Goal: Task Accomplishment & Management: Manage account settings

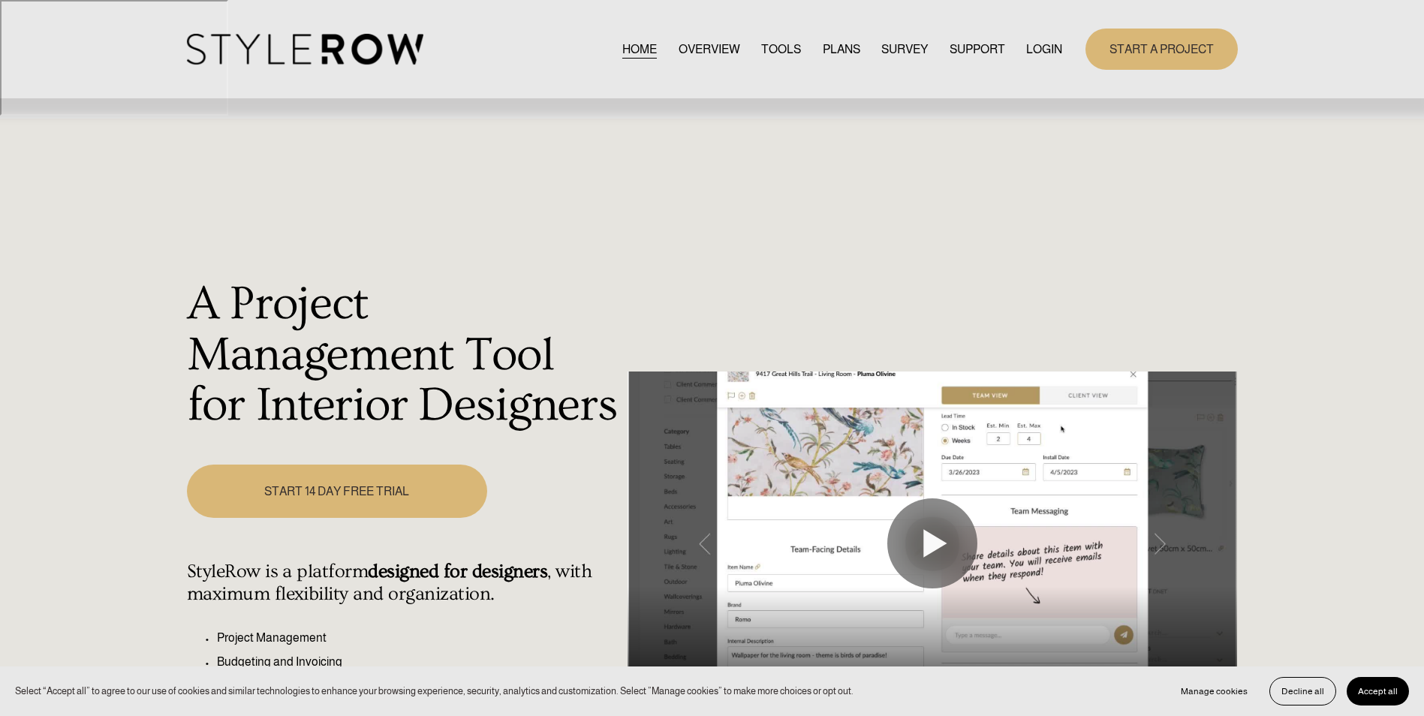
click at [1054, 53] on link "LOGIN" at bounding box center [1044, 49] width 36 height 20
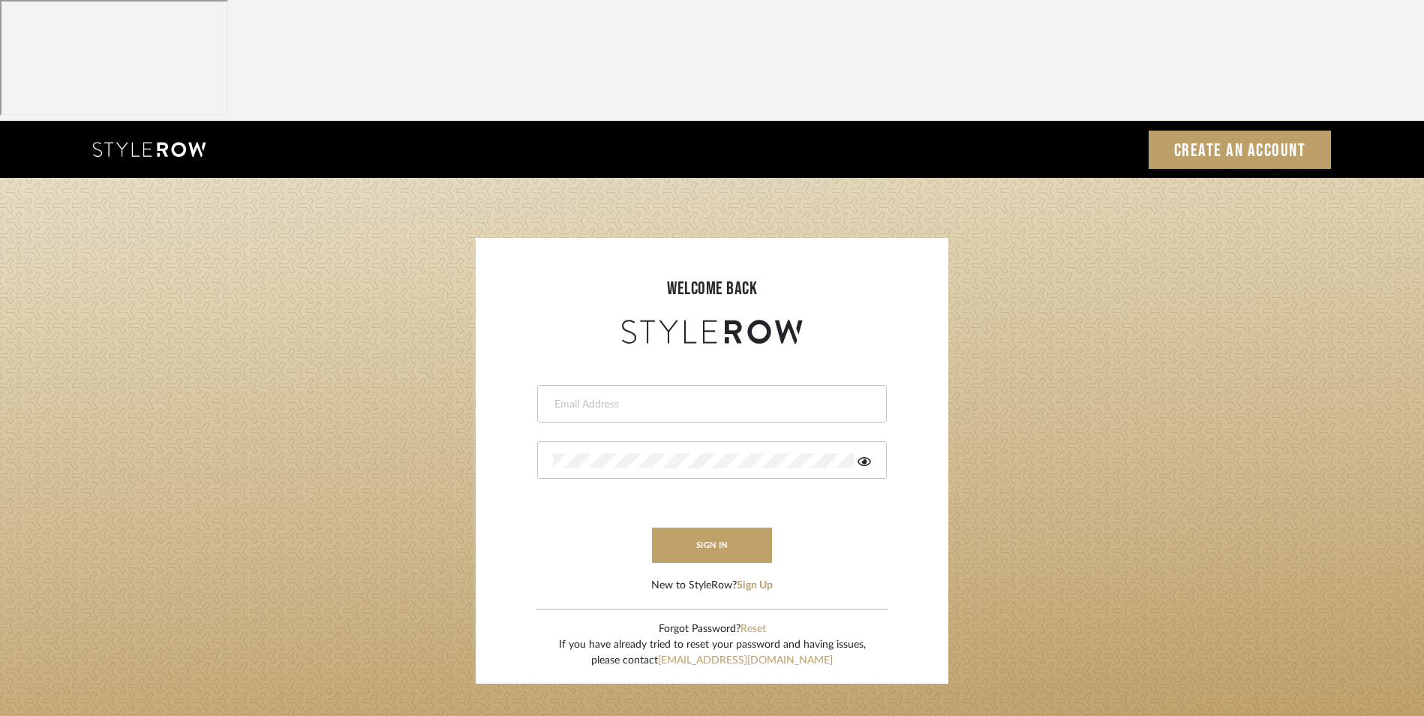
click at [634, 397] on input "email" at bounding box center [710, 404] width 314 height 15
type input "[EMAIL_ADDRESS][DOMAIN_NAME]"
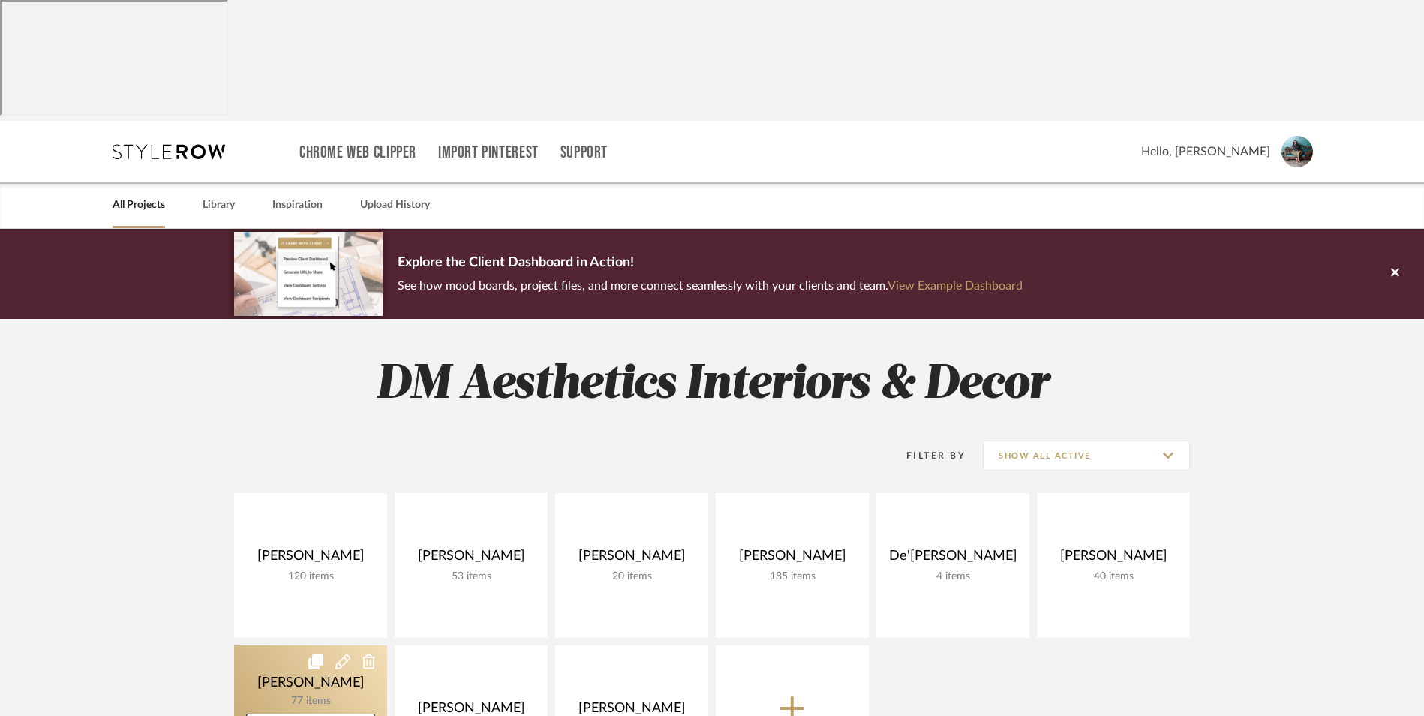
click at [318, 645] on link at bounding box center [310, 717] width 153 height 145
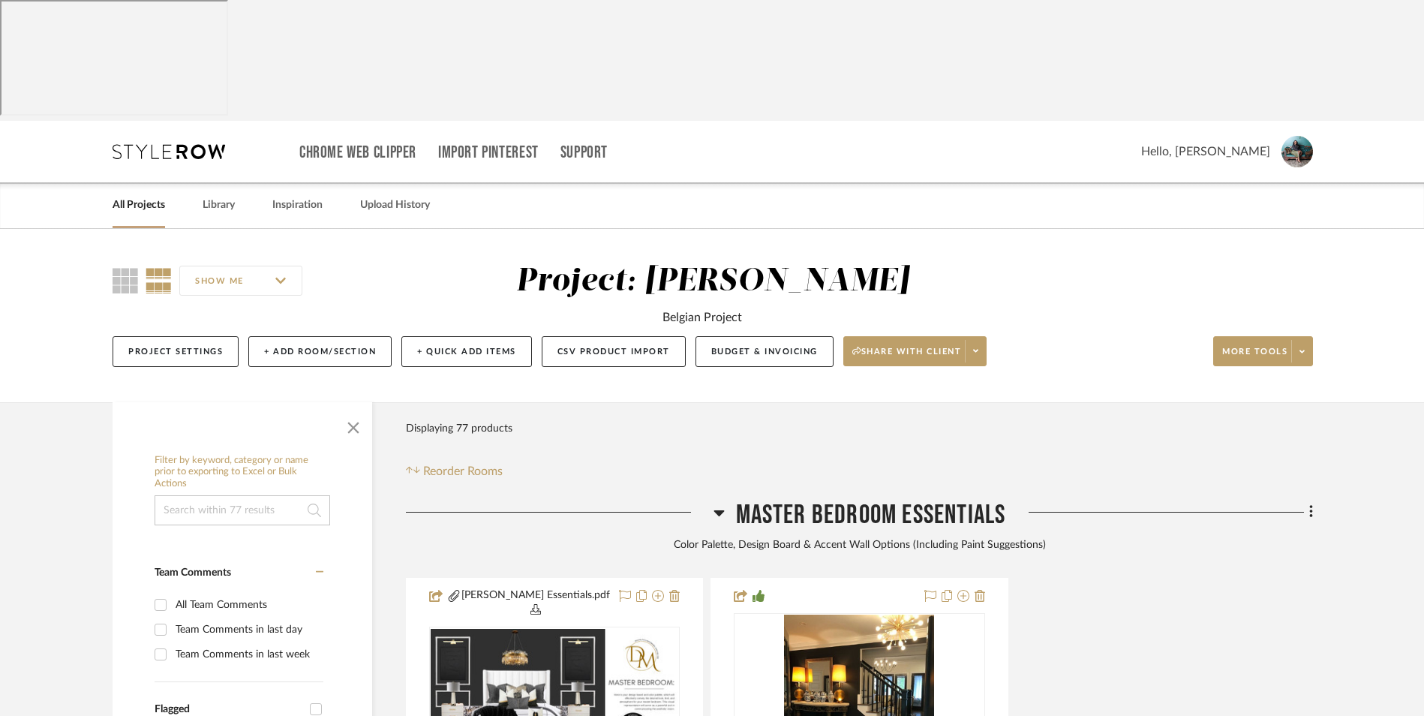
scroll to position [75, 0]
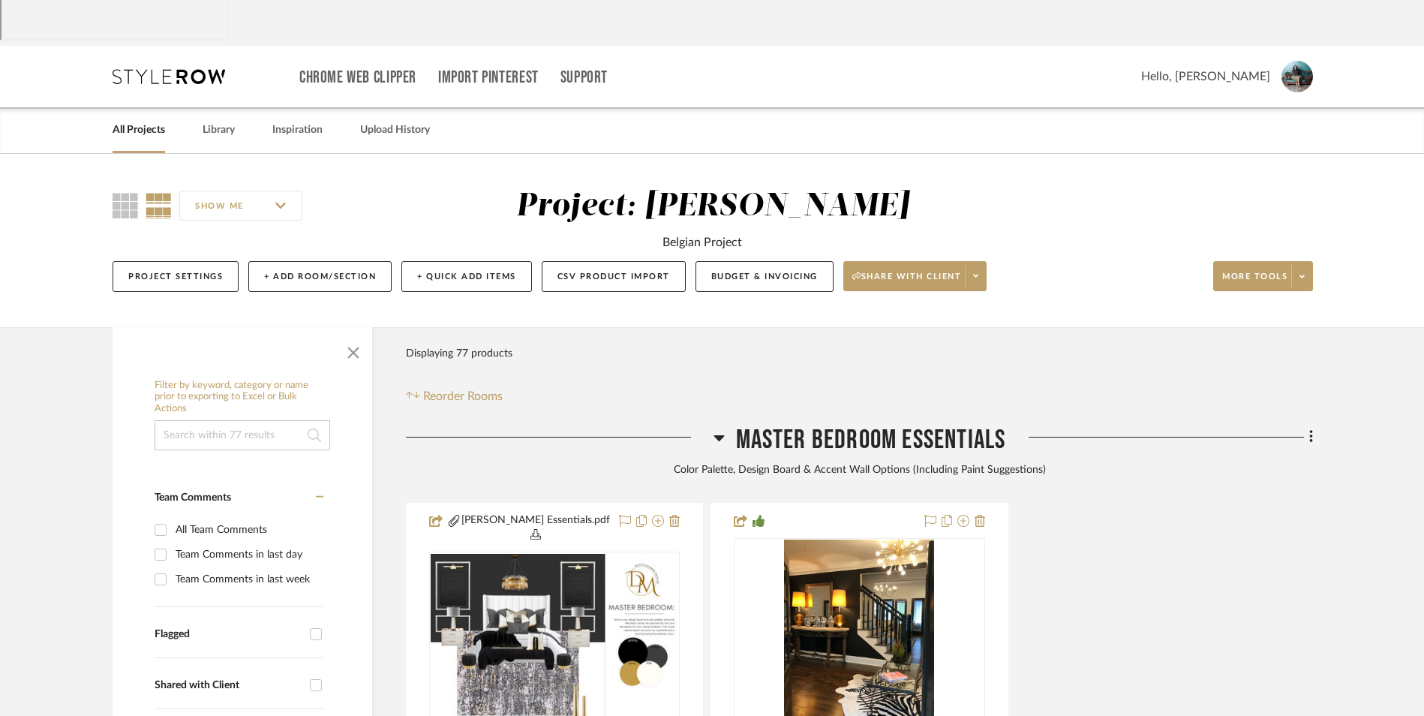
click at [719, 435] on icon at bounding box center [719, 438] width 11 height 6
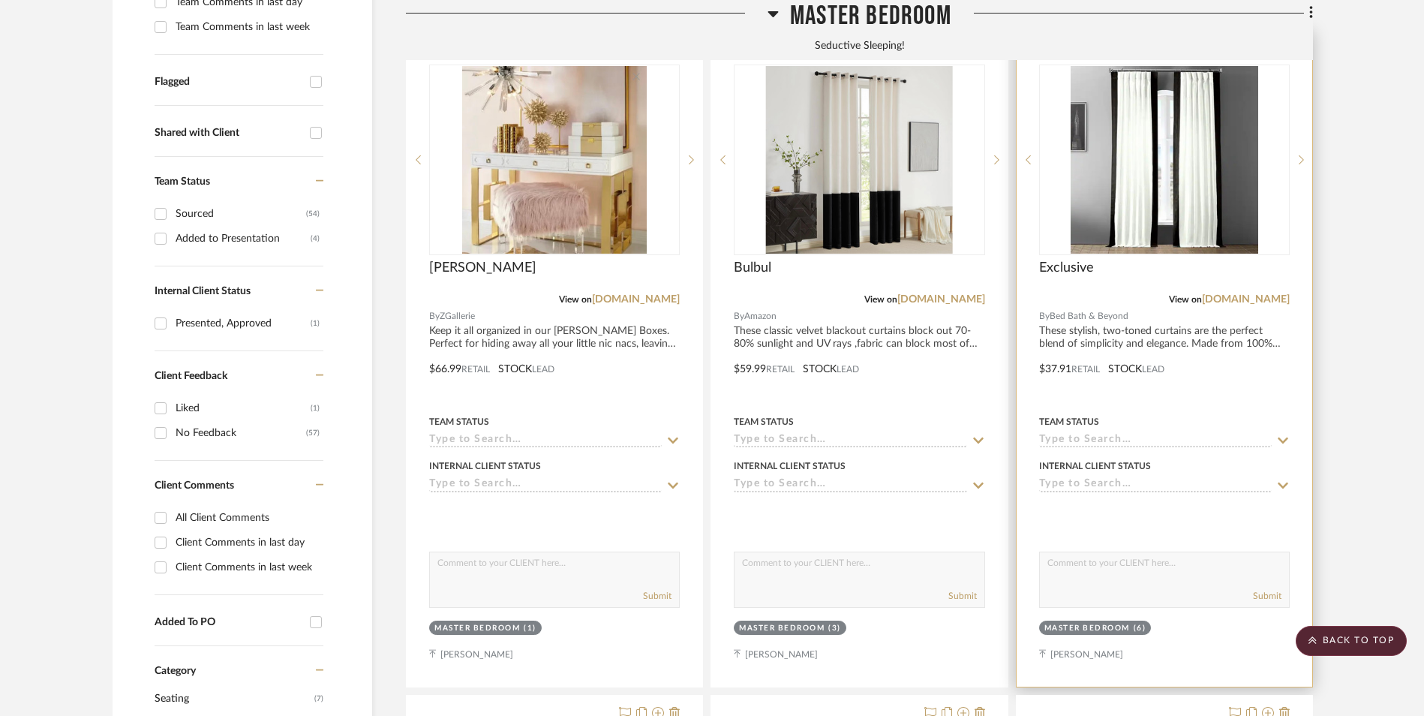
scroll to position [600, 0]
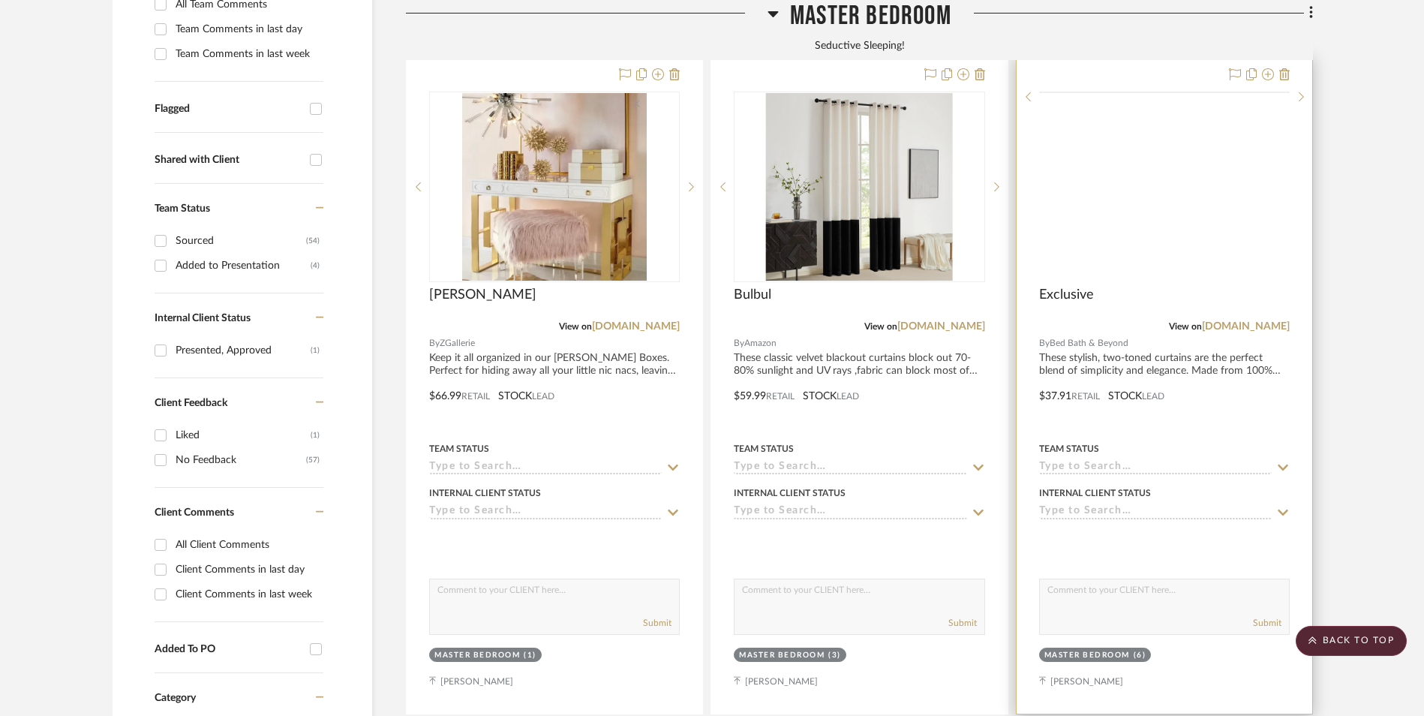
click at [0, 0] on img at bounding box center [0, 0] width 0 height 0
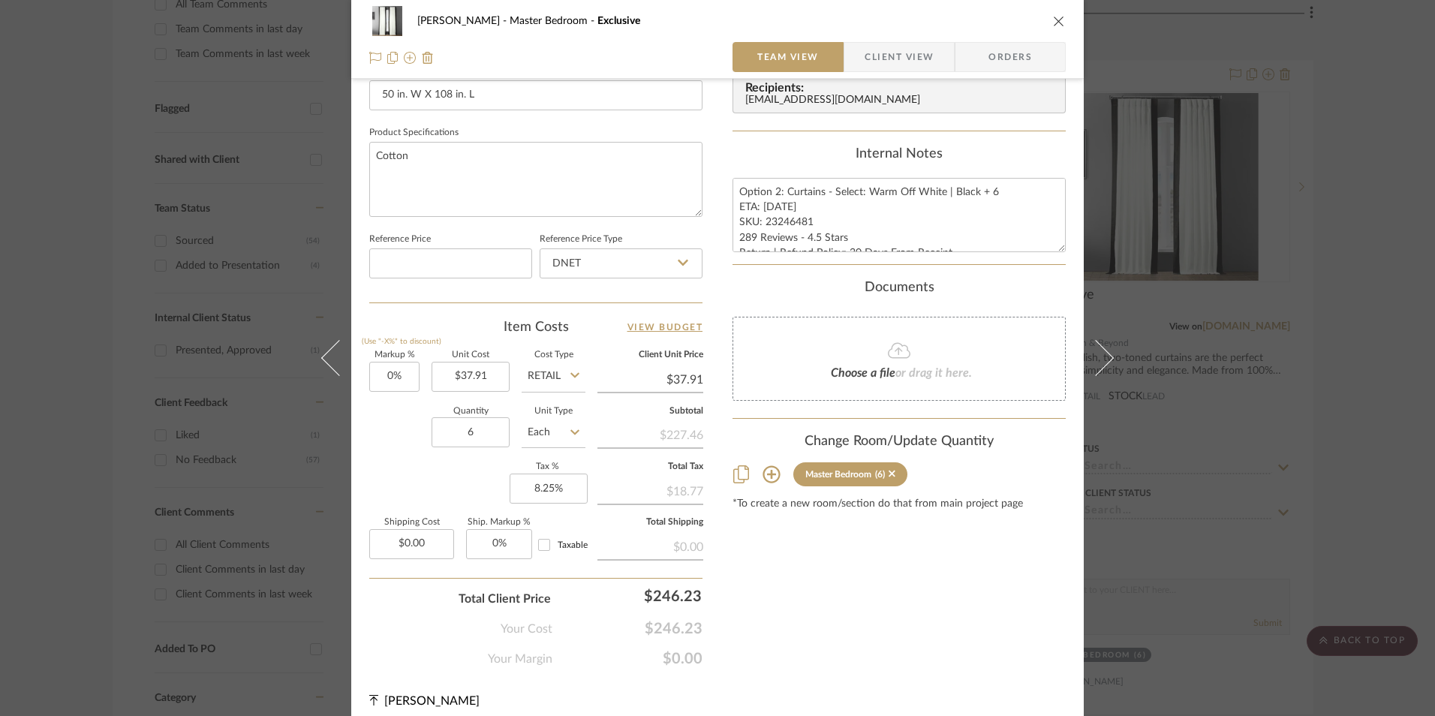
scroll to position [681, 0]
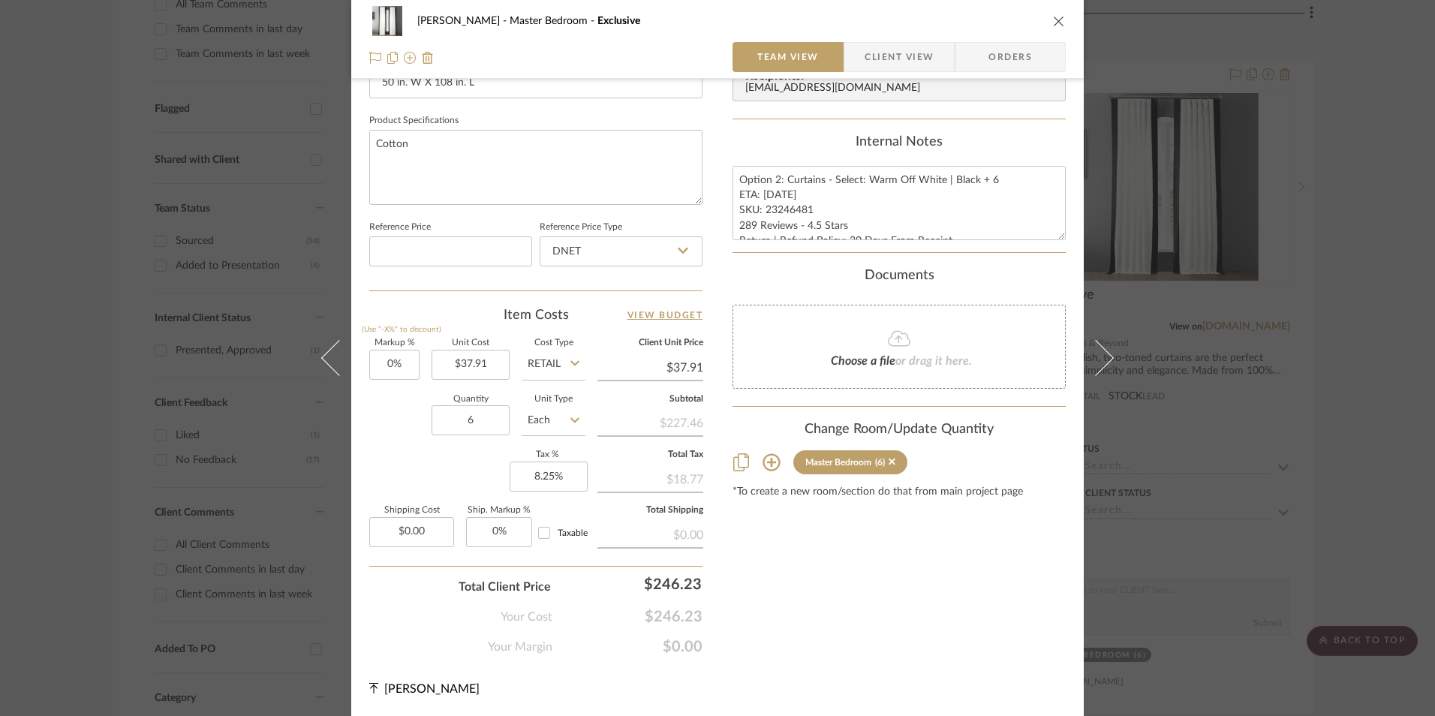
click at [1401, 357] on div "Jeree Hall Master Bedroom Exclusive Team View Client View Orders 1 / 4 Team-Fac…" at bounding box center [717, 358] width 1435 height 716
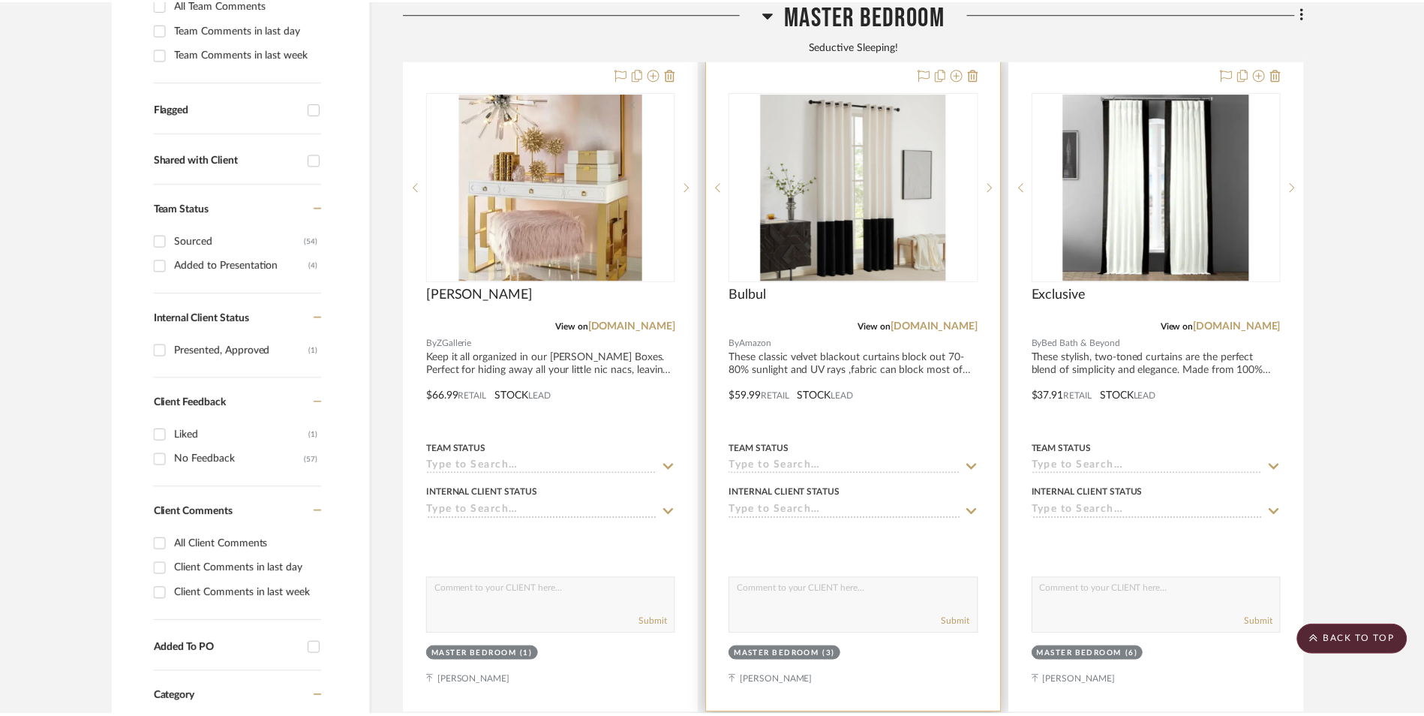
scroll to position [600, 0]
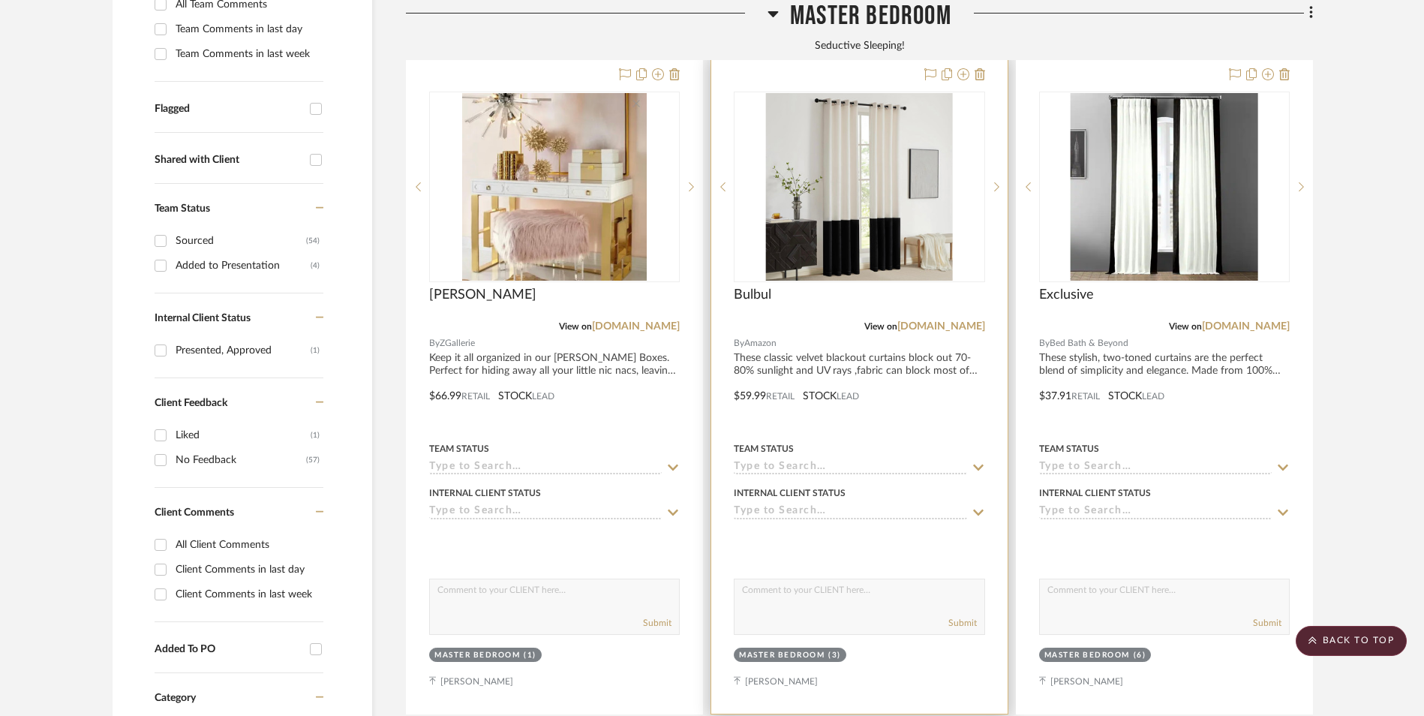
click at [853, 134] on img "0" at bounding box center [859, 187] width 187 height 188
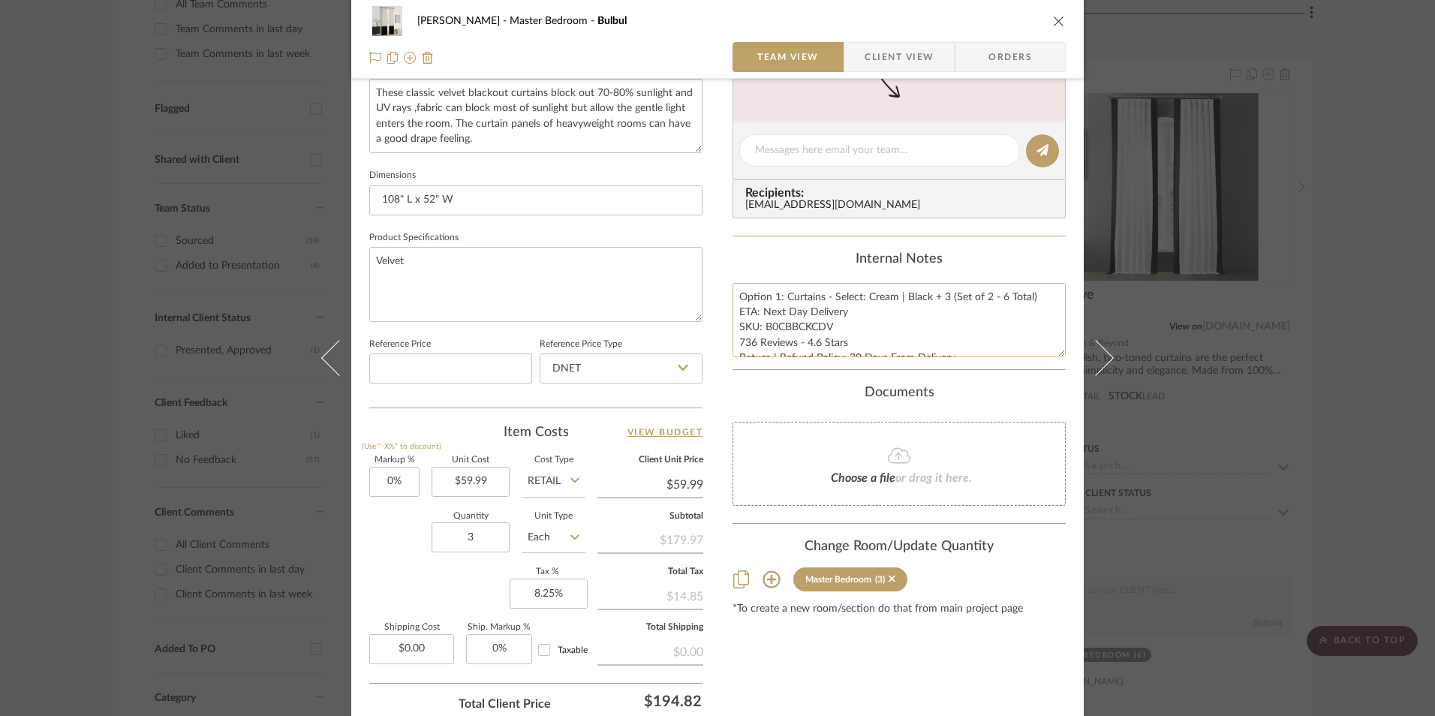
scroll to position [681, 0]
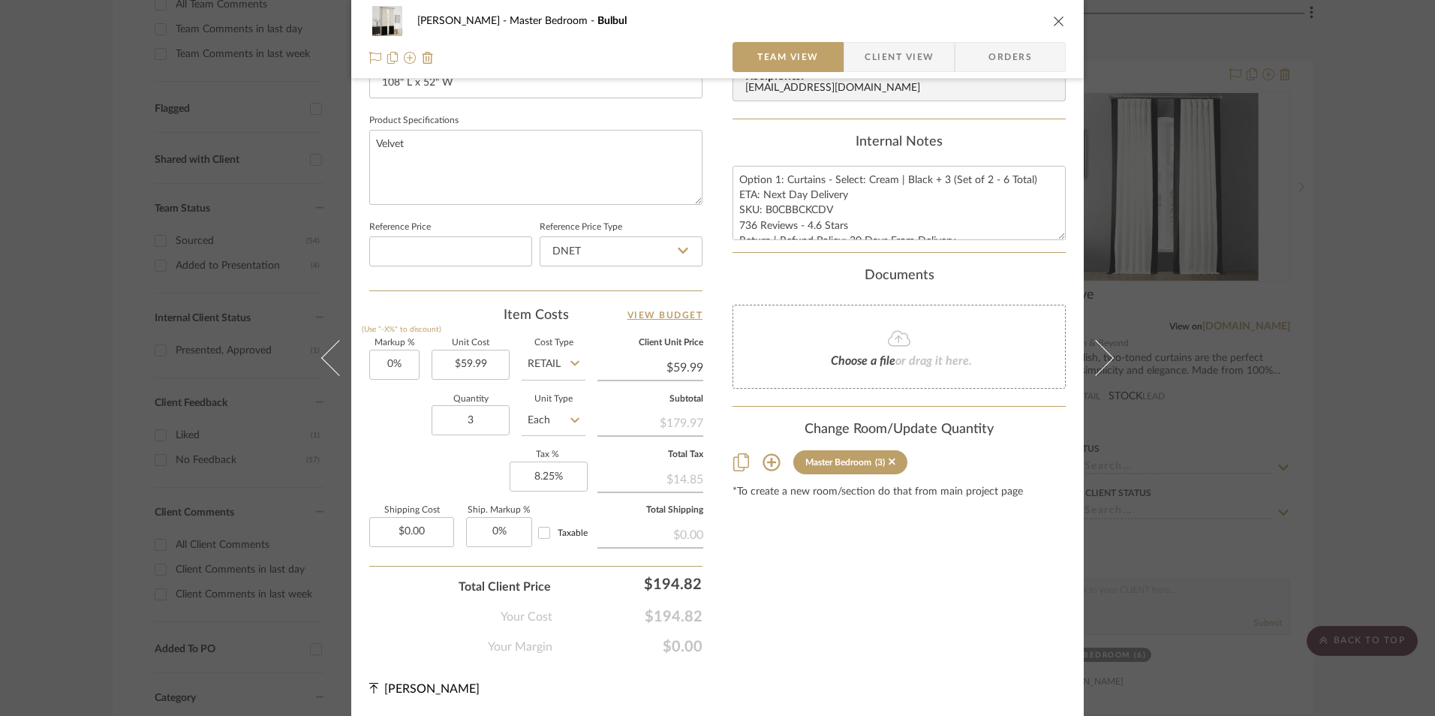
click at [1366, 353] on div "Jeree Hall Master Bedroom Bulbul Team View Client View Orders 1 / 3 Team-Facing…" at bounding box center [717, 358] width 1435 height 716
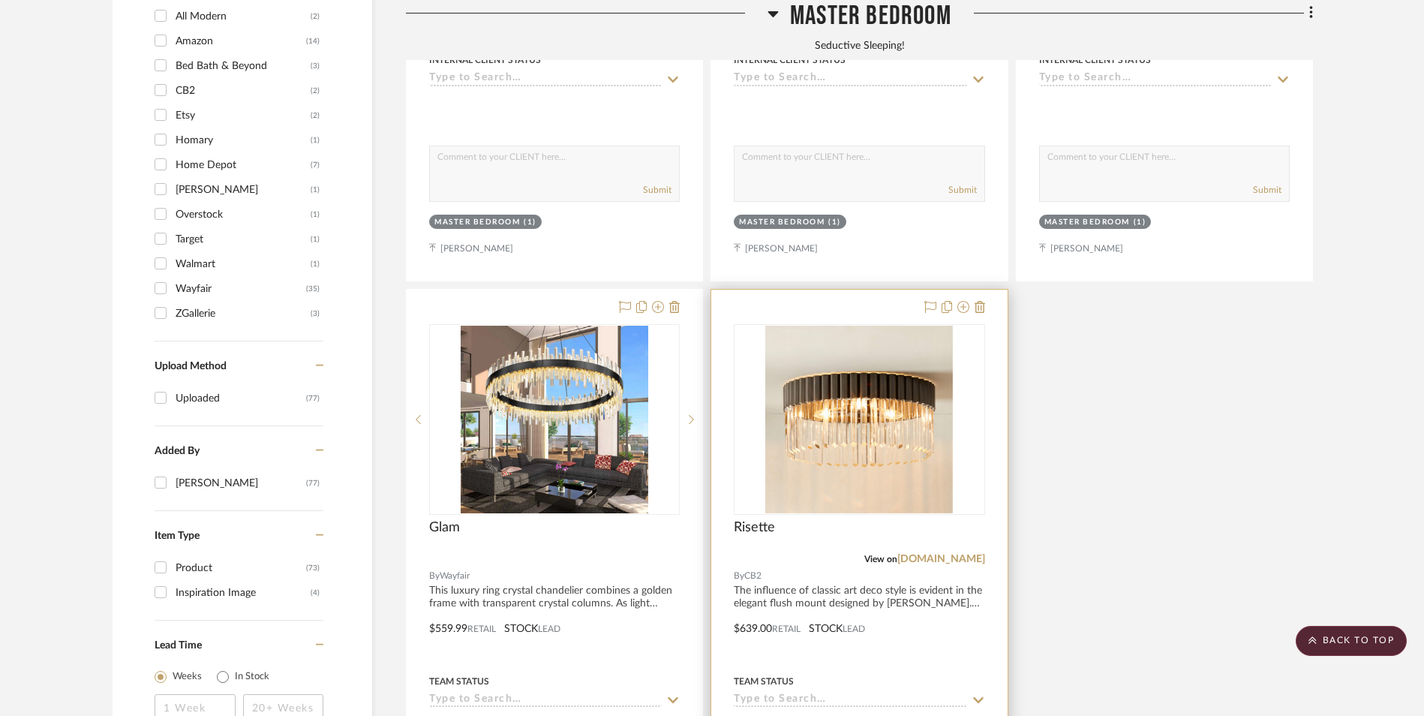
scroll to position [1726, 0]
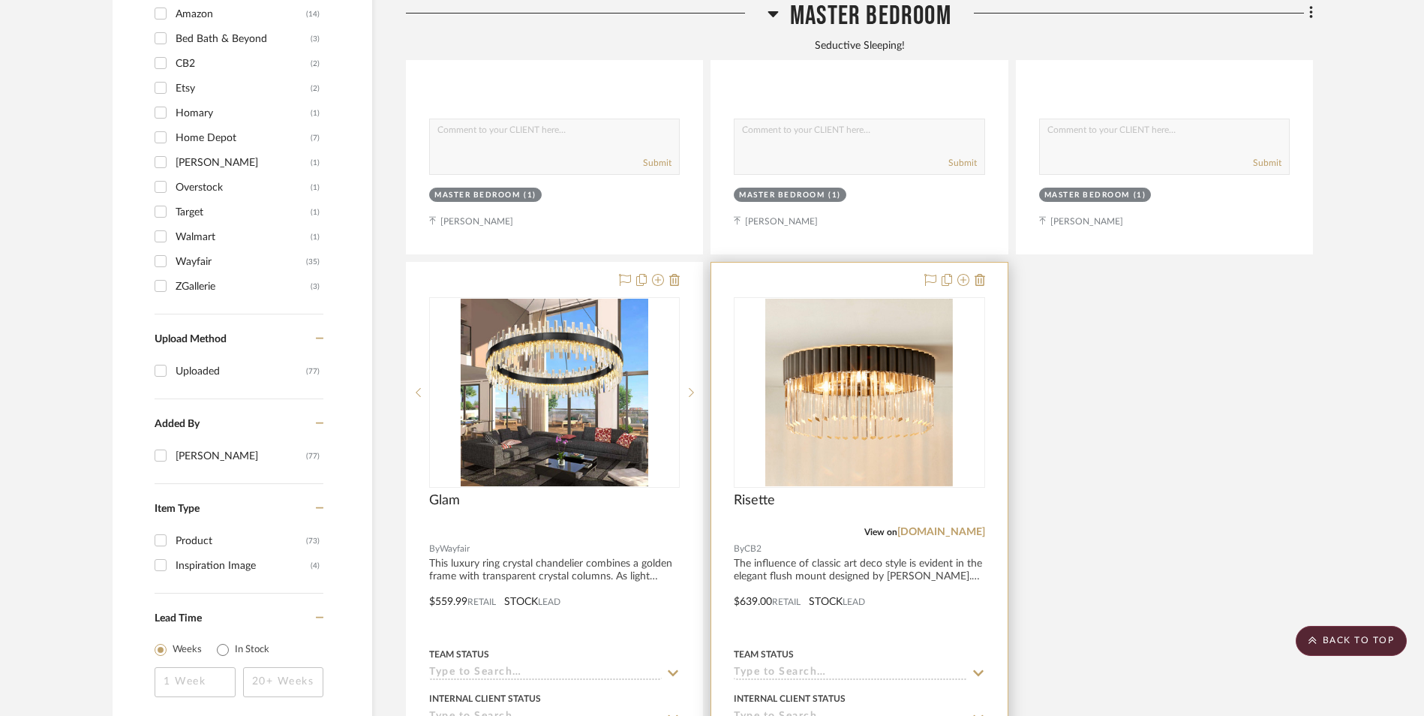
click at [0, 0] on img at bounding box center [0, 0] width 0 height 0
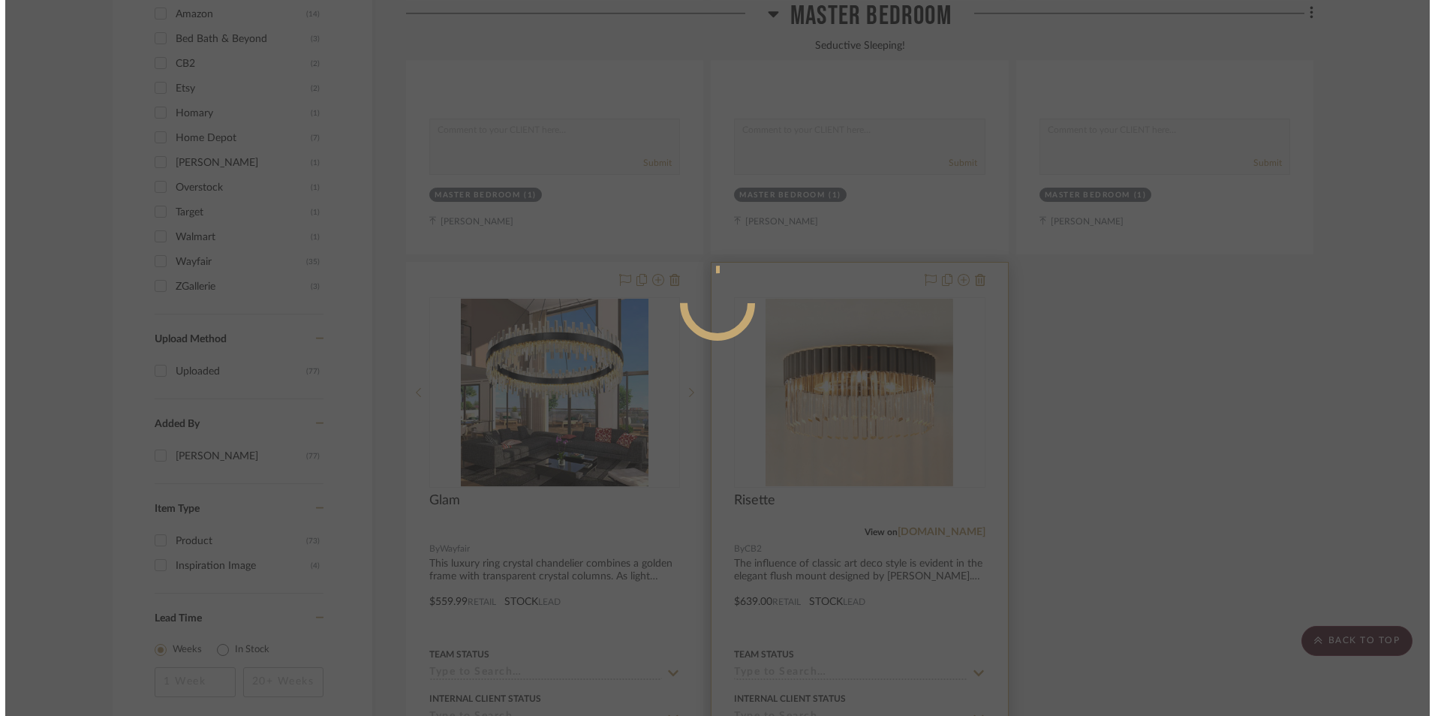
scroll to position [0, 0]
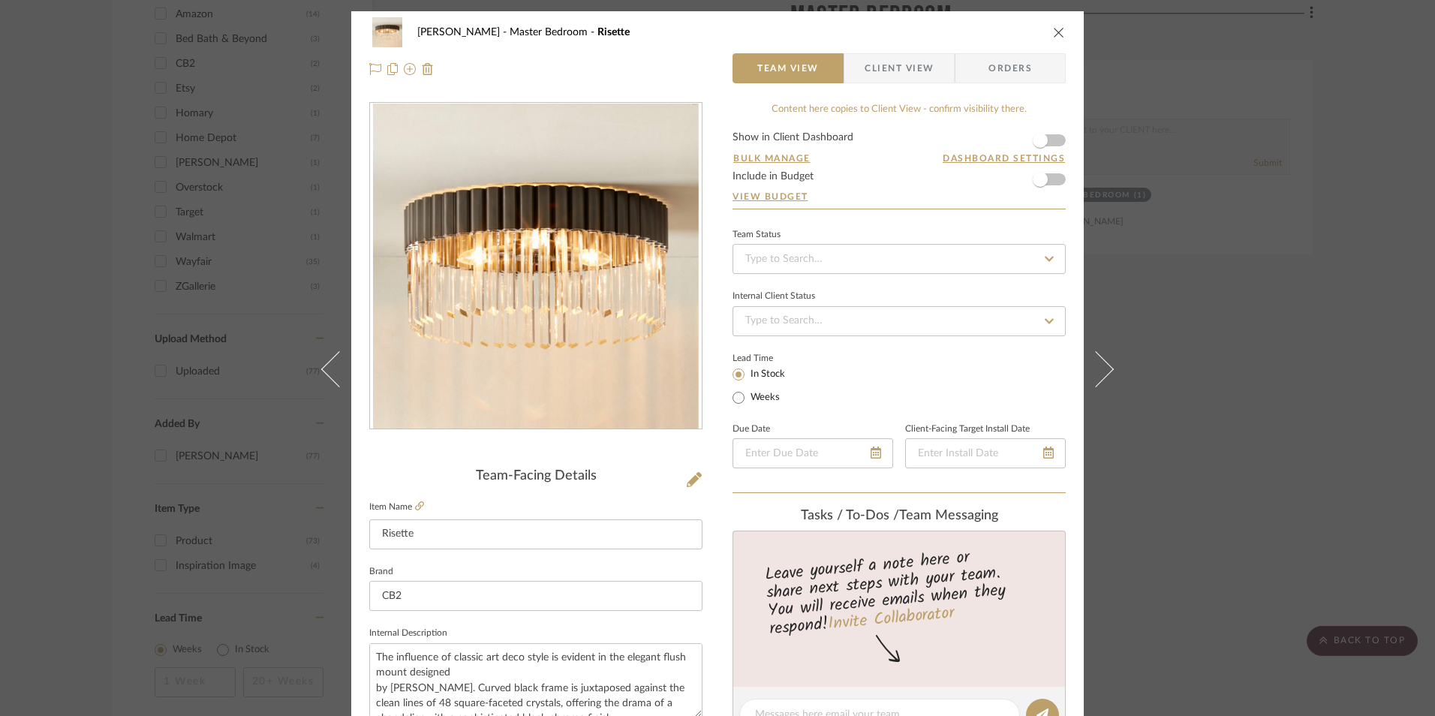
click at [1353, 380] on div "Jeree Hall Master Bedroom Risette Team View Client View Orders Team-Facing Deta…" at bounding box center [717, 358] width 1435 height 716
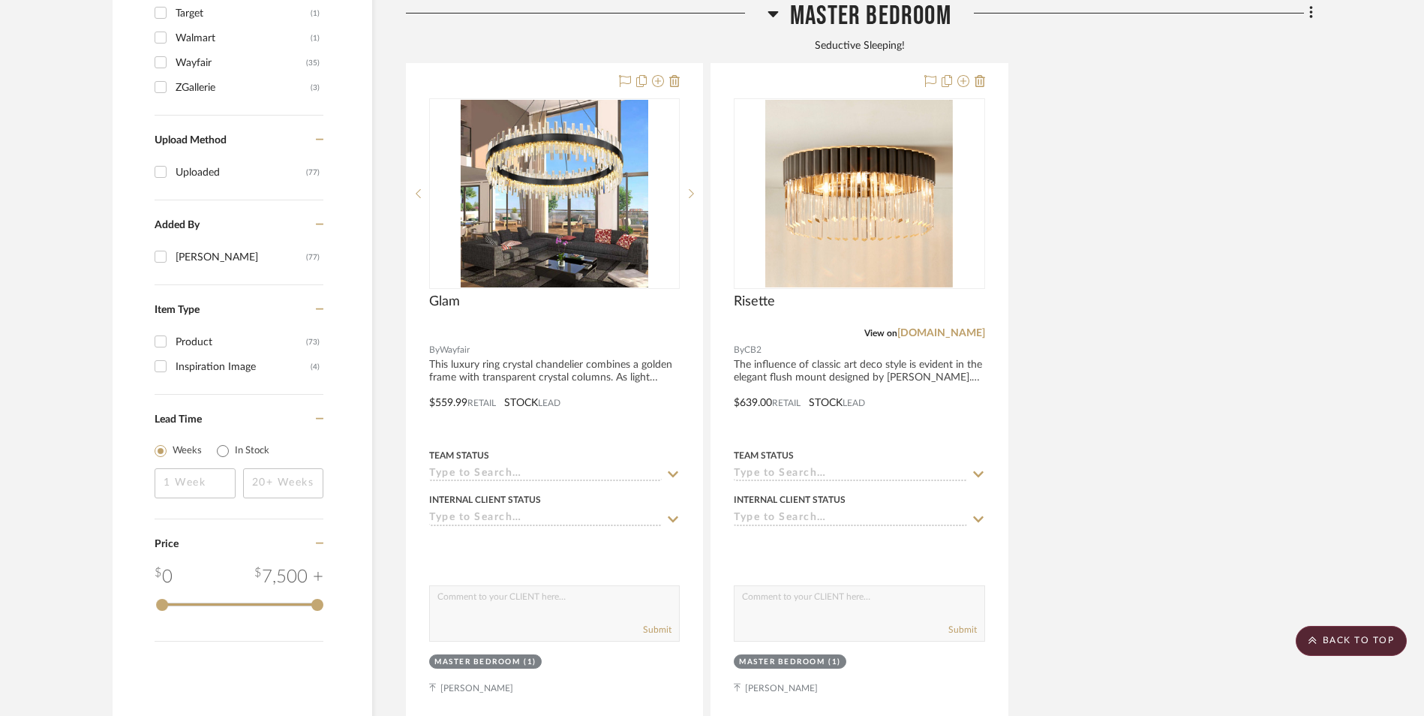
scroll to position [1951, 0]
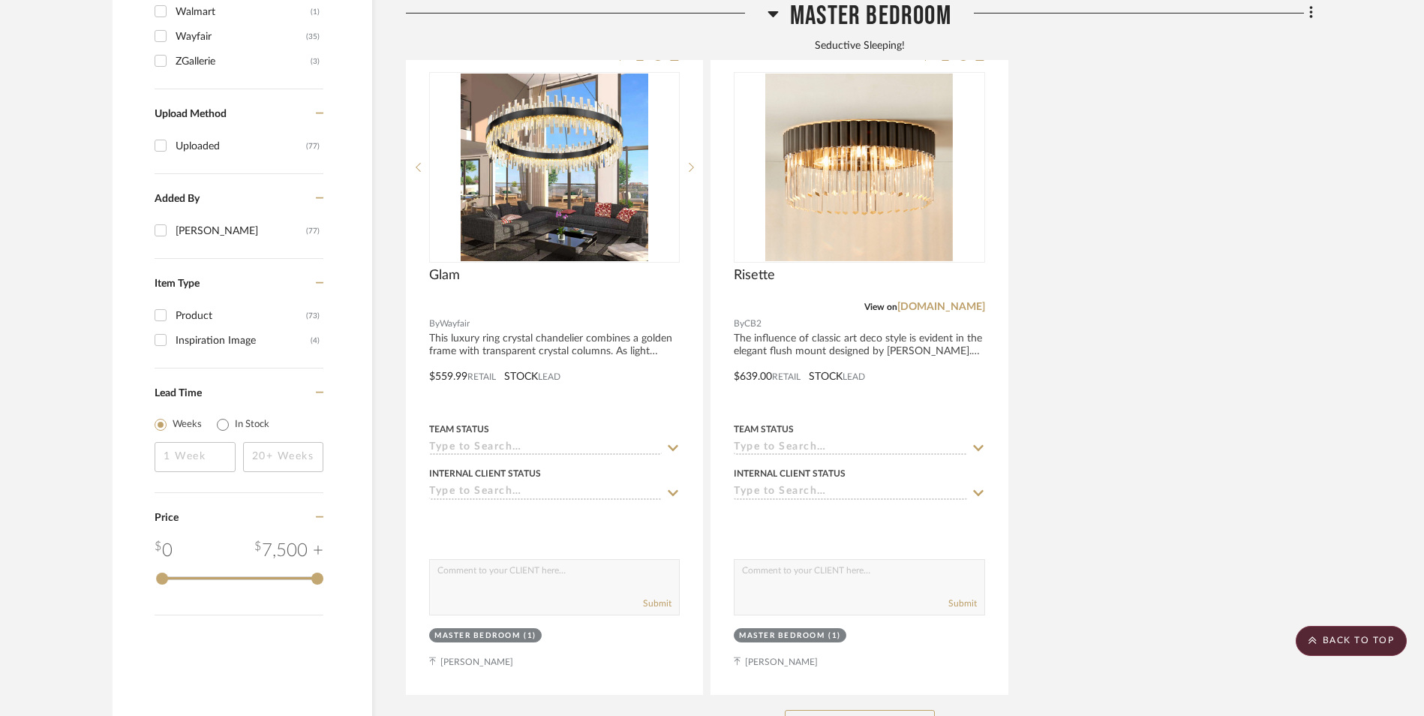
click at [894, 710] on button "See More" at bounding box center [860, 725] width 150 height 30
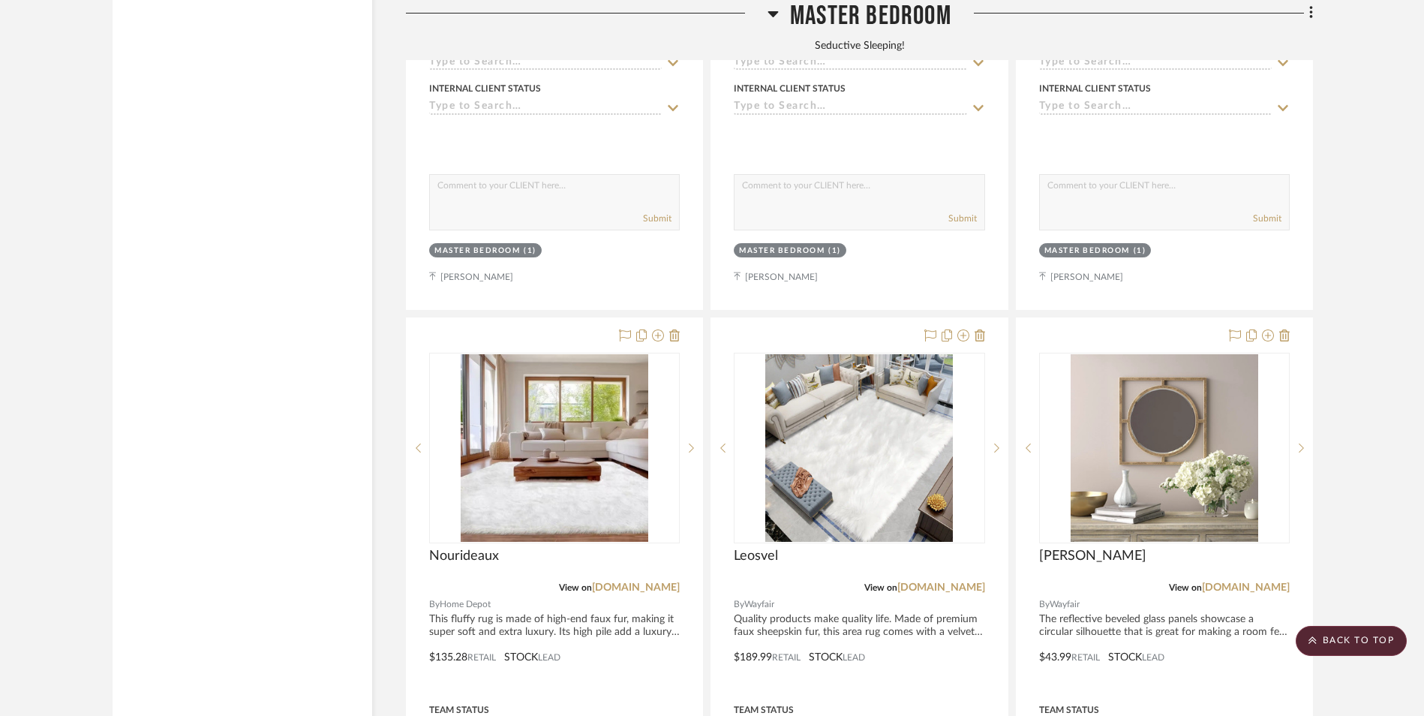
scroll to position [3152, 0]
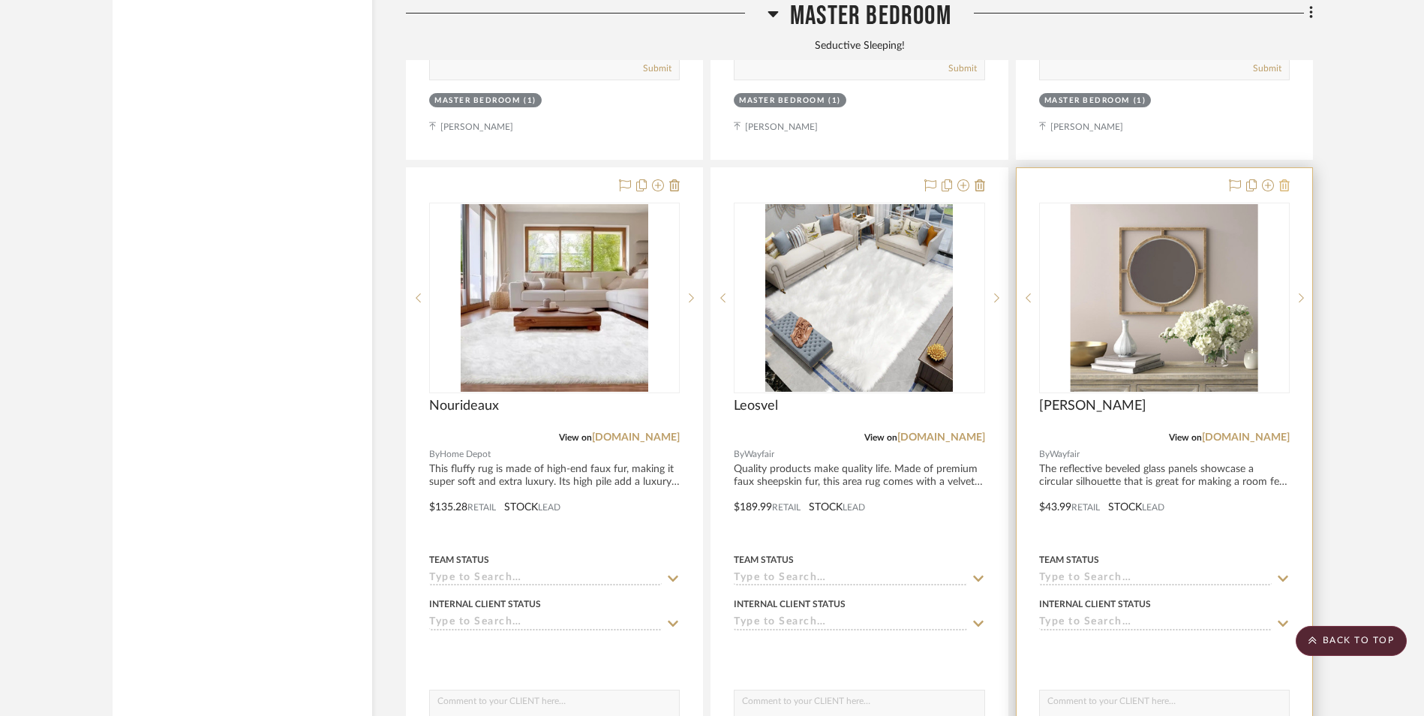
click at [1282, 179] on icon at bounding box center [1285, 185] width 11 height 12
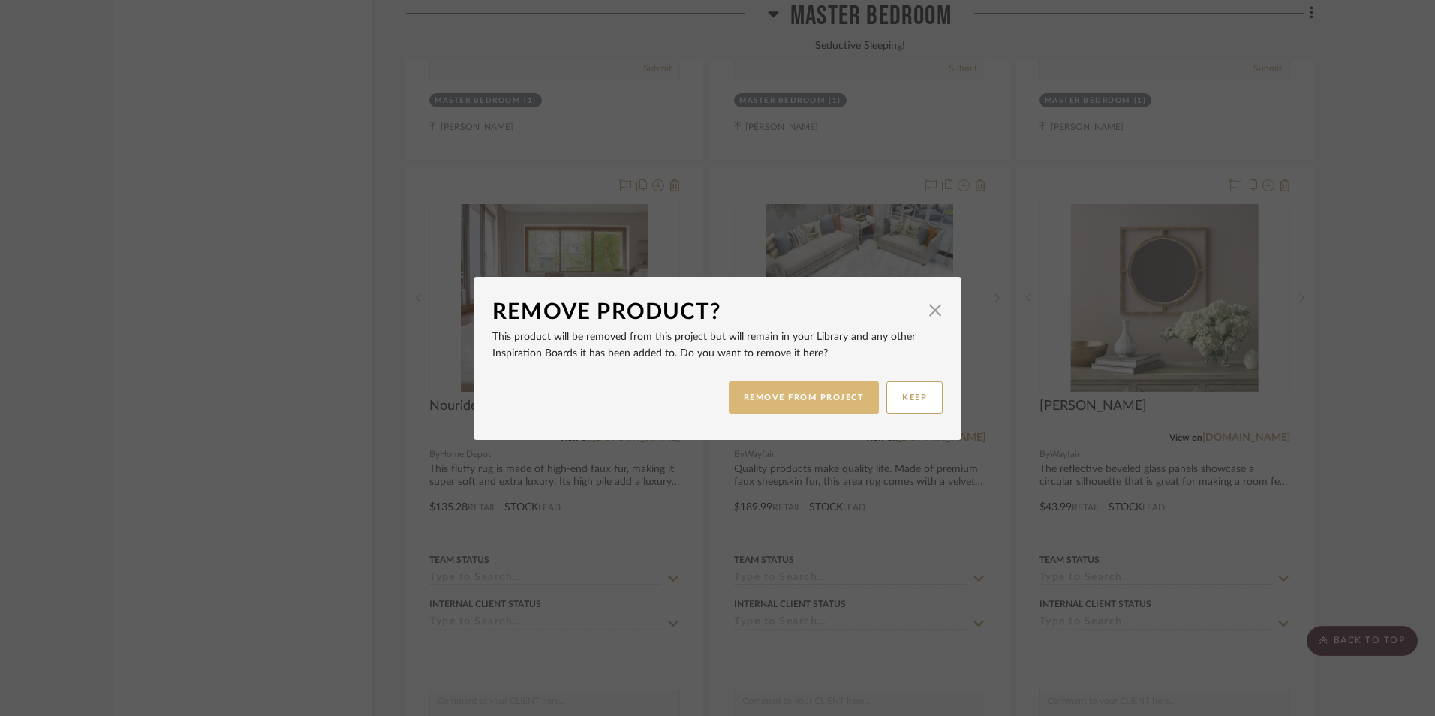
click at [809, 395] on button "REMOVE FROM PROJECT" at bounding box center [804, 397] width 151 height 32
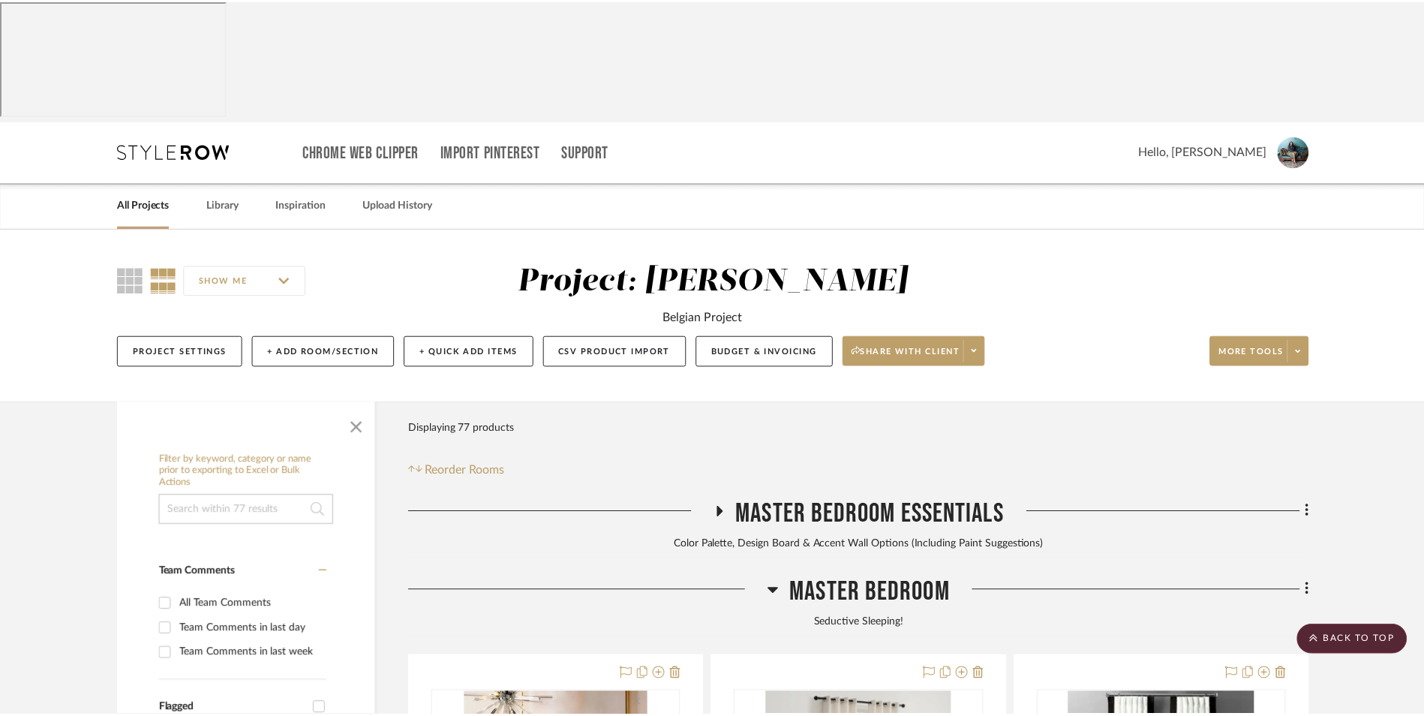
scroll to position [3152, 0]
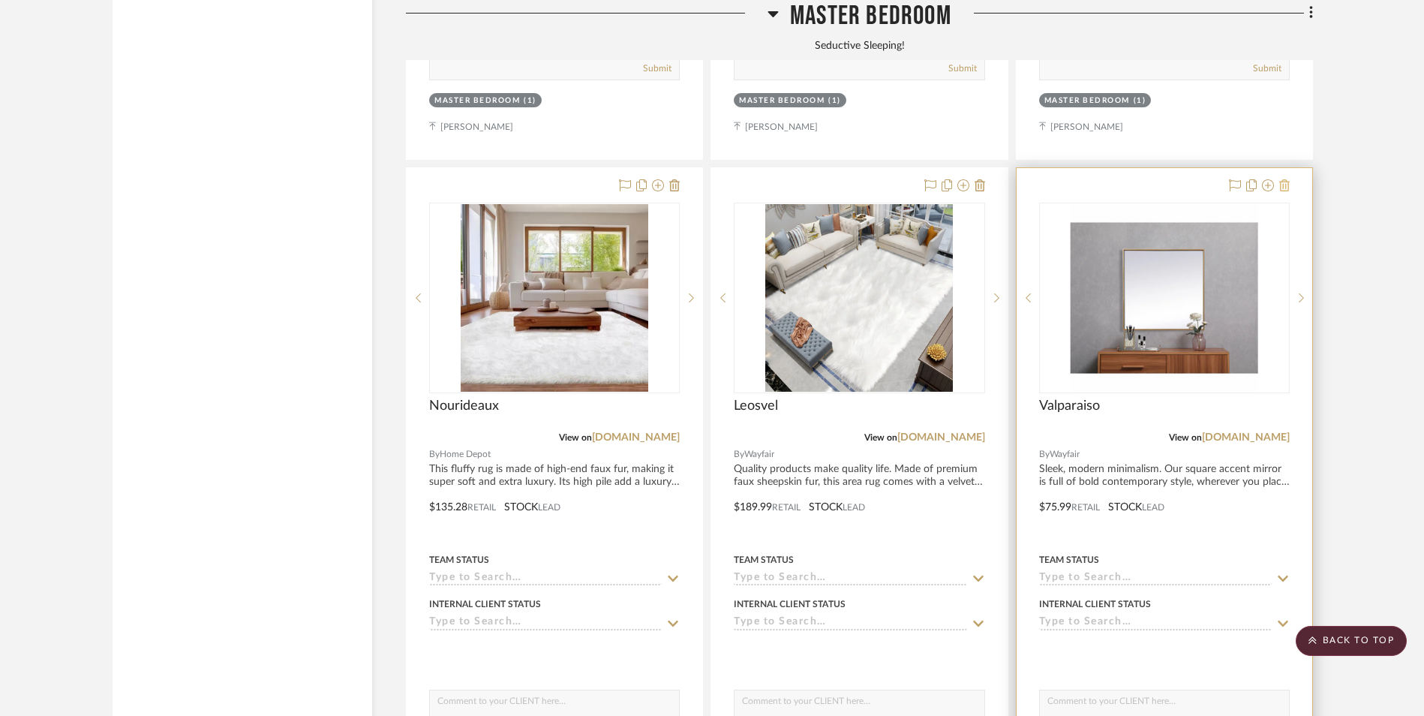
click at [1285, 179] on icon at bounding box center [1285, 185] width 11 height 12
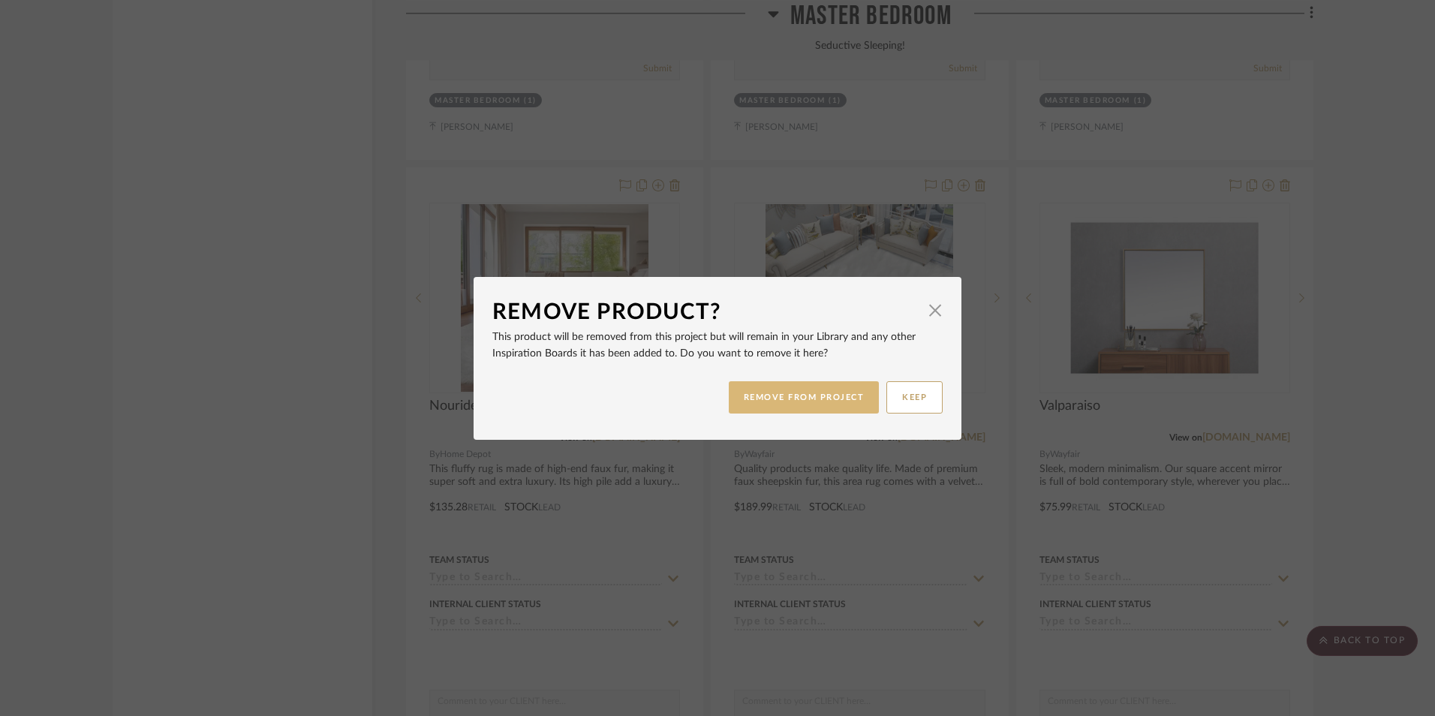
click at [808, 394] on button "REMOVE FROM PROJECT" at bounding box center [804, 397] width 151 height 32
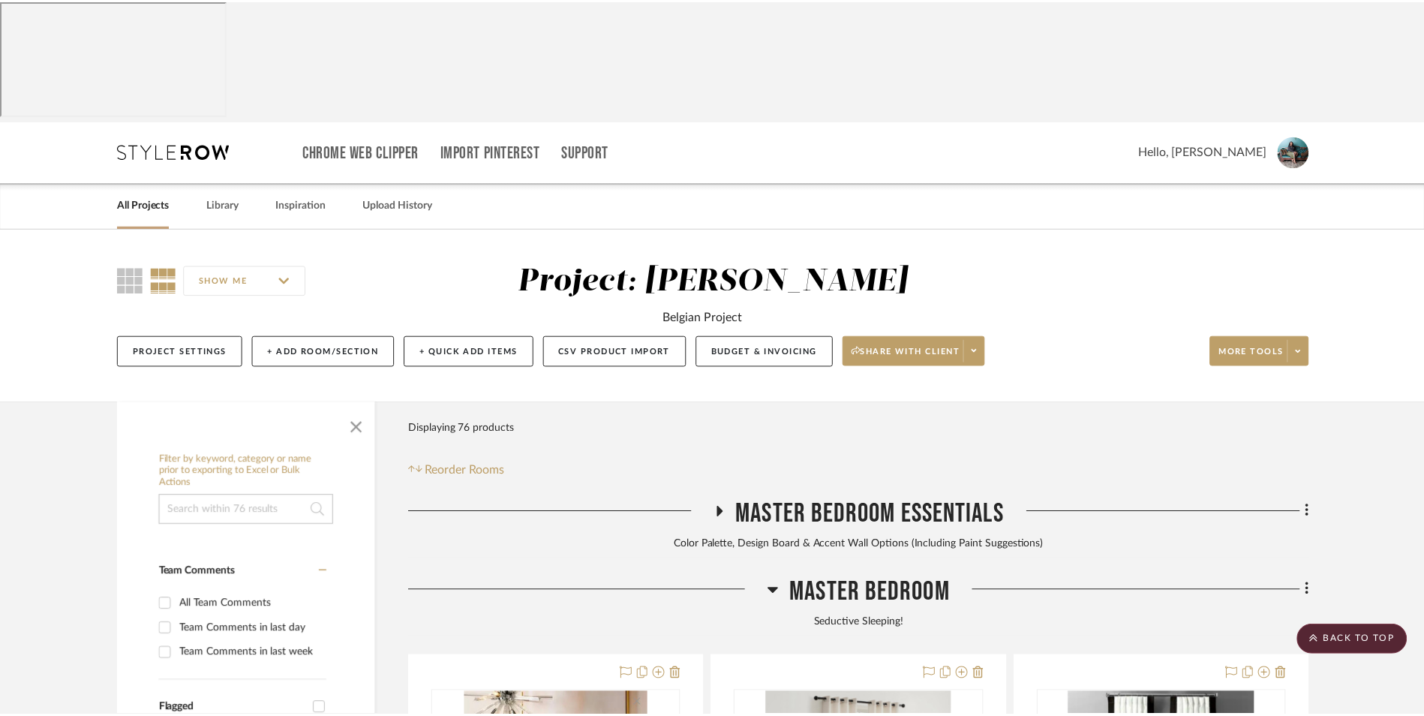
scroll to position [3152, 0]
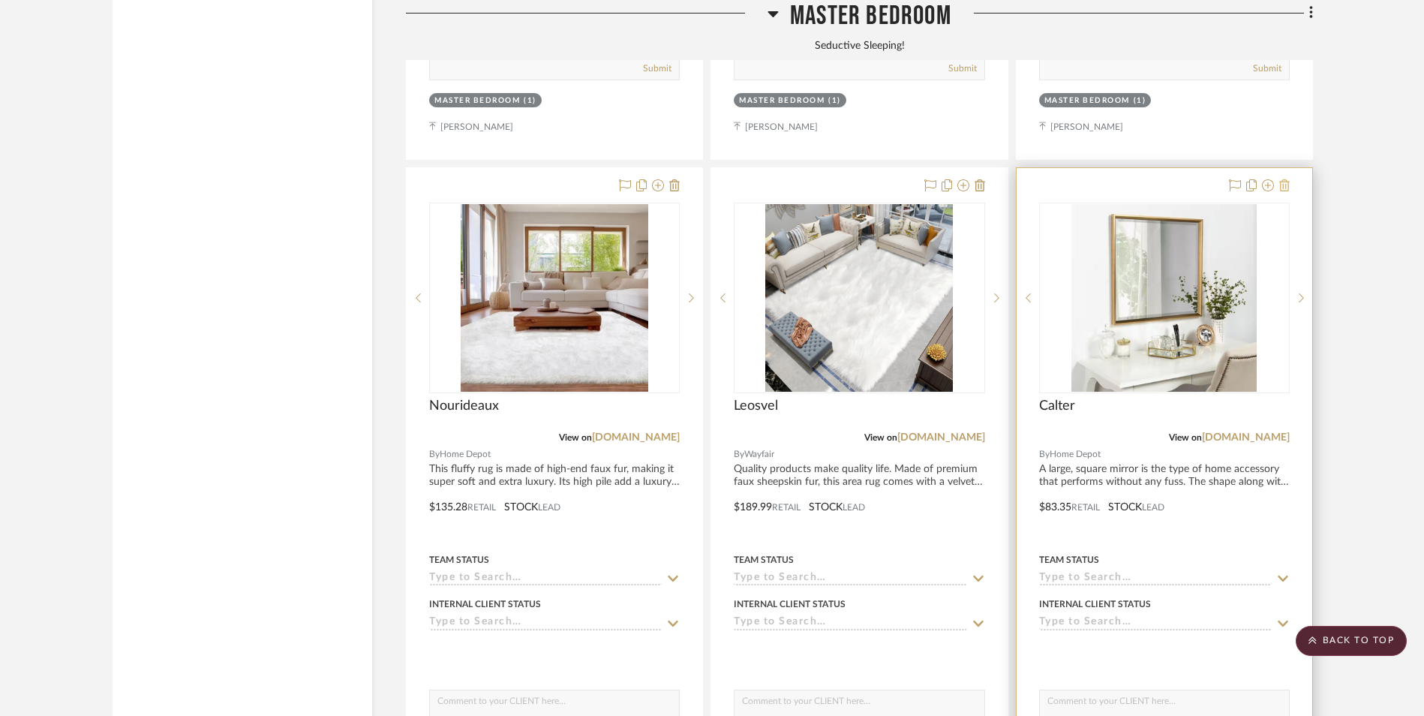
click at [1282, 179] on icon at bounding box center [1285, 185] width 11 height 12
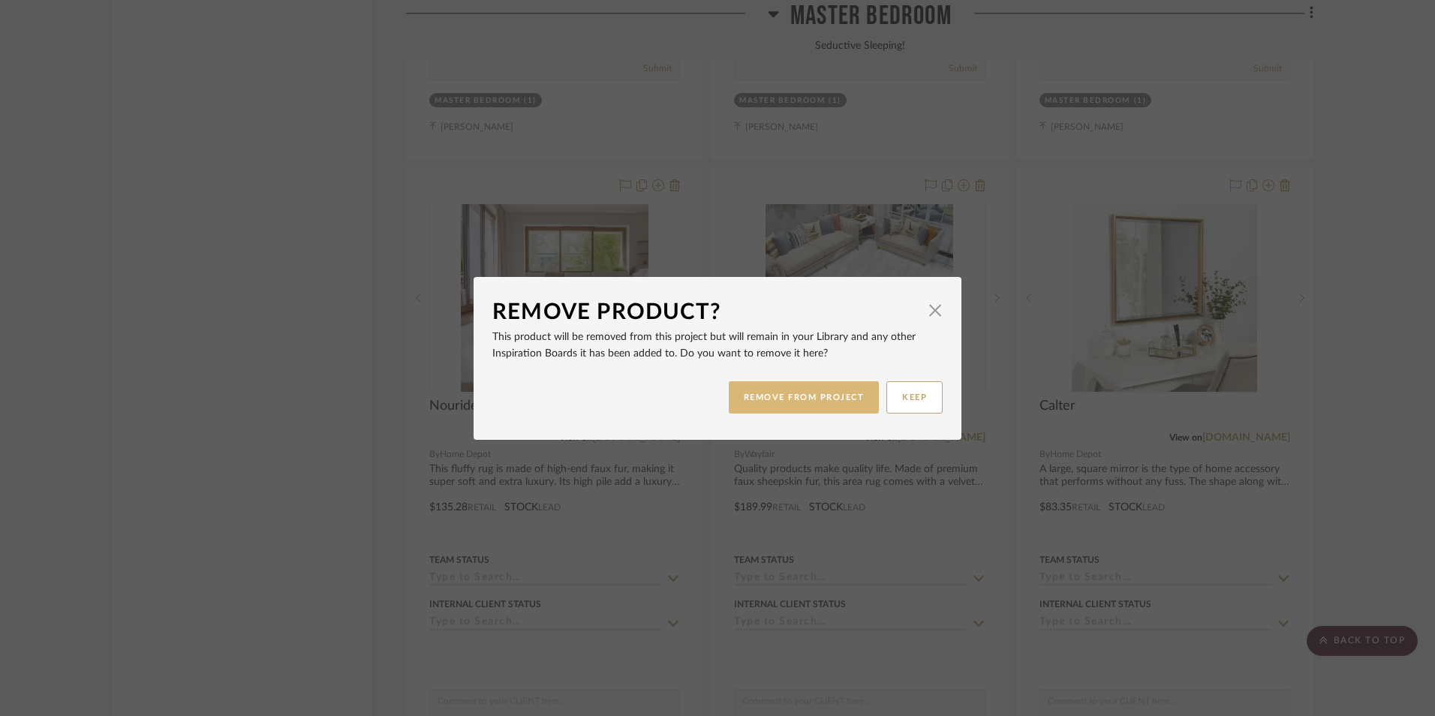
click at [832, 400] on button "REMOVE FROM PROJECT" at bounding box center [804, 397] width 151 height 32
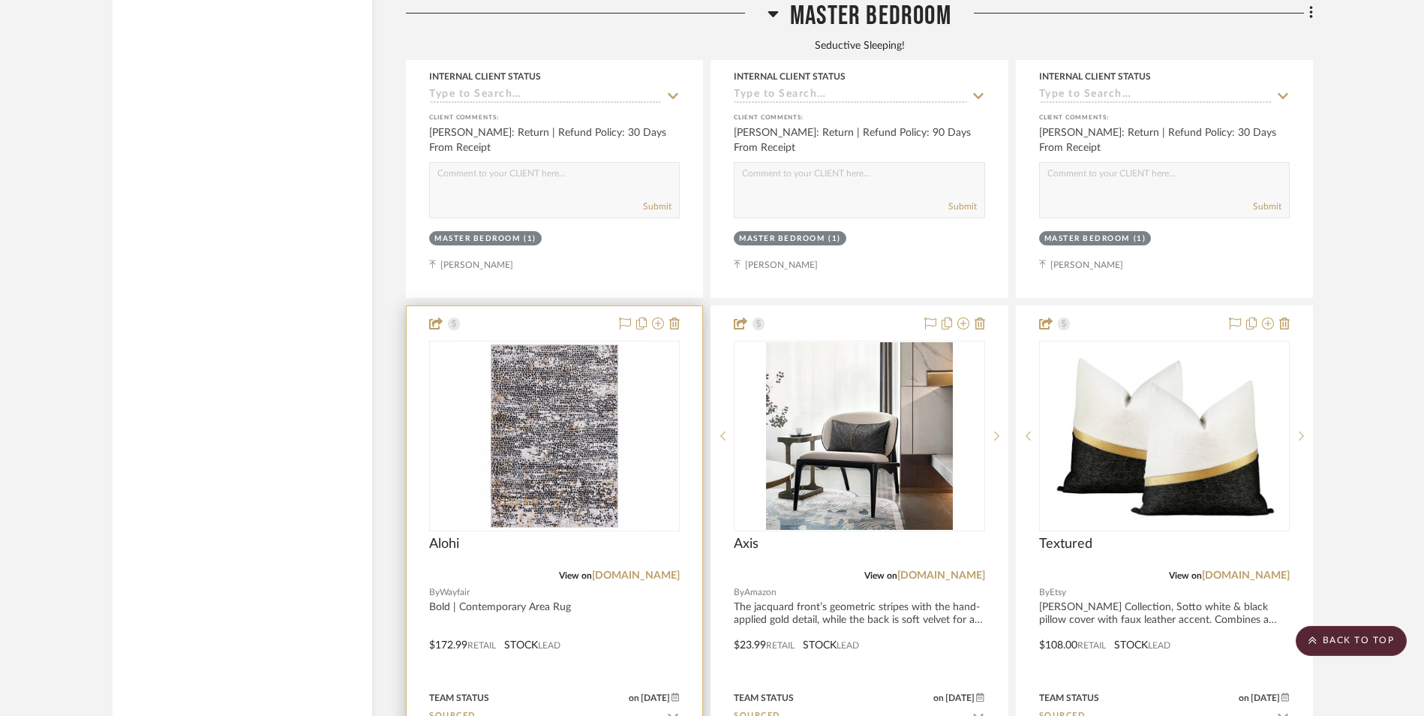
scroll to position [5704, 0]
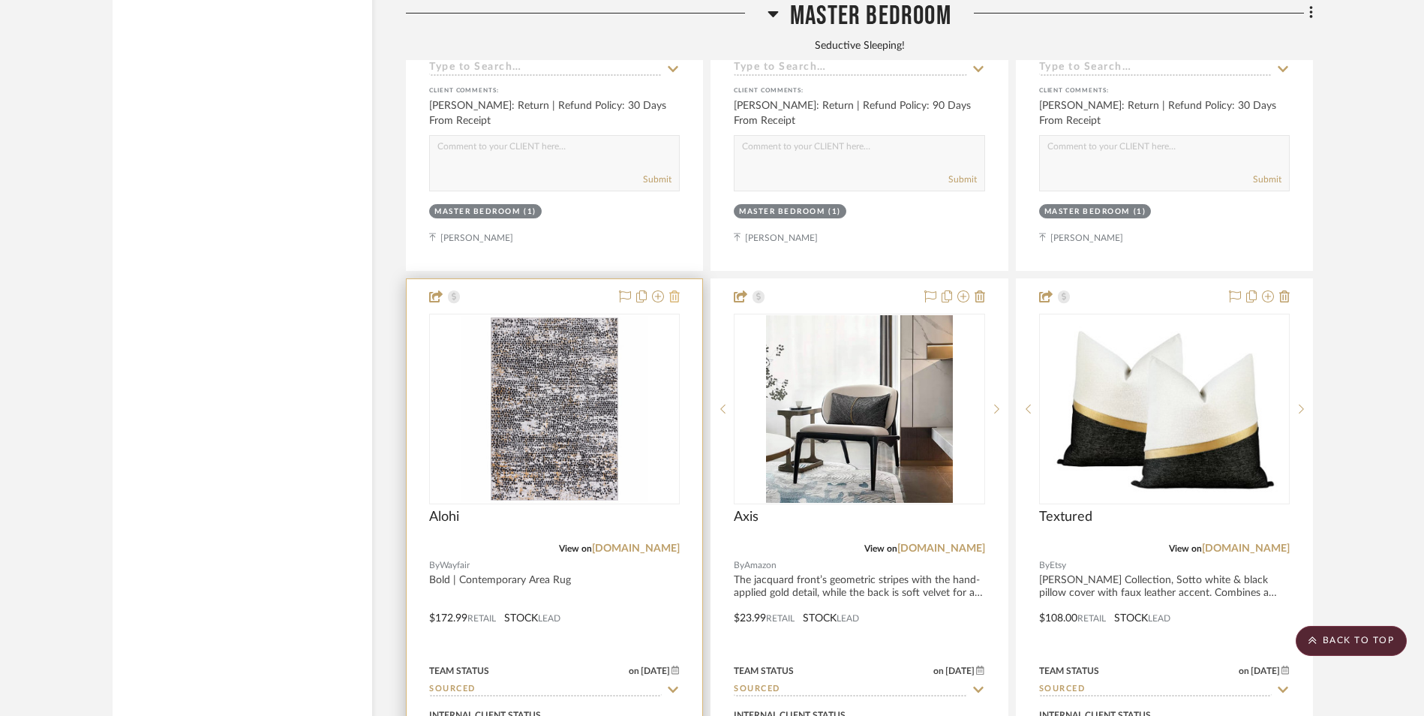
click at [676, 290] on icon at bounding box center [674, 296] width 11 height 12
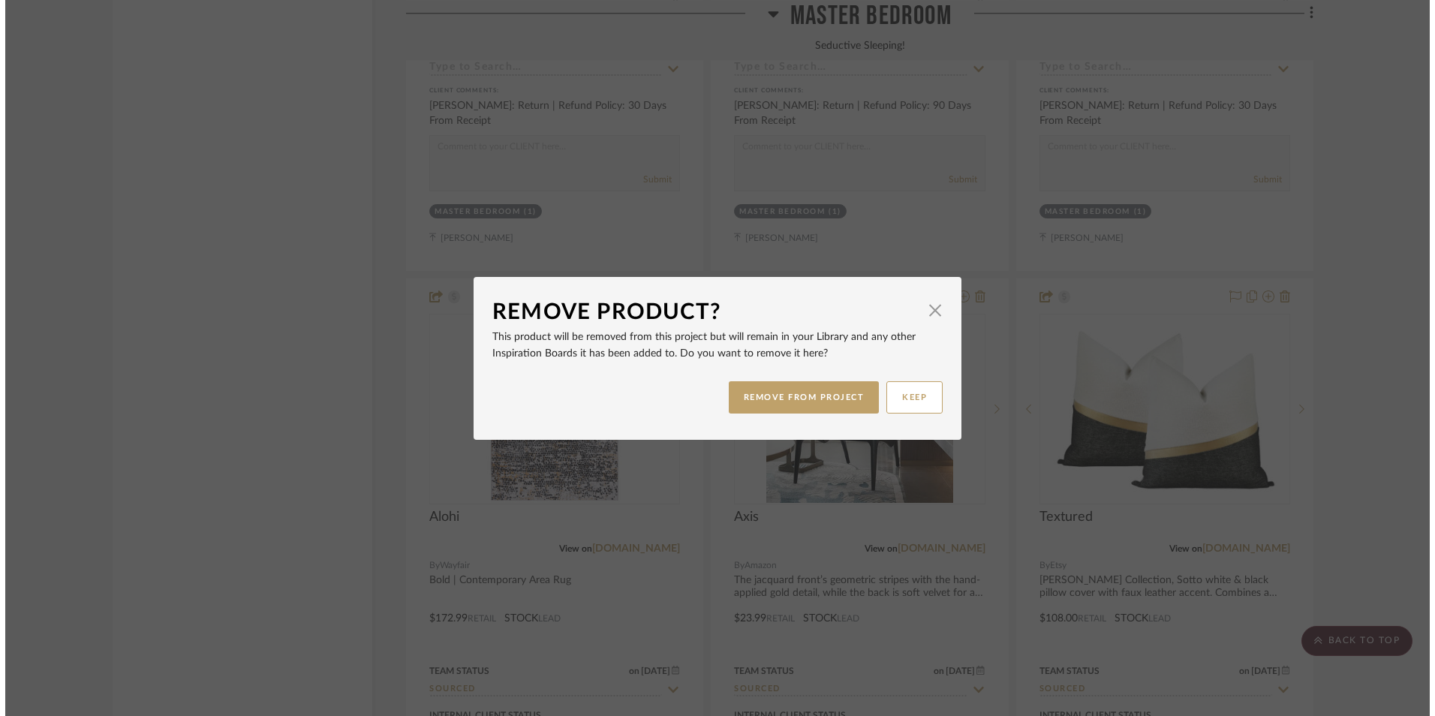
scroll to position [0, 0]
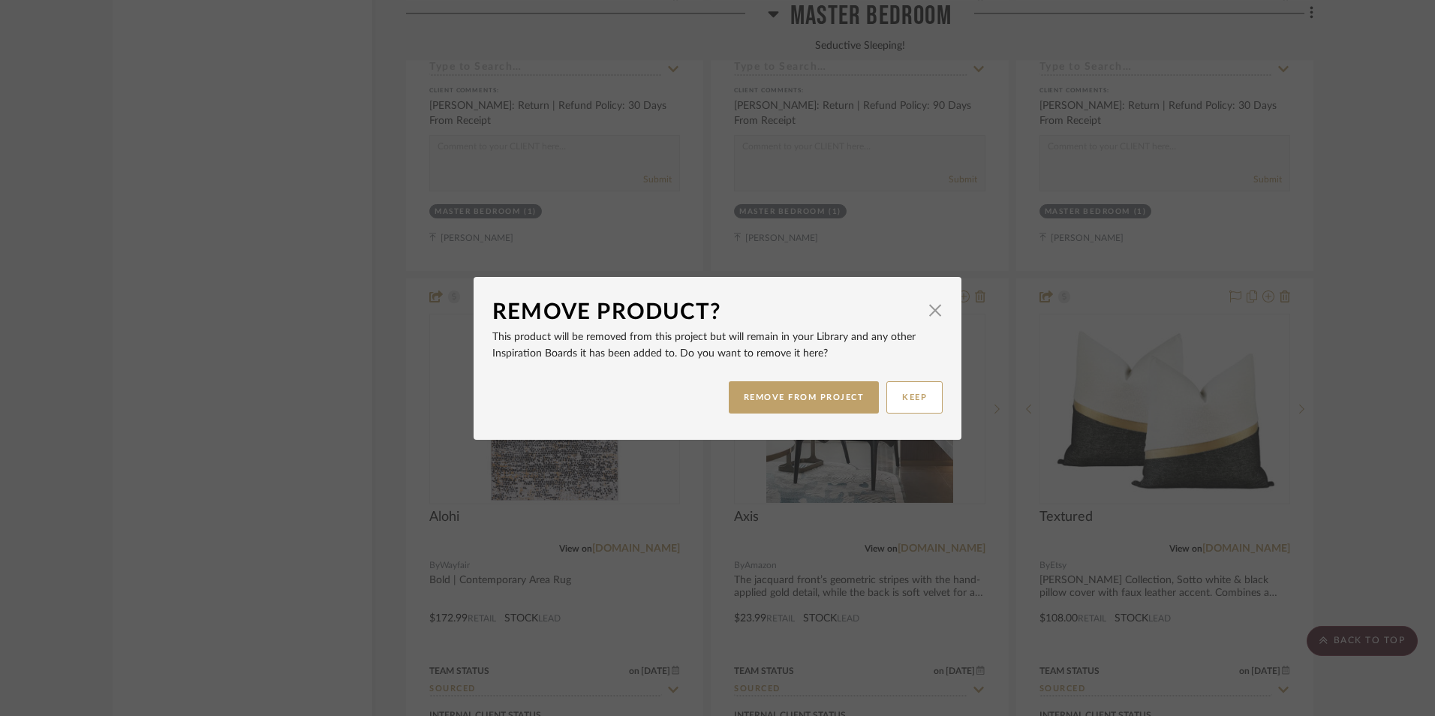
drag, startPoint x: 813, startPoint y: 392, endPoint x: 1067, endPoint y: 409, distance: 255.0
click at [813, 391] on button "REMOVE FROM PROJECT" at bounding box center [804, 397] width 151 height 32
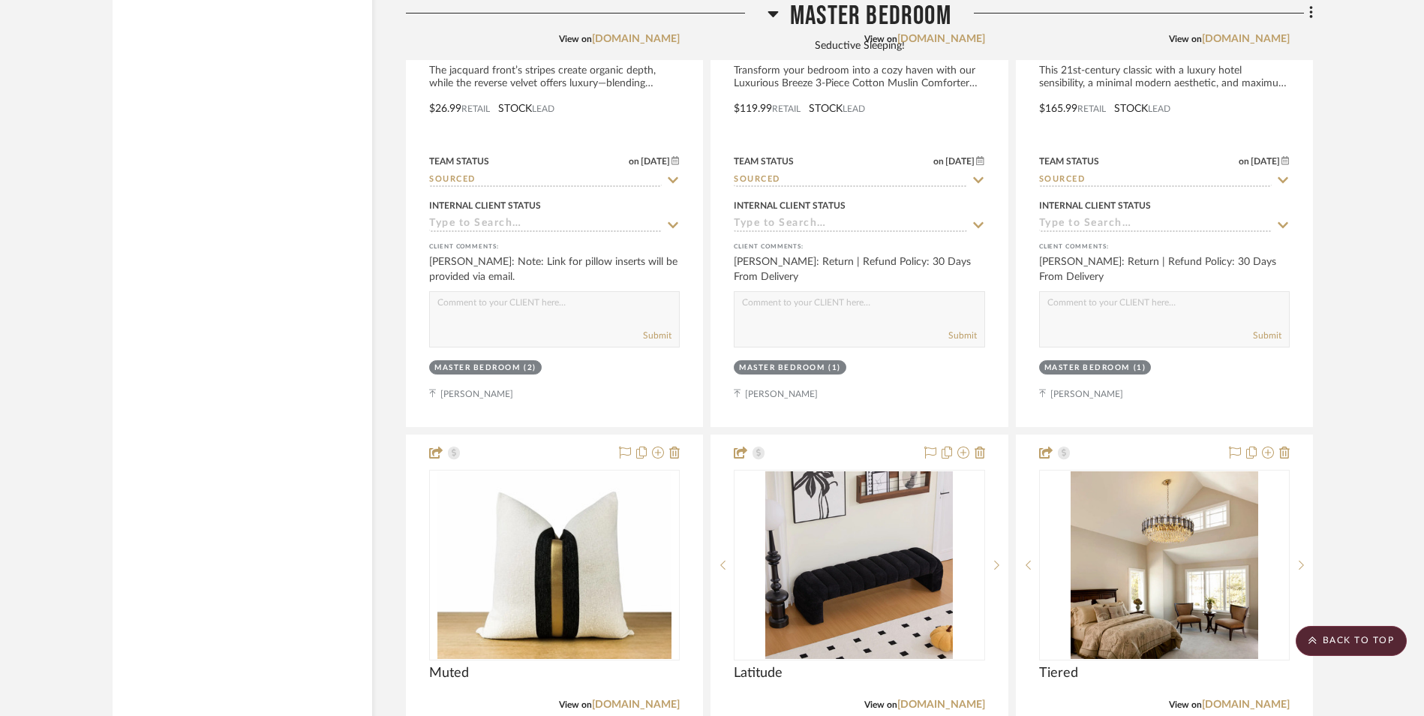
scroll to position [6905, 0]
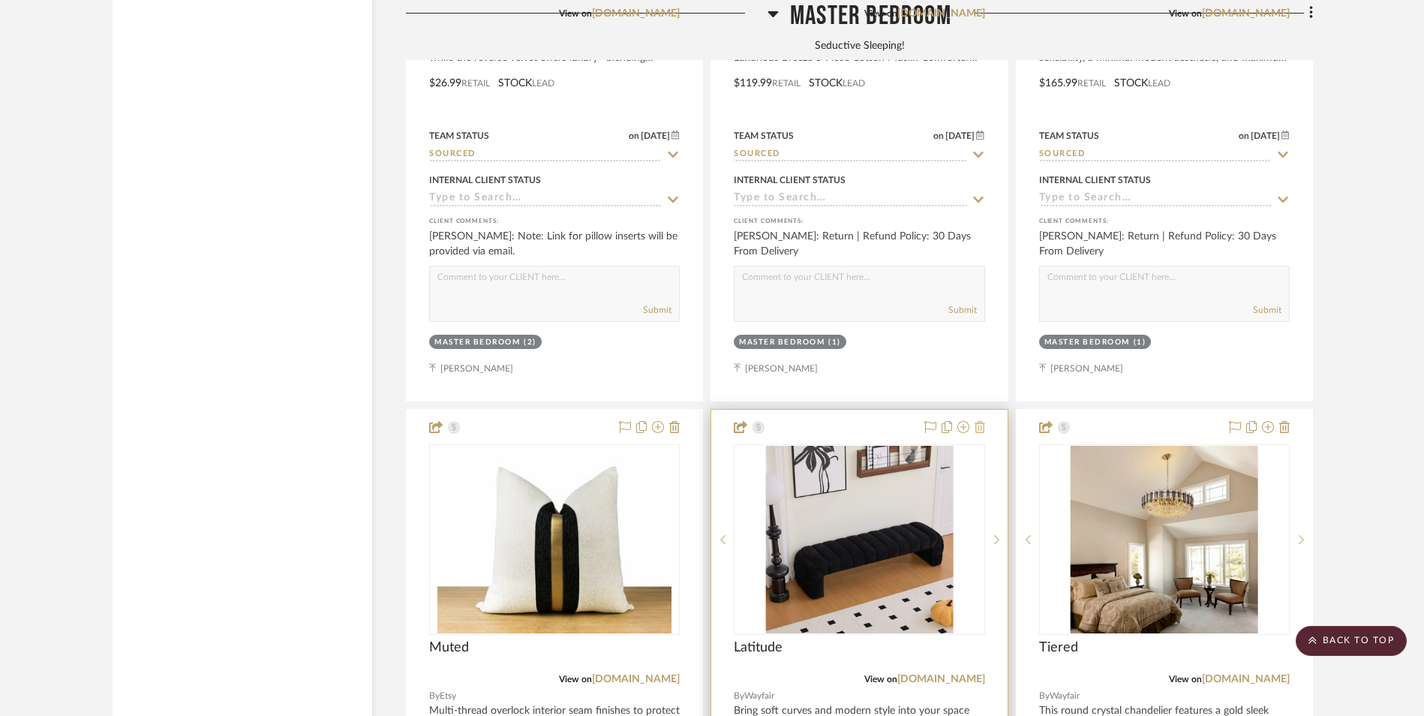
click at [981, 421] on icon at bounding box center [980, 427] width 11 height 12
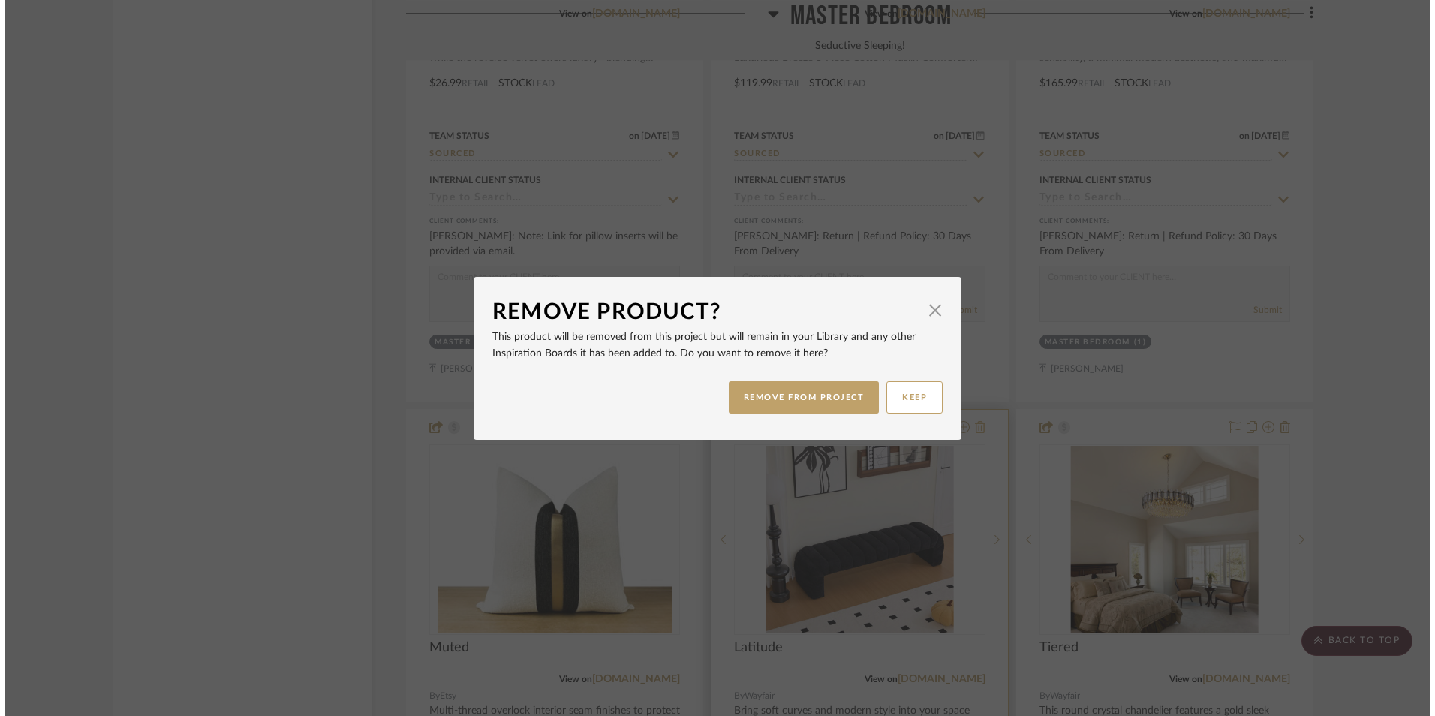
scroll to position [0, 0]
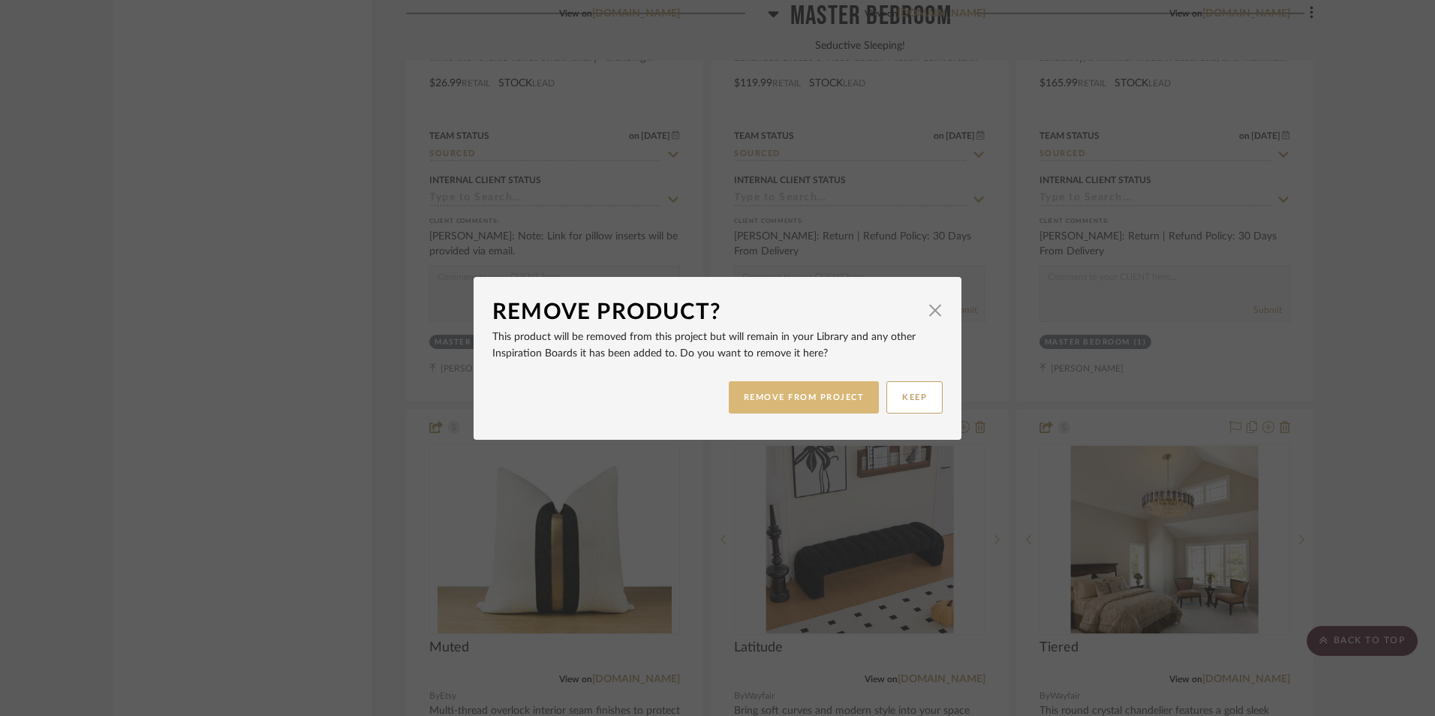
click at [816, 405] on button "REMOVE FROM PROJECT" at bounding box center [804, 397] width 151 height 32
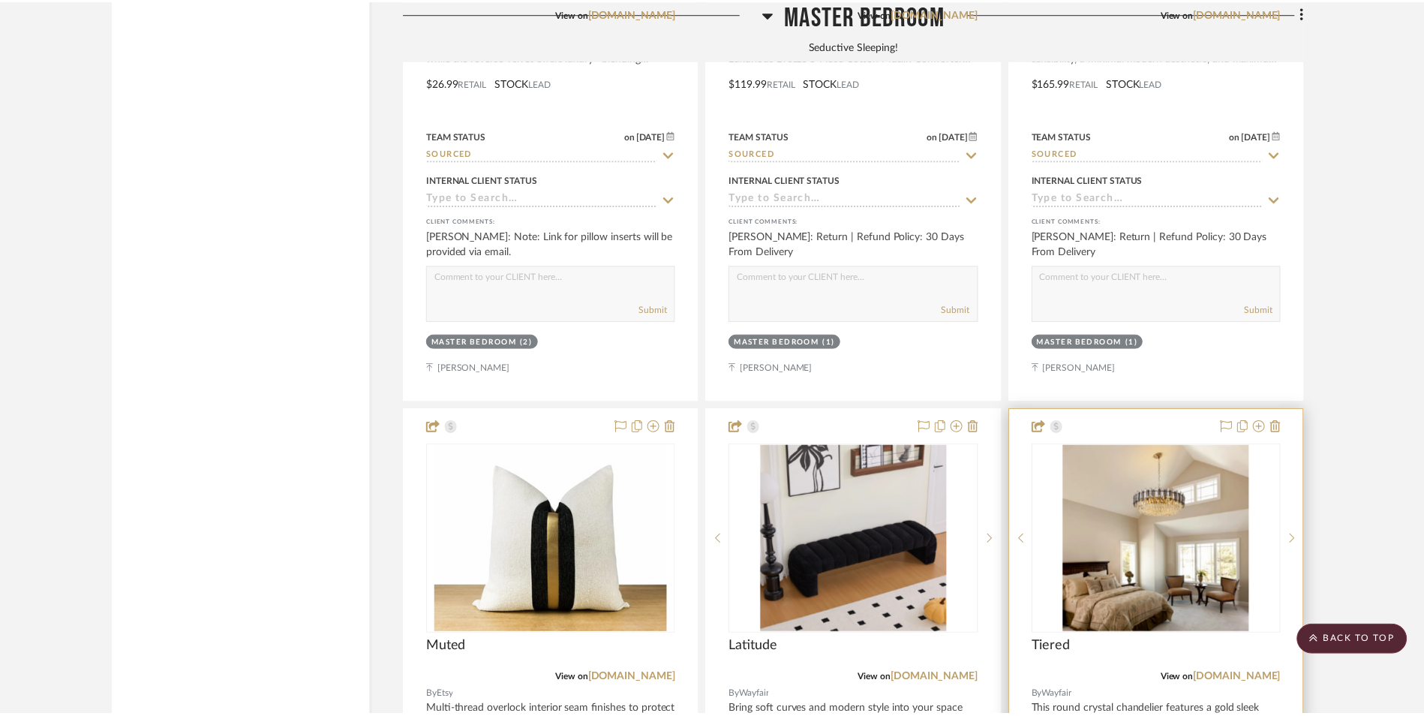
scroll to position [6905, 0]
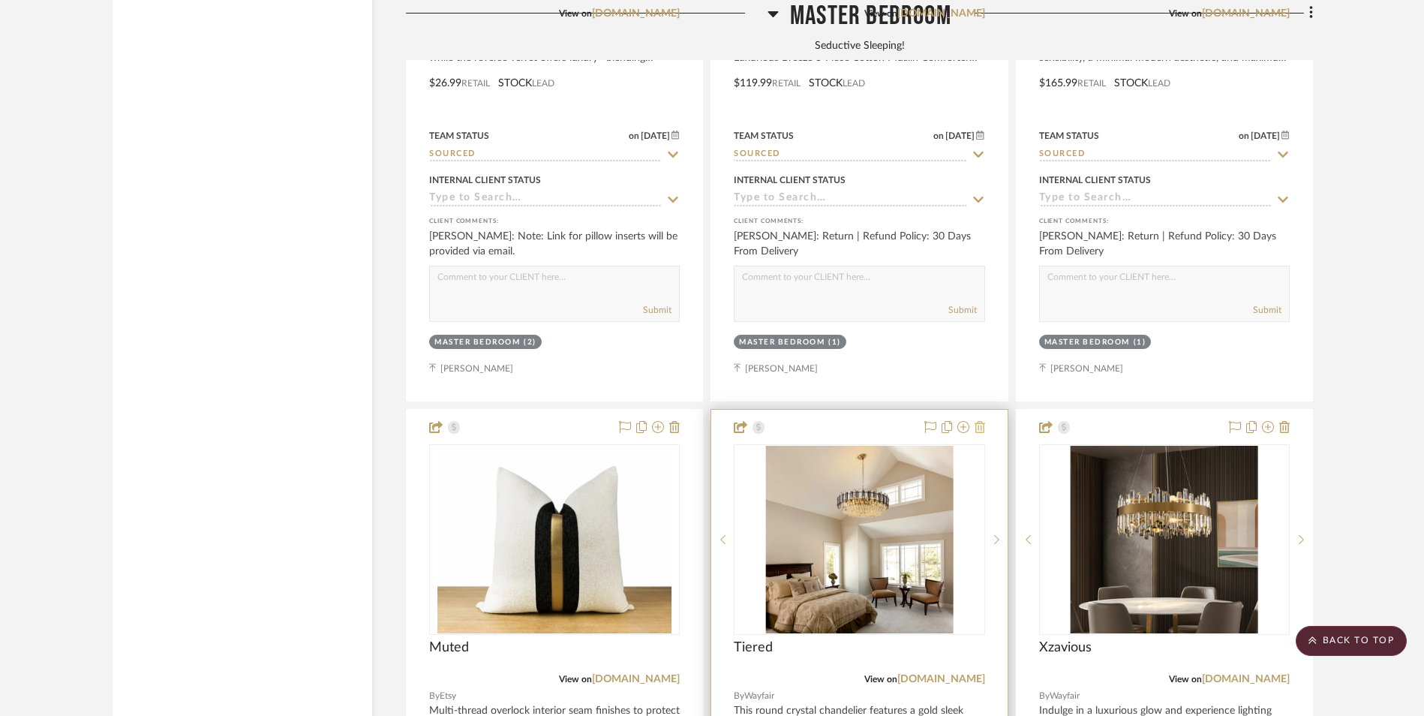
click at [979, 421] on icon at bounding box center [980, 427] width 11 height 12
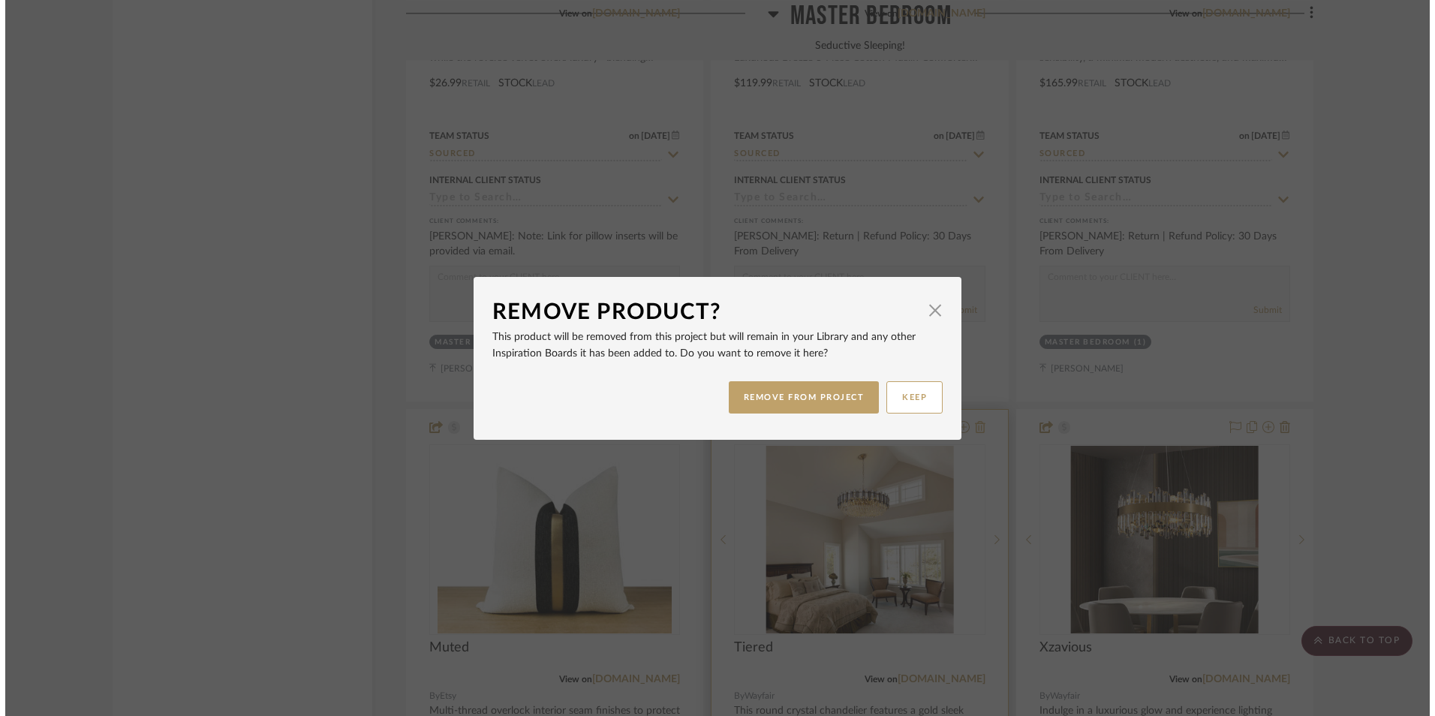
scroll to position [0, 0]
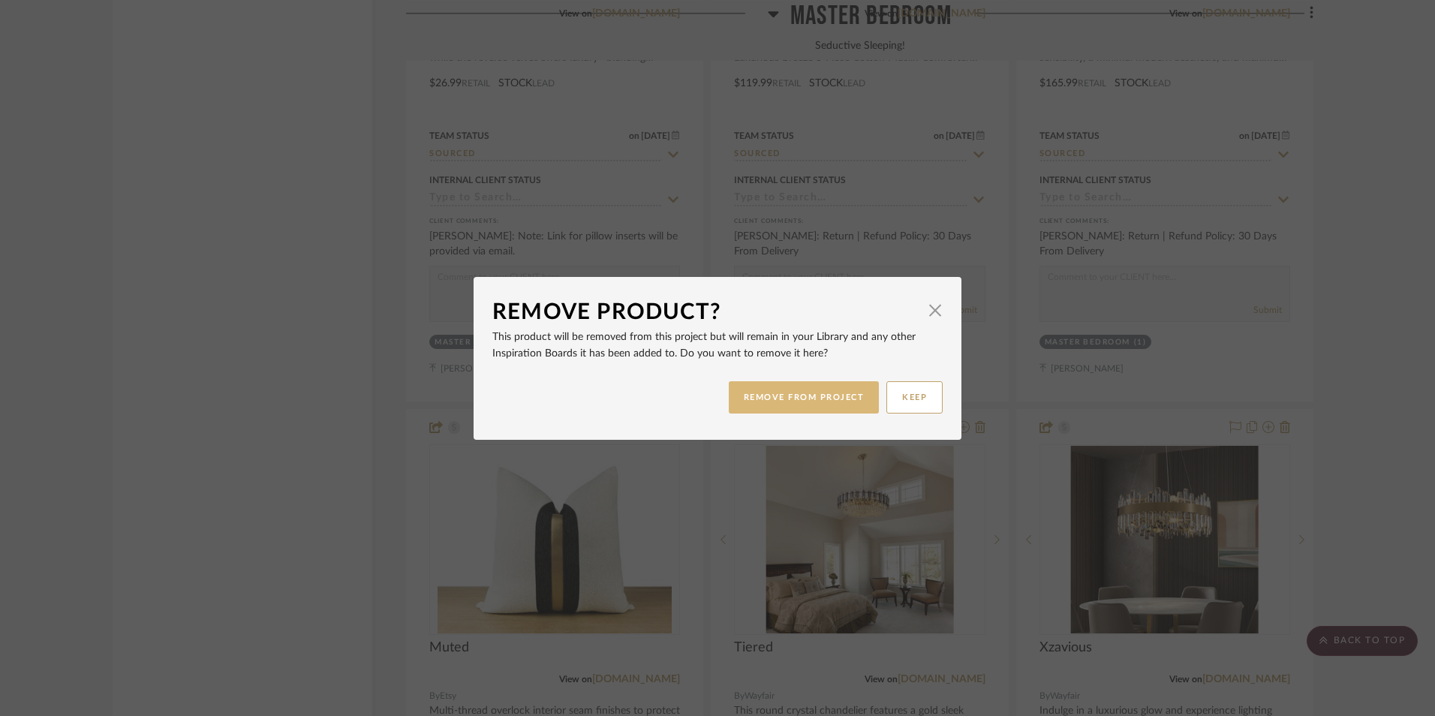
click at [809, 402] on button "REMOVE FROM PROJECT" at bounding box center [804, 397] width 151 height 32
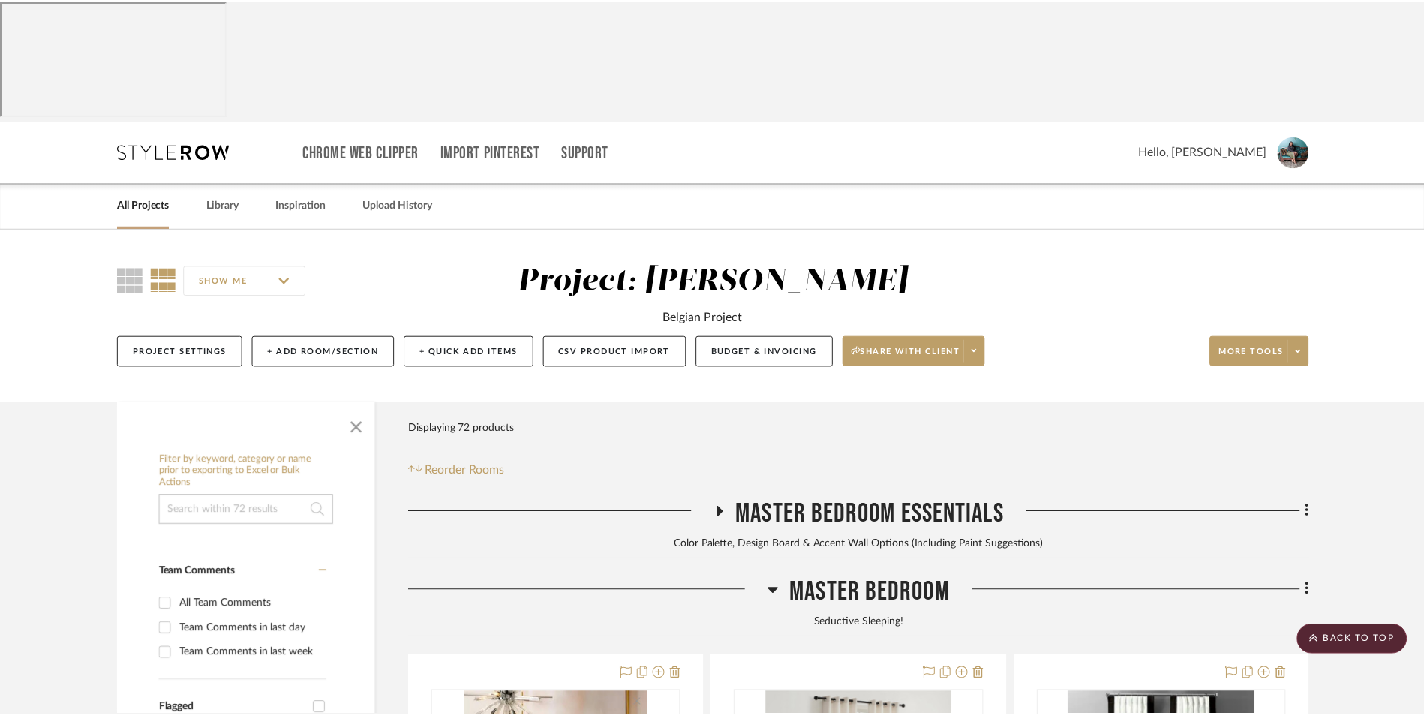
scroll to position [6905, 0]
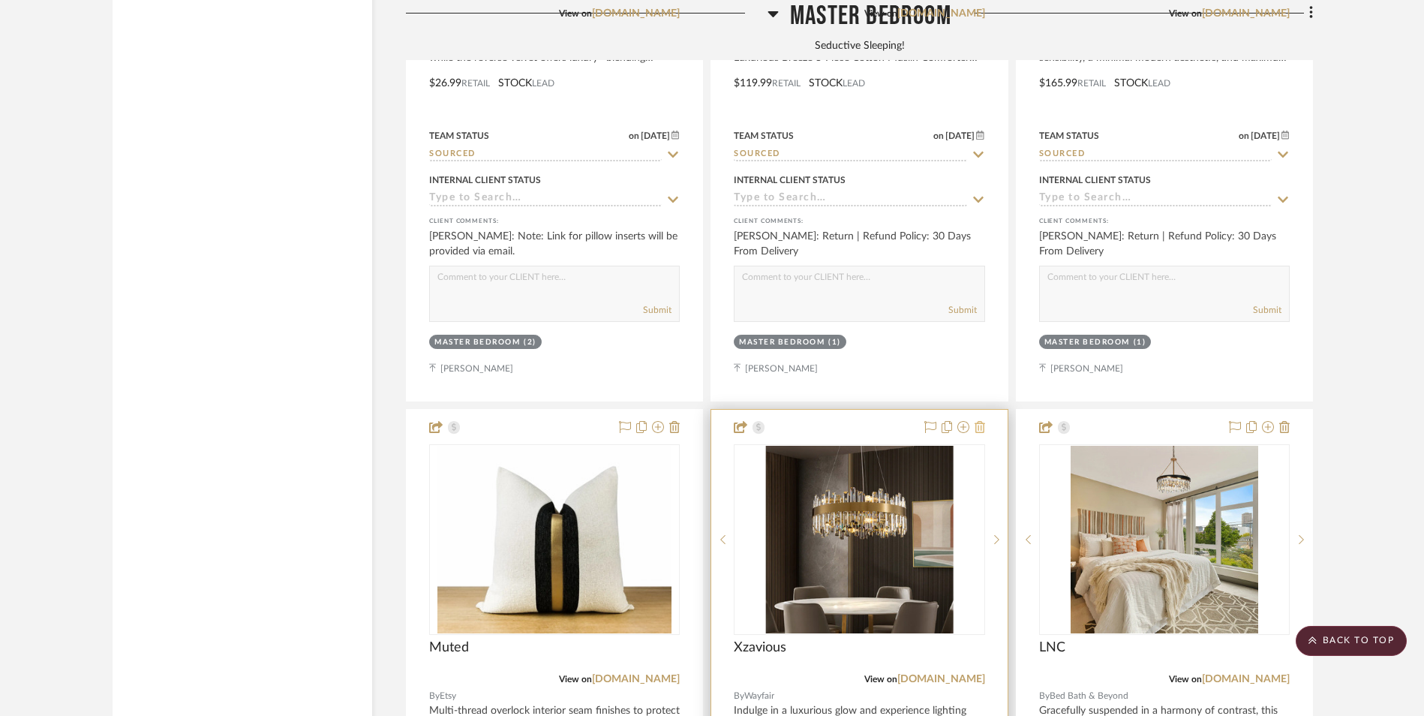
click at [979, 419] on button at bounding box center [980, 428] width 11 height 18
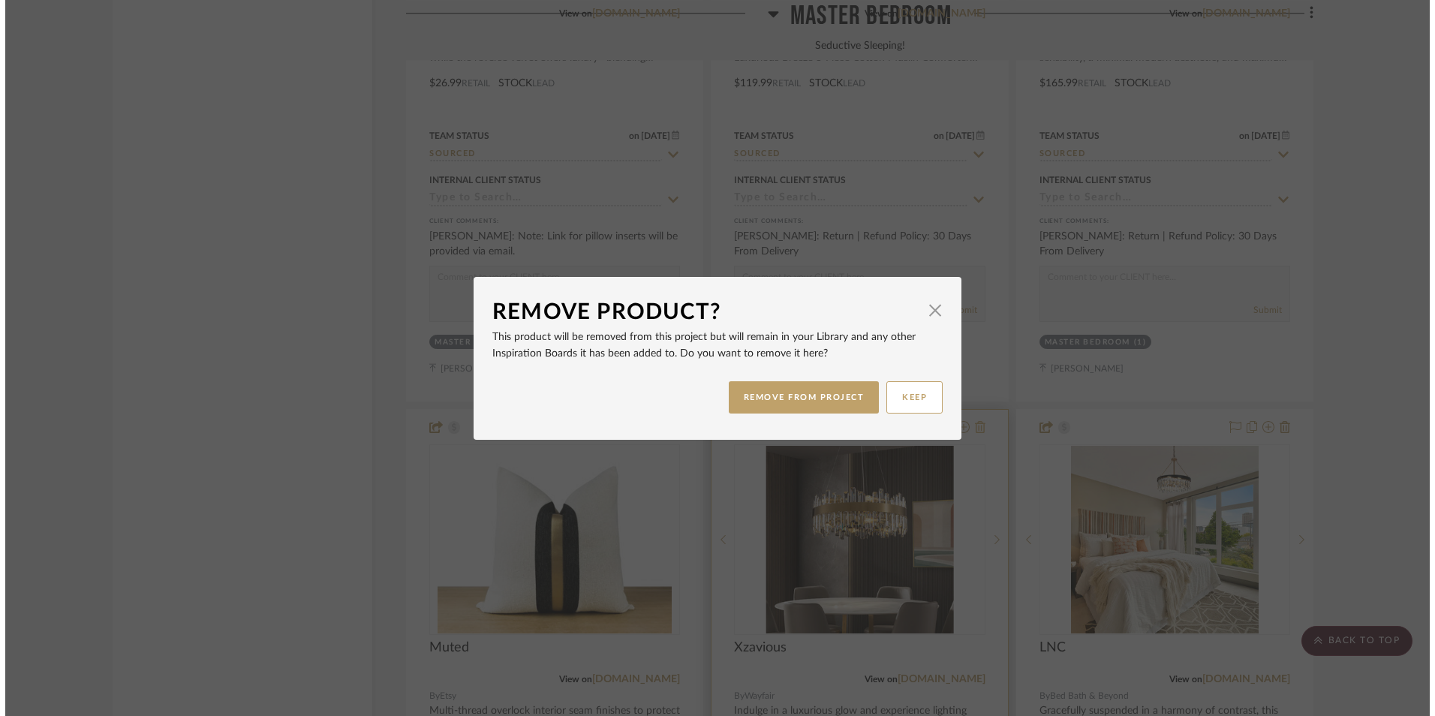
scroll to position [0, 0]
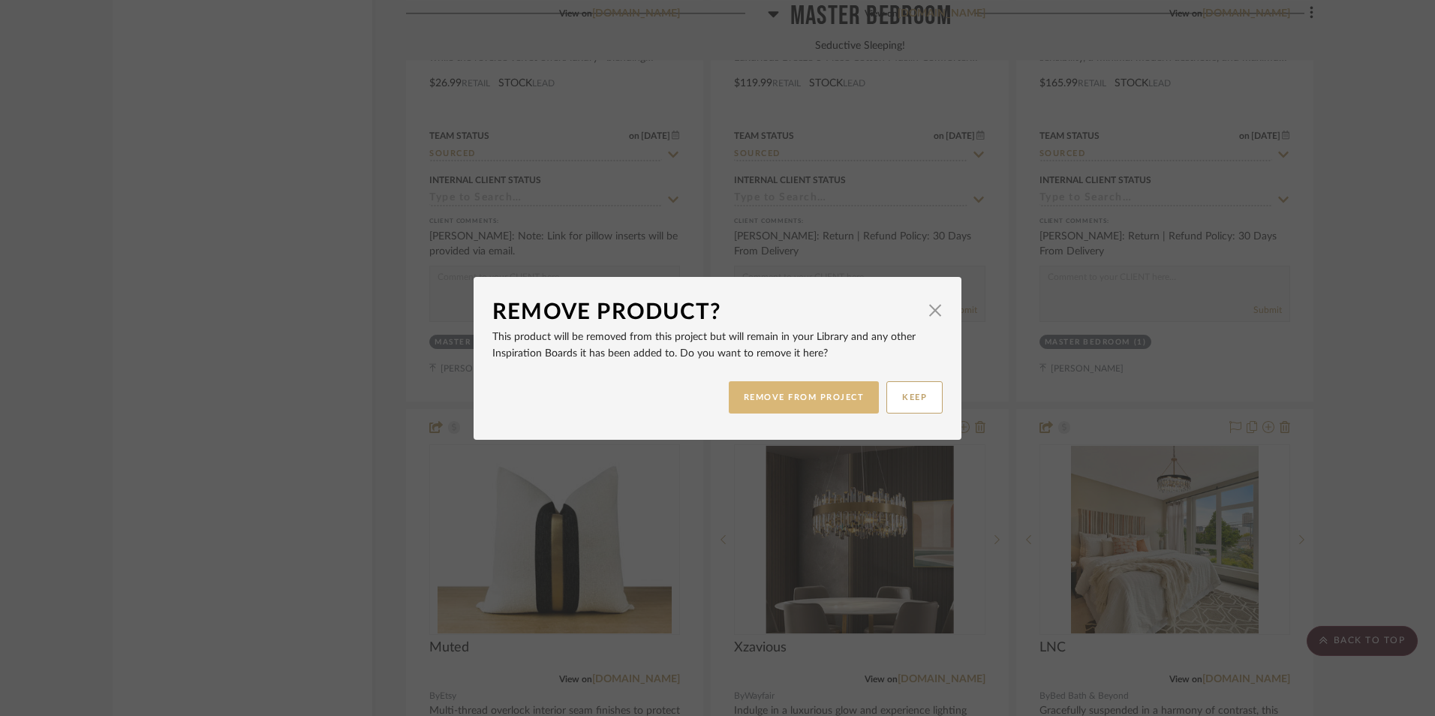
click at [781, 411] on button "REMOVE FROM PROJECT" at bounding box center [804, 397] width 151 height 32
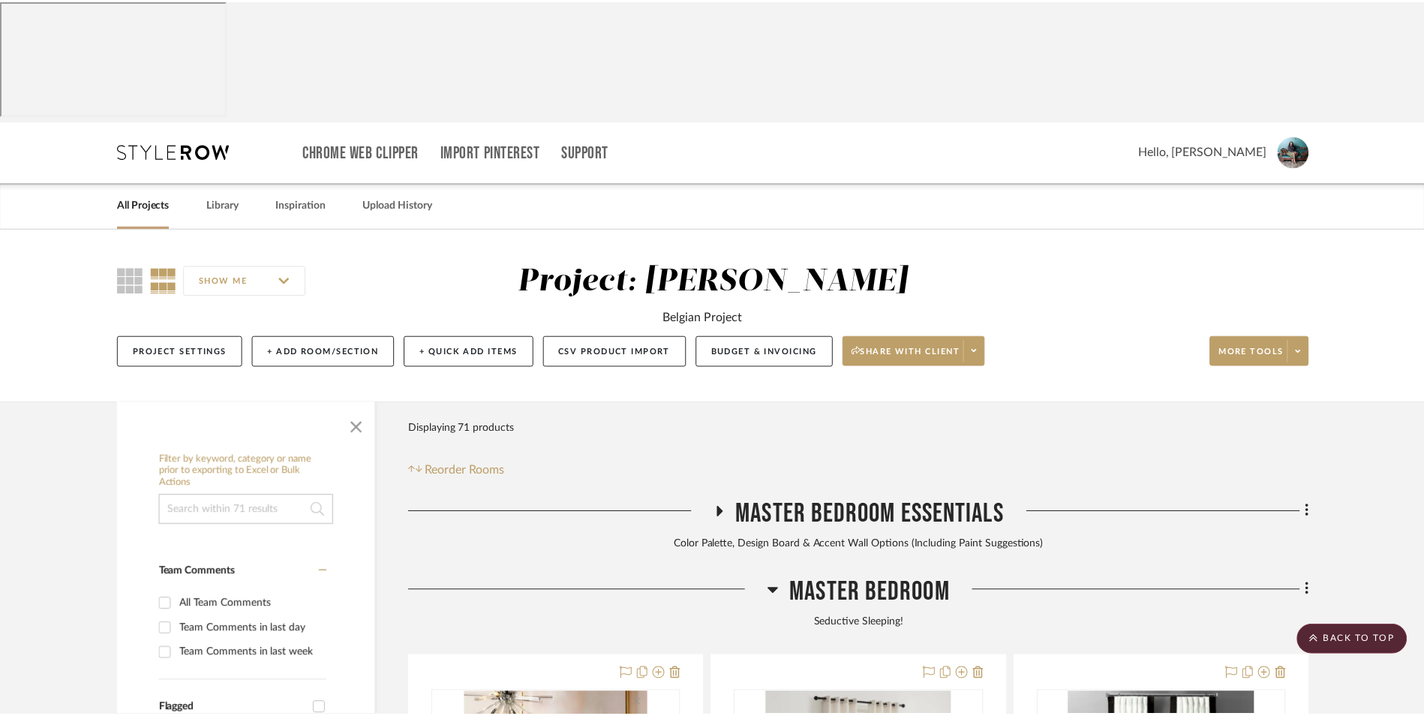
scroll to position [6905, 0]
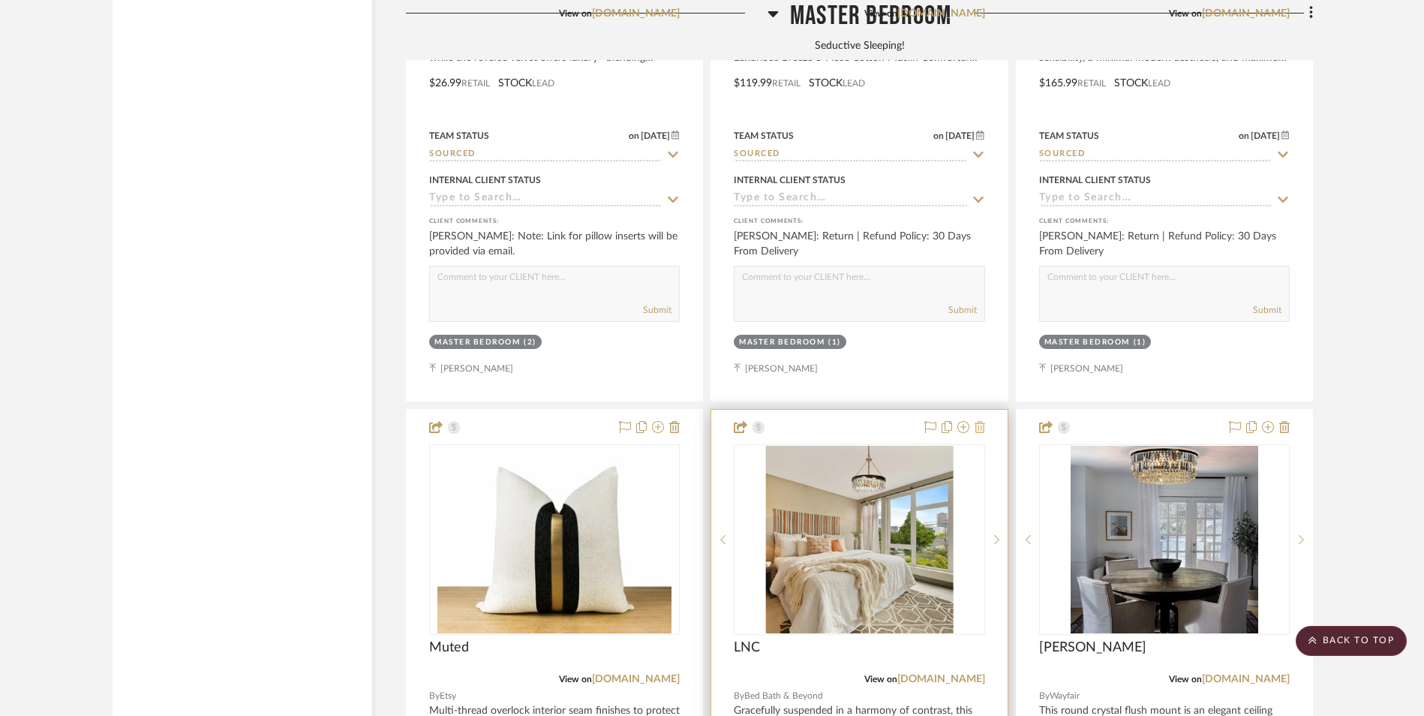
click at [980, 421] on icon at bounding box center [980, 427] width 11 height 12
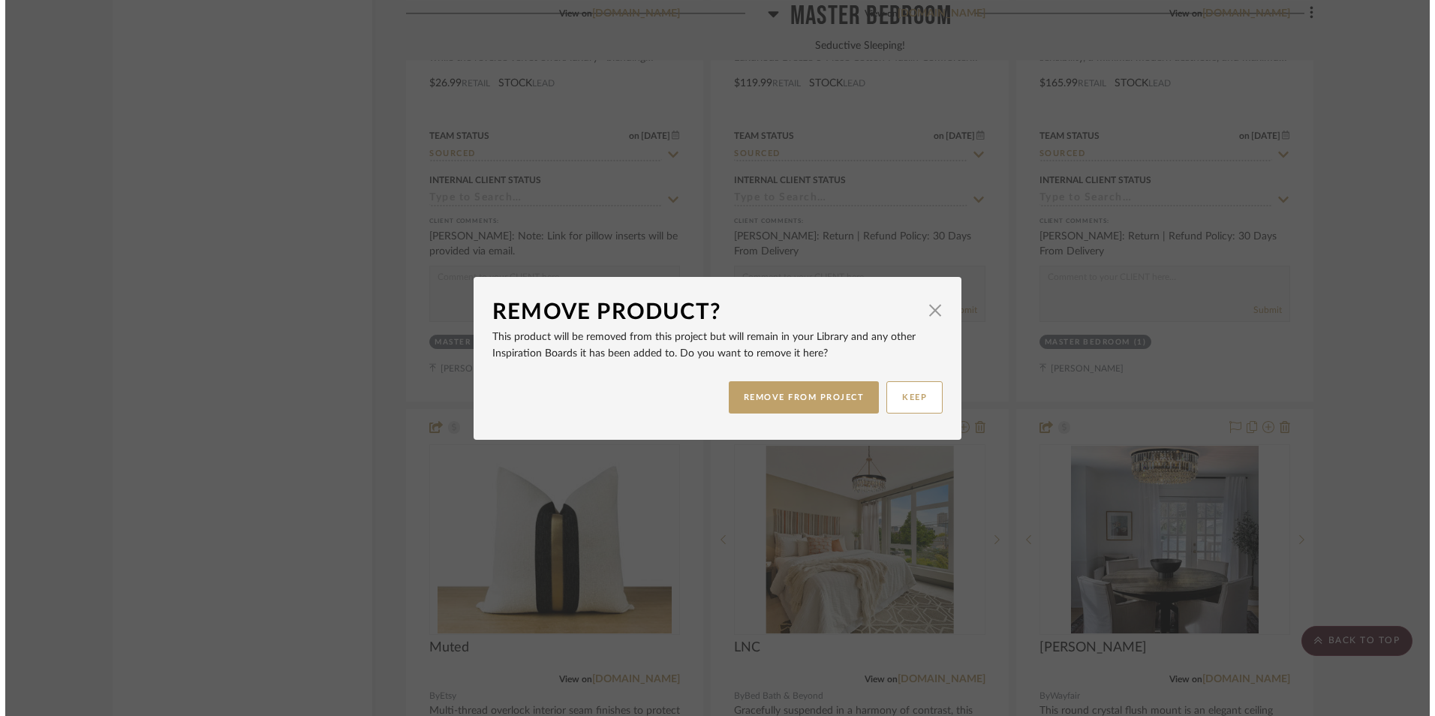
scroll to position [0, 0]
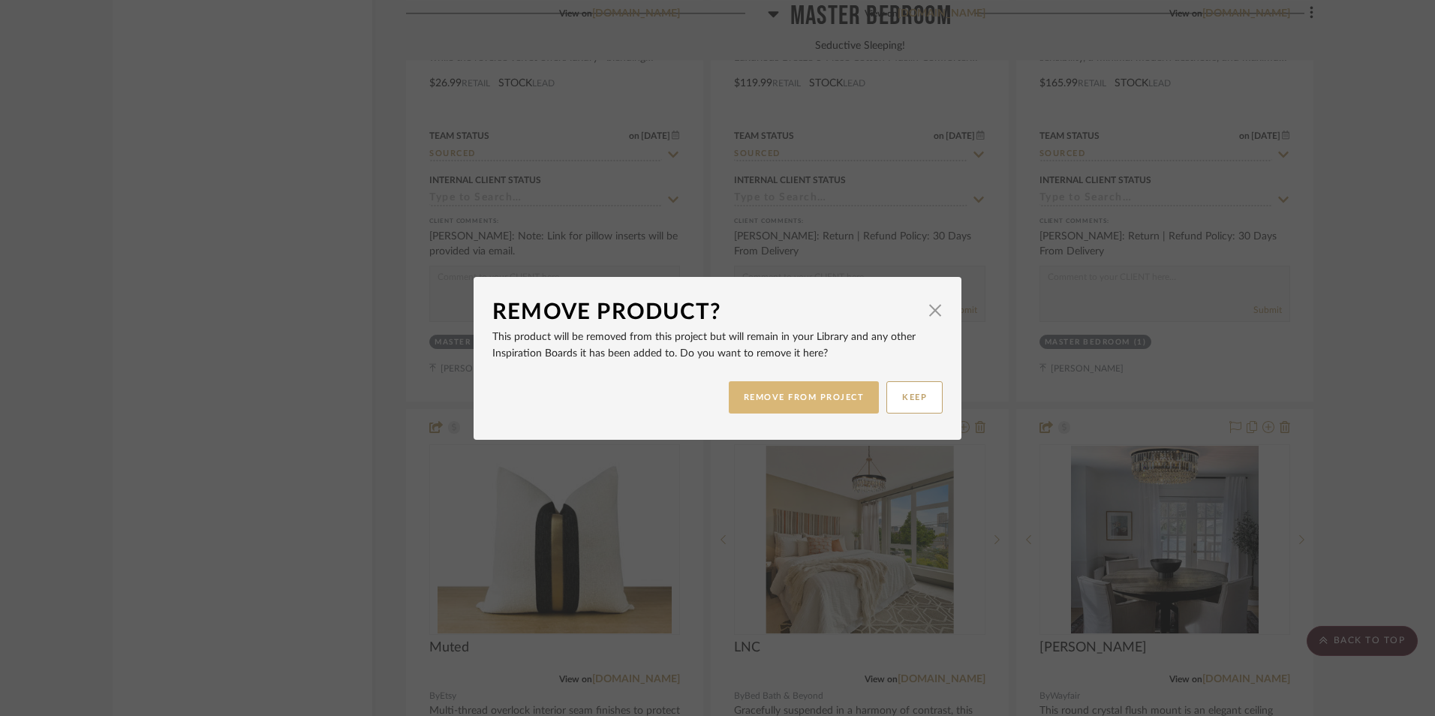
click at [848, 402] on button "REMOVE FROM PROJECT" at bounding box center [804, 397] width 151 height 32
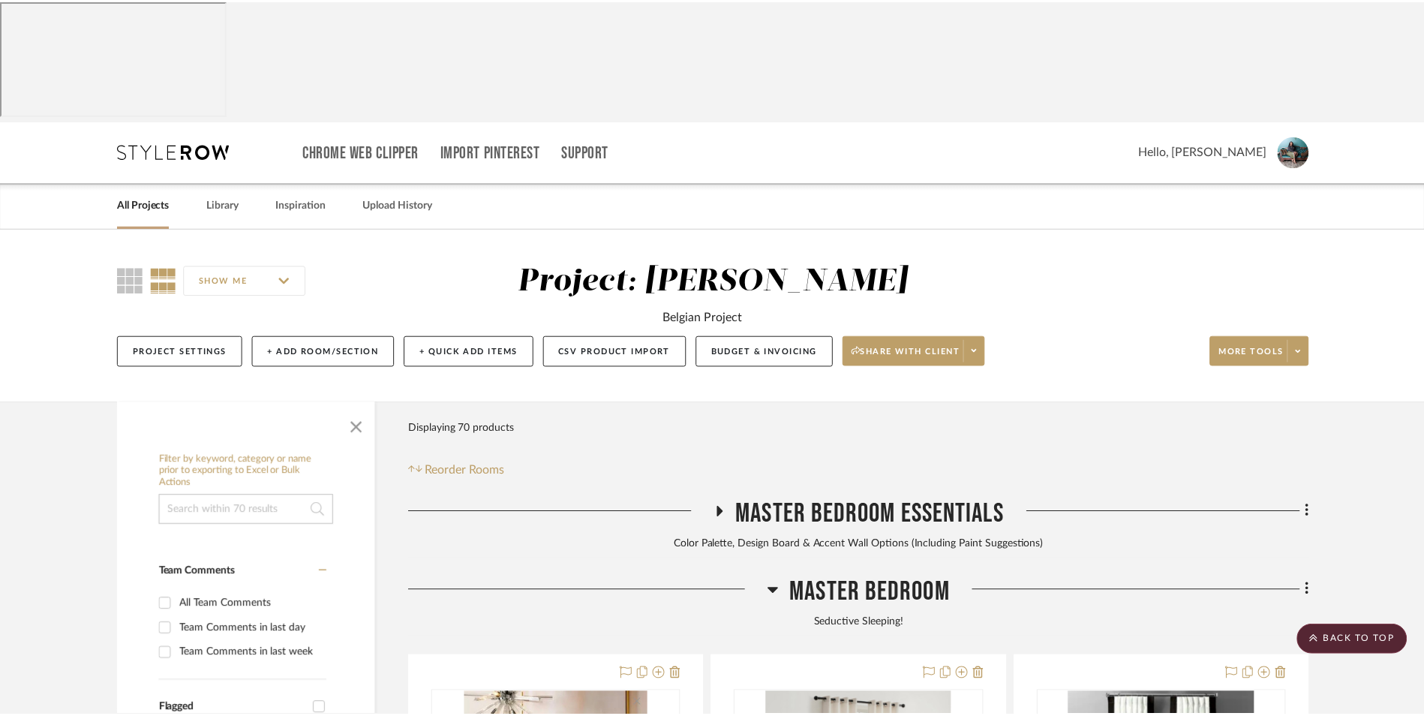
scroll to position [6905, 0]
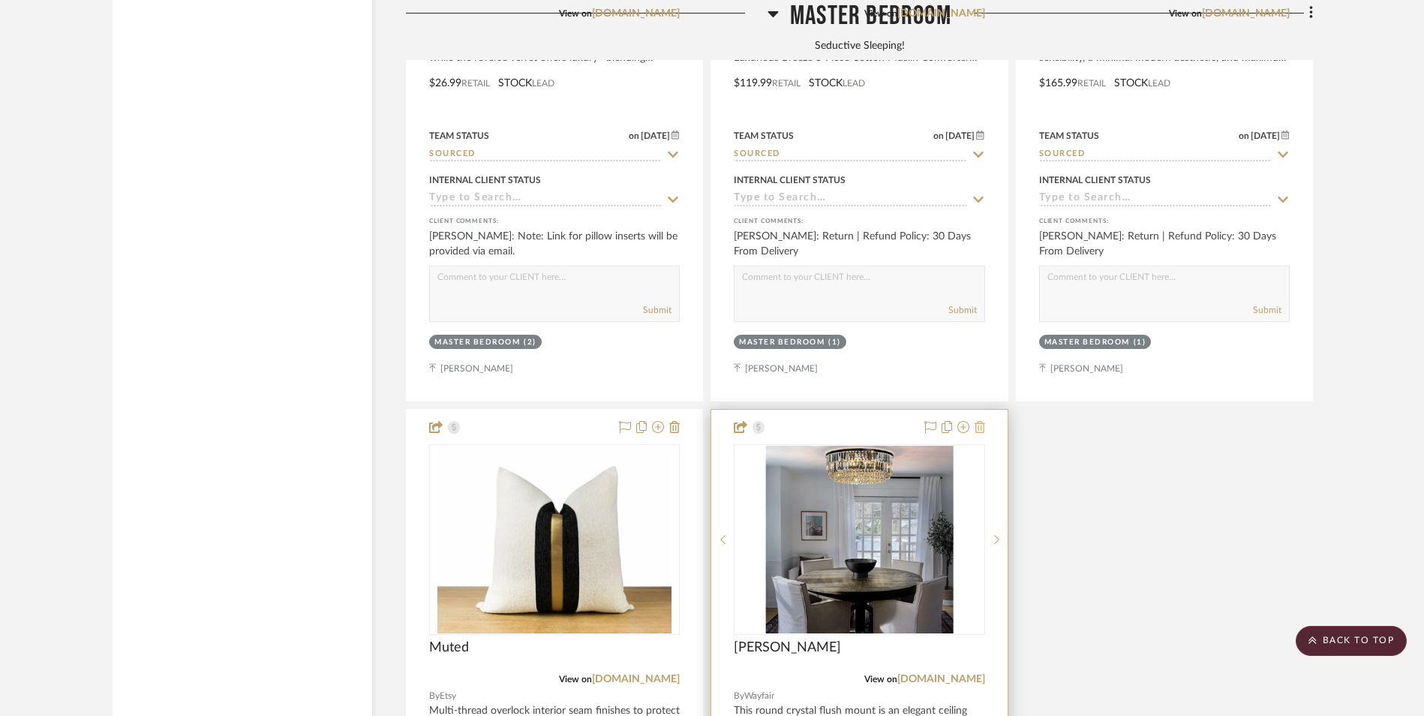
click at [982, 421] on icon at bounding box center [980, 427] width 11 height 12
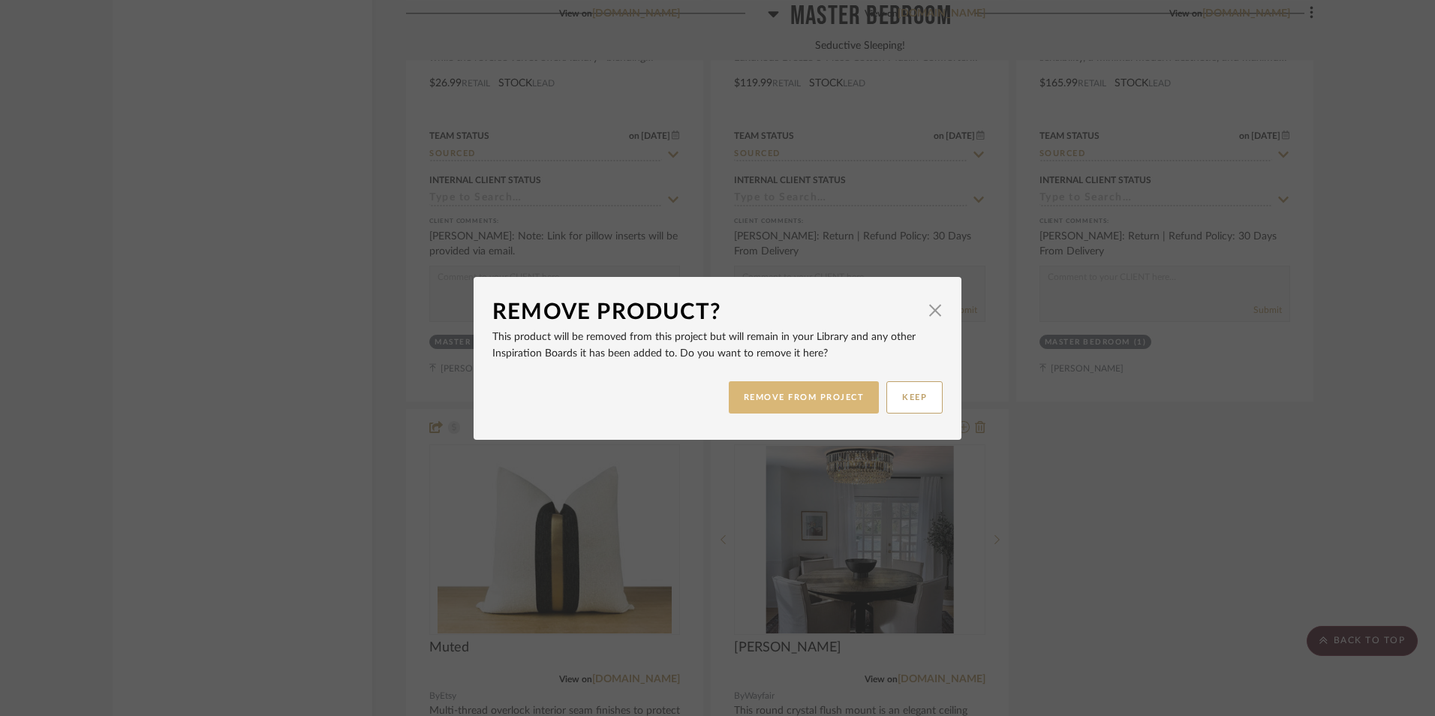
click at [841, 406] on button "REMOVE FROM PROJECT" at bounding box center [804, 397] width 151 height 32
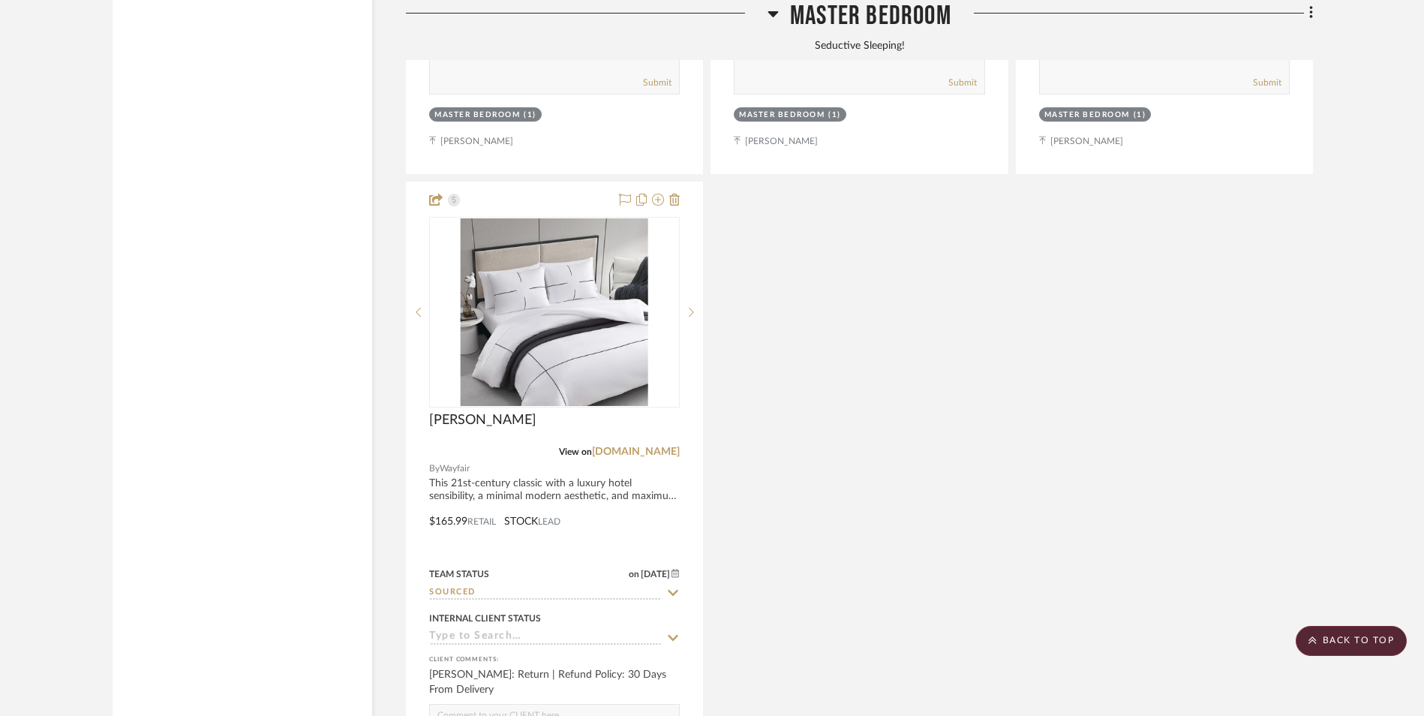
scroll to position [7344, 0]
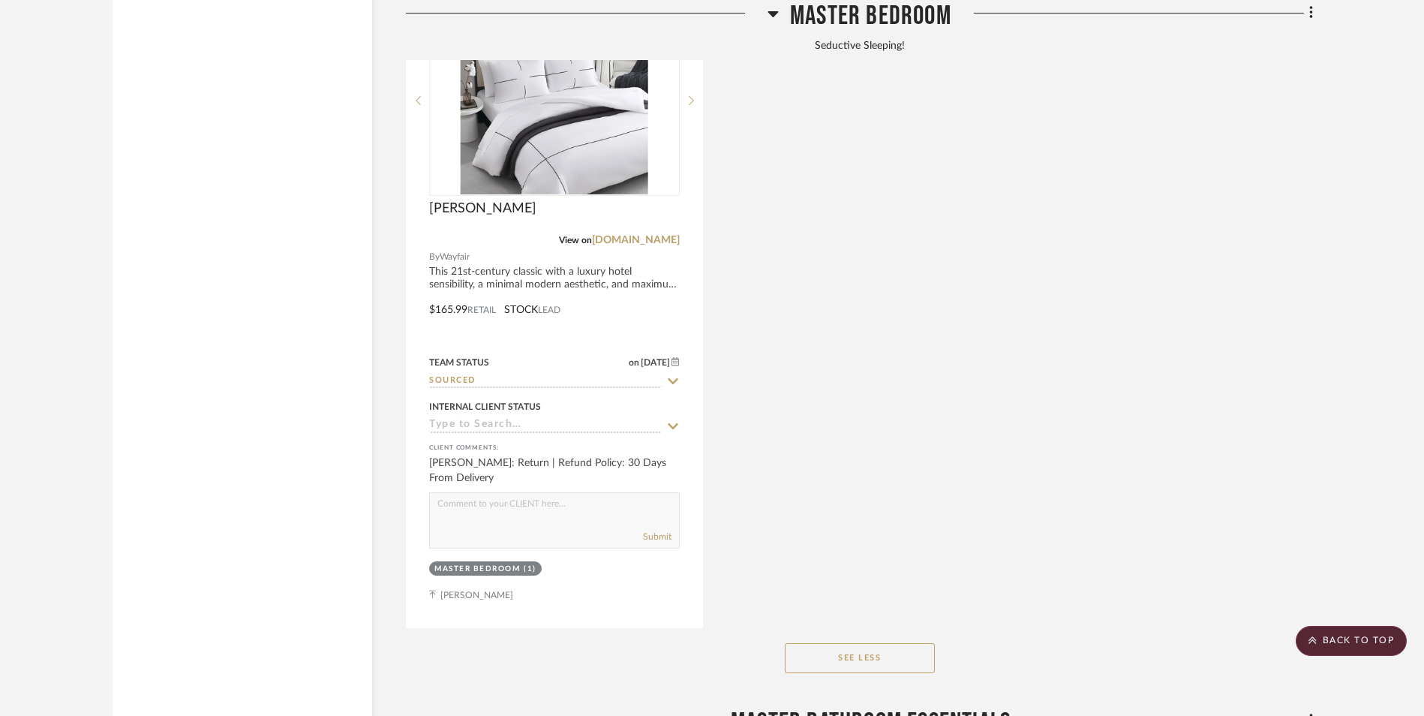
click at [672, 235] on link "[DOMAIN_NAME]" at bounding box center [636, 240] width 88 height 11
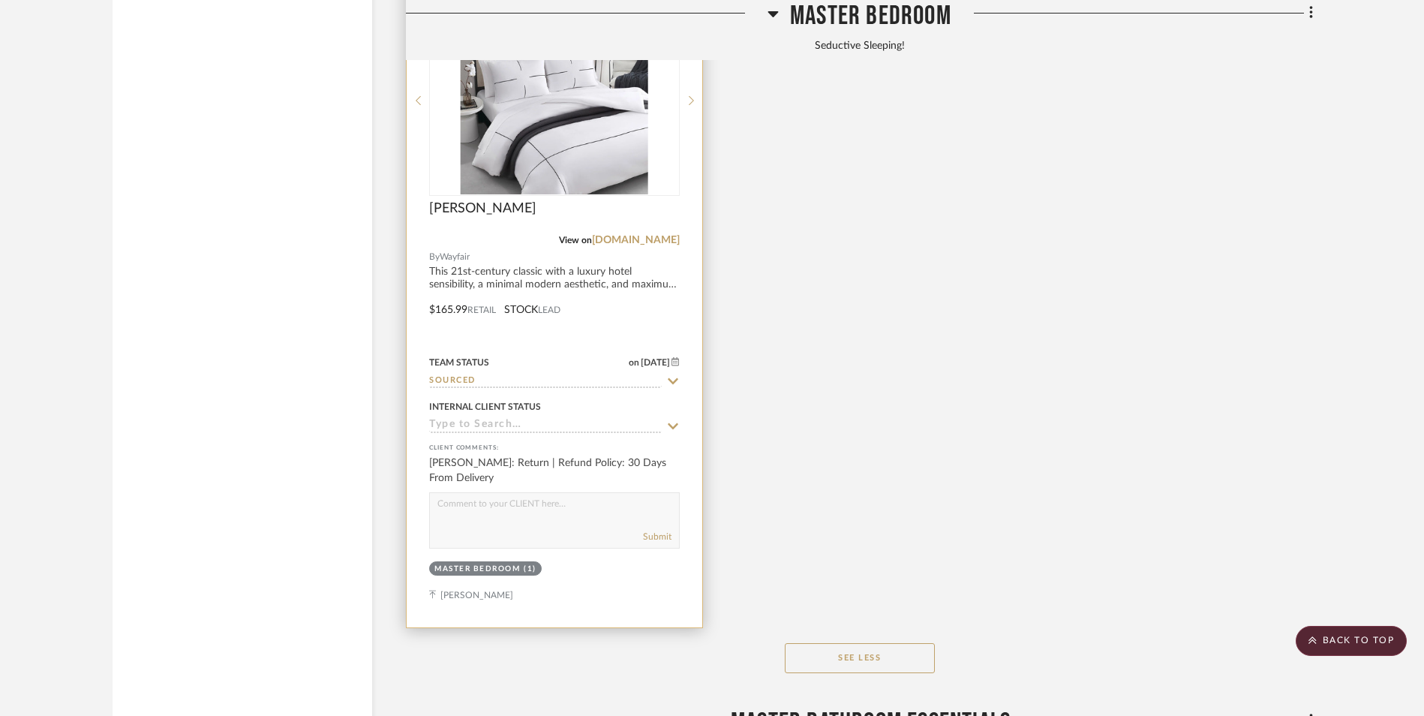
click at [567, 233] on div "View on wayfair.com" at bounding box center [554, 240] width 251 height 14
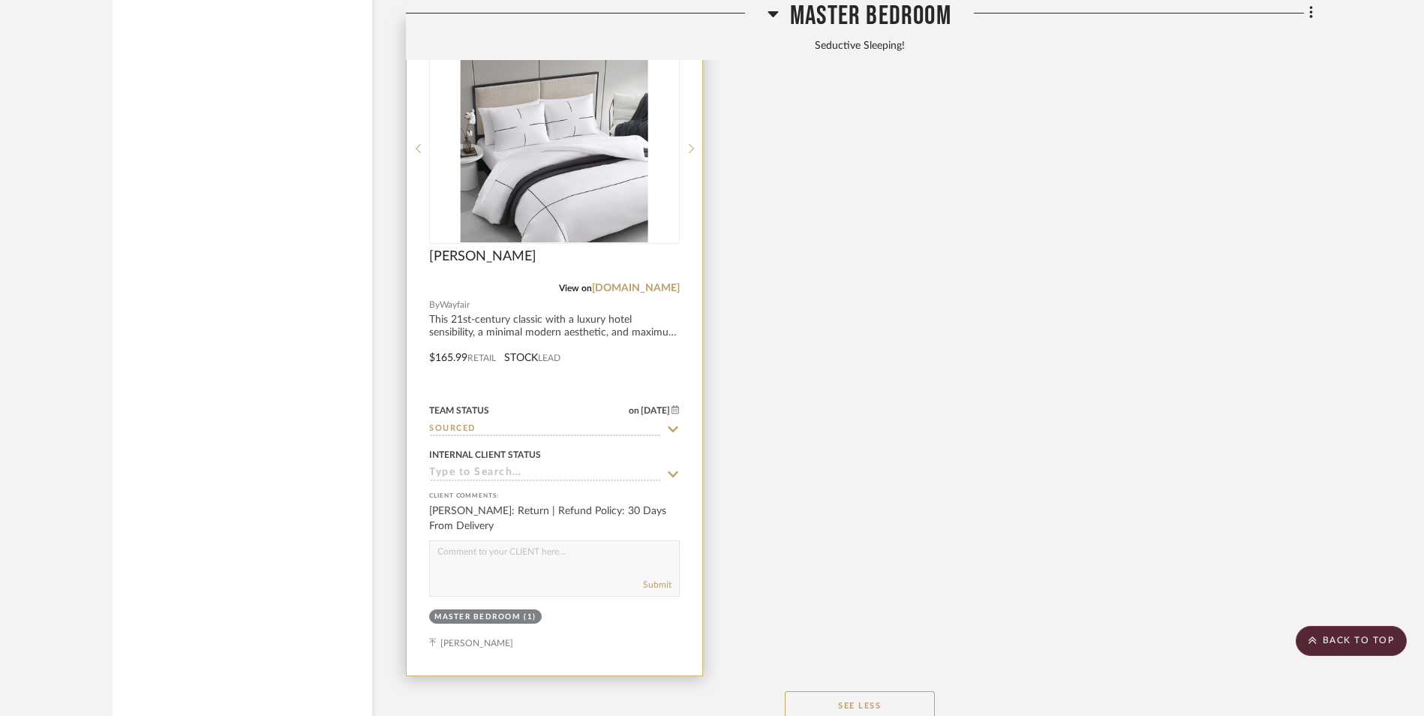
scroll to position [7269, 0]
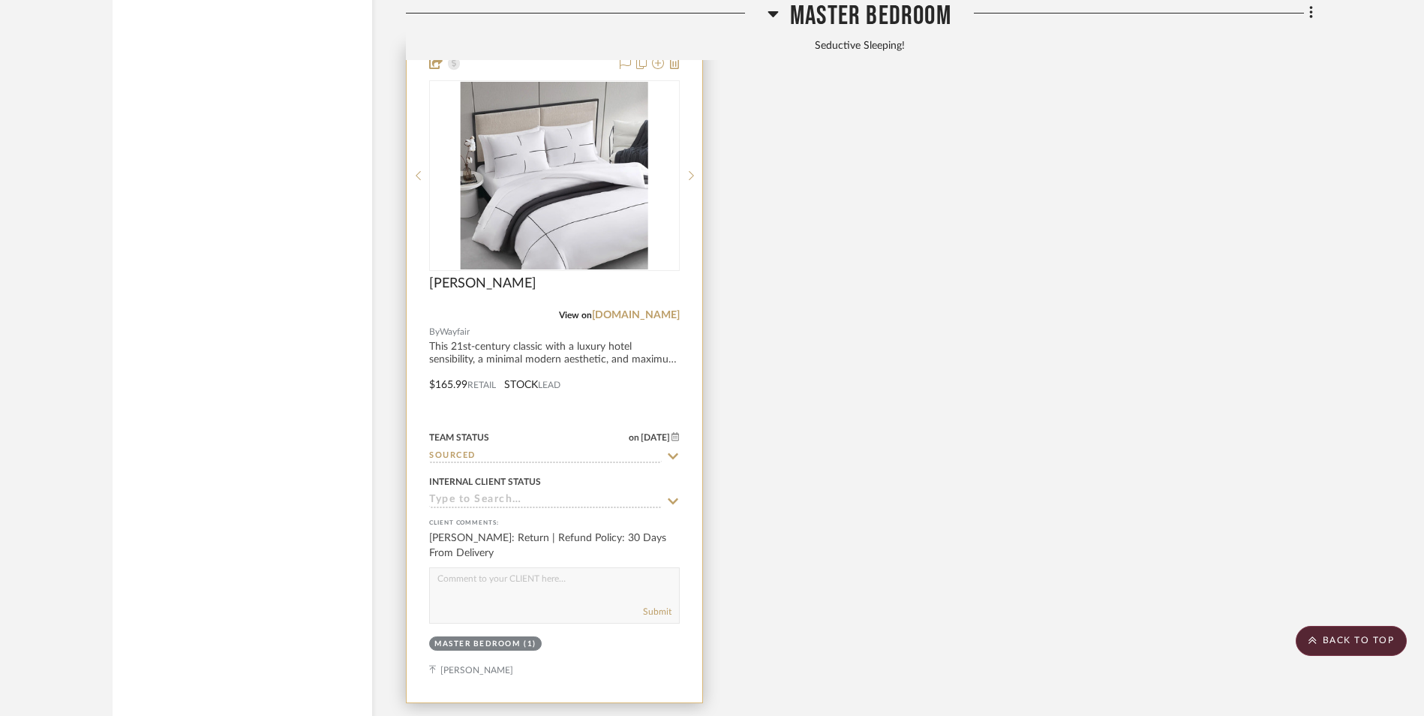
click at [564, 128] on img "0" at bounding box center [555, 176] width 188 height 188
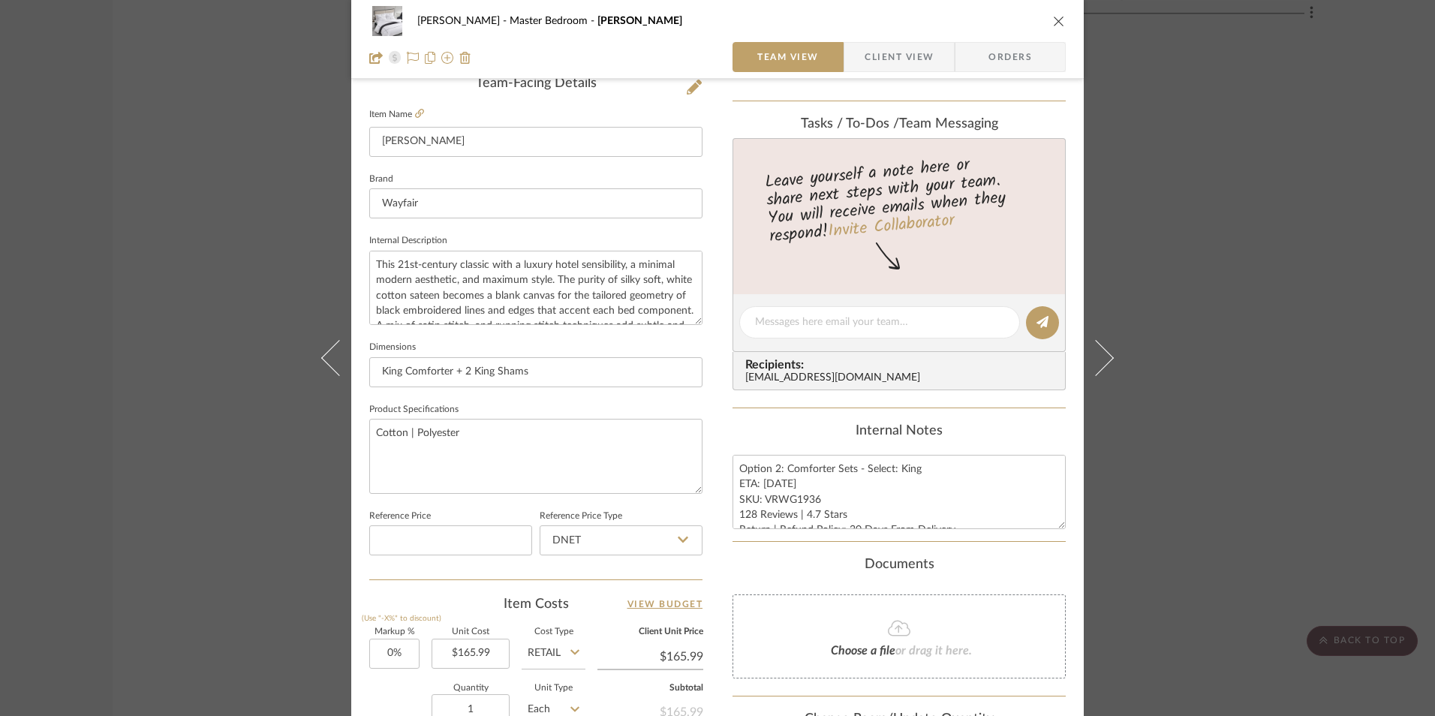
scroll to position [525, 0]
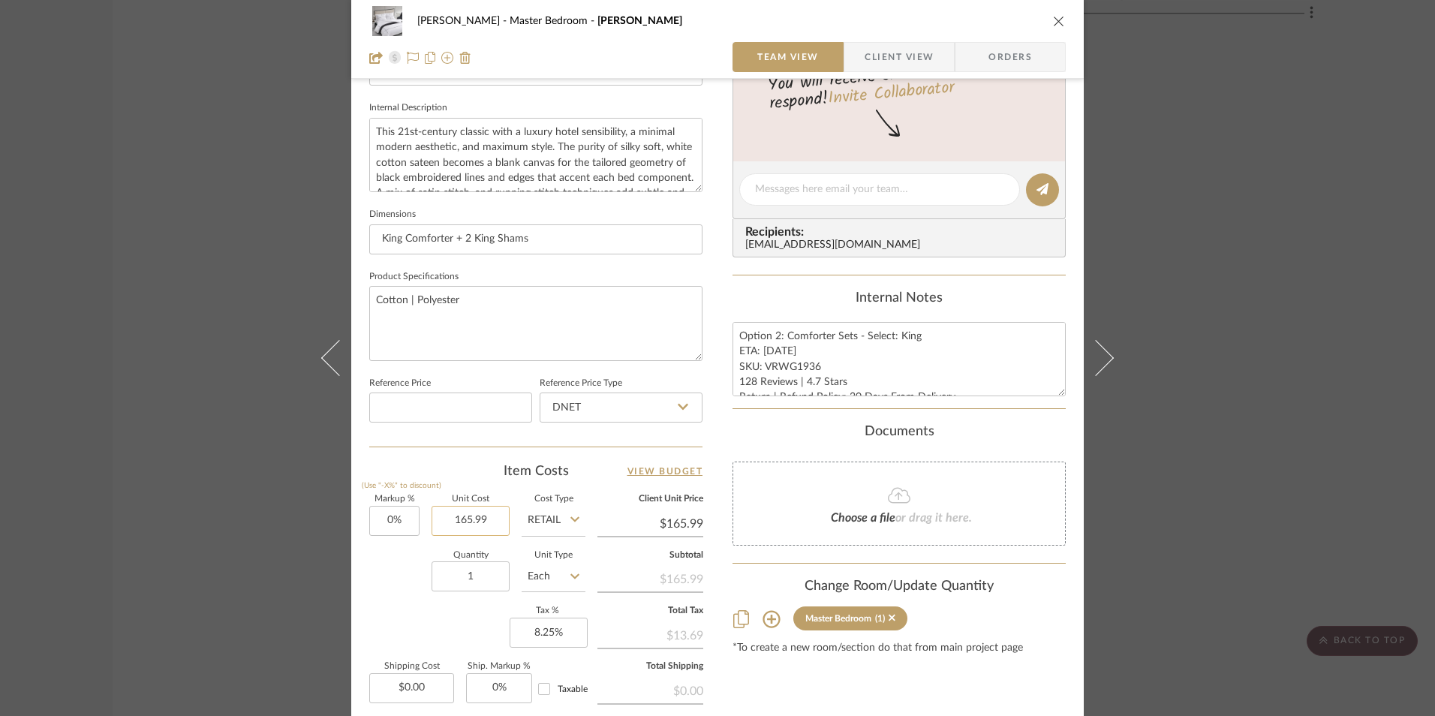
click at [490, 516] on input "165.99" at bounding box center [471, 521] width 78 height 30
type input "$147.00"
click at [708, 443] on div "Jeree Hall Master Bedroom Vera Wang Team View Client View Orders 1 / 3 Team-Fac…" at bounding box center [717, 179] width 732 height 1386
click at [619, 403] on input "DNET" at bounding box center [621, 408] width 163 height 30
type input "$147.00"
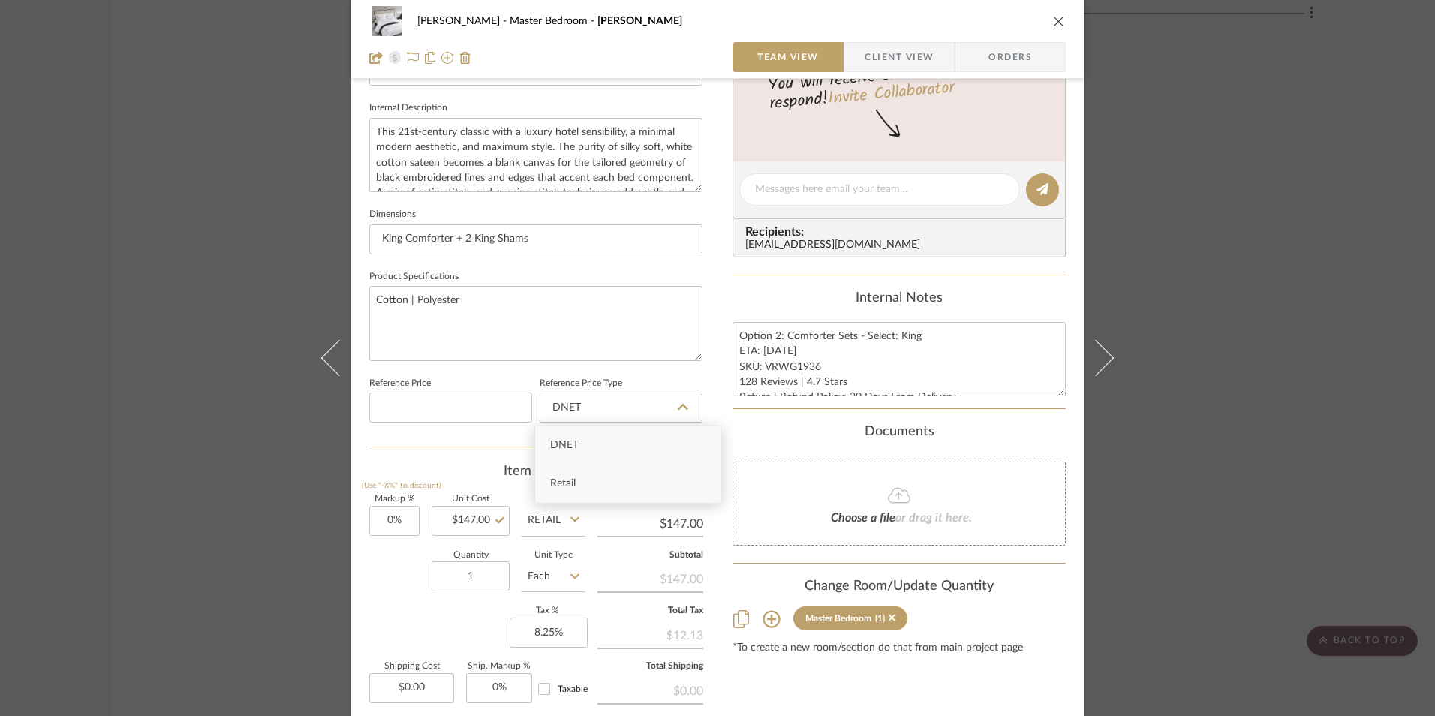
click at [611, 483] on div "Retail" at bounding box center [627, 484] width 185 height 38
type input "Retail"
click at [718, 423] on div "Jeree Hall Master Bedroom Vera Wang Team View Client View Orders 1 / 3 Team-Fac…" at bounding box center [717, 179] width 732 height 1386
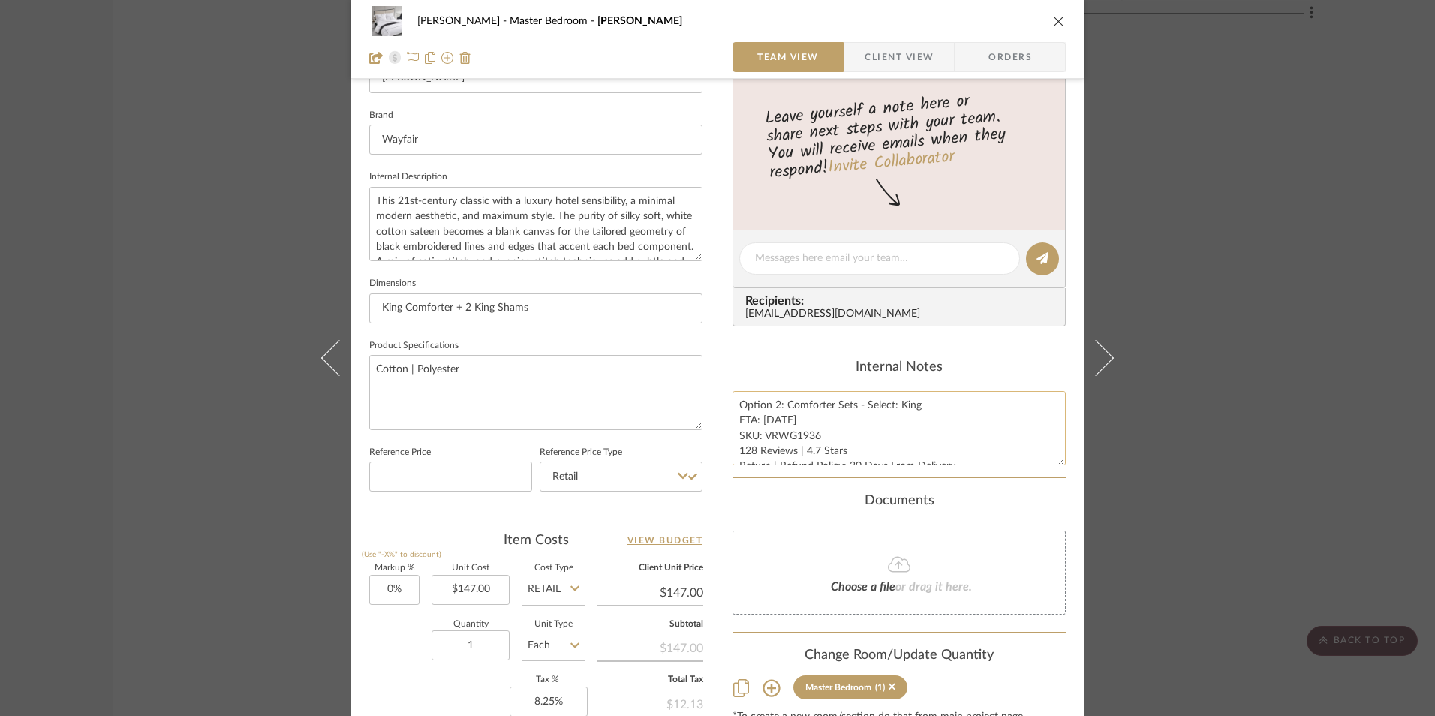
scroll to position [531, 0]
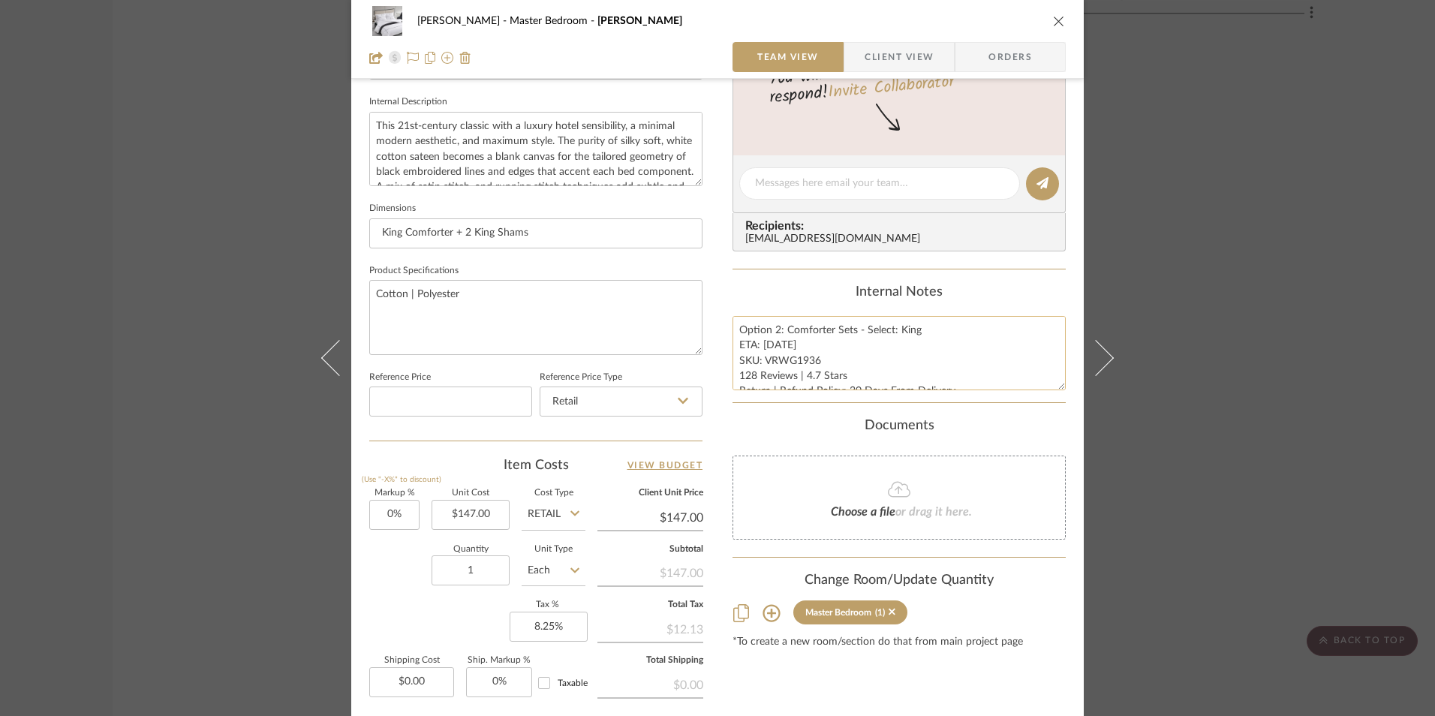
click at [770, 347] on textarea "Option 2: Comforter Sets - Select: King ETA: 8.8.2025 SKU: VRWG1936 128 Reviews…" at bounding box center [898, 353] width 333 height 74
type textarea "Option 2: Comforter Sets - Select: King ETA: 8.28.2025 SKU: VRWG1936 128 Review…"
click at [848, 282] on div "Content here copies to Client View - confirm visibility there. Show in Client D…" at bounding box center [898, 188] width 333 height 1235
click at [751, 370] on textarea "Option 2: Comforter Sets - Select: King ETA: 8.28.2025 SKU: VRWG1936 128 Review…" at bounding box center [898, 353] width 333 height 74
type textarea "Option 2: Comforter Sets - Select: King ETA: 8.28.2025 SKU: VRWG1936 129 Review…"
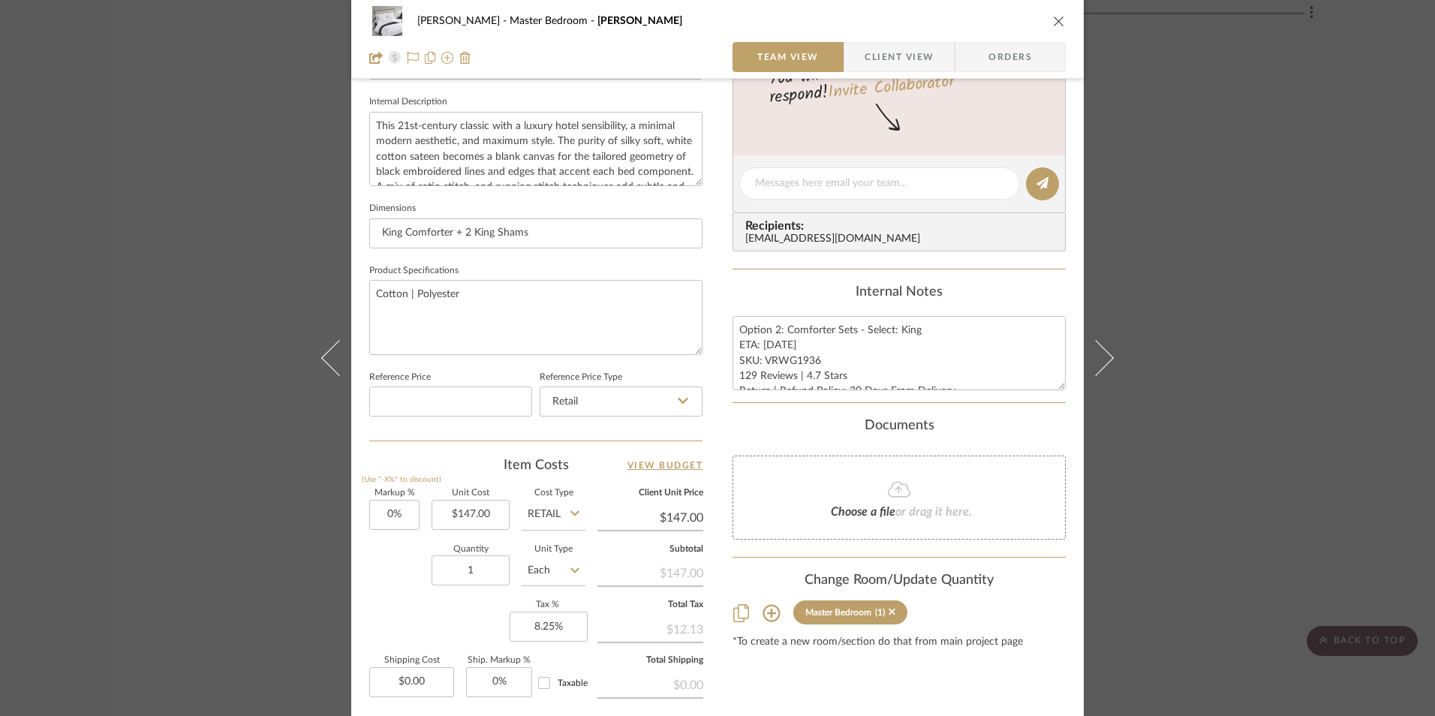
click at [757, 275] on div "Content here copies to Client View - confirm visibility there. Show in Client D…" at bounding box center [898, 188] width 333 height 1235
click at [898, 50] on span "Client View" at bounding box center [899, 57] width 69 height 30
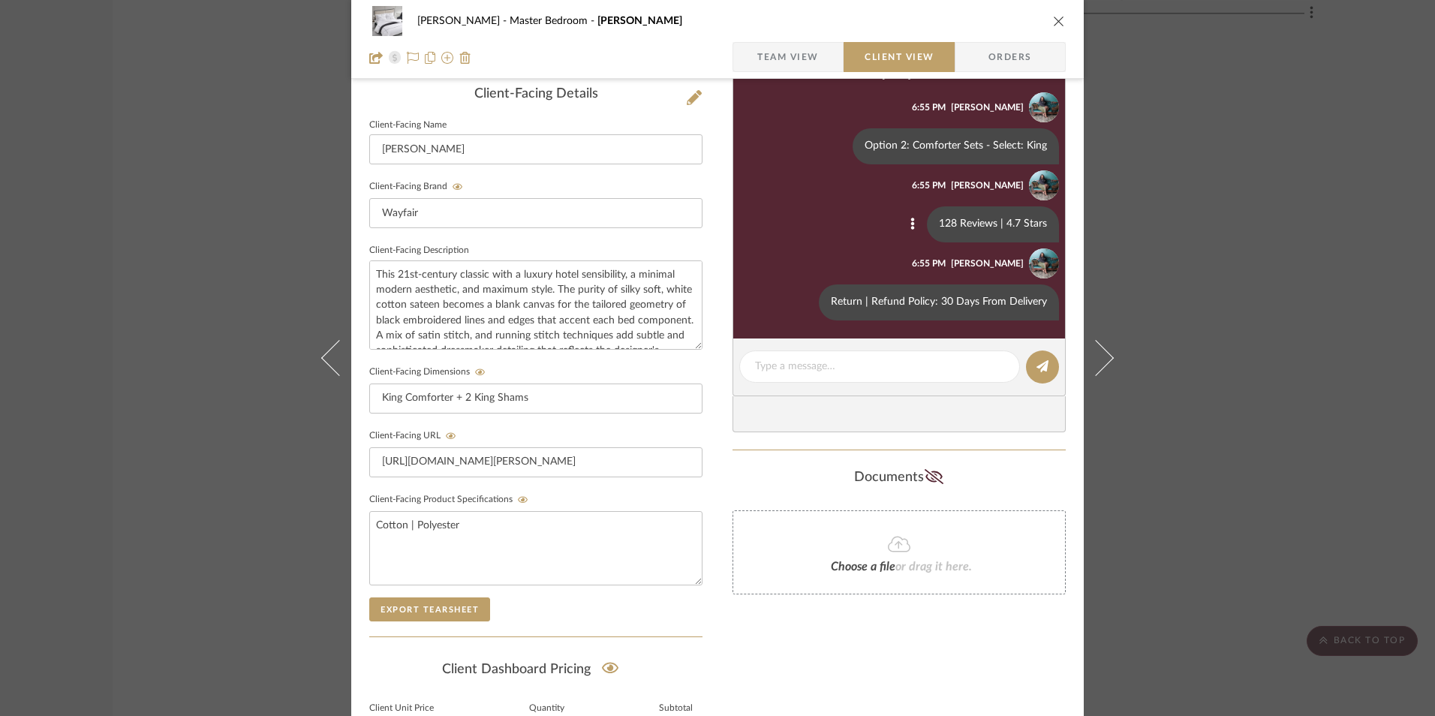
scroll to position [381, 0]
click at [910, 224] on icon at bounding box center [912, 224] width 5 height 12
click at [879, 214] on button "Edit Message" at bounding box center [848, 207] width 104 height 36
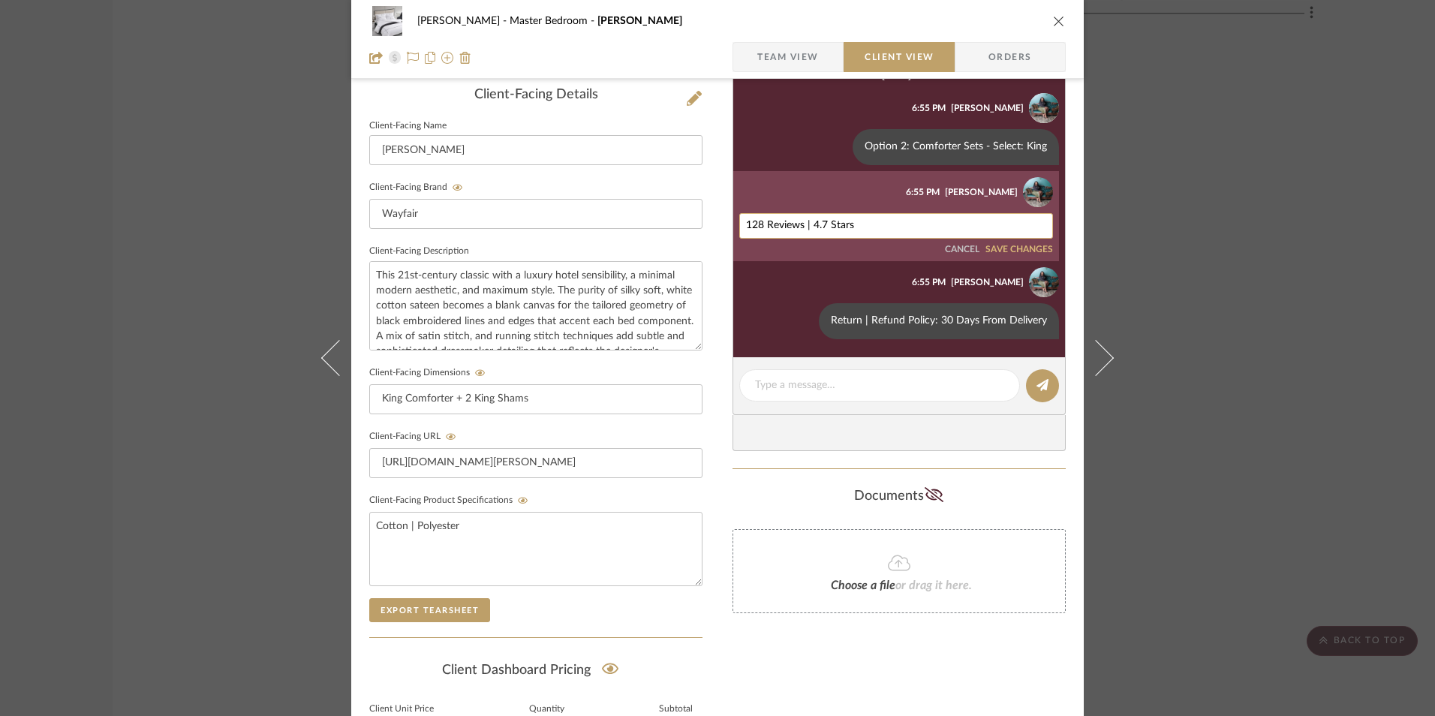
click at [760, 228] on textarea "128 Reviews | 4.7 Stars" at bounding box center [896, 226] width 300 height 12
type textarea "129 Reviews | 4.7 Stars"
click at [1018, 248] on button "SAVE CHANGES" at bounding box center [1019, 250] width 68 height 11
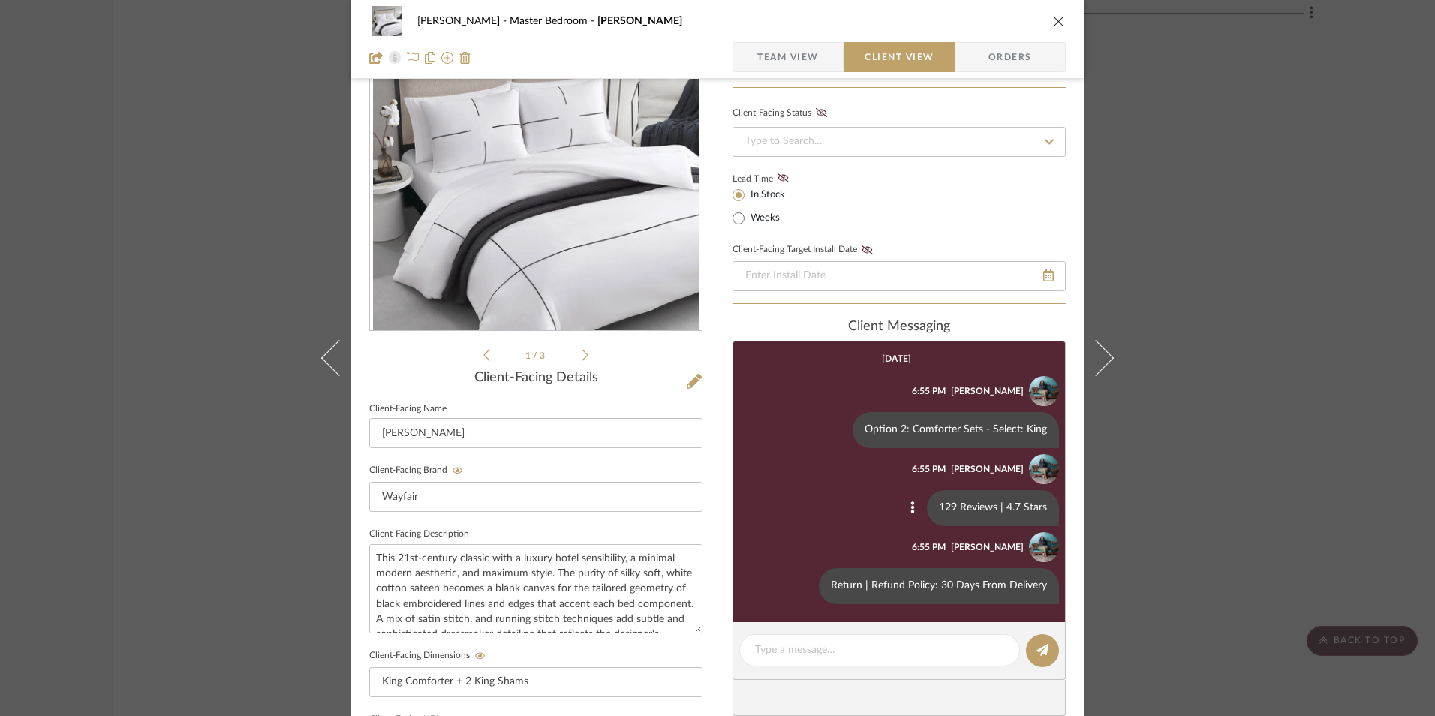
scroll to position [0, 0]
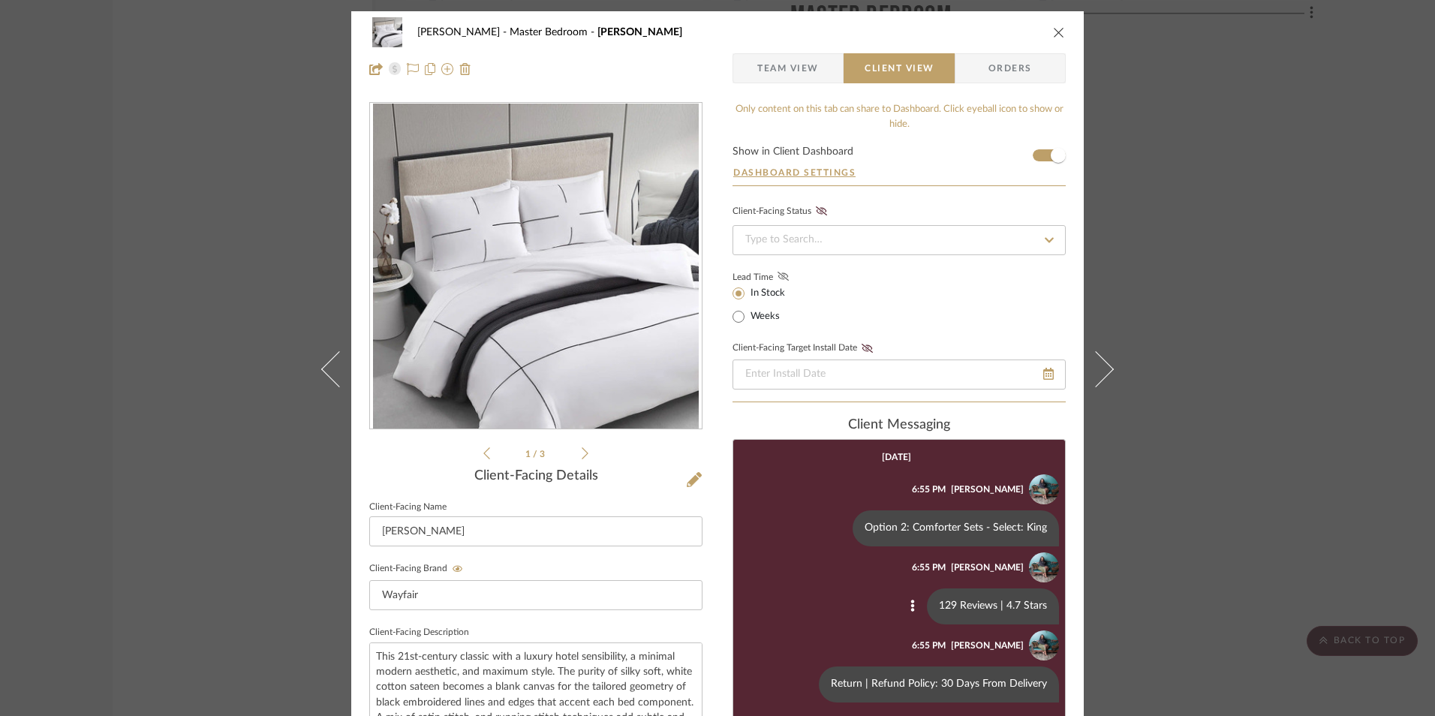
click at [778, 275] on icon at bounding box center [783, 276] width 11 height 9
click at [981, 69] on span "Orders" at bounding box center [1010, 68] width 77 height 30
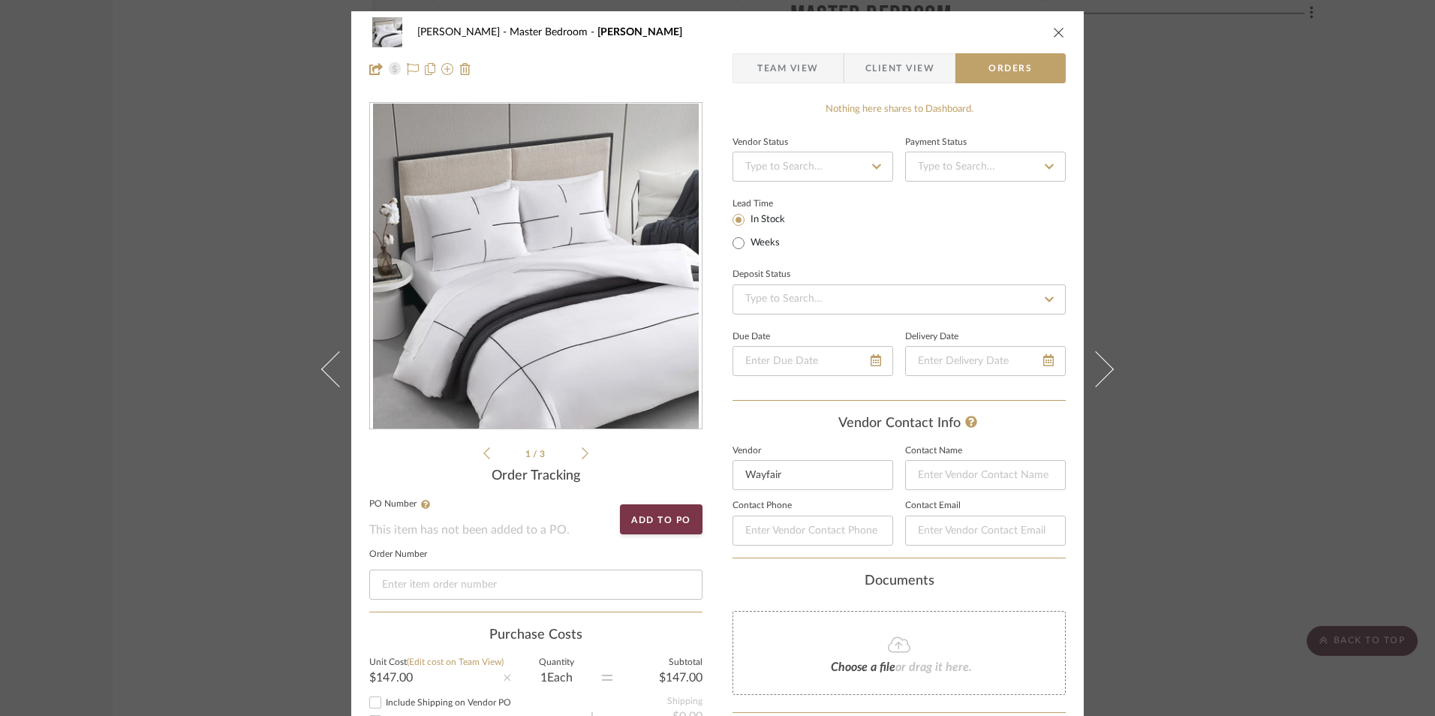
click at [770, 62] on span "Team View" at bounding box center [788, 68] width 62 height 30
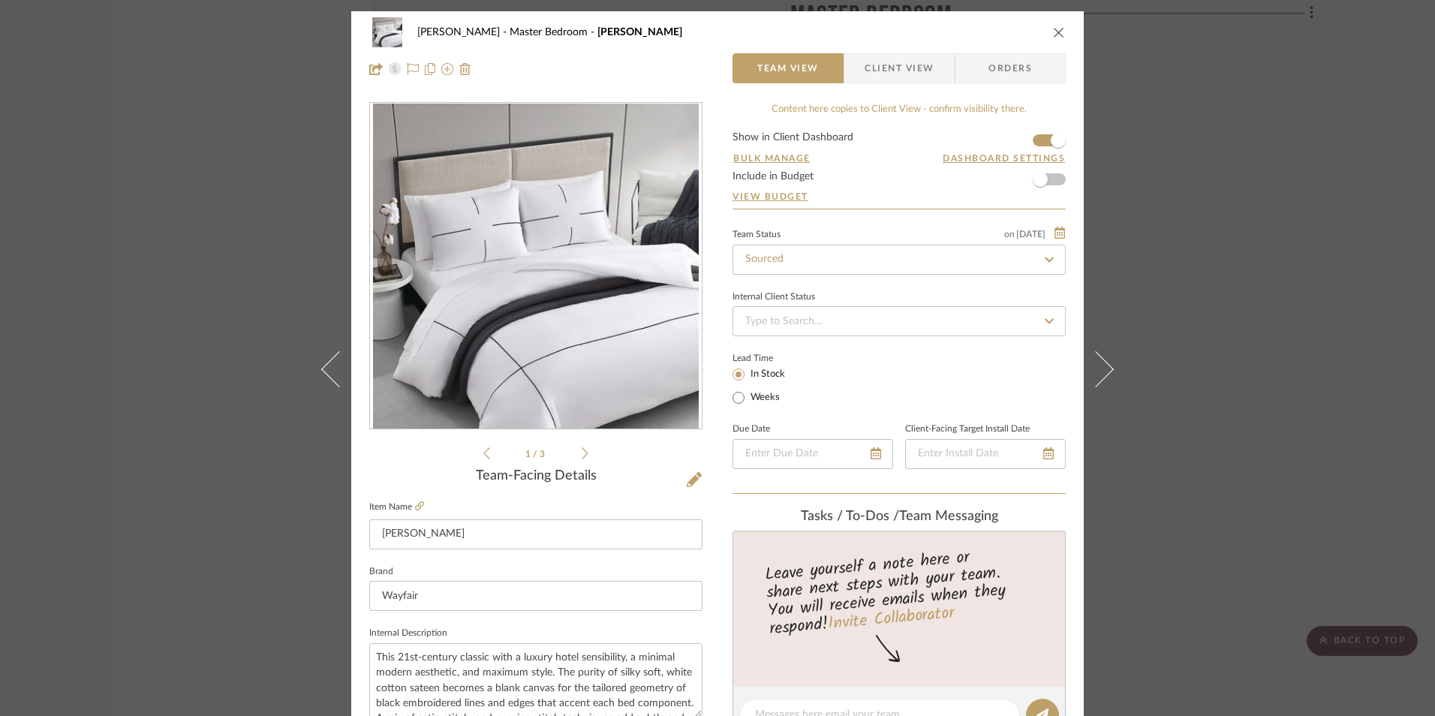
click at [1057, 32] on icon "close" at bounding box center [1059, 32] width 12 height 12
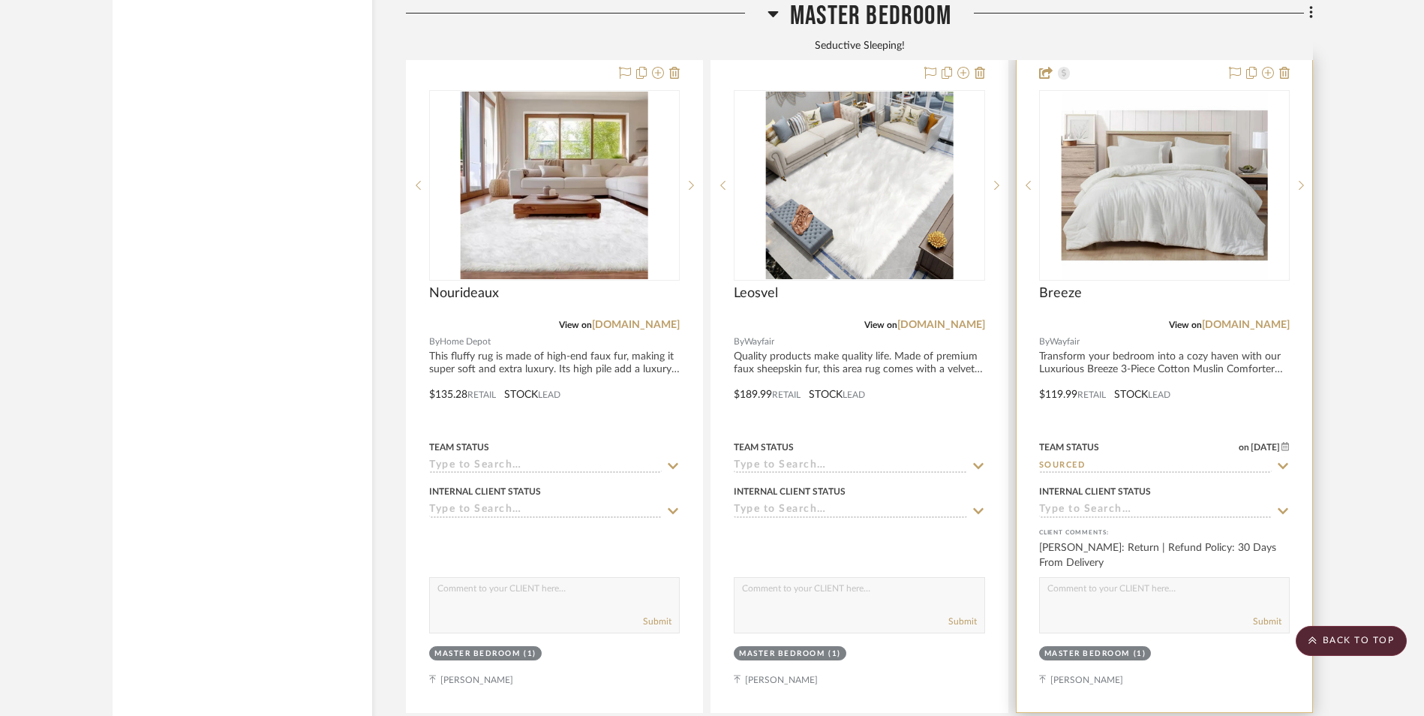
scroll to position [6518, 0]
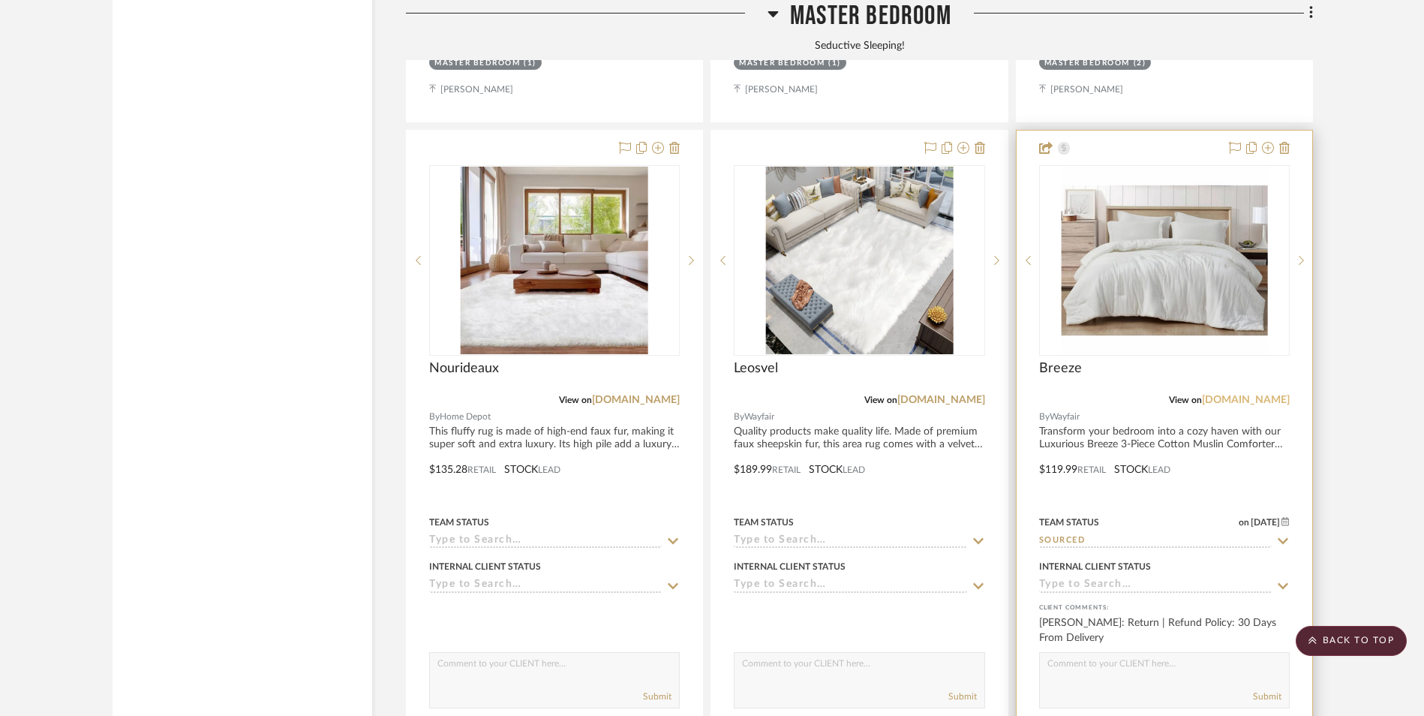
click at [1250, 395] on link "[DOMAIN_NAME]" at bounding box center [1246, 400] width 88 height 11
click at [1175, 167] on img "0" at bounding box center [1164, 261] width 206 height 188
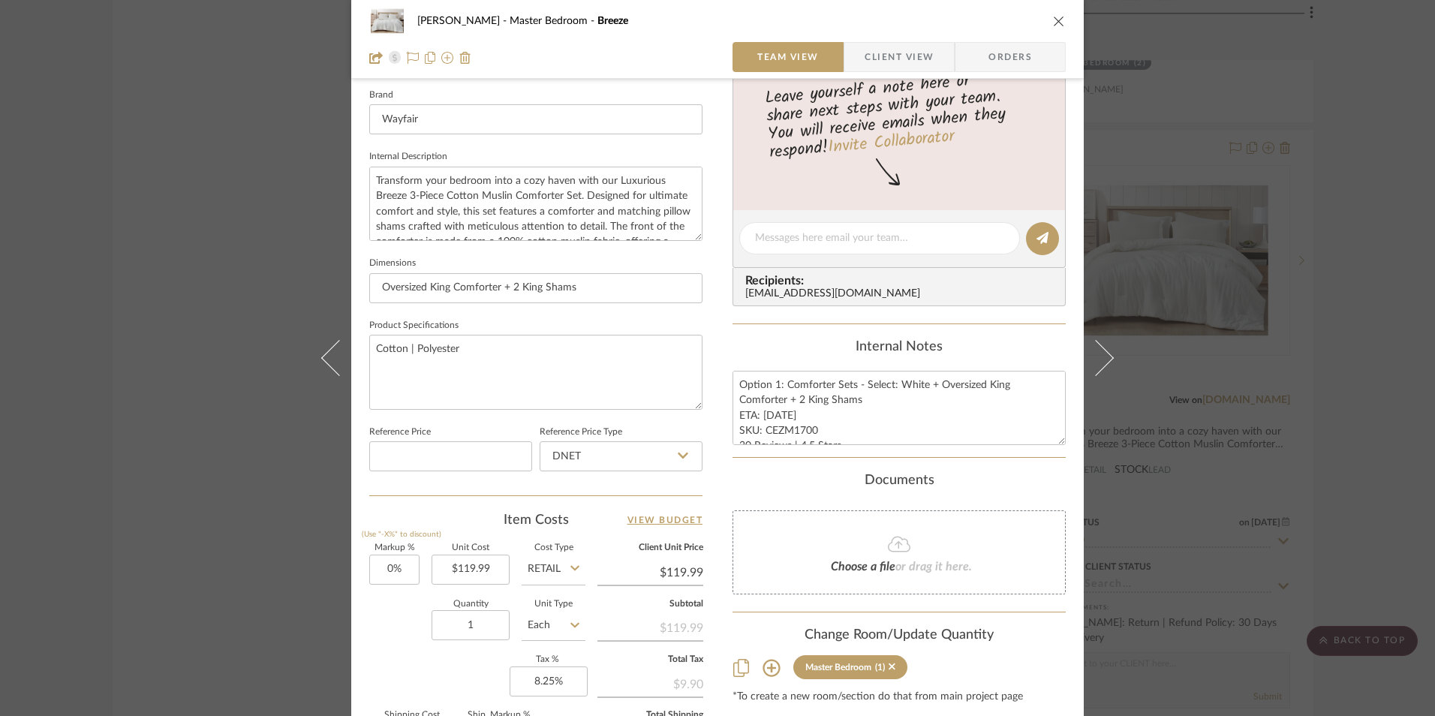
scroll to position [675, 0]
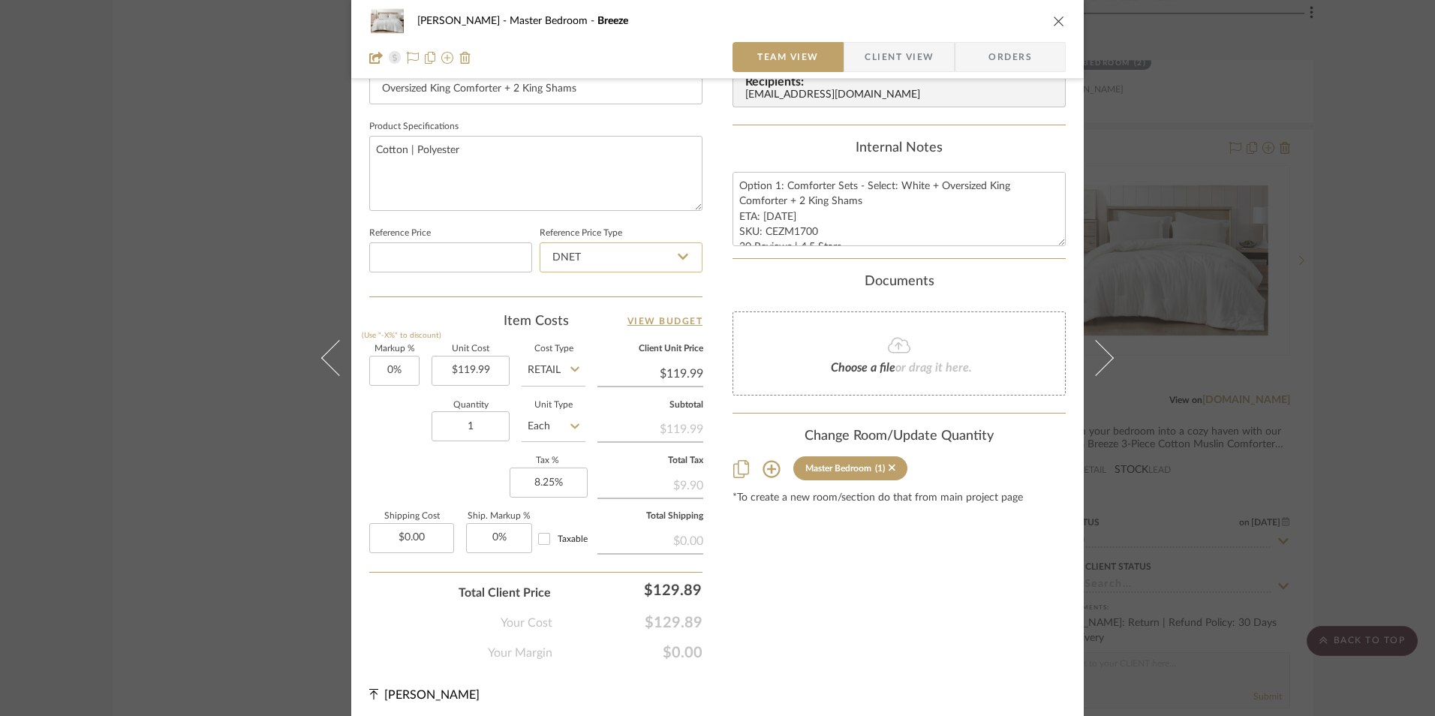
click at [620, 252] on input "DNET" at bounding box center [621, 257] width 163 height 30
click at [606, 330] on div "Retail" at bounding box center [627, 333] width 185 height 38
type input "Retail"
click at [483, 370] on input "119.99" at bounding box center [471, 371] width 78 height 30
type input "$117.75"
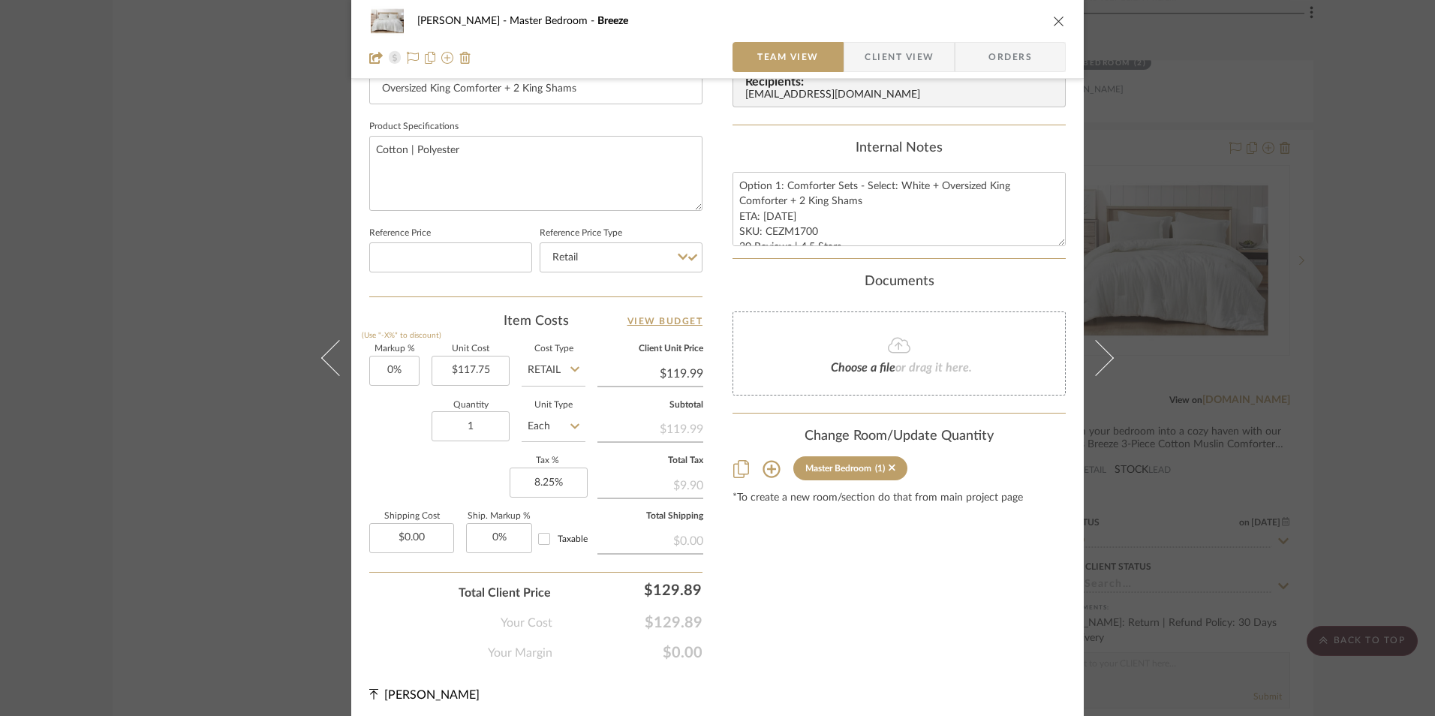
click at [474, 313] on div "Item Costs View Budget" at bounding box center [535, 321] width 333 height 18
type input "$117.75"
click at [769, 216] on textarea "Option 1: Comforter Sets - Select: White + Oversized King Comforter + 2 King Sh…" at bounding box center [898, 209] width 333 height 74
type textarea "Option 1: Comforter Sets - Select: White + Oversized King Comforter + 2 King Sh…"
click at [784, 146] on div "Internal Notes" at bounding box center [898, 148] width 333 height 17
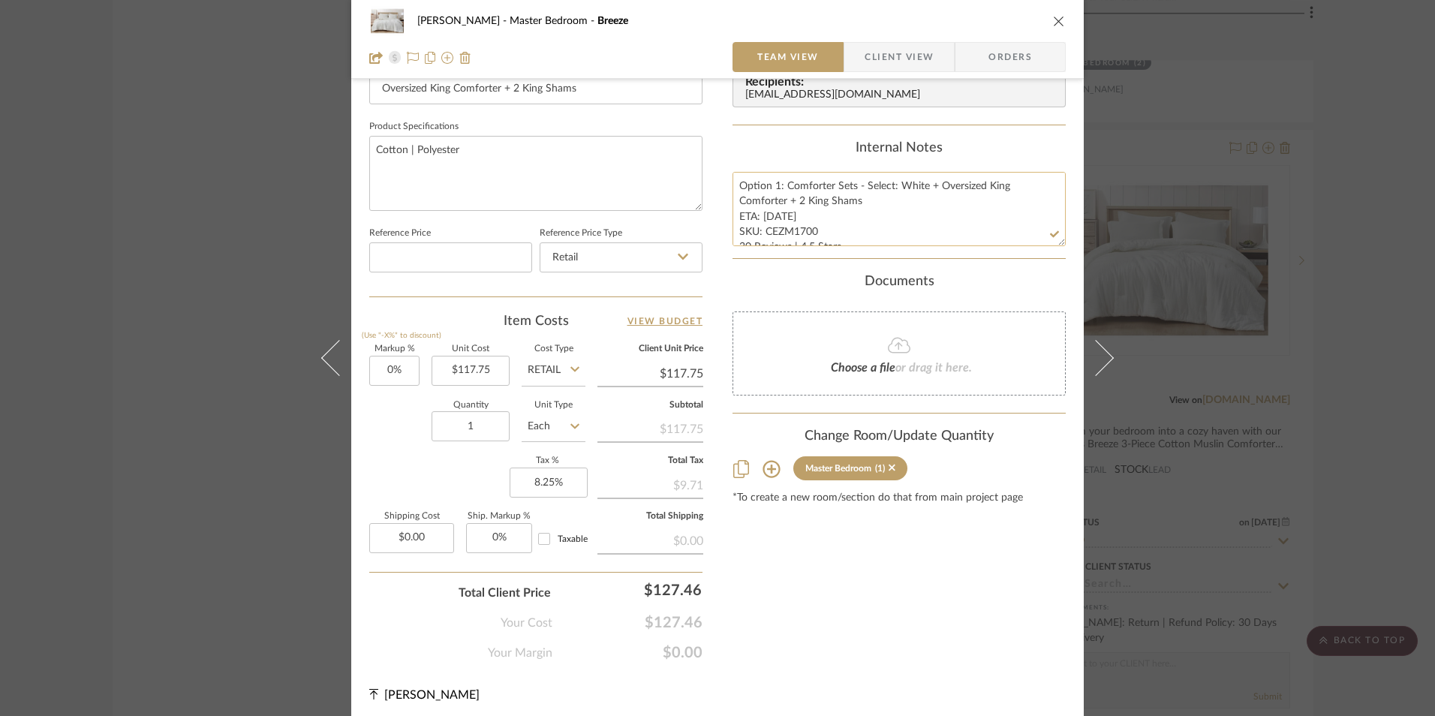
scroll to position [31, 0]
click at [744, 215] on textarea "Option 1: Comforter Sets - Select: White + Oversized King Comforter + 2 King Sh…" at bounding box center [898, 209] width 333 height 74
click at [808, 217] on textarea "Option 1: Comforter Sets - Select: White + Oversized King Comforter + 2 King Sh…" at bounding box center [898, 209] width 333 height 74
type textarea "Option 1: Comforter Sets - Select: White + Oversized King Comforter + 2 King Sh…"
click at [783, 165] on div "Internal Notes Option 1: Comforter Sets - Select: White + Oversized King Comfor…" at bounding box center [898, 193] width 333 height 106
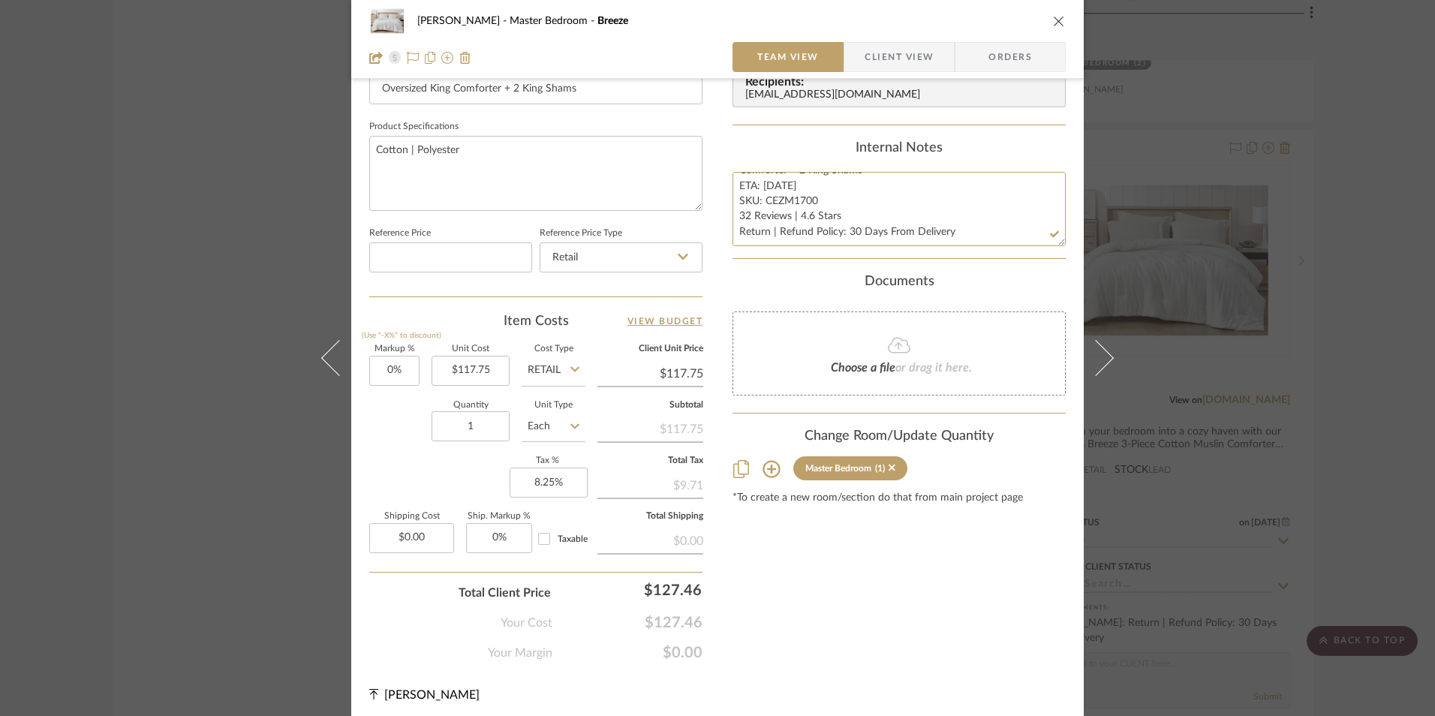
drag, startPoint x: 843, startPoint y: 215, endPoint x: 680, endPoint y: 212, distance: 162.9
click at [659, 214] on div "Jeree Hall Master Bedroom Breeze Team View Client View Orders 1 / 3 Team-Facing…" at bounding box center [717, 29] width 732 height 1386
click at [911, 37] on div "Jeree Hall Master Bedroom Breeze Team View Client View Orders" at bounding box center [717, 39] width 732 height 79
click at [904, 56] on span "Client View" at bounding box center [899, 57] width 69 height 30
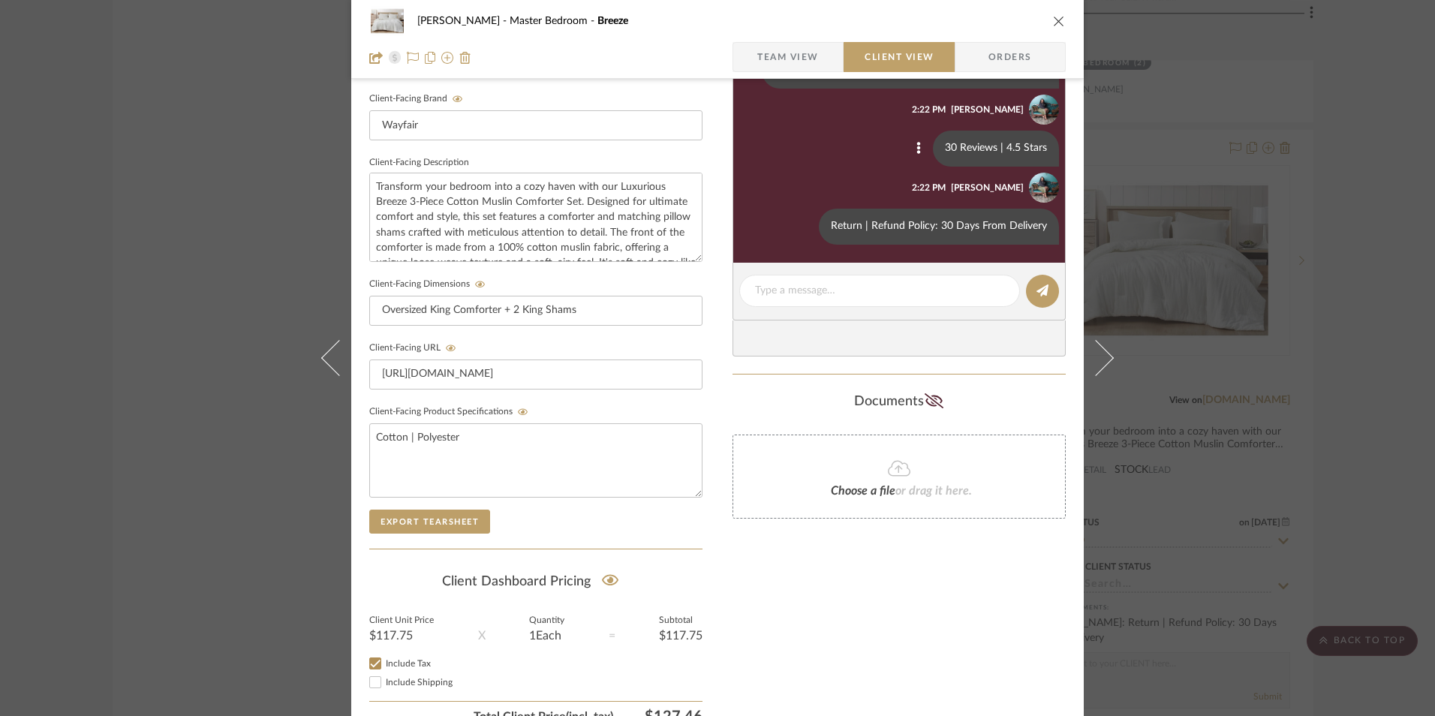
scroll to position [320, 0]
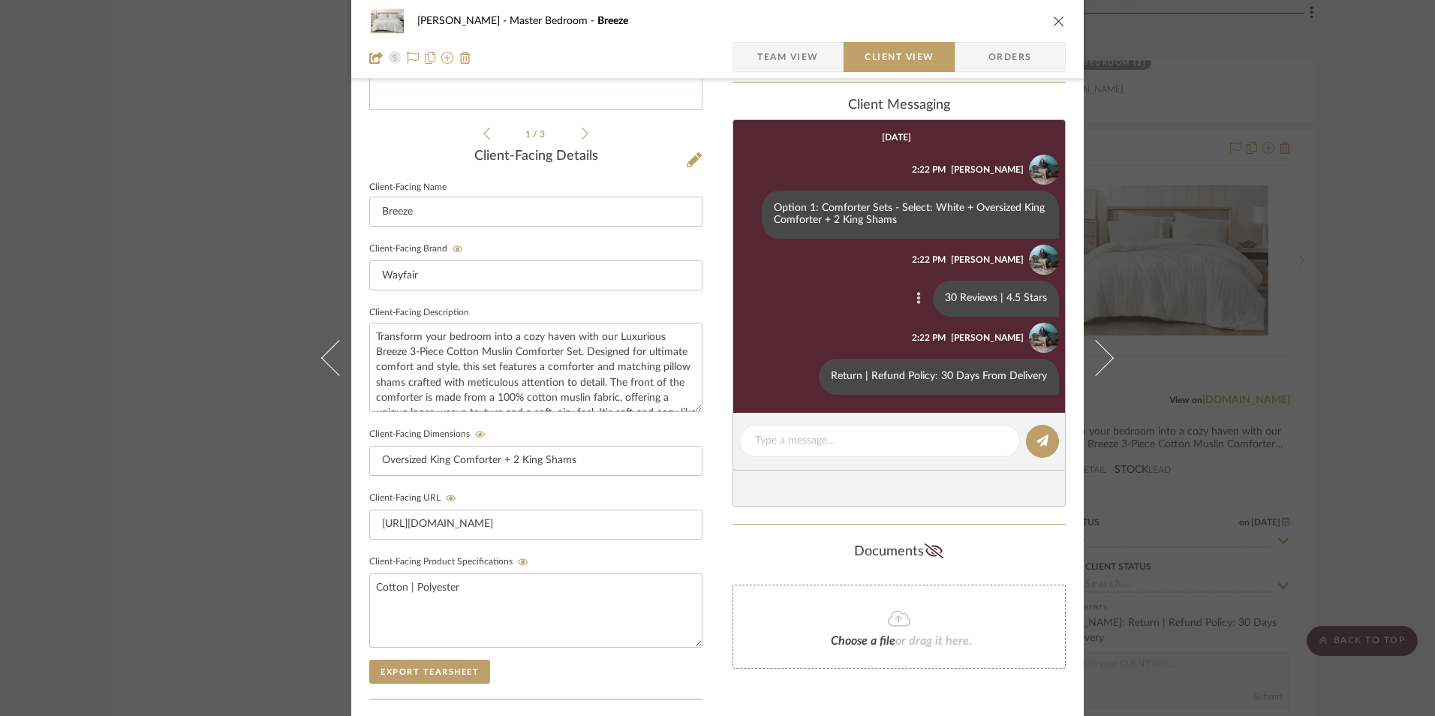
click at [911, 293] on button at bounding box center [919, 299] width 18 height 18
click at [870, 281] on span "Edit Message" at bounding box center [845, 281] width 62 height 13
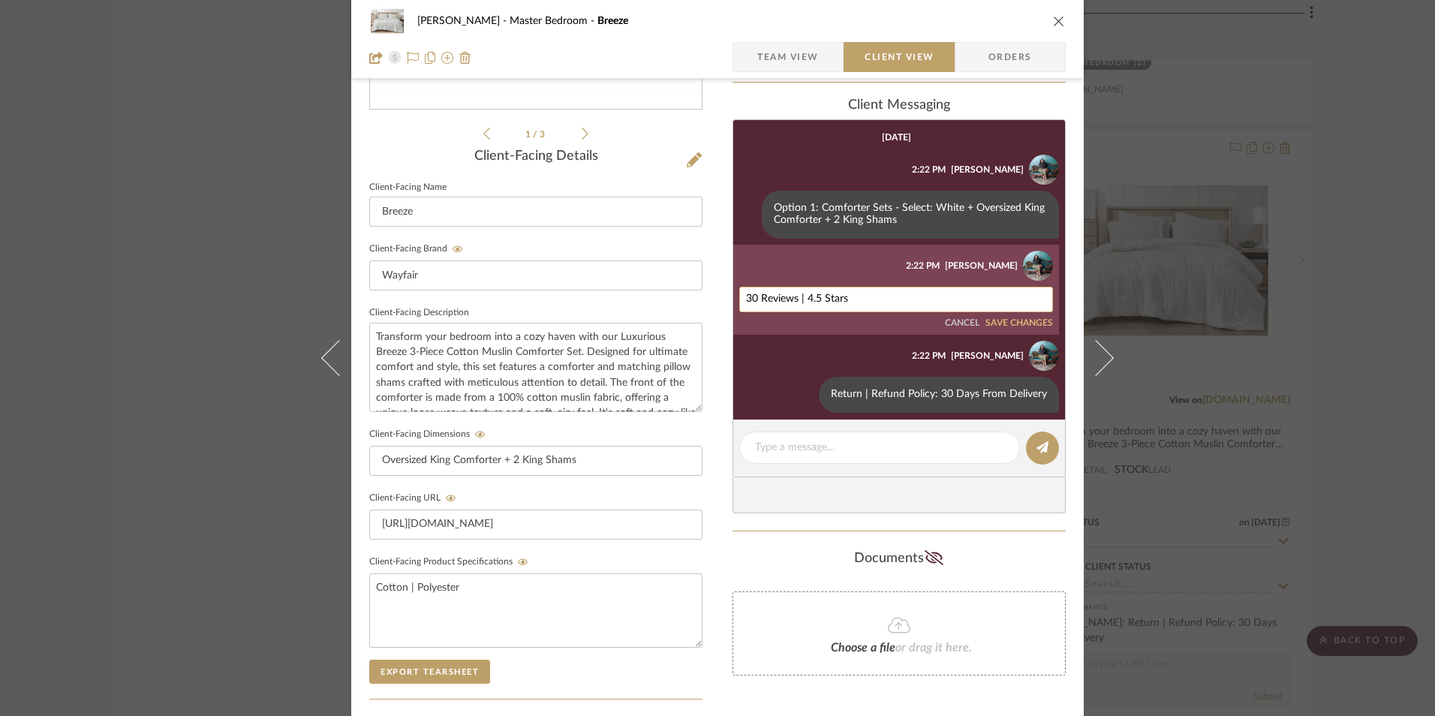
click at [795, 299] on textarea "30 Reviews | 4.5 Stars" at bounding box center [896, 299] width 300 height 12
paste textarea "2 Reviews | 4.6"
type textarea "32 Reviews | 4.6 Stars"
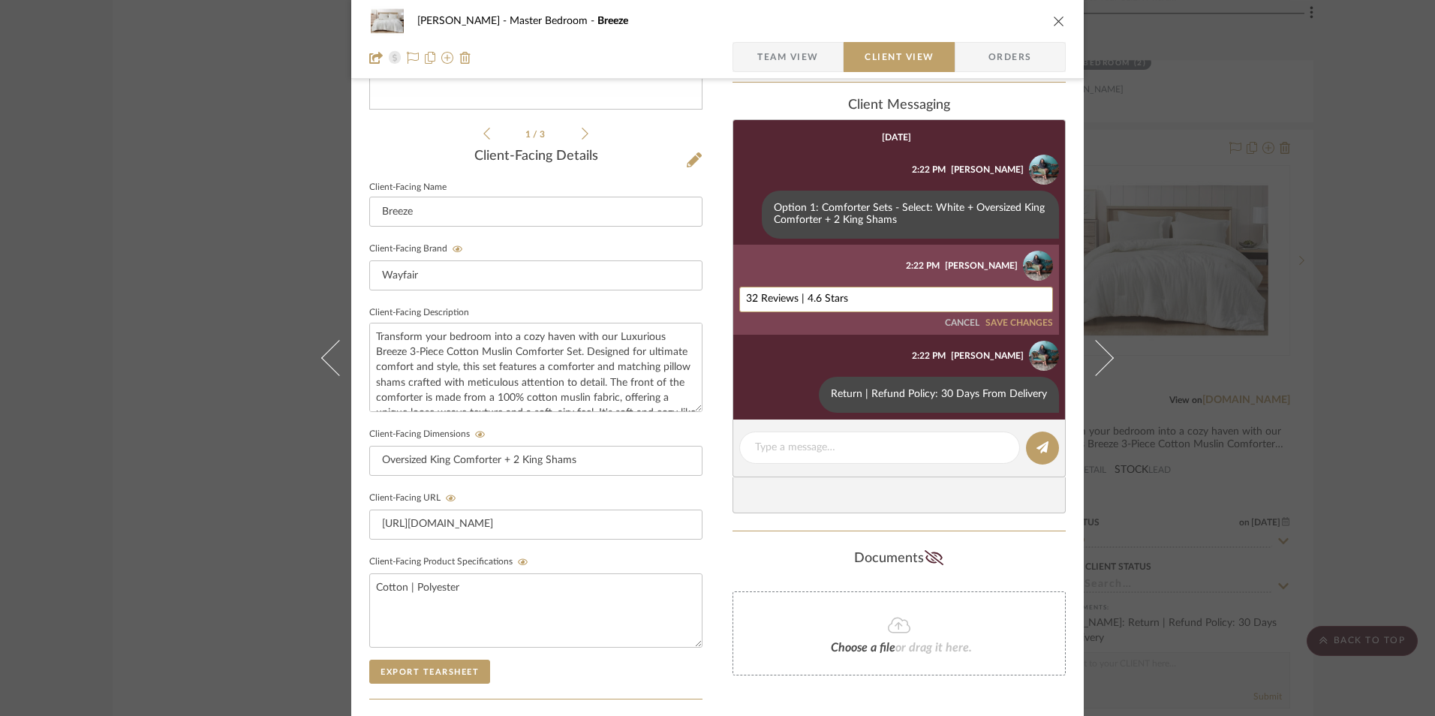
click at [1011, 325] on button "SAVE CHANGES" at bounding box center [1019, 323] width 68 height 11
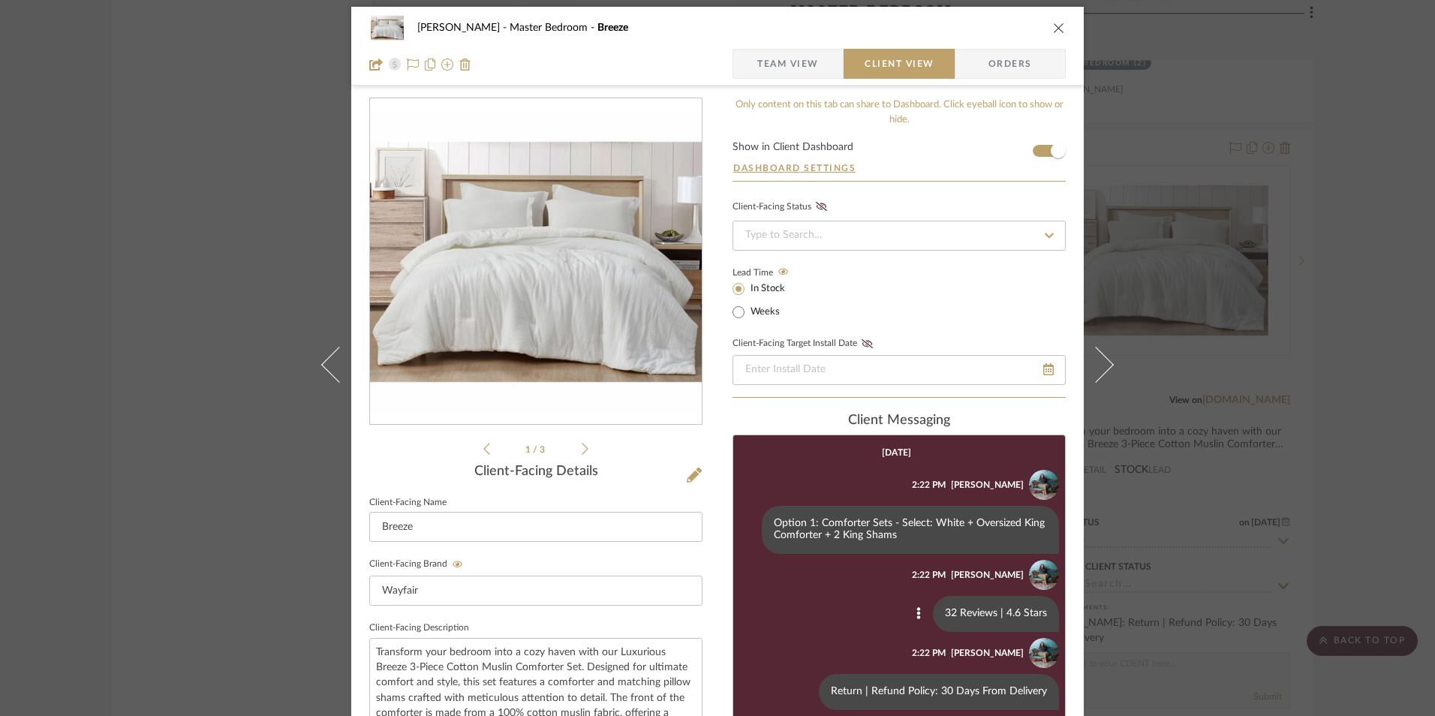
scroll to position [0, 0]
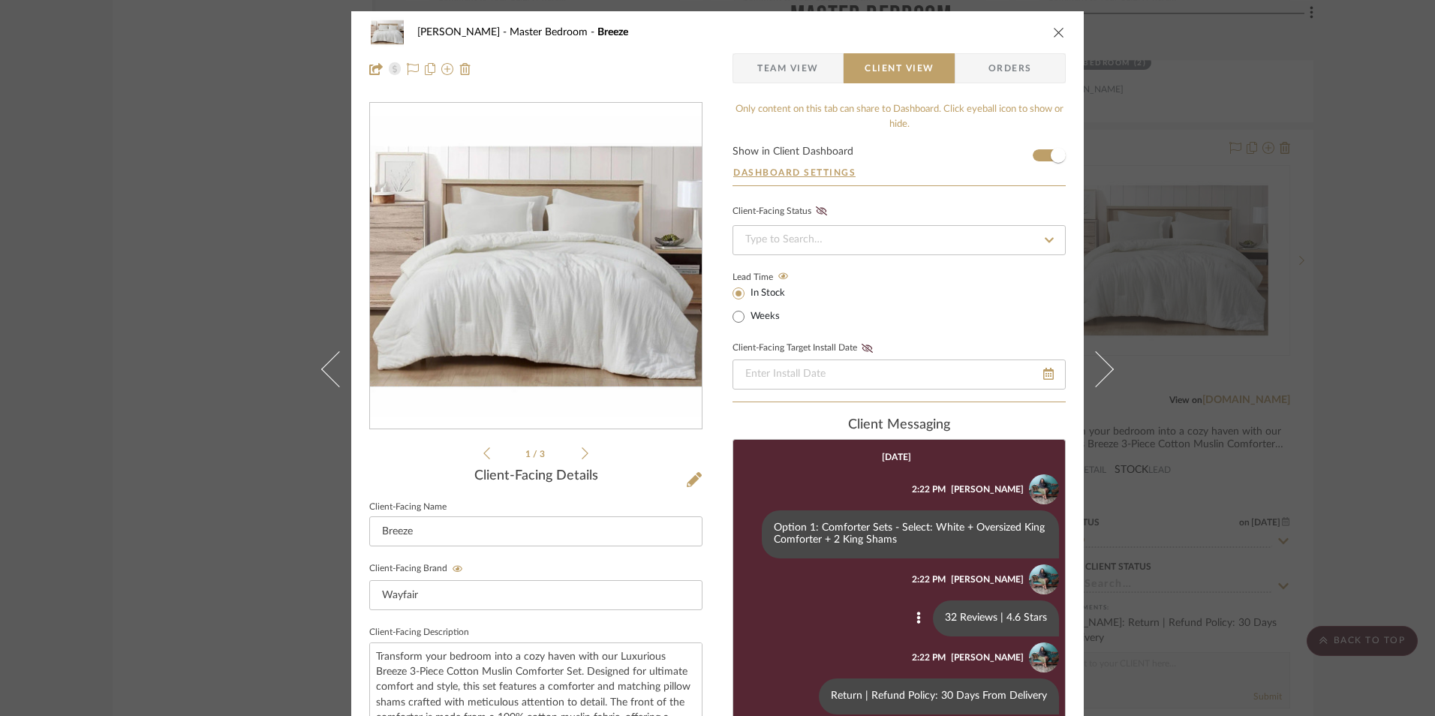
click at [1047, 38] on div "Jeree Hall Master Bedroom Breeze" at bounding box center [717, 32] width 696 height 30
click at [1053, 31] on icon "close" at bounding box center [1059, 32] width 12 height 12
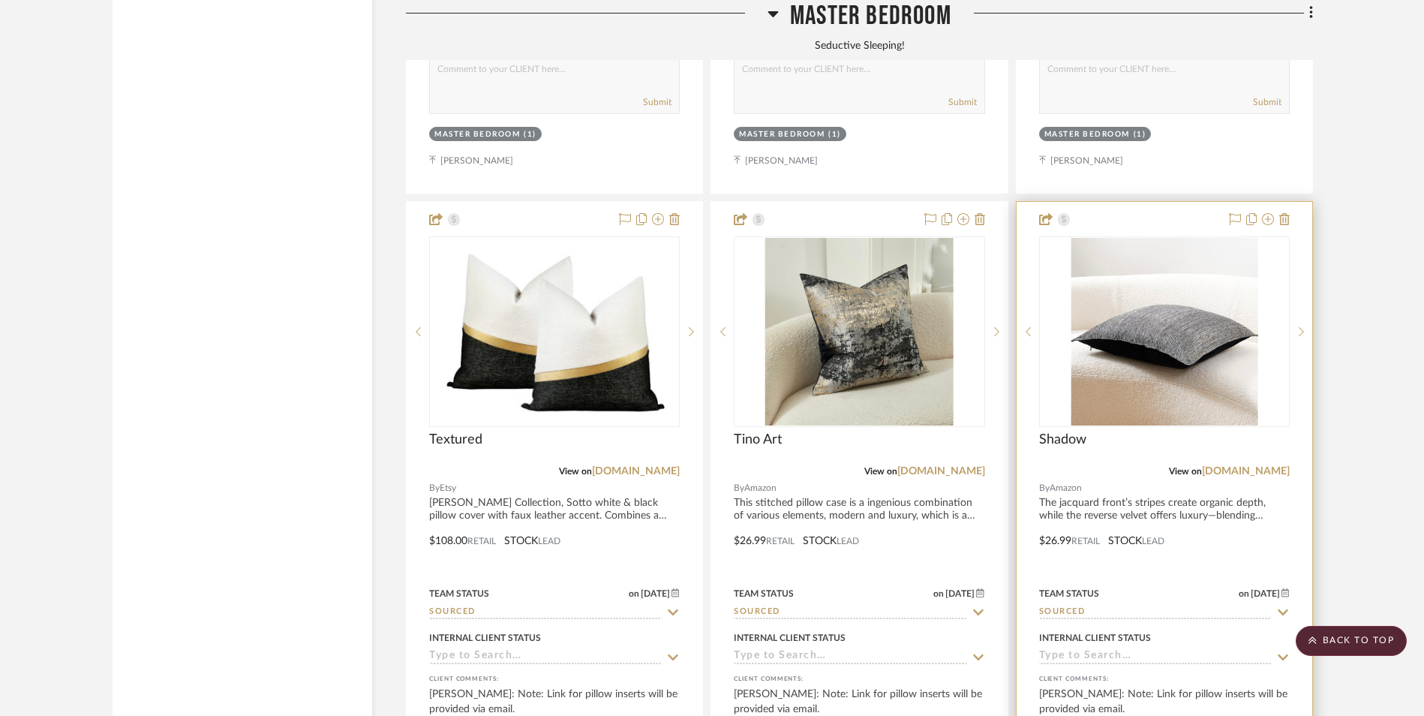
scroll to position [5768, 0]
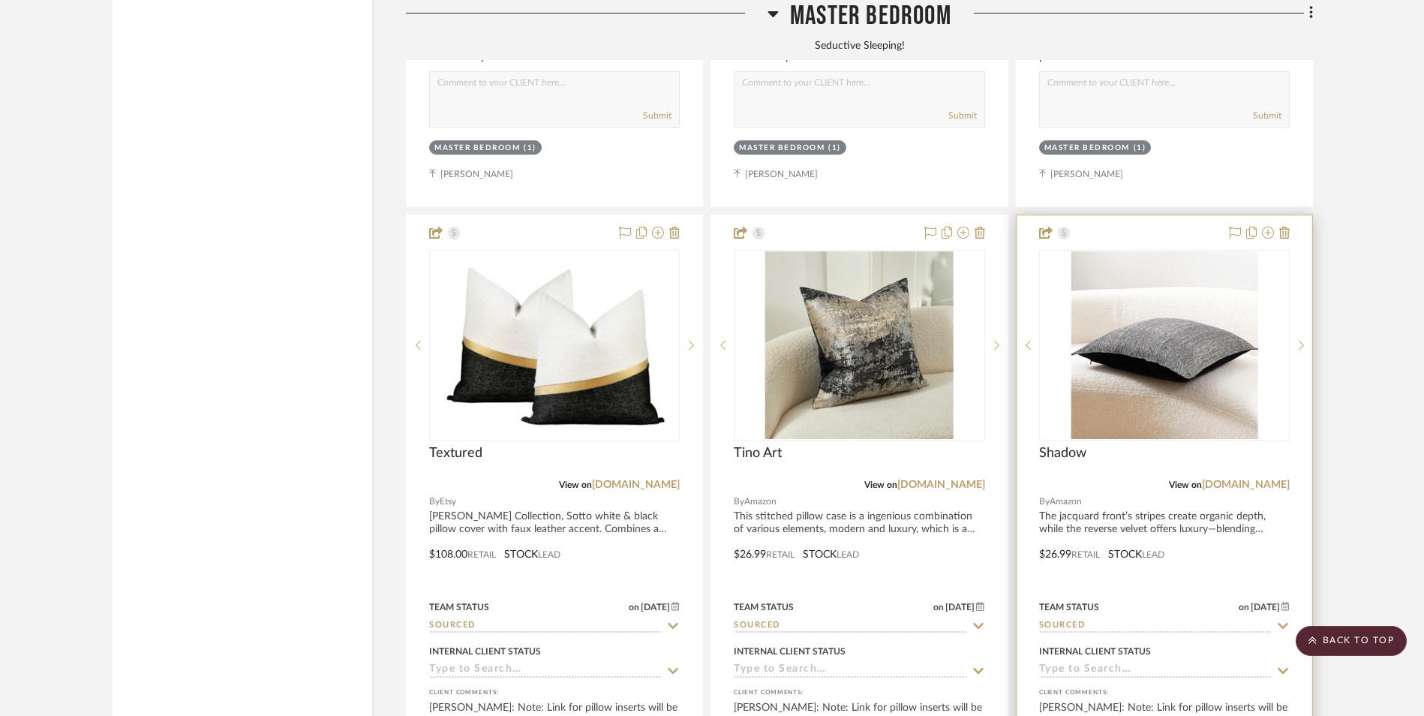
drag, startPoint x: 1263, startPoint y: 364, endPoint x: 1240, endPoint y: 361, distance: 23.5
click at [1263, 480] on link "[DOMAIN_NAME]" at bounding box center [1246, 485] width 88 height 11
click at [1186, 252] on img "0" at bounding box center [1164, 345] width 187 height 188
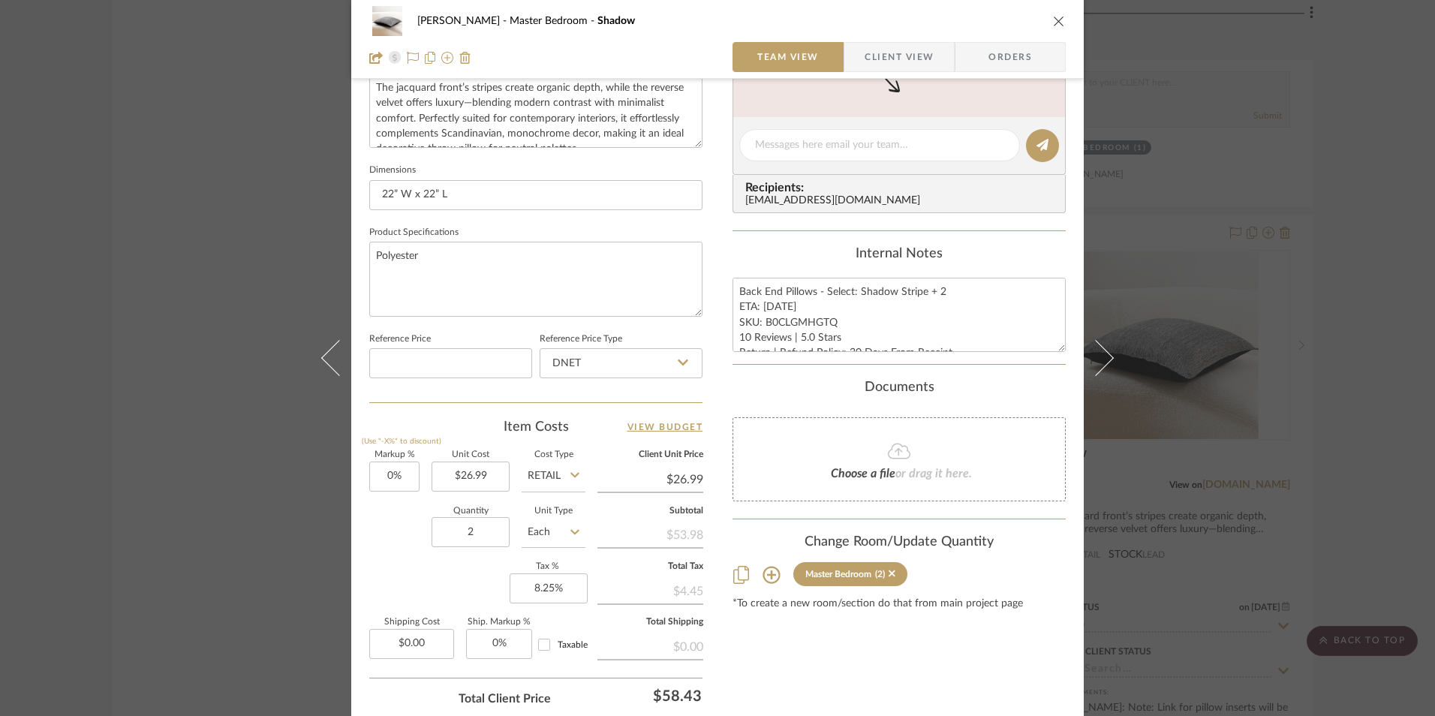
scroll to position [600, 0]
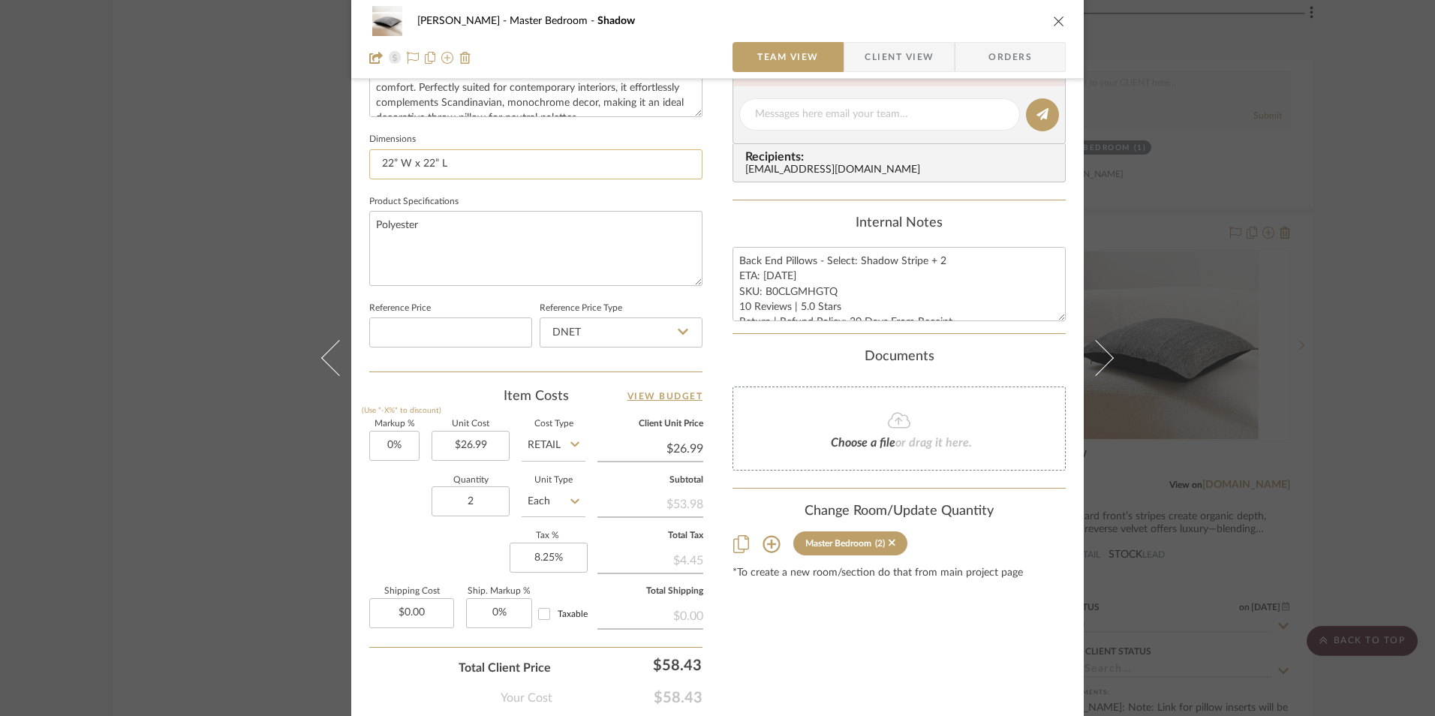
click at [389, 167] on input "22” W x 22” L" at bounding box center [535, 164] width 333 height 30
click at [429, 164] on input "24” W x 22” L" at bounding box center [535, 164] width 333 height 30
type input "24” W x 24” L"
click at [732, 317] on textarea "Back End Pillows - Select: Shadow Stripe + 2 ETA: 8.9.2025 SKU: B0CLGMHGTQ 10 R…" at bounding box center [898, 284] width 333 height 74
click at [633, 329] on input "DNET" at bounding box center [621, 332] width 163 height 30
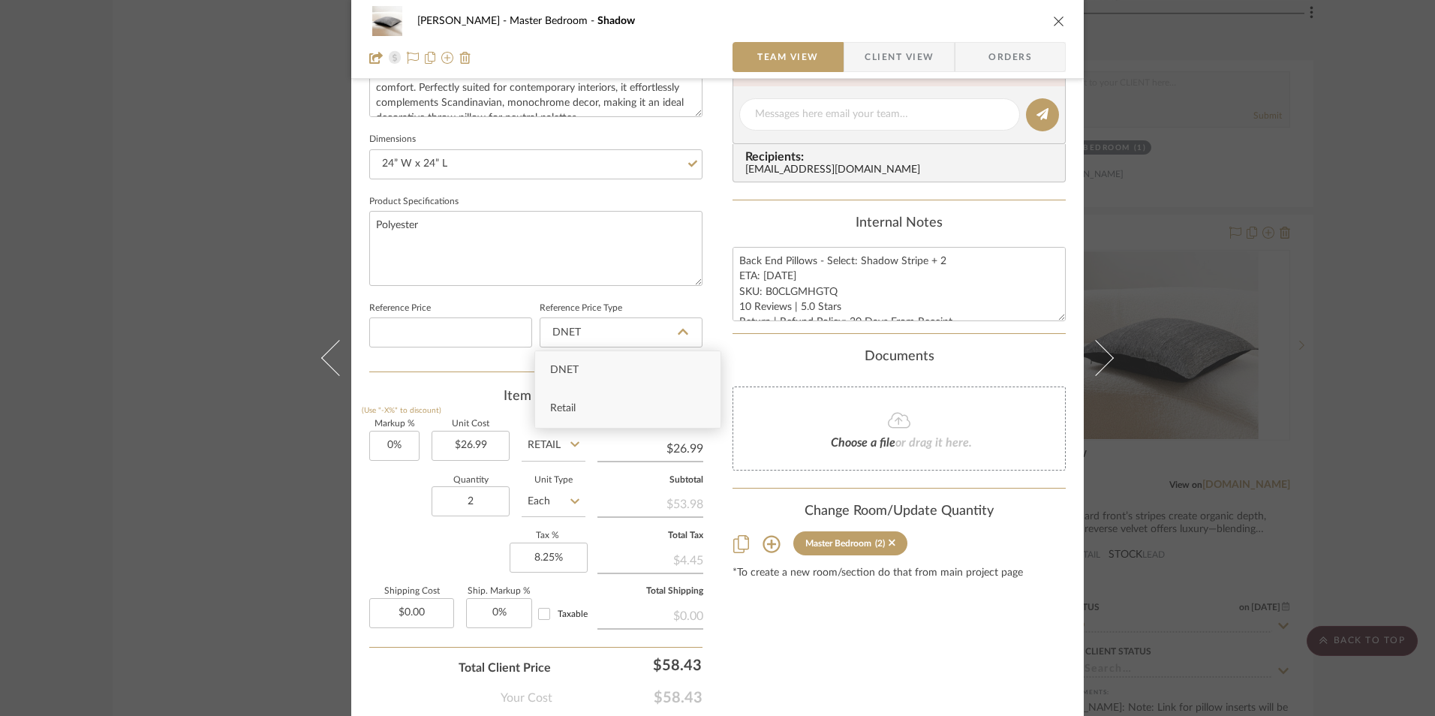
click at [598, 408] on div "Retail" at bounding box center [627, 409] width 185 height 38
type input "Retail"
click at [496, 449] on input "26.99" at bounding box center [471, 446] width 78 height 30
type input "$29.99"
click at [487, 385] on div "1 / 4 Team-Facing Details Item Name Shadow Brand Amazon Internal Description Th…" at bounding box center [535, 119] width 333 height 1235
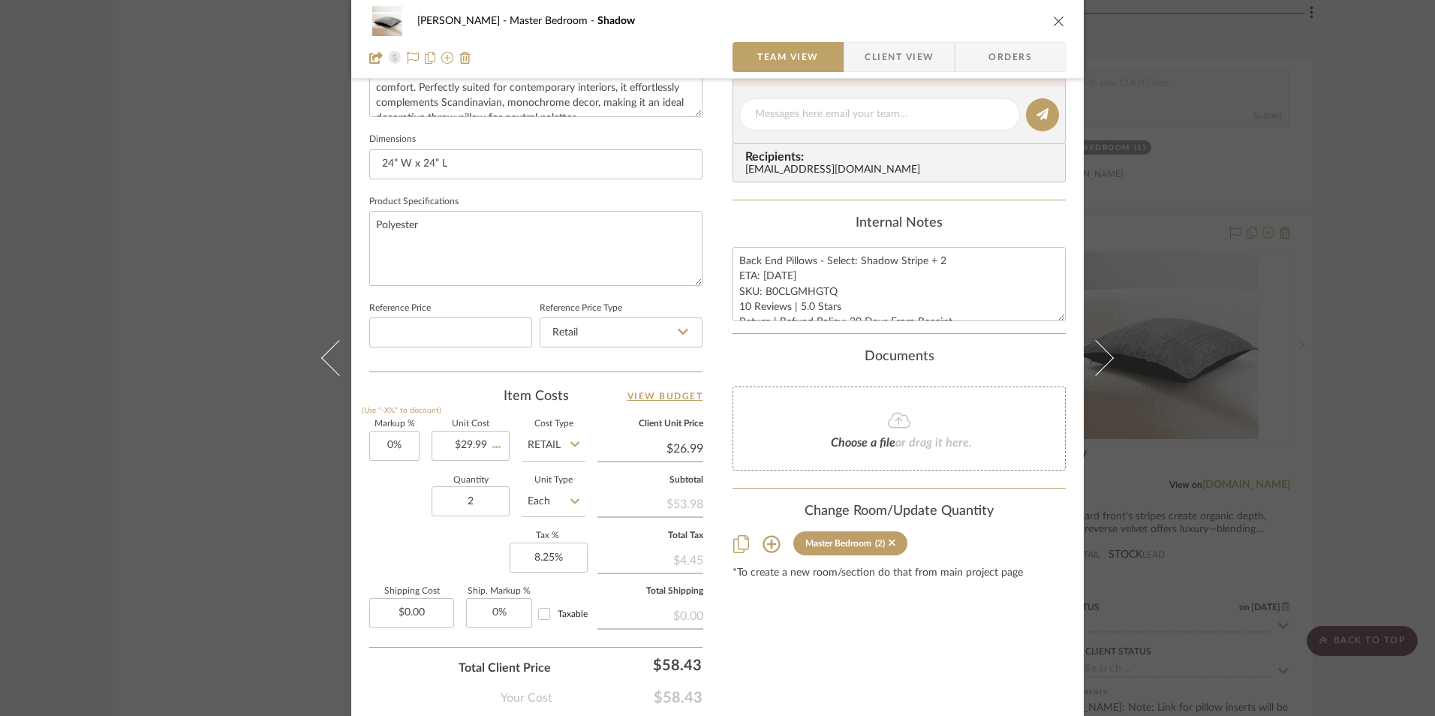
type input "$29.99"
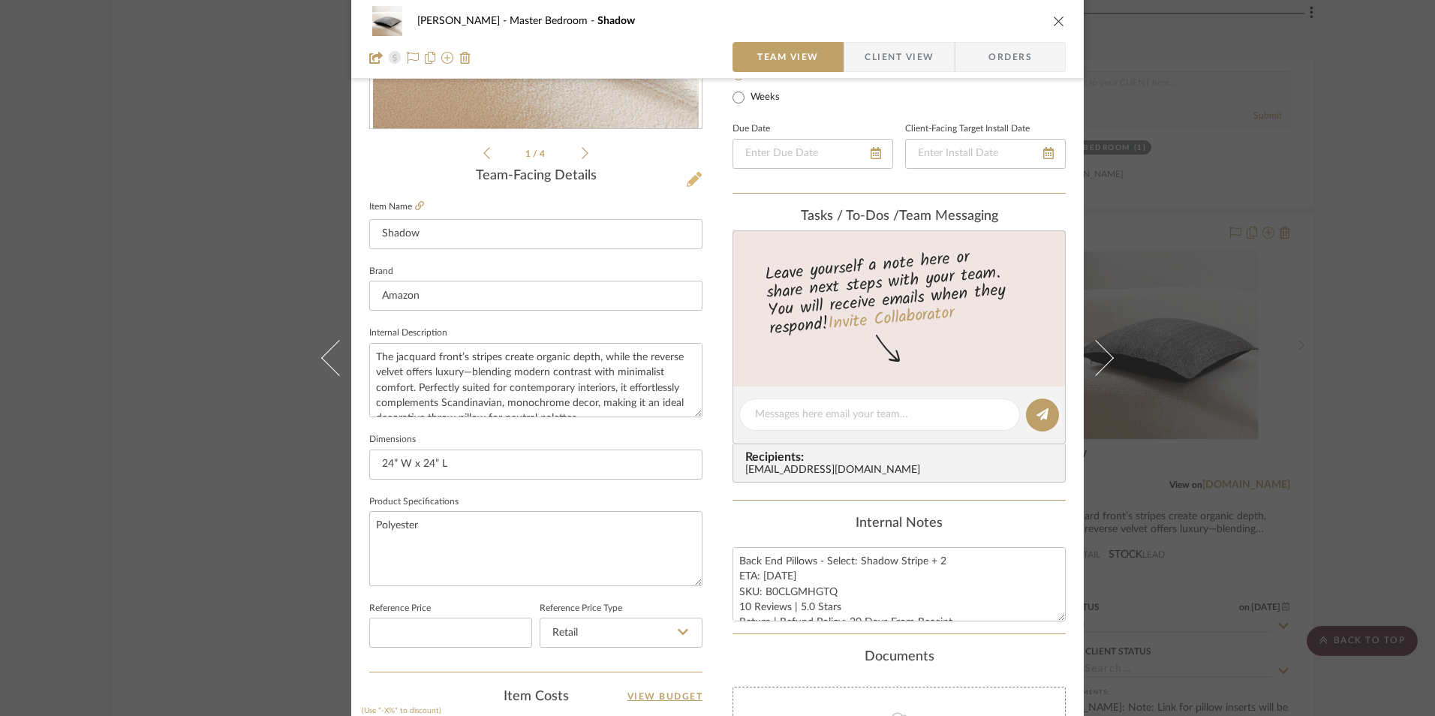
click at [689, 180] on icon at bounding box center [694, 179] width 15 height 15
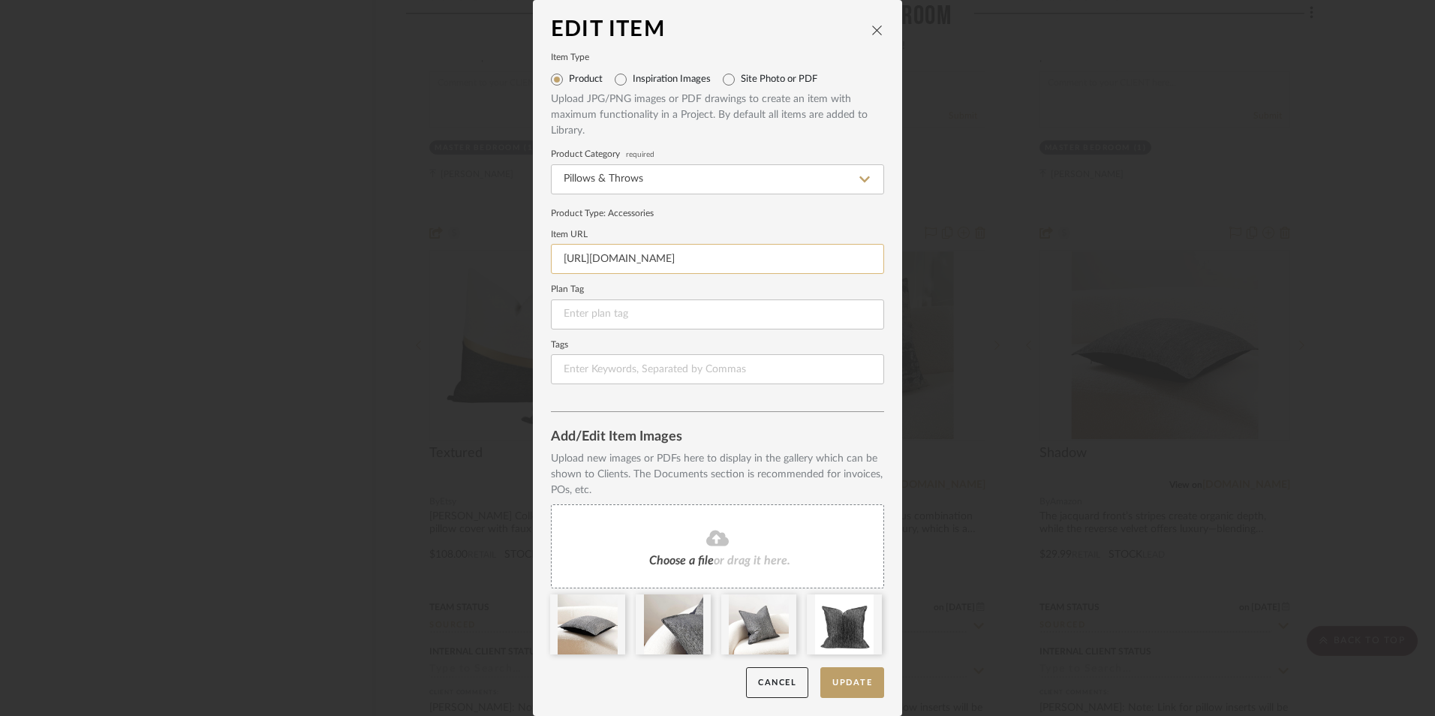
click at [686, 254] on input "https://amzn.to/40DXTqU" at bounding box center [717, 259] width 333 height 30
paste input "https://www.amazon.com/gp/product/B0CLGMHGTQ/ref=sw_img_1?smid=A2JF5FTIHPU3NJ&t…"
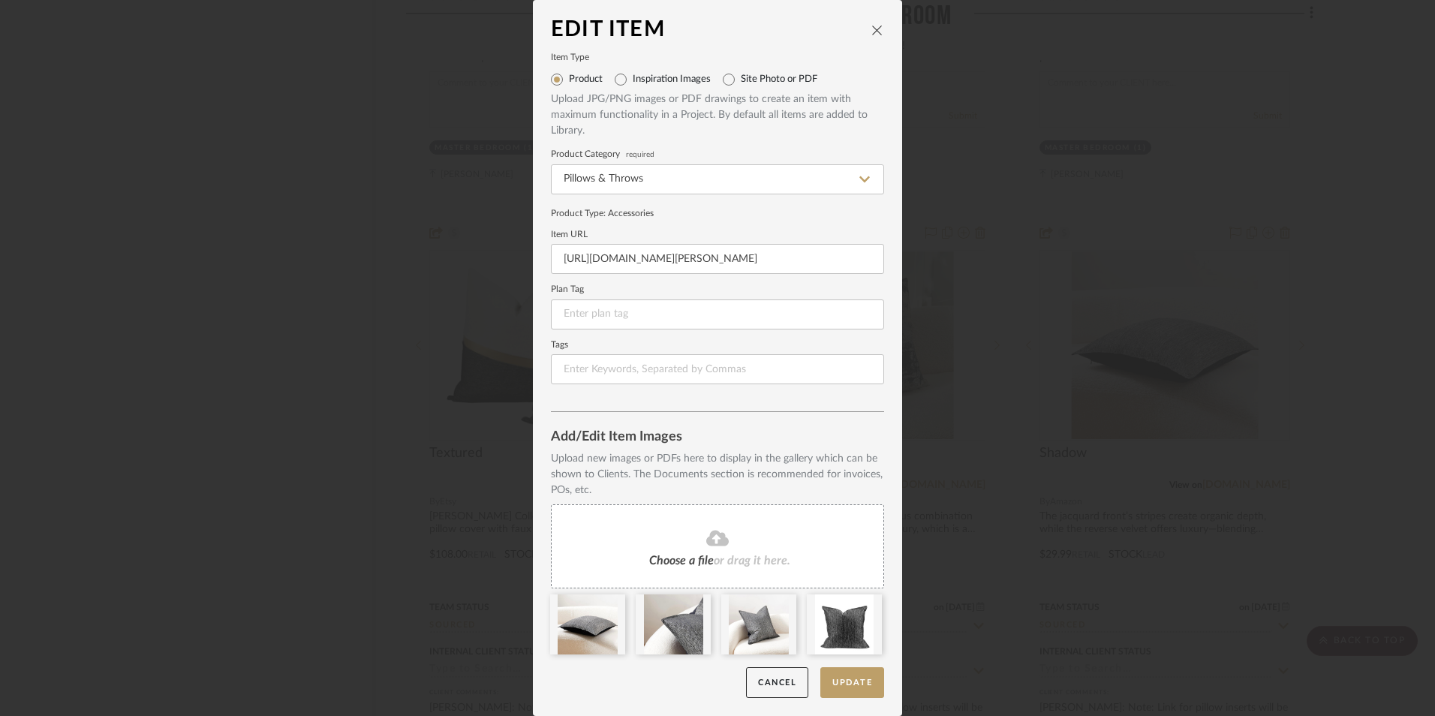
type input "https://www.amazon.com/gp/product/B0CLGMHGTQ/ref=sw_img_1?smid=A2JF5FTIHPU3NJ&t…"
click at [714, 205] on form "Item Type Product Inspiration Images Site Photo or PDF Upload JPG/PNG images or…" at bounding box center [717, 219] width 333 height 330
click at [858, 683] on button "Update" at bounding box center [852, 682] width 64 height 31
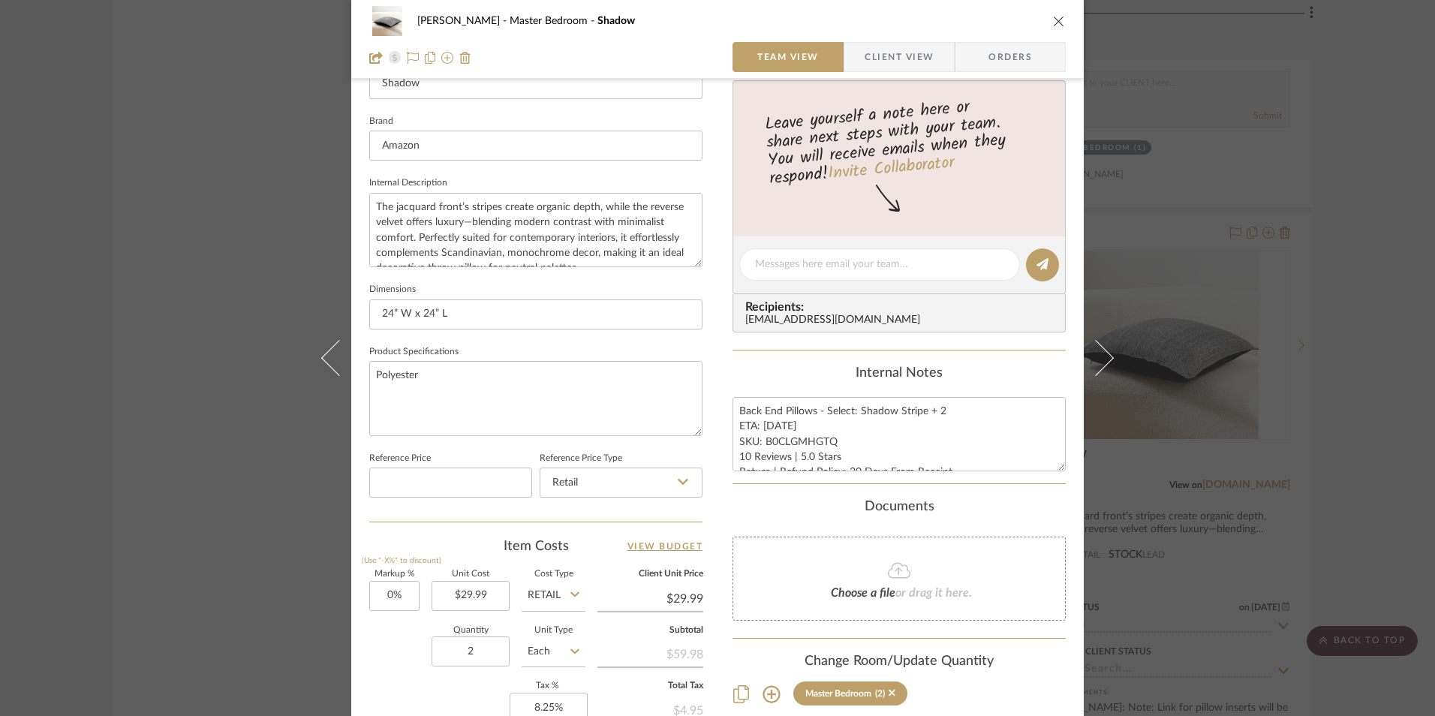
scroll to position [525, 0]
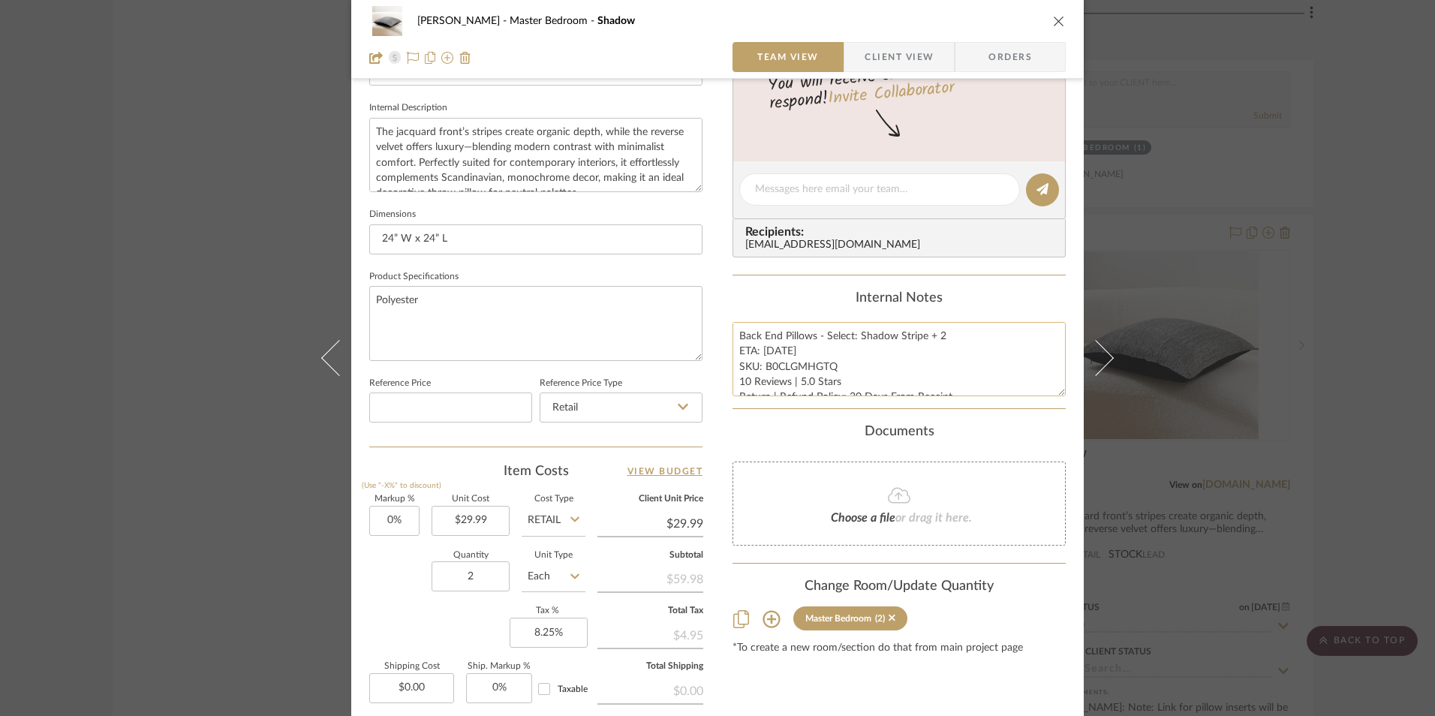
click at [769, 352] on textarea "Back End Pillows - Select: Shadow Stripe + 2 ETA: 8.9.2025 SKU: B0CLGMHGTQ 10 R…" at bounding box center [898, 359] width 333 height 74
type textarea "Back End Pillows - Select: Shadow Stripe + 2 ETA: 8.29.2025 SKU: B0CLGMHGTQ 10 …"
click at [803, 292] on div "Internal Notes" at bounding box center [898, 298] width 333 height 17
click at [744, 378] on textarea "Back End Pillows - Select: Shadow Stripe + 2 ETA: 8.29.2025 SKU: B0CLGMHGTQ 10 …" at bounding box center [898, 359] width 333 height 74
type textarea "Back End Pillows - Select: Shadow Stripe + 2 ETA: 8.29.2025 SKU: B0CLGMHGTQ 11 …"
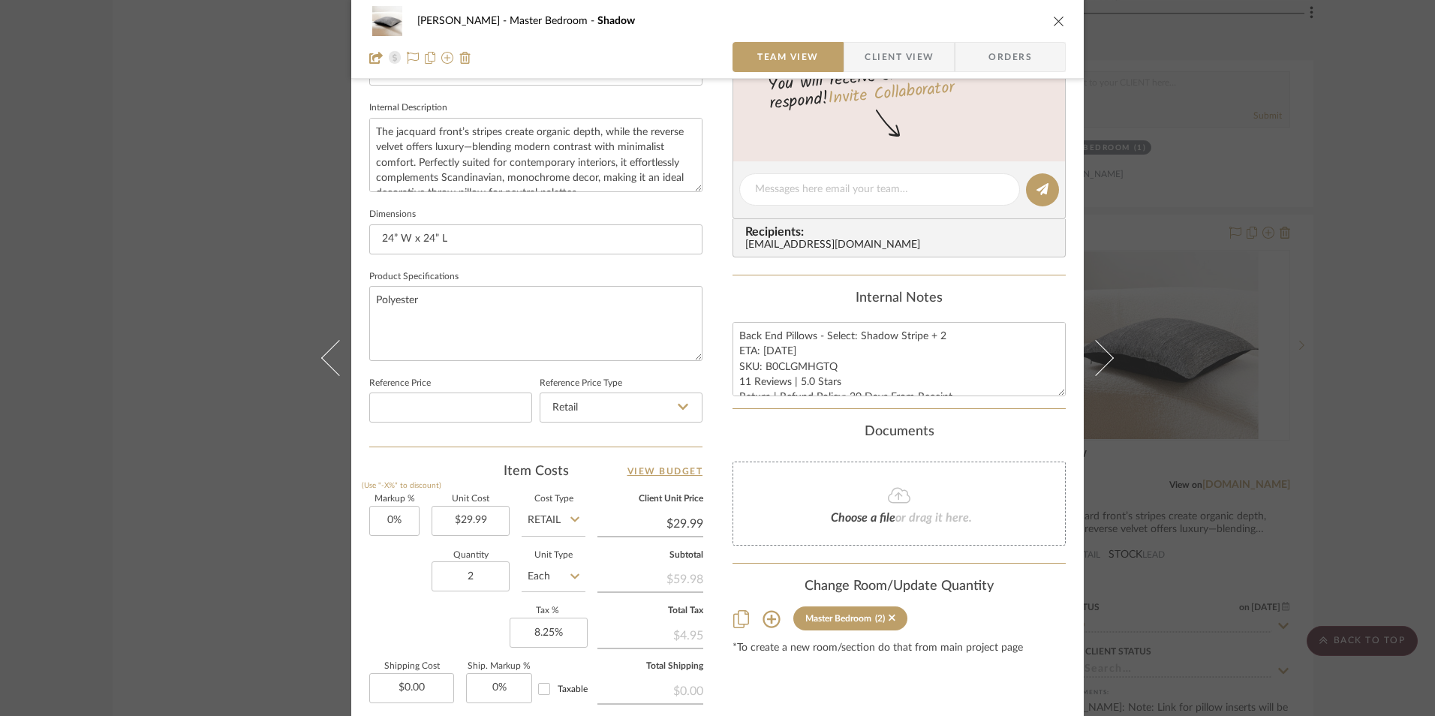
click at [808, 302] on div "Internal Notes" at bounding box center [898, 298] width 333 height 17
click at [999, 53] on span "Orders" at bounding box center [1010, 57] width 77 height 30
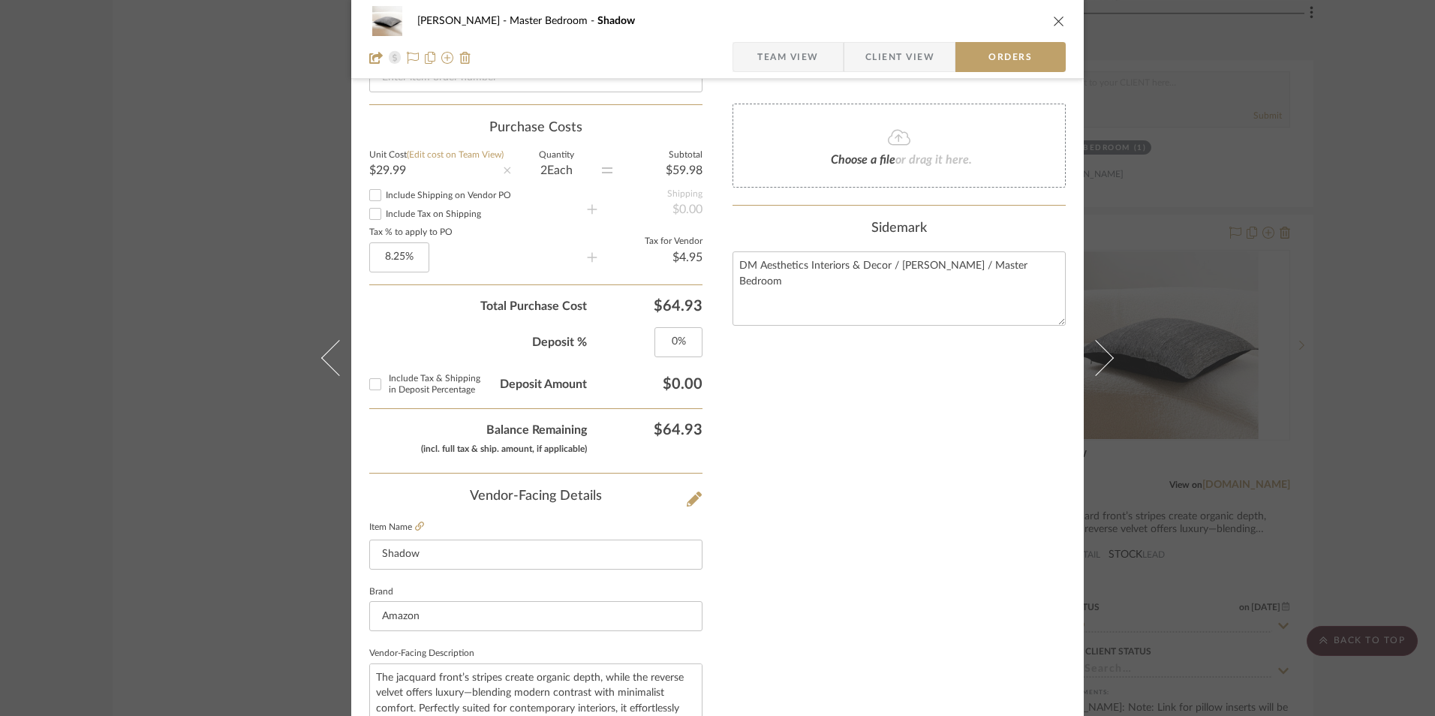
scroll to position [505, 0]
click at [902, 55] on span "Client View" at bounding box center [899, 57] width 69 height 30
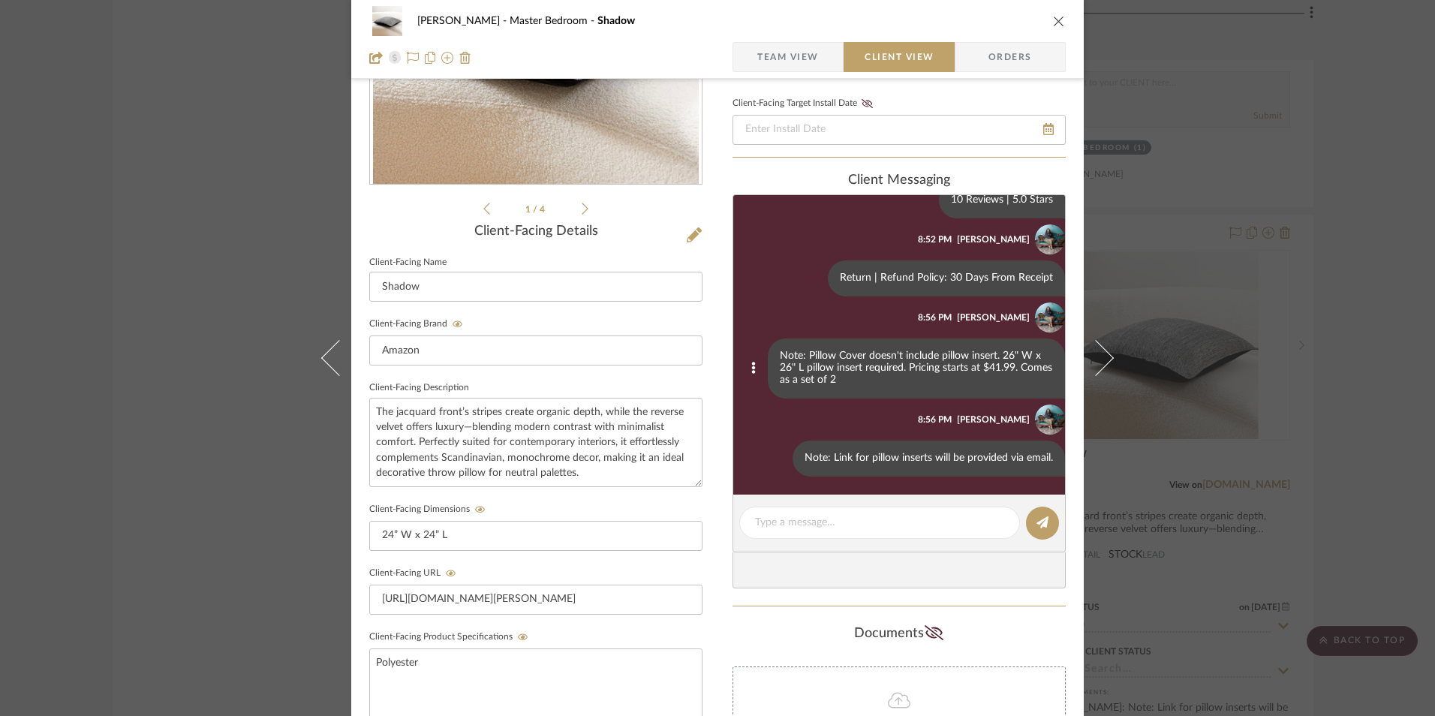
scroll to position [86, 0]
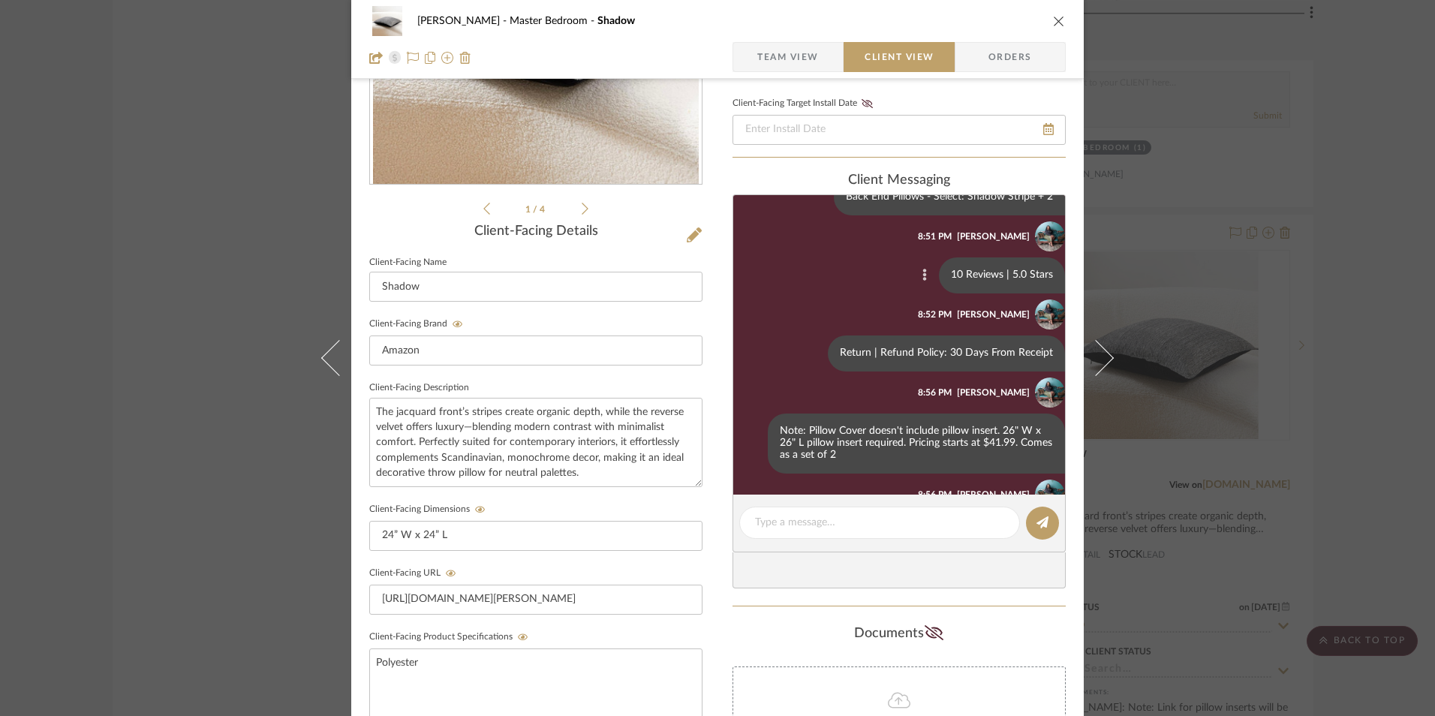
click at [922, 275] on icon at bounding box center [924, 275] width 5 height 12
click at [872, 266] on button "Edit Message" at bounding box center [853, 257] width 104 height 36
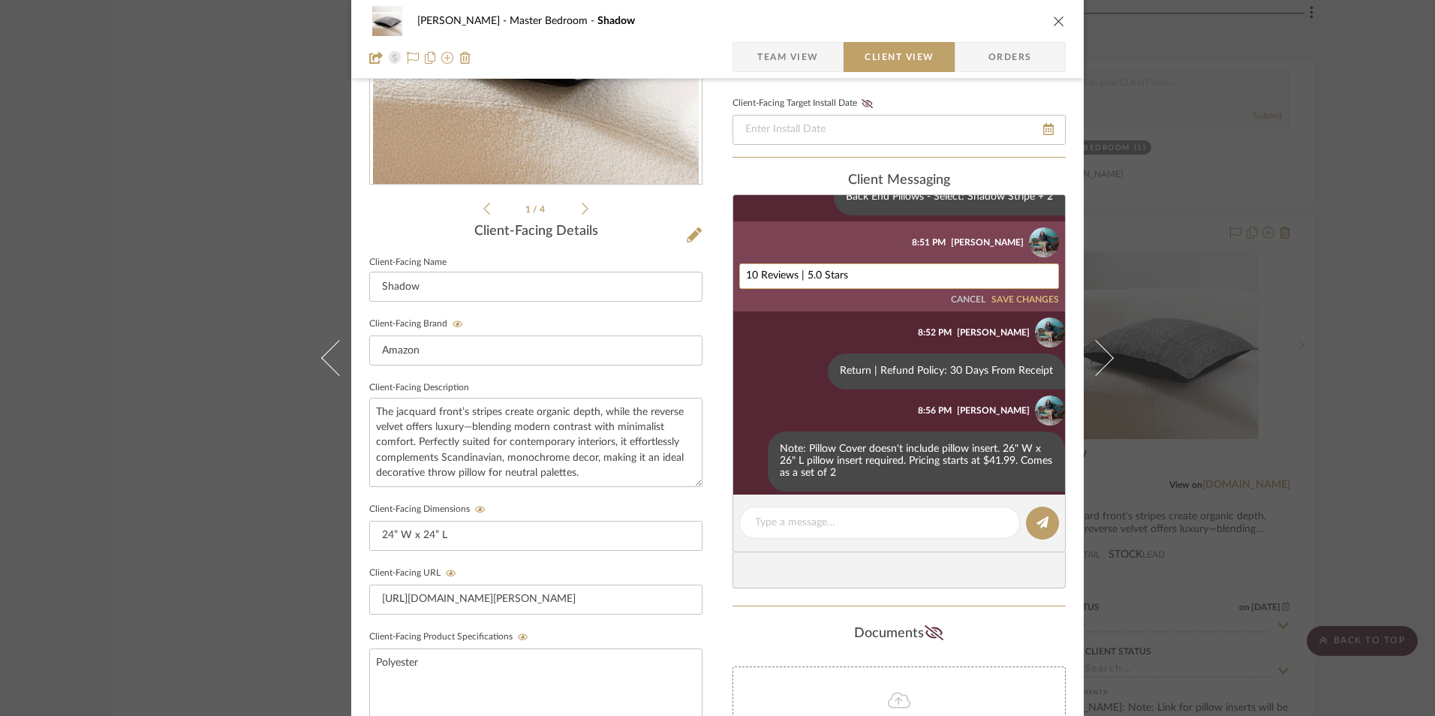
click at [750, 277] on textarea "10 Reviews | 5.0 Stars" at bounding box center [899, 276] width 306 height 12
type textarea "11 Reviews | 5.0 Stars"
click at [1016, 297] on button "SAVE CHANGES" at bounding box center [1025, 300] width 68 height 11
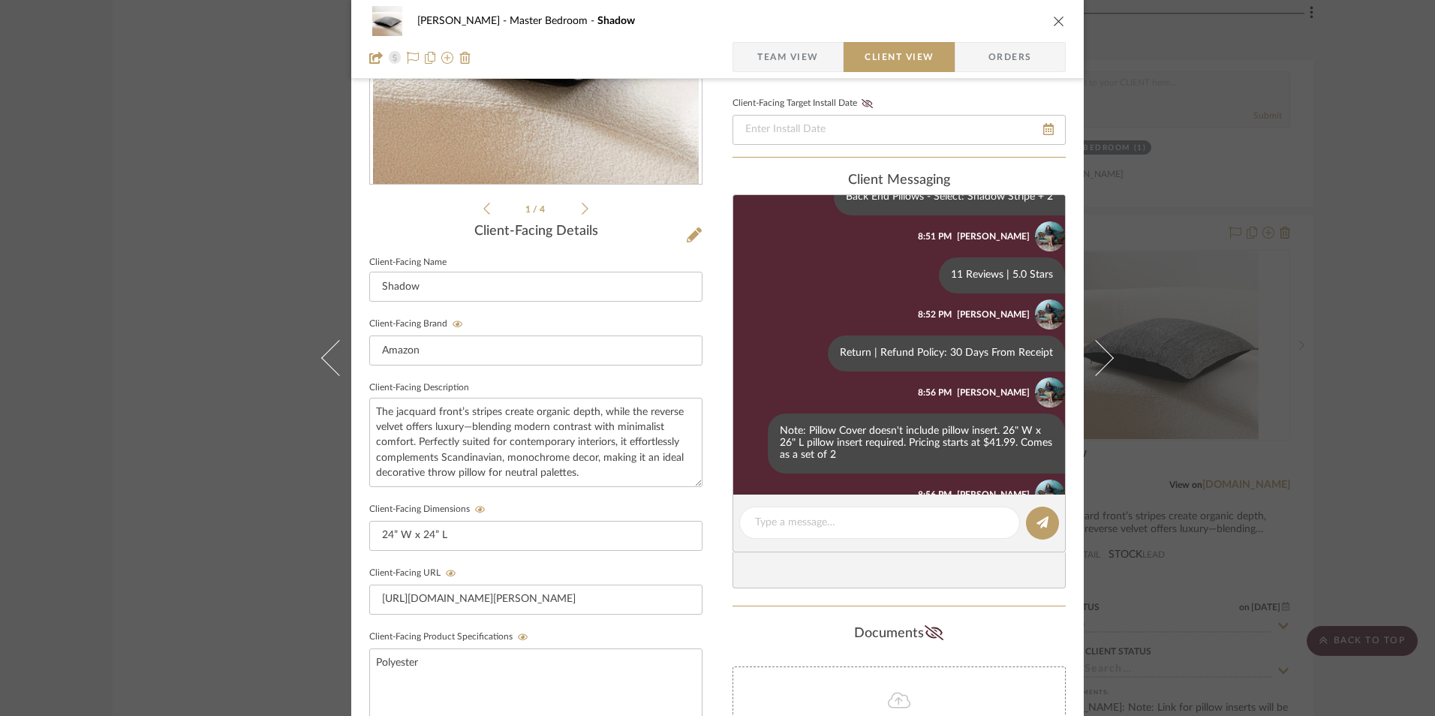
click at [1056, 19] on icon "close" at bounding box center [1059, 21] width 12 height 12
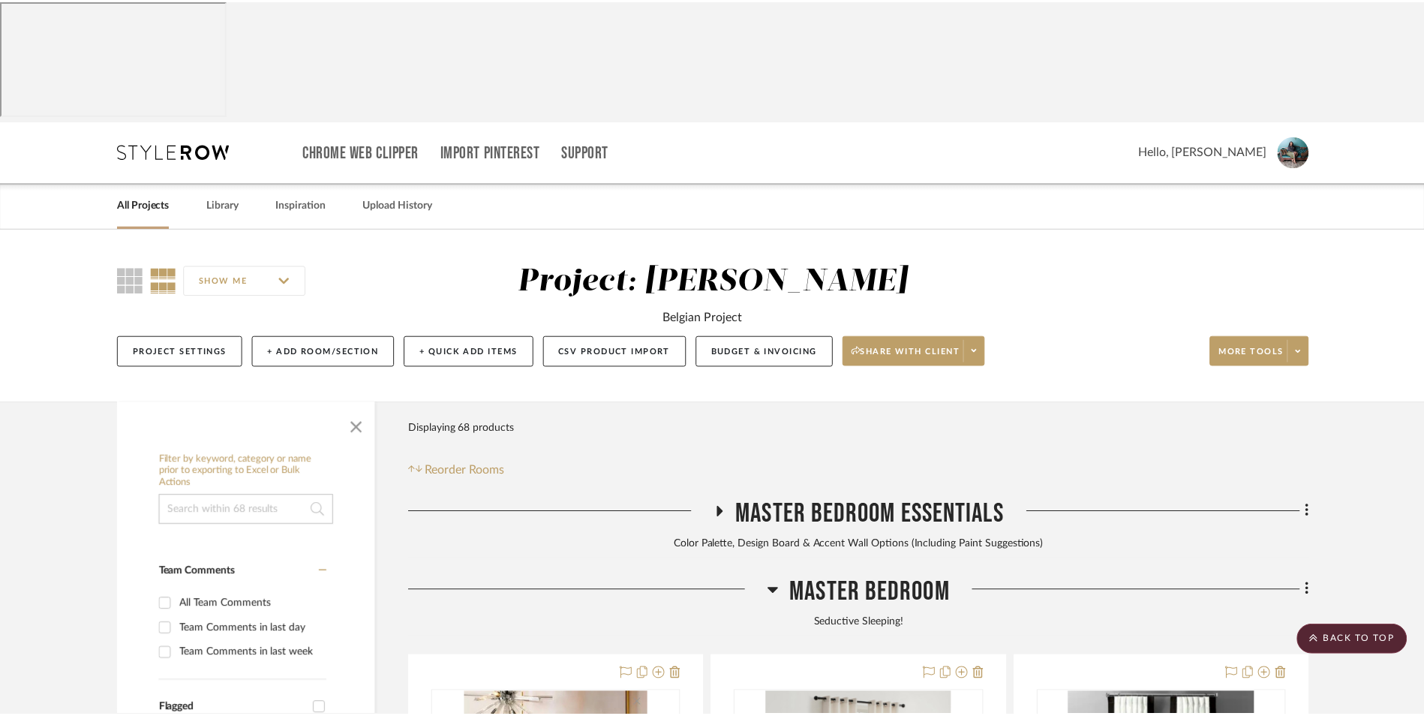
scroll to position [5768, 0]
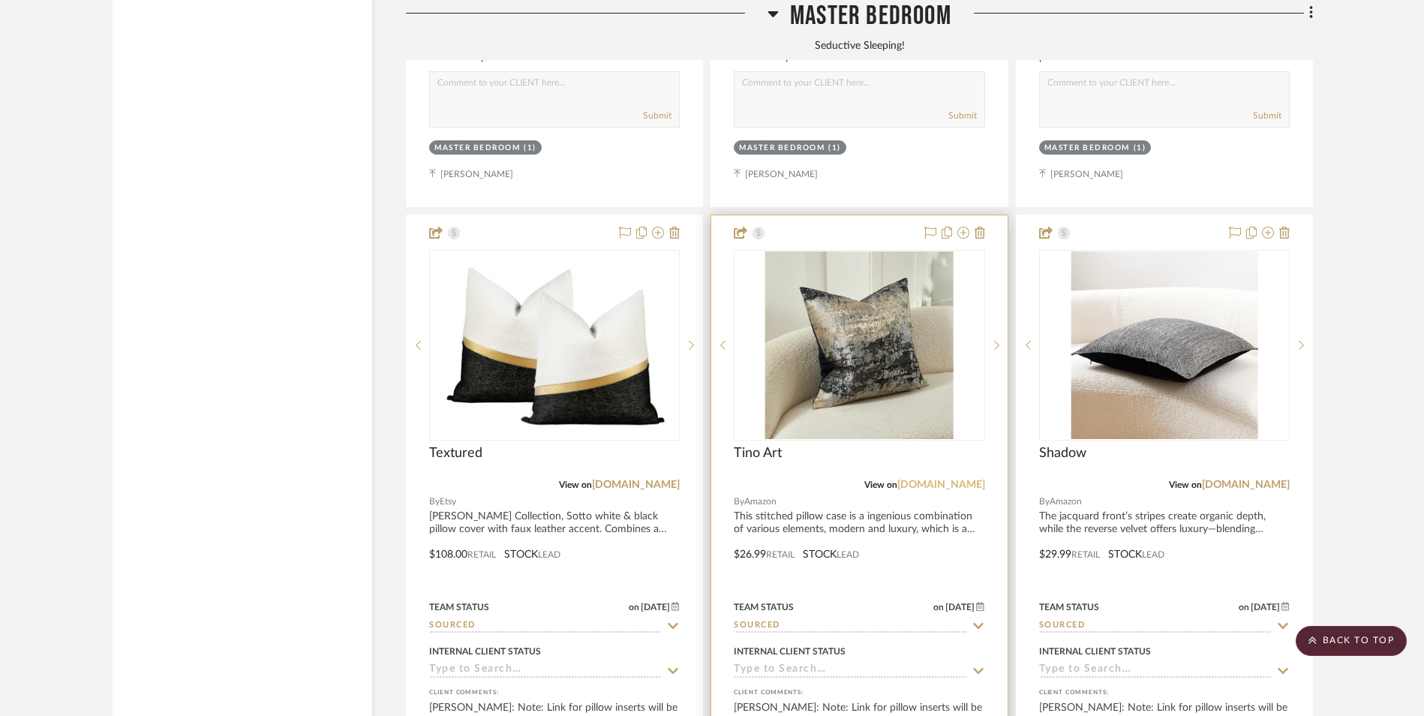
click at [975, 480] on link "a.co" at bounding box center [942, 485] width 88 height 11
click at [880, 251] on img "0" at bounding box center [860, 345] width 188 height 188
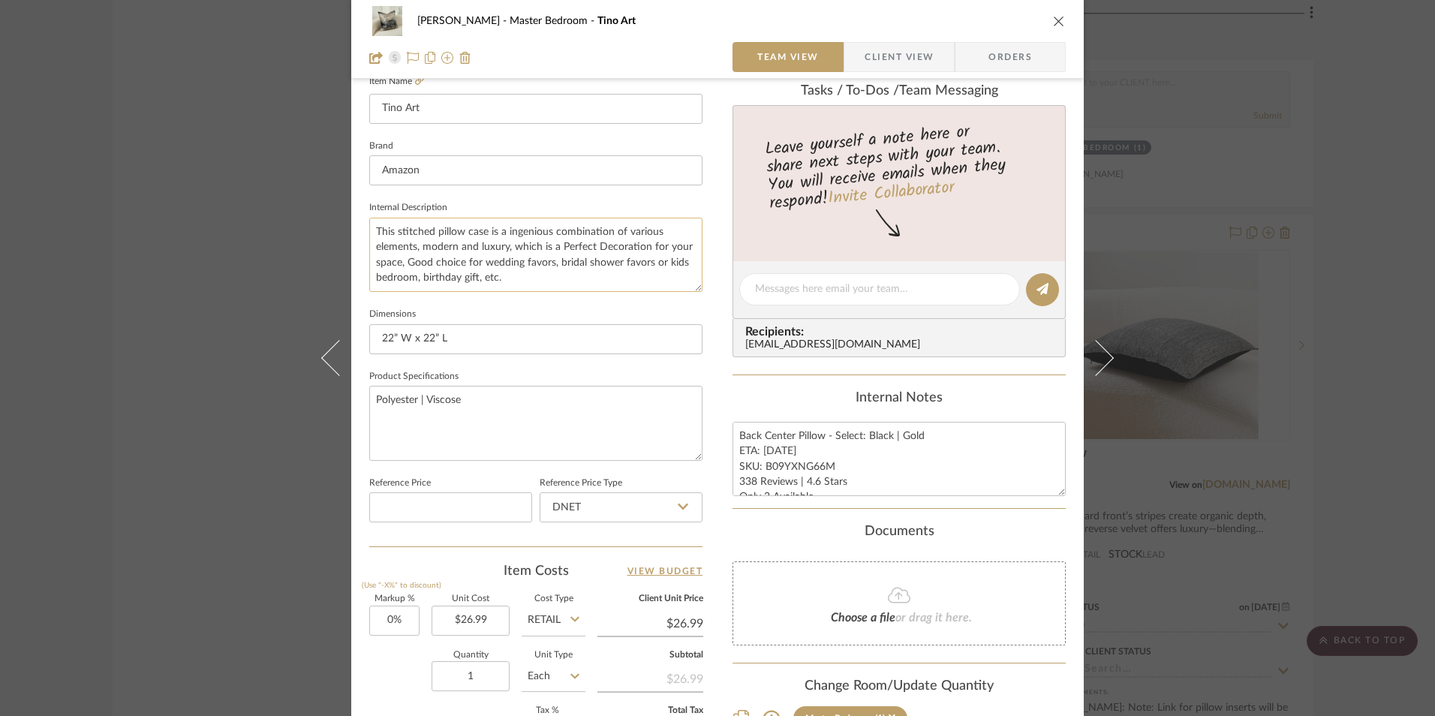
scroll to position [450, 0]
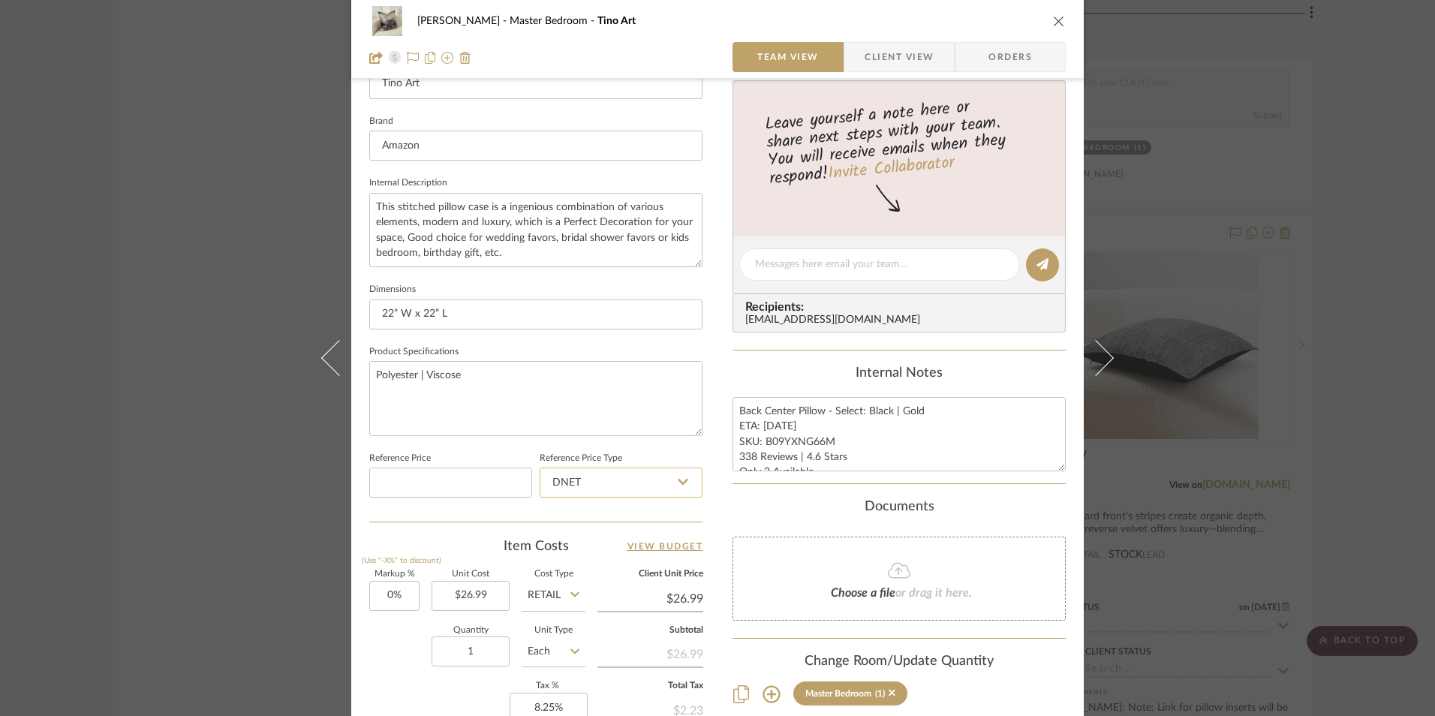
click at [646, 491] on input "DNET" at bounding box center [621, 483] width 163 height 30
click at [613, 552] on div "Retail" at bounding box center [627, 559] width 185 height 38
type input "Retail"
click at [716, 483] on div "Jeree Hall Master Bedroom Tino Art Team View Client View Orders 1 / 4 Team-Faci…" at bounding box center [717, 254] width 732 height 1386
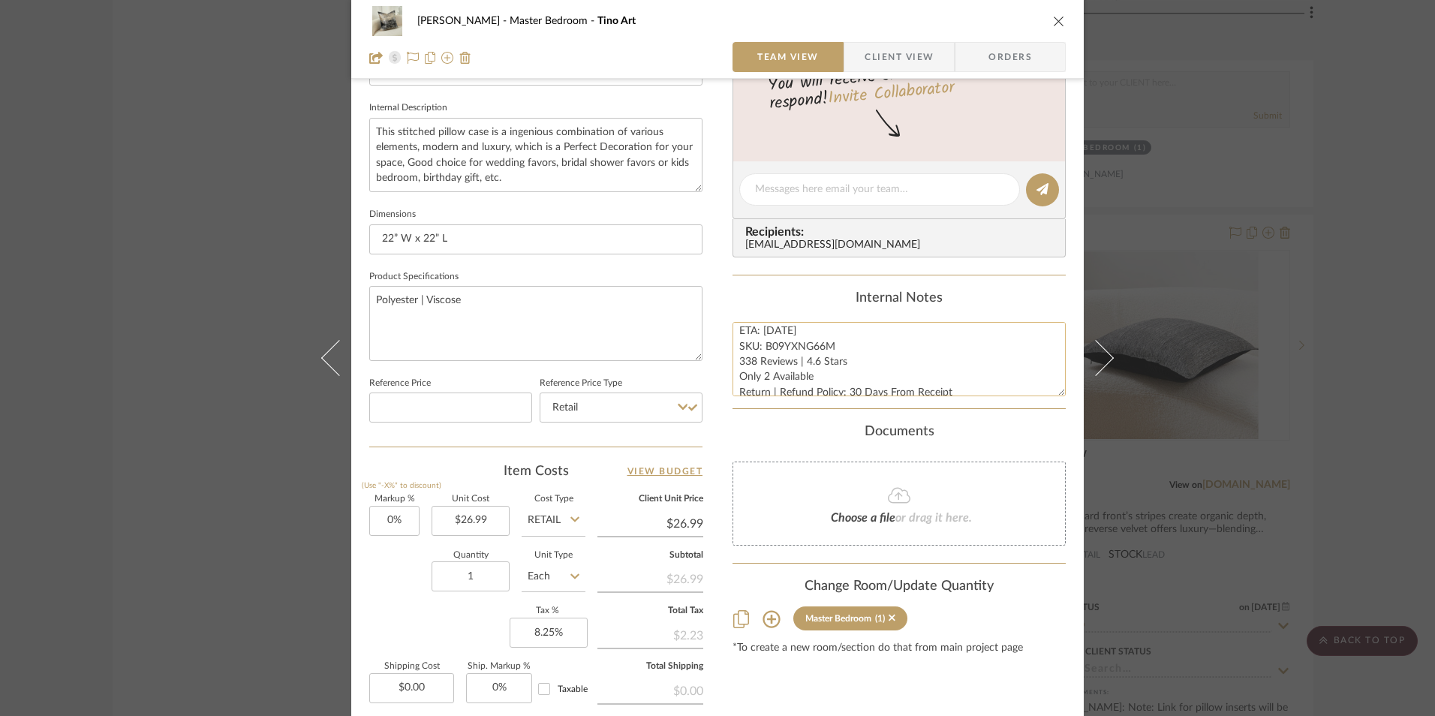
scroll to position [31, 0]
click at [763, 365] on textarea "Back Center Pillow - Select: Black | Gold ETA: 7.29.2025 SKU: B09YXNG66M 338 Re…" at bounding box center [898, 359] width 333 height 74
type textarea "Back Center Pillow - Select: Black | Gold ETA: 7.29.2025 SKU: B09YXNG66M 338 Re…"
click at [797, 280] on div "Content here copies to Client View - confirm visibility there. Show in Client D…" at bounding box center [898, 194] width 333 height 1235
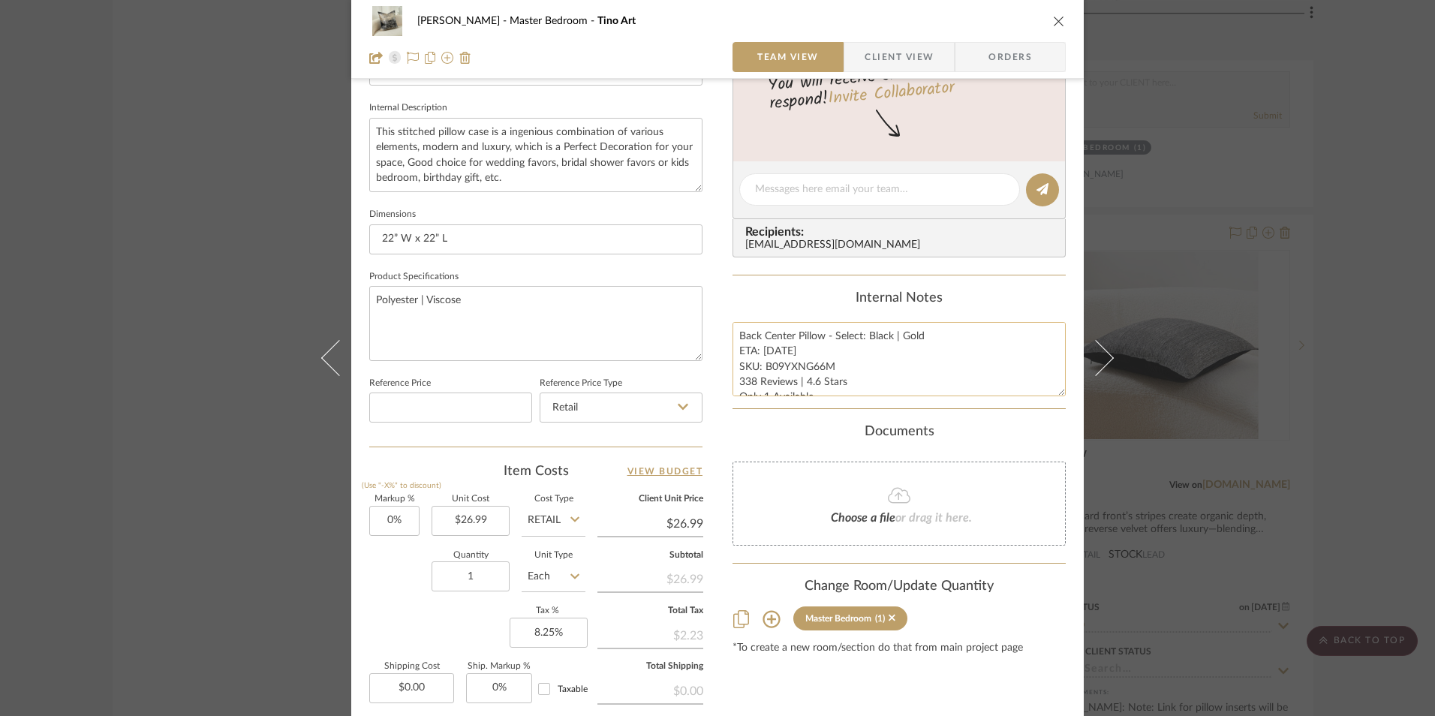
click at [762, 353] on textarea "Back Center Pillow - Select: Black | Gold ETA: 7.29.2025 SKU: B09YXNG66M 338 Re…" at bounding box center [898, 359] width 333 height 74
type textarea "Back Center Pillow - Select: Black | Gold ETA: 8.29.2025 SKU: B09YXNG66M 338 Re…"
click at [793, 299] on div "Internal Notes" at bounding box center [898, 298] width 333 height 17
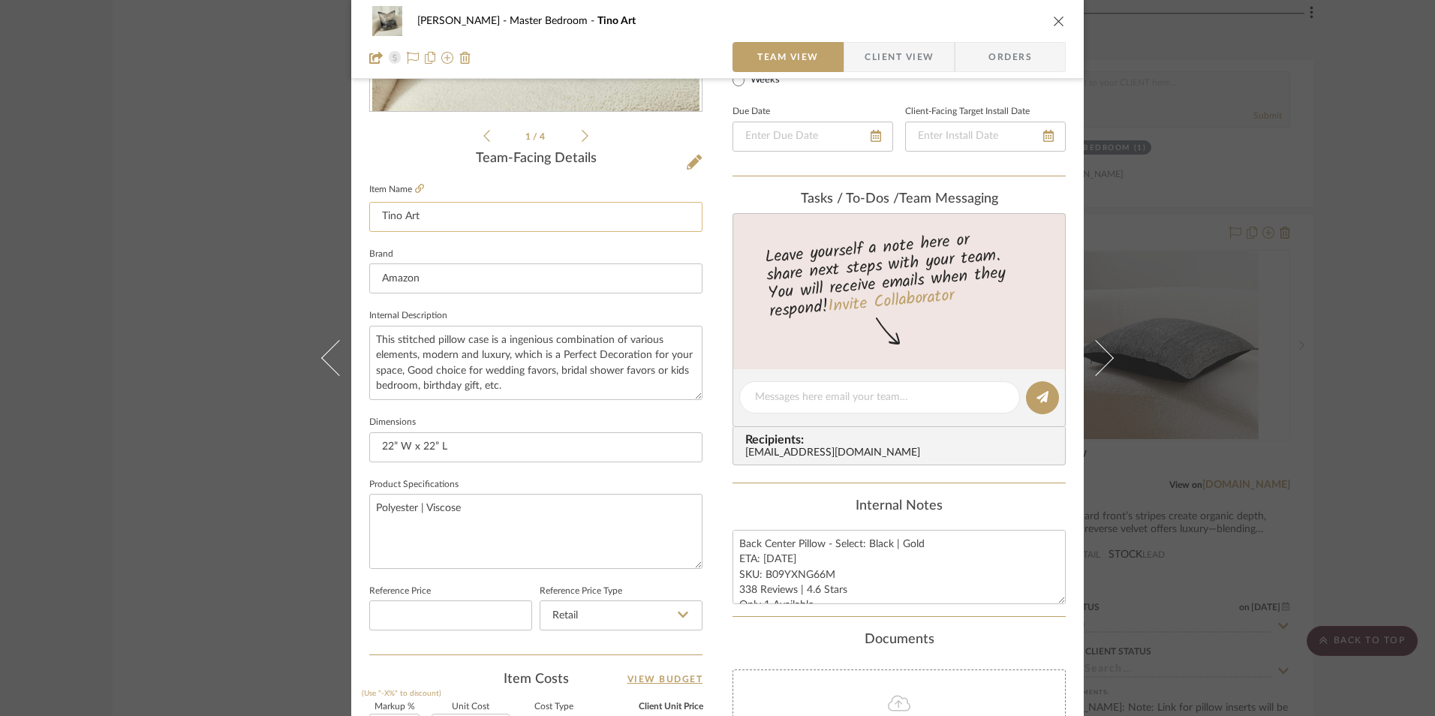
scroll to position [300, 0]
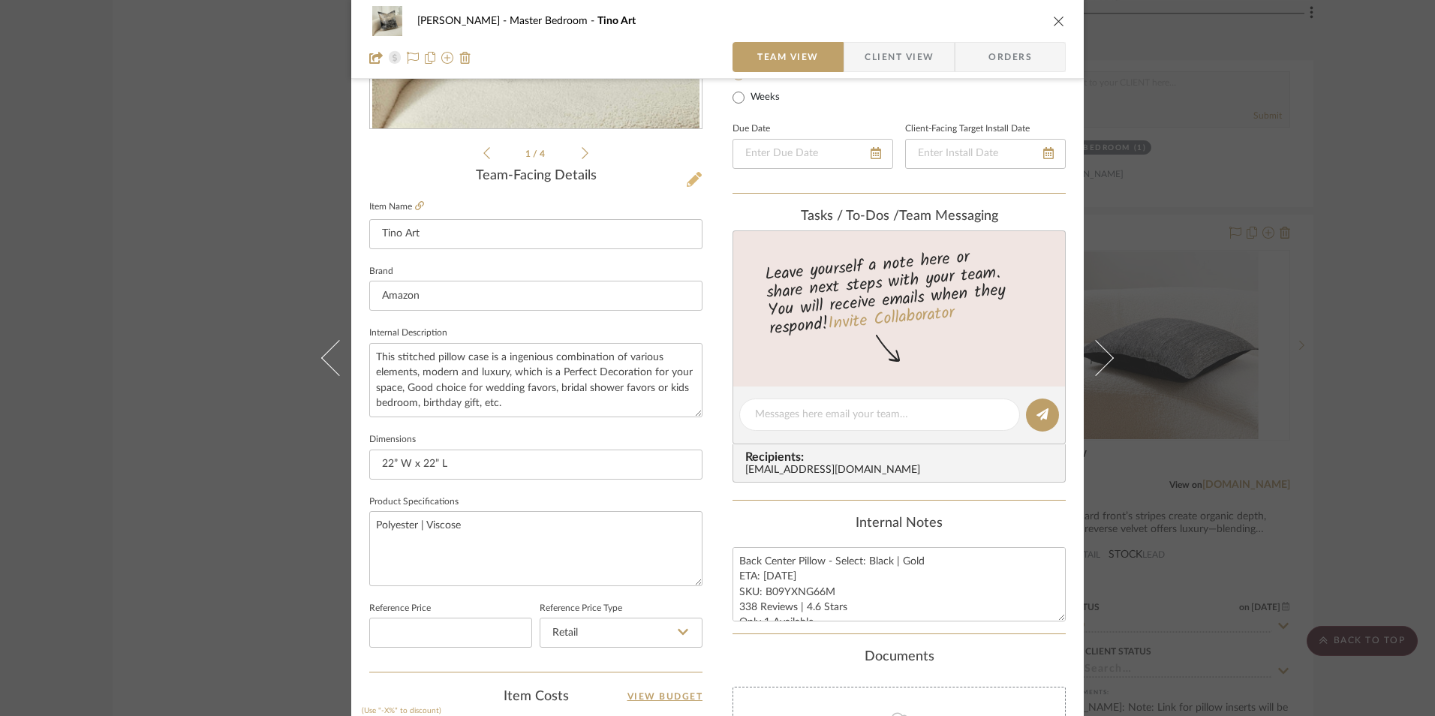
click at [687, 178] on icon at bounding box center [694, 179] width 15 height 15
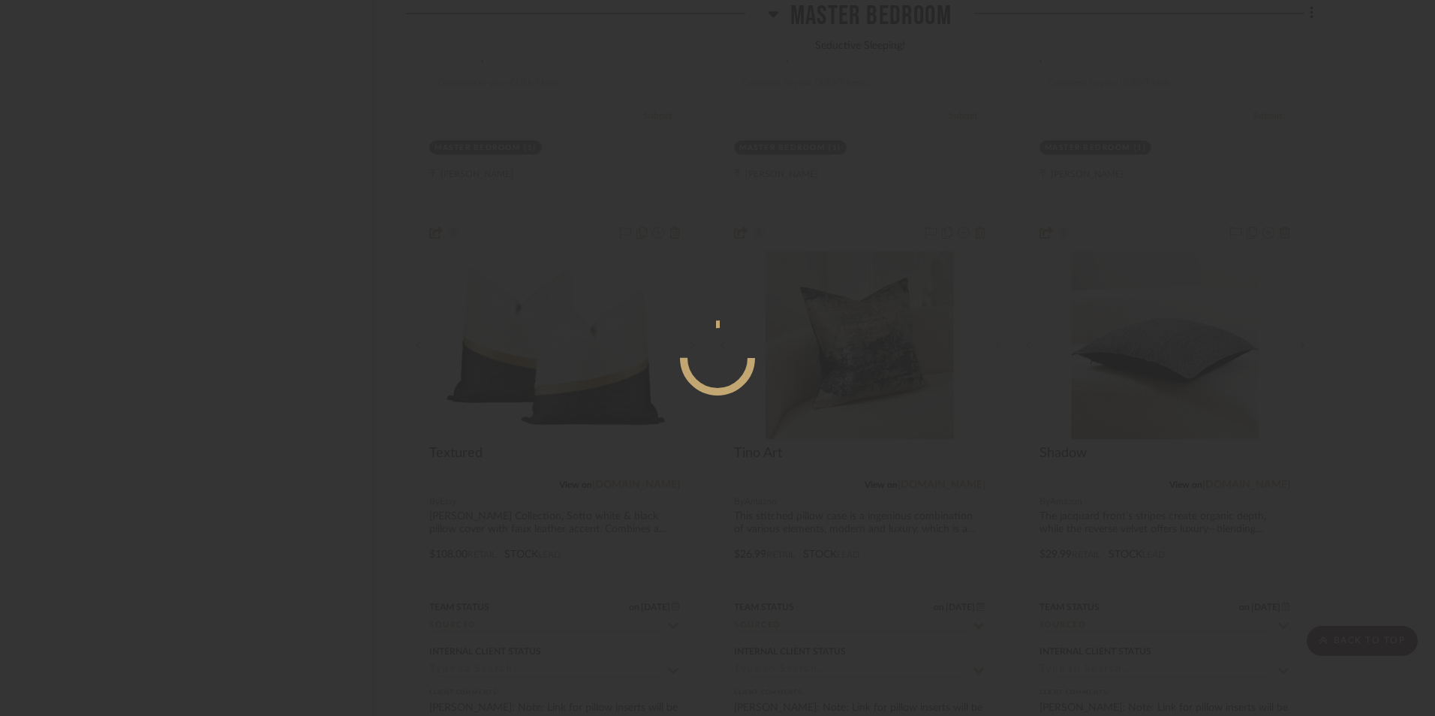
scroll to position [0, 0]
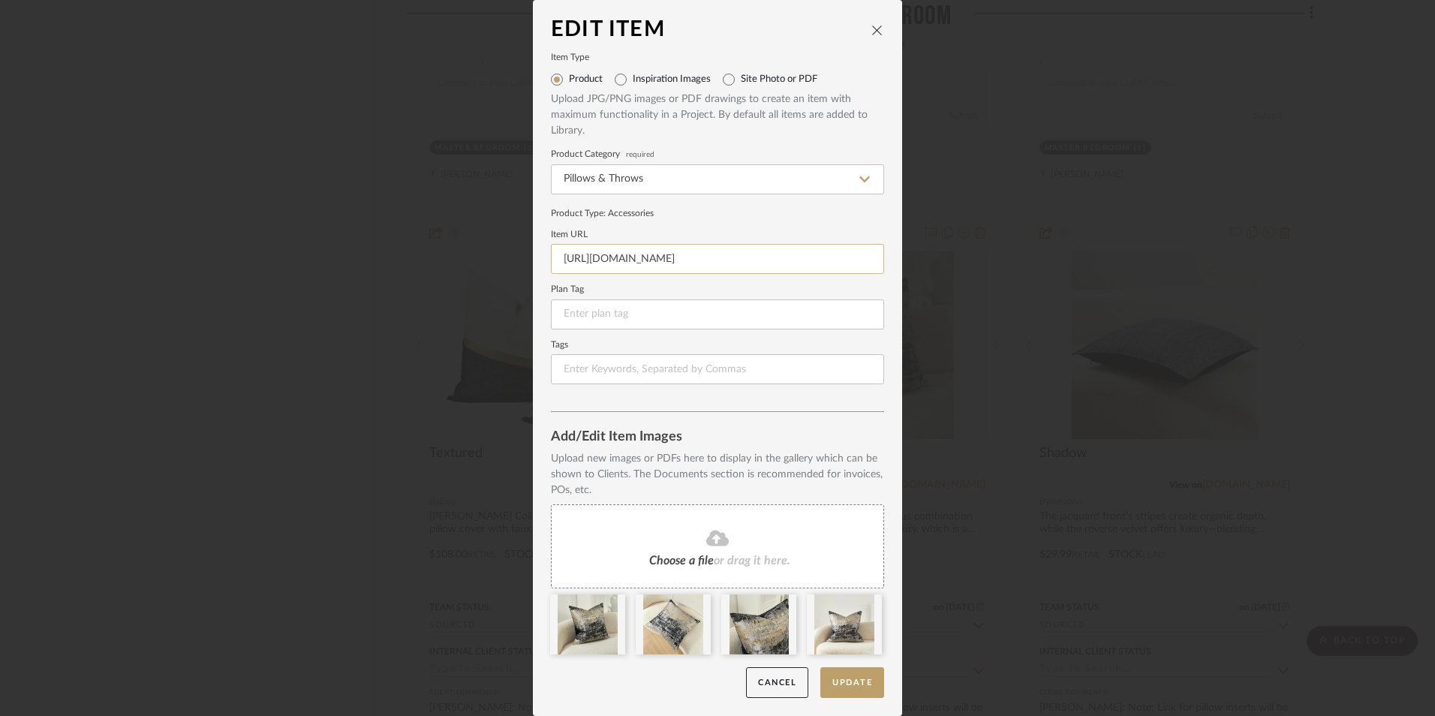
click at [677, 249] on input "https://a.co/d/bBLNehp" at bounding box center [717, 259] width 333 height 30
click at [677, 250] on input "https://a.co/d/bBLNehp" at bounding box center [717, 259] width 333 height 30
paste input "https://www.amazon.com/gp/product/B09YXNLR4K/ref=sw_img_1?smid=A2JF5FTIHPU3NJ&t…"
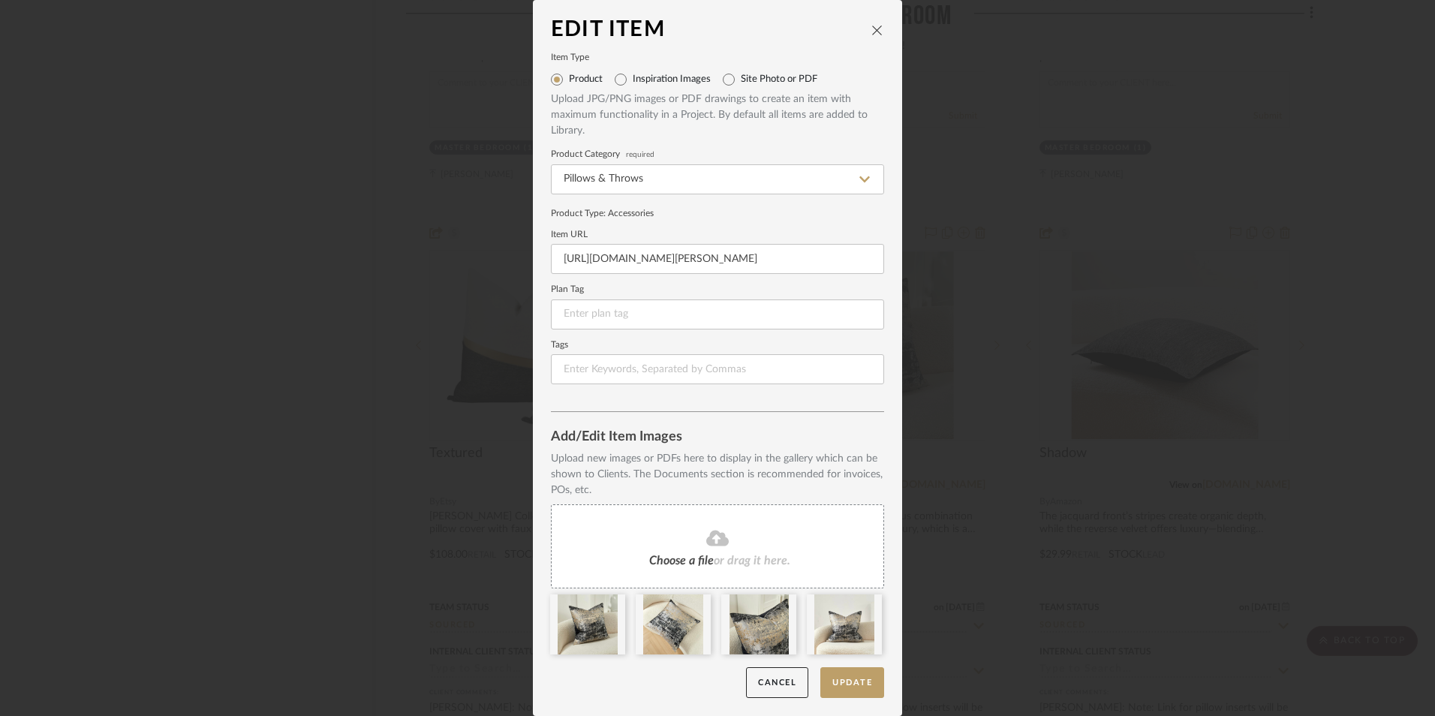
type input "https://www.amazon.com/gp/product/B09YXNLR4K/ref=sw_img_1?smid=A2JF5FTIHPU3NJ&t…"
click at [701, 230] on form "Item Type Product Inspiration Images Site Photo or PDF Upload JPG/PNG images or…" at bounding box center [717, 219] width 333 height 330
click at [856, 687] on button "Update" at bounding box center [852, 682] width 64 height 31
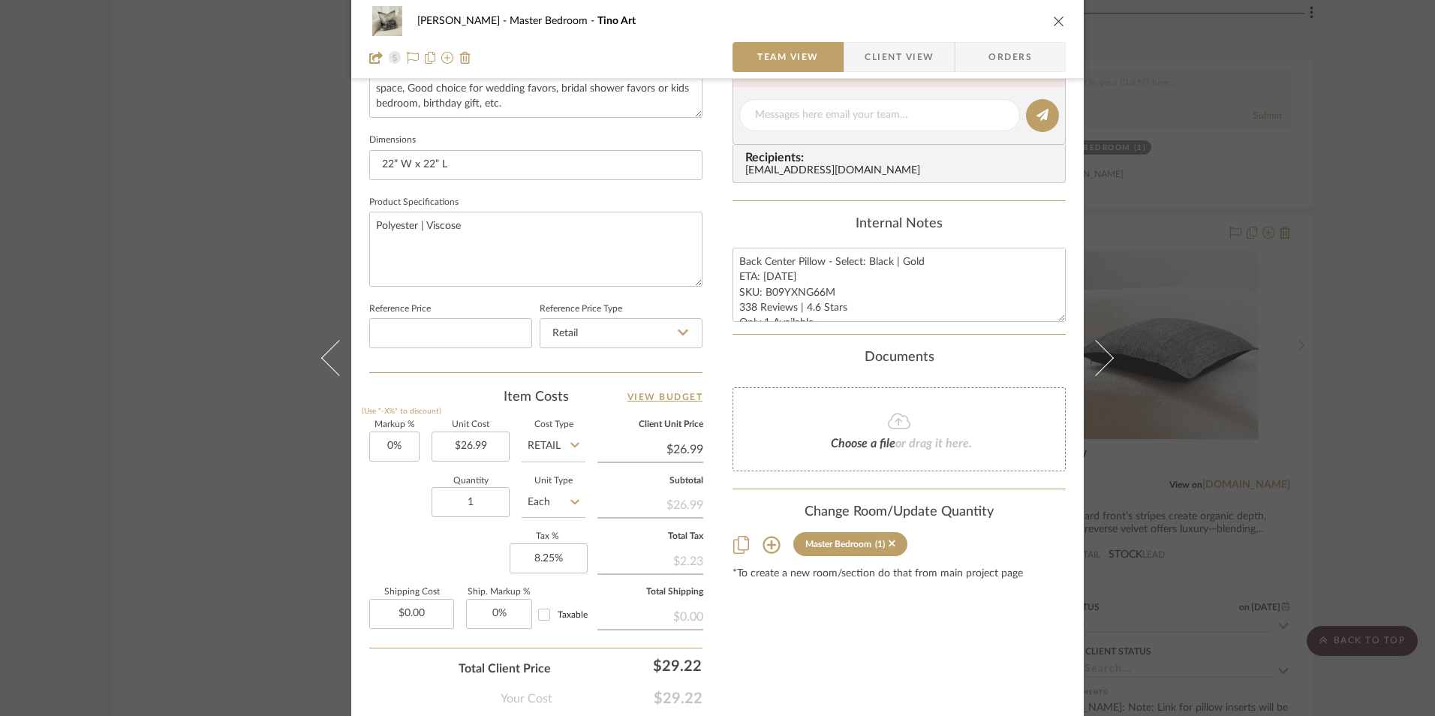
scroll to position [600, 0]
click at [751, 306] on textarea "Back Center Pillow - Select: Black | Gold ETA: 8.29.2025 SKU: B09YXNG66M 338 Re…" at bounding box center [898, 284] width 333 height 74
type textarea "Back Center Pillow - Select: Black | Gold ETA: 8.29.2025 SKU: B09YXNG66M 343 Re…"
click at [778, 233] on div "Internal Notes Back Center Pillow - Select: Black | Gold ETA: 8.29.2025 SKU: B0…" at bounding box center [898, 268] width 333 height 106
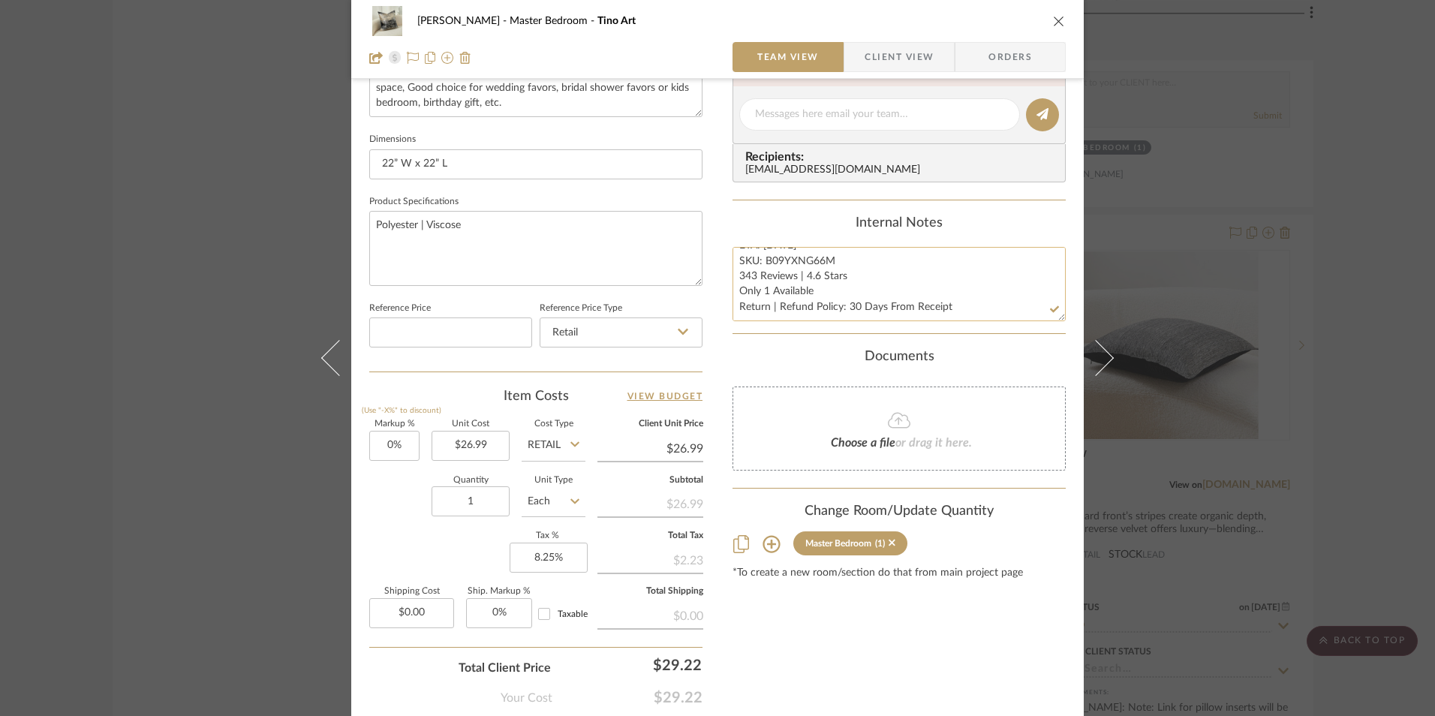
drag, startPoint x: 847, startPoint y: 310, endPoint x: 781, endPoint y: 286, distance: 70.3
click at [696, 307] on div "Jeree Hall Master Bedroom Tino Art Team View Client View Orders 1 / 4 Team-Faci…" at bounding box center [717, 104] width 732 height 1386
click at [796, 287] on textarea "Back Center Pillow - Select: Black | Gold ETA: 8.29.2025 SKU: B09YXNG66M 343 Re…" at bounding box center [898, 284] width 333 height 74
drag, startPoint x: 844, startPoint y: 276, endPoint x: 696, endPoint y: 275, distance: 148.6
click at [696, 275] on div "Jeree Hall Master Bedroom Tino Art Team View Client View Orders 1 / 4 Team-Faci…" at bounding box center [717, 104] width 732 height 1386
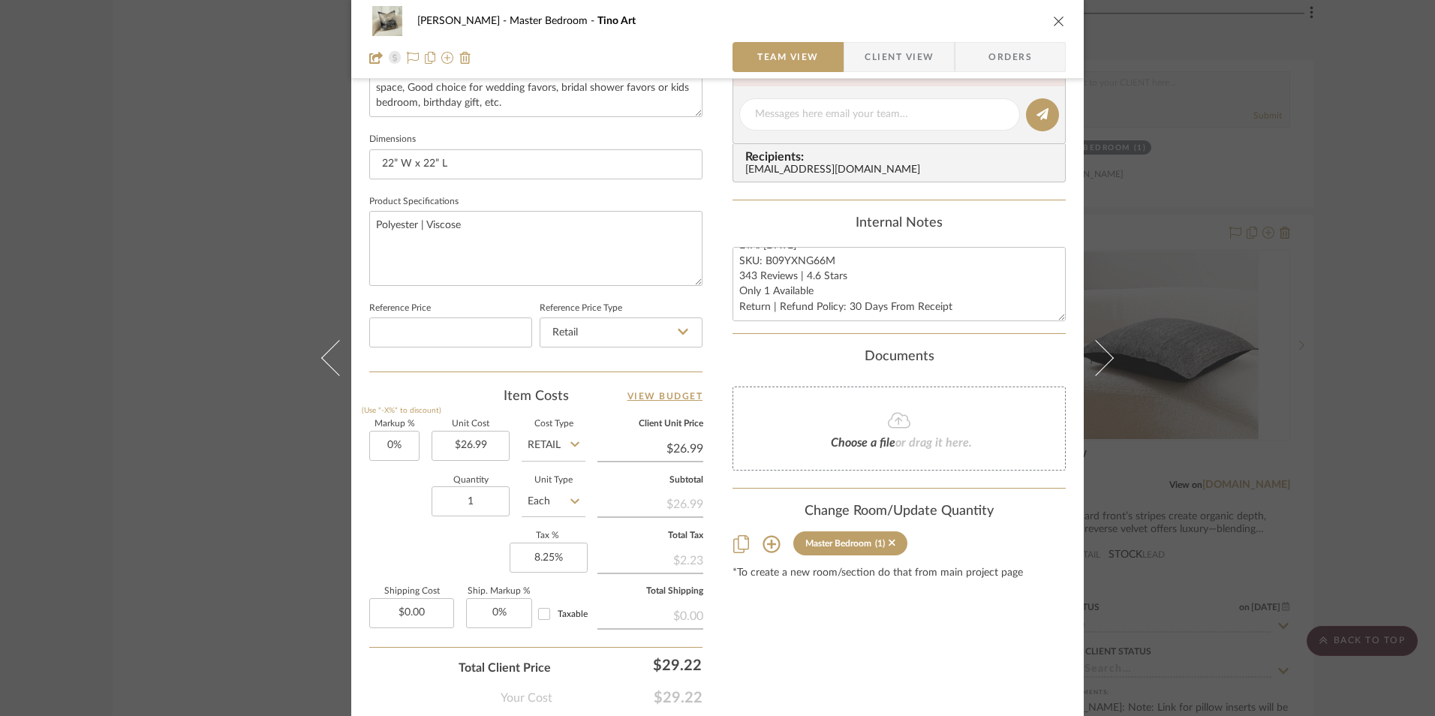
click at [987, 48] on span "Orders" at bounding box center [1010, 57] width 77 height 30
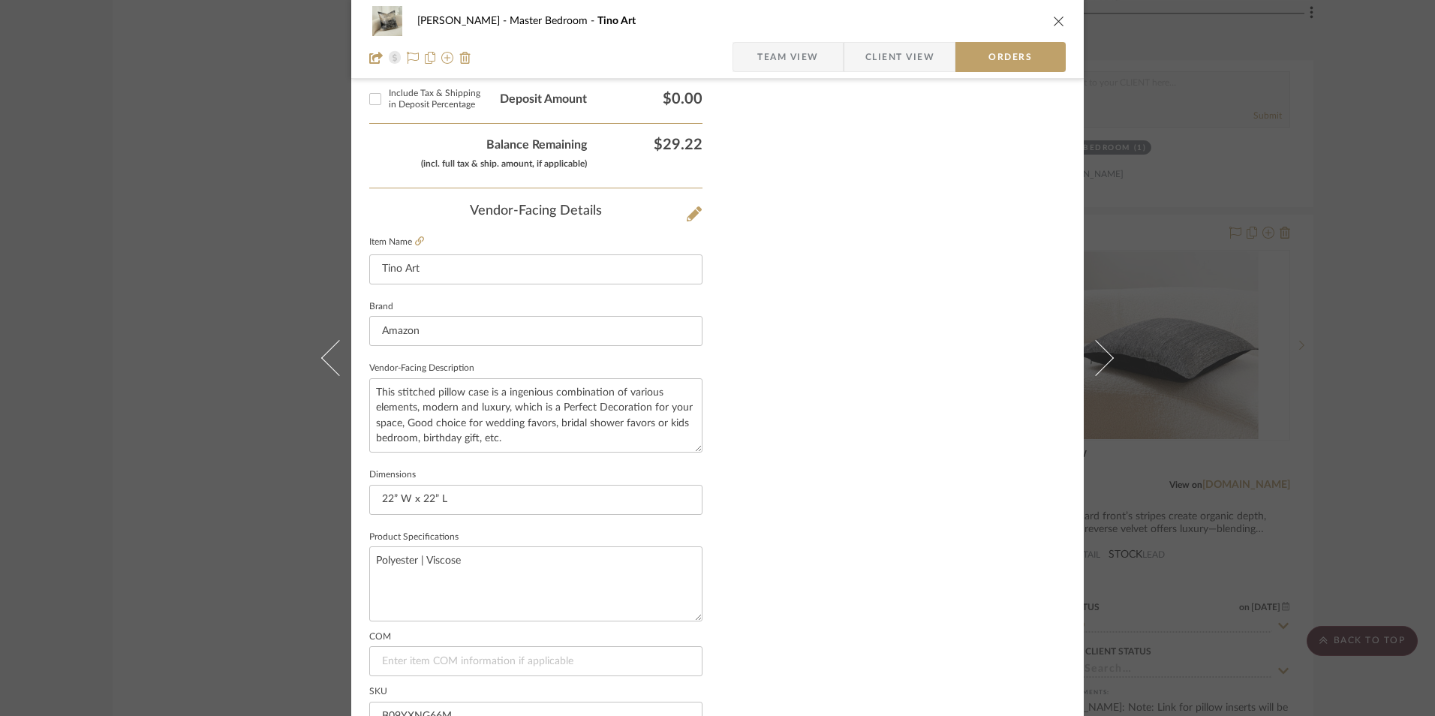
scroll to position [880, 0]
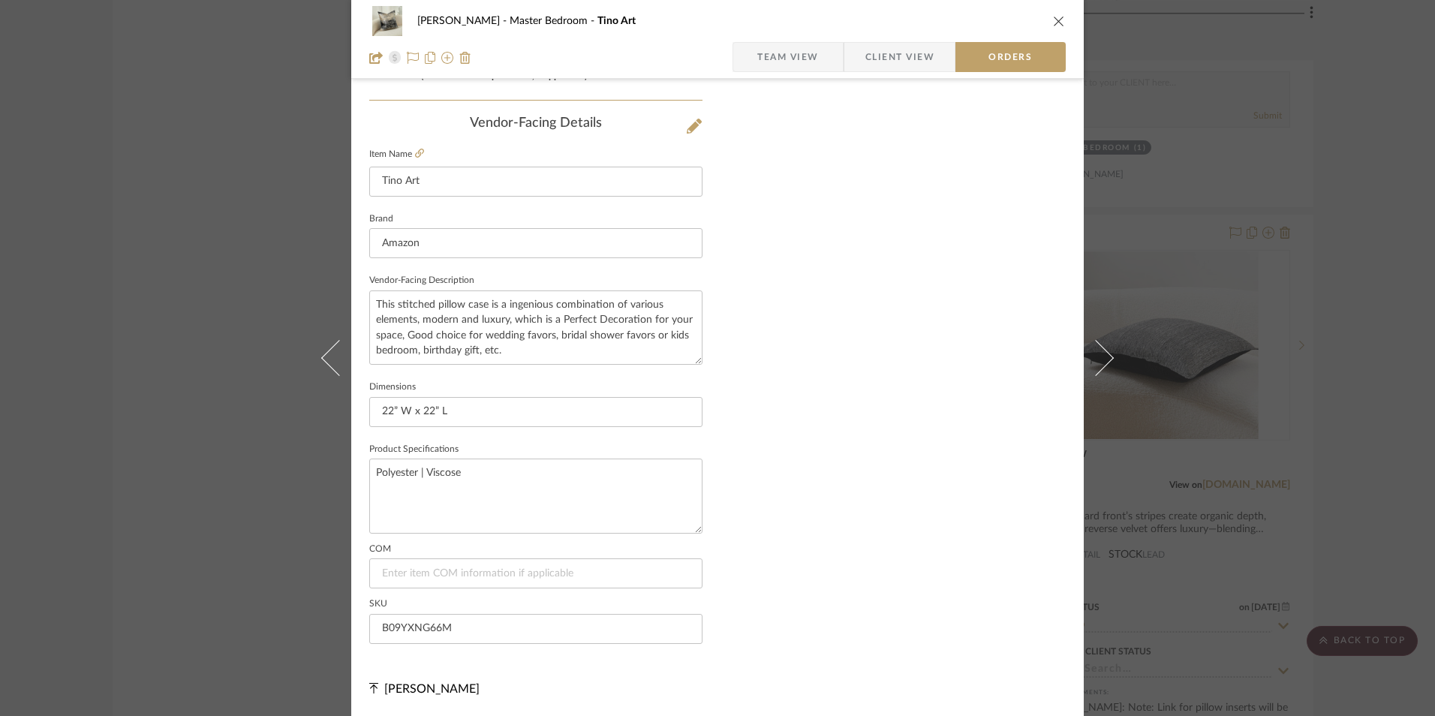
click at [874, 49] on span "Client View" at bounding box center [899, 57] width 69 height 30
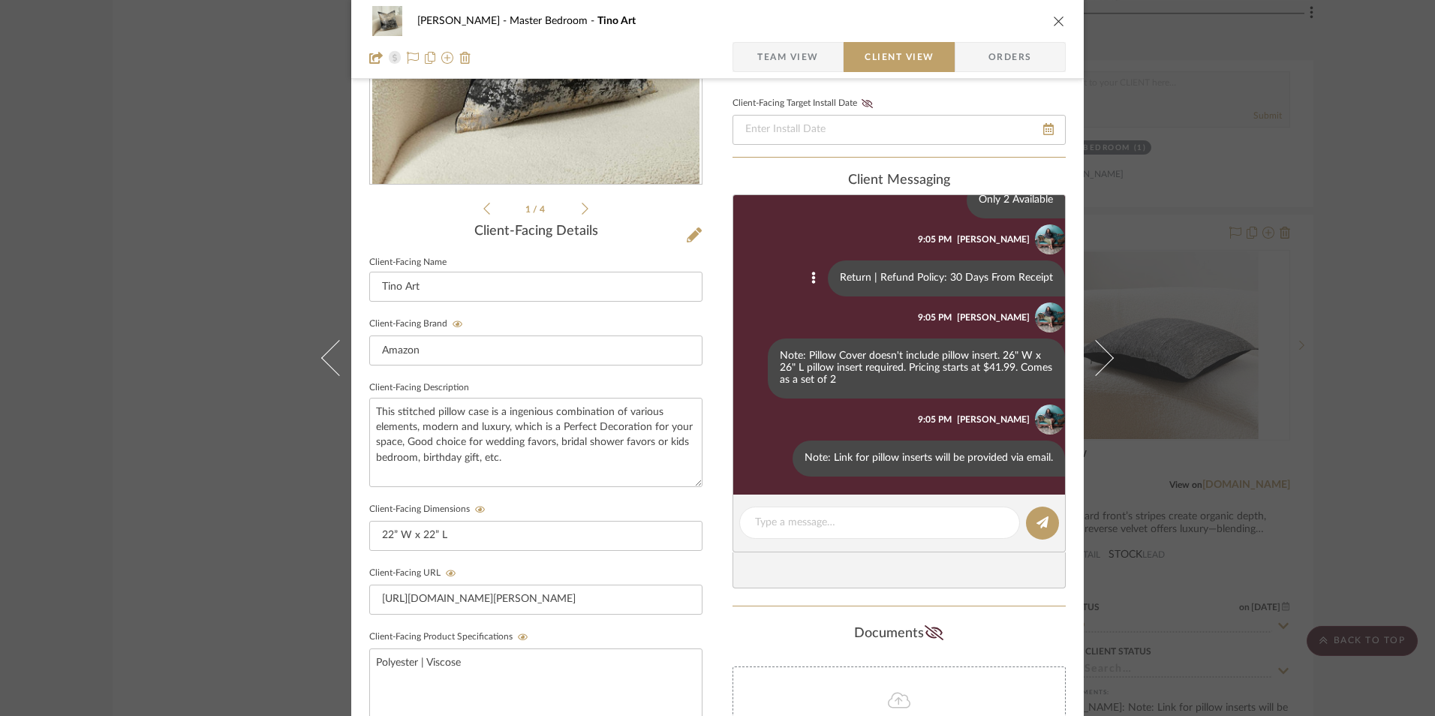
scroll to position [164, 0]
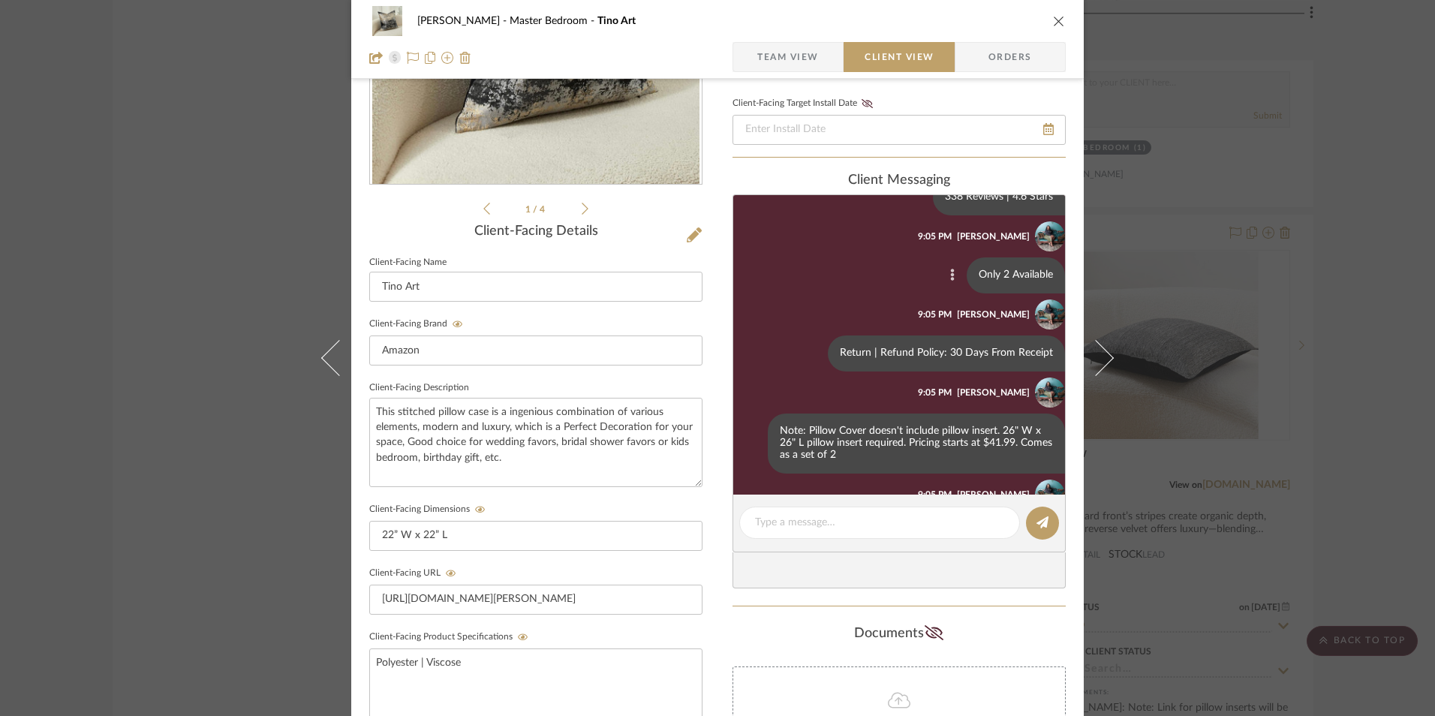
click at [950, 272] on icon at bounding box center [952, 275] width 5 height 12
click at [906, 263] on button "Edit Message" at bounding box center [878, 257] width 104 height 36
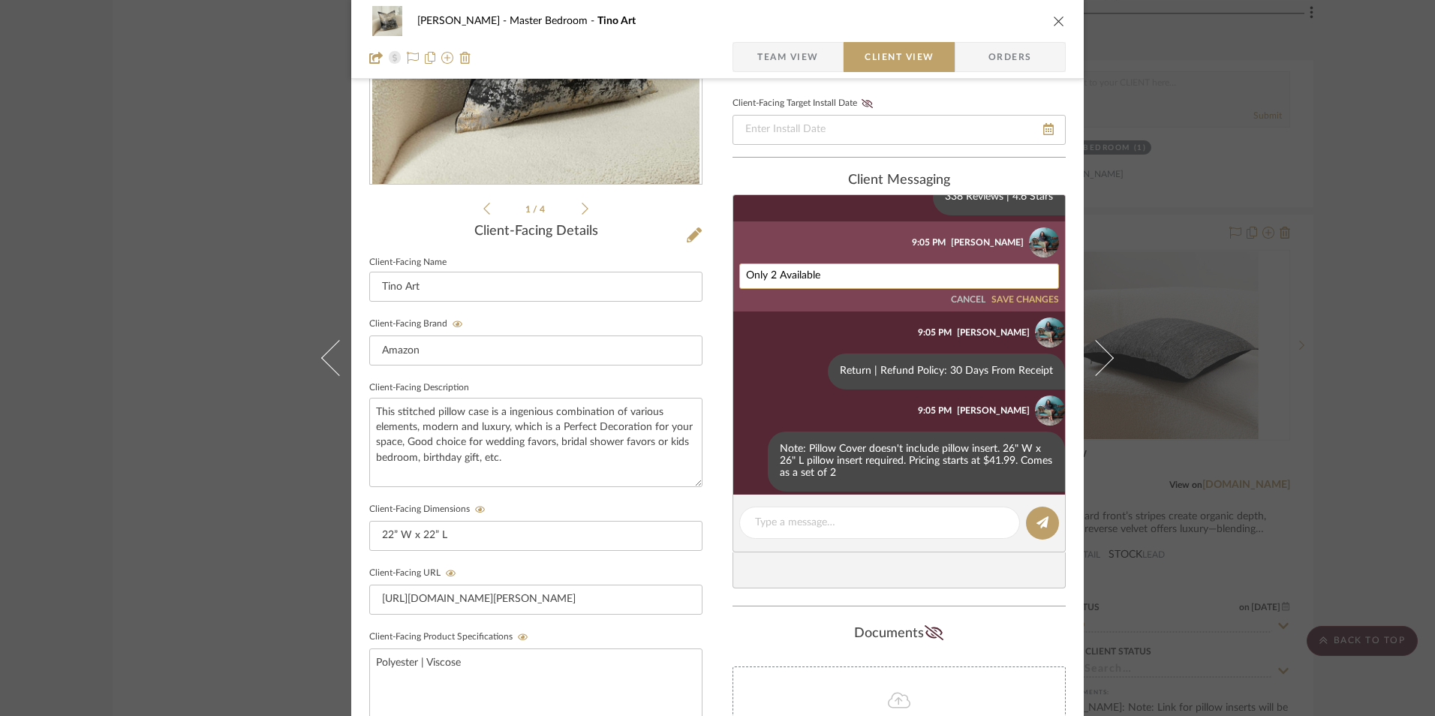
click at [769, 272] on textarea "Only 2 Available" at bounding box center [899, 276] width 306 height 12
type textarea "Only 1 Available"
click at [1009, 297] on button "SAVE CHANGES" at bounding box center [1025, 300] width 68 height 11
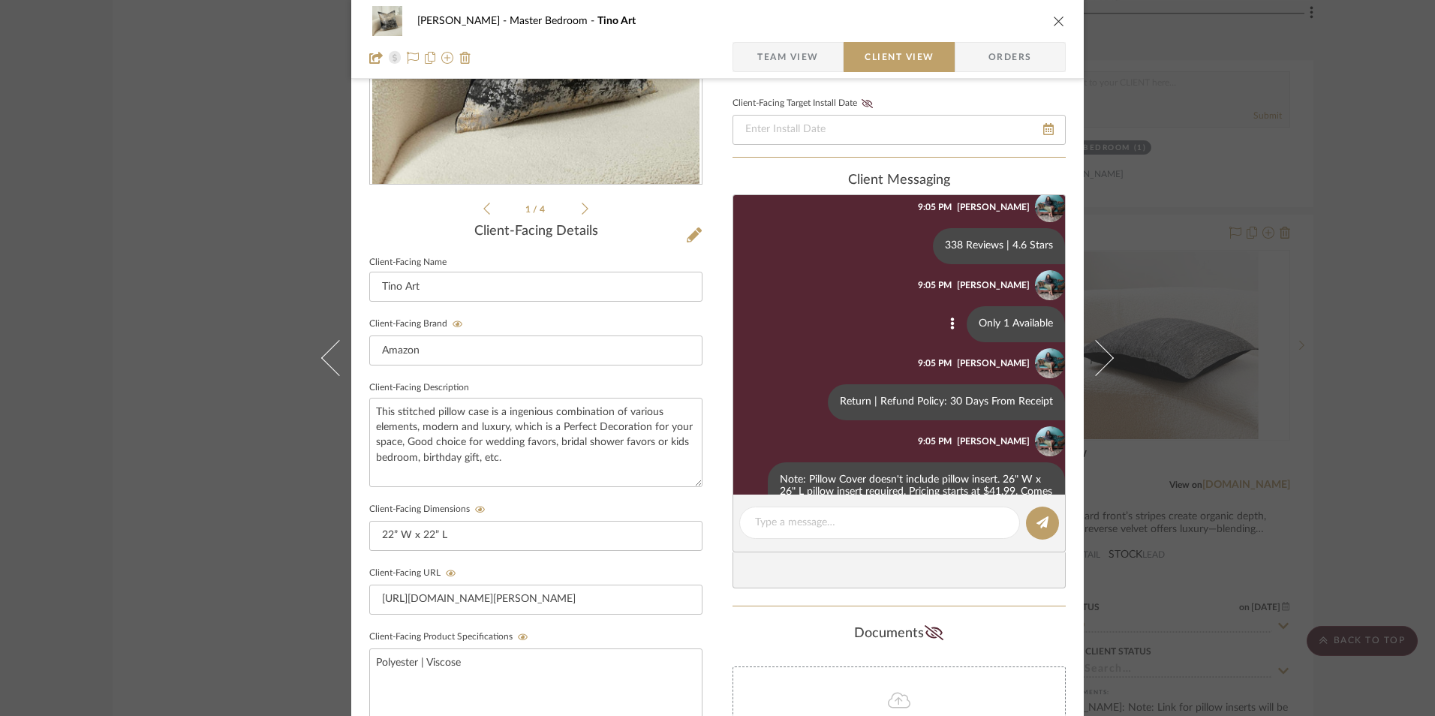
scroll to position [89, 0]
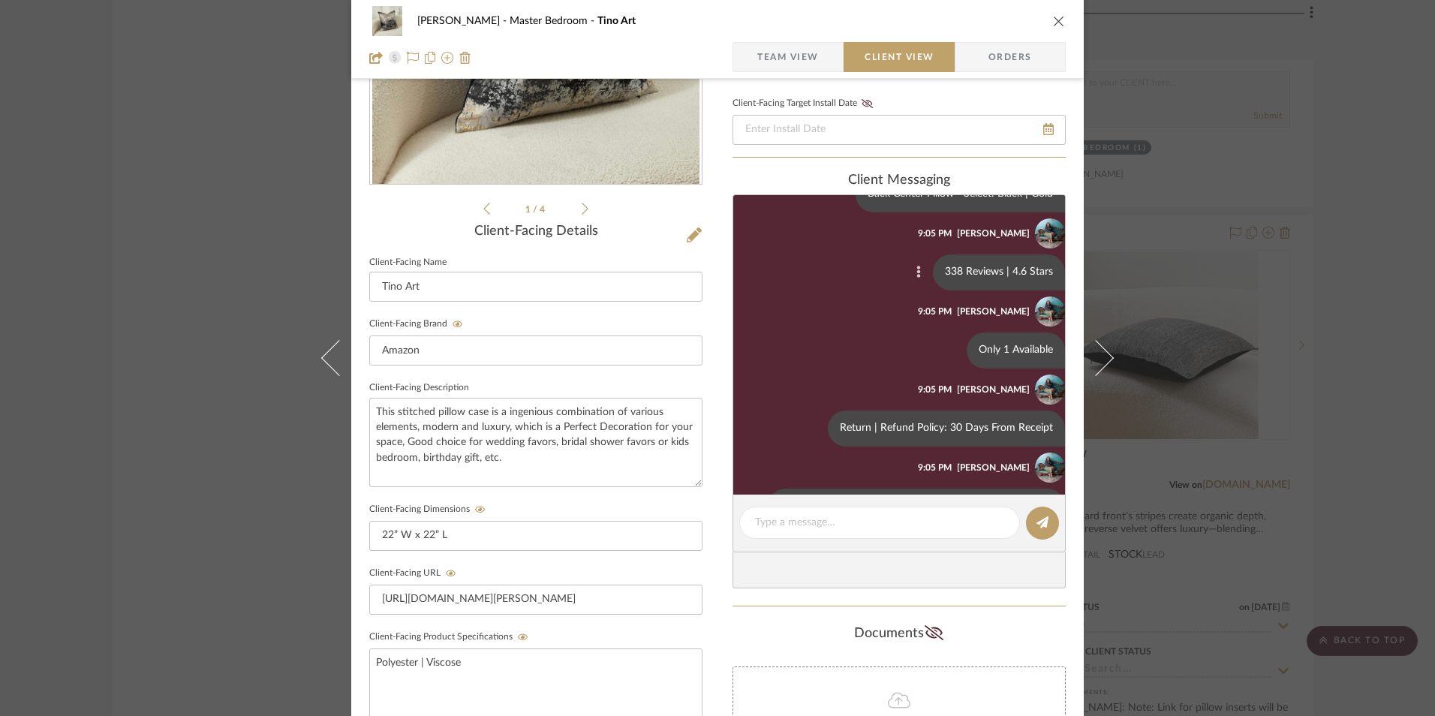
click at [916, 269] on icon at bounding box center [918, 272] width 5 height 12
click at [874, 260] on button "Edit Message" at bounding box center [846, 254] width 104 height 36
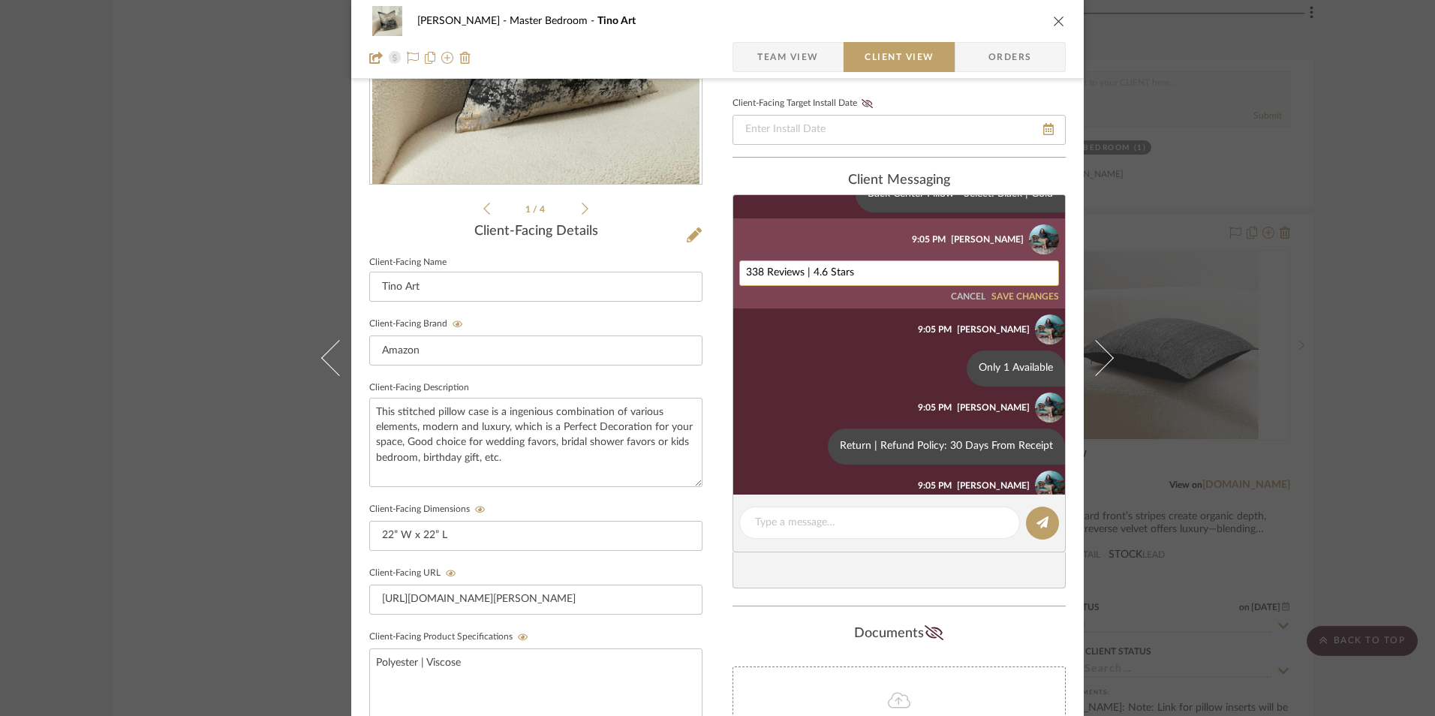
click at [796, 273] on textarea "338 Reviews | 4.6 Stars" at bounding box center [899, 273] width 306 height 12
paste textarea "43"
type textarea "343 Reviews | 4.6 Stars"
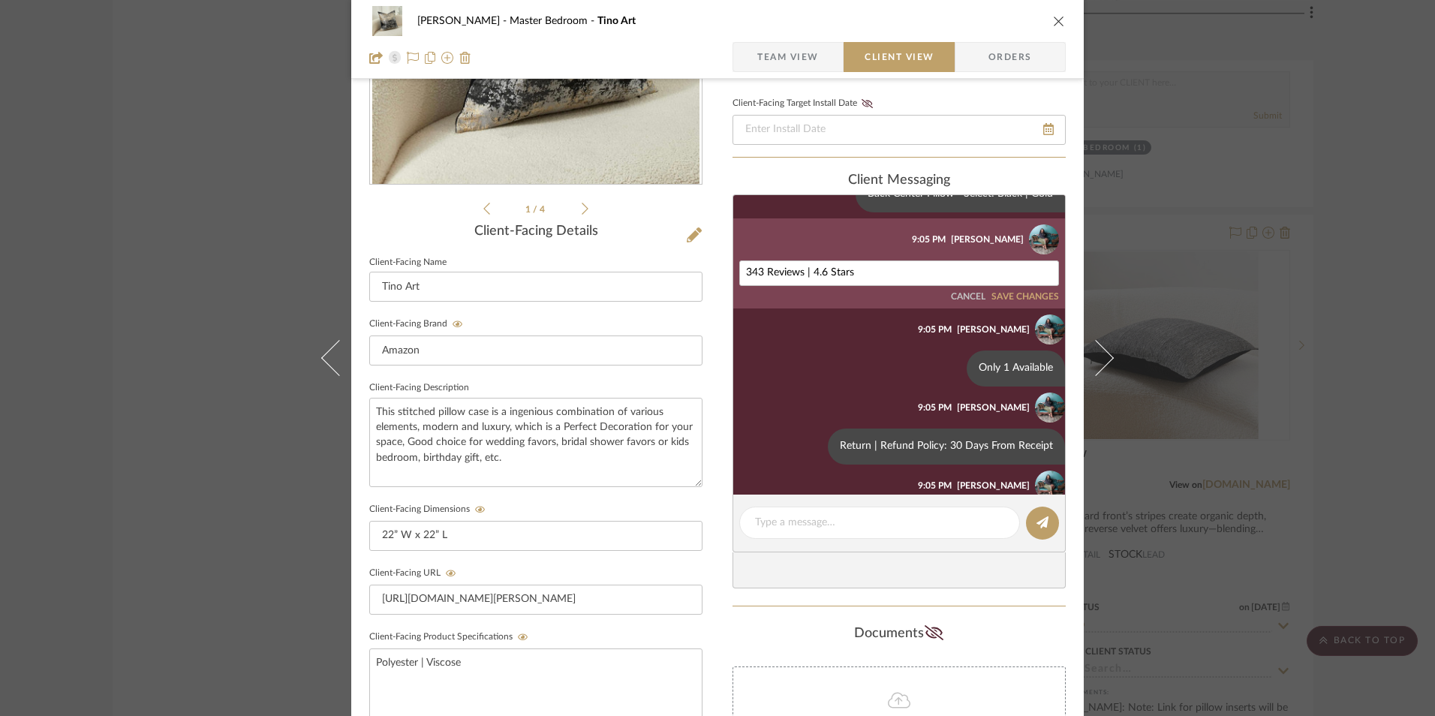
click at [1028, 293] on button "SAVE CHANGES" at bounding box center [1025, 297] width 68 height 11
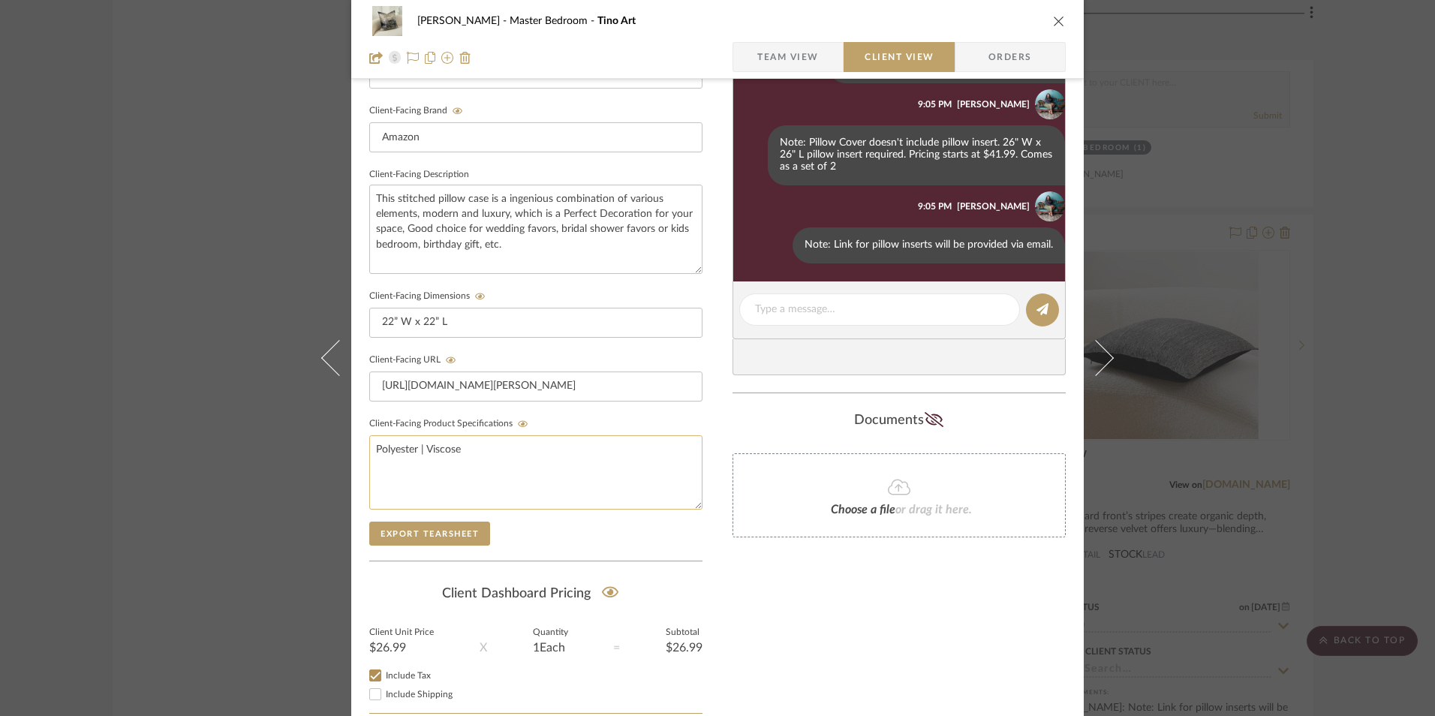
scroll to position [545, 0]
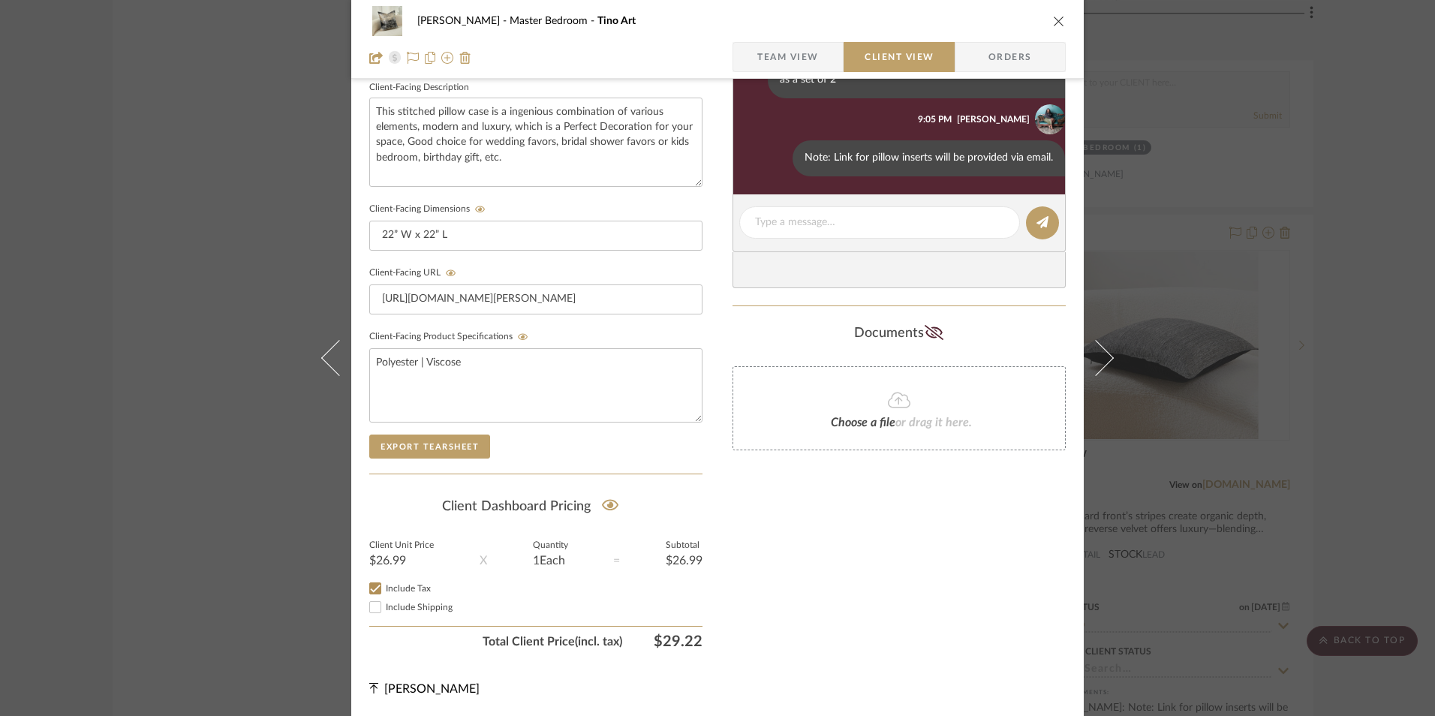
click at [1056, 22] on icon "close" at bounding box center [1059, 21] width 12 height 12
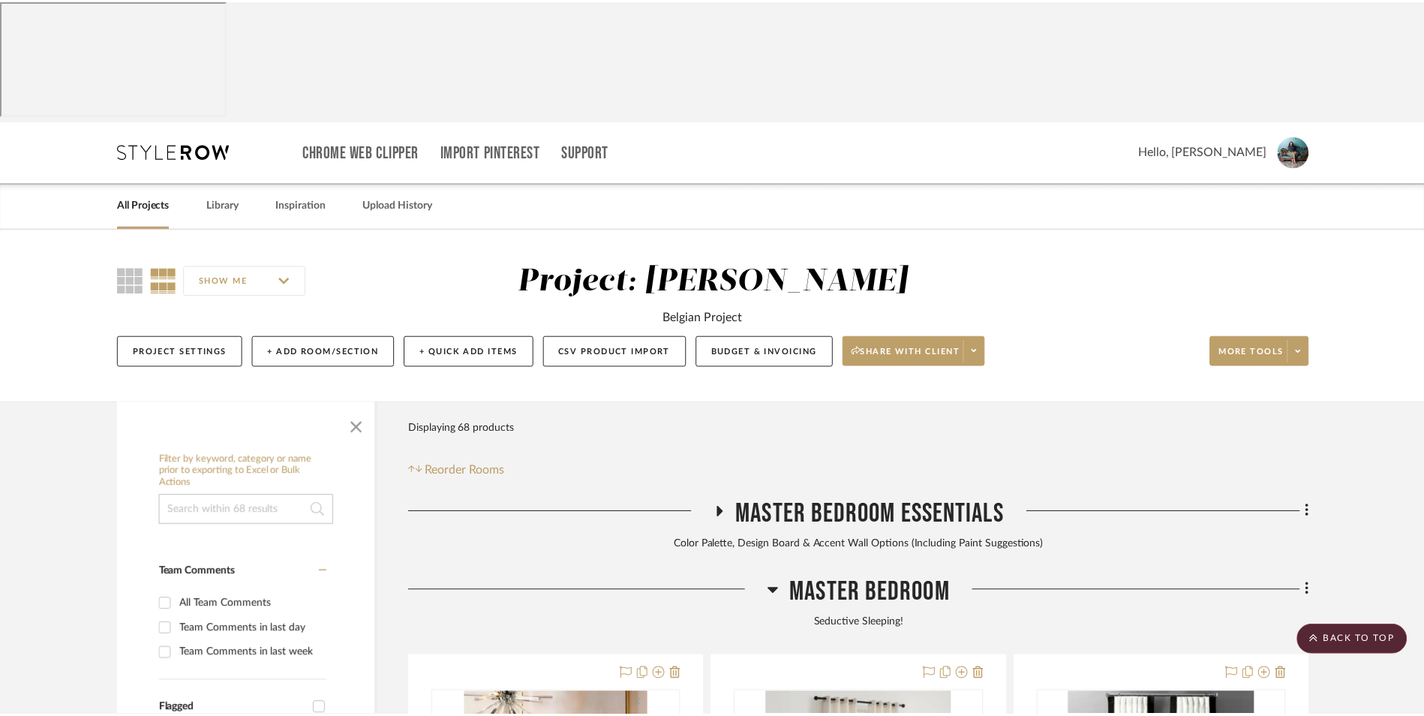
scroll to position [5768, 0]
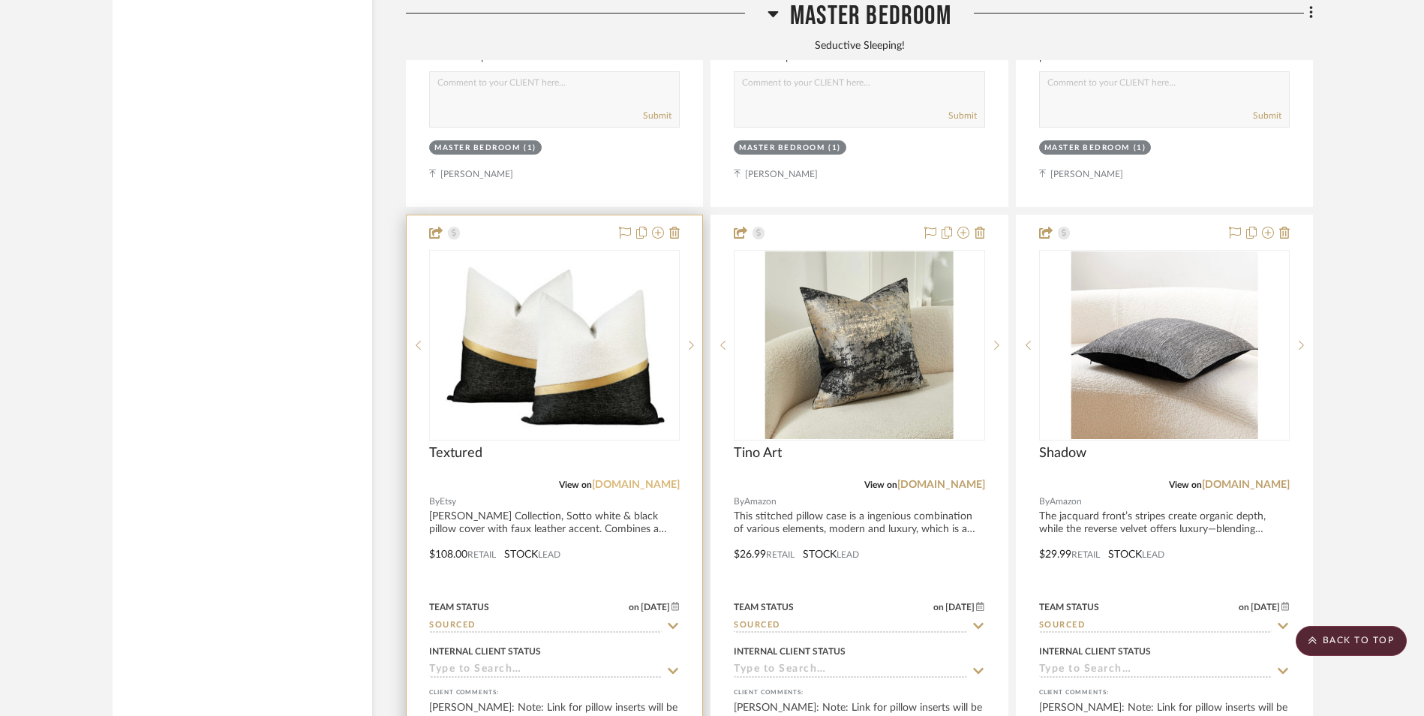
click at [646, 480] on link "[DOMAIN_NAME]" at bounding box center [636, 485] width 88 height 11
click at [539, 273] on img "0" at bounding box center [555, 345] width 235 height 188
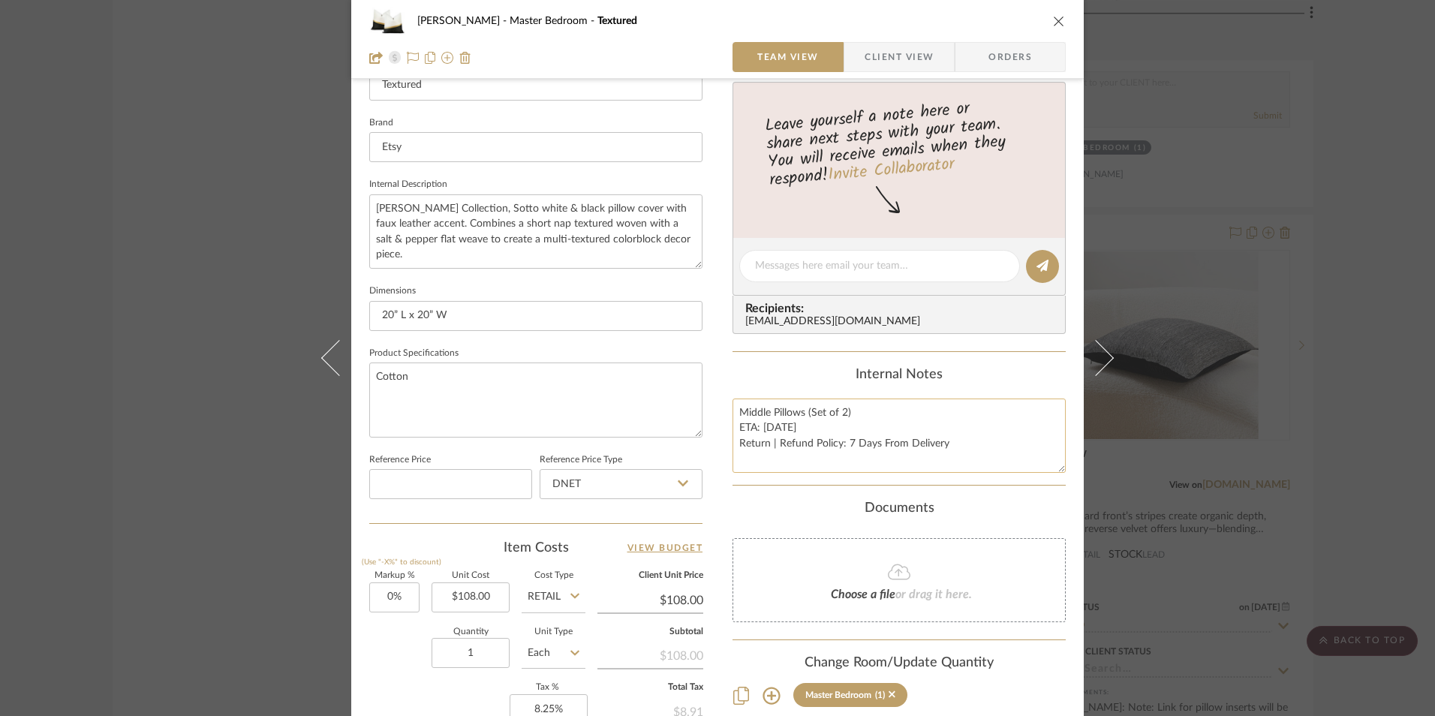
scroll to position [450, 0]
drag, startPoint x: 772, startPoint y: 425, endPoint x: 759, endPoint y: 426, distance: 13.5
click at [759, 426] on textarea "Middle Pillows (Set of 2) ETA: 8.6.2025 Return | Refund Policy: 7 Days From Del…" at bounding box center [898, 434] width 333 height 74
type textarea "Middle Pillows (Set of 2) ETA: 9.4.2025 Return | Refund Policy: 7 Days From Del…"
click at [787, 353] on div "Content here copies to Client View - confirm visibility there. Show in Client D…" at bounding box center [898, 269] width 333 height 1235
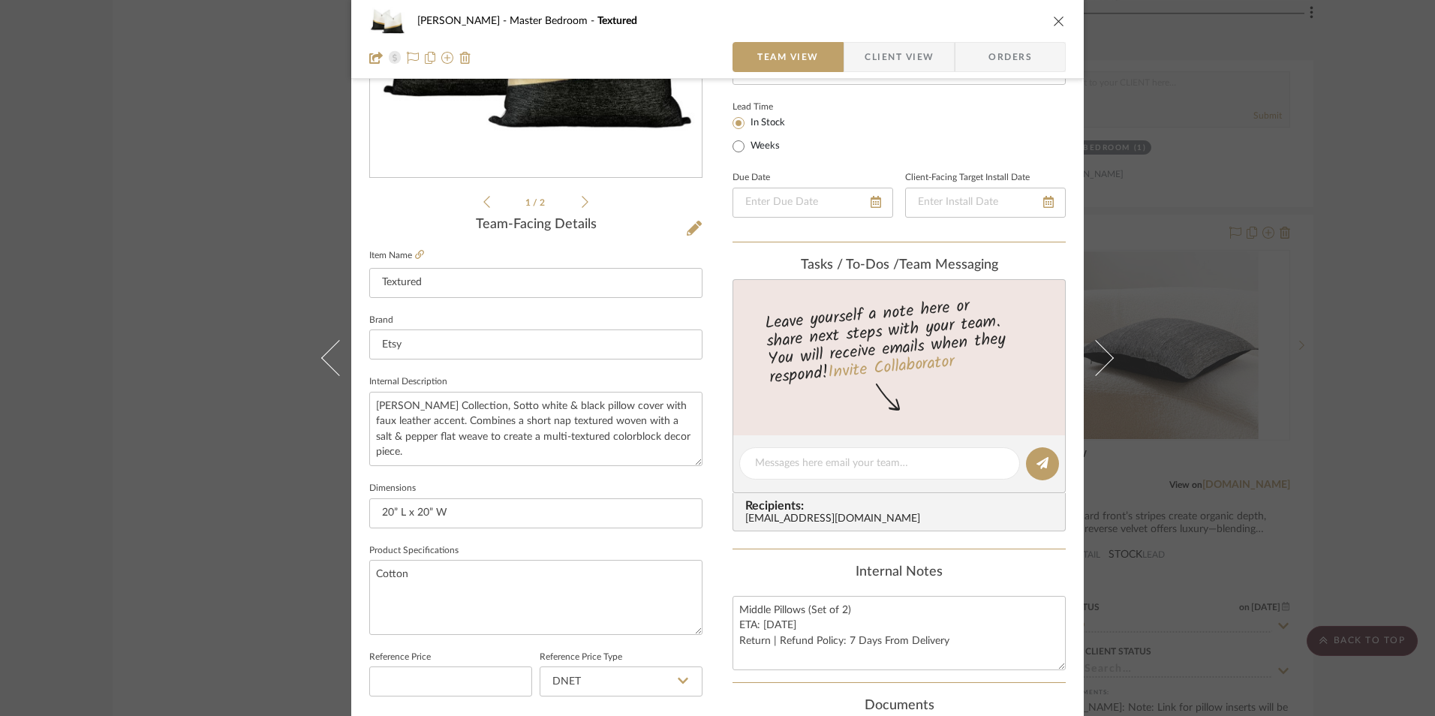
scroll to position [225, 0]
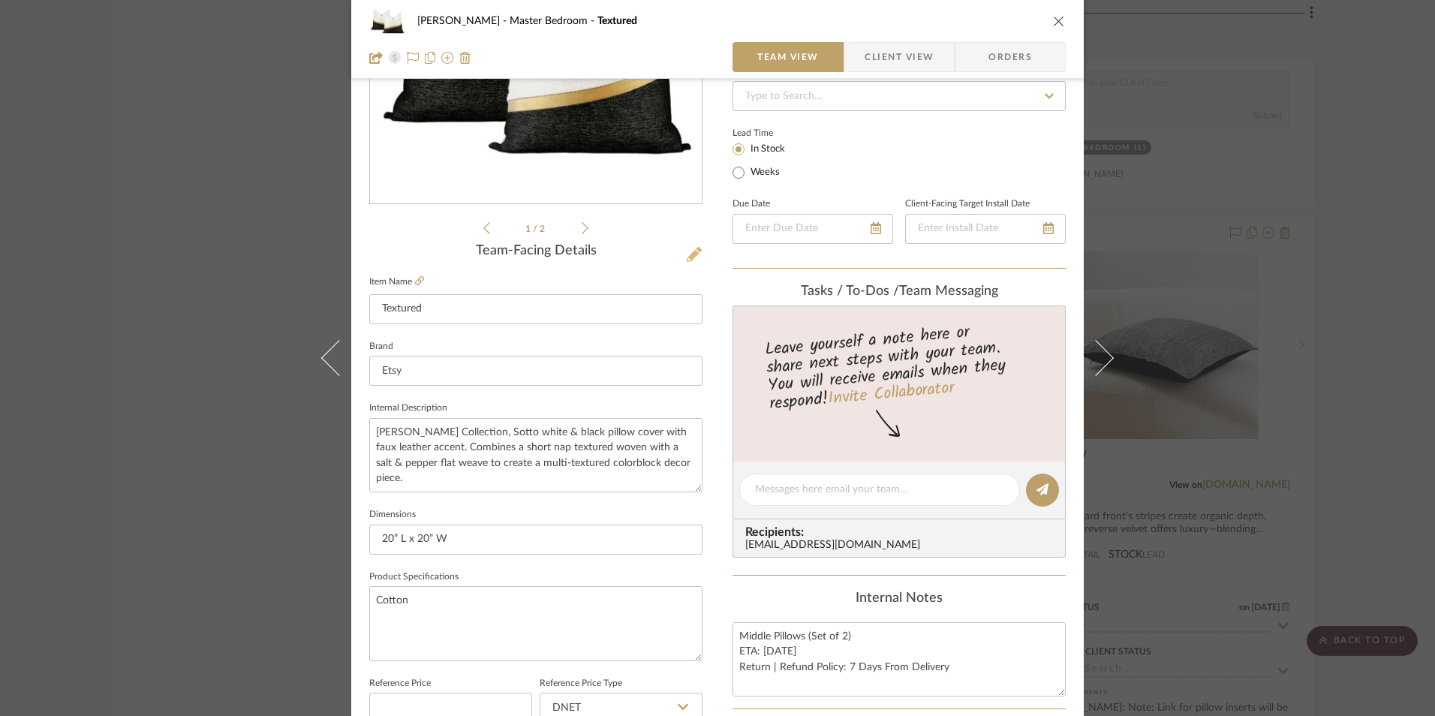
click at [687, 257] on icon at bounding box center [694, 254] width 15 height 15
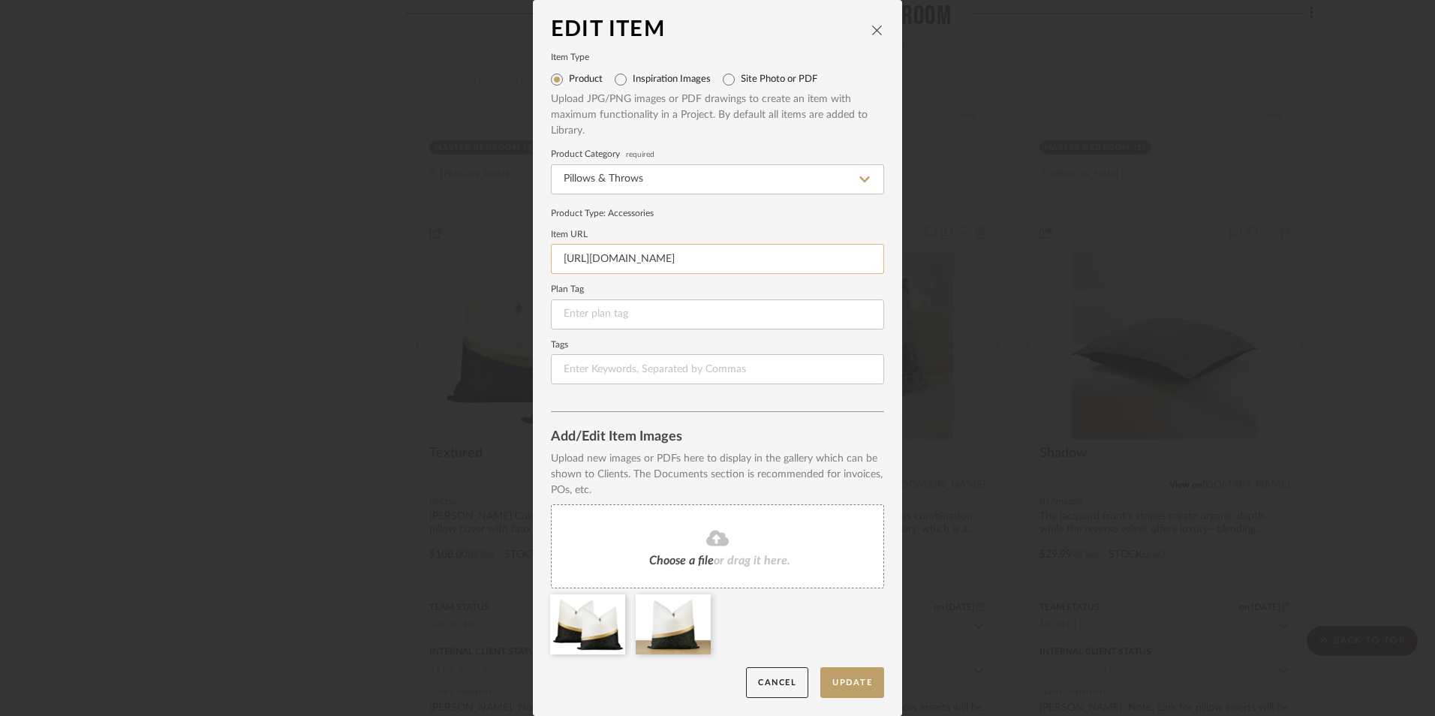
click at [645, 251] on input "https://www.etsy.com/listing/1579973811/set-of-2-textured-white-and-black-throw…" at bounding box center [717, 259] width 333 height 30
paste input "https://www.etsy.com/listing/1579973811/set-of-2-textured-white-and-black-throw…"
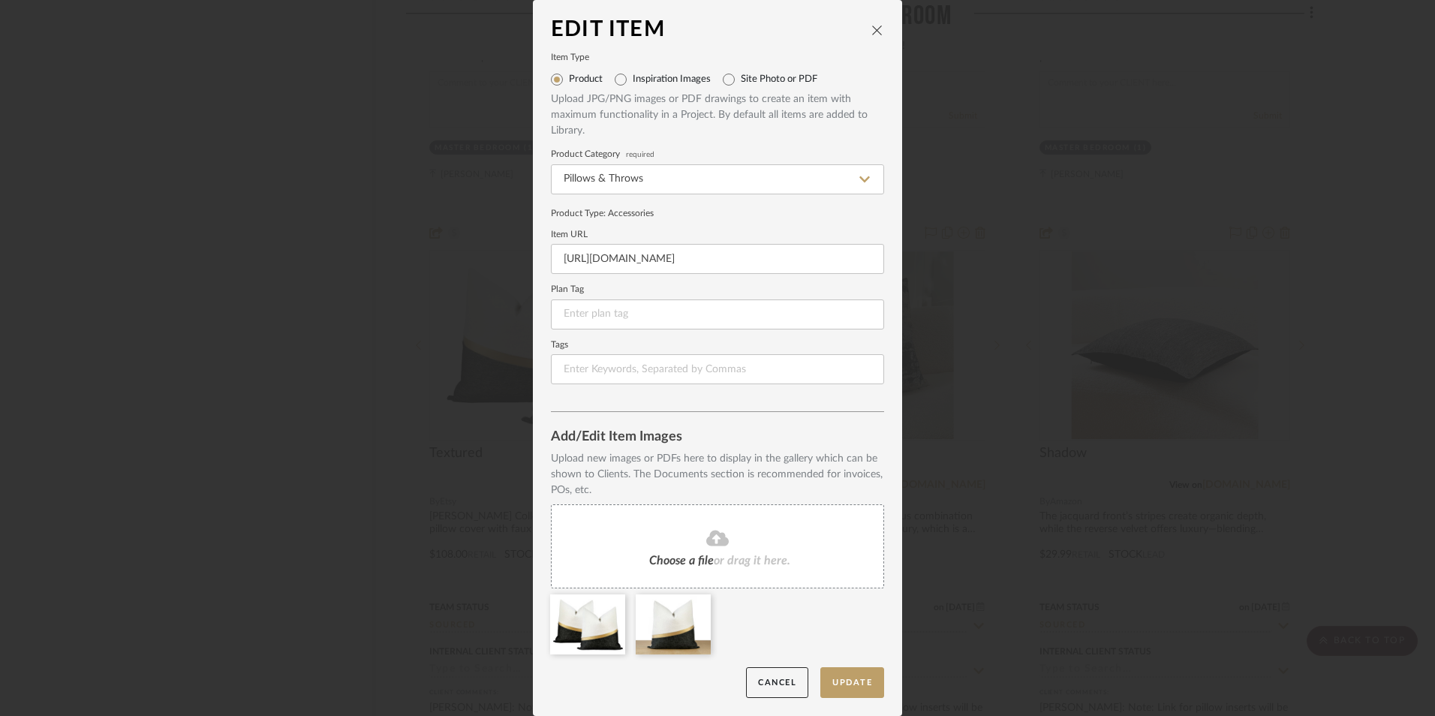
type input "https://www.etsy.com/listing/1579973811/set-of-2-textured-white-and-black-throw…"
click at [720, 221] on form "Item Type Product Inspiration Images Site Photo or PDF Upload JPG/PNG images or…" at bounding box center [717, 219] width 333 height 330
click at [829, 683] on button "Update" at bounding box center [852, 682] width 64 height 31
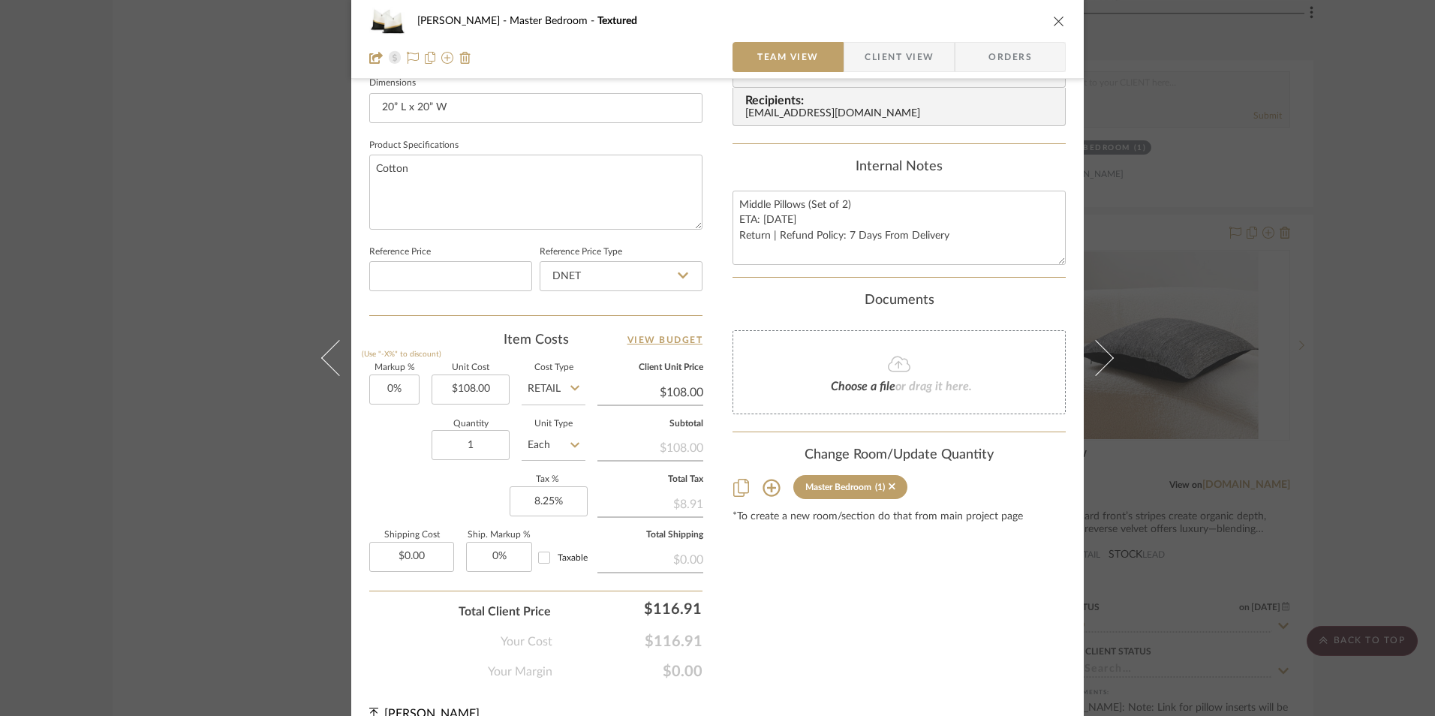
scroll to position [681, 0]
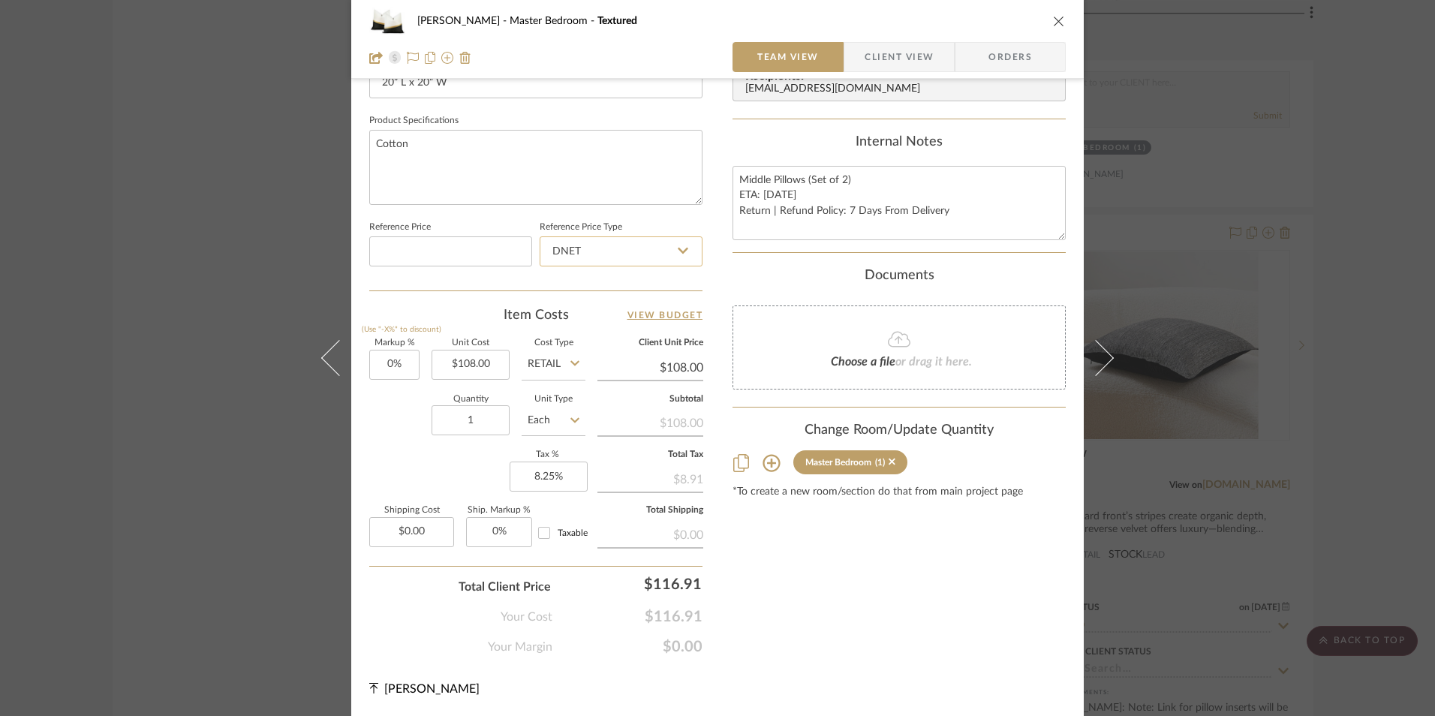
click at [606, 247] on input "DNET" at bounding box center [621, 251] width 163 height 30
drag, startPoint x: 593, startPoint y: 323, endPoint x: 762, endPoint y: 339, distance: 169.7
click at [592, 323] on div "Retail" at bounding box center [627, 327] width 185 height 38
type input "Retail"
click at [894, 63] on span "Client View" at bounding box center [899, 57] width 69 height 30
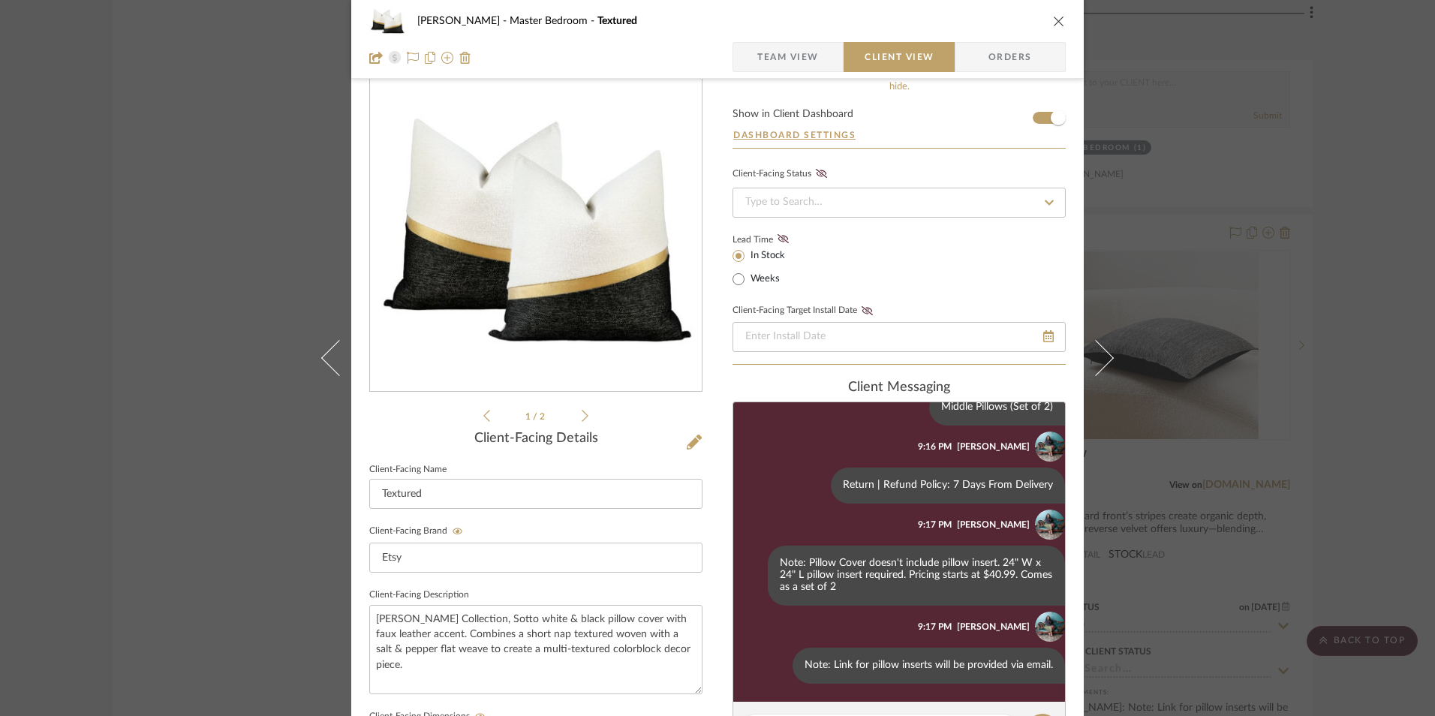
scroll to position [20, 0]
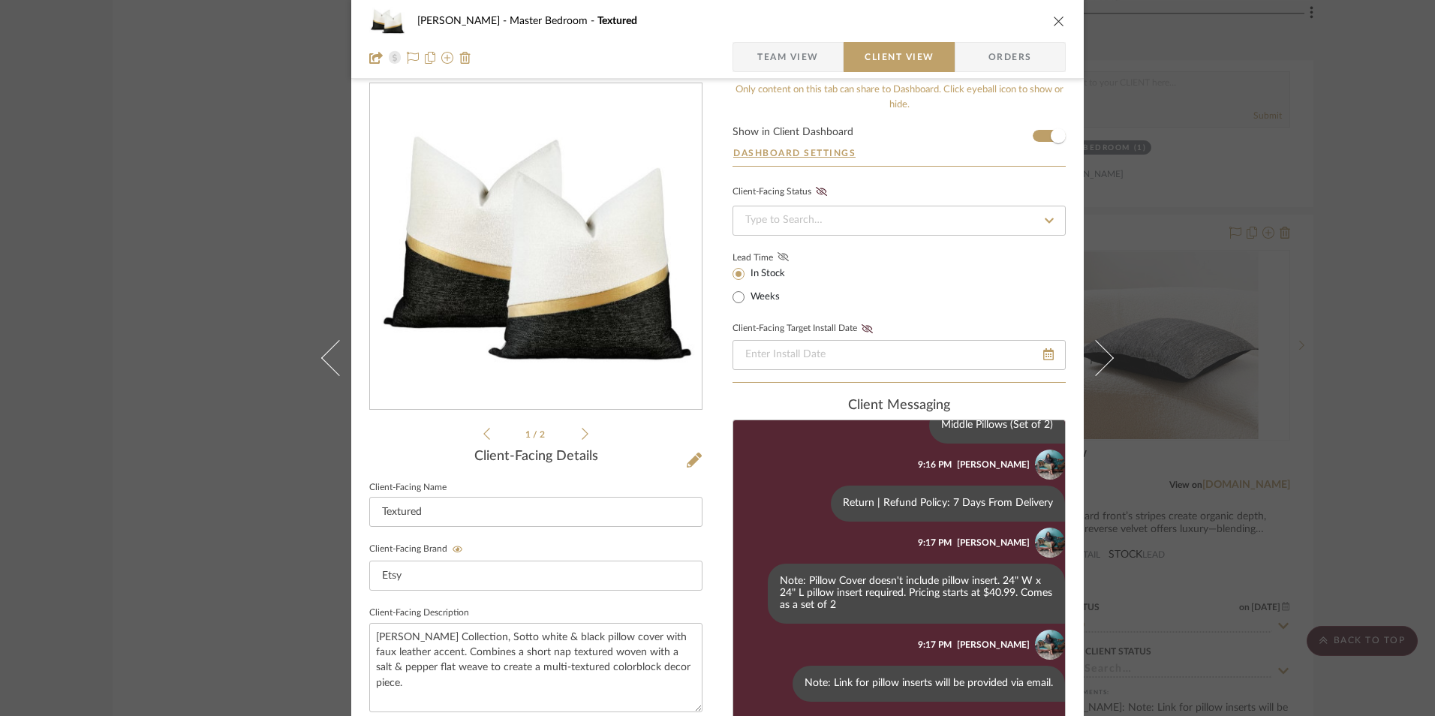
click at [781, 253] on icon at bounding box center [783, 256] width 11 height 9
click at [1053, 17] on icon "close" at bounding box center [1059, 21] width 12 height 12
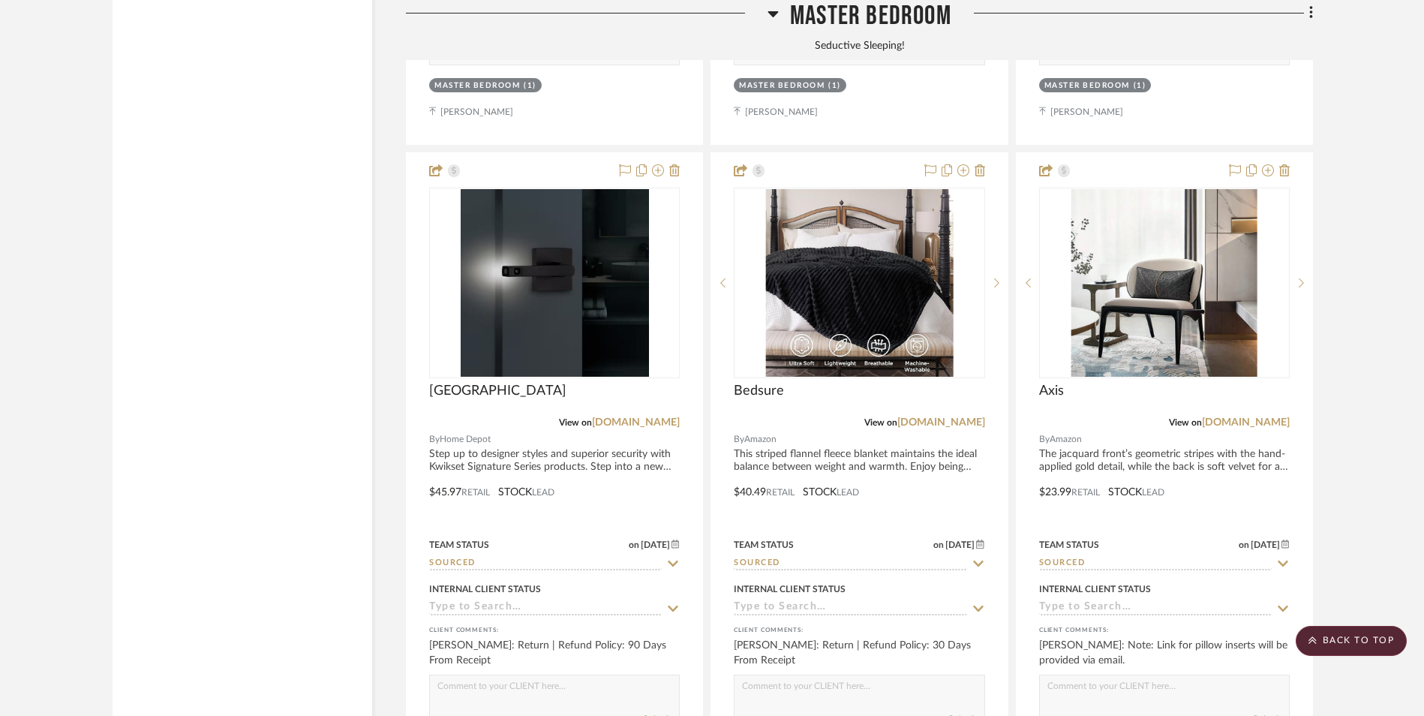
scroll to position [5092, 0]
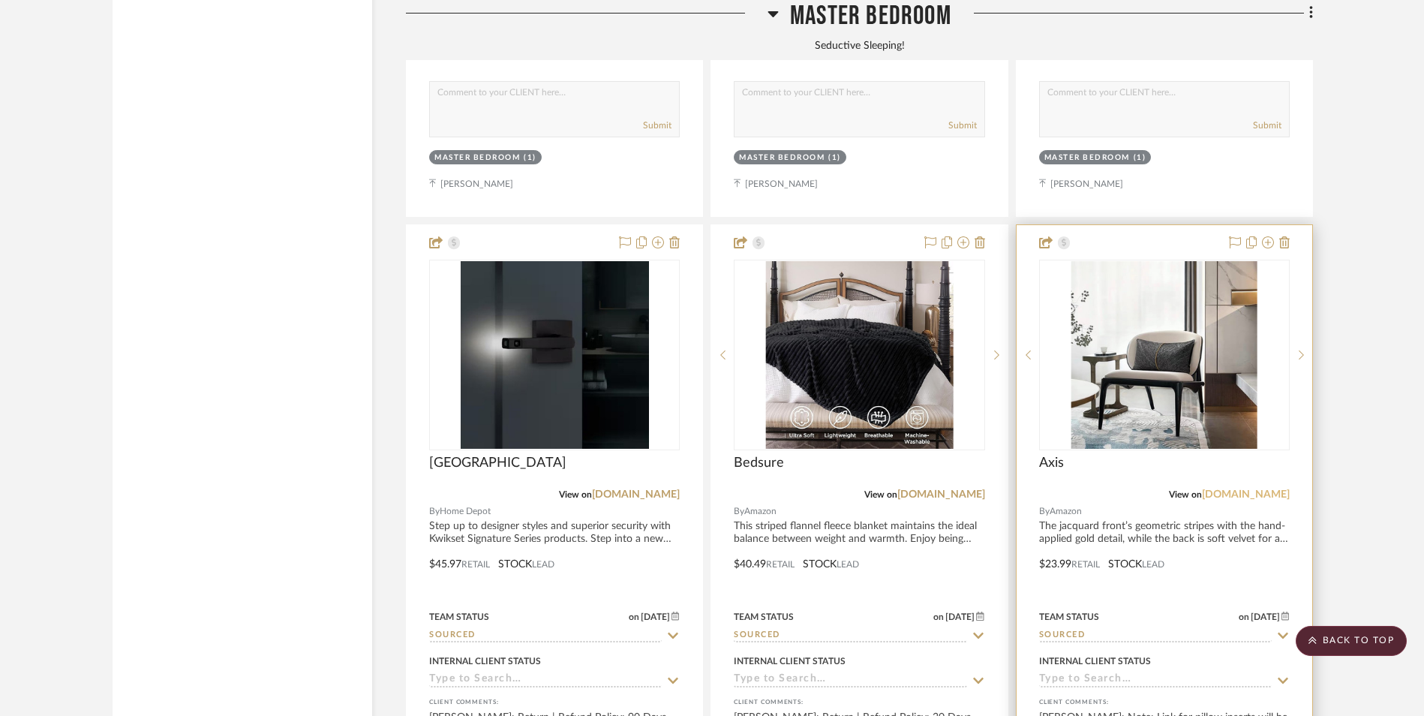
click at [1273, 489] on link "[DOMAIN_NAME]" at bounding box center [1246, 494] width 88 height 11
click at [1148, 629] on input "Sourced" at bounding box center [1155, 636] width 233 height 14
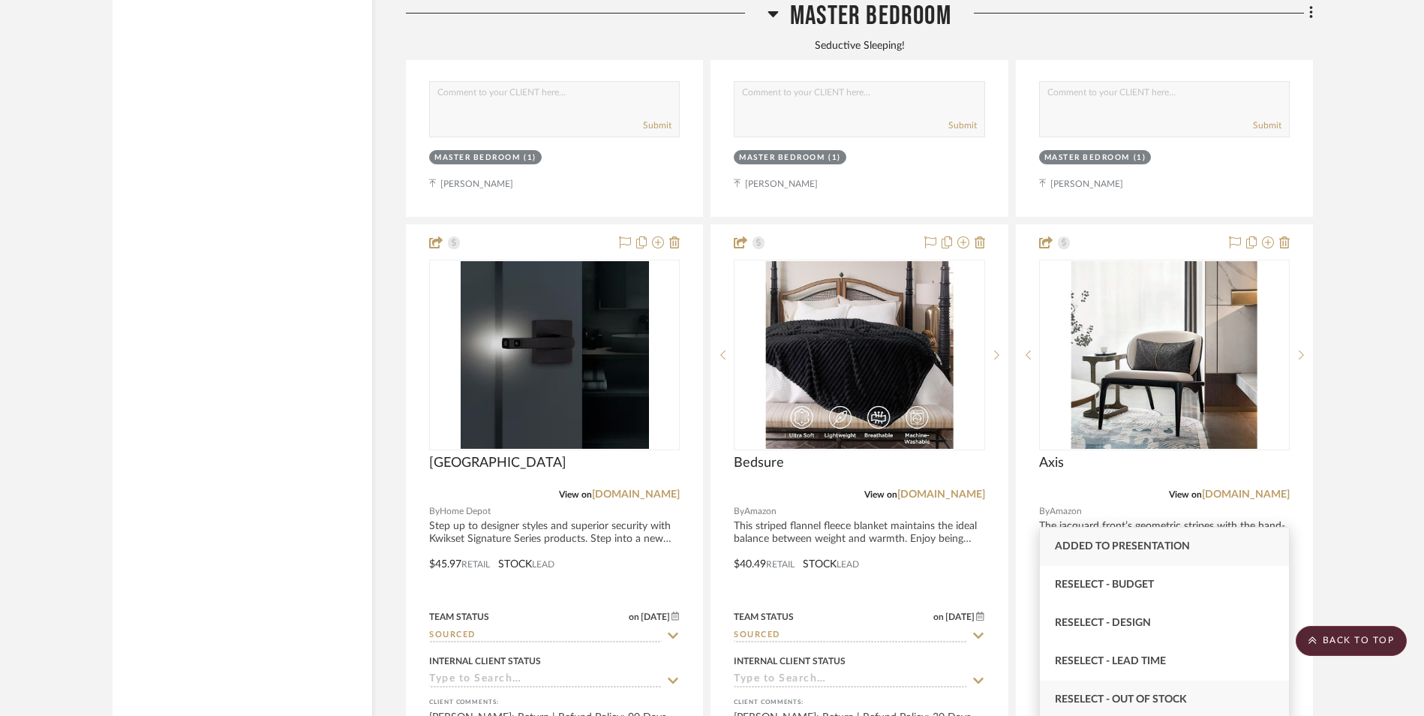
type input "rese"
click at [1164, 698] on span "Reselect - Out of stock" at bounding box center [1121, 699] width 132 height 11
type input "[DATE]"
type input "Reselect - Out of stock"
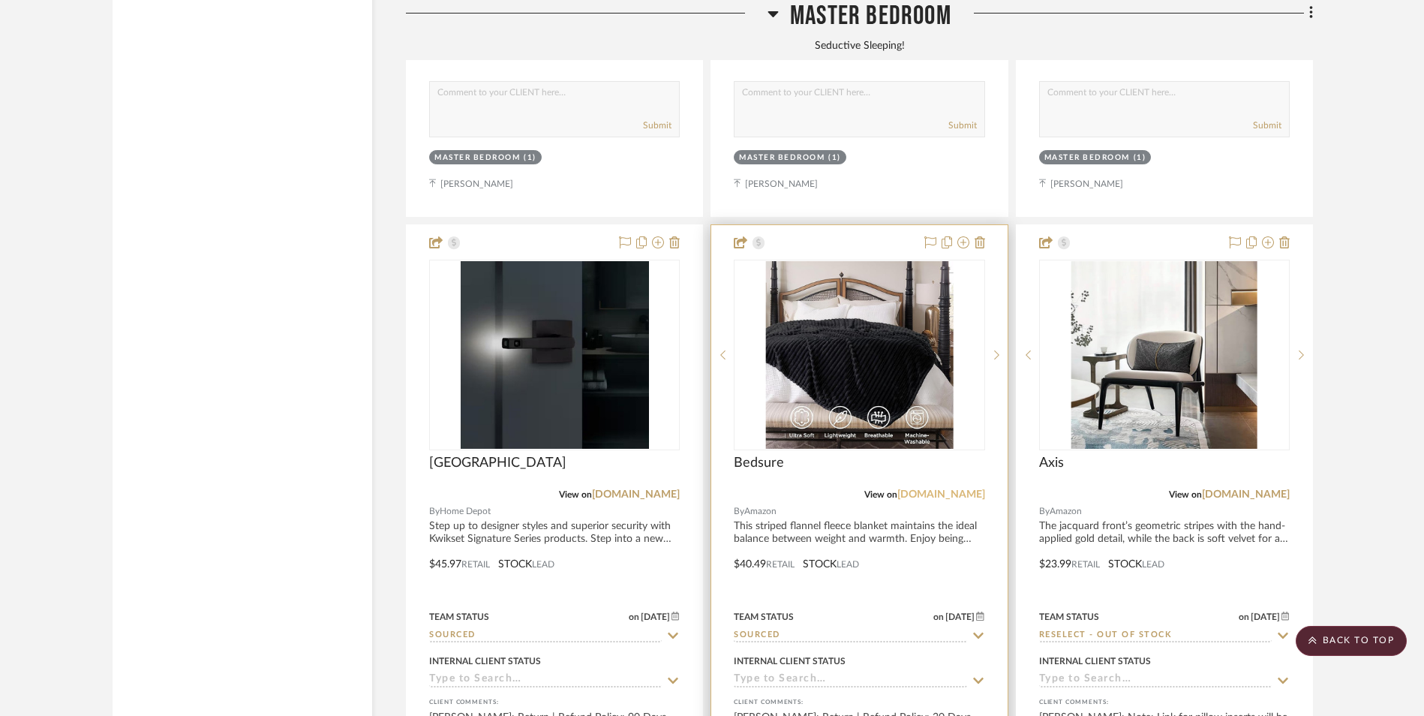
click at [955, 489] on link "[DOMAIN_NAME]" at bounding box center [942, 494] width 88 height 11
click at [845, 275] on img "0" at bounding box center [860, 355] width 188 height 188
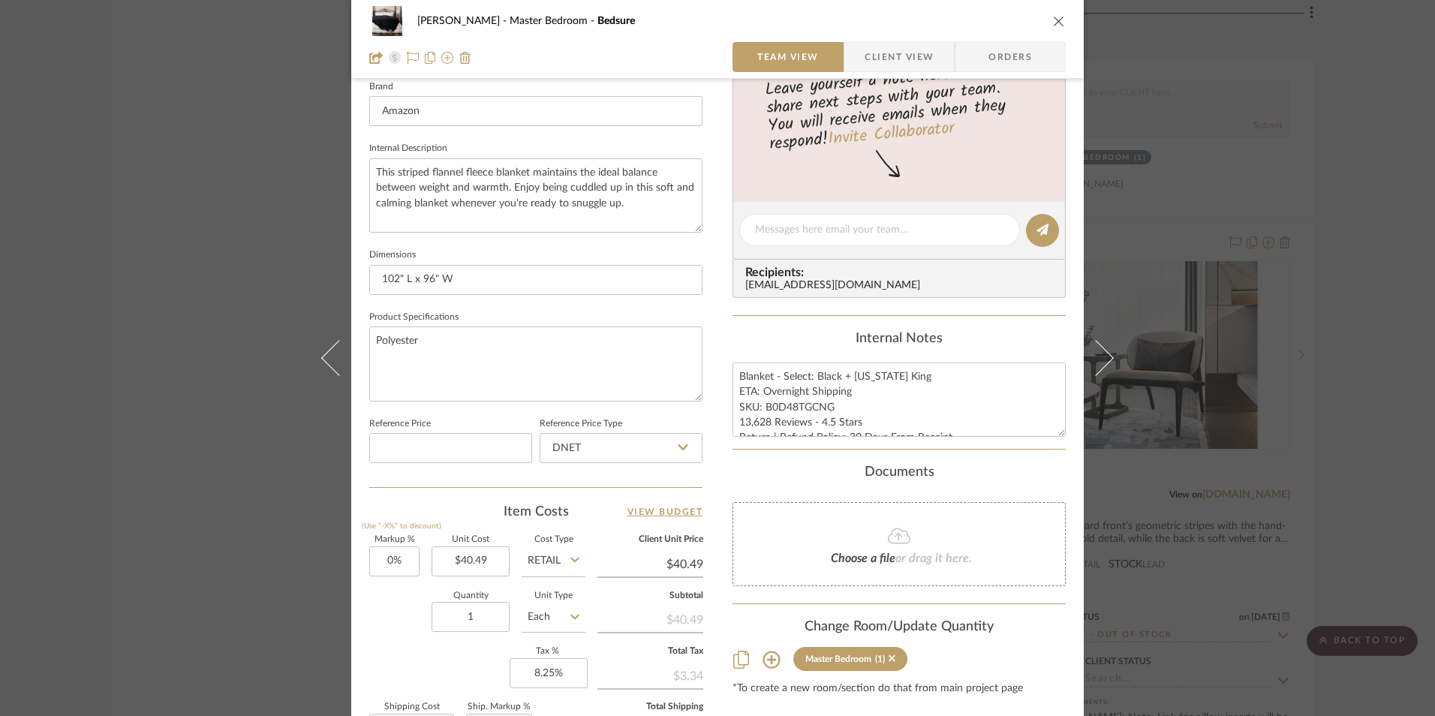
scroll to position [525, 0]
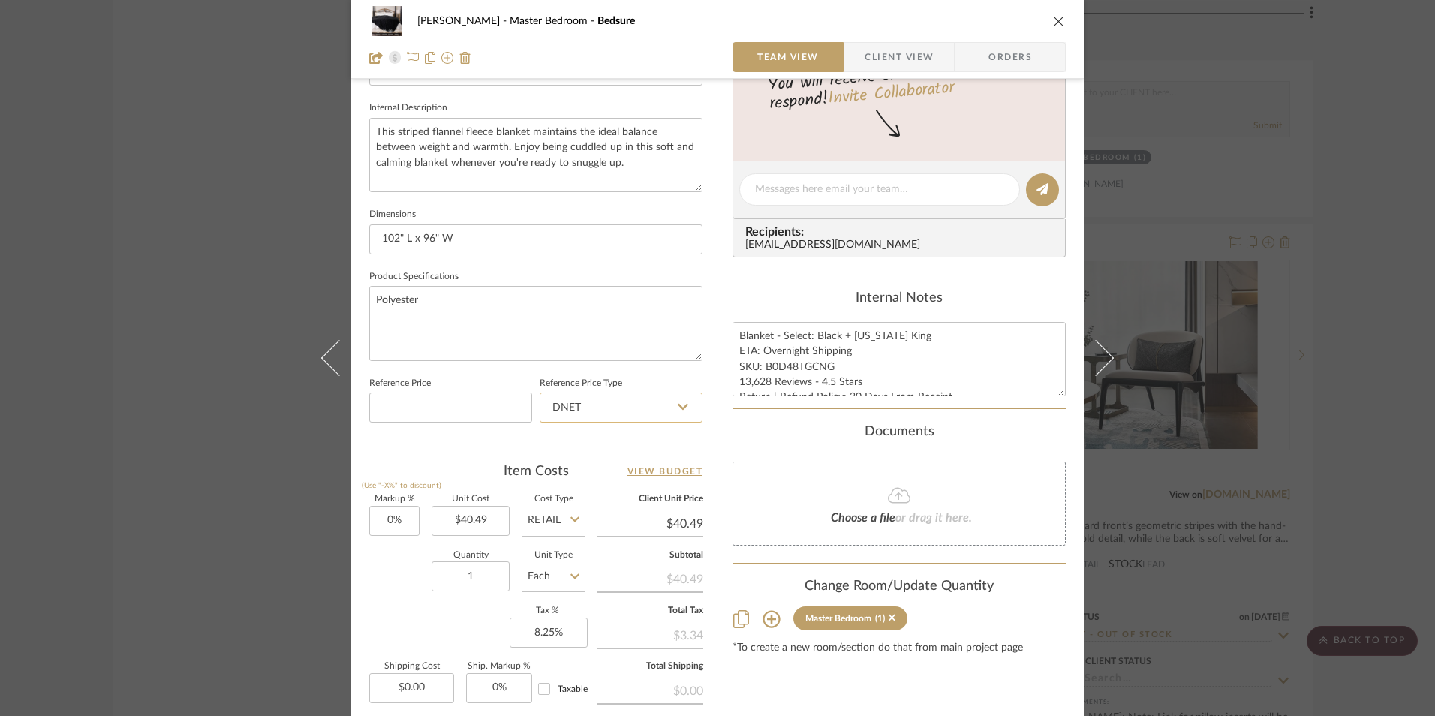
click at [600, 395] on input "DNET" at bounding box center [621, 408] width 163 height 30
drag, startPoint x: 608, startPoint y: 486, endPoint x: 476, endPoint y: 529, distance: 138.8
click at [603, 486] on div "Retail" at bounding box center [627, 484] width 185 height 38
type input "Retail"
click at [468, 530] on input "40.49" at bounding box center [471, 521] width 78 height 30
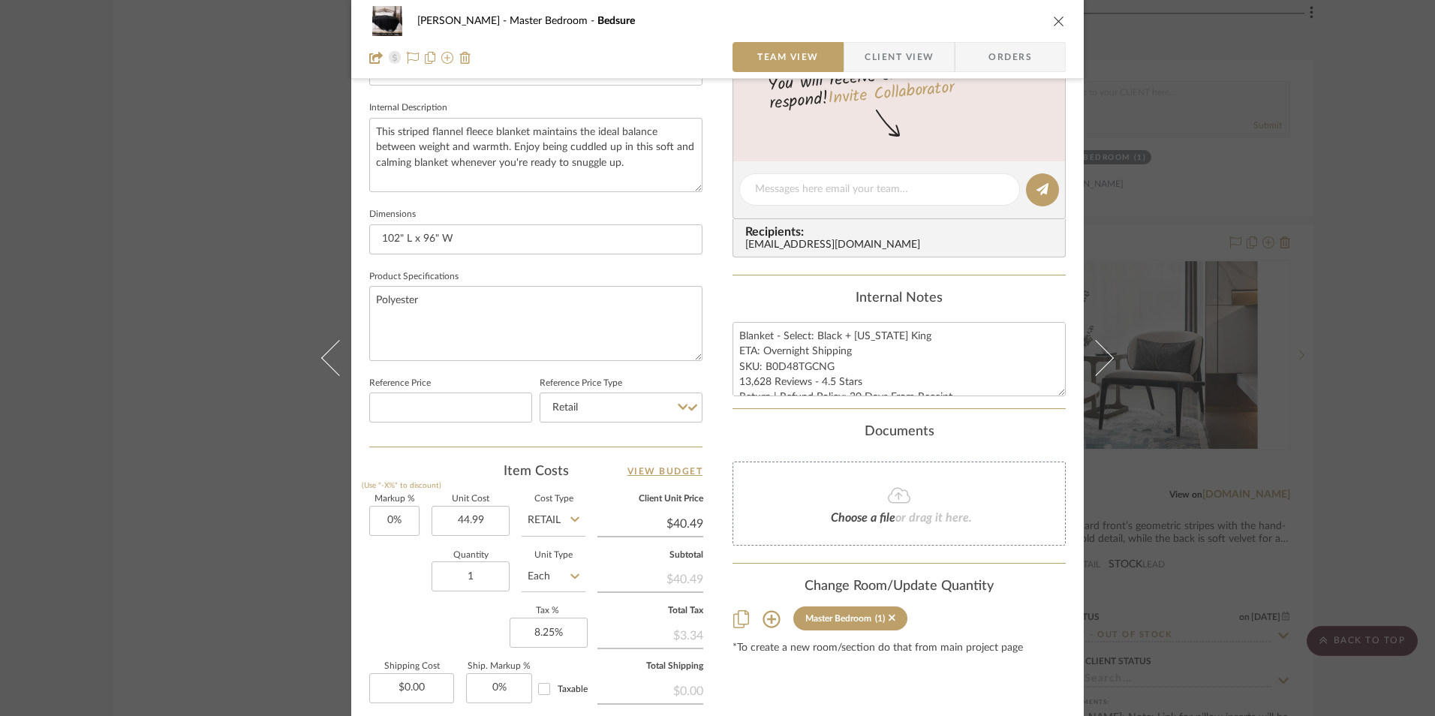
type input "$44.99"
click at [465, 464] on div "Item Costs View Budget" at bounding box center [535, 471] width 333 height 18
type input "$44.99"
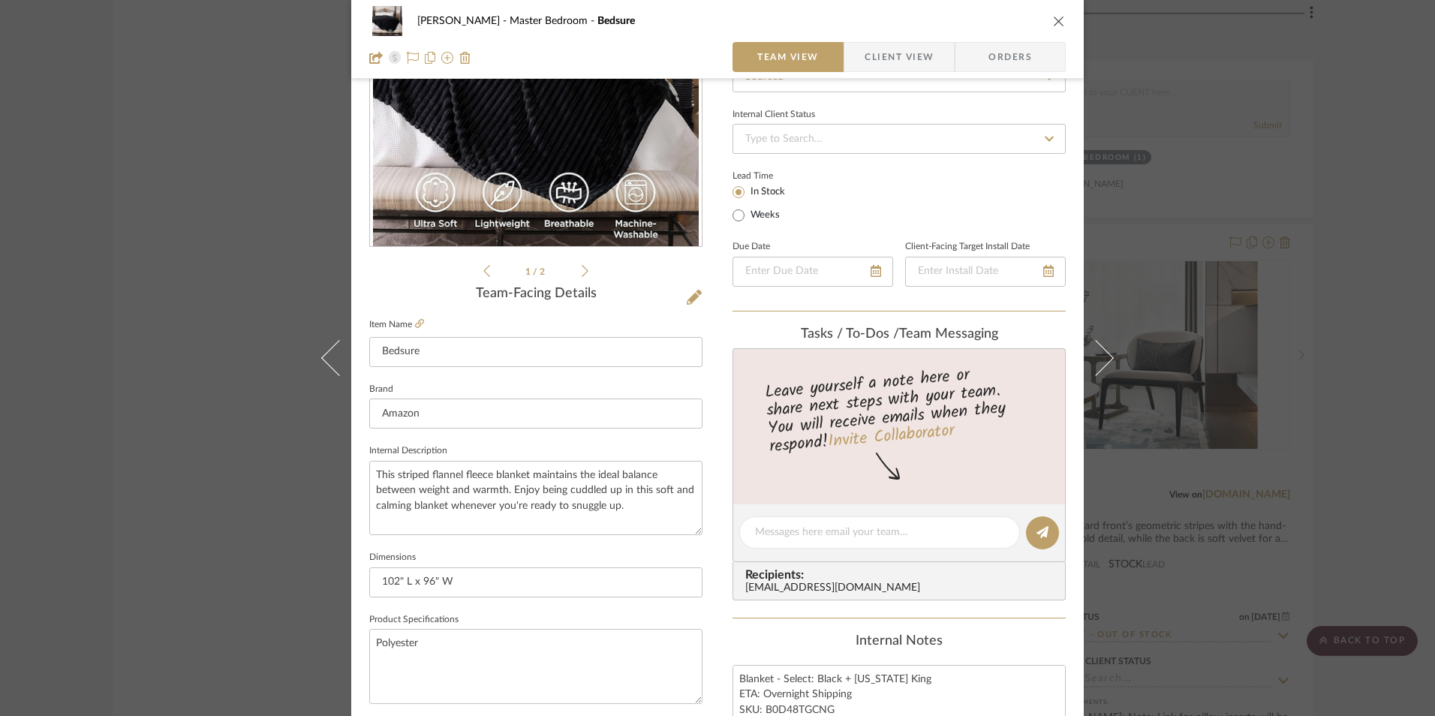
scroll to position [156, 0]
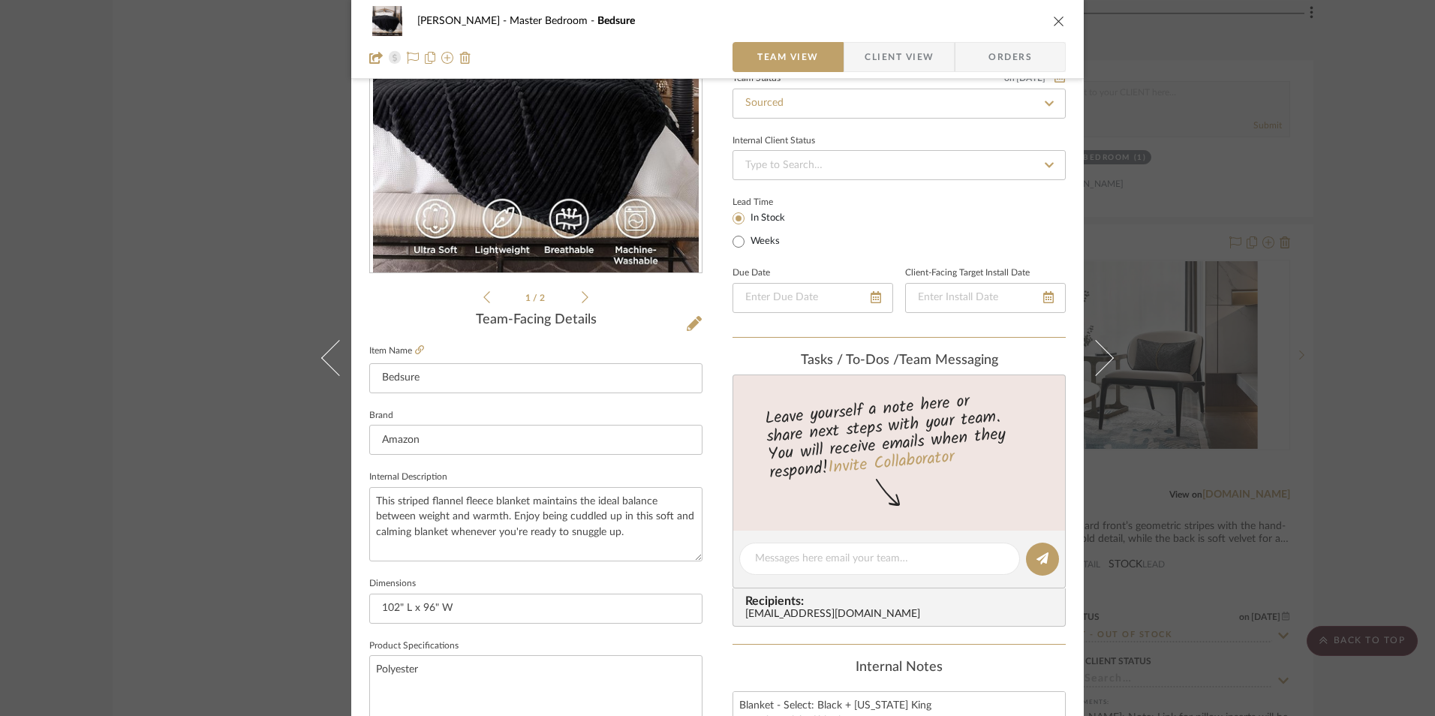
click at [988, 49] on span "Orders" at bounding box center [1010, 57] width 77 height 30
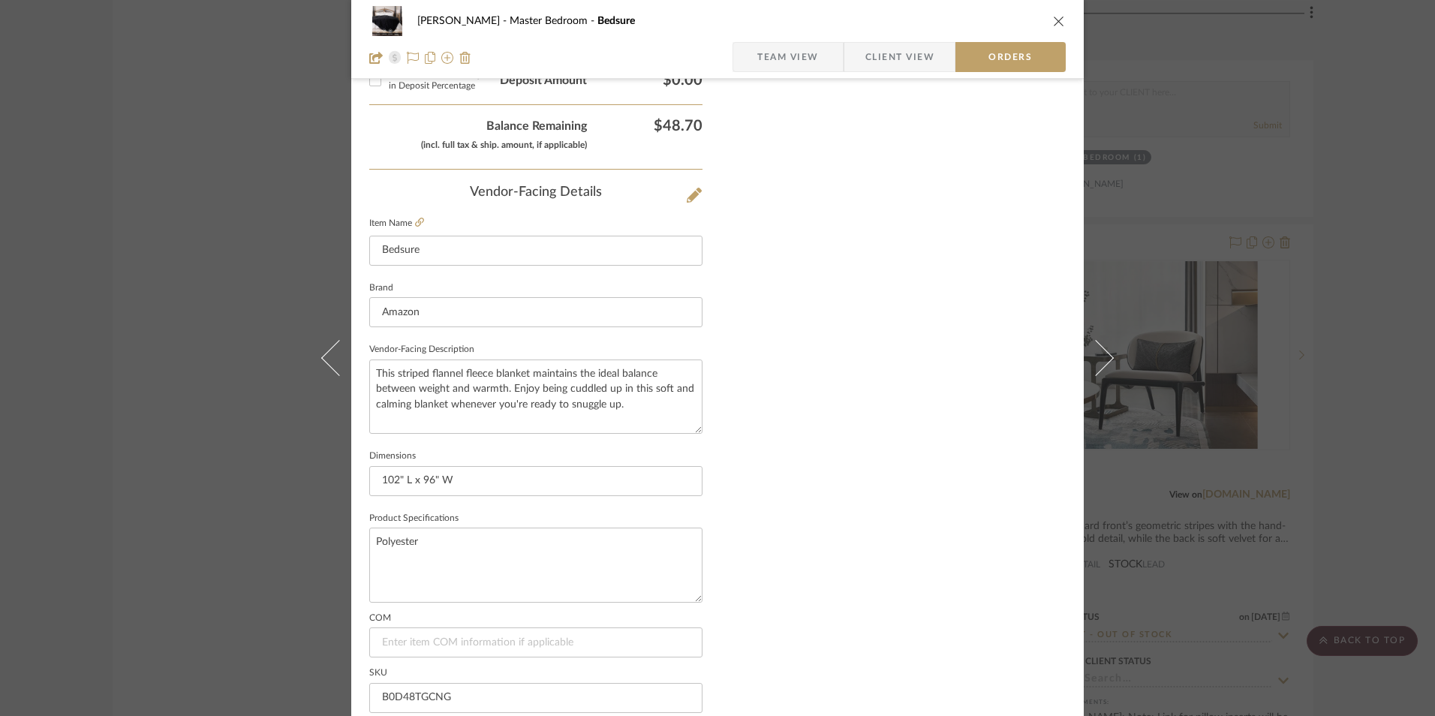
scroll to position [880, 0]
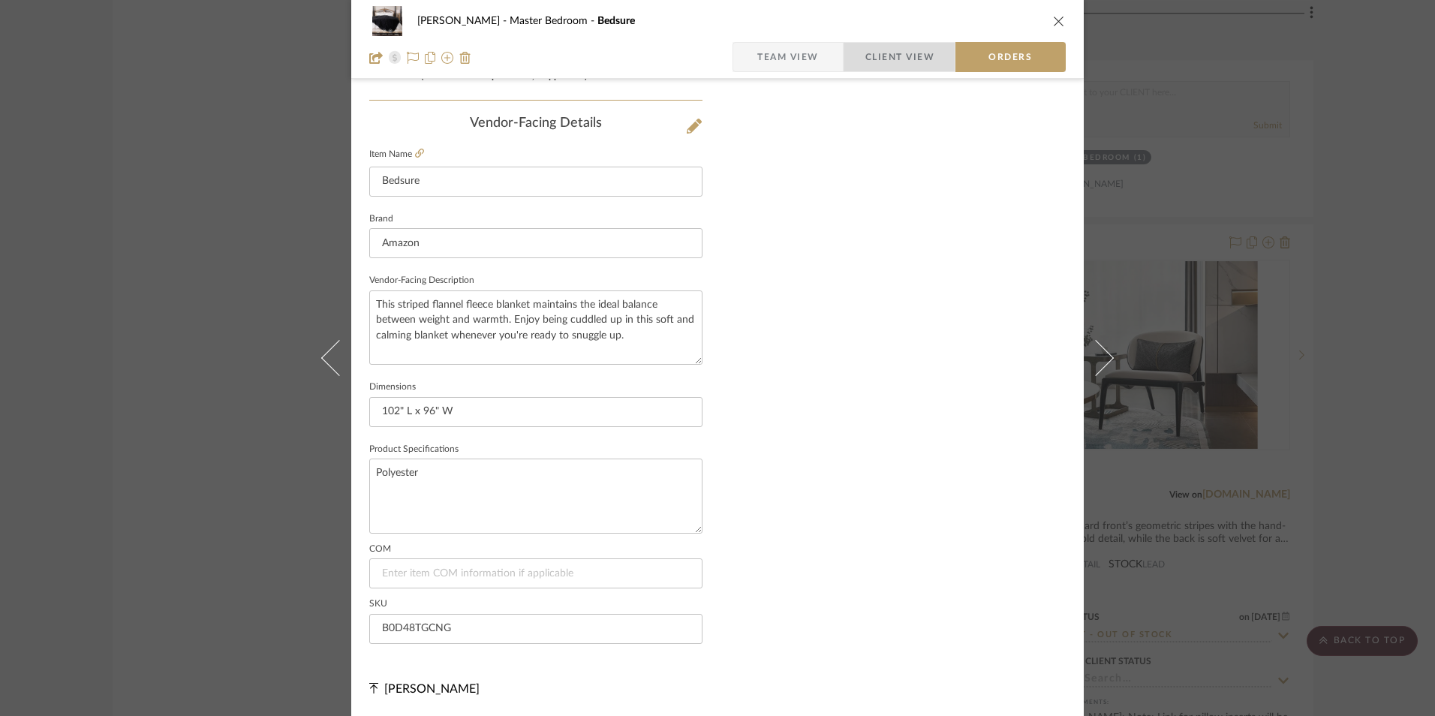
click at [865, 48] on span "Client View" at bounding box center [899, 57] width 69 height 30
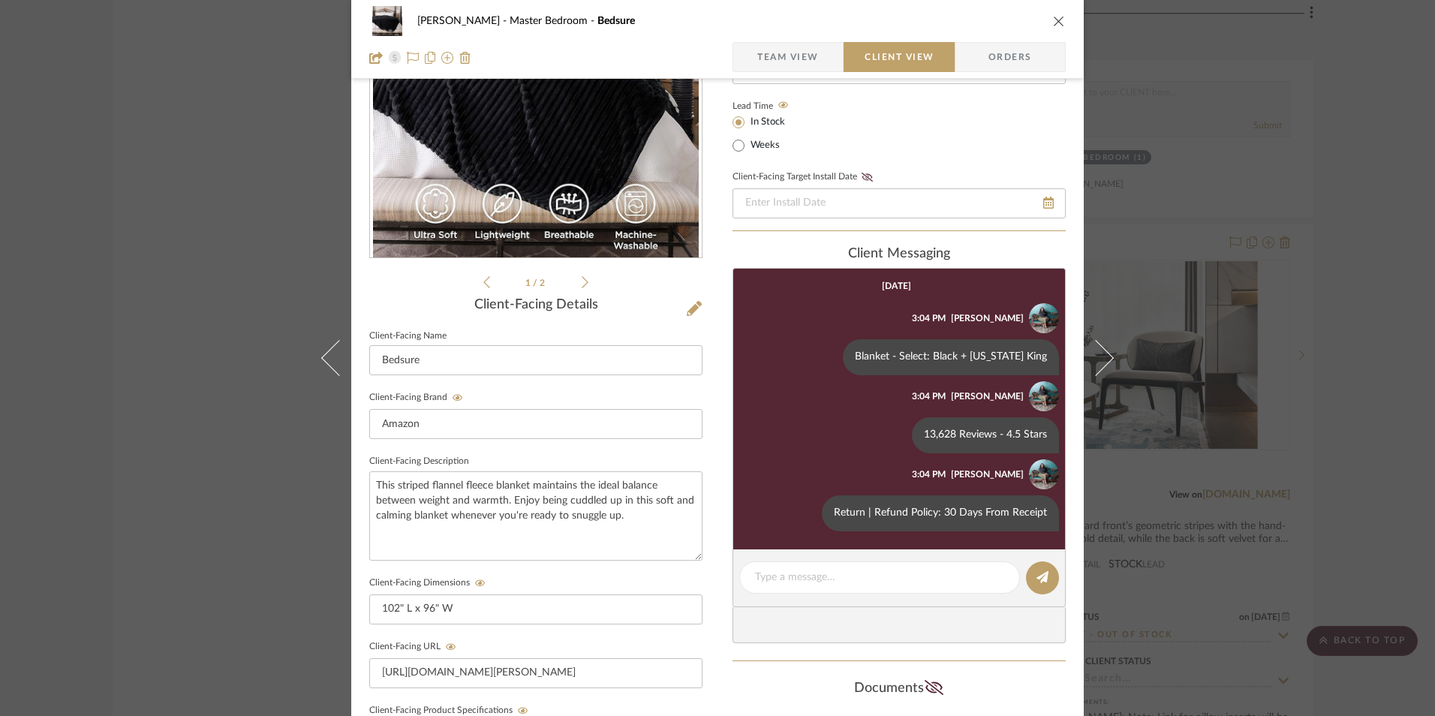
scroll to position [95, 0]
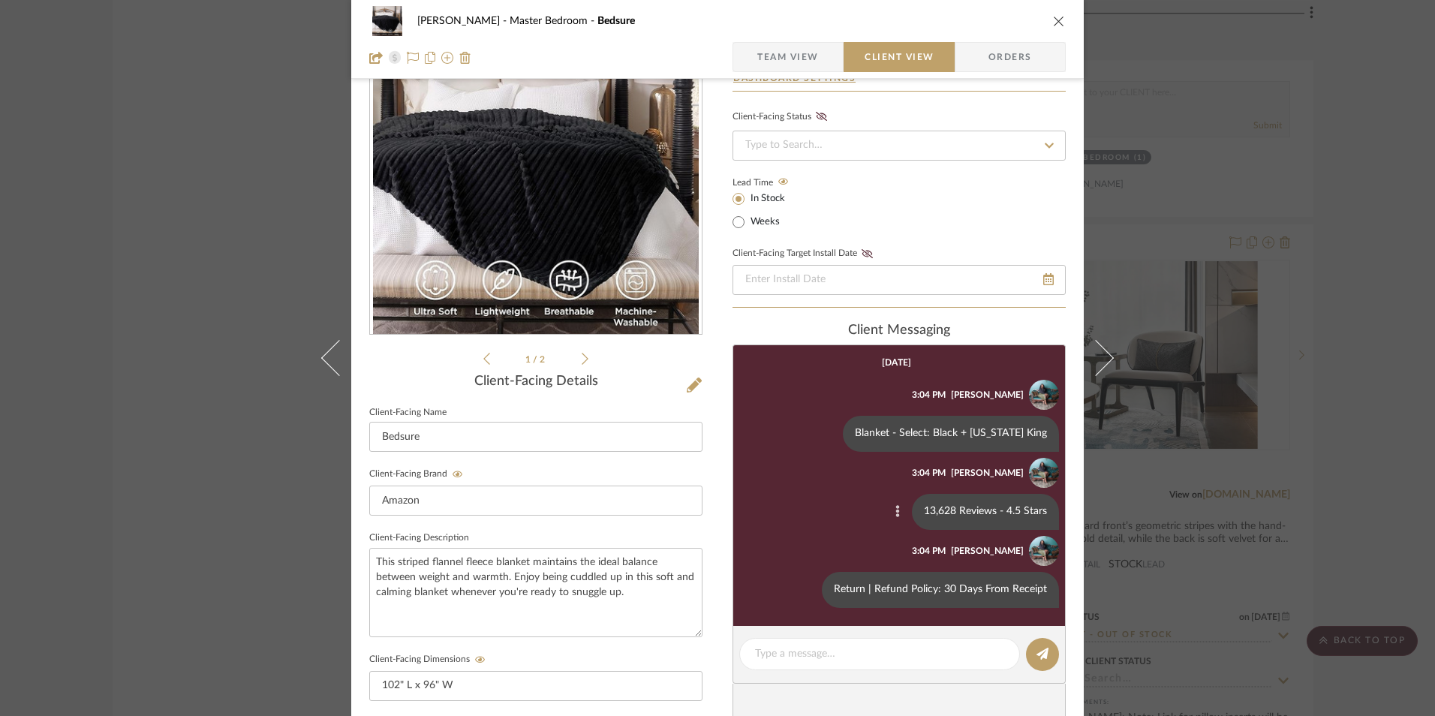
click at [889, 511] on button at bounding box center [898, 512] width 18 height 18
click at [842, 492] on span "Edit Message" at bounding box center [823, 494] width 62 height 13
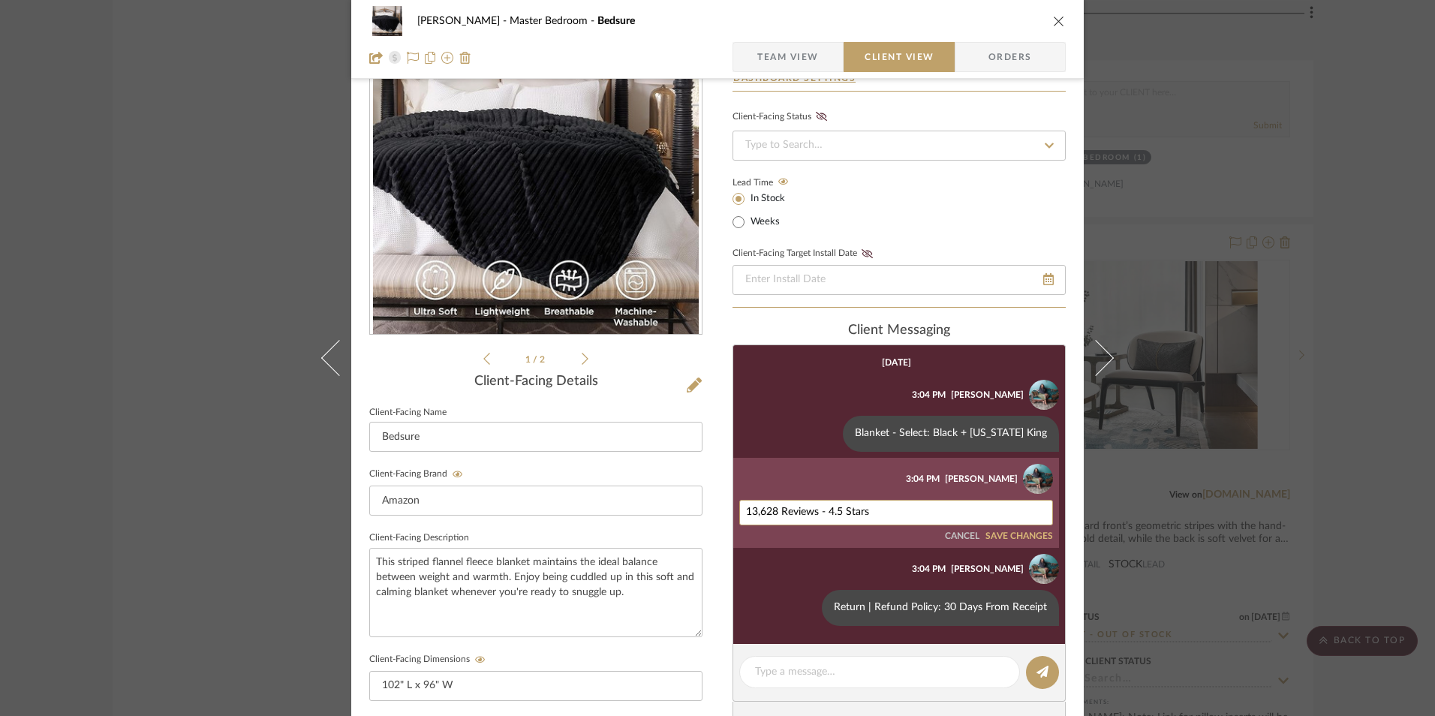
drag, startPoint x: 771, startPoint y: 511, endPoint x: 703, endPoint y: 511, distance: 67.5
click at [703, 511] on div "Jeree Hall Master Bedroom Bedsure Team View Client View Orders 1 / 2 Client-Fac…" at bounding box center [717, 542] width 732 height 1250
drag, startPoint x: 900, startPoint y: 513, endPoint x: 720, endPoint y: 507, distance: 180.2
click at [660, 507] on div "Jeree Hall Master Bedroom Bedsure Team View Client View Orders 1 / 2 Client-Fac…" at bounding box center [717, 542] width 732 height 1250
type textarea "14,334 Reviews - 4.5 Stars"
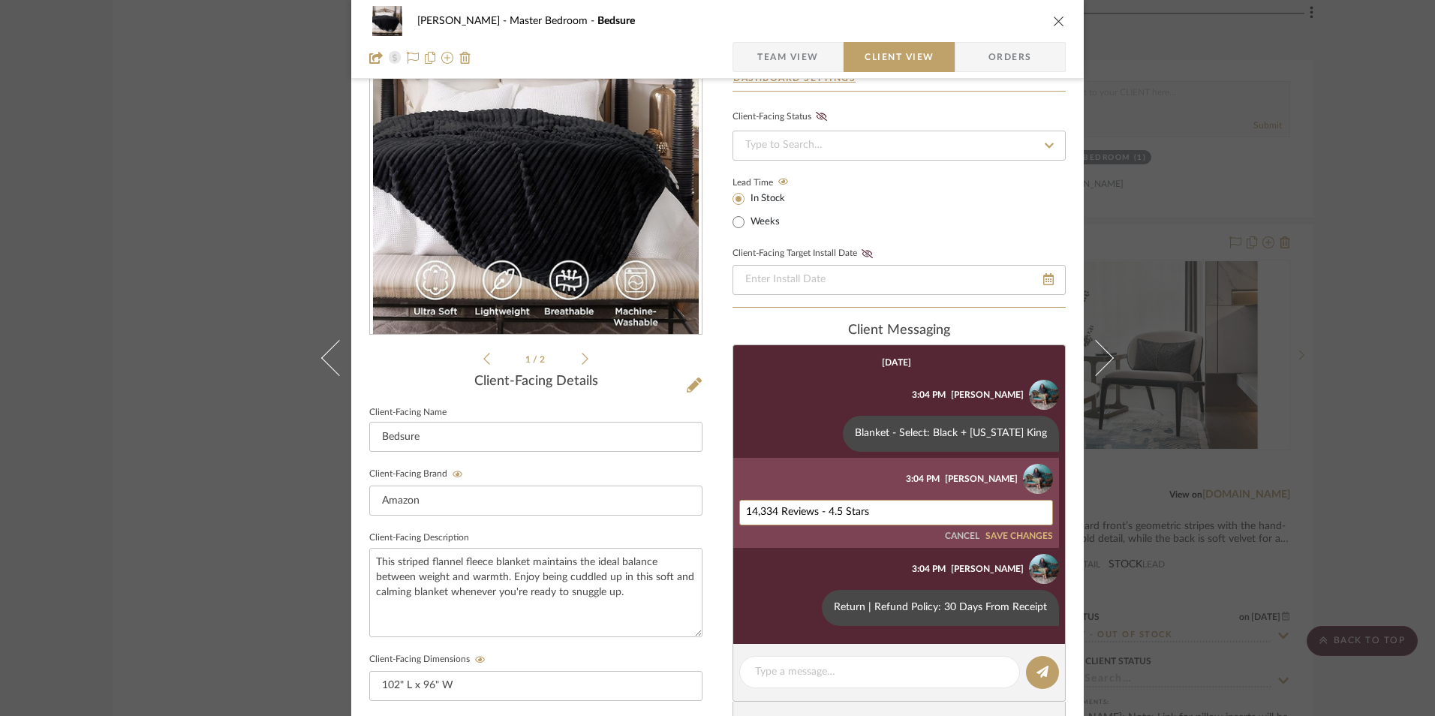
click at [1000, 535] on button "SAVE CHANGES" at bounding box center [1019, 536] width 68 height 11
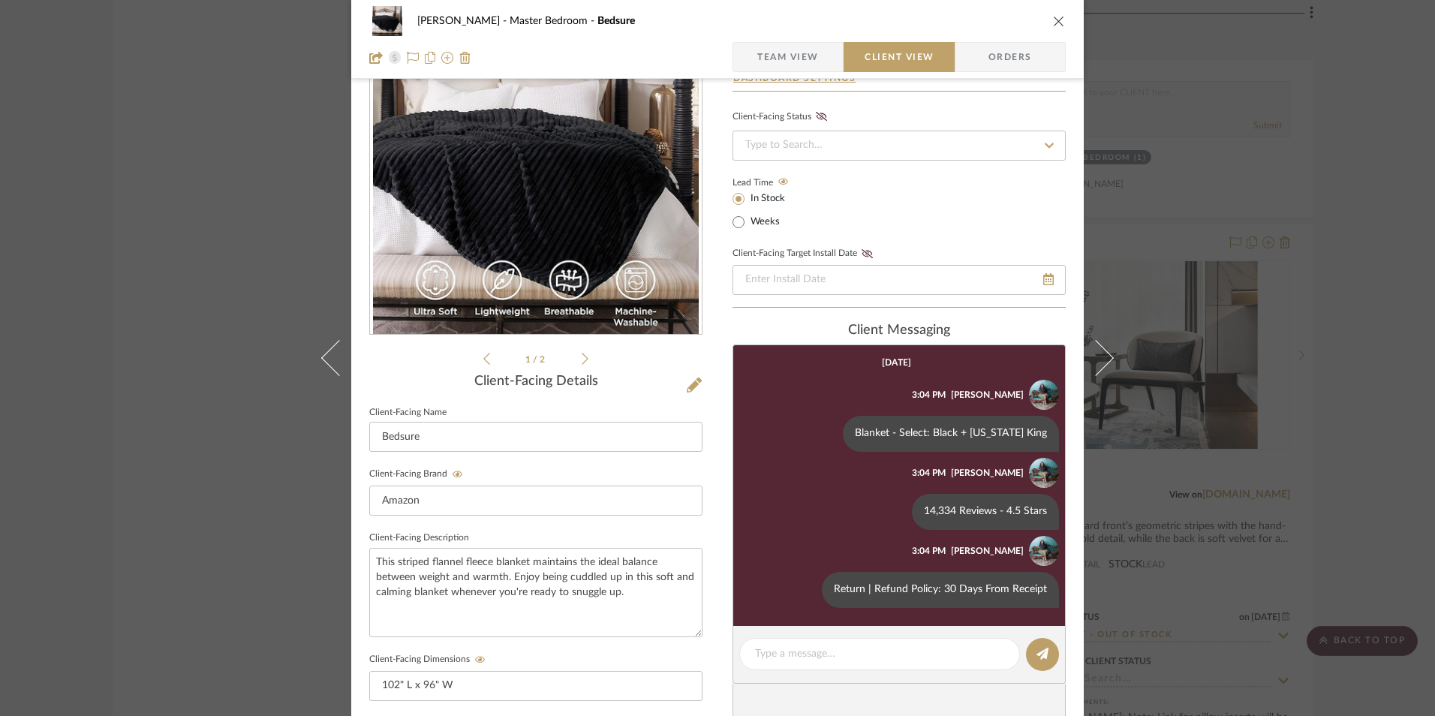
click at [785, 44] on span "Team View" at bounding box center [788, 57] width 62 height 30
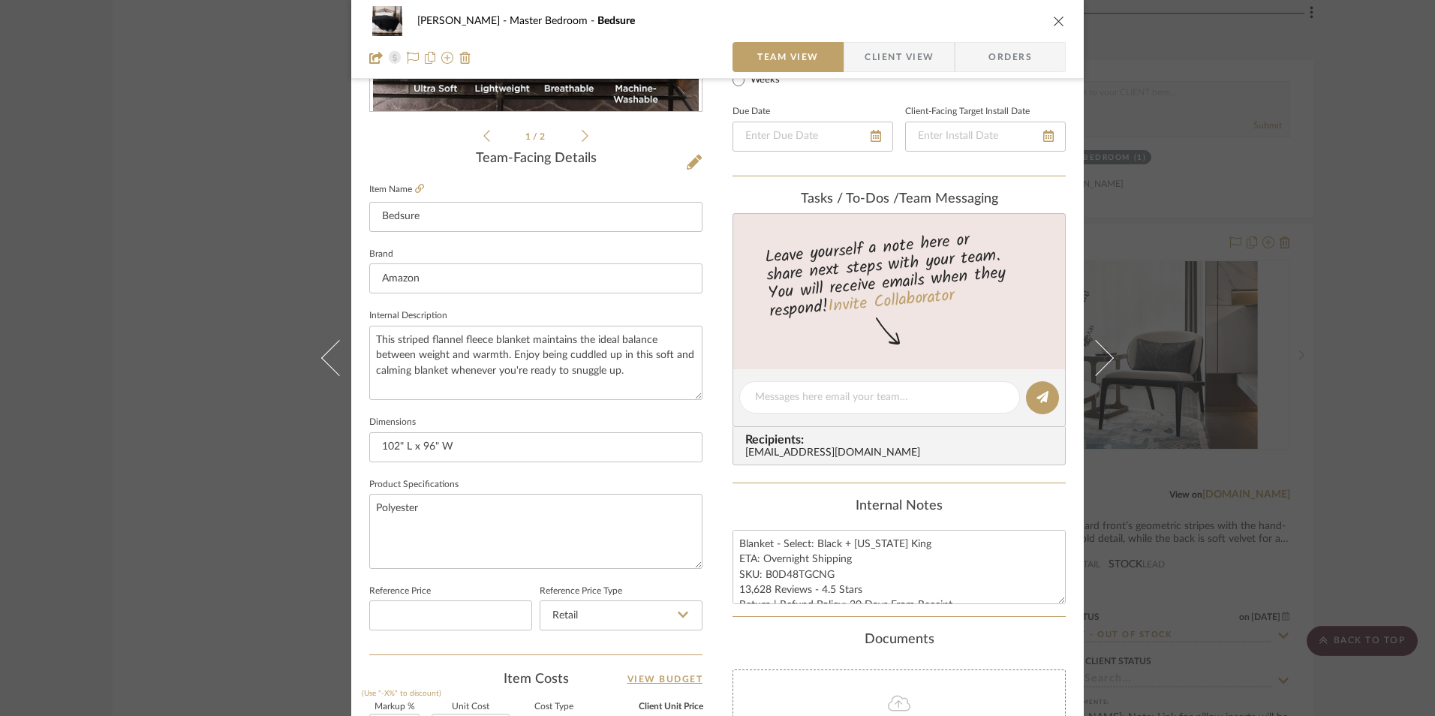
scroll to position [320, 0]
click at [820, 567] on textarea "Blanket - Select: Black + California King ETA: Overnight Shipping SKU: B0D48TGC…" at bounding box center [898, 565] width 333 height 74
drag, startPoint x: 857, startPoint y: 585, endPoint x: 749, endPoint y: 586, distance: 108.1
click at [732, 586] on textarea "Blanket - Select: Black + California King ETA: Overnight Shipping SKU: B0D48TGC…" at bounding box center [898, 565] width 333 height 74
paste textarea "4,334"
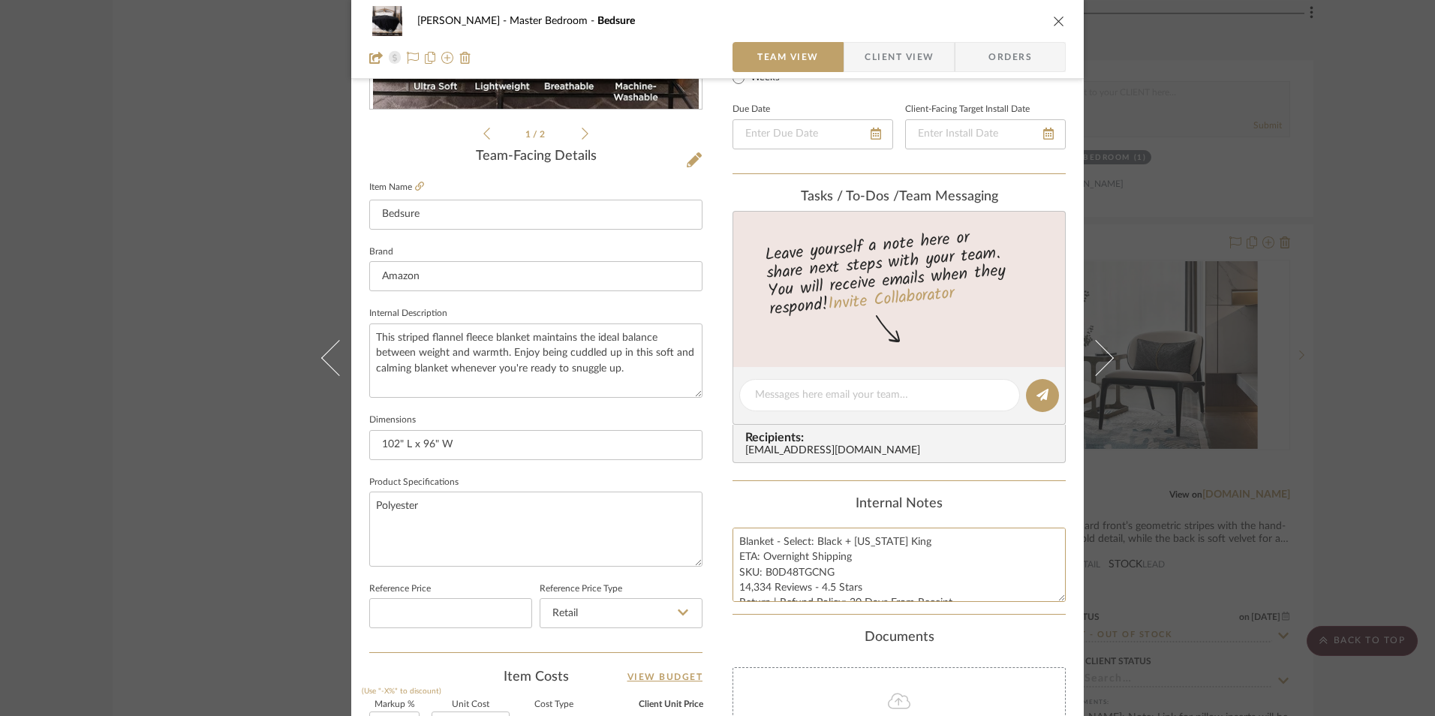
type textarea "Blanket - Select: Black + California King ETA: Overnight Shipping SKU: B0D48TGC…"
click at [814, 500] on div "Internal Notes" at bounding box center [898, 504] width 333 height 17
click at [1053, 22] on icon "close" at bounding box center [1059, 21] width 12 height 12
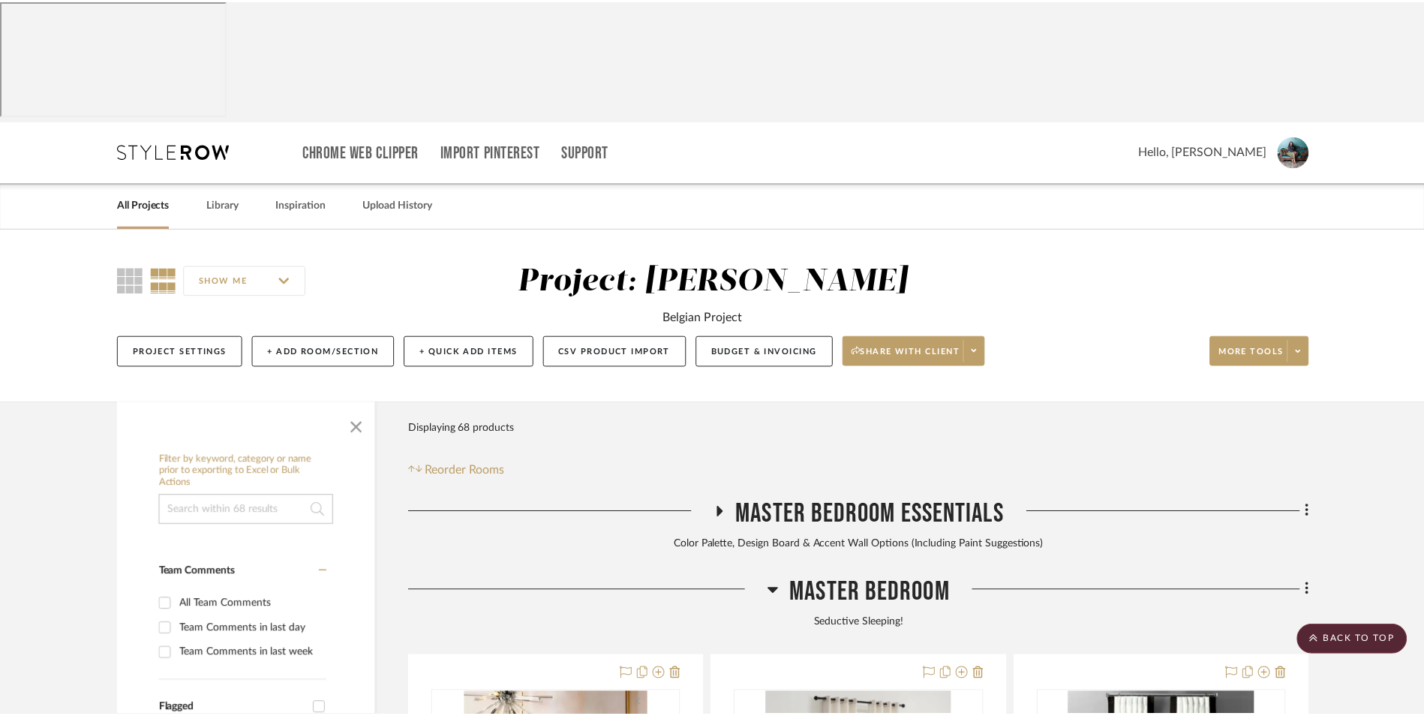
scroll to position [5092, 0]
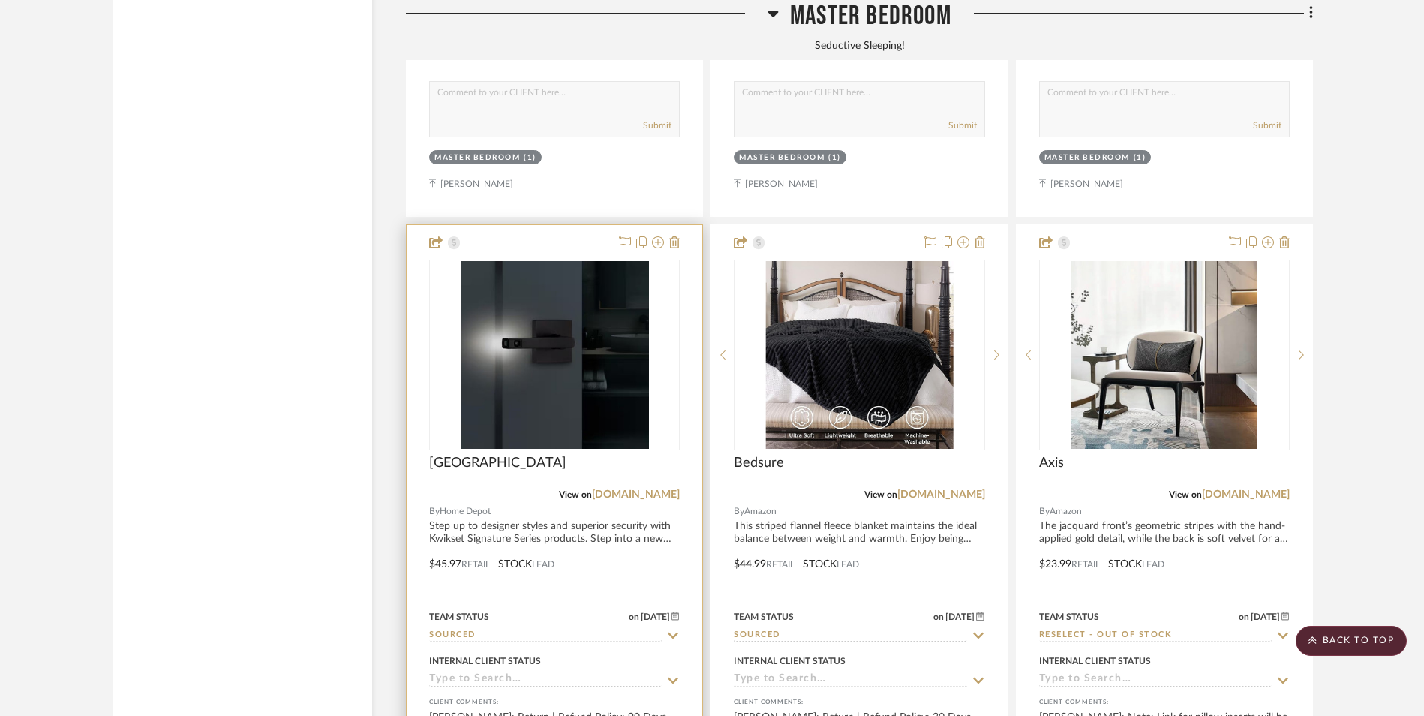
drag, startPoint x: 641, startPoint y: 374, endPoint x: 668, endPoint y: 367, distance: 28.0
click at [641, 489] on link "[DOMAIN_NAME]" at bounding box center [636, 494] width 88 height 11
click at [602, 261] on img "0" at bounding box center [555, 355] width 188 height 188
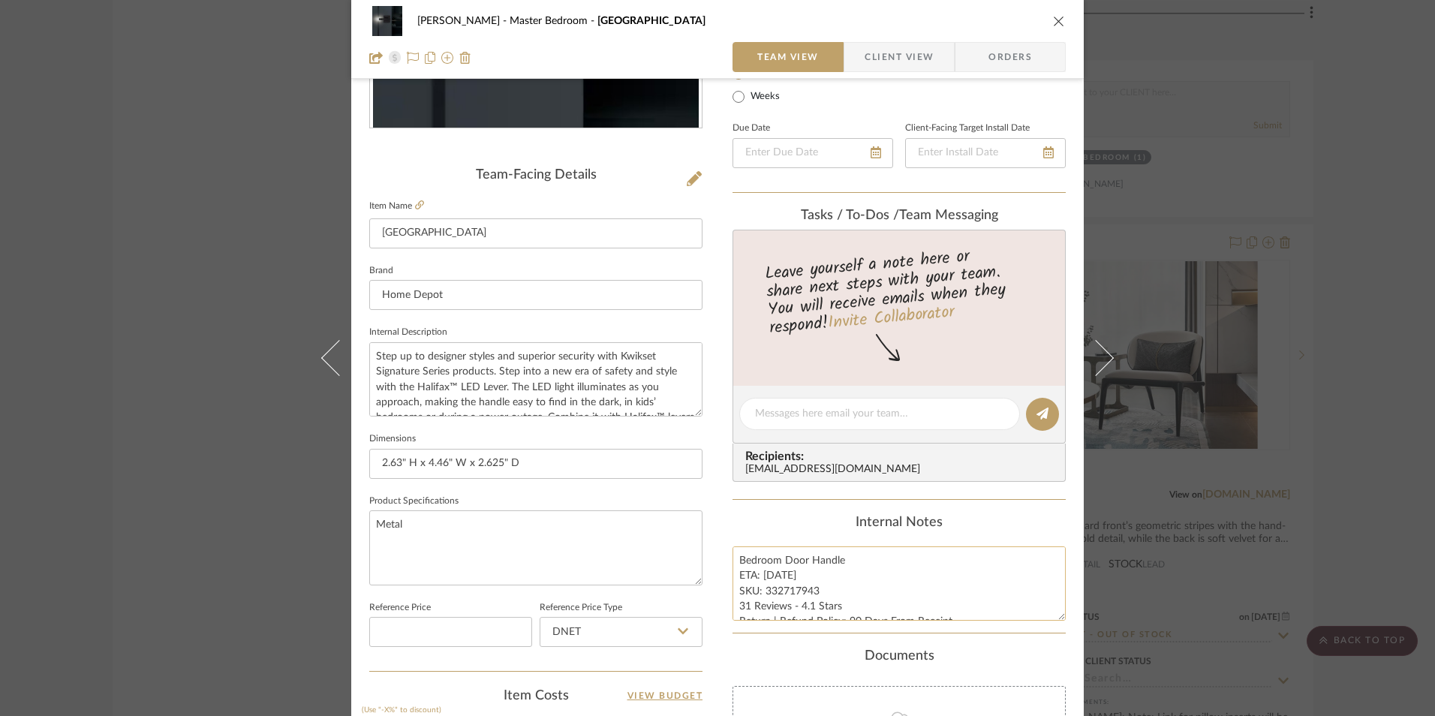
scroll to position [450, 0]
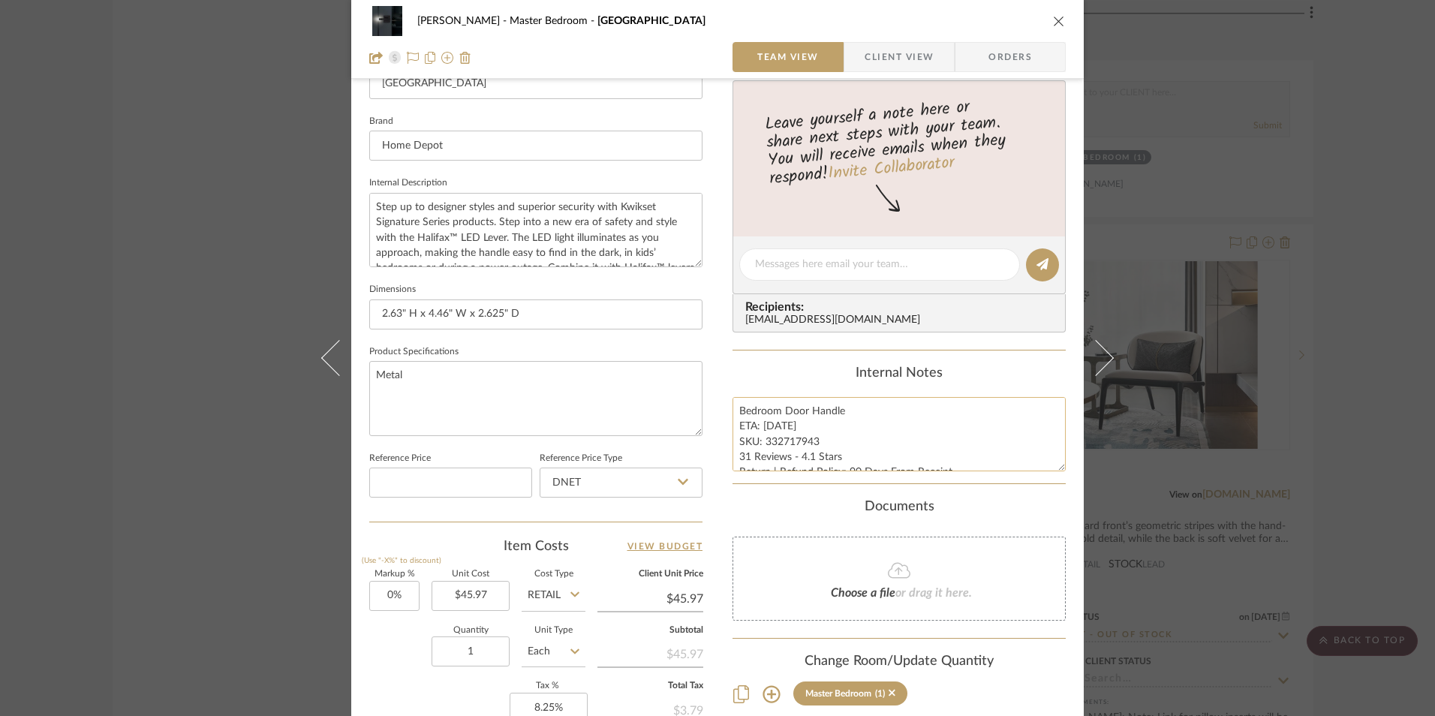
click at [768, 425] on textarea "Bedroom Door Handle ETA: 8.6.2025 SKU: 332717943 31 Reviews - 4.1 Stars Return …" at bounding box center [898, 434] width 333 height 74
type textarea "Bedroom Door Handle ETA: 8.26.2025 SKU: 332717943 31 Reviews - 4.1 Stars Return…"
click at [608, 476] on input "DNET" at bounding box center [621, 483] width 163 height 30
click at [608, 562] on div "Retail" at bounding box center [627, 559] width 185 height 38
type input "Retail"
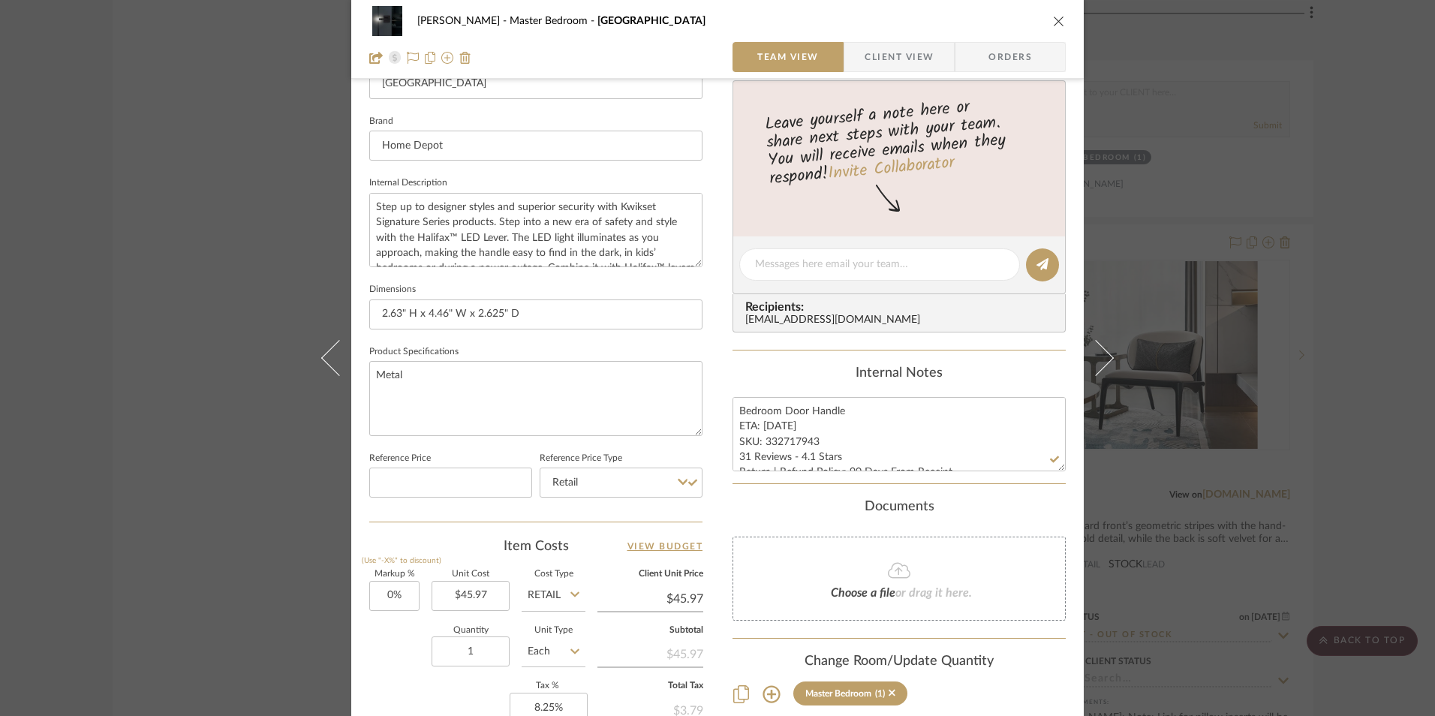
click at [726, 510] on div "Jeree Hall Master Bedroom Halifax Team View Client View Orders Team-Facing Deta…" at bounding box center [717, 254] width 732 height 1386
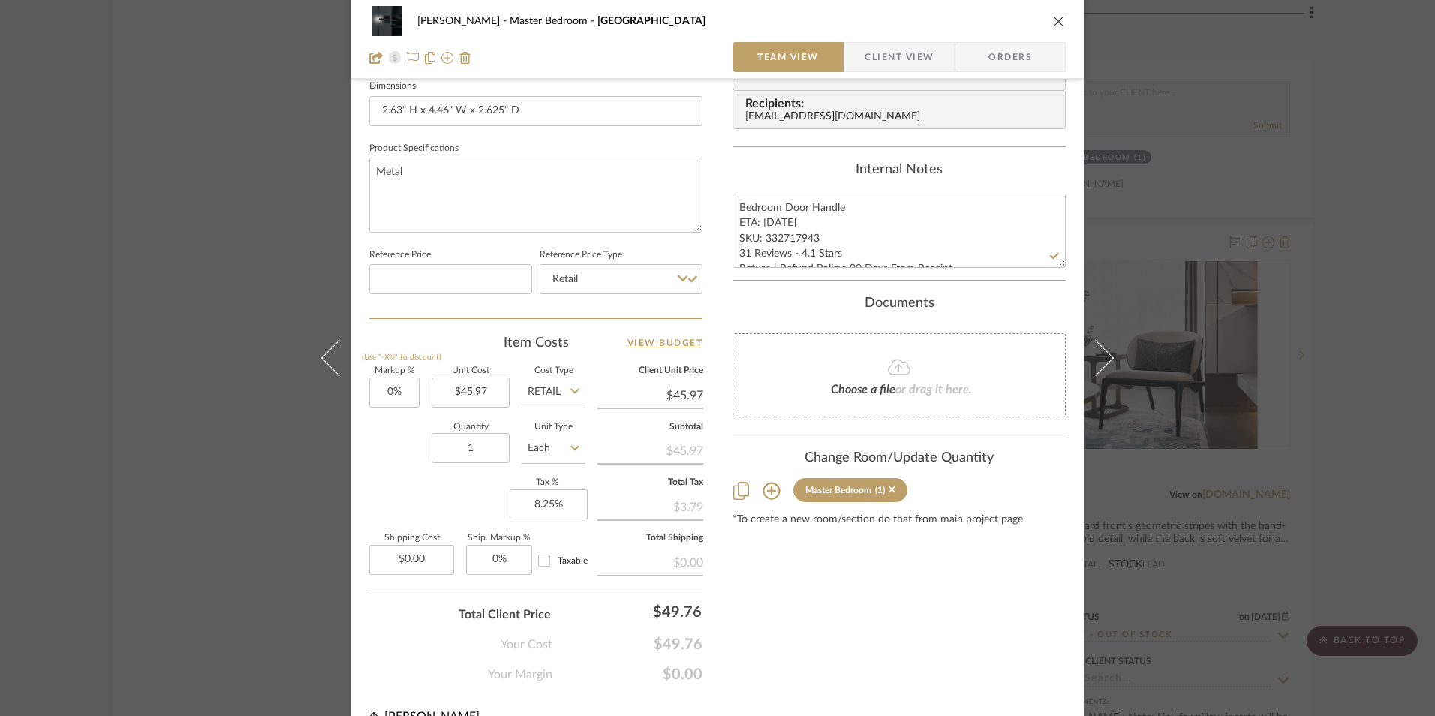
scroll to position [681, 0]
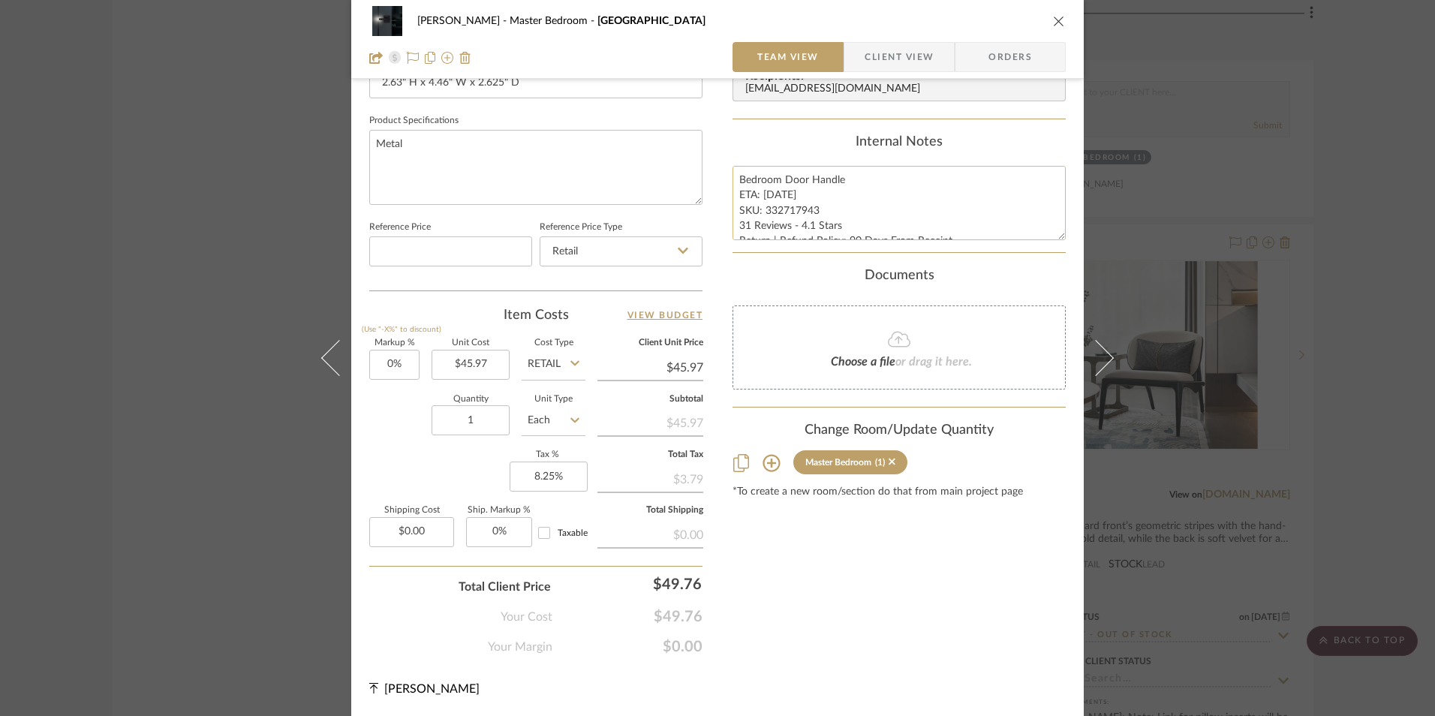
click at [744, 227] on textarea "Bedroom Door Handle ETA: 8.26.2025 SKU: 332717943 31 Reviews - 4.1 Stars Return…" at bounding box center [898, 203] width 333 height 74
click at [809, 224] on textarea "Bedroom Door Handle ETA: 8.26.2025 SKU: 332717943 33 Reviews - 4.1 Stars Return…" at bounding box center [898, 203] width 333 height 74
type textarea "Bedroom Door Handle ETA: 8.26.2025 SKU: 332717943 33 Reviews - 4.5 Stars Return…"
click at [817, 120] on div "Content here copies to Client View - confirm visibility there. Show in Client D…" at bounding box center [898, 38] width 333 height 1235
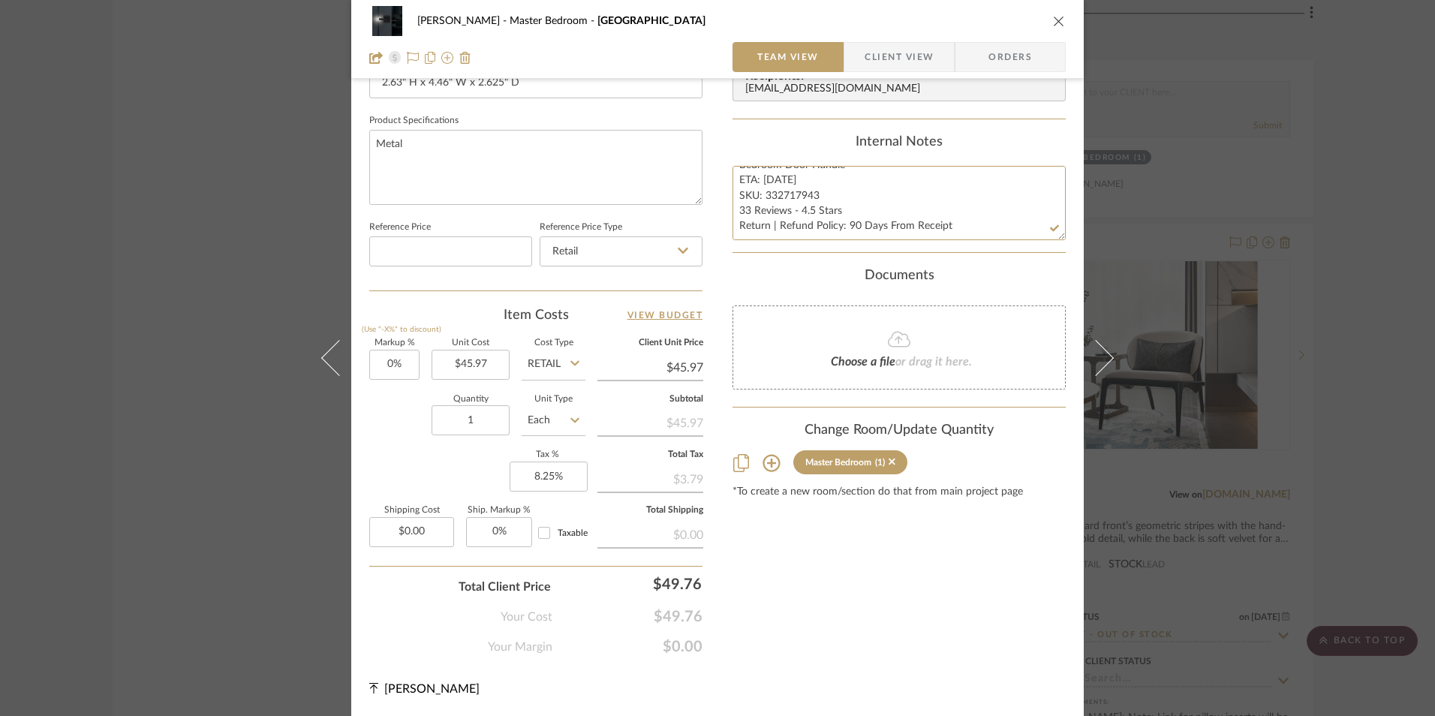
drag, startPoint x: 848, startPoint y: 225, endPoint x: 720, endPoint y: 229, distance: 127.6
click at [720, 229] on div "Jeree Hall Master Bedroom Halifax Team View Client View Orders Team-Facing Deta…" at bounding box center [717, 23] width 732 height 1386
click at [838, 217] on textarea "Bedroom Door Handle ETA: 8.26.2025 SKU: 332717943 33 Reviews - 4.5 Stars Return…" at bounding box center [898, 203] width 333 height 74
drag, startPoint x: 757, startPoint y: 212, endPoint x: 742, endPoint y: 210, distance: 14.3
click at [732, 213] on textarea "Bedroom Door Handle ETA: 8.26.2025 SKU: 332717943 33 Reviews - 4.5 Stars Return…" at bounding box center [898, 203] width 333 height 74
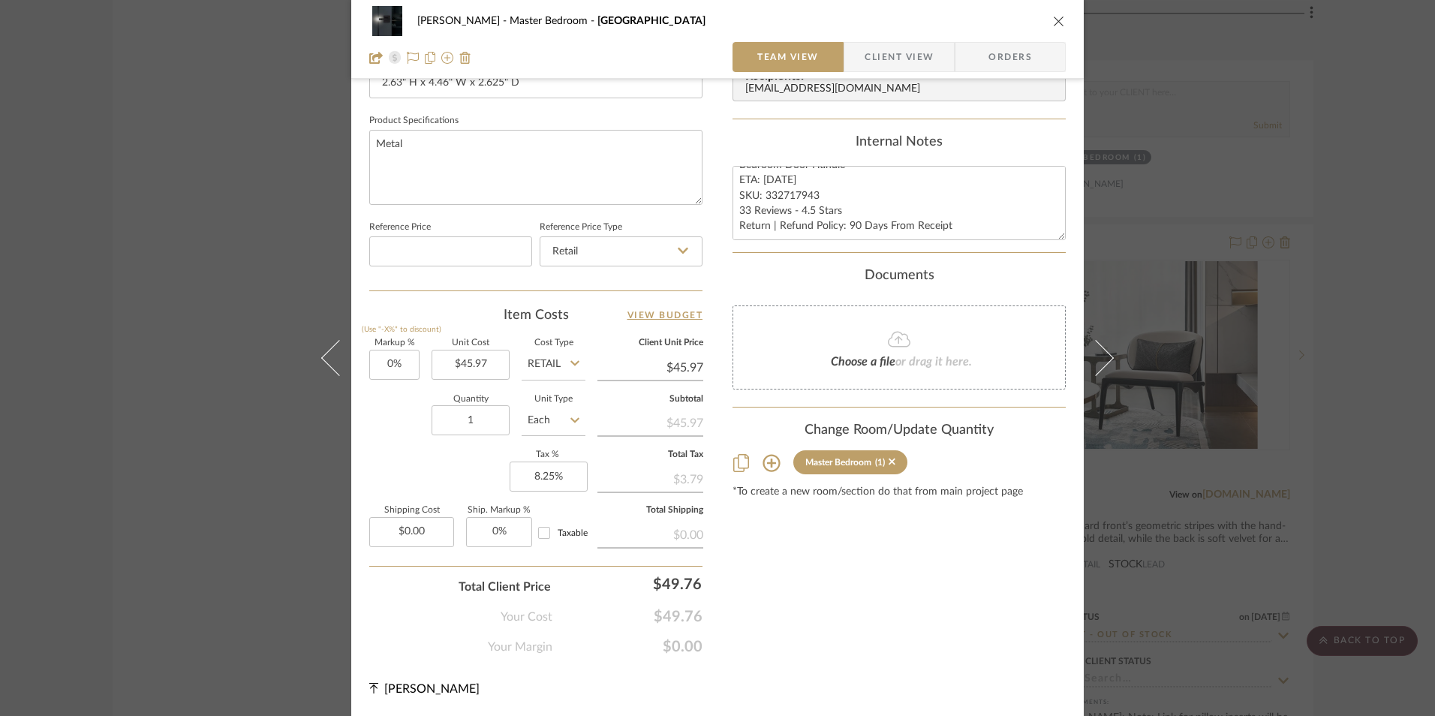
click at [903, 55] on span "Client View" at bounding box center [899, 57] width 69 height 30
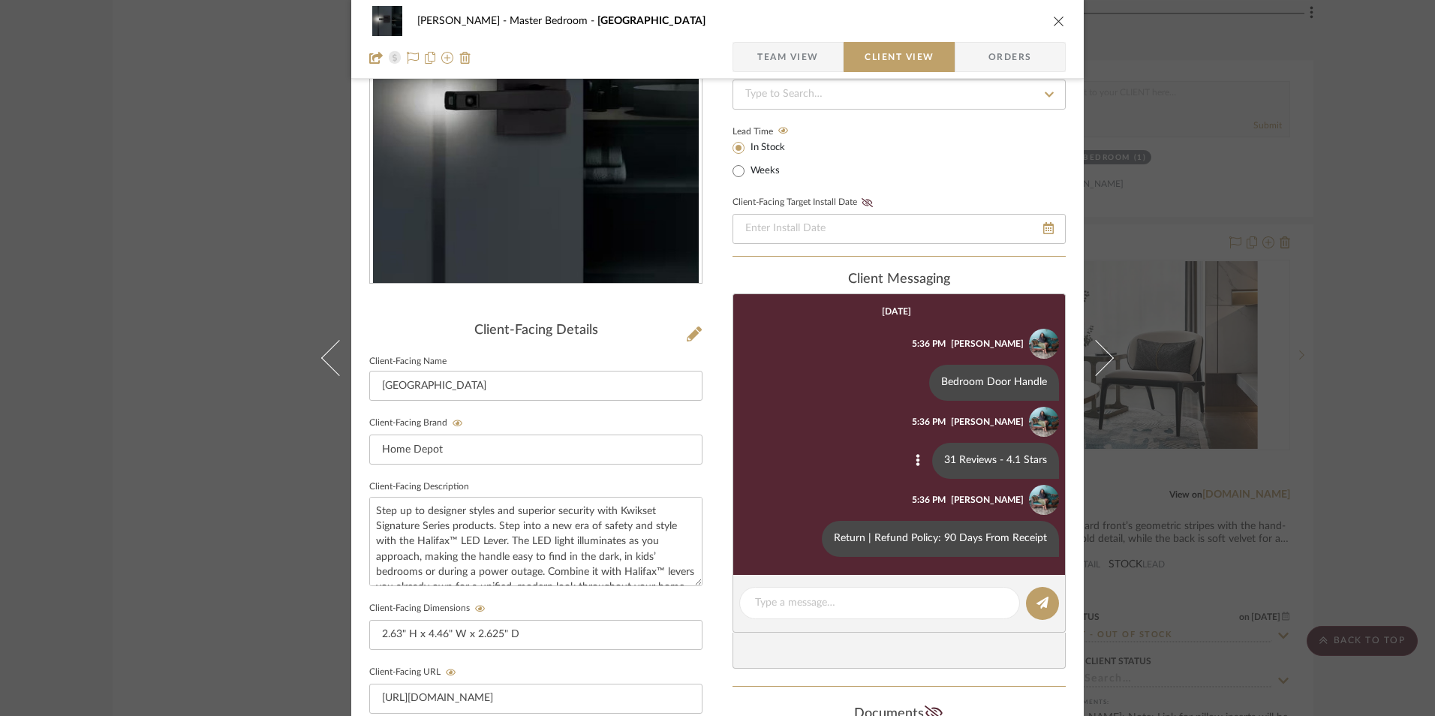
scroll to position [170, 0]
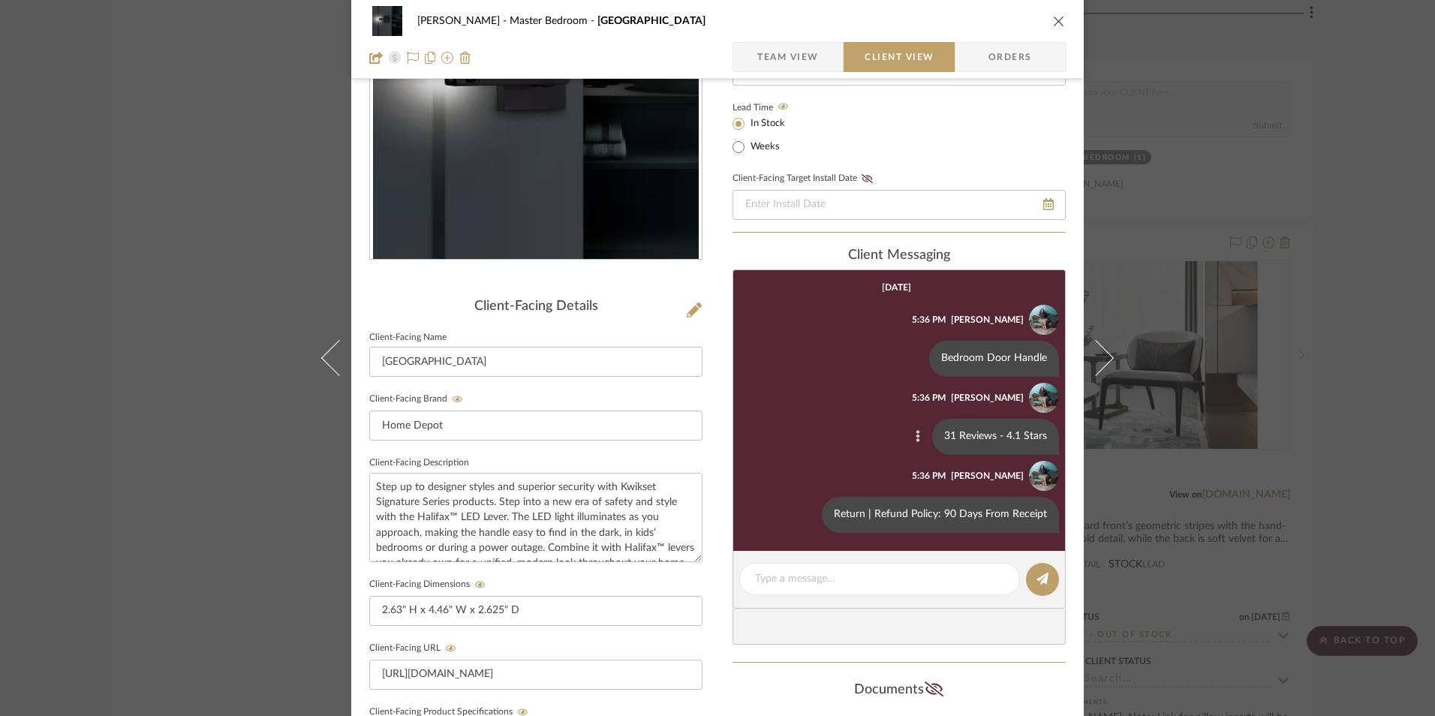
click at [916, 433] on icon at bounding box center [918, 437] width 4 height 12
click at [829, 418] on span "Edit Message" at bounding box center [844, 419] width 62 height 13
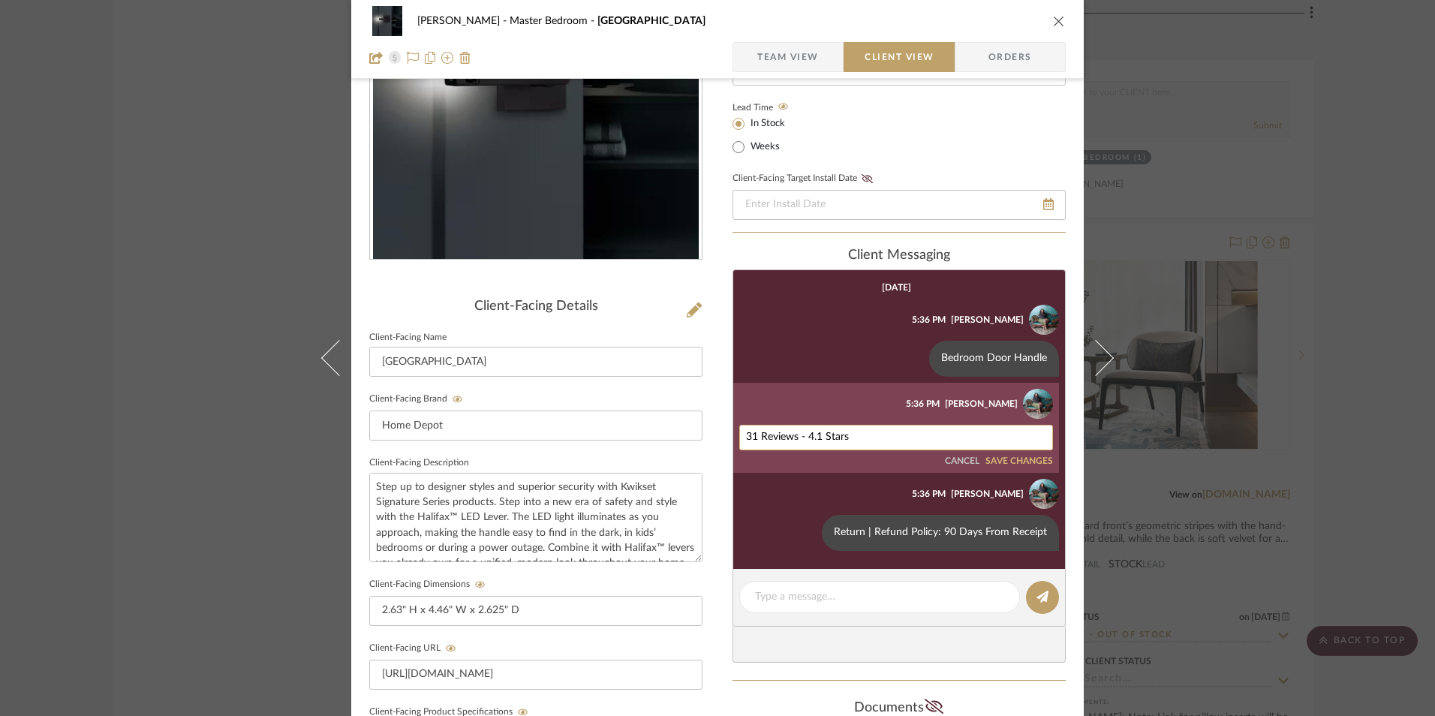
click at [782, 438] on textarea "31 Reviews - 4.1 Stars" at bounding box center [896, 438] width 300 height 12
paste textarea "3 Reviews - 4.5 Stars"
type textarea "33 Reviews - 4.5 Stars"
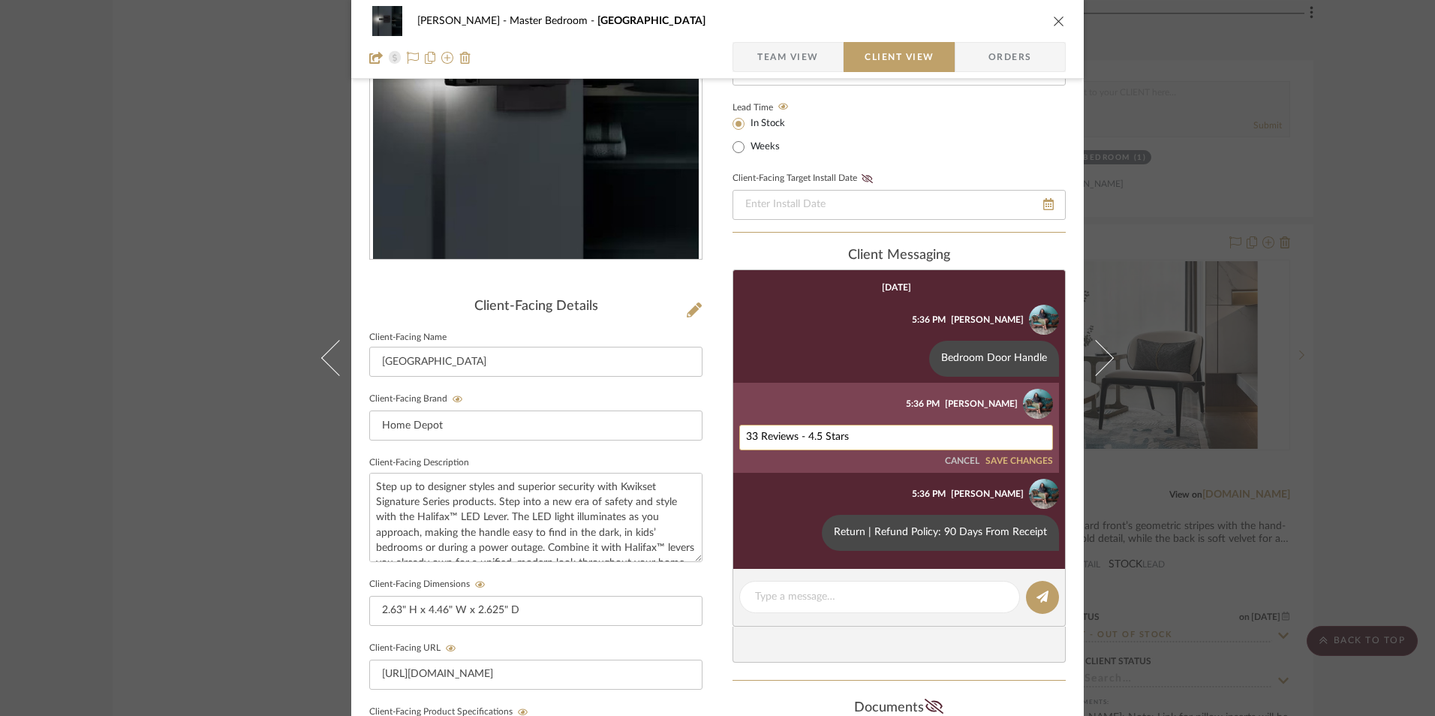
click at [1022, 458] on button "SAVE CHANGES" at bounding box center [1019, 461] width 68 height 11
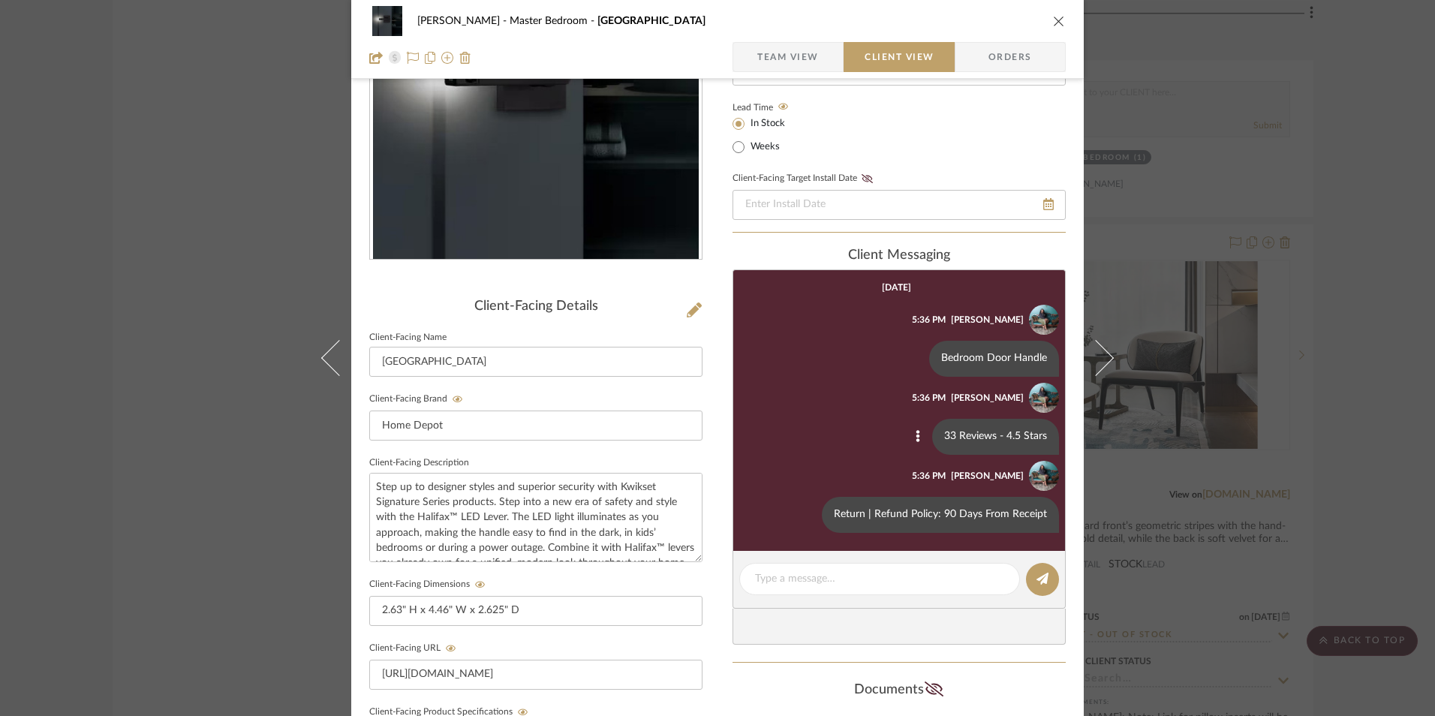
click at [1054, 16] on icon "close" at bounding box center [1059, 21] width 12 height 12
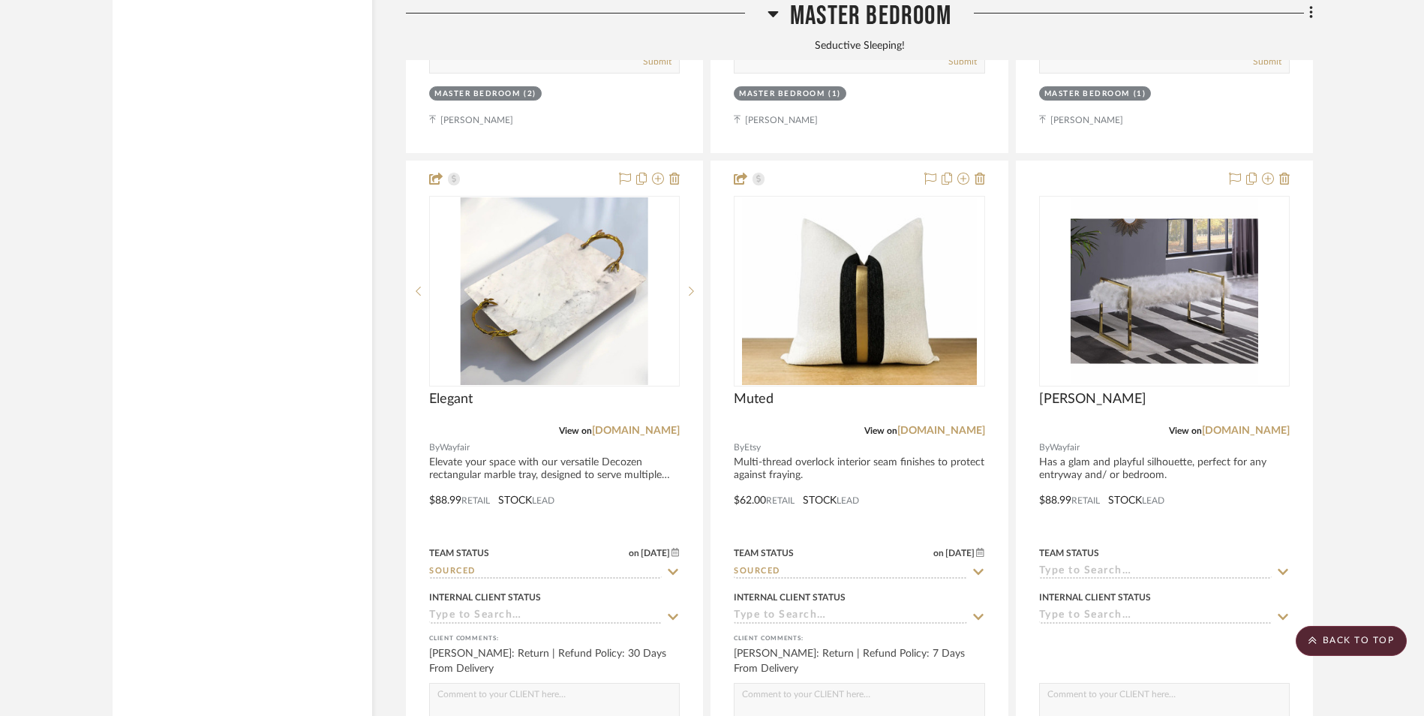
scroll to position [3816, 0]
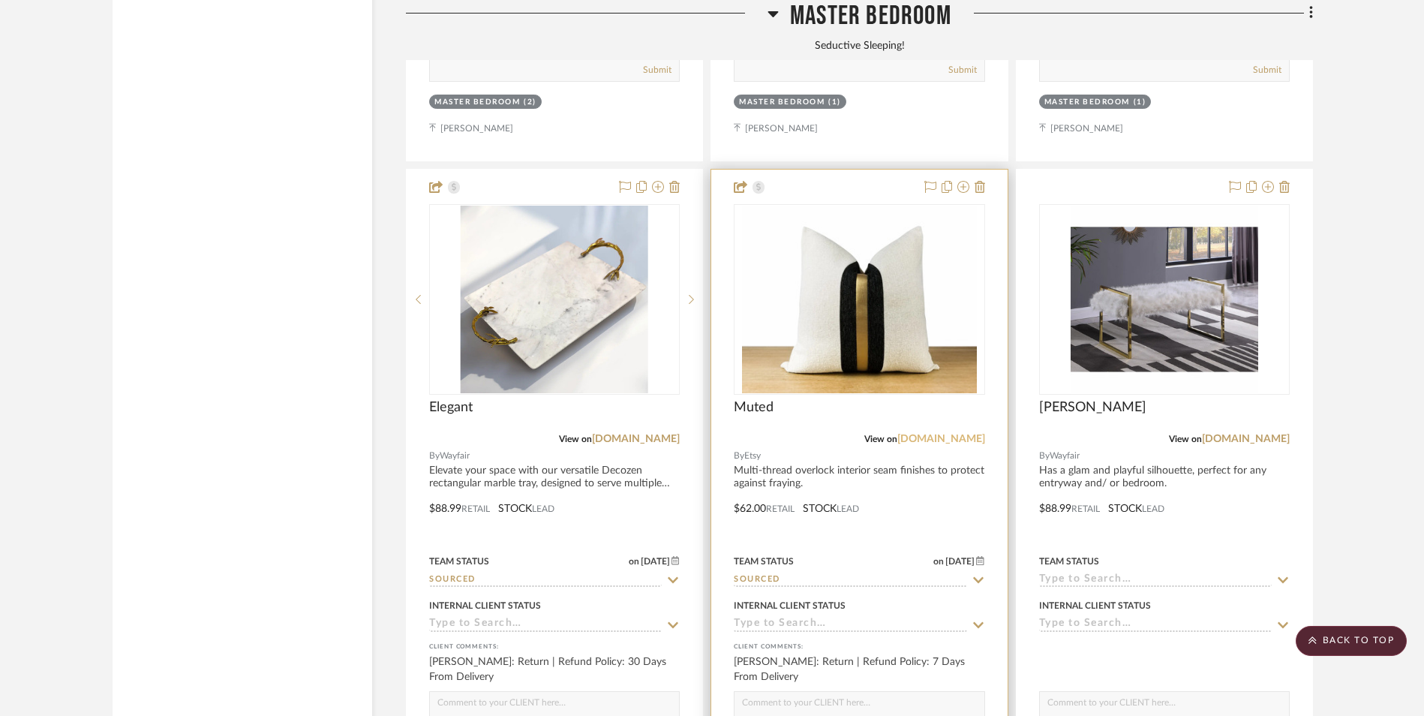
click at [966, 434] on link "[DOMAIN_NAME]" at bounding box center [942, 439] width 88 height 11
click at [849, 221] on img "0" at bounding box center [859, 300] width 235 height 188
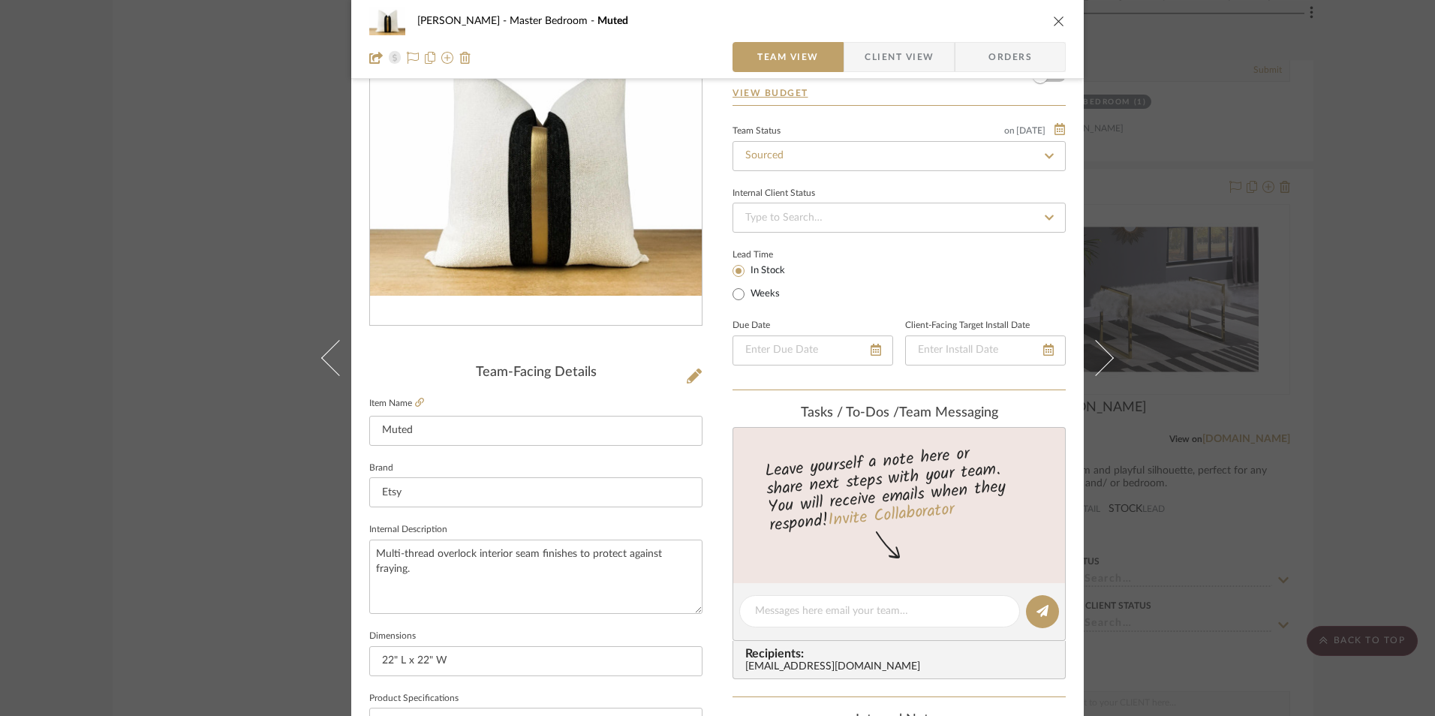
scroll to position [375, 0]
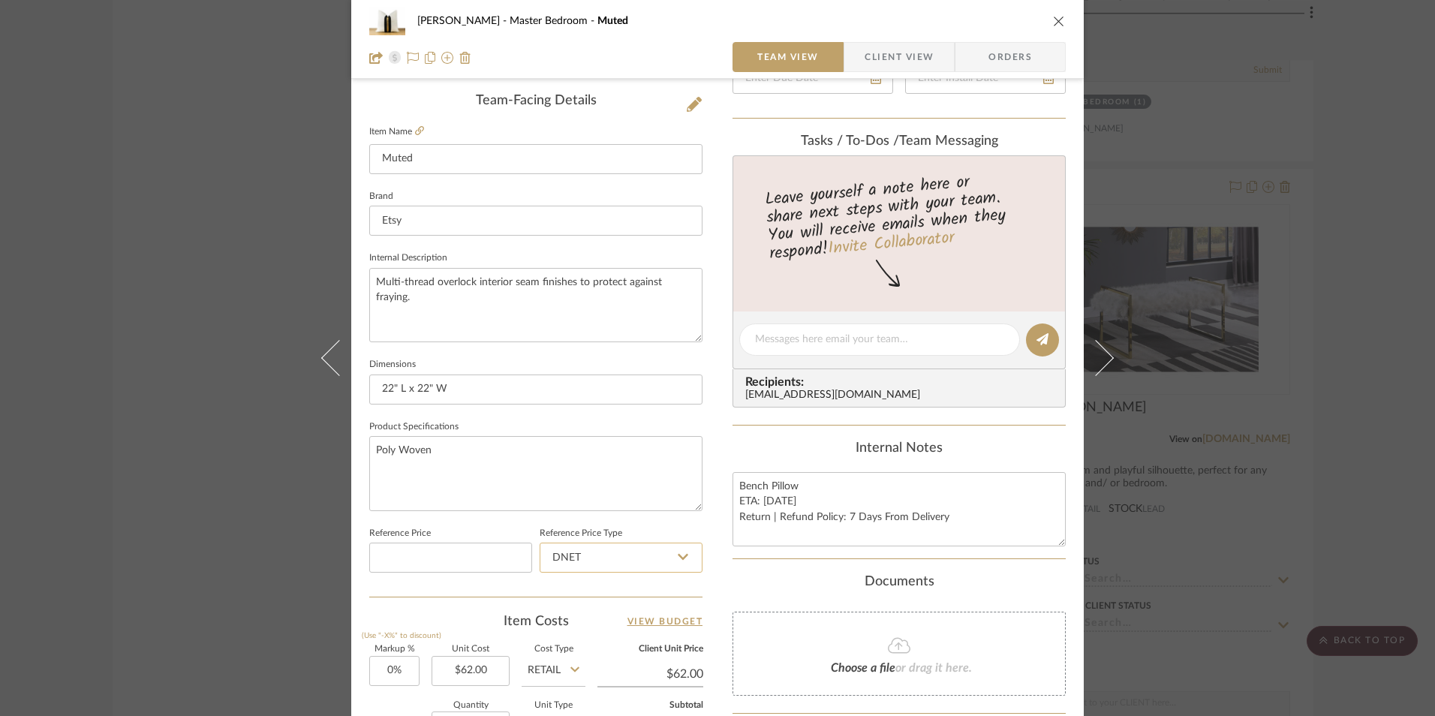
click at [597, 568] on input "DNET" at bounding box center [621, 558] width 163 height 30
click at [597, 628] on div "Retail" at bounding box center [627, 634] width 185 height 38
type input "Retail"
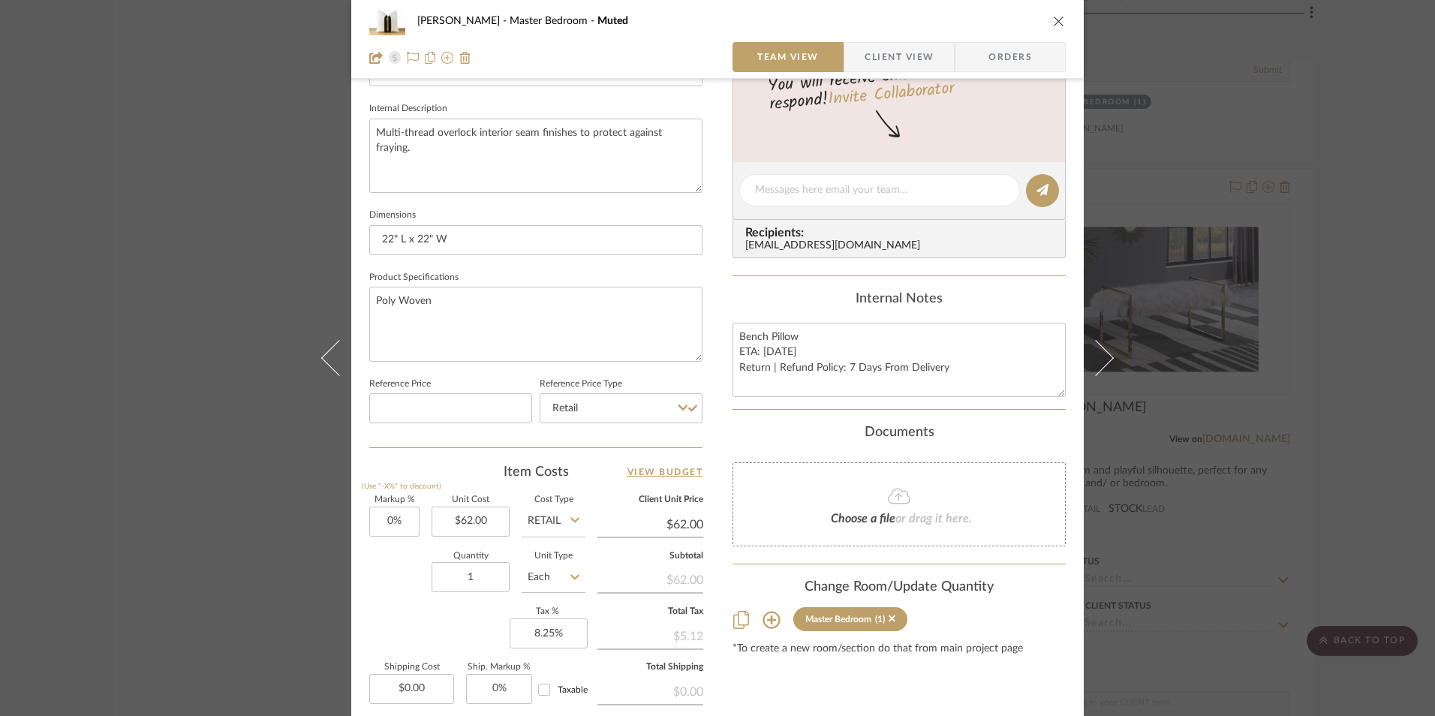
scroll to position [525, 0]
click at [388, 236] on input "22" L x 22" W" at bounding box center [535, 239] width 333 height 30
click at [422, 236] on input "20" L x 22" W" at bounding box center [535, 239] width 333 height 30
type input "20" L x 20" W"
click at [711, 277] on div "Jeree Hall Master Bedroom Muted Team View Client View Orders Team-Facing Detail…" at bounding box center [717, 179] width 732 height 1386
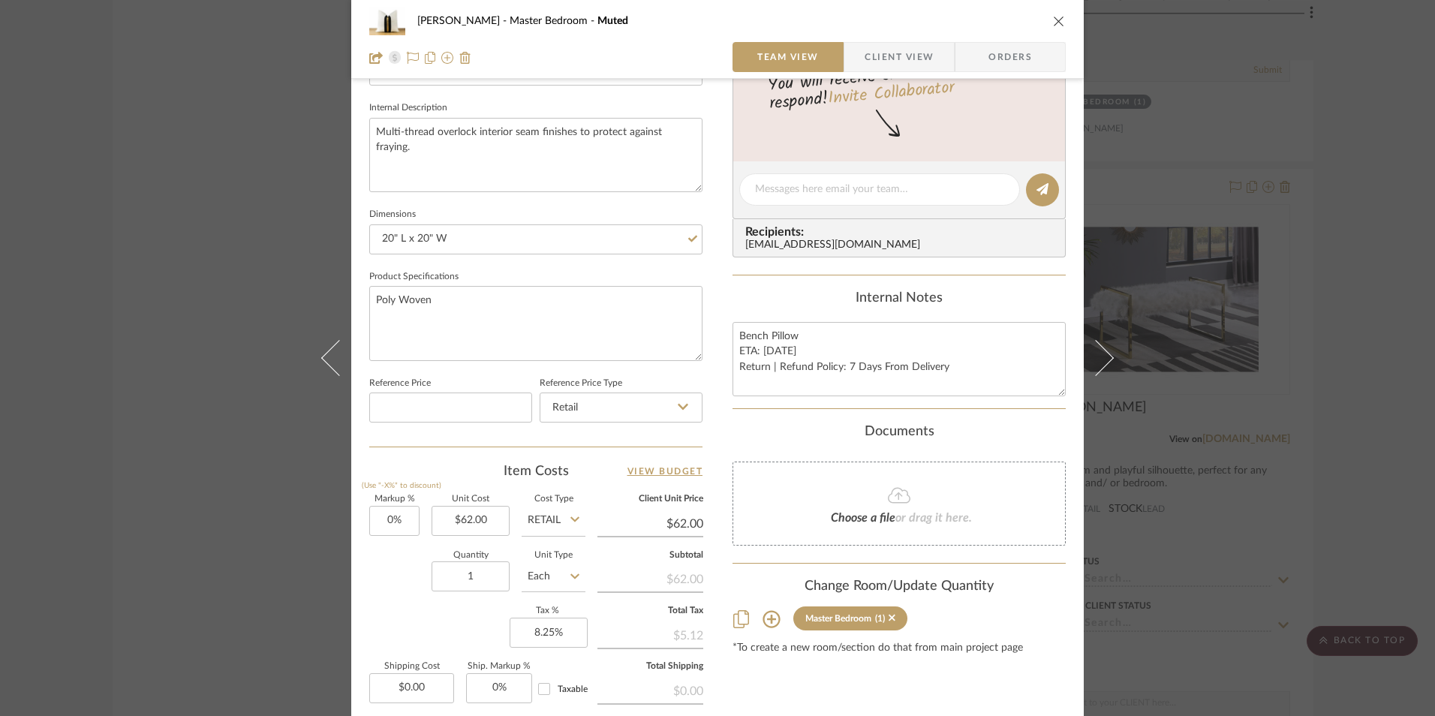
scroll to position [600, 0]
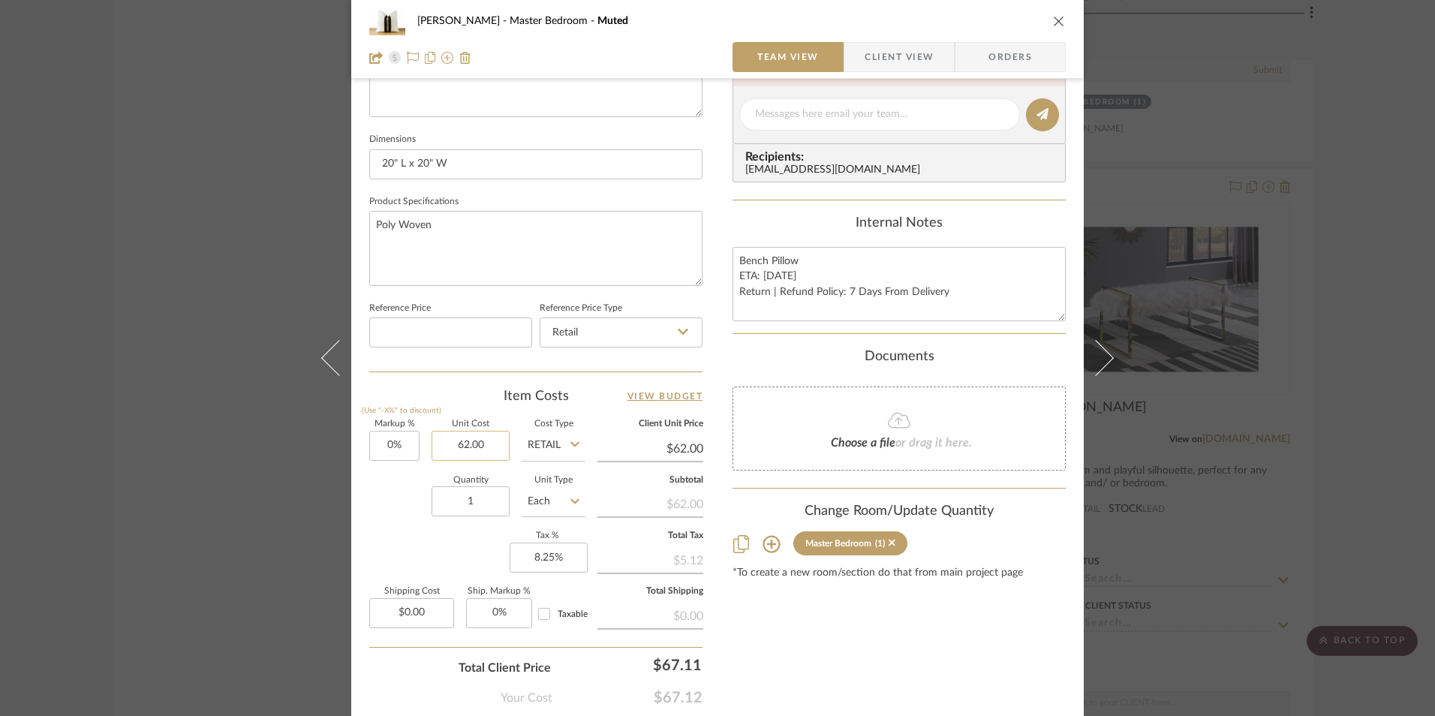
click at [482, 448] on input "62.00" at bounding box center [471, 446] width 78 height 30
type input "$56.00"
click at [713, 355] on div "Jeree Hall Master Bedroom Muted Team View Client View Orders Team-Facing Detail…" at bounding box center [717, 104] width 732 height 1386
type input "$56.00"
click at [772, 274] on textarea "Bench Pillow ETA: 8.14.2025 Return | Refund Policy: 7 Days From Delivery" at bounding box center [898, 284] width 333 height 74
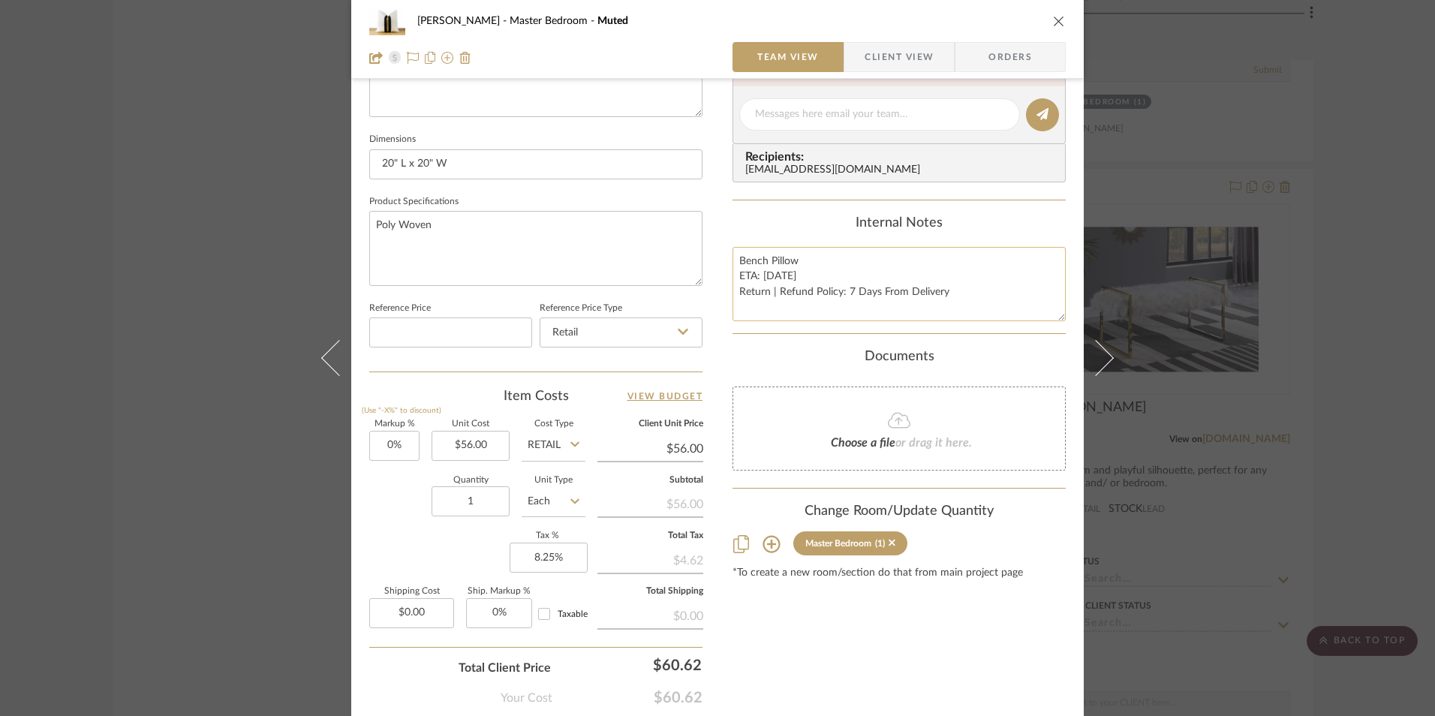
drag, startPoint x: 774, startPoint y: 275, endPoint x: 760, endPoint y: 276, distance: 14.3
click at [760, 276] on textarea "Bench Pillow ETA: 8.14.2025 Return | Refund Policy: 7 Days From Delivery" at bounding box center [898, 284] width 333 height 74
type textarea "Bench Pillow ETA: 9.4.2025 Return | Refund Policy: 7 Days From Delivery"
click at [811, 220] on div "Internal Notes" at bounding box center [898, 223] width 333 height 17
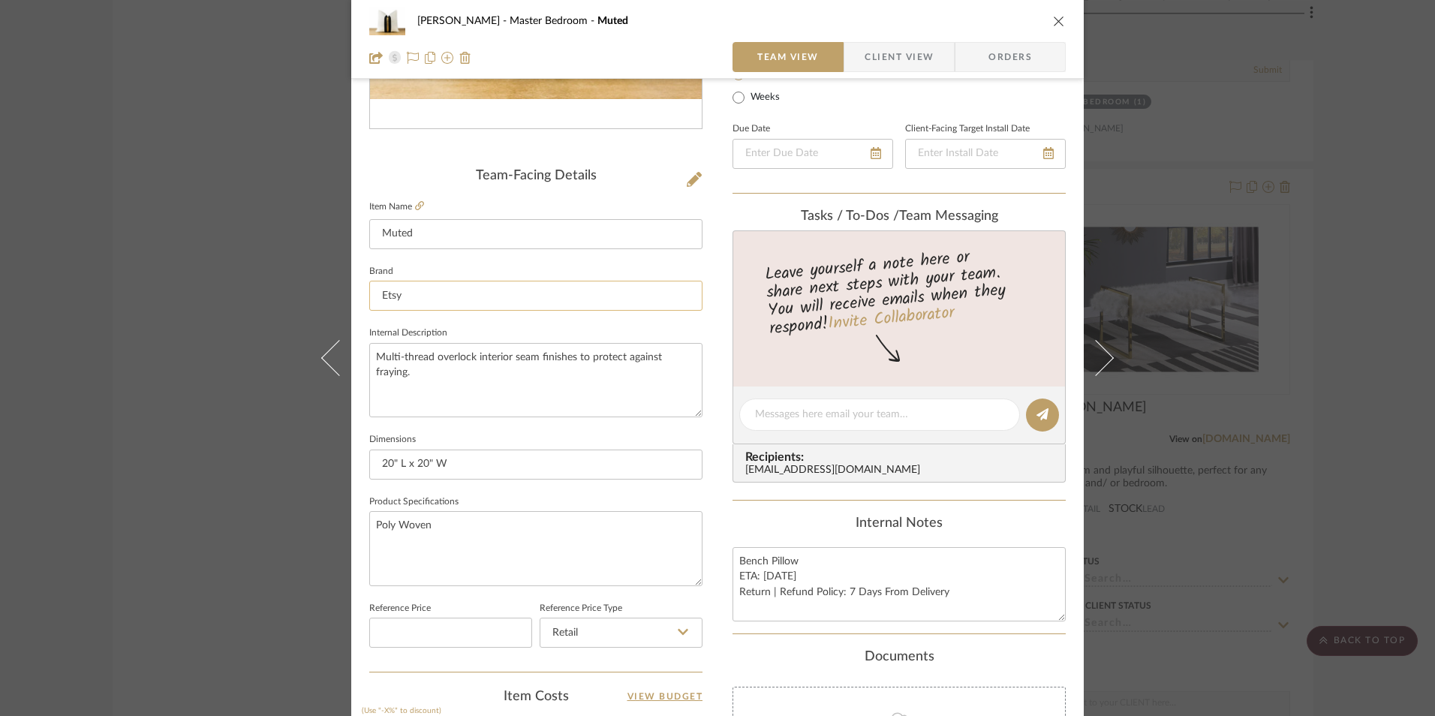
scroll to position [75, 0]
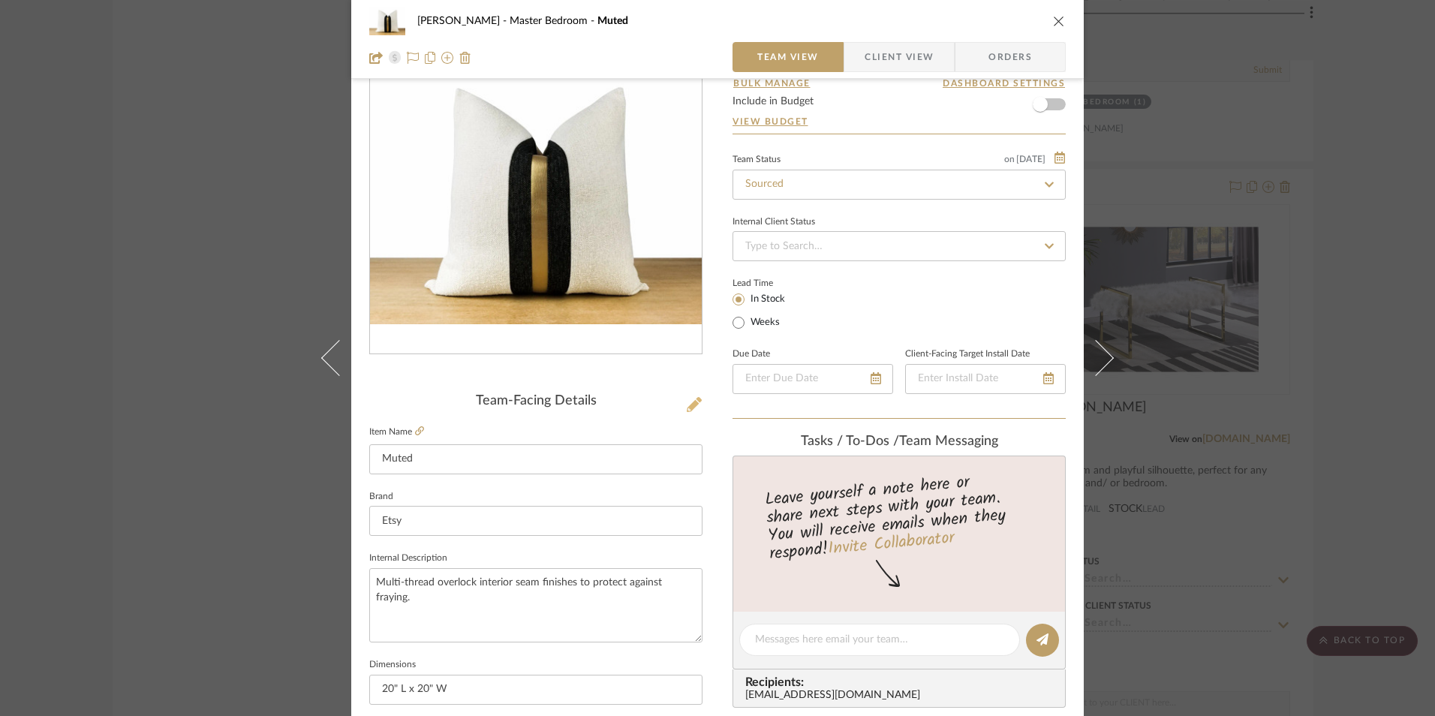
click at [687, 407] on icon at bounding box center [694, 404] width 15 height 15
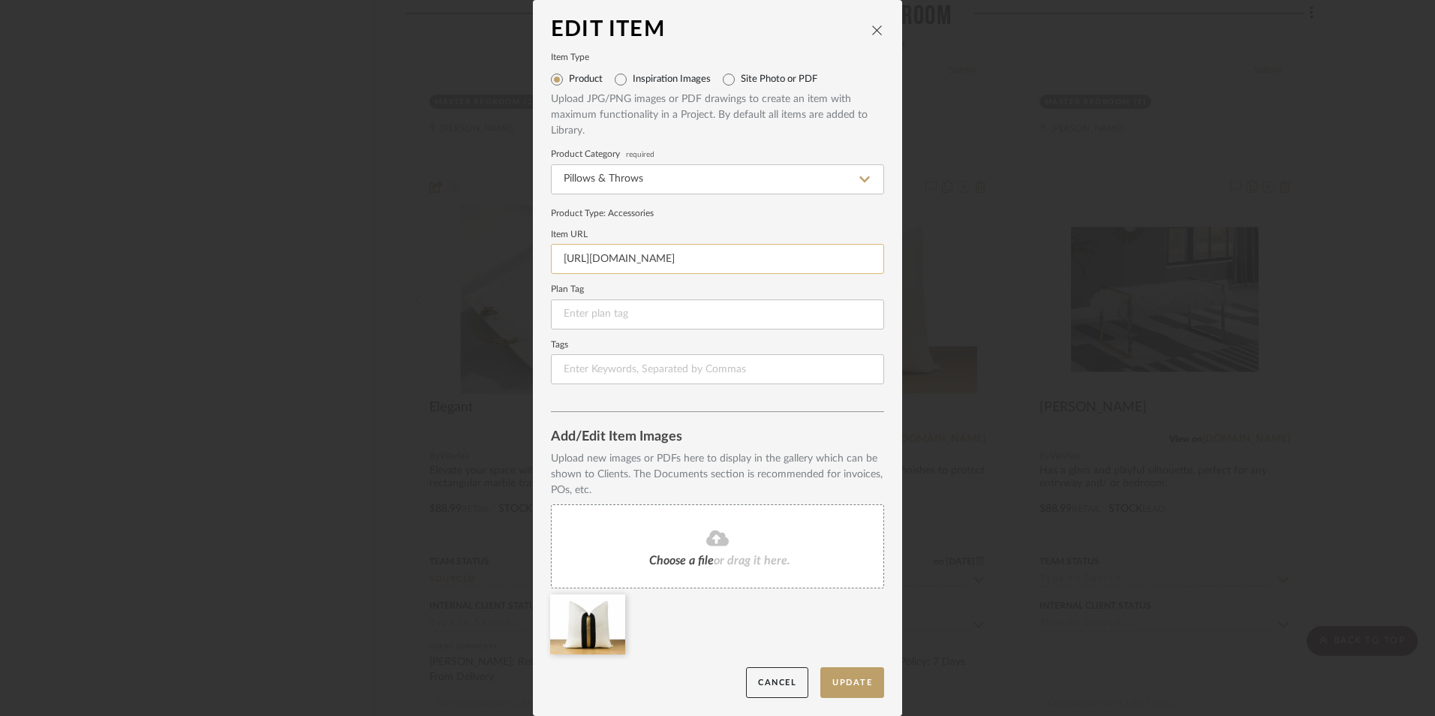
click at [752, 266] on input "https://www.etsy.com/listing/1043178916/white-black-gold-pillow-cover-textured?…" at bounding box center [717, 259] width 333 height 30
paste input "https://www.etsy.com/listing/1043178916/white-black-gold-pillow-cover-textured?…"
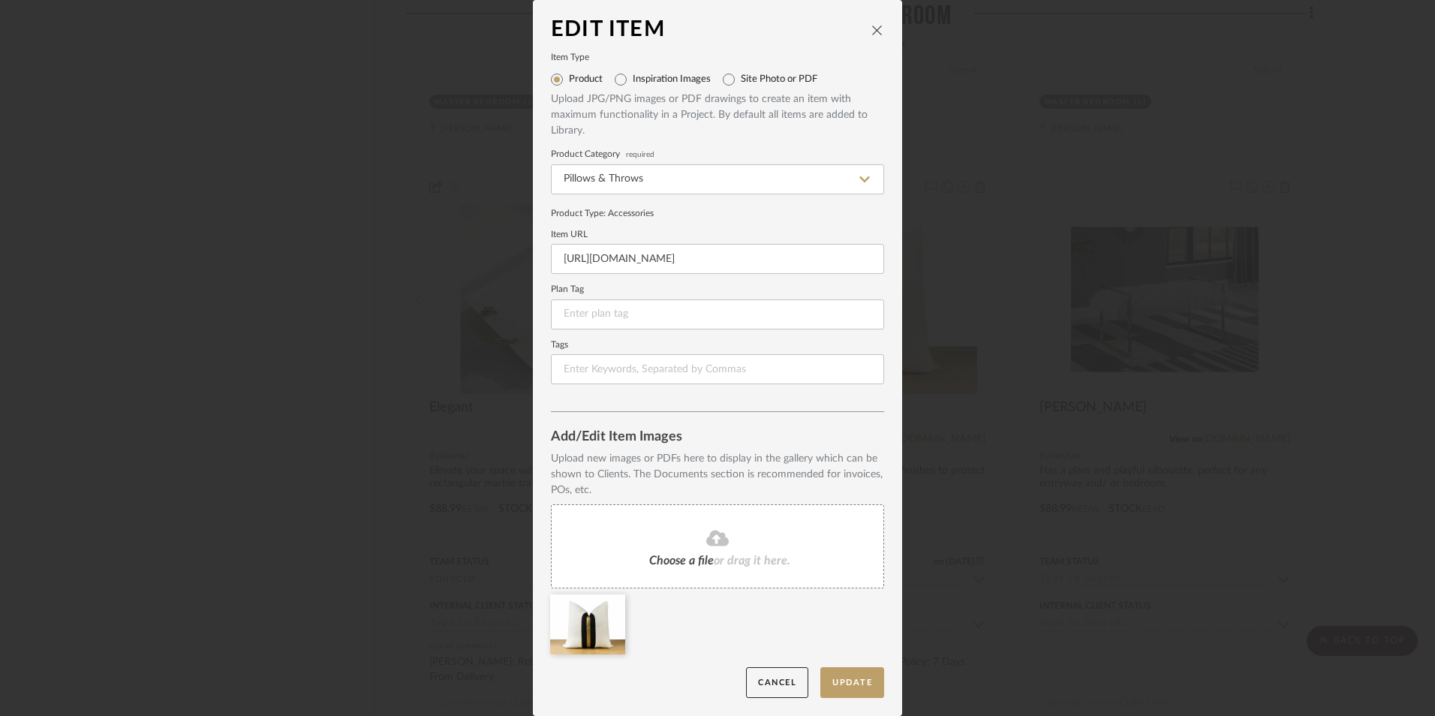
type input "https://www.etsy.com/listing/1043178916/white-black-gold-pillow-cover-textured?…"
click at [739, 224] on form "Item Type Product Inspiration Images Site Photo or PDF Upload JPG/PNG images or…" at bounding box center [717, 219] width 333 height 330
click at [841, 678] on button "Update" at bounding box center [852, 682] width 64 height 31
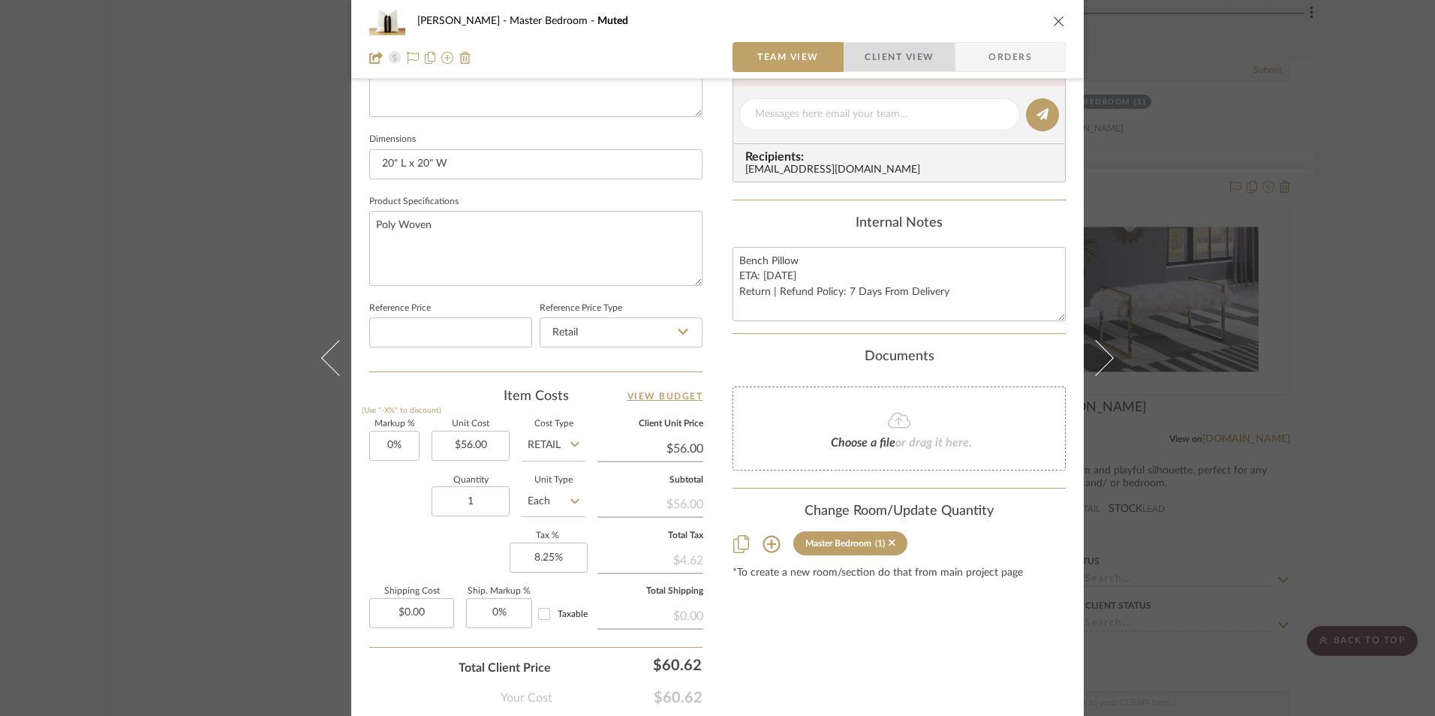
click at [902, 49] on span "Client View" at bounding box center [899, 57] width 69 height 30
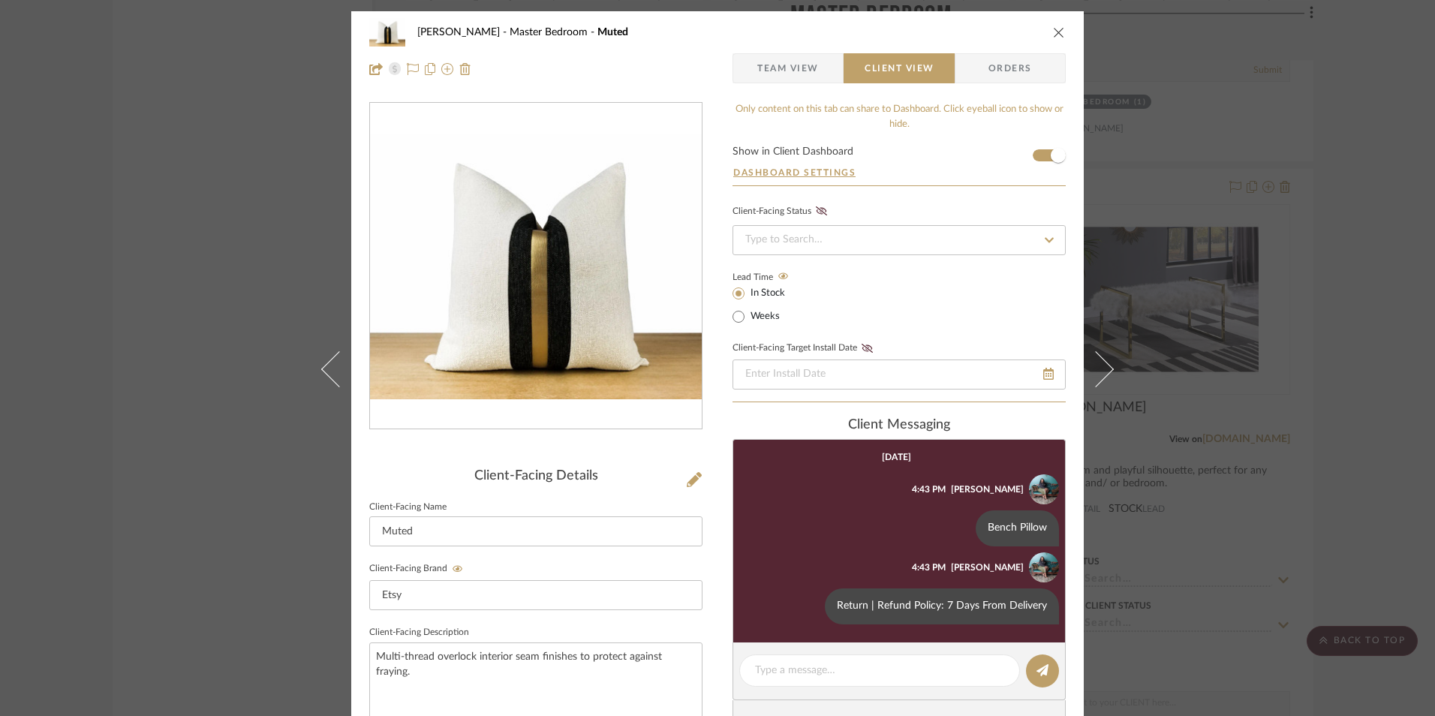
click at [1053, 35] on icon "close" at bounding box center [1059, 32] width 12 height 12
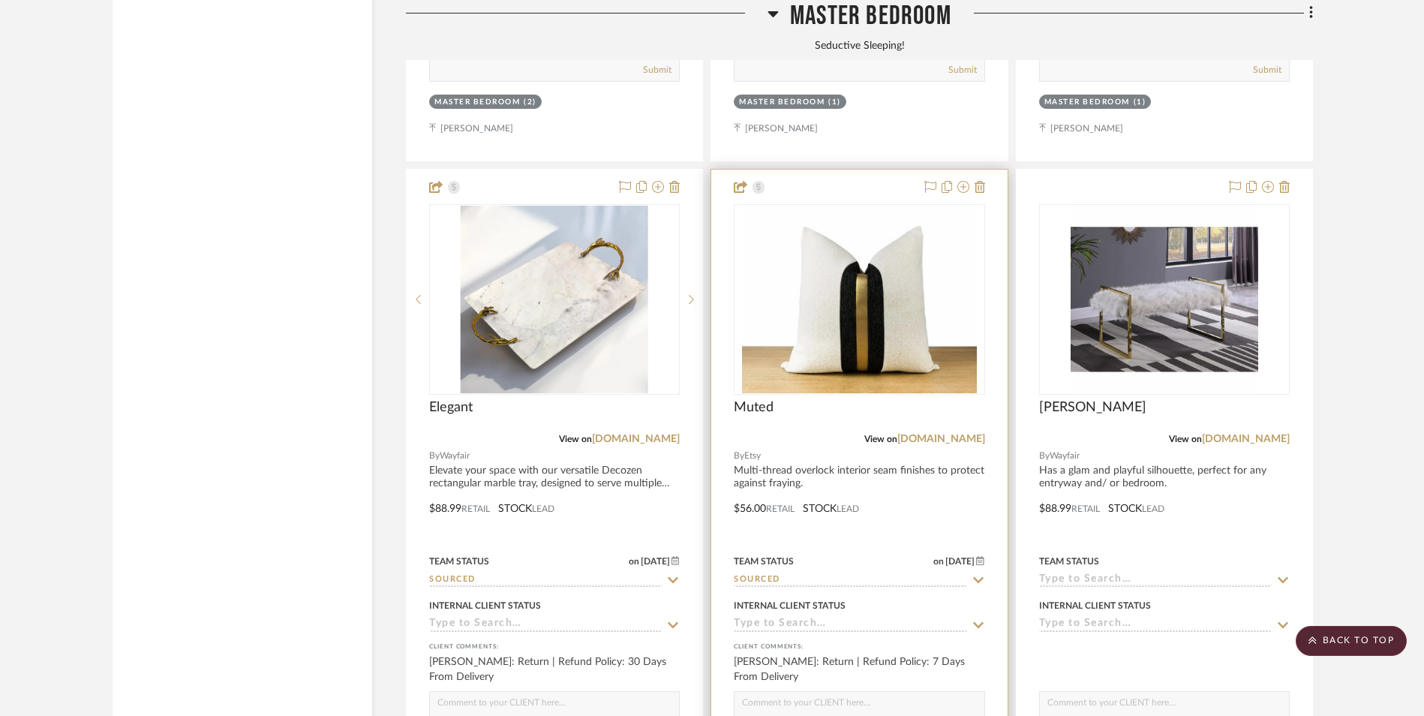
scroll to position [3741, 0]
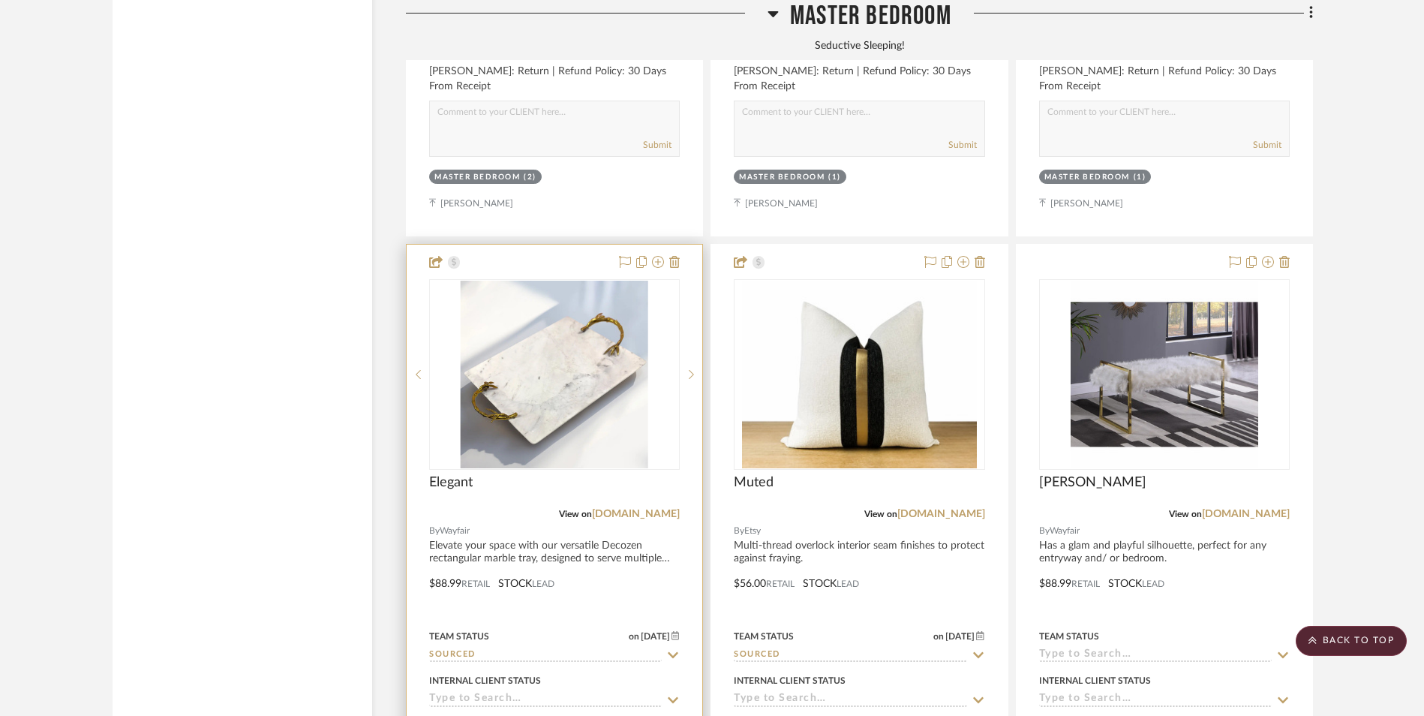
drag, startPoint x: 633, startPoint y: 397, endPoint x: 687, endPoint y: 406, distance: 54.8
click at [633, 509] on link "[DOMAIN_NAME]" at bounding box center [636, 514] width 88 height 11
click at [588, 474] on div "Elegant" at bounding box center [554, 490] width 251 height 33
click at [556, 305] on img "0" at bounding box center [555, 375] width 188 height 188
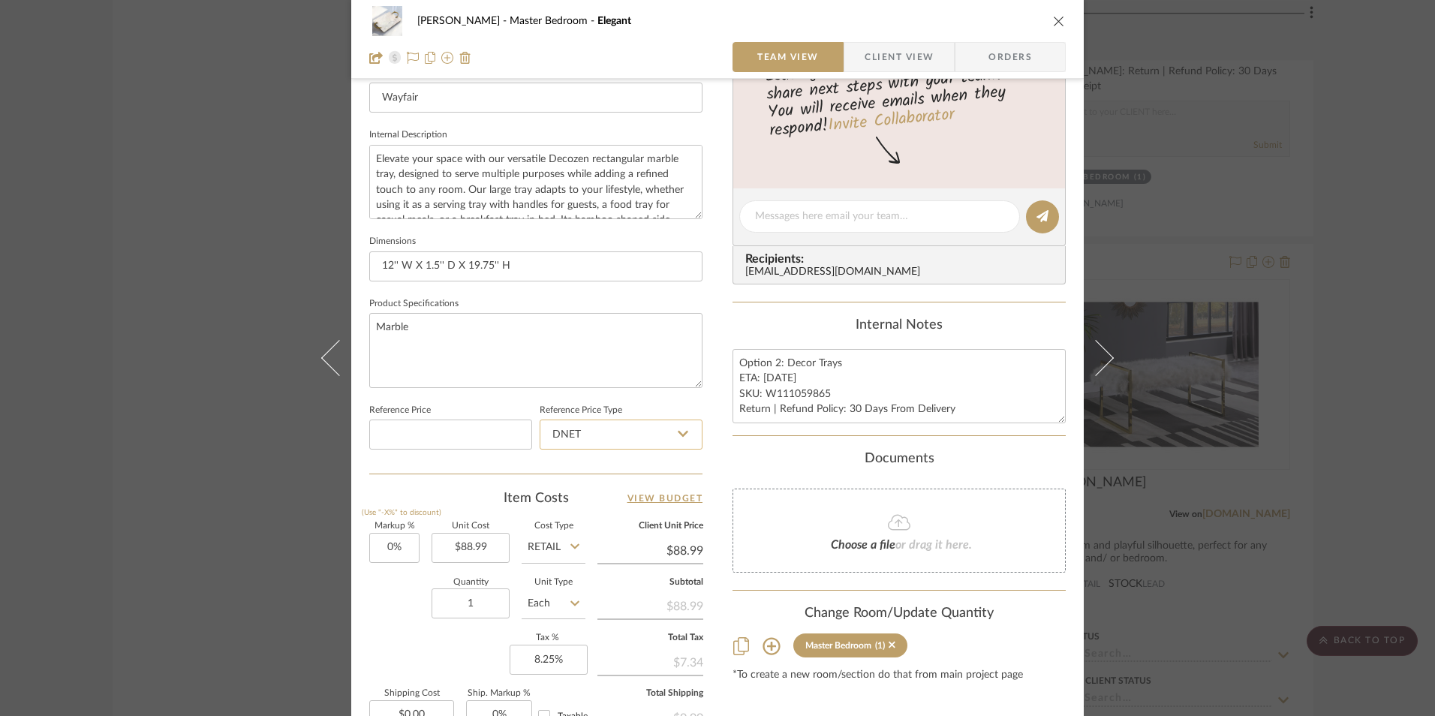
scroll to position [525, 0]
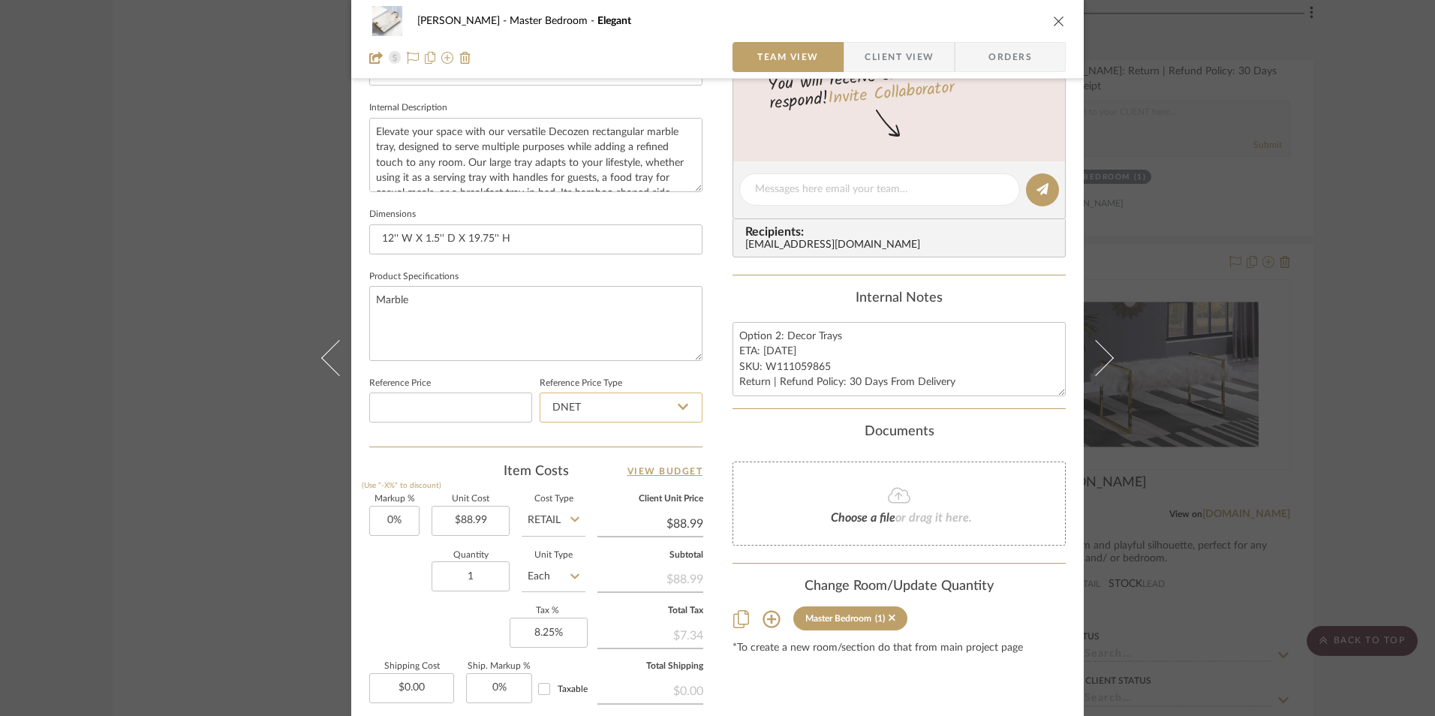
click at [625, 408] on input "DNET" at bounding box center [621, 408] width 163 height 30
click at [603, 477] on div "Retail" at bounding box center [627, 484] width 185 height 38
type input "Retail"
click at [473, 516] on input "88.99" at bounding box center [471, 521] width 78 height 30
type input "$98.99"
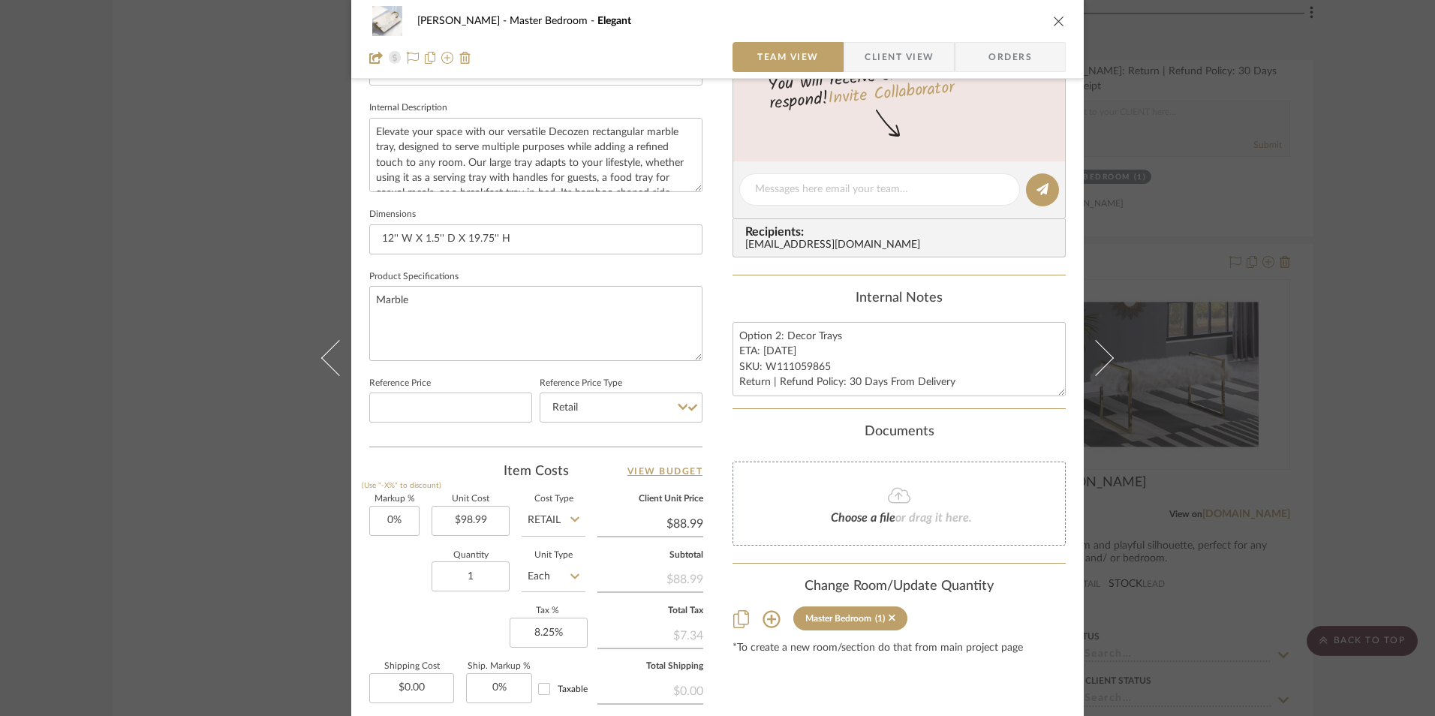
click at [504, 489] on div "Item Costs View Budget Markup % (Use "-X%" to discount) 0% Unit Cost $98.99 Cos…" at bounding box center [535, 636] width 333 height 349
type input "$98.99"
click at [770, 353] on textarea "Option 2: Decor Trays ETA: 8.8.2025 SKU: W111059865 Return | Refund Policy: 30 …" at bounding box center [898, 359] width 333 height 74
type textarea "Option 2: Decor Trays ETA: 8.28.2025 SKU: W111059865 Return | Refund Policy: 30…"
click at [796, 289] on div "Content here copies to Client View - confirm visibility there. Show in Client D…" at bounding box center [898, 194] width 333 height 1235
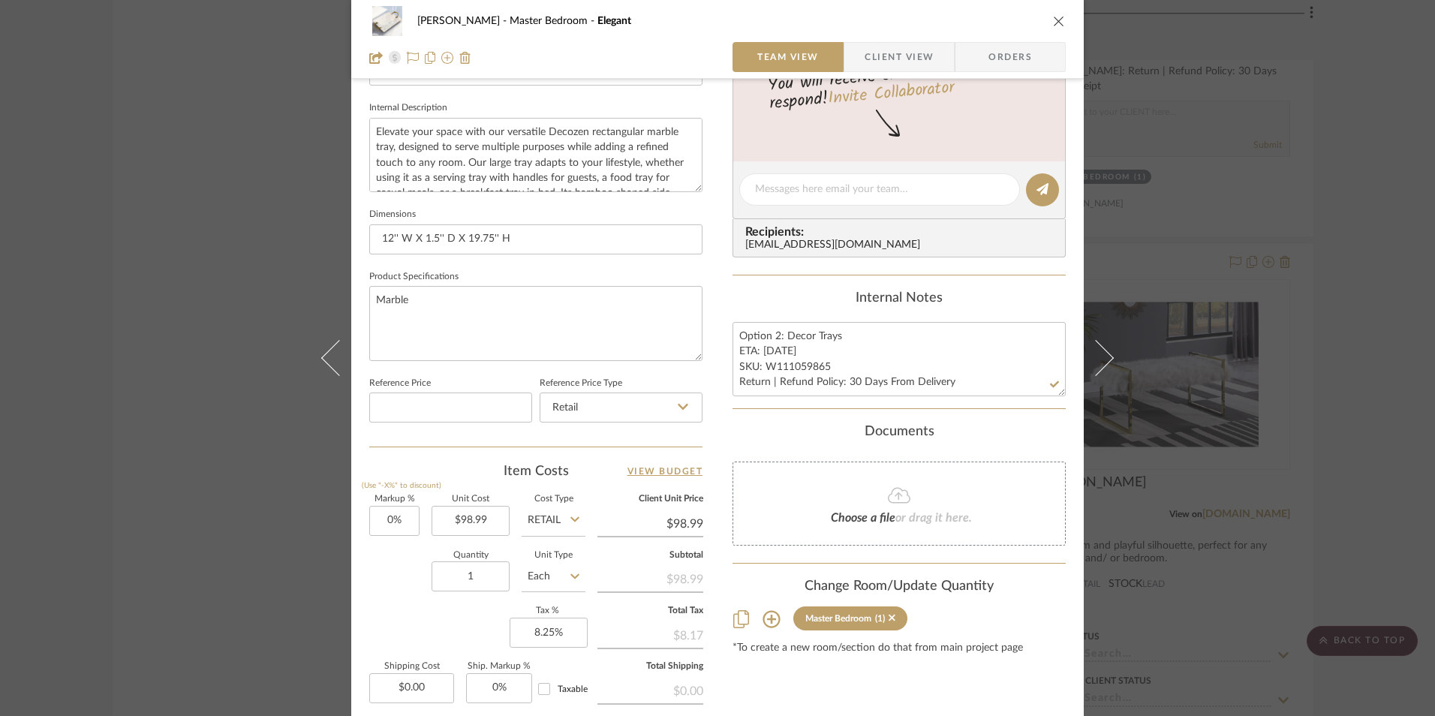
click at [1003, 54] on span "Orders" at bounding box center [1010, 57] width 77 height 30
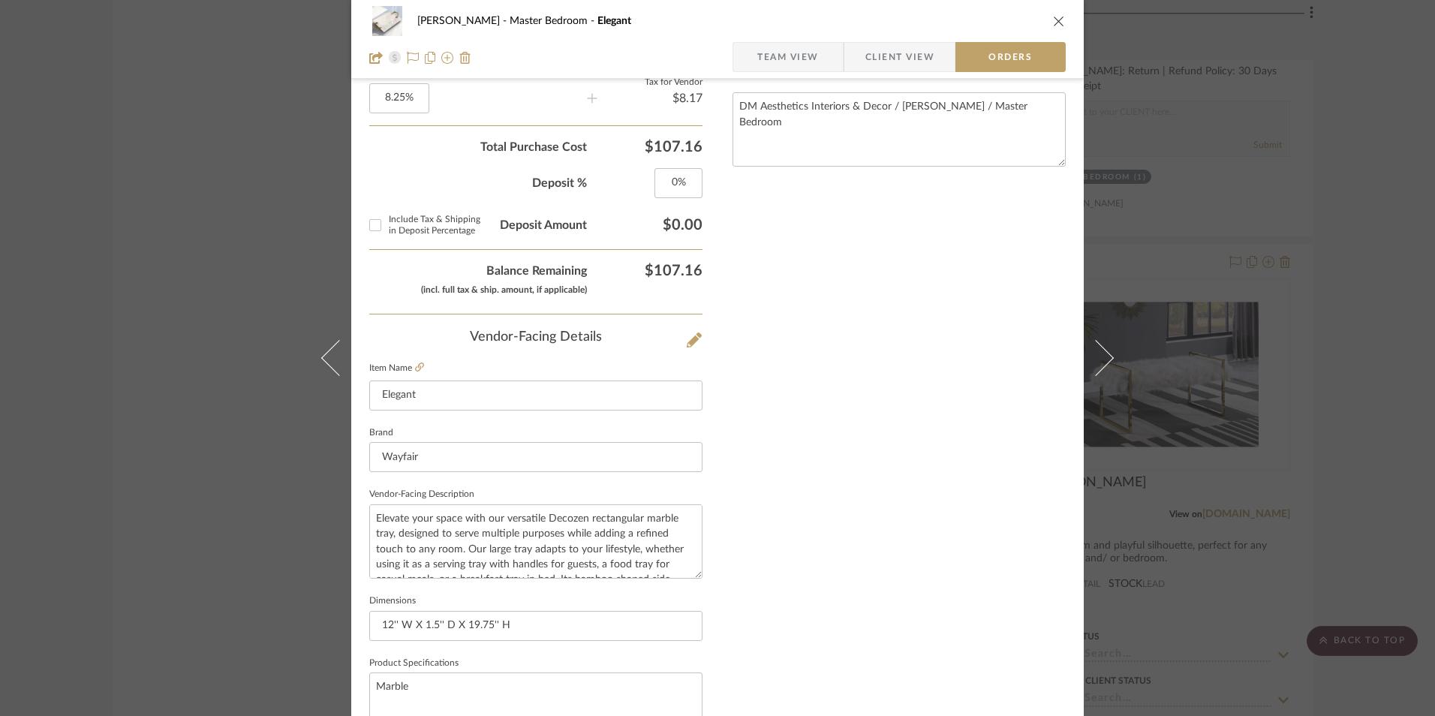
scroll to position [880, 0]
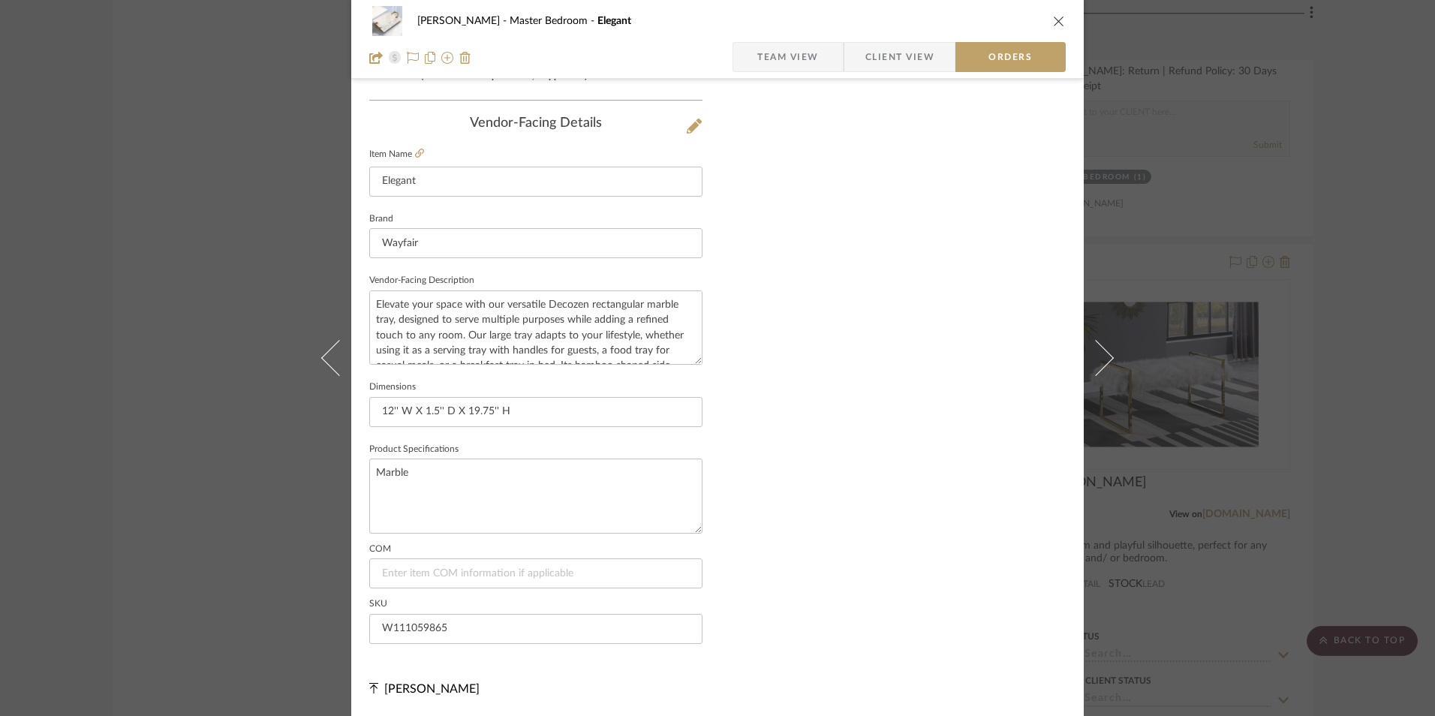
click at [871, 51] on span "Client View" at bounding box center [899, 57] width 69 height 30
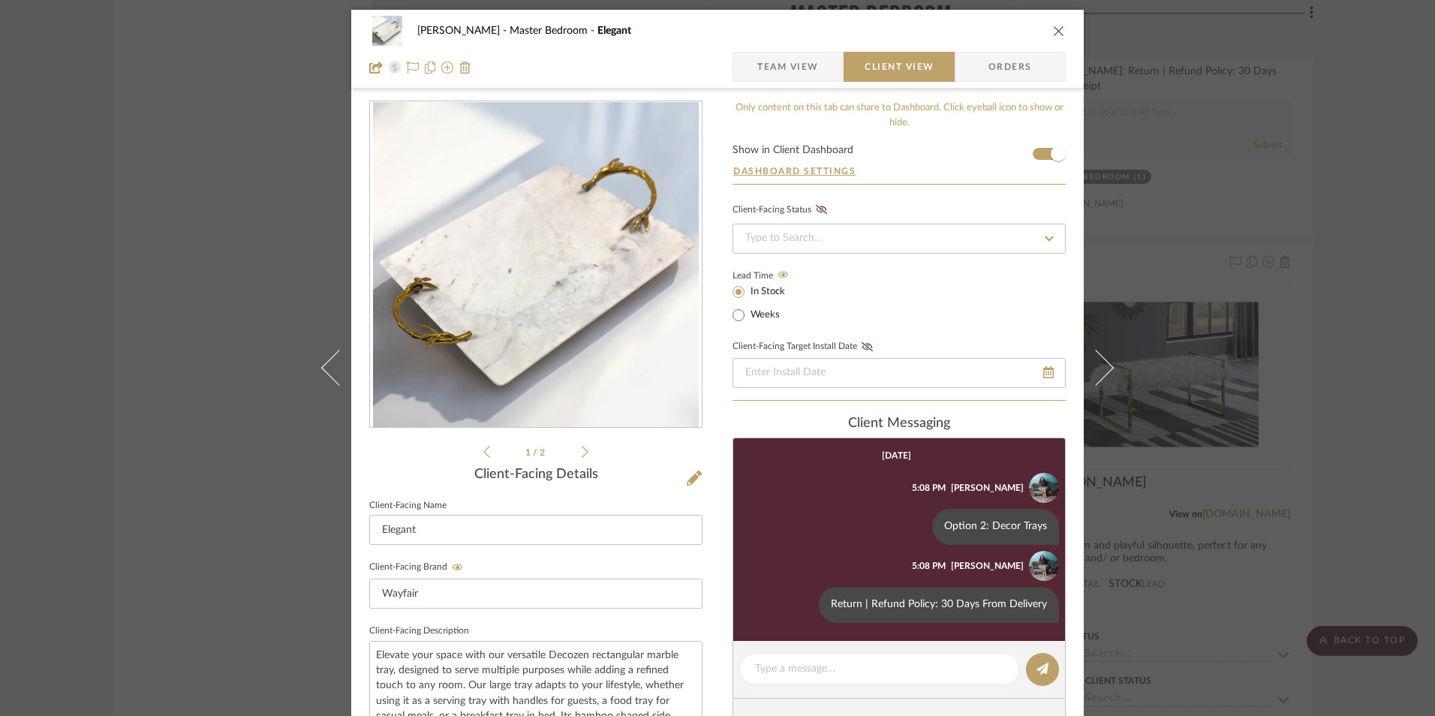
scroll to position [0, 0]
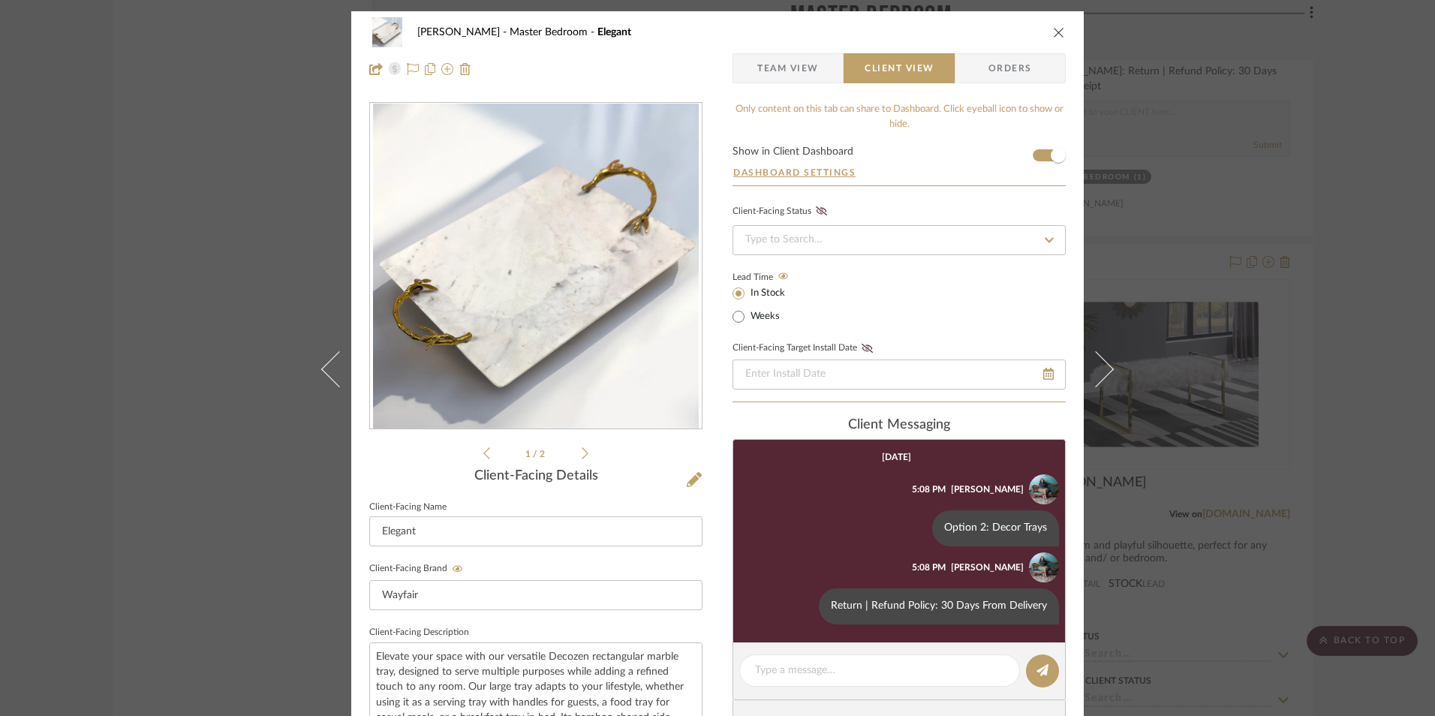
click at [1055, 32] on icon "close" at bounding box center [1059, 32] width 12 height 12
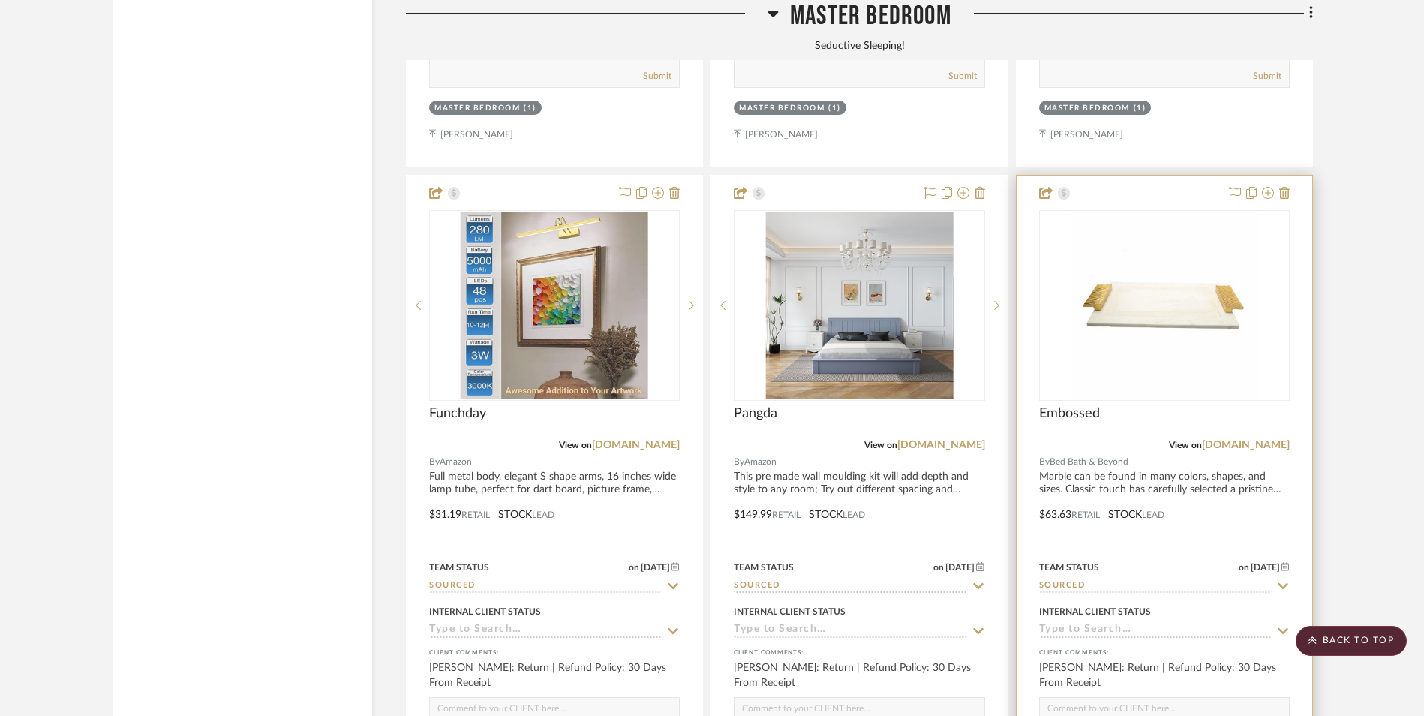
scroll to position [3141, 0]
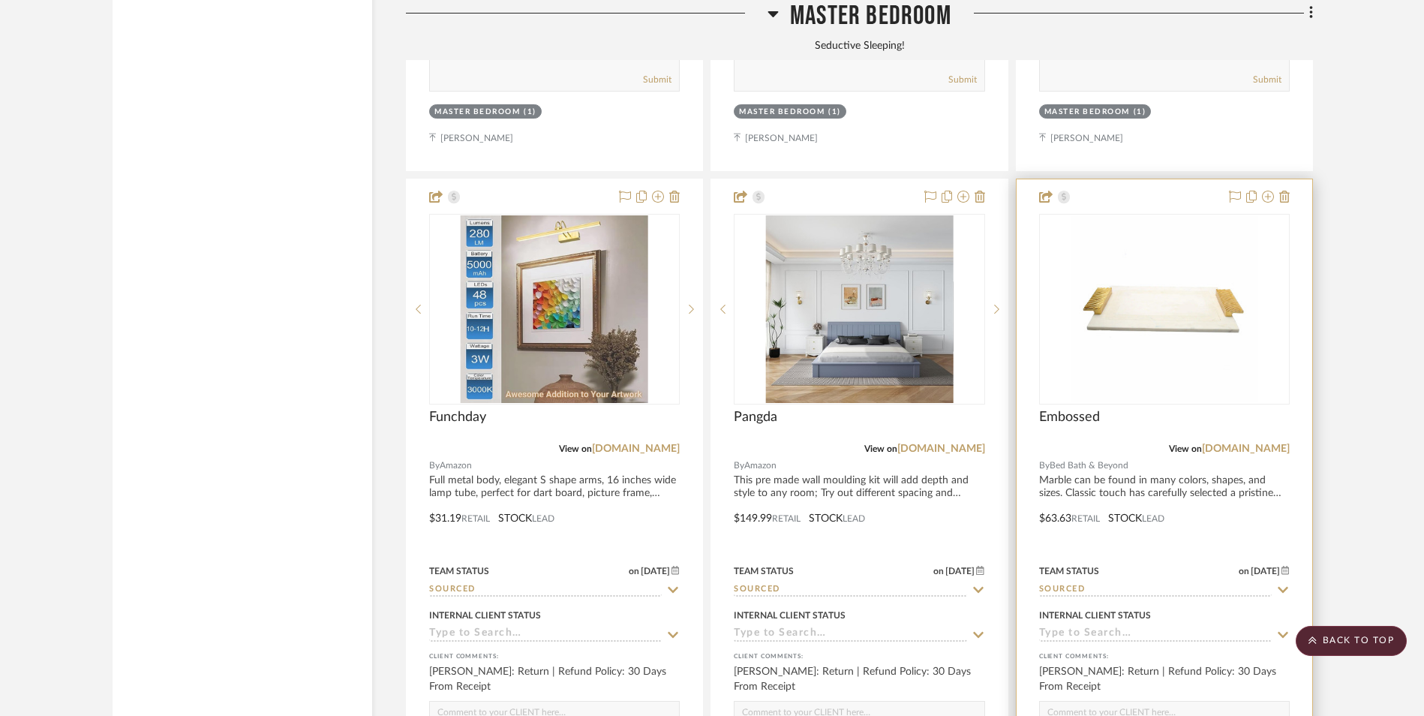
click at [1219, 444] on link "[DOMAIN_NAME]" at bounding box center [1246, 449] width 88 height 11
click at [1096, 215] on img "0" at bounding box center [1165, 309] width 188 height 188
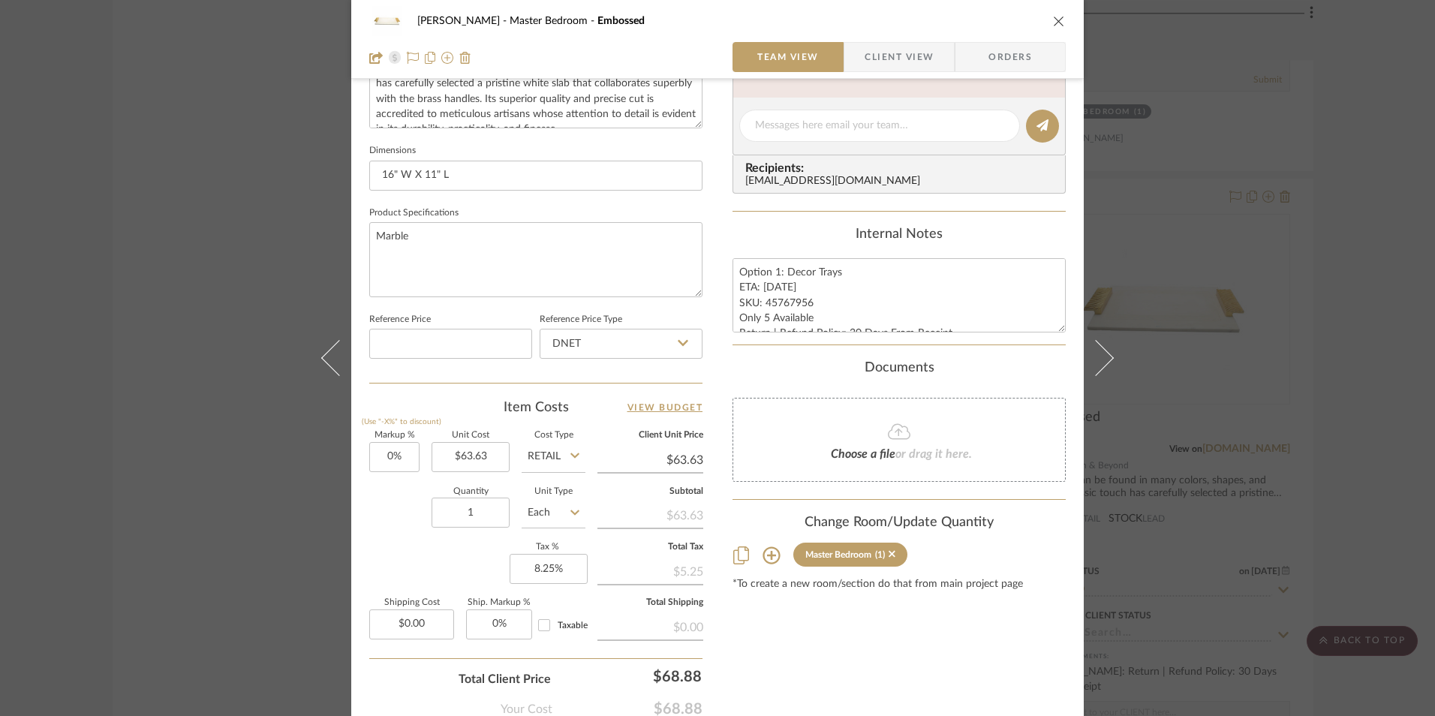
scroll to position [675, 0]
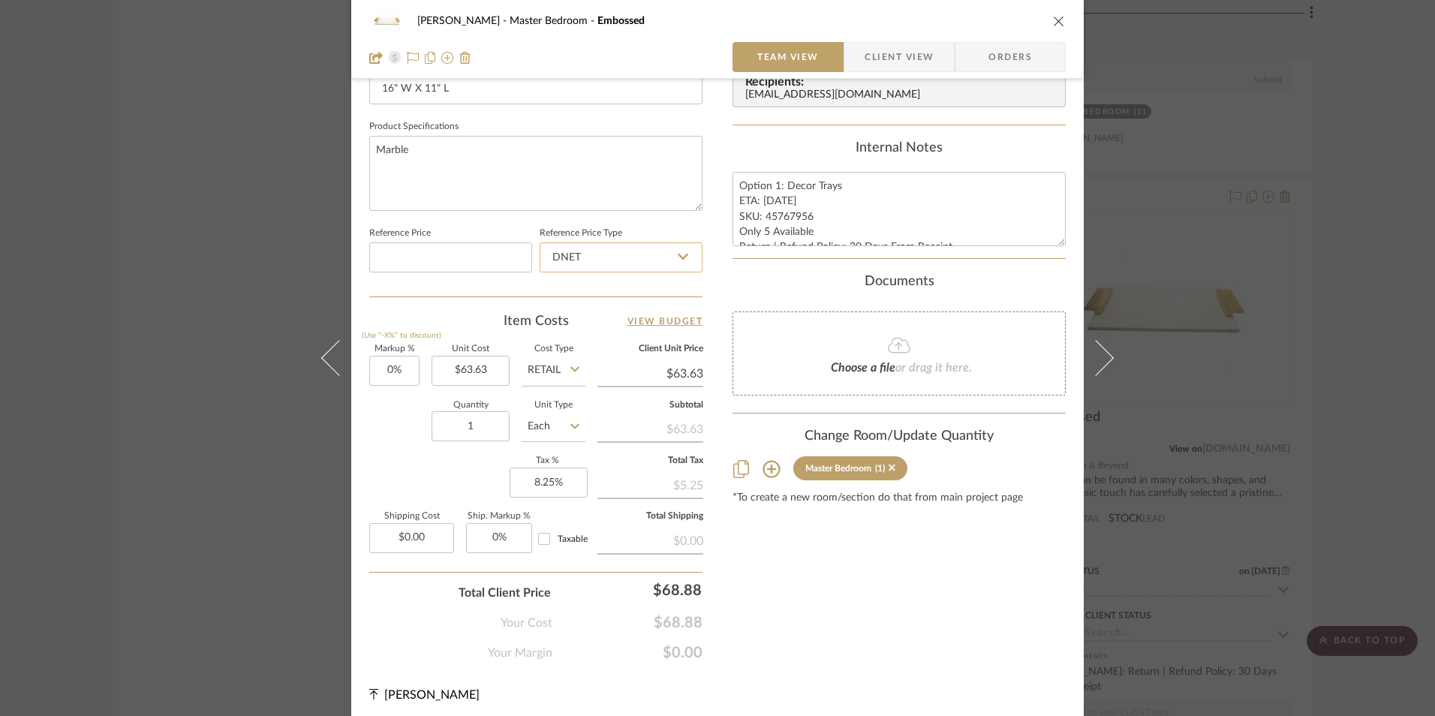
click at [633, 257] on input "DNET" at bounding box center [621, 257] width 163 height 30
click at [607, 333] on div "Retail" at bounding box center [627, 333] width 185 height 38
type input "Retail"
click at [770, 199] on textarea "Option 1: Decor Trays ETA: 8.9.2025 SKU: 45767956 Only 5 Available Return | Ref…" at bounding box center [898, 209] width 333 height 74
type textarea "Option 1: Decor Trays ETA: 8.28.2025 SKU: 45767956 Only 5 Available Return | Re…"
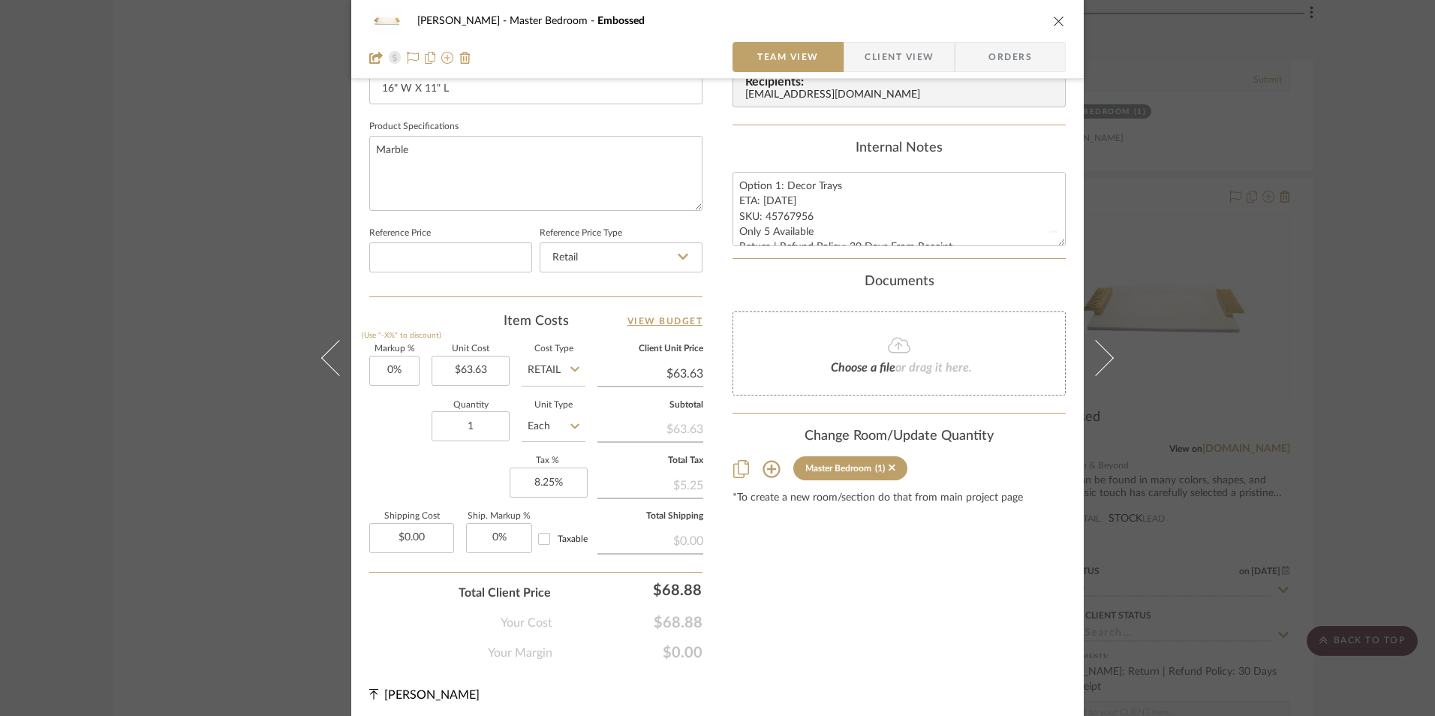
click at [799, 148] on div "Internal Notes" at bounding box center [898, 148] width 333 height 17
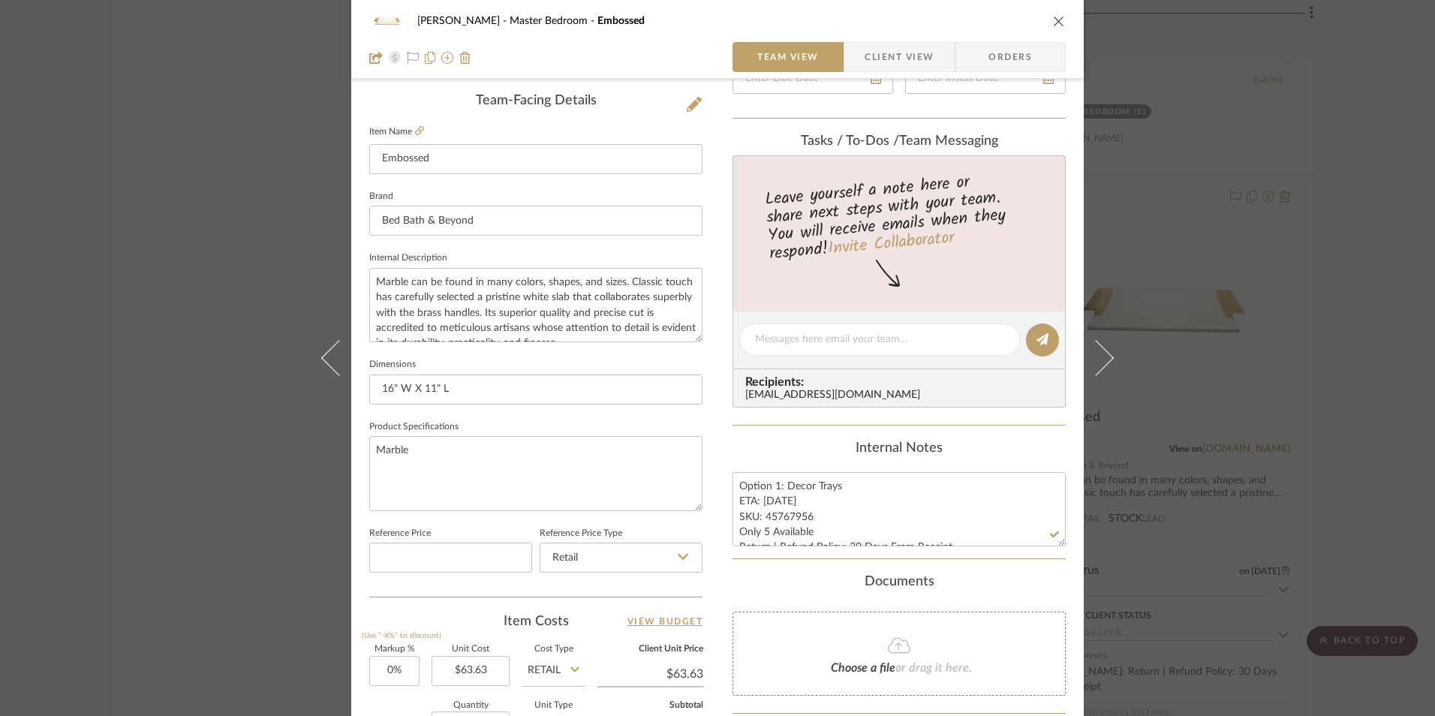
click at [1018, 50] on span "Orders" at bounding box center [1010, 57] width 77 height 30
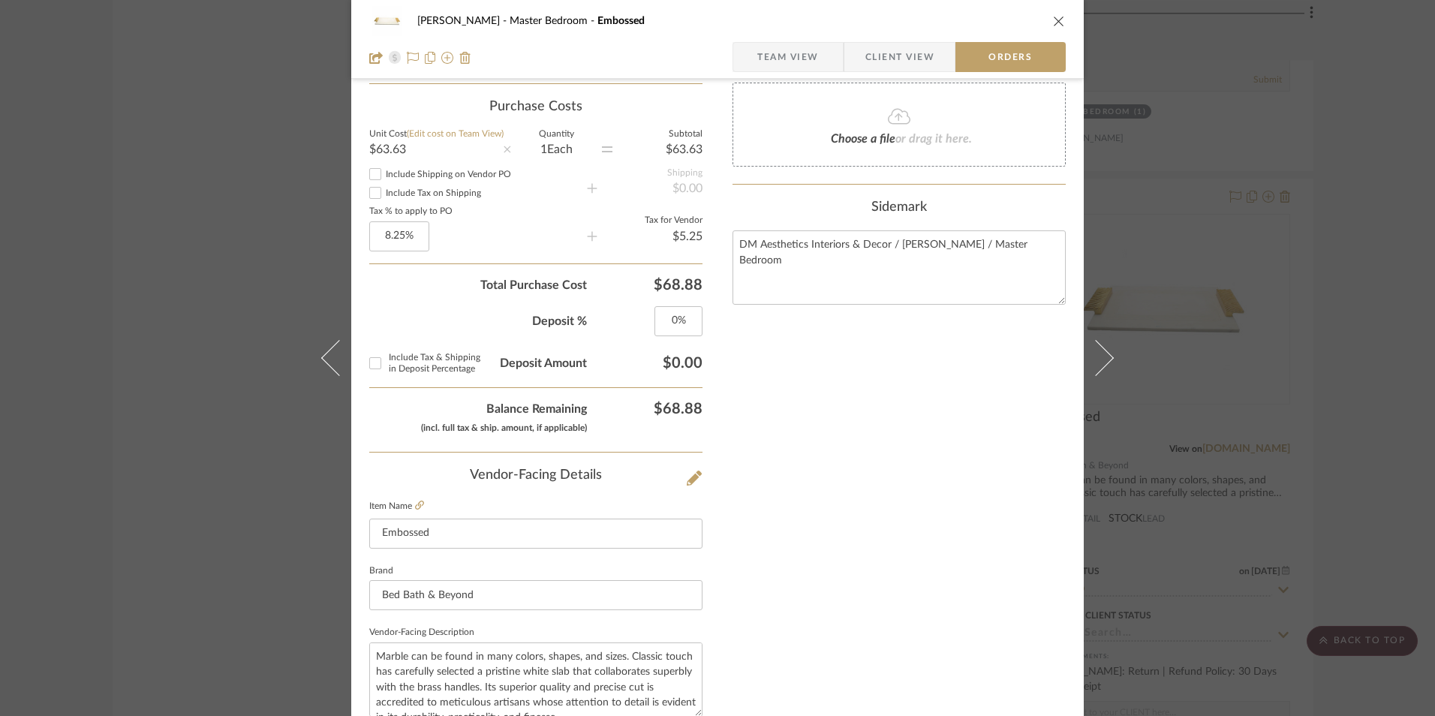
scroll to position [880, 0]
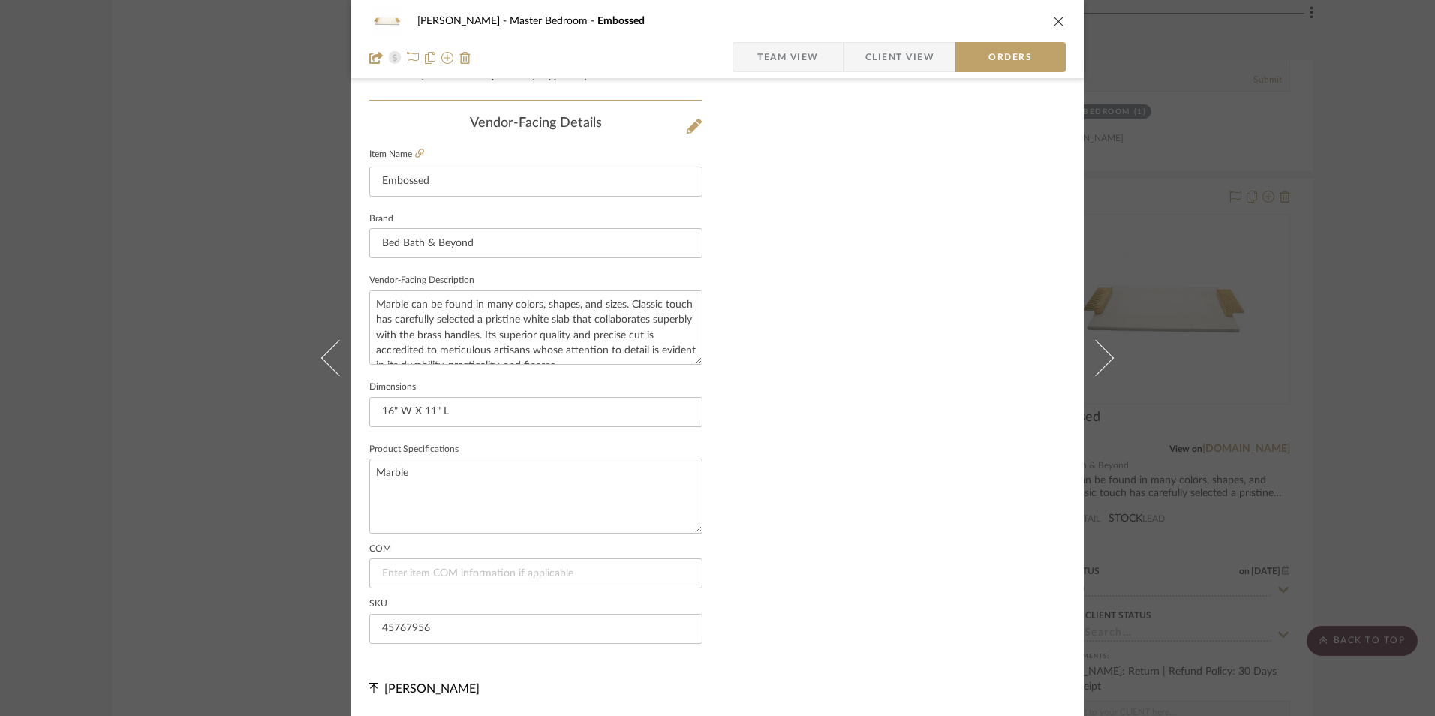
click at [889, 35] on div "Jeree Hall Master Bedroom Embossed" at bounding box center [717, 21] width 696 height 30
click at [886, 50] on span "Client View" at bounding box center [899, 57] width 69 height 30
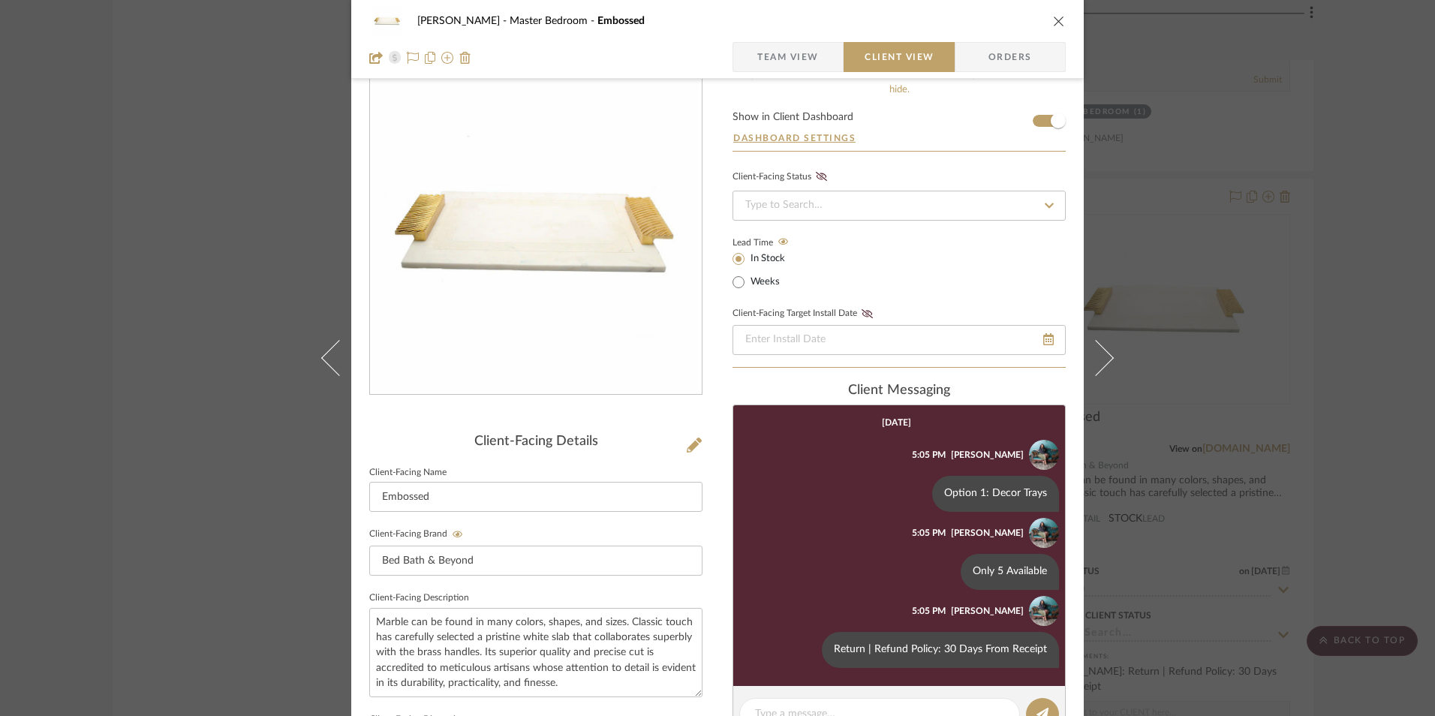
scroll to position [0, 0]
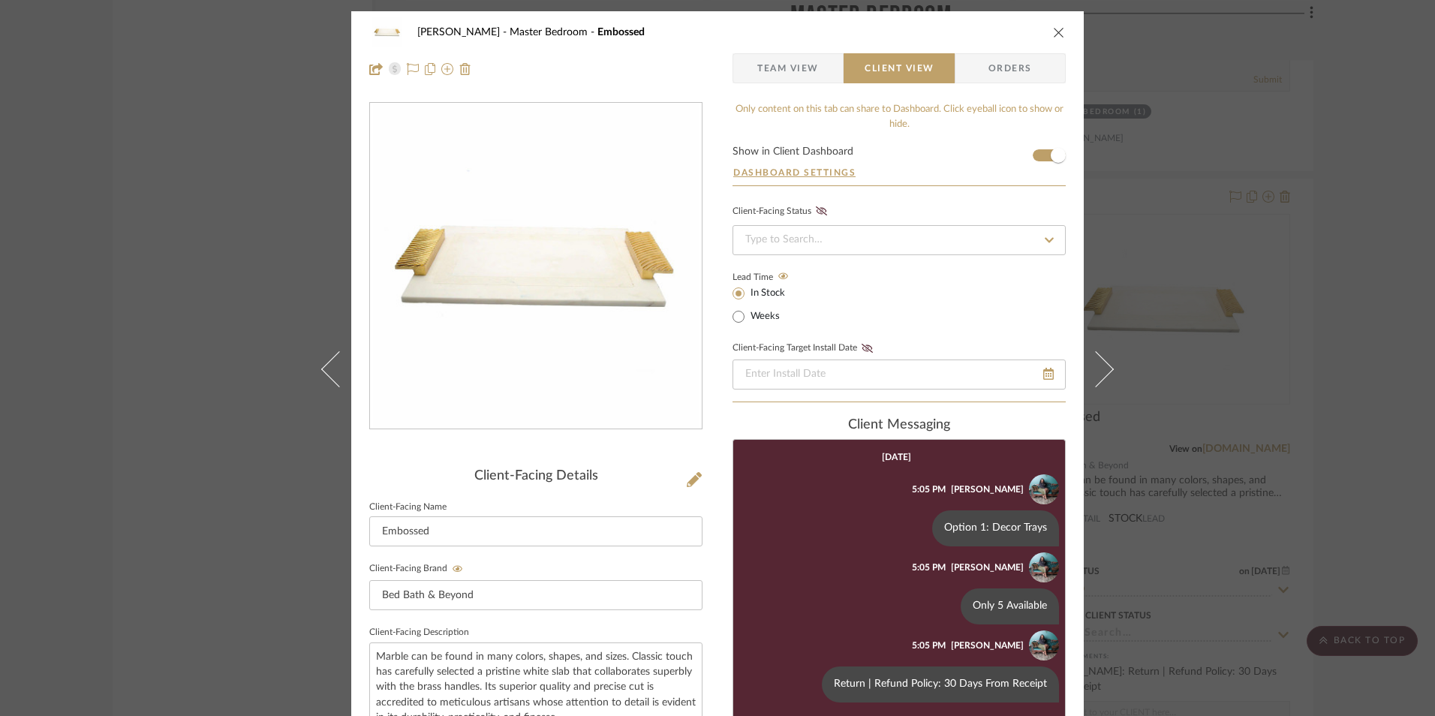
click at [1055, 30] on icon "close" at bounding box center [1059, 32] width 12 height 12
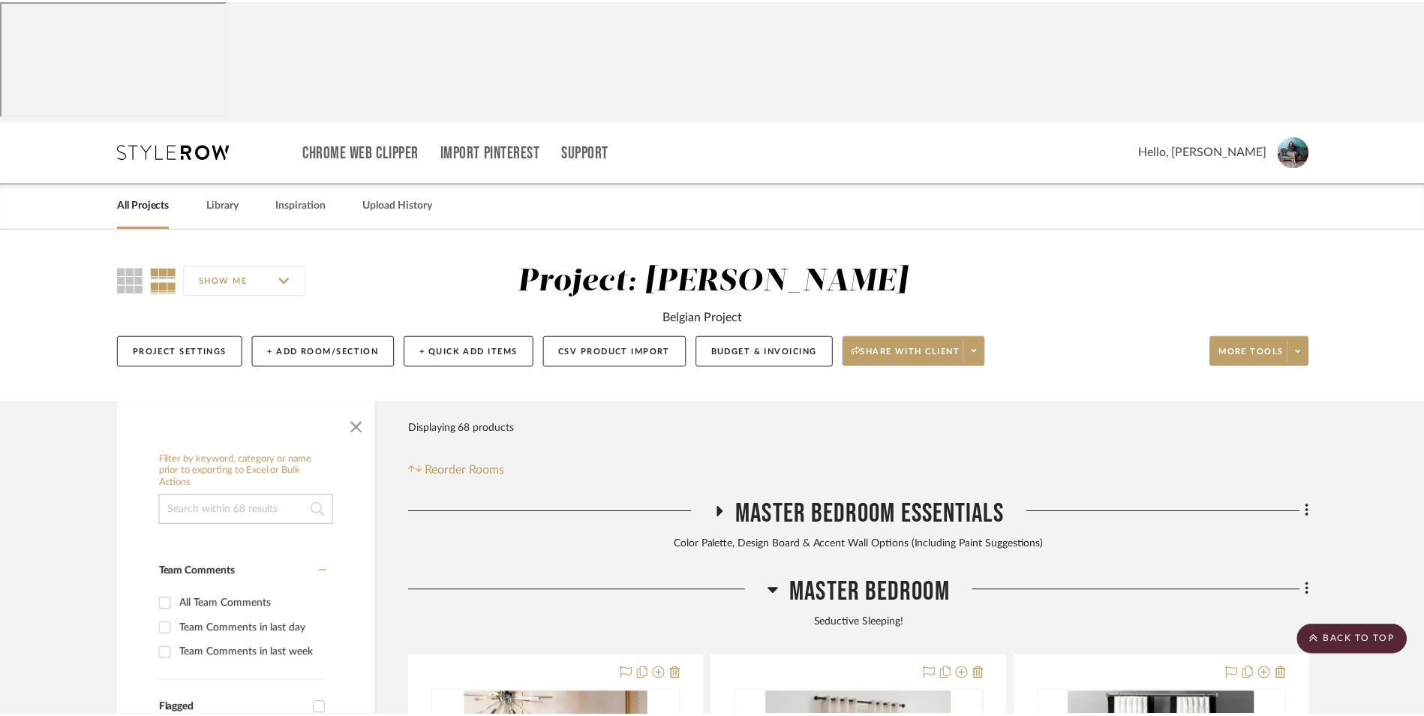
scroll to position [3141, 0]
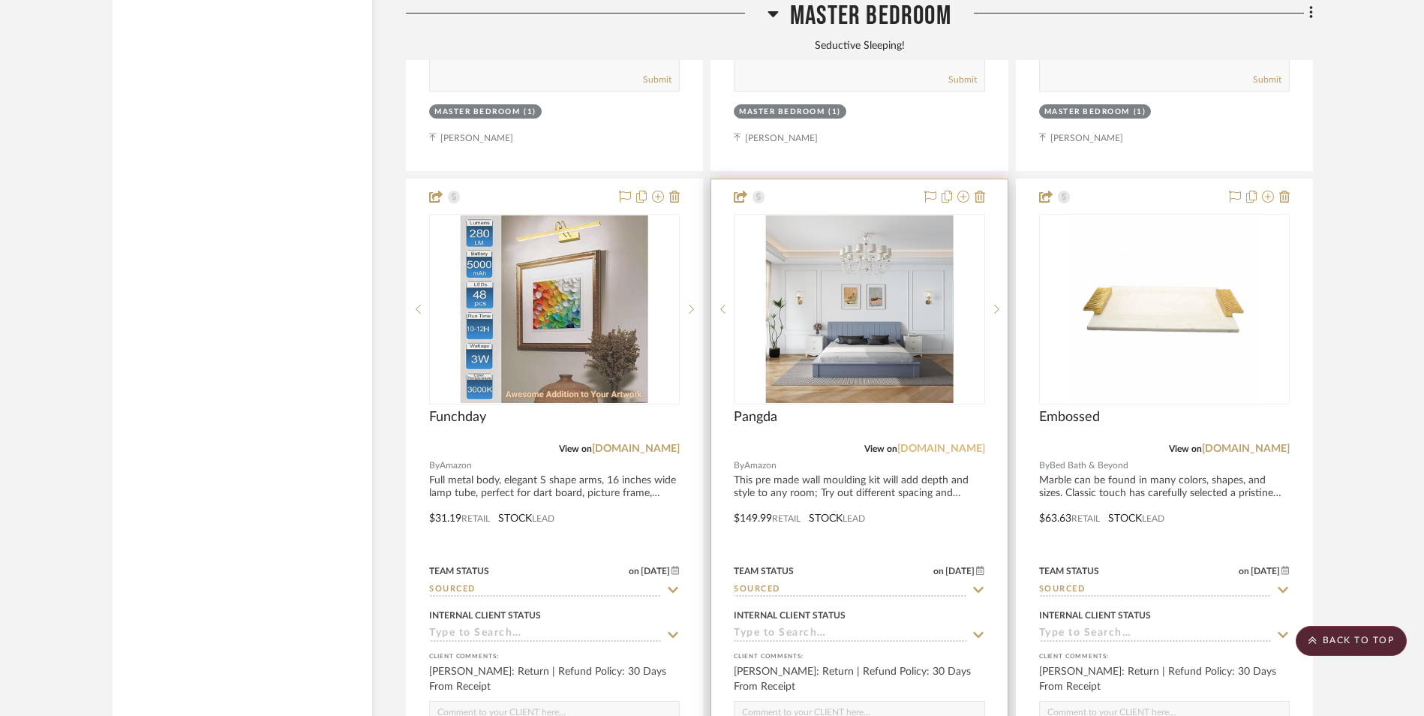
click at [953, 444] on link "[DOMAIN_NAME]" at bounding box center [942, 449] width 88 height 11
click at [842, 215] on img "0" at bounding box center [860, 309] width 188 height 188
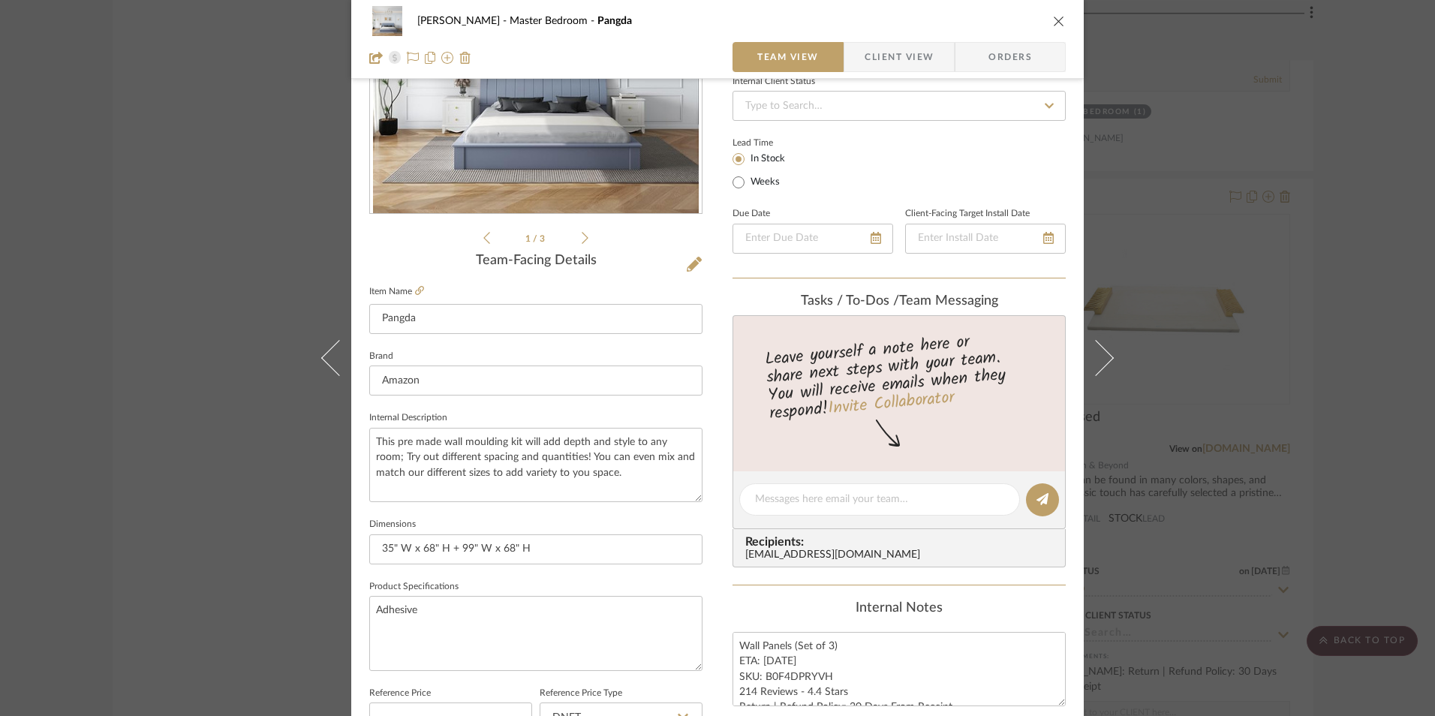
scroll to position [450, 0]
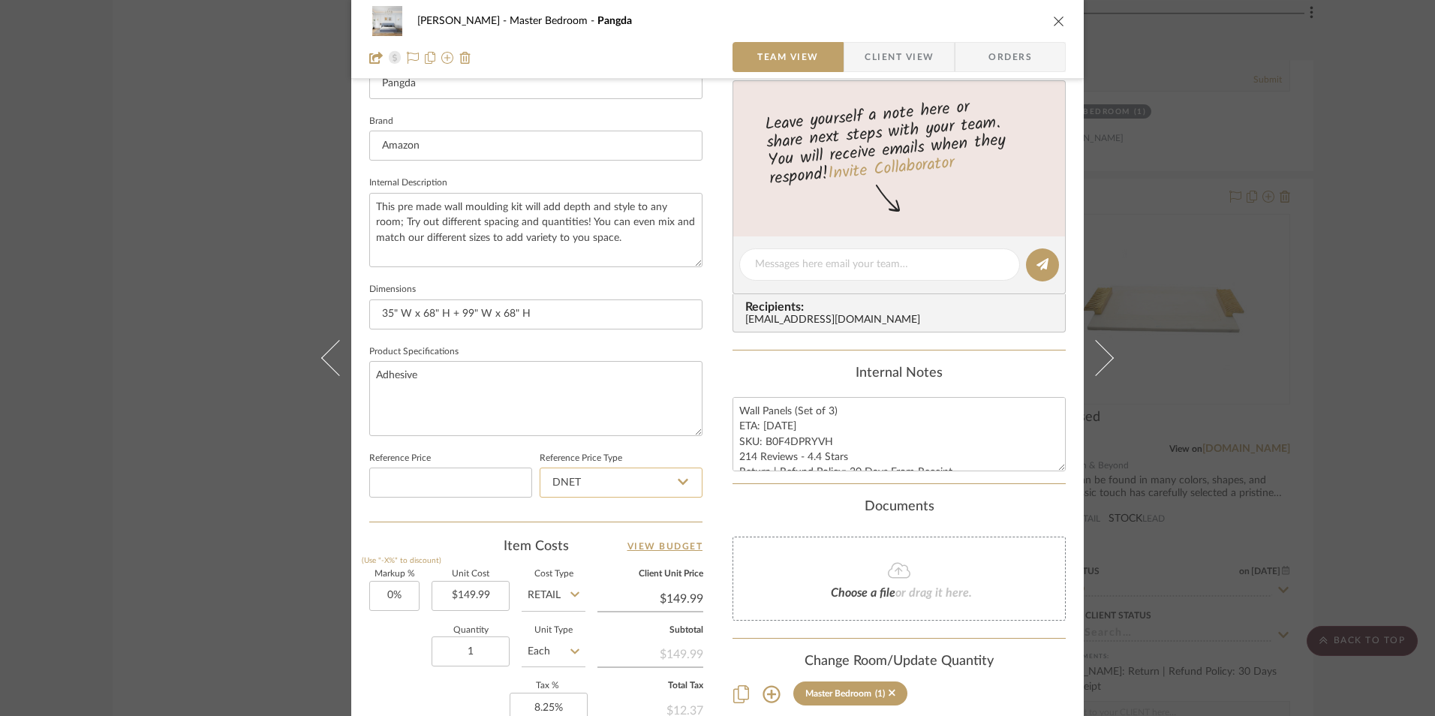
click at [643, 486] on input "DNET" at bounding box center [621, 483] width 163 height 30
click at [608, 564] on div "Retail" at bounding box center [627, 559] width 185 height 38
type input "Retail"
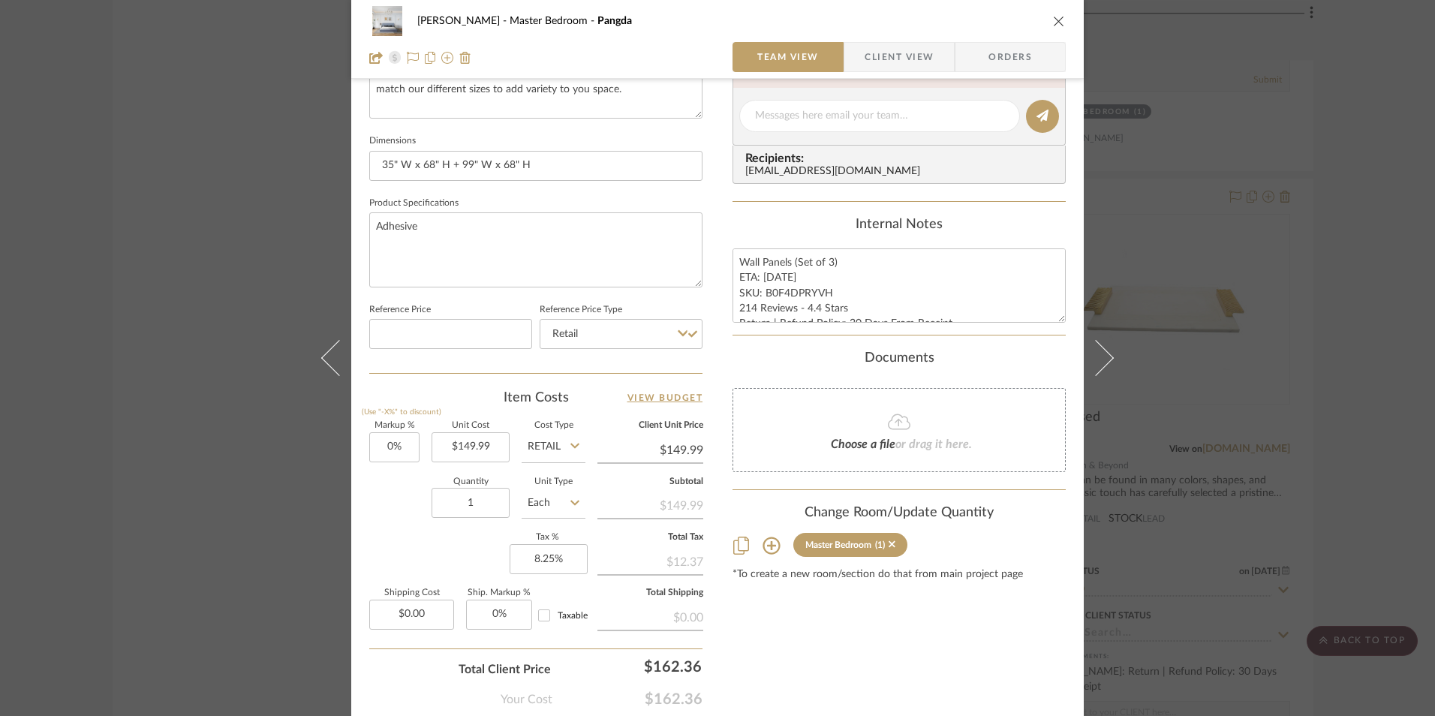
scroll to position [600, 0]
click at [753, 307] on textarea "Wall Panels (Set of 3) ETA: 8.9.2025 SKU: B0F4DPRYVH 214 Reviews - 4.4 Stars Re…" at bounding box center [898, 284] width 333 height 74
click at [817, 307] on textarea "Wall Panels (Set of 3) ETA: 8.9.2025 SKU: B0F4DPRYVH 224 Reviews - 4.4 Stars Re…" at bounding box center [898, 284] width 333 height 74
type textarea "Wall Panels (Set of 3) ETA: 8.9.2025 SKU: B0F4DPRYVH 224 Reviews - 4.5 Stars Re…"
click at [825, 217] on div "Internal Notes" at bounding box center [898, 223] width 333 height 17
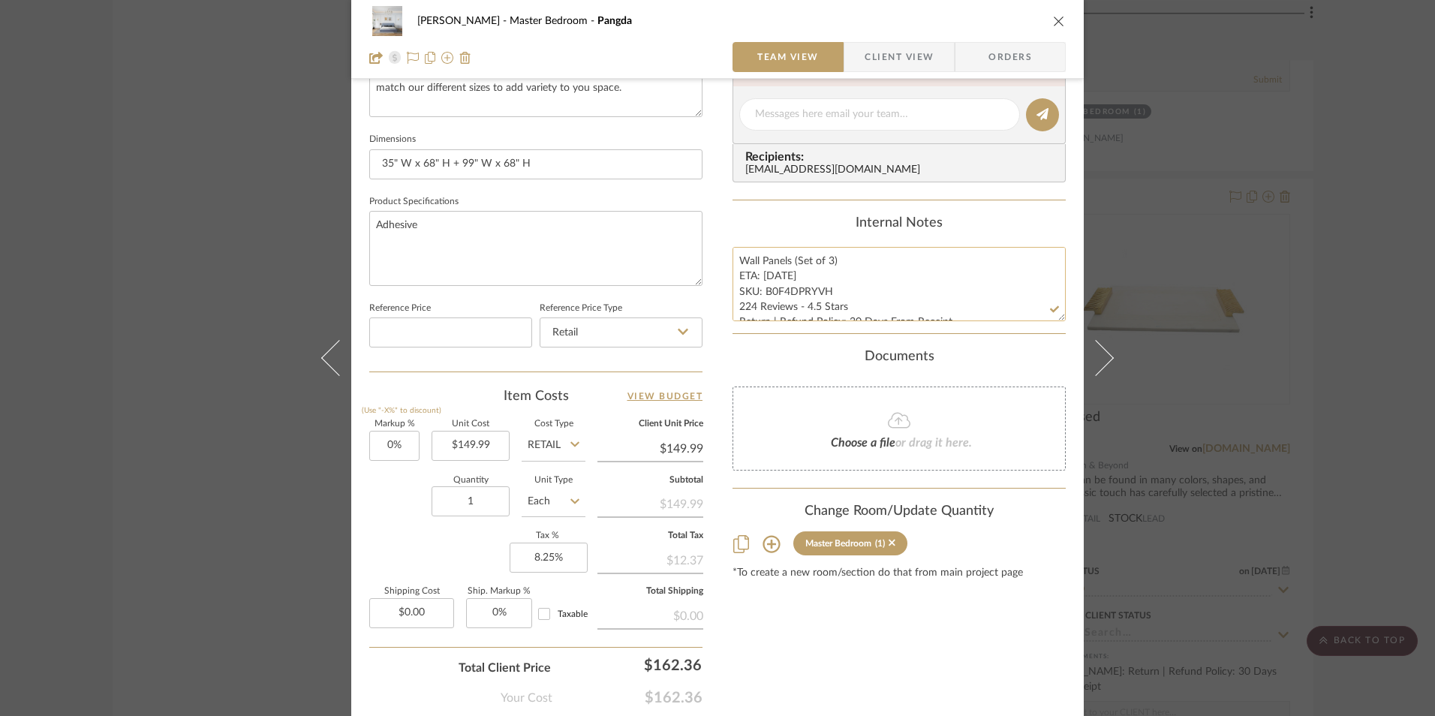
drag, startPoint x: 847, startPoint y: 306, endPoint x: 767, endPoint y: 302, distance: 80.4
click at [732, 305] on textarea "Wall Panels (Set of 3) ETA: 8.9.2025 SKU: B0F4DPRYVH 224 Reviews - 4.5 Stars Re…" at bounding box center [898, 284] width 333 height 74
click at [768, 278] on textarea "Wall Panels (Set of 3) ETA: 8.9.2025 SKU: B0F4DPRYVH 224 Reviews - 4.5 Stars Re…" at bounding box center [898, 284] width 333 height 74
type textarea "Wall Panels (Set of 3) ETA: [DATE] SKU: B0F4DPRYVH 224 Reviews - 4.5 Stars Retu…"
click at [781, 215] on div "Internal Notes" at bounding box center [898, 223] width 333 height 17
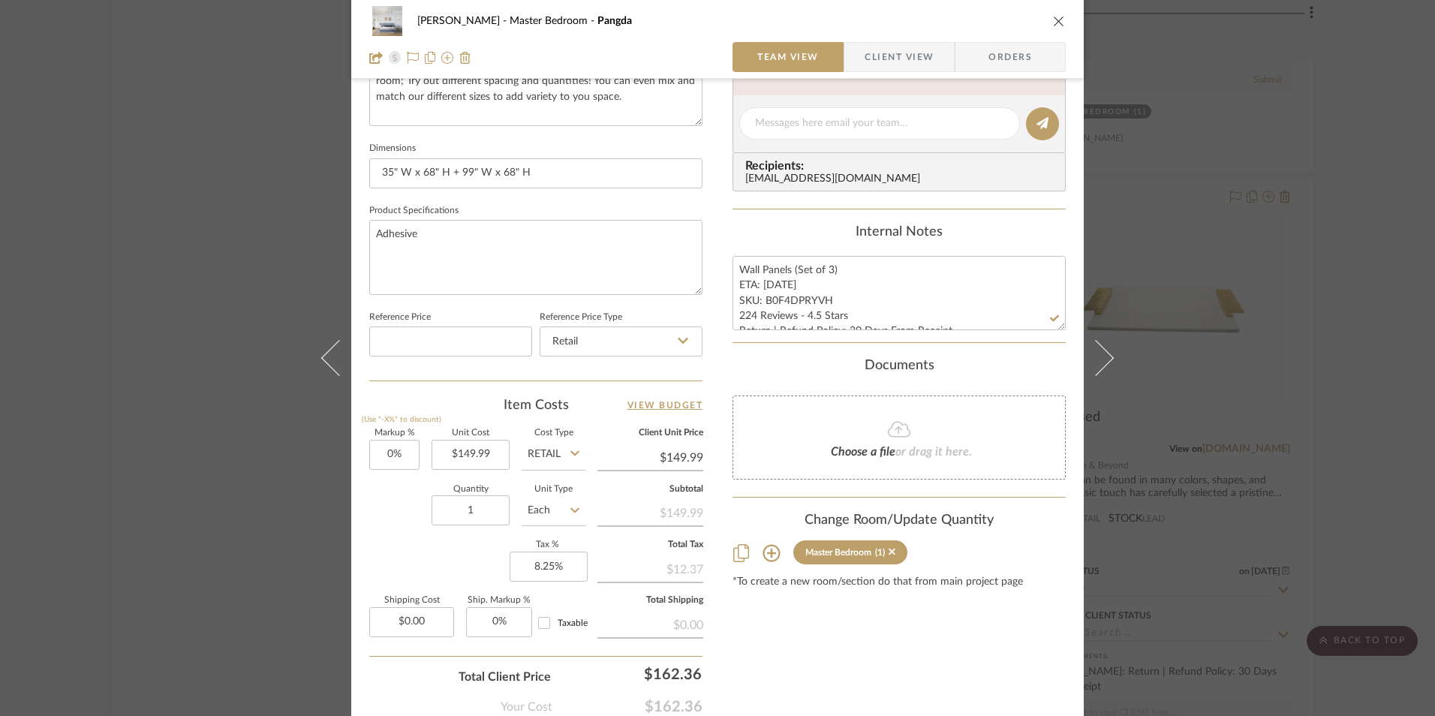
scroll to position [525, 0]
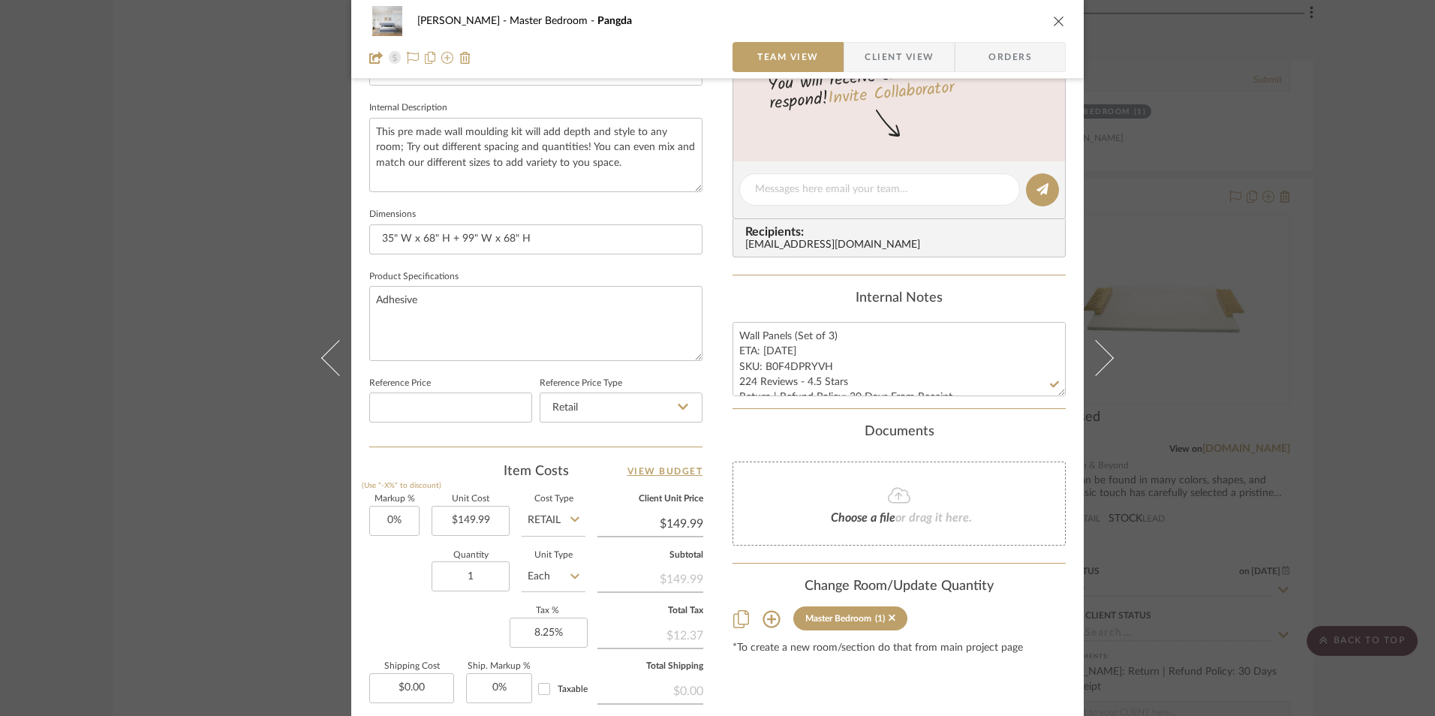
click at [1016, 59] on span "Orders" at bounding box center [1010, 57] width 77 height 30
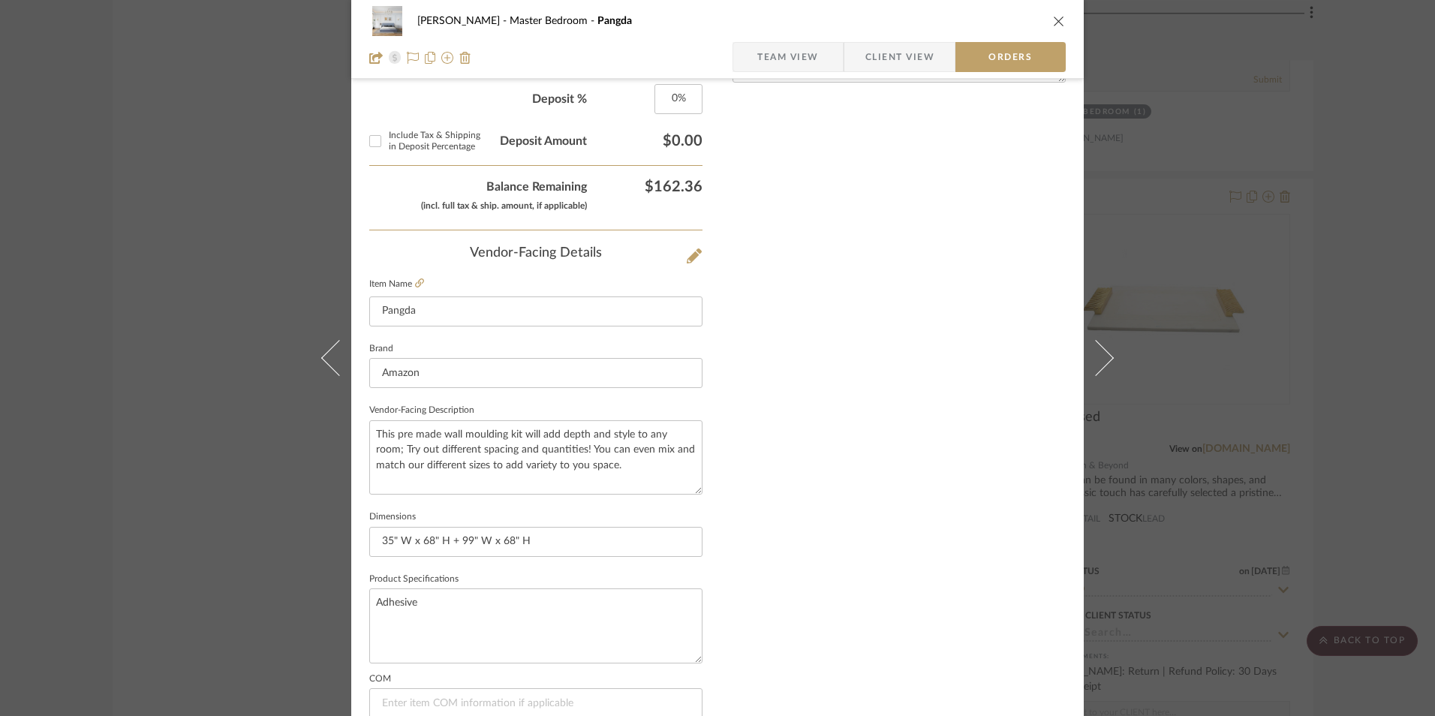
scroll to position [880, 0]
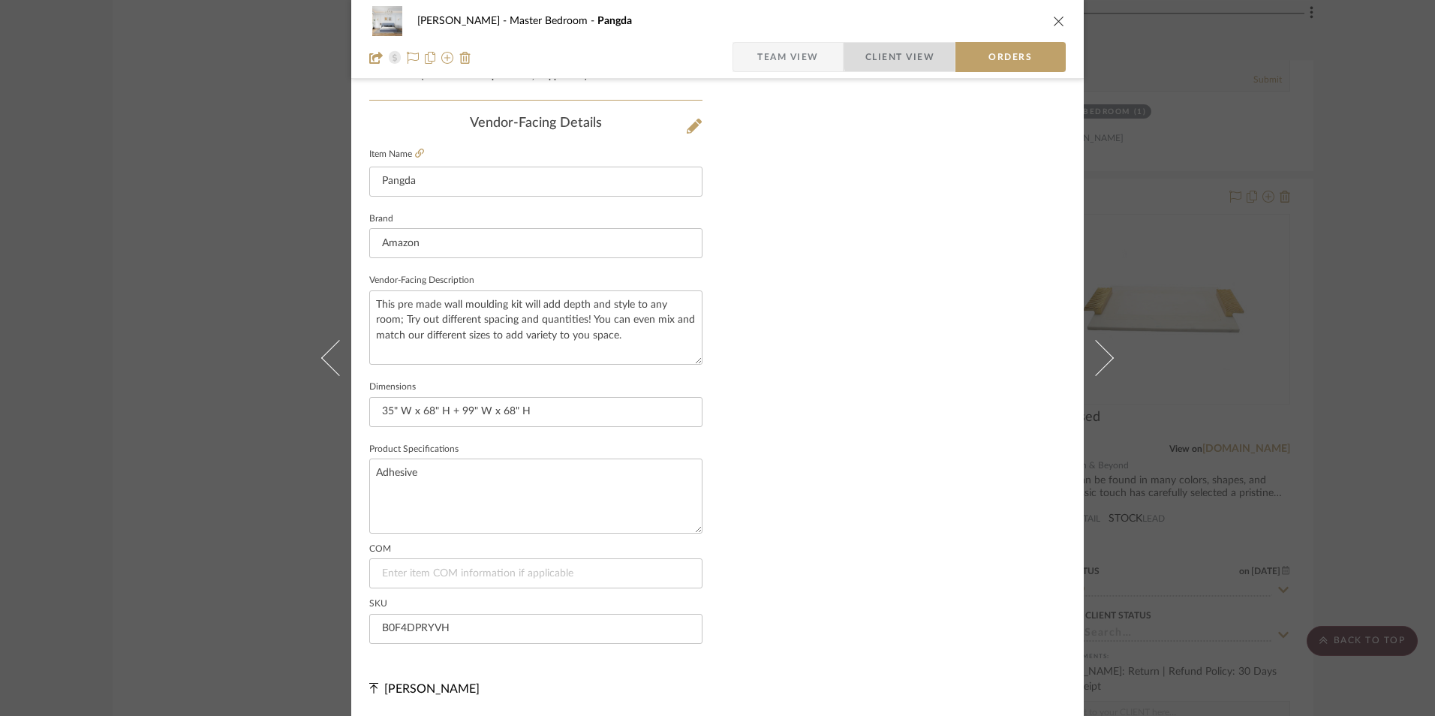
click at [897, 56] on span "Client View" at bounding box center [899, 57] width 69 height 30
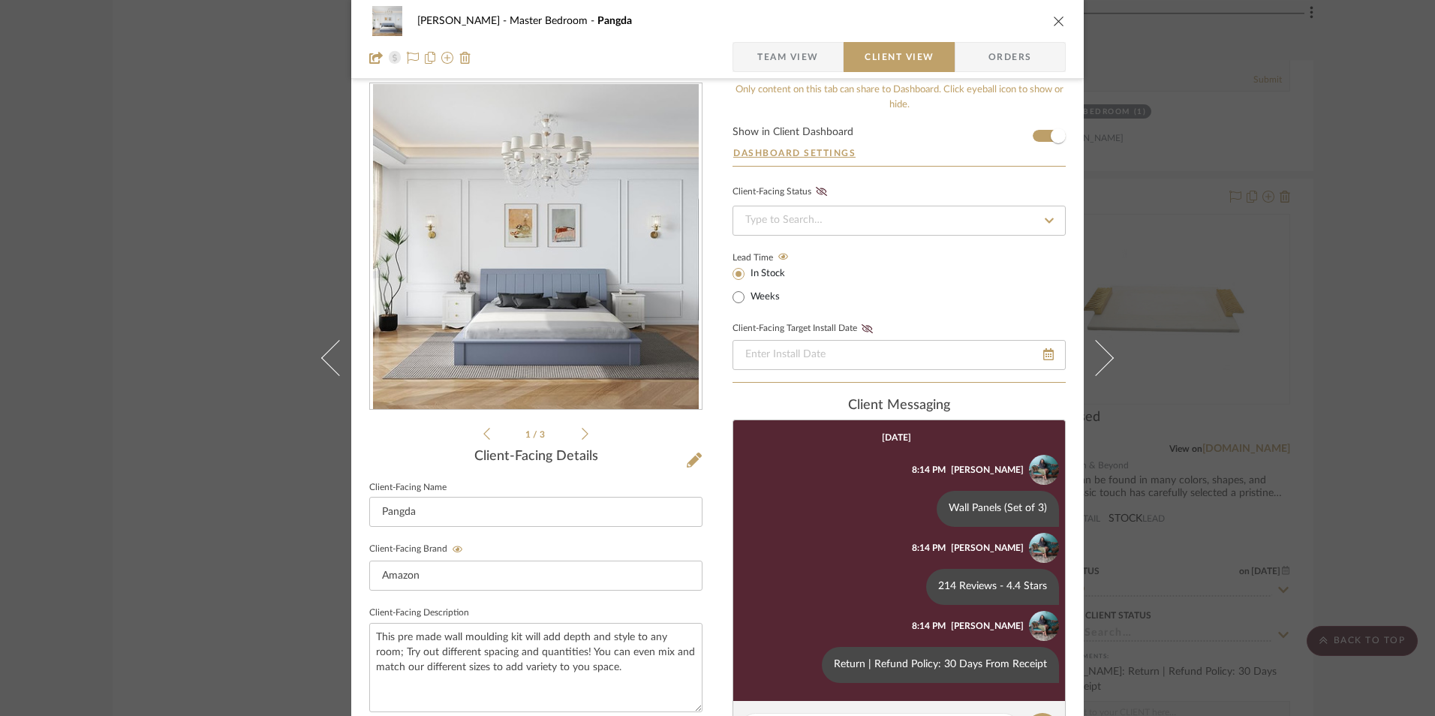
scroll to position [170, 0]
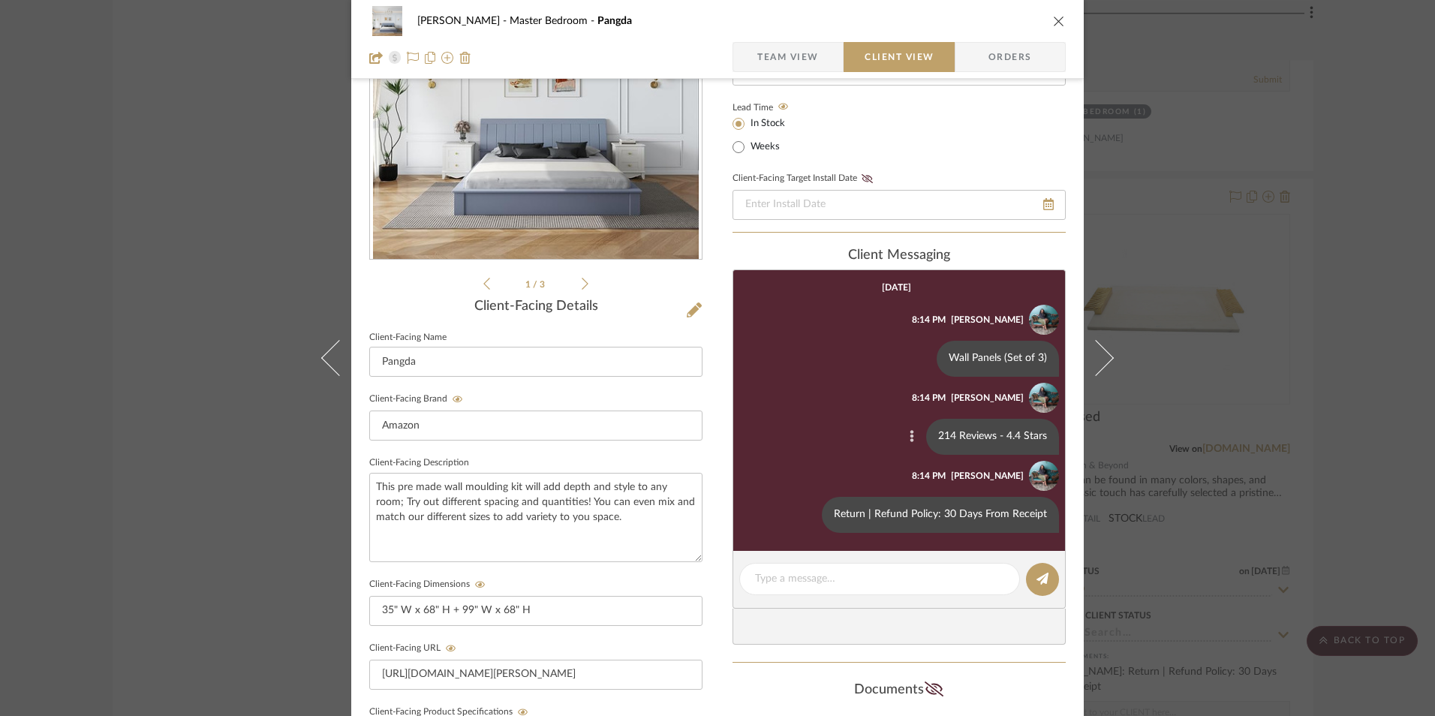
click at [910, 432] on icon at bounding box center [912, 437] width 4 height 12
click at [866, 420] on span "Edit Message" at bounding box center [838, 419] width 62 height 13
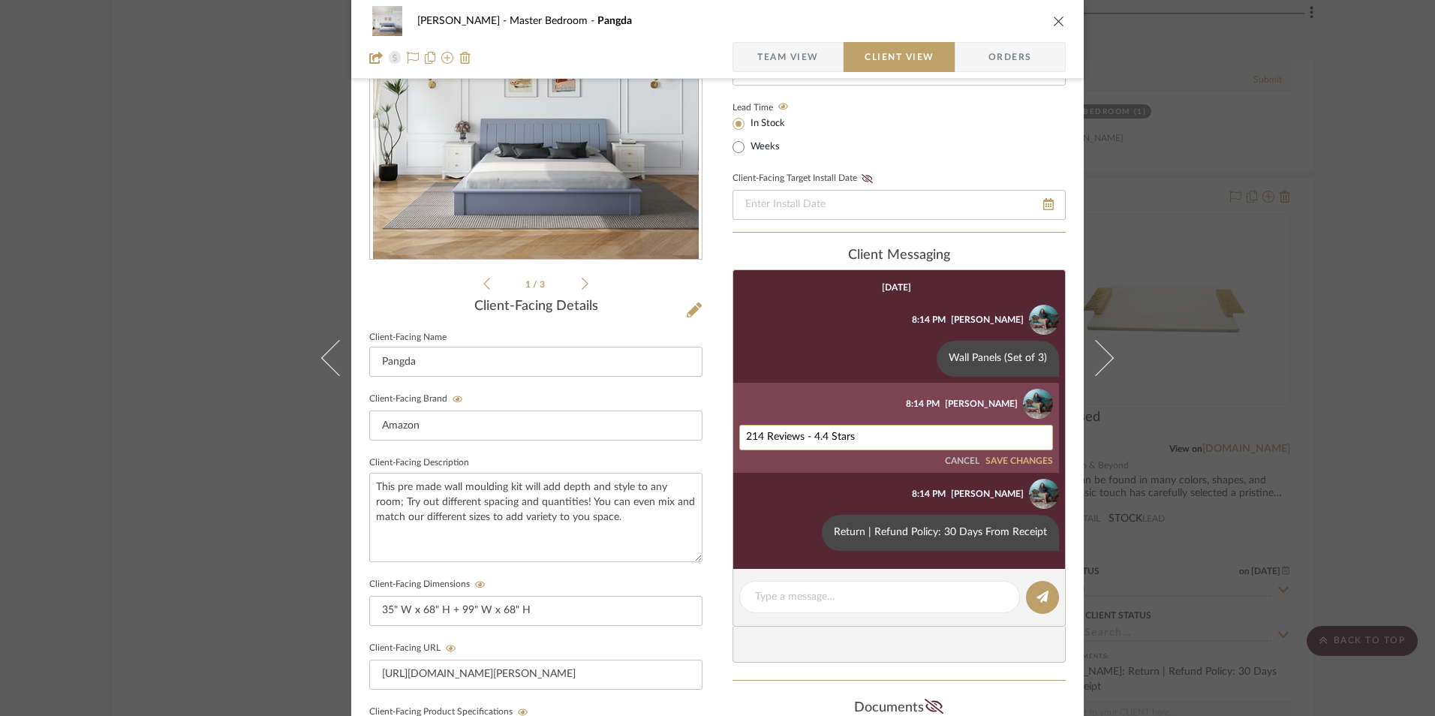
click at [820, 432] on textarea "214 Reviews - 4.4 Stars" at bounding box center [896, 438] width 300 height 12
paste textarea "24 Reviews - 4.5 Stars"
type textarea "224 Reviews - 4.5 Stars"
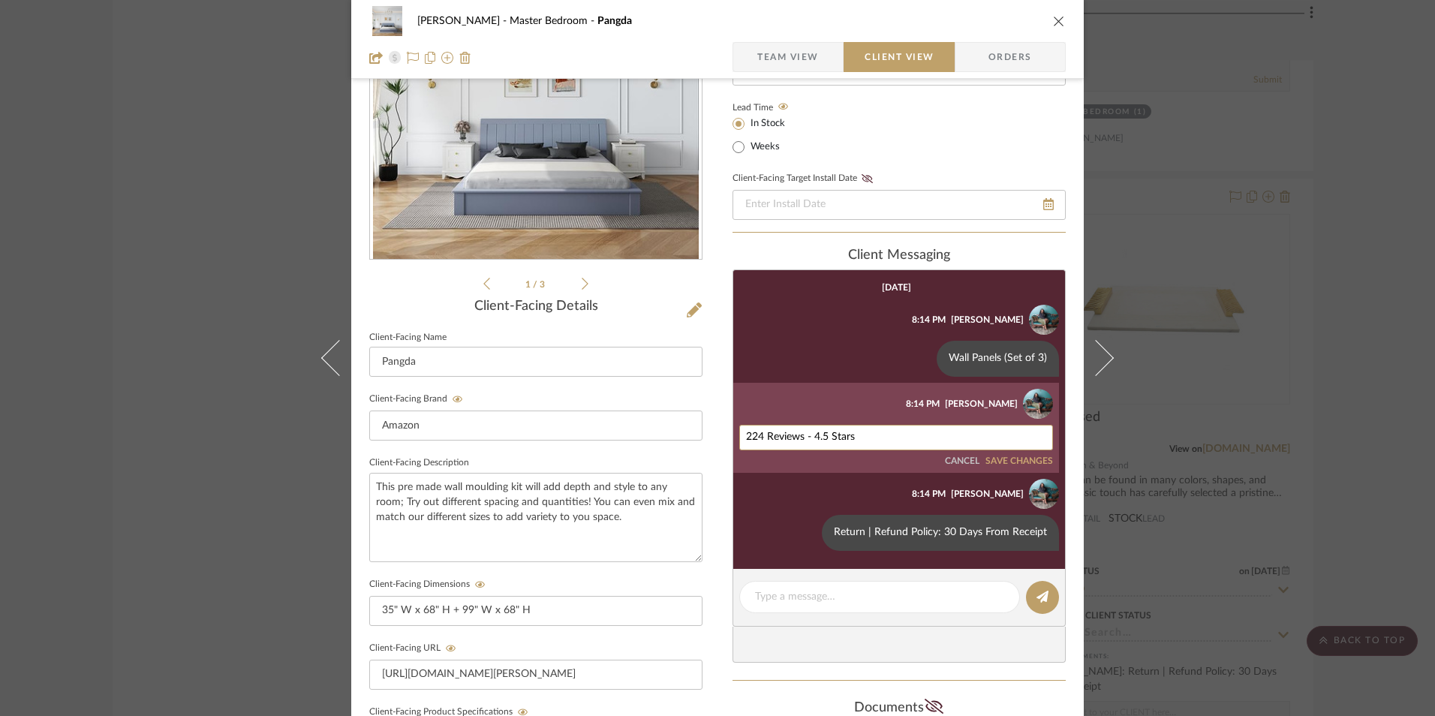
click at [1027, 458] on button "SAVE CHANGES" at bounding box center [1019, 461] width 68 height 11
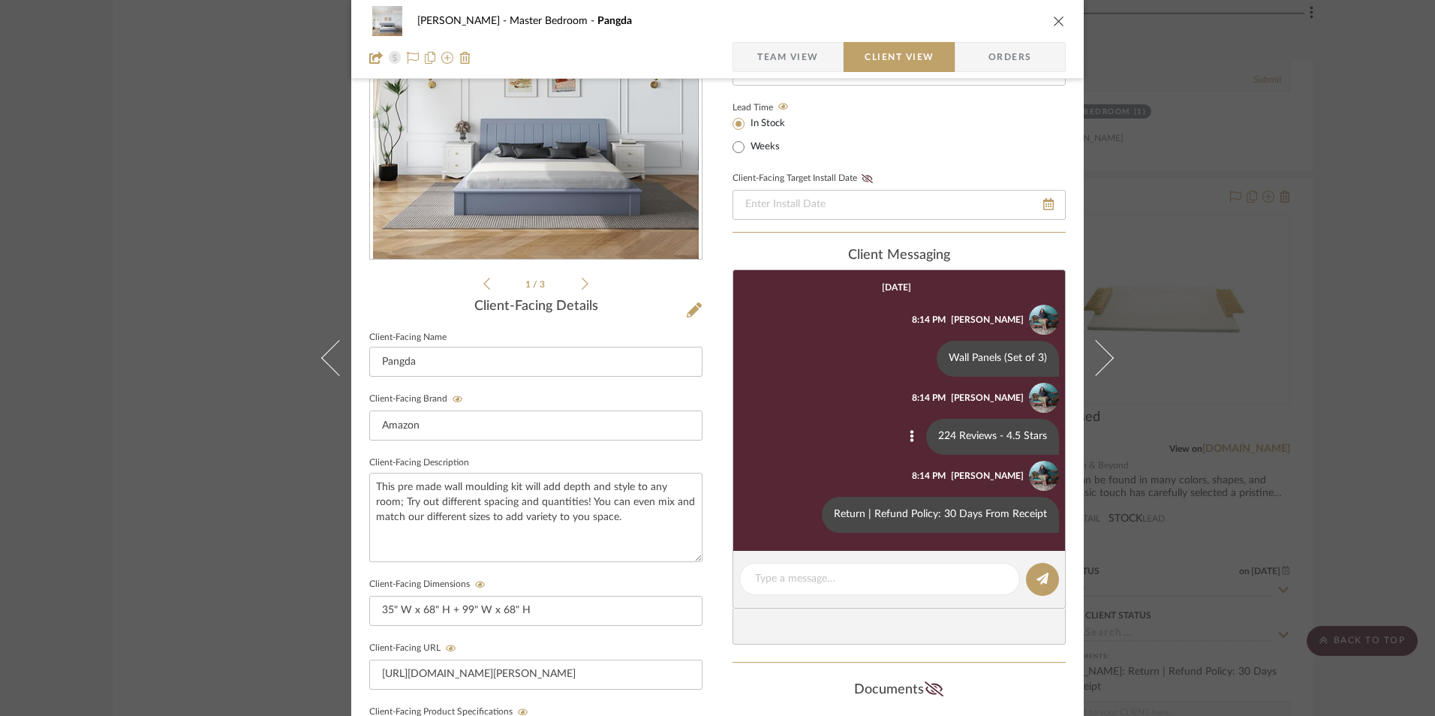
click at [1054, 22] on icon "close" at bounding box center [1059, 21] width 12 height 12
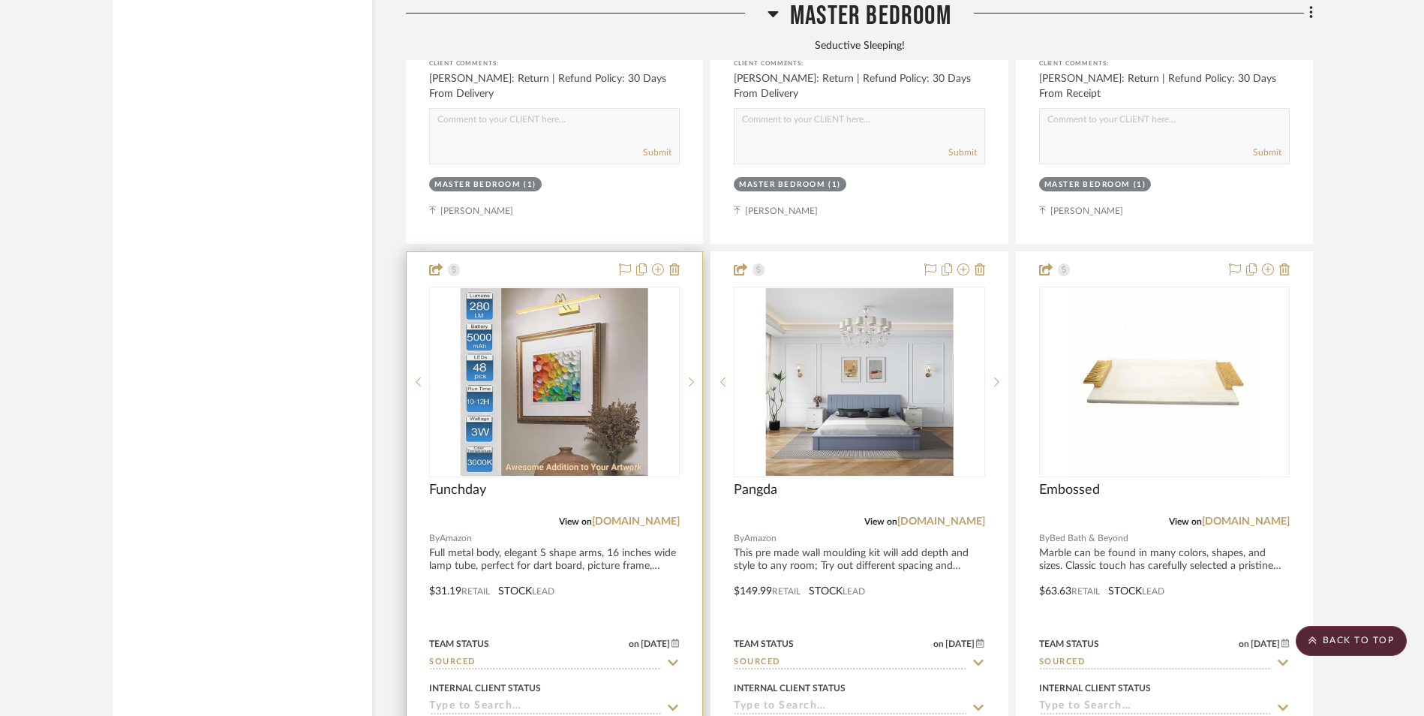
scroll to position [3066, 0]
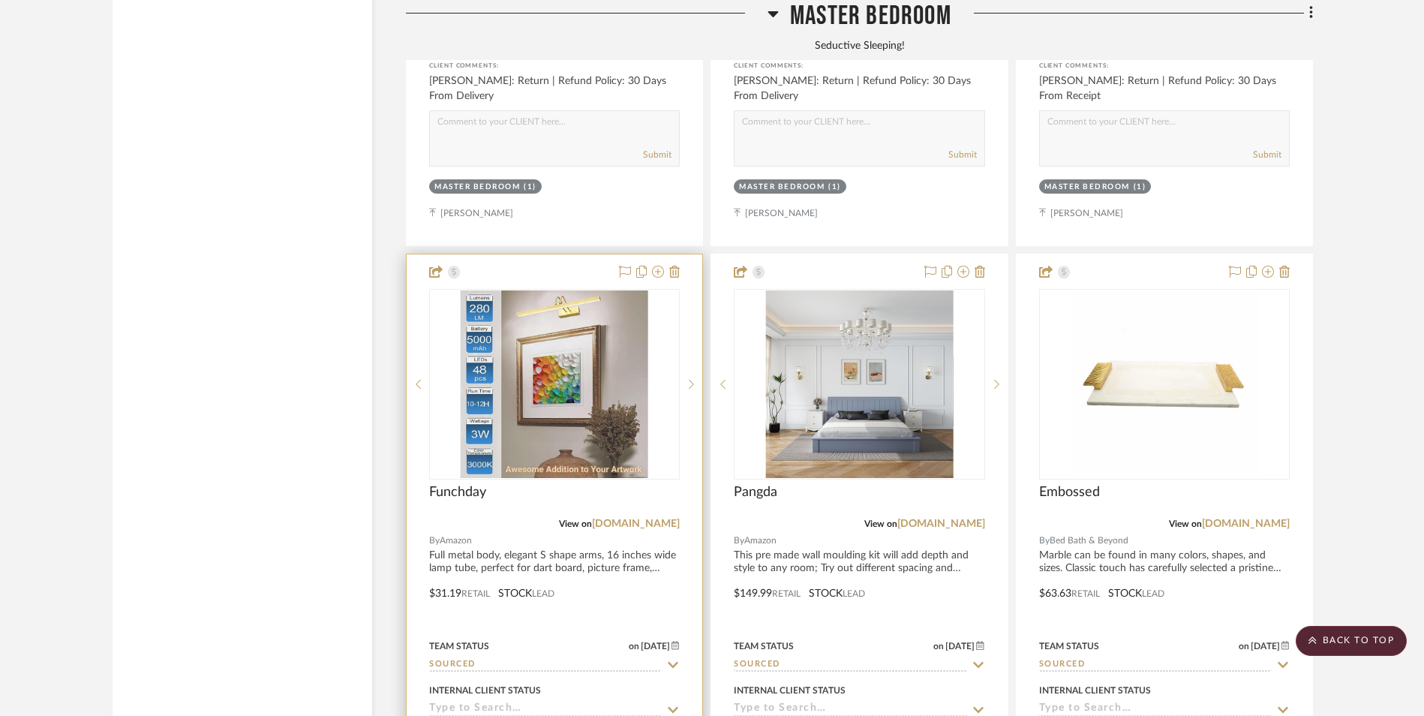
click at [667, 519] on link "[DOMAIN_NAME]" at bounding box center [636, 524] width 88 height 11
click at [534, 290] on img "0" at bounding box center [555, 384] width 188 height 188
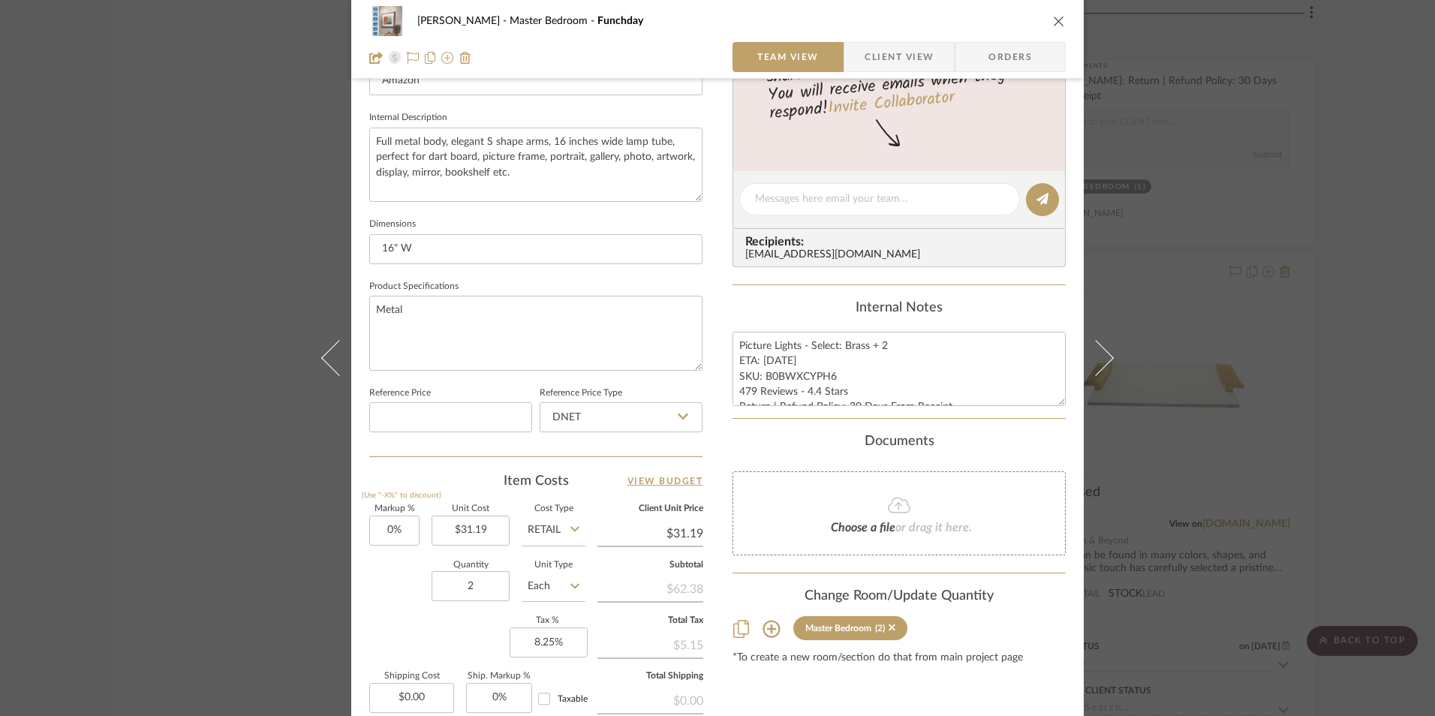
scroll to position [600, 0]
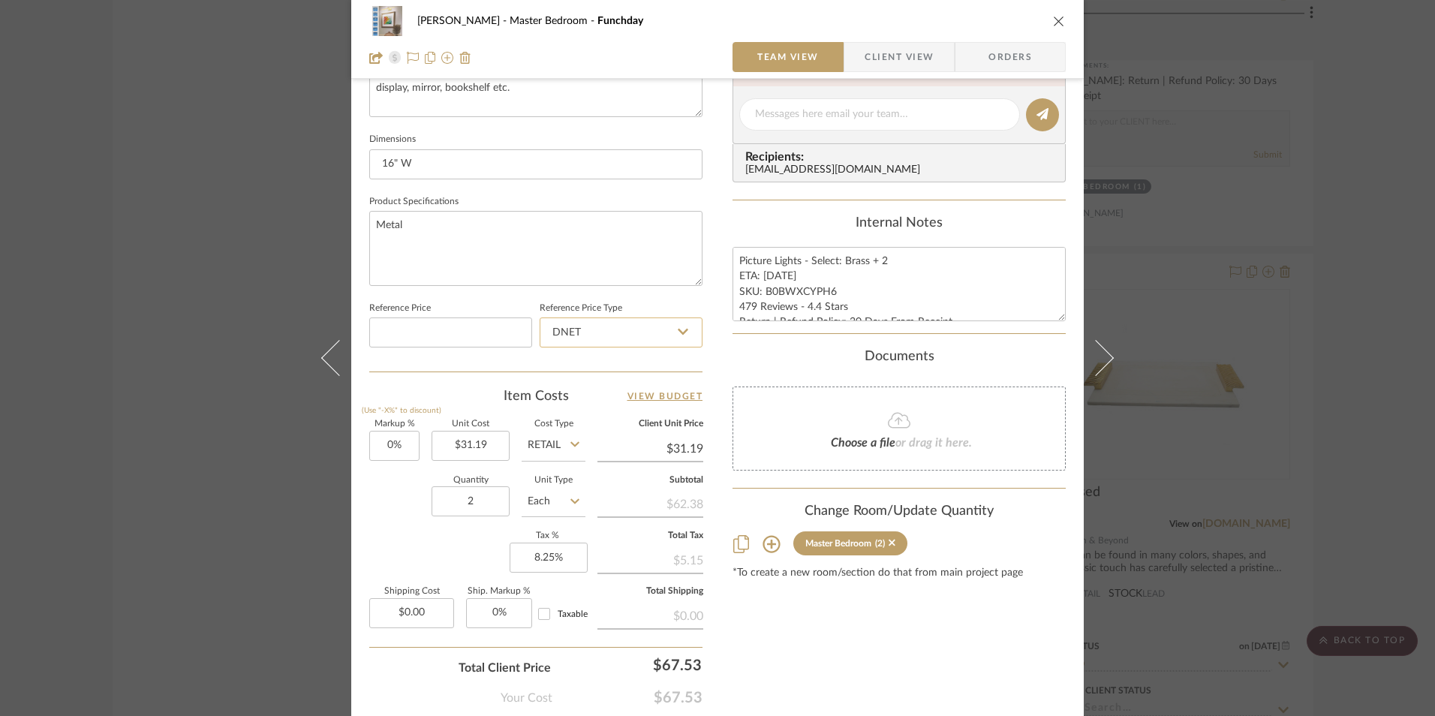
drag, startPoint x: 652, startPoint y: 336, endPoint x: 648, endPoint y: 346, distance: 10.7
click at [651, 336] on input "DNET" at bounding box center [621, 332] width 163 height 30
click at [614, 404] on div "Retail" at bounding box center [627, 409] width 185 height 38
type input "Retail"
type input "31.19"
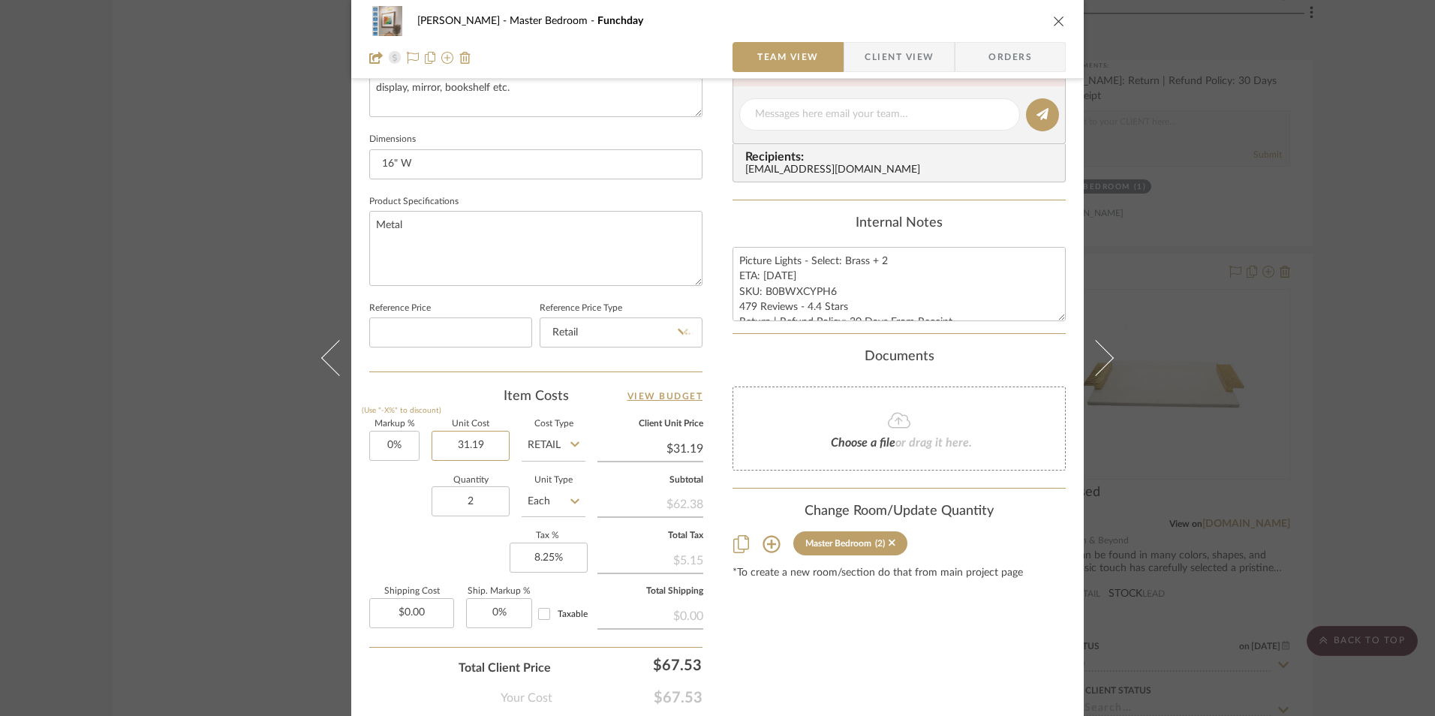
drag, startPoint x: 454, startPoint y: 441, endPoint x: 505, endPoint y: 450, distance: 51.7
click at [454, 442] on input "31.19" at bounding box center [471, 446] width 78 height 30
type input "$34.66"
click at [732, 603] on div "Content here copies to Client View - confirm visibility there. Show in Client D…" at bounding box center [898, 119] width 333 height 1235
type input "$34.66"
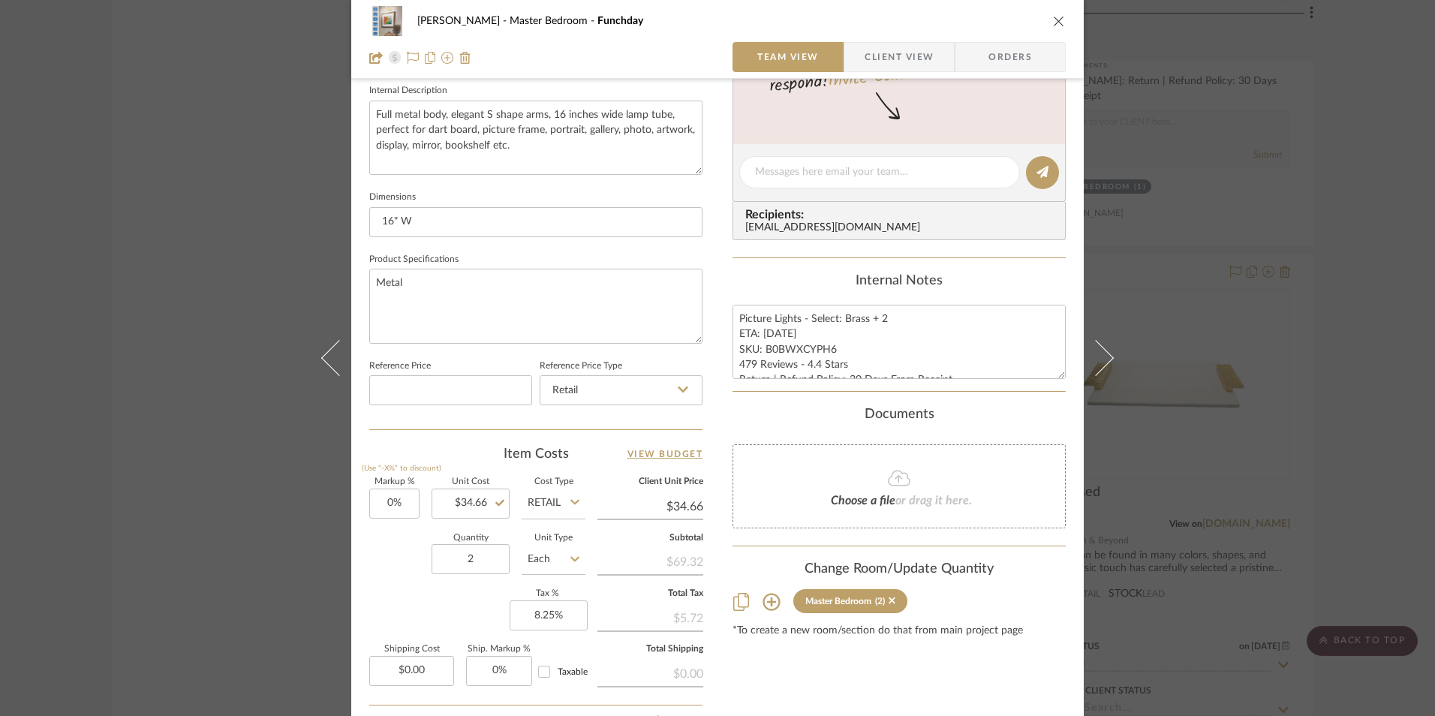
scroll to position [525, 0]
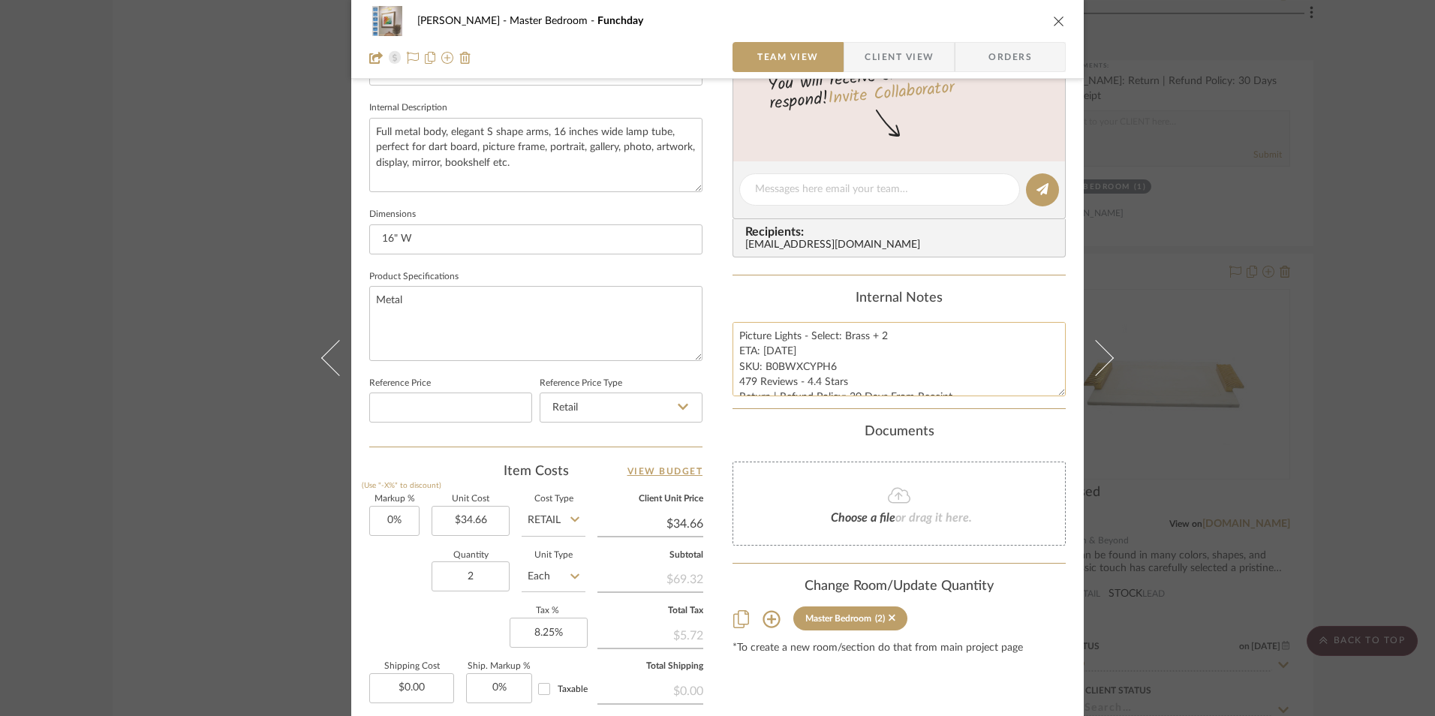
click at [774, 350] on textarea "Picture Lights - Select: Brass + 2 ETA: 8.8.2025 SKU: B0BWXCYPH6 479 Reviews - …" at bounding box center [898, 359] width 333 height 74
type textarea "Picture Lights - Select: Brass + 2 ETA: 8.29.2025 SKU: B0BWXCYPH6 479 Reviews -…"
click at [796, 268] on summary-project-messaging "Tasks / To-Dos / team Messaging Leave yourself a note here or share next steps …" at bounding box center [898, 129] width 333 height 293
click at [750, 384] on textarea "Picture Lights - Select: Brass + 2 ETA: 8.29.2025 SKU: B0BWXCYPH6 479 Reviews -…" at bounding box center [898, 359] width 333 height 74
type textarea "Picture Lights - Select: Brass + 2 ETA: 8.29.2025 SKU: B0BWXCYPH6 493 Reviews -…"
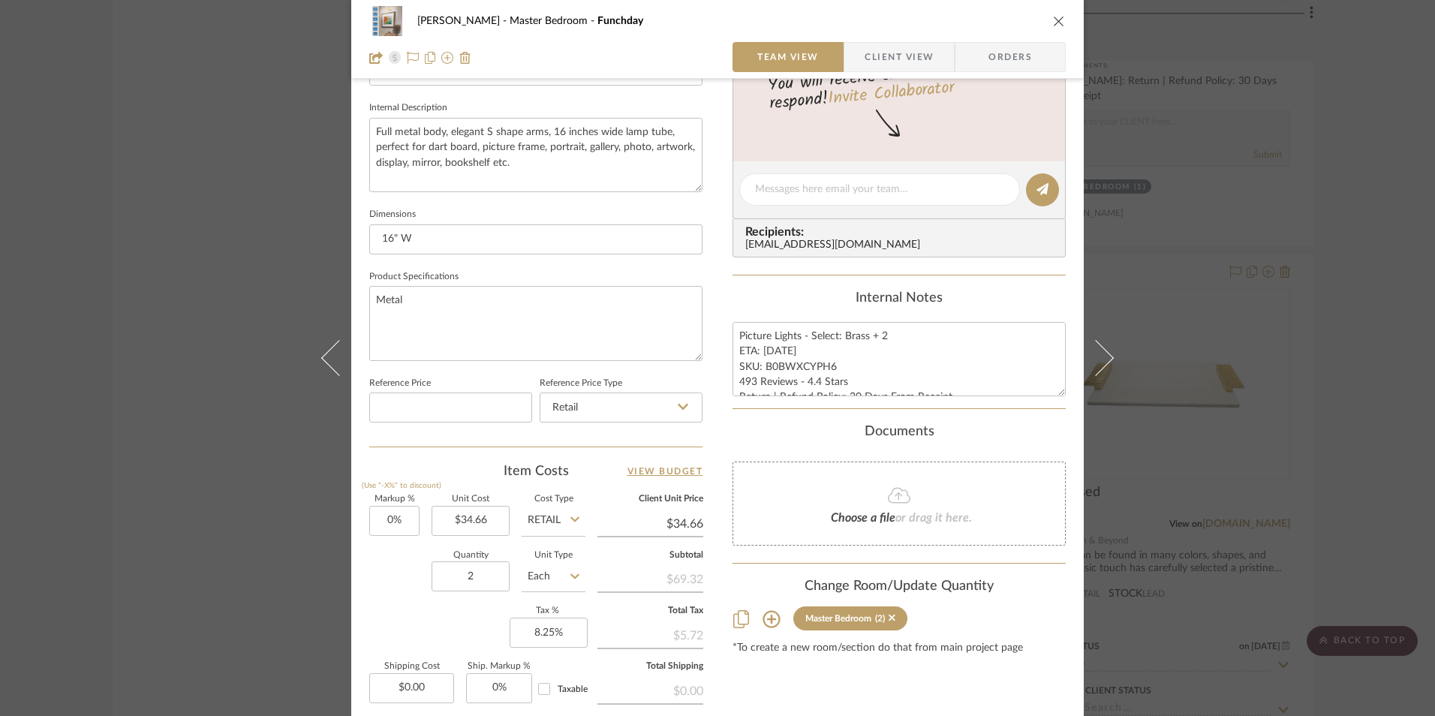
click at [826, 258] on summary-project-messaging "Tasks / To-Dos / team Messaging Leave yourself a note here or share next steps …" at bounding box center [898, 129] width 333 height 293
drag, startPoint x: 854, startPoint y: 383, endPoint x: 576, endPoint y: 386, distance: 277.7
click at [576, 386] on div "Jeree Hall Master Bedroom Funchday Team View Client View Orders 1 / 3 Team-Faci…" at bounding box center [717, 179] width 732 height 1386
click at [760, 368] on textarea "Picture Lights - Select: Brass + 2 ETA: 8.29.2025 SKU: B0BWXCYPH6 493 Reviews -…" at bounding box center [898, 359] width 333 height 74
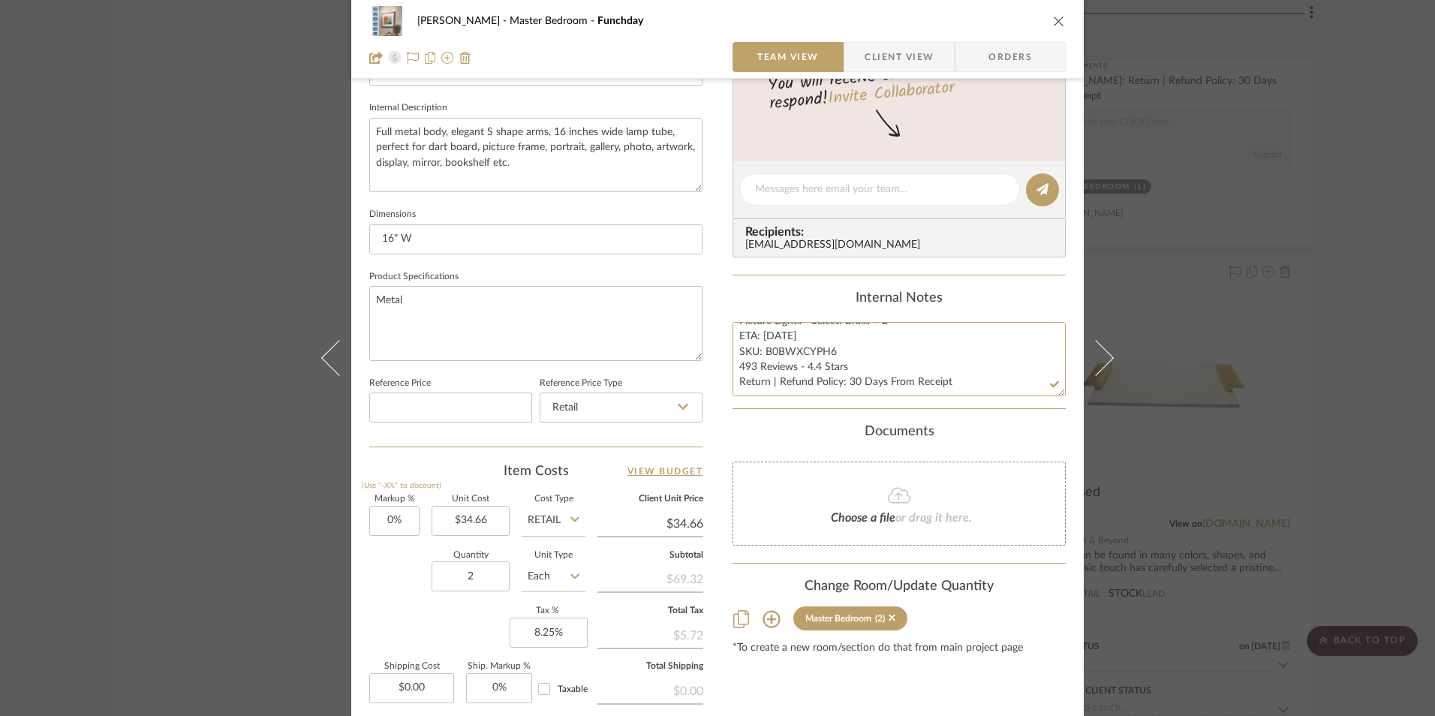
drag, startPoint x: 847, startPoint y: 365, endPoint x: 757, endPoint y: 364, distance: 89.3
click at [700, 368] on div "Jeree Hall Master Bedroom Funchday Team View Client View Orders 1 / 3 Team-Faci…" at bounding box center [717, 179] width 732 height 1386
click at [1023, 62] on span "Orders" at bounding box center [1010, 57] width 77 height 30
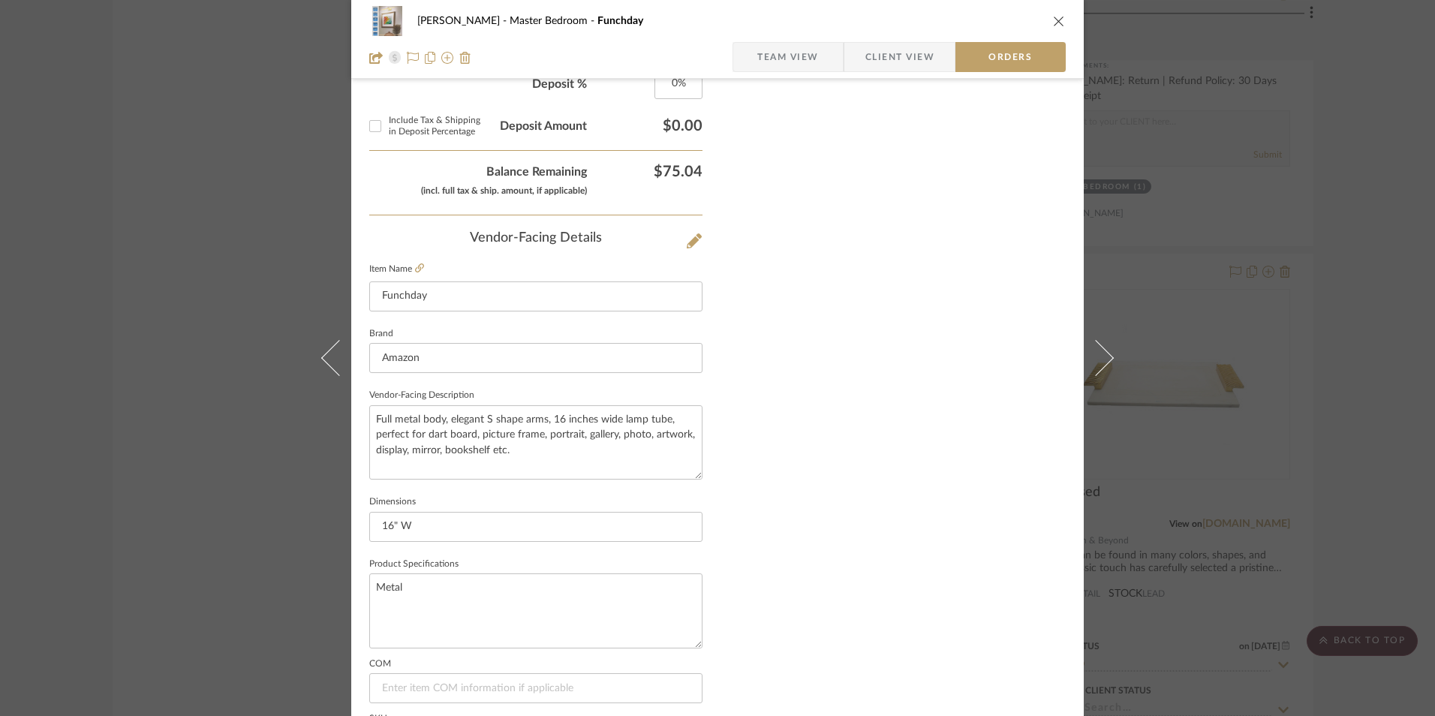
scroll to position [880, 0]
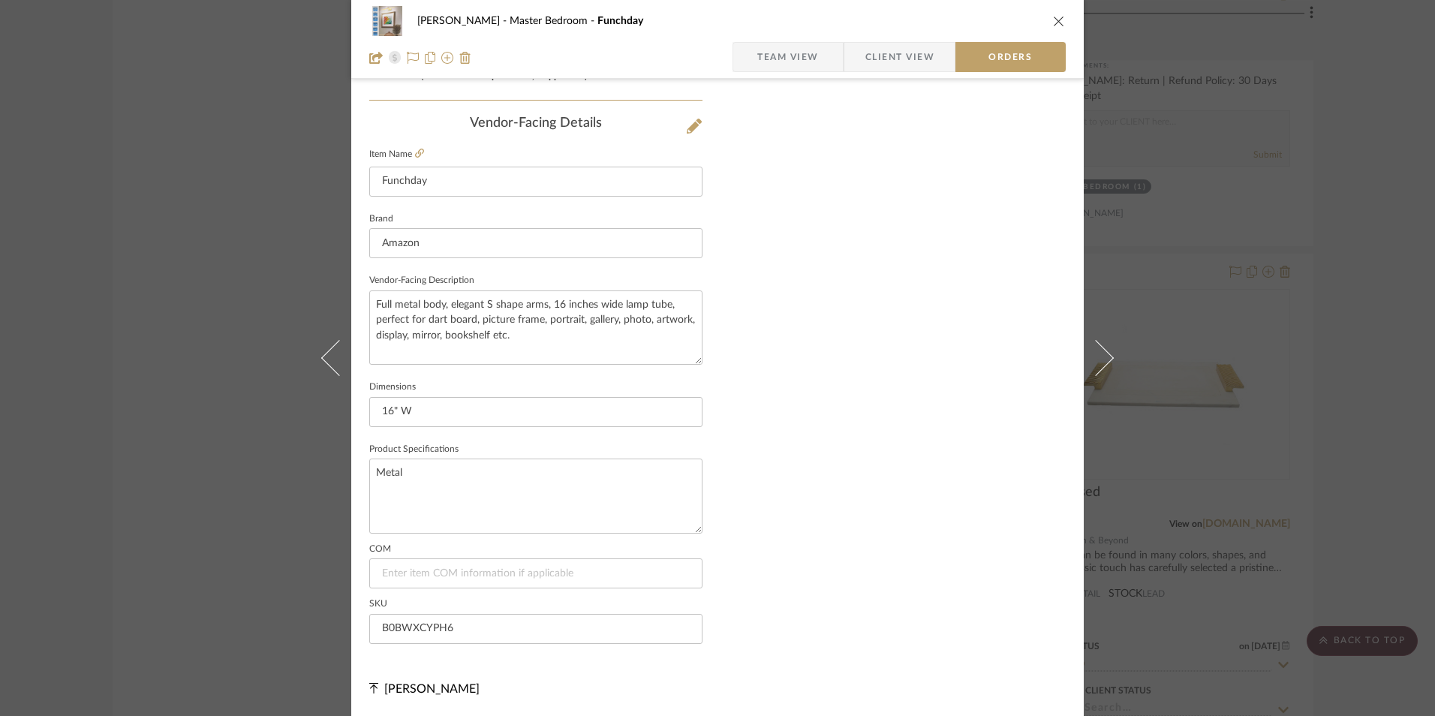
click at [898, 60] on span "Client View" at bounding box center [899, 57] width 69 height 30
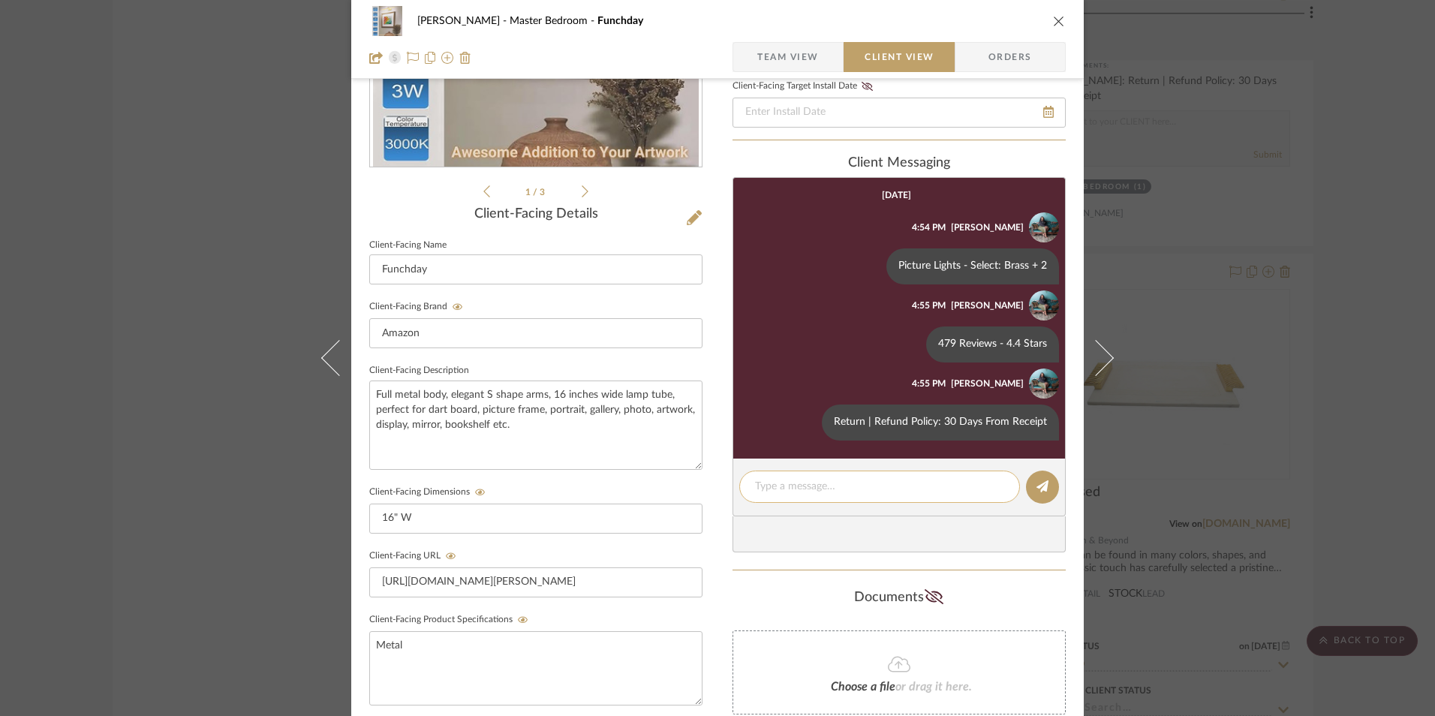
scroll to position [320, 0]
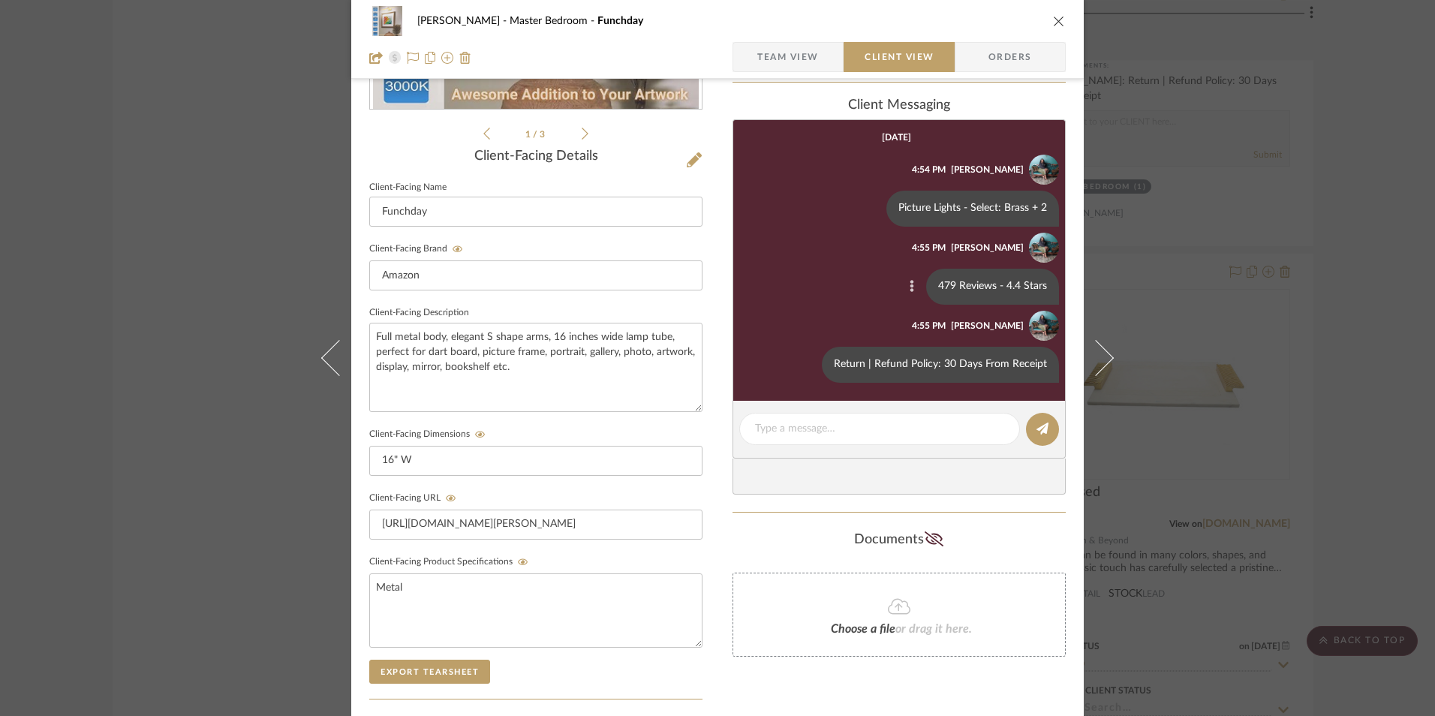
click at [910, 288] on icon at bounding box center [912, 286] width 5 height 12
click at [846, 276] on button "Edit Message" at bounding box center [847, 269] width 104 height 36
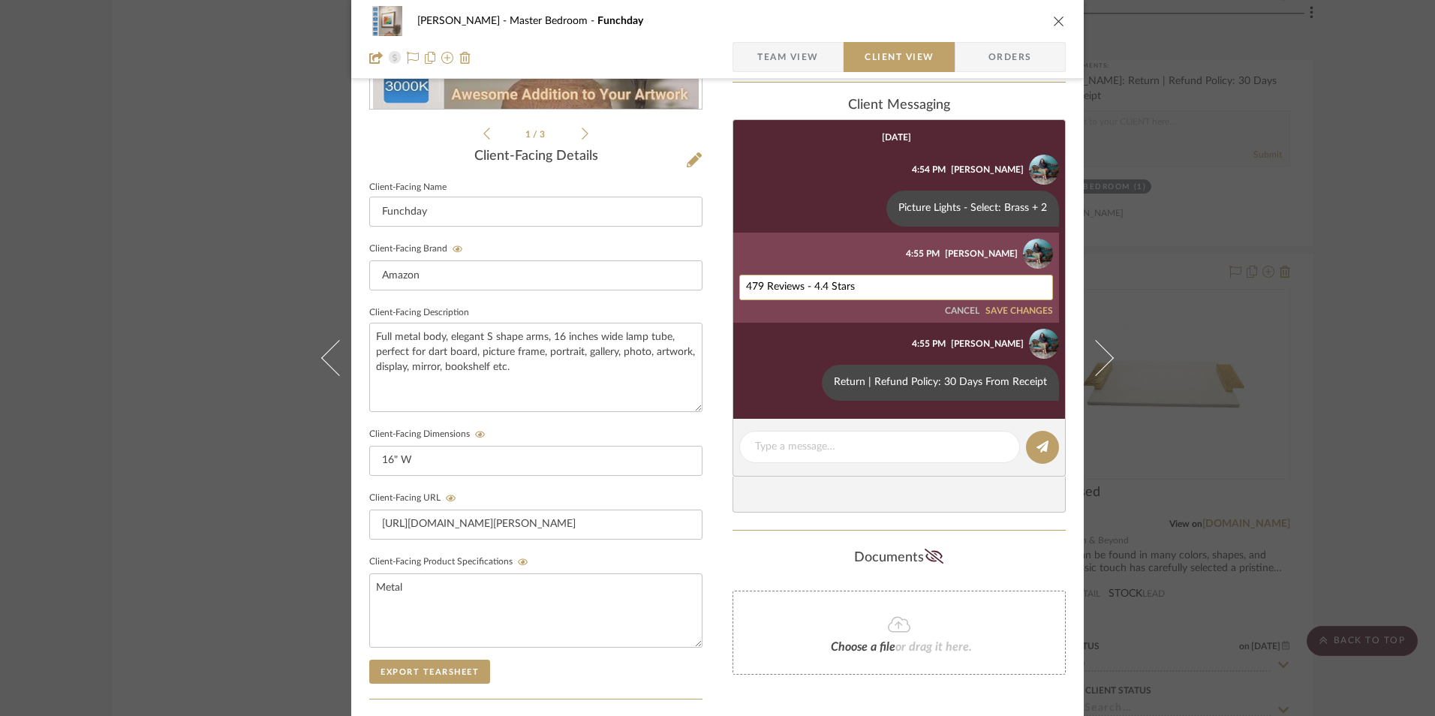
click at [823, 289] on textarea "479 Reviews - 4.4 Stars" at bounding box center [896, 287] width 300 height 12
paste textarea "93 Reviews - 4.4 Stars"
type textarea "493 Reviews - 4.4 Stars"
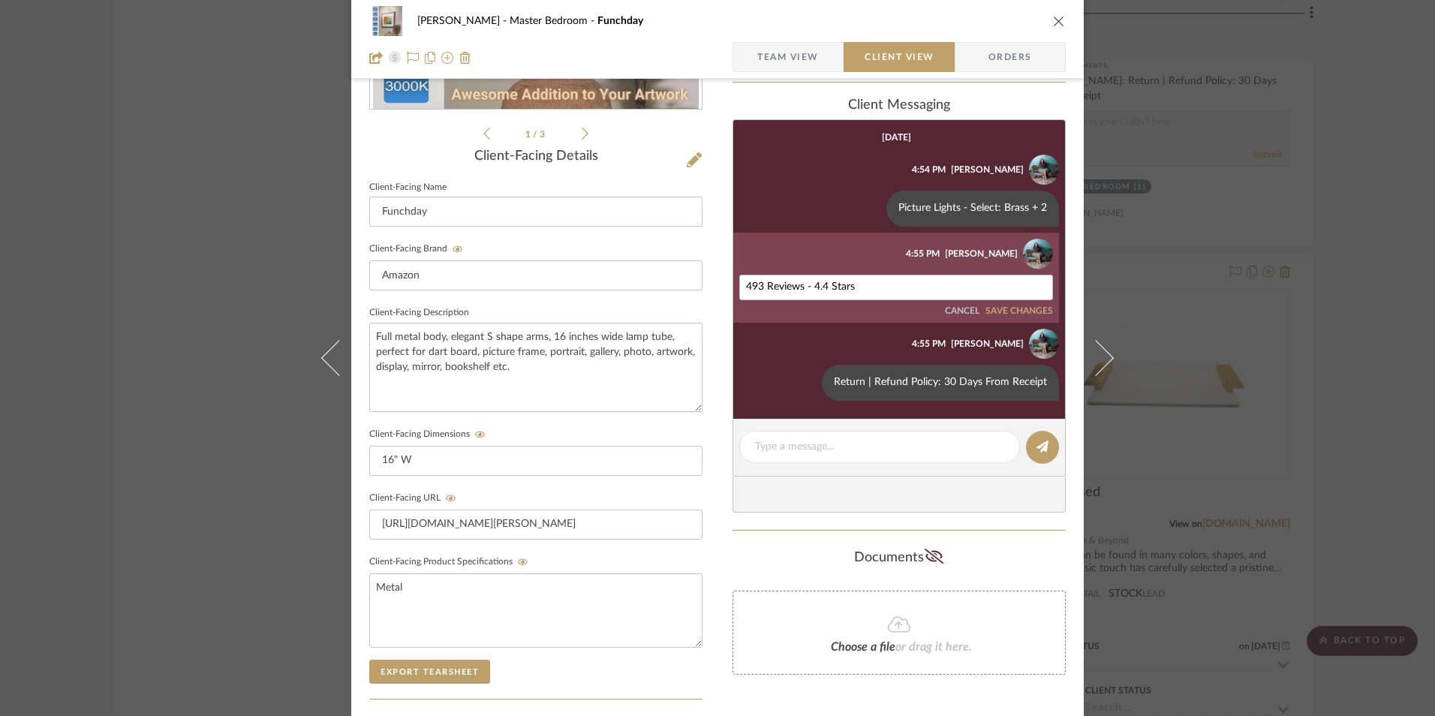
click at [1018, 313] on button "SAVE CHANGES" at bounding box center [1019, 311] width 68 height 11
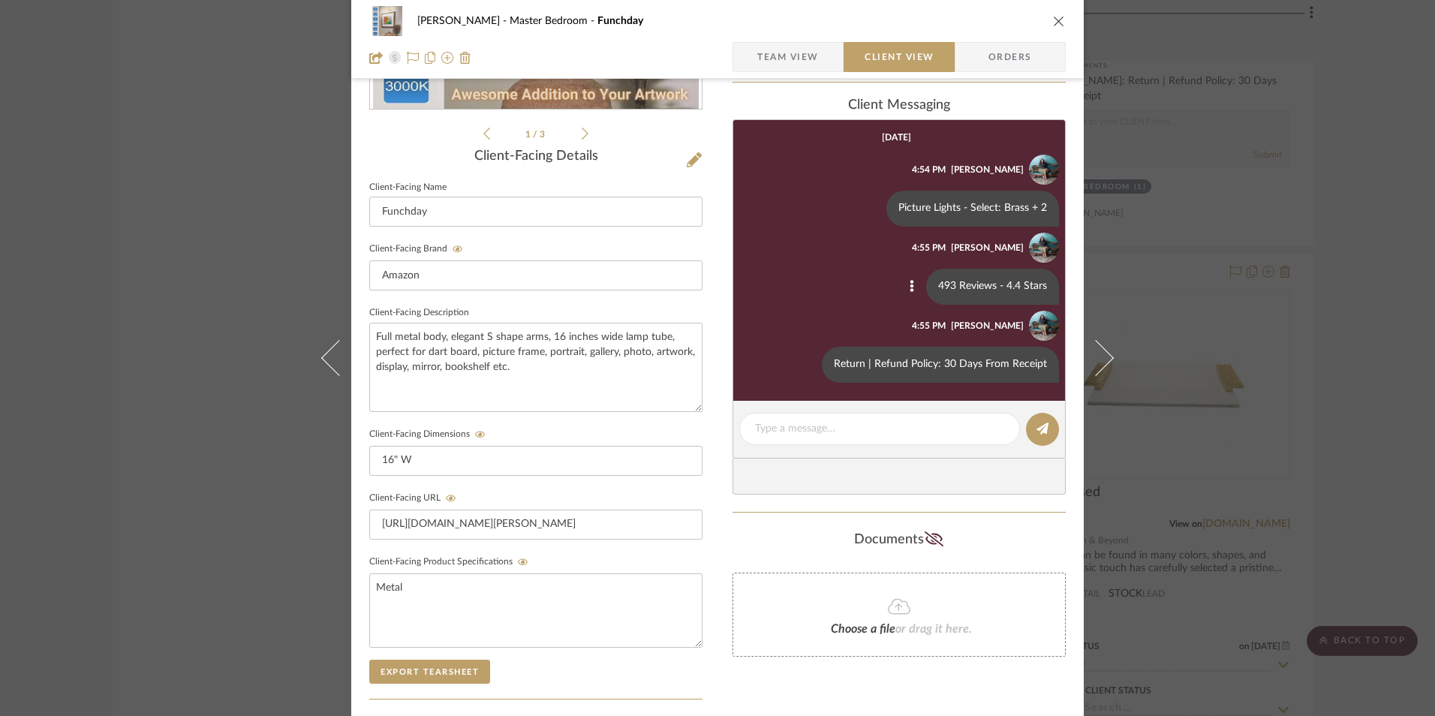
click at [1054, 20] on icon "close" at bounding box center [1059, 21] width 12 height 12
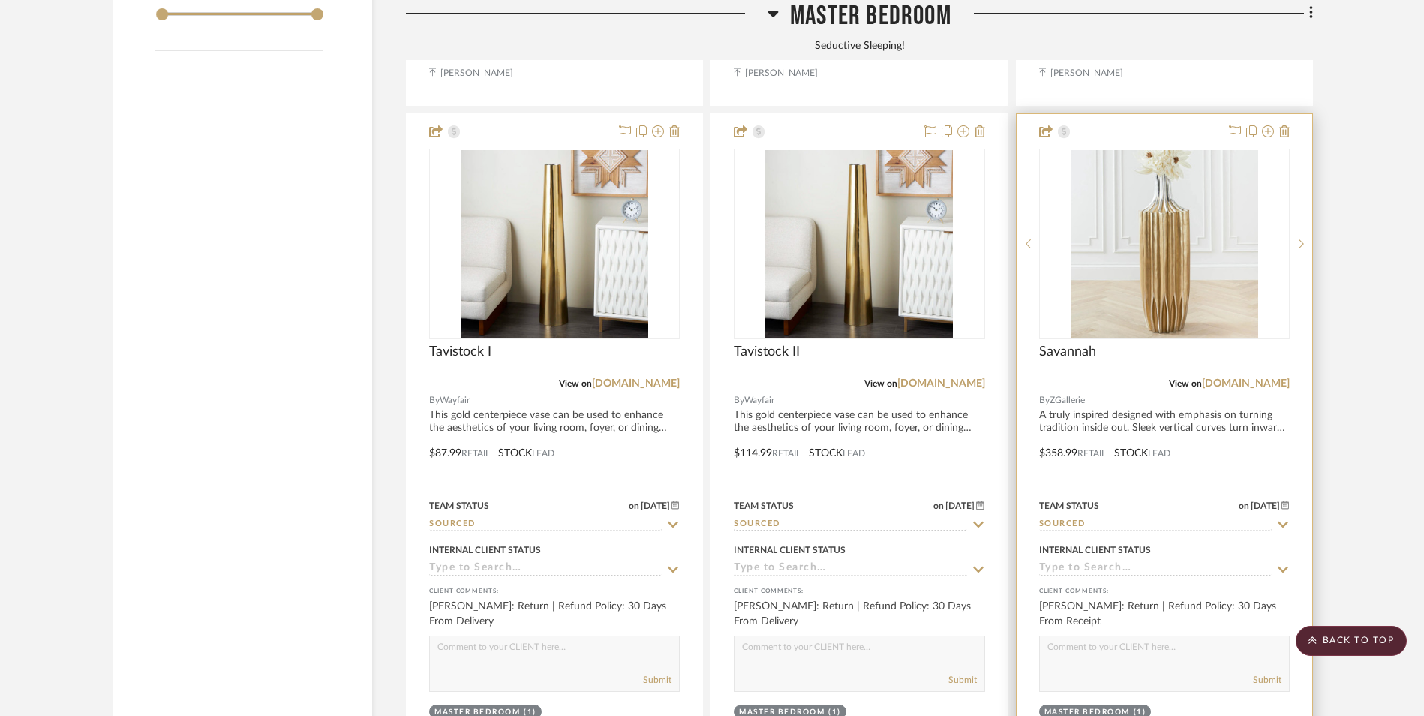
scroll to position [2465, 0]
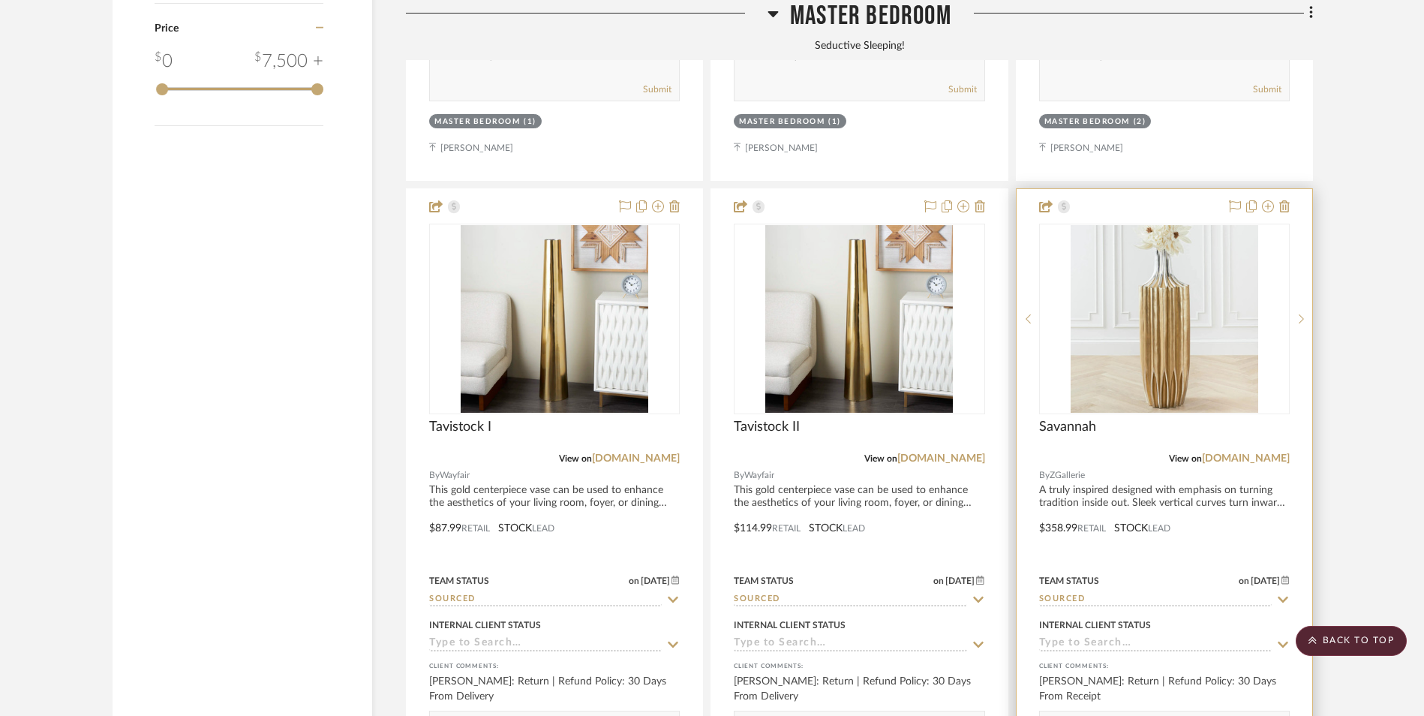
drag, startPoint x: 1274, startPoint y: 337, endPoint x: 1295, endPoint y: 347, distance: 23.9
click at [1274, 453] on link "[DOMAIN_NAME]" at bounding box center [1246, 458] width 88 height 11
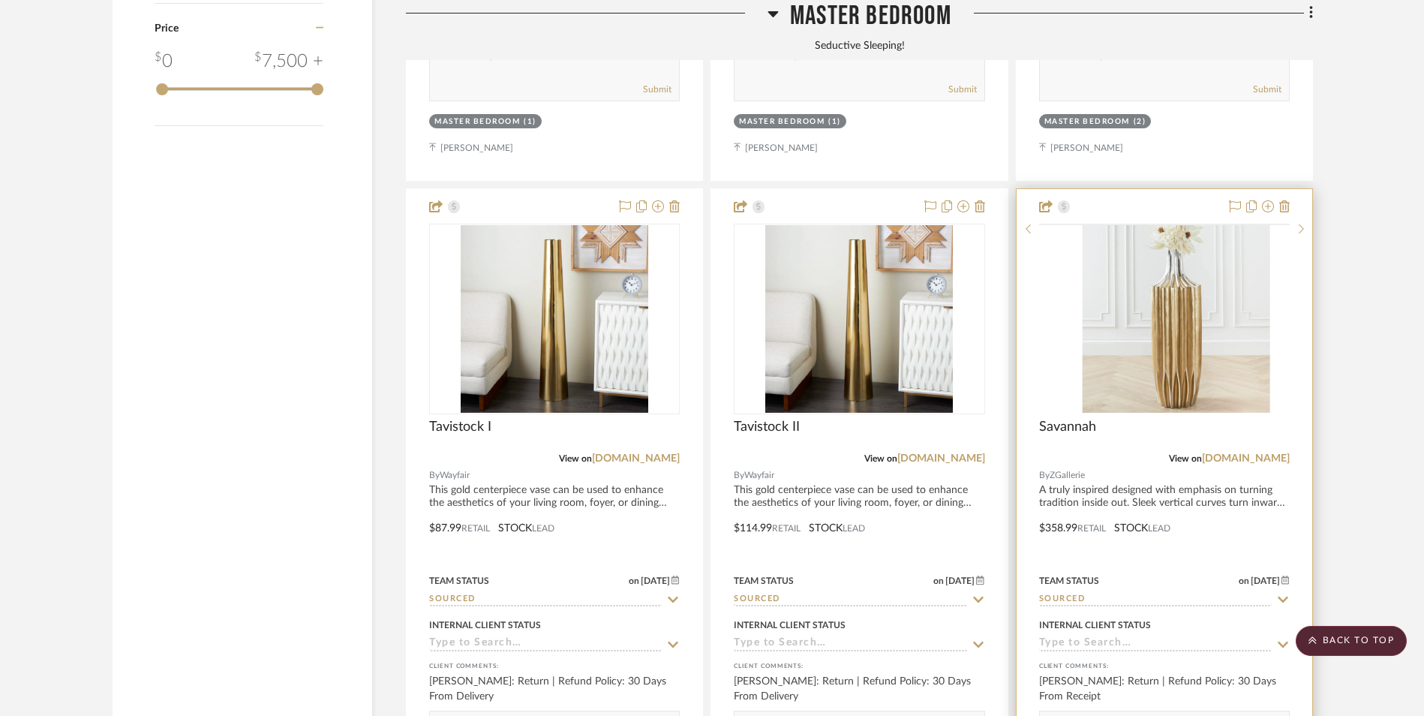
click at [0, 0] on img at bounding box center [0, 0] width 0 height 0
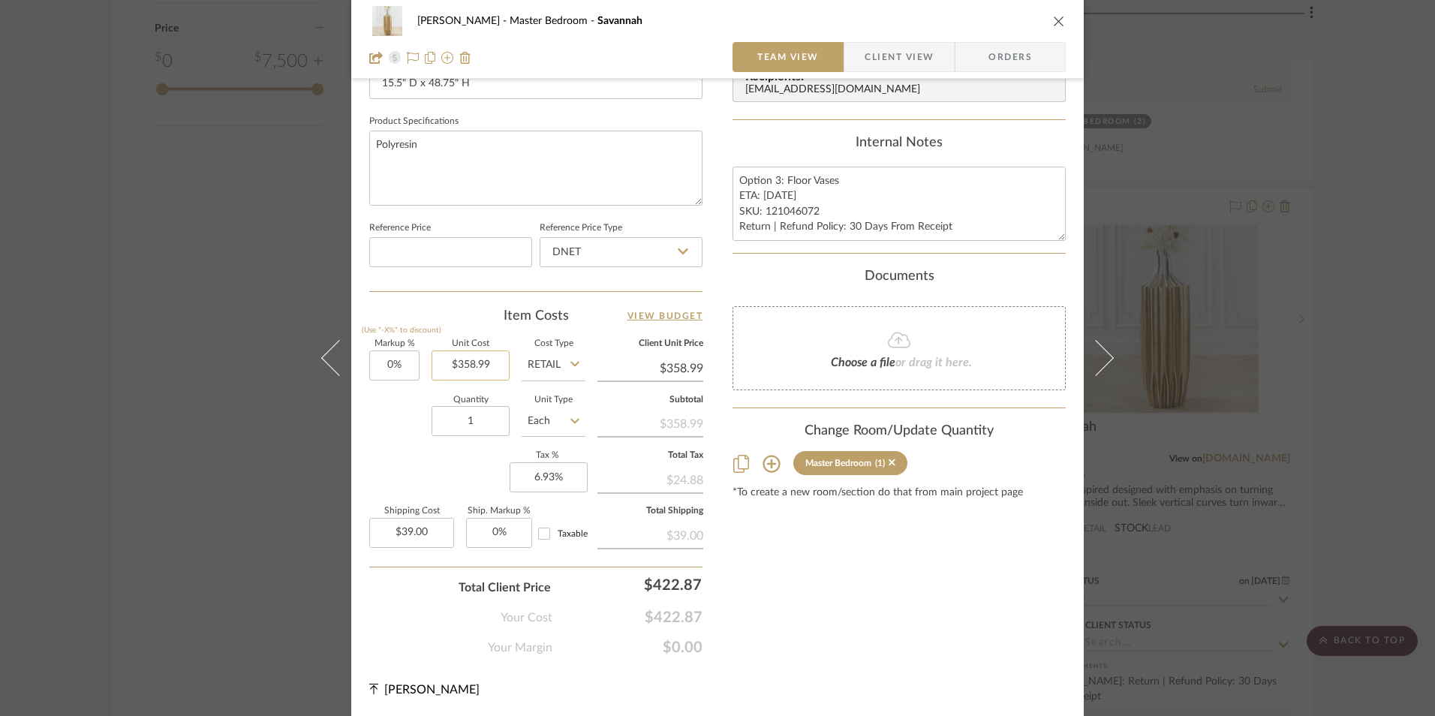
scroll to position [681, 0]
click at [469, 362] on input "358.99" at bounding box center [471, 365] width 78 height 30
type input "$318.99"
click at [835, 603] on div "Content here copies to Client View - confirm visibility there. Show in Client D…" at bounding box center [898, 38] width 333 height 1235
type input "$318.99"
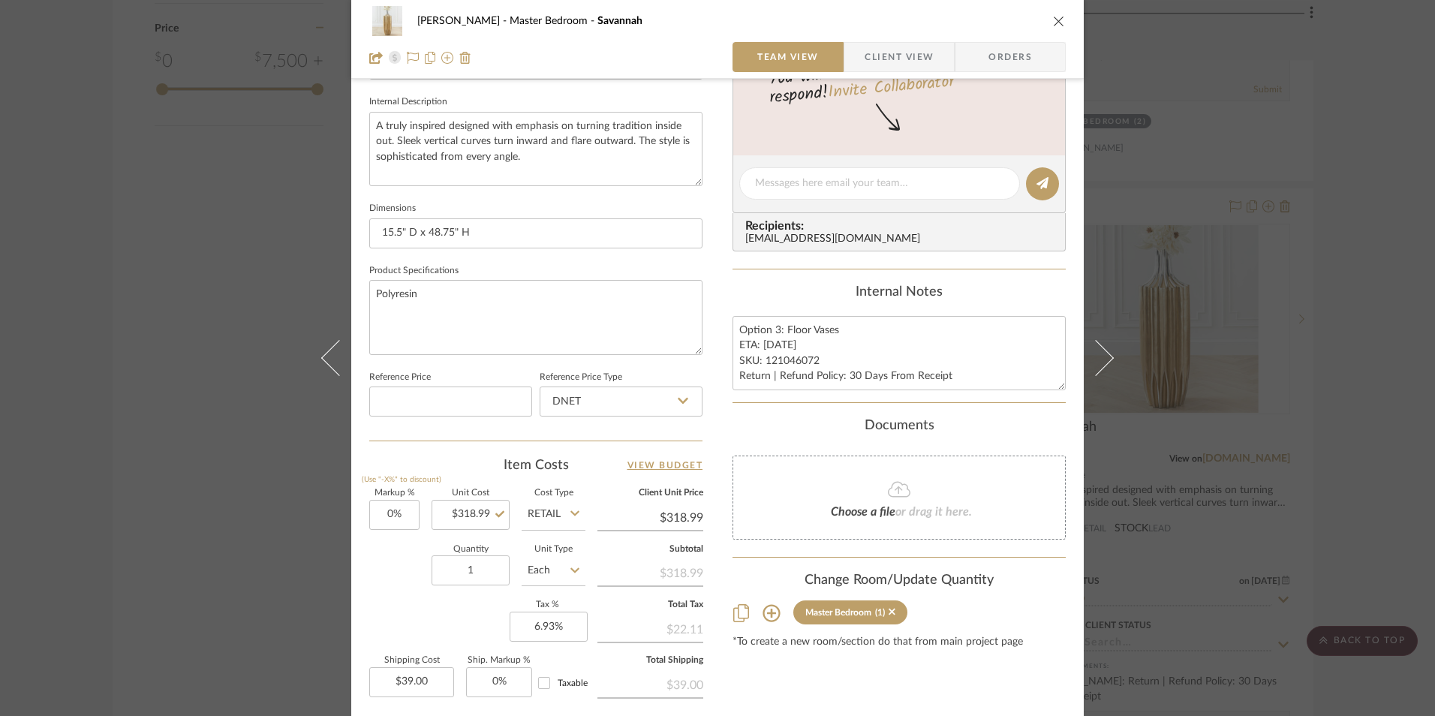
scroll to position [456, 0]
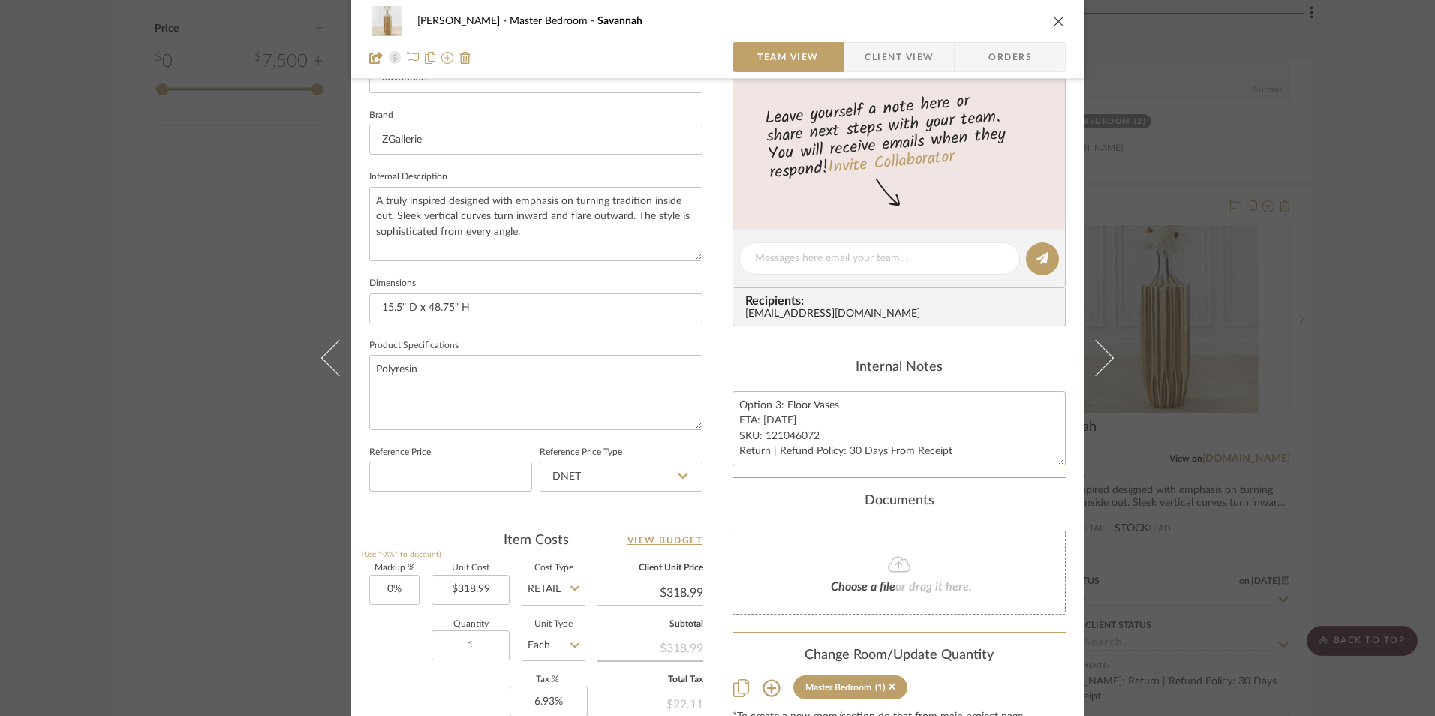
drag, startPoint x: 778, startPoint y: 420, endPoint x: 760, endPoint y: 420, distance: 18.8
click at [760, 420] on textarea "Option 3: Floor Vases ETA: 8.14.2025 SKU: 121046072 Return | Refund Policy: 30 …" at bounding box center [898, 428] width 333 height 74
type textarea "Option 3: Floor Vases ETA: 9.3.2025 SKU: 121046072 Return | Refund Policy: 30 D…"
click at [781, 355] on div "Content here copies to Client View - confirm visibility there. Show in Client D…" at bounding box center [898, 263] width 333 height 1235
click at [630, 472] on input "DNET" at bounding box center [621, 477] width 163 height 30
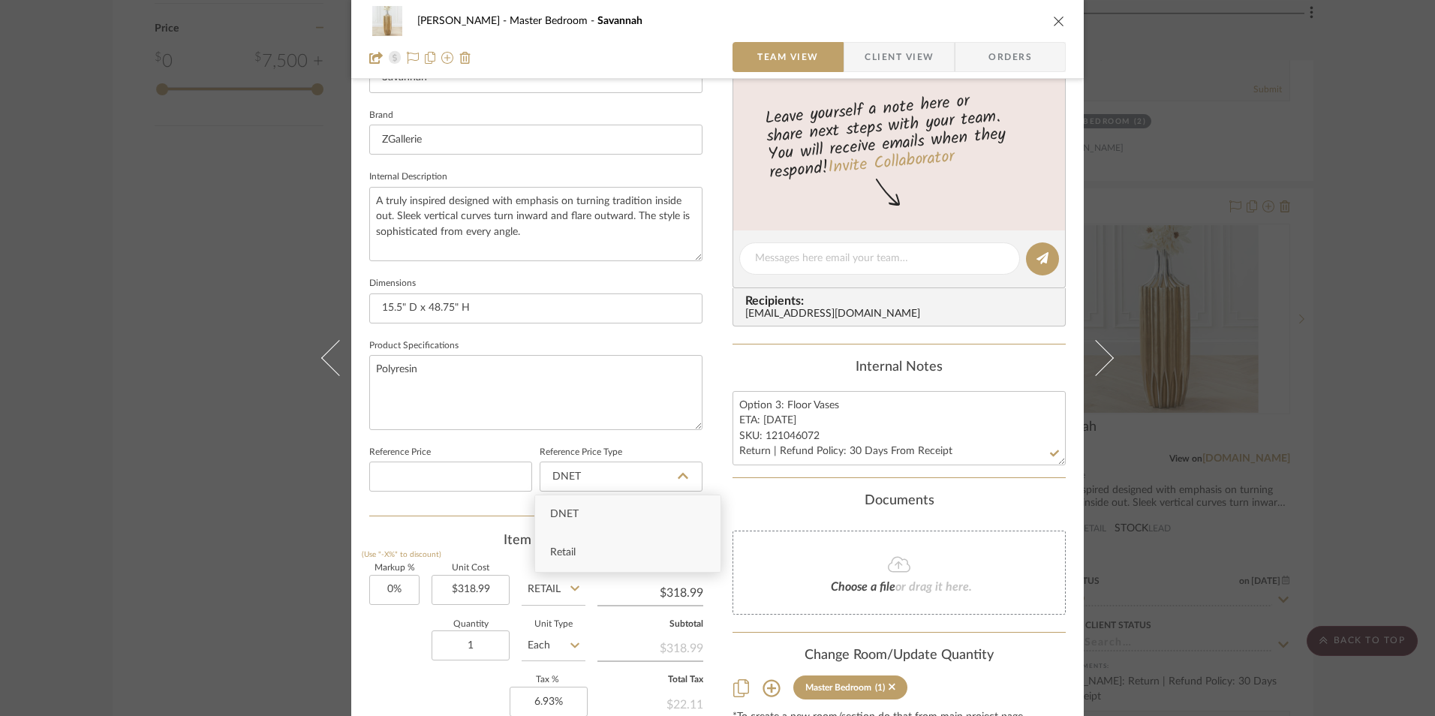
click at [604, 549] on div "Retail" at bounding box center [627, 553] width 185 height 38
type input "Retail"
click at [1012, 54] on span "Orders" at bounding box center [1010, 57] width 77 height 30
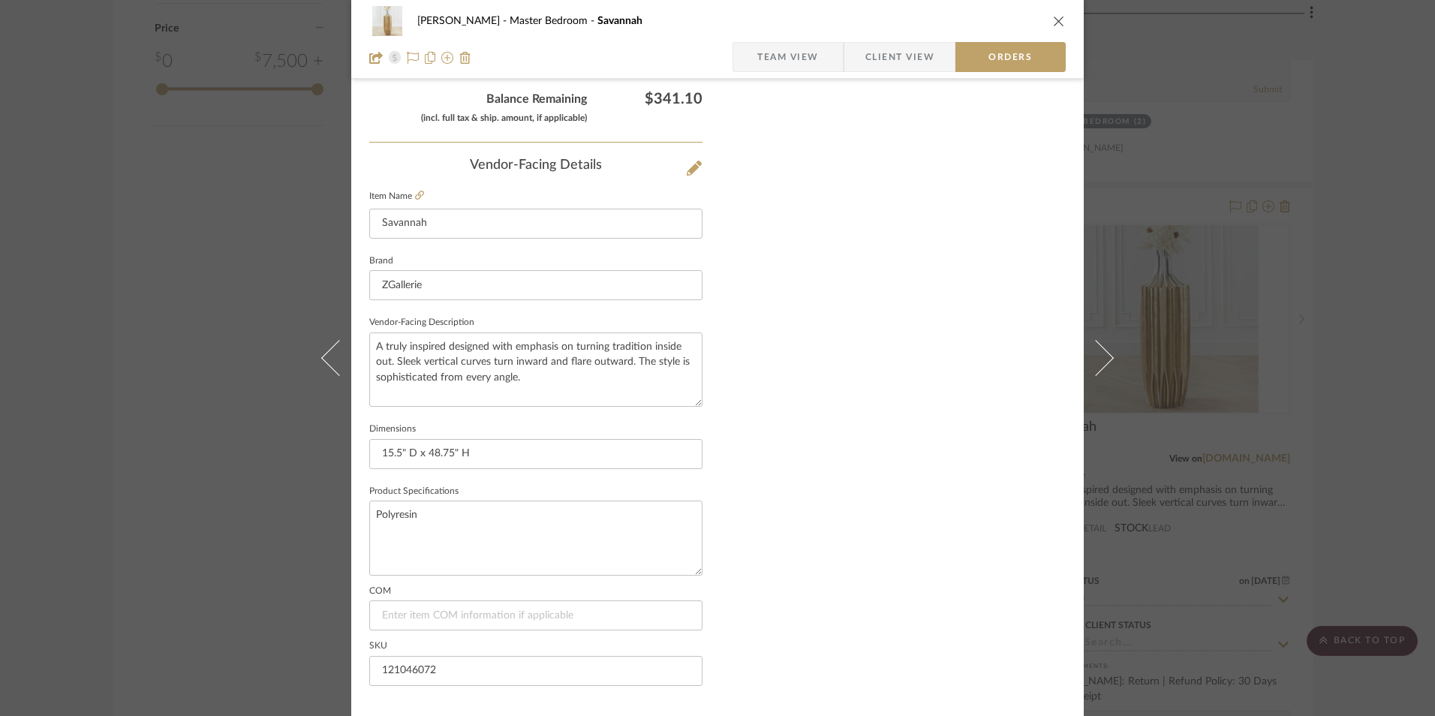
scroll to position [880, 0]
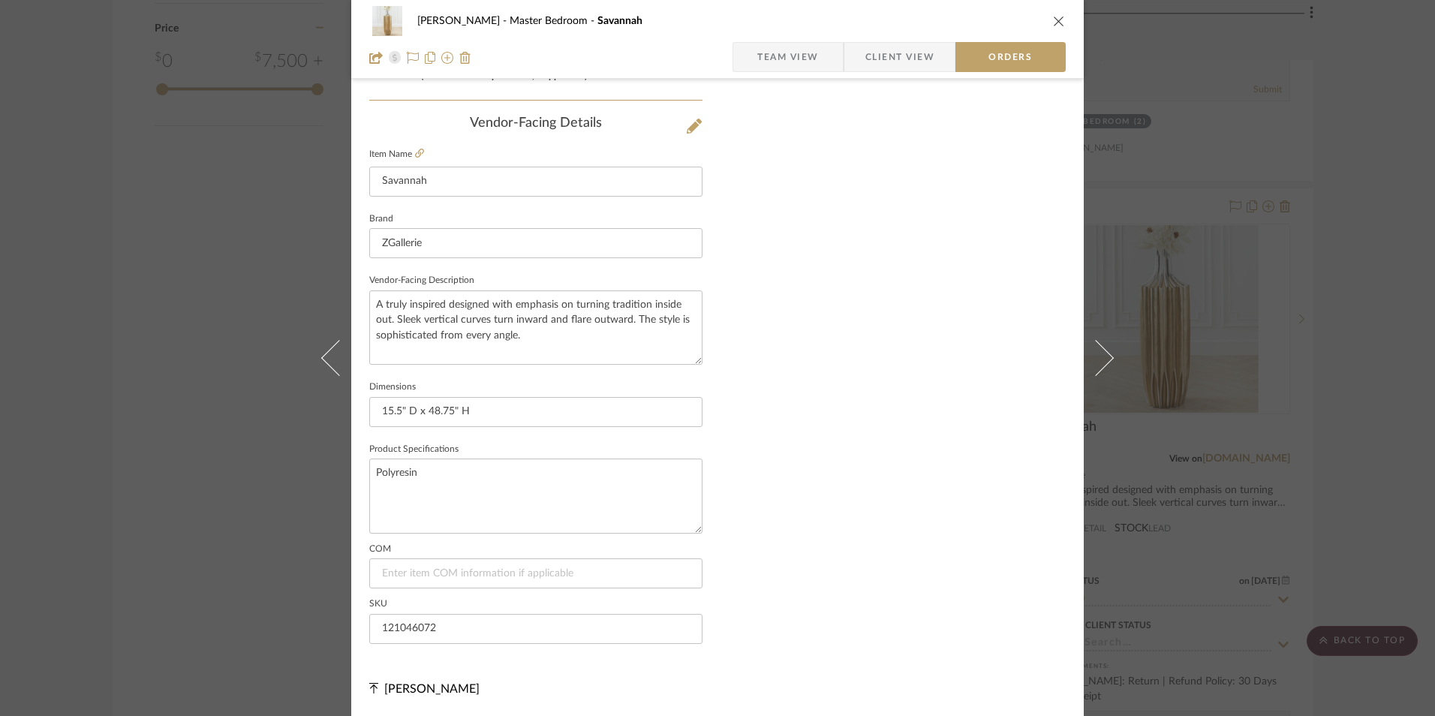
click at [882, 65] on span "Client View" at bounding box center [899, 57] width 69 height 30
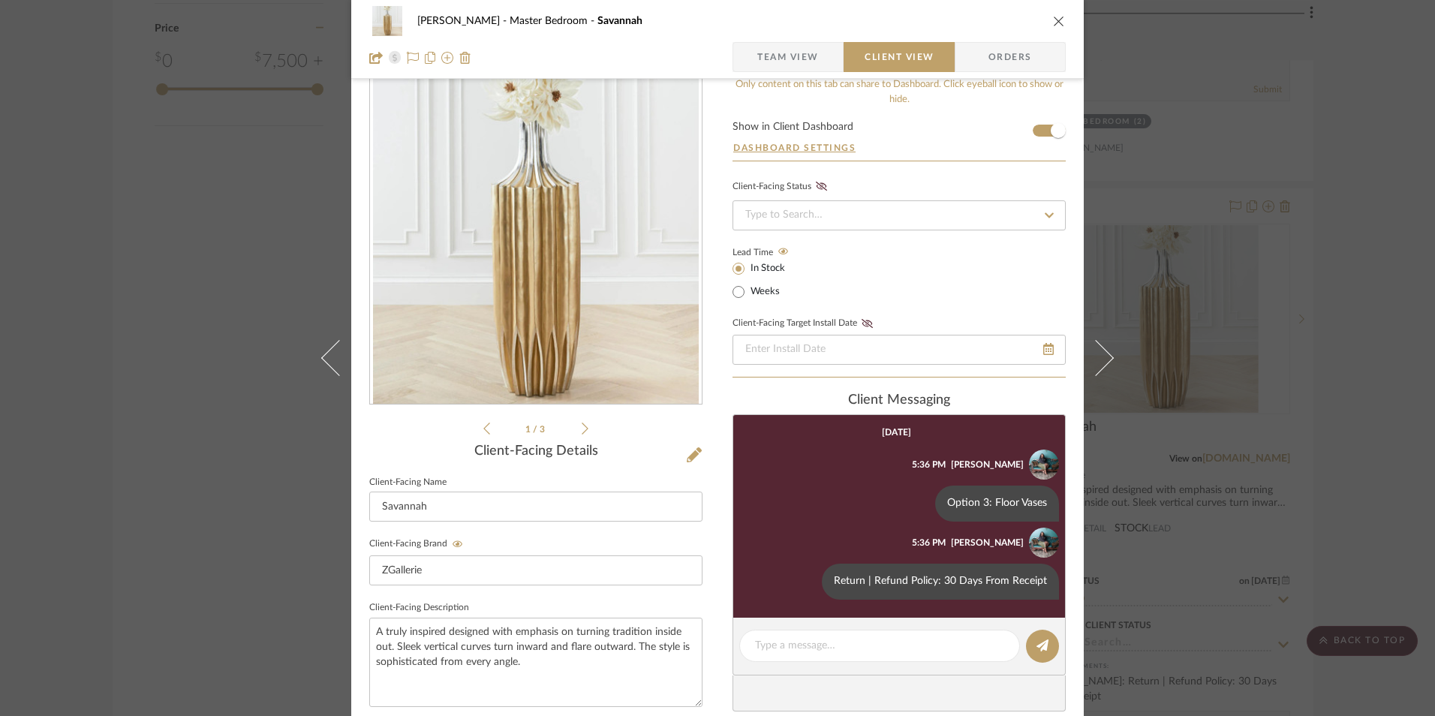
scroll to position [20, 0]
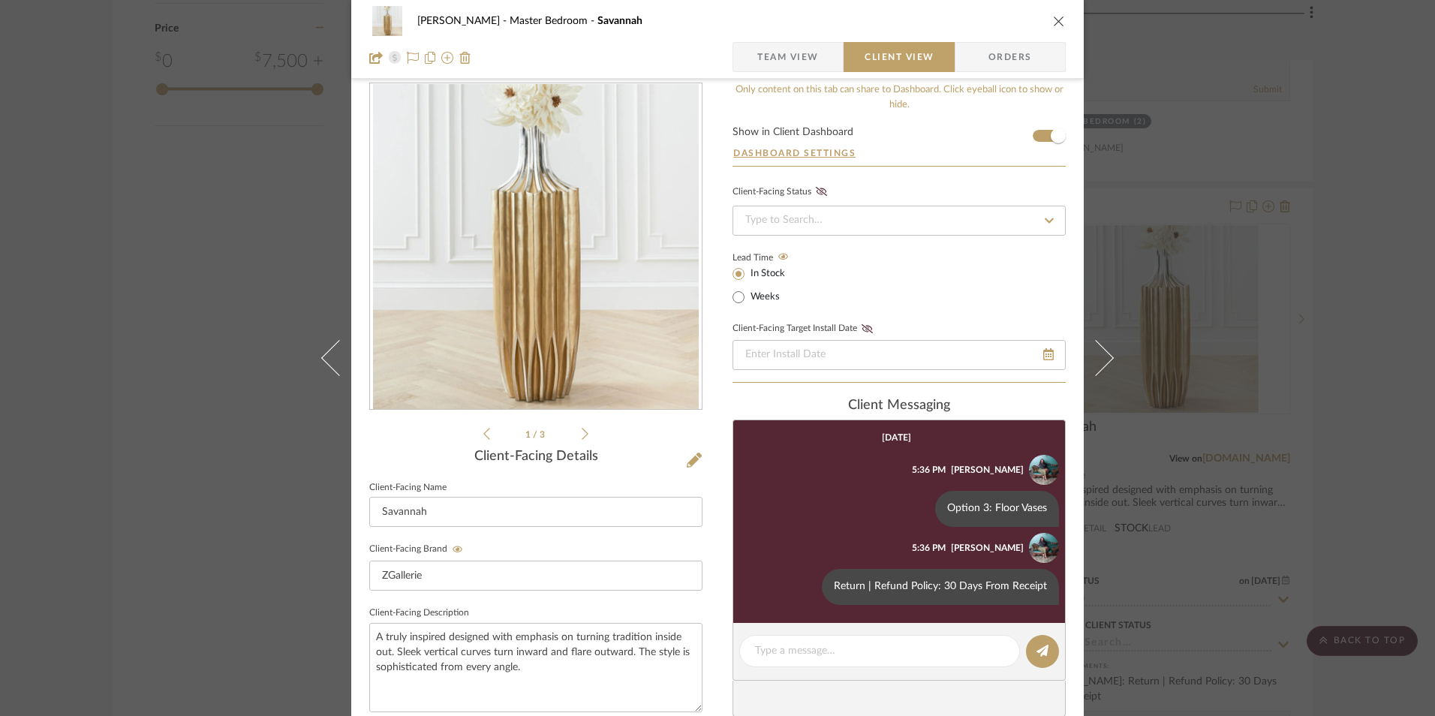
click at [1054, 16] on icon "close" at bounding box center [1059, 21] width 12 height 12
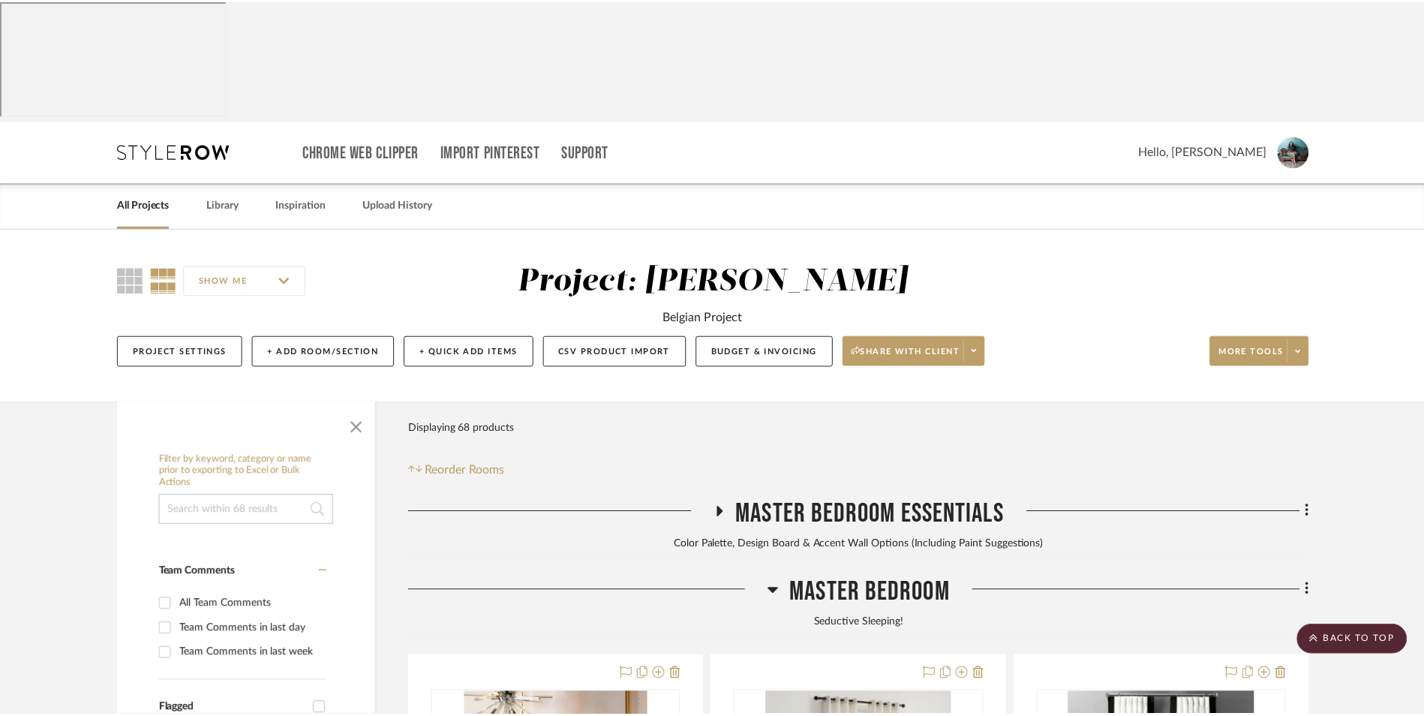
scroll to position [2465, 0]
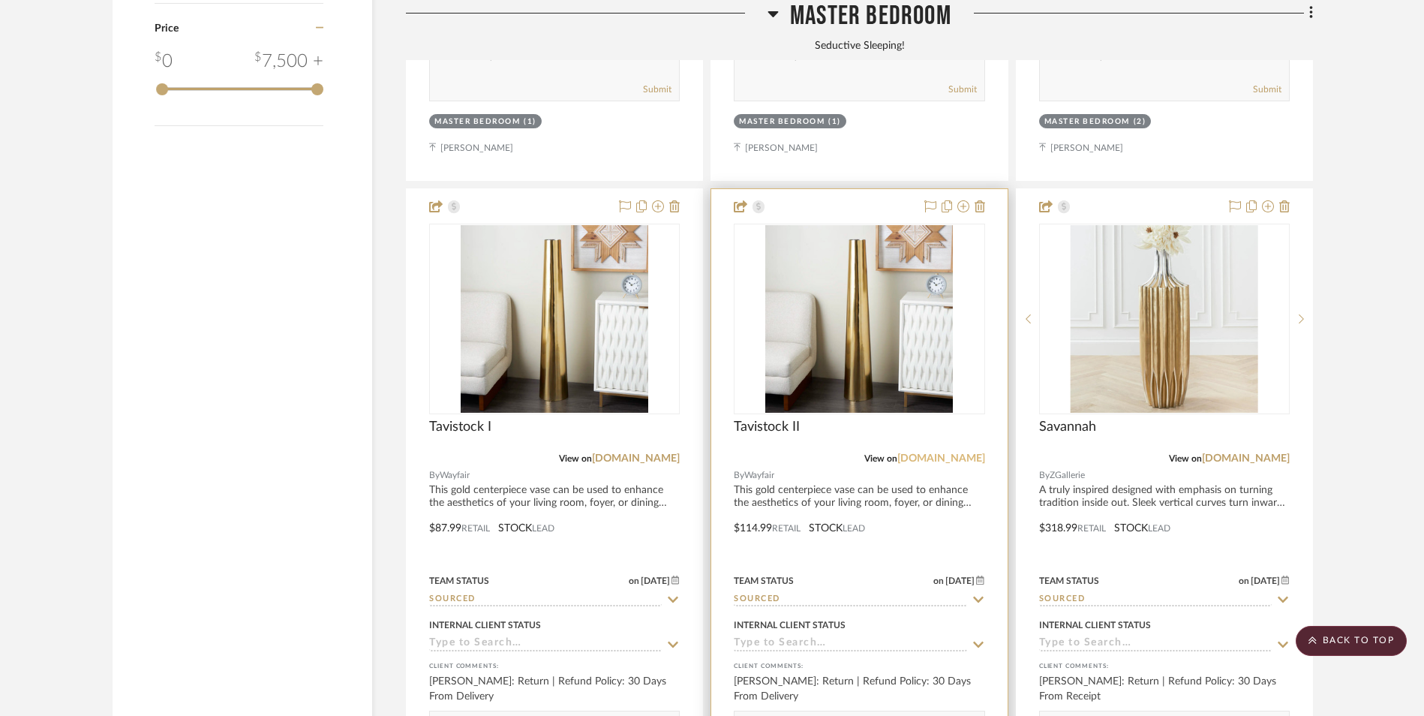
click at [952, 453] on link "[DOMAIN_NAME]" at bounding box center [942, 458] width 88 height 11
click at [799, 225] on img "0" at bounding box center [860, 319] width 188 height 188
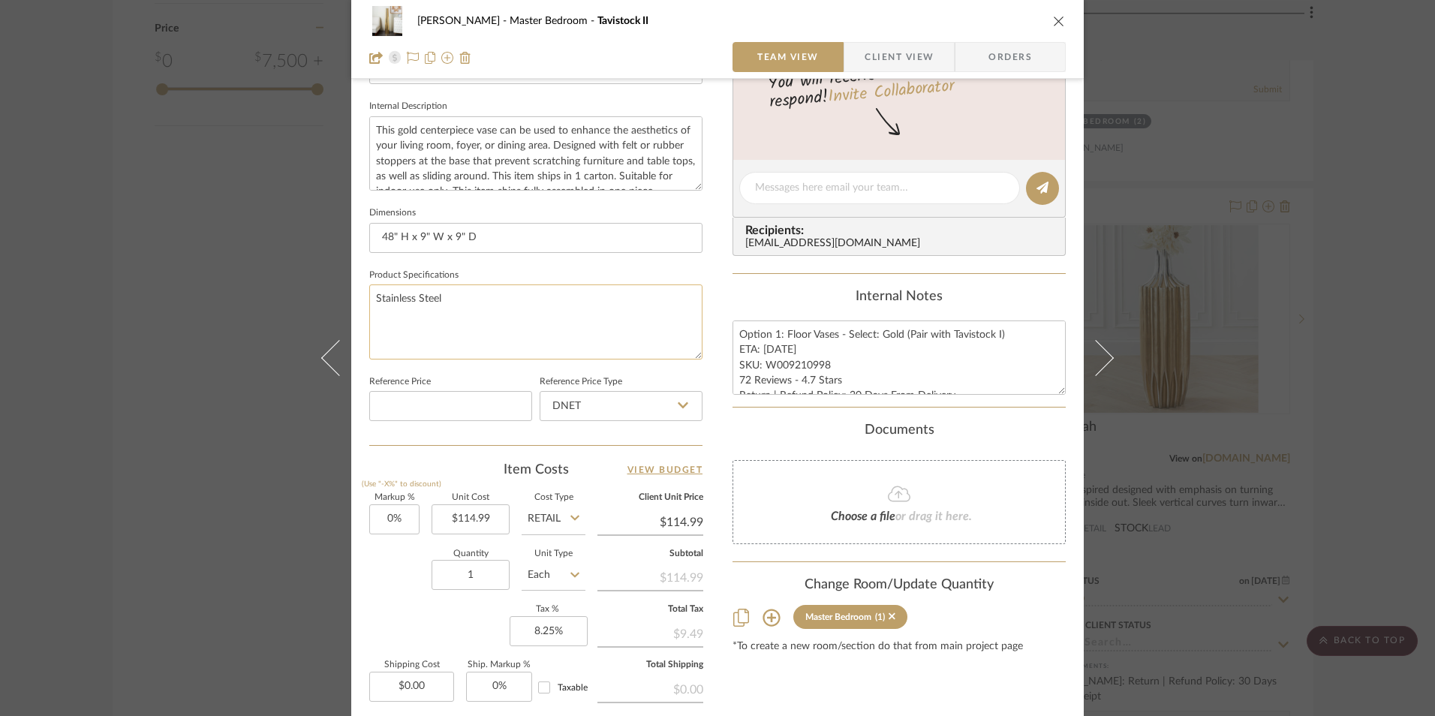
scroll to position [600, 0]
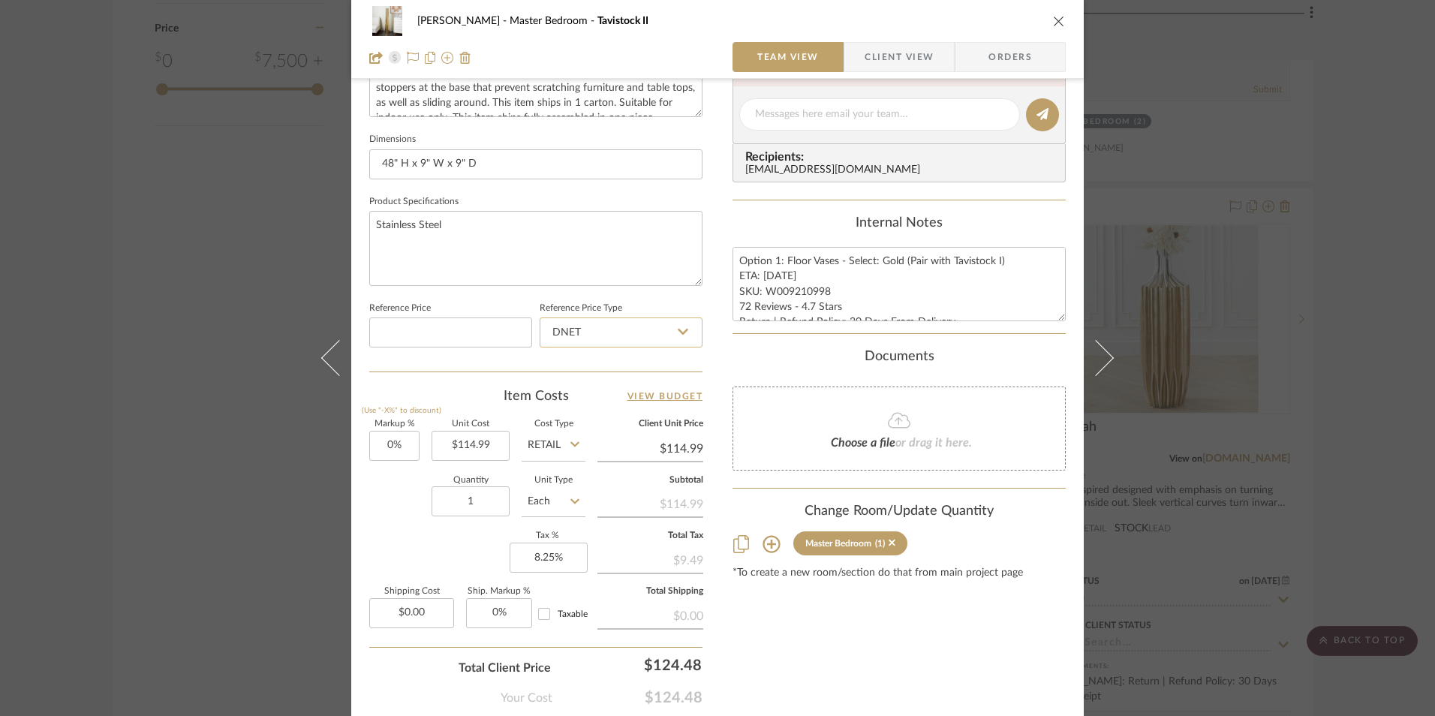
click at [665, 332] on input "DNET" at bounding box center [621, 332] width 163 height 30
click at [638, 402] on div "Retail" at bounding box center [627, 409] width 185 height 38
type input "Retail"
click at [465, 444] on input "114.99" at bounding box center [471, 446] width 78 height 30
type input "$113.99"
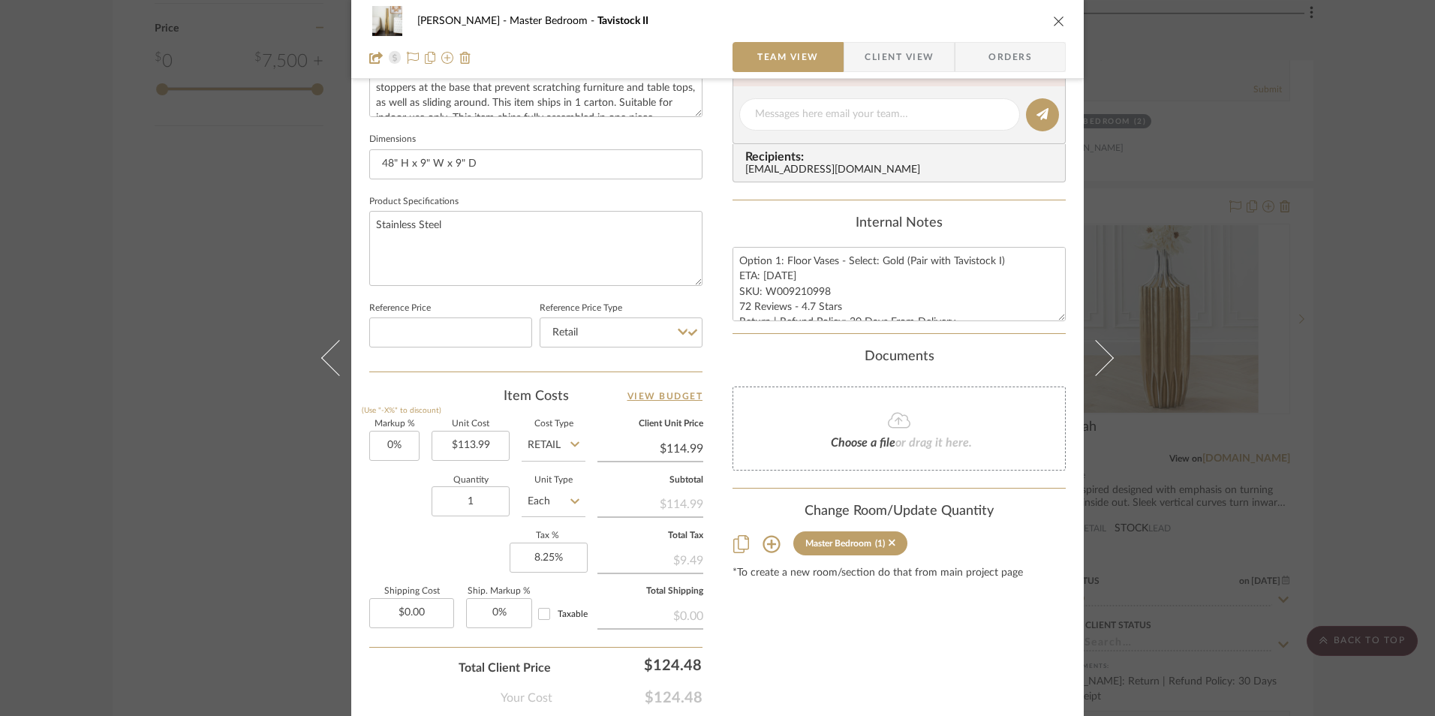
click at [453, 397] on div "Item Costs View Budget" at bounding box center [535, 396] width 333 height 18
type input "$113.99"
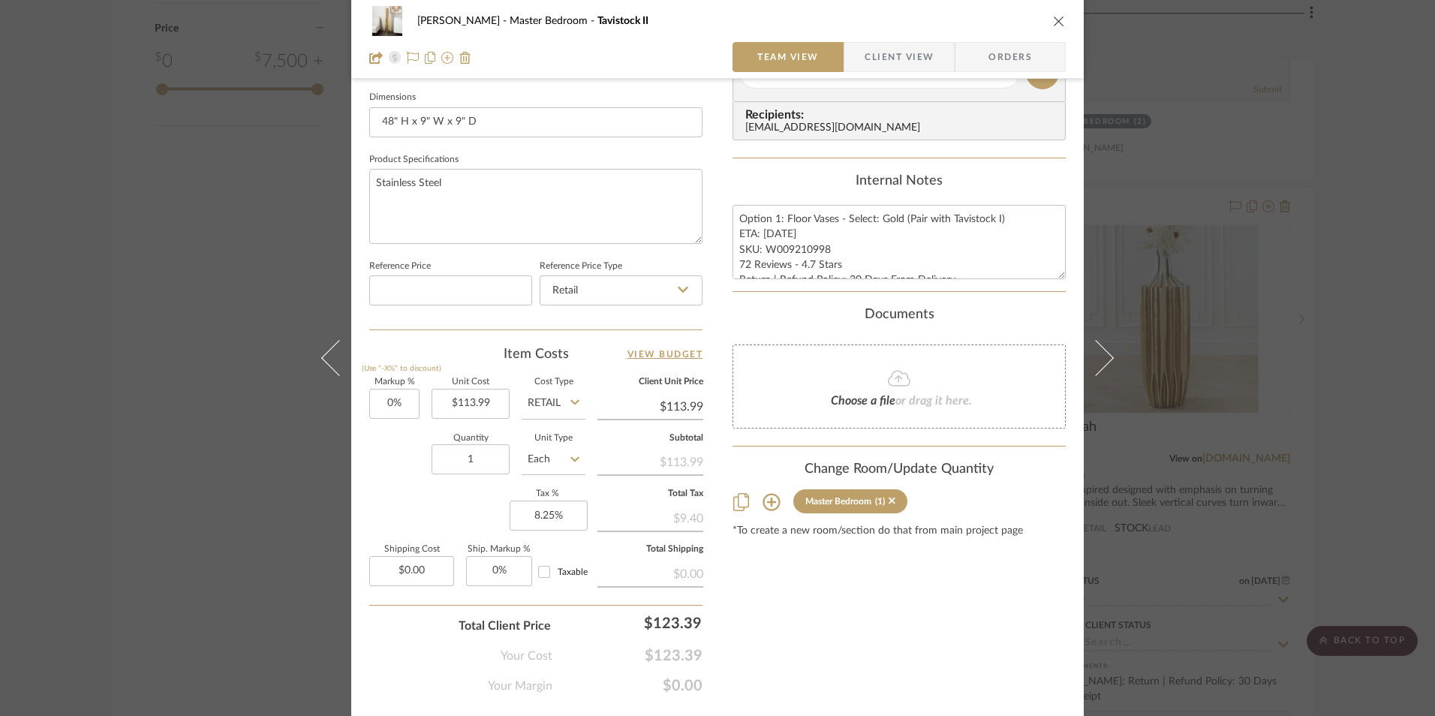
scroll to position [681, 0]
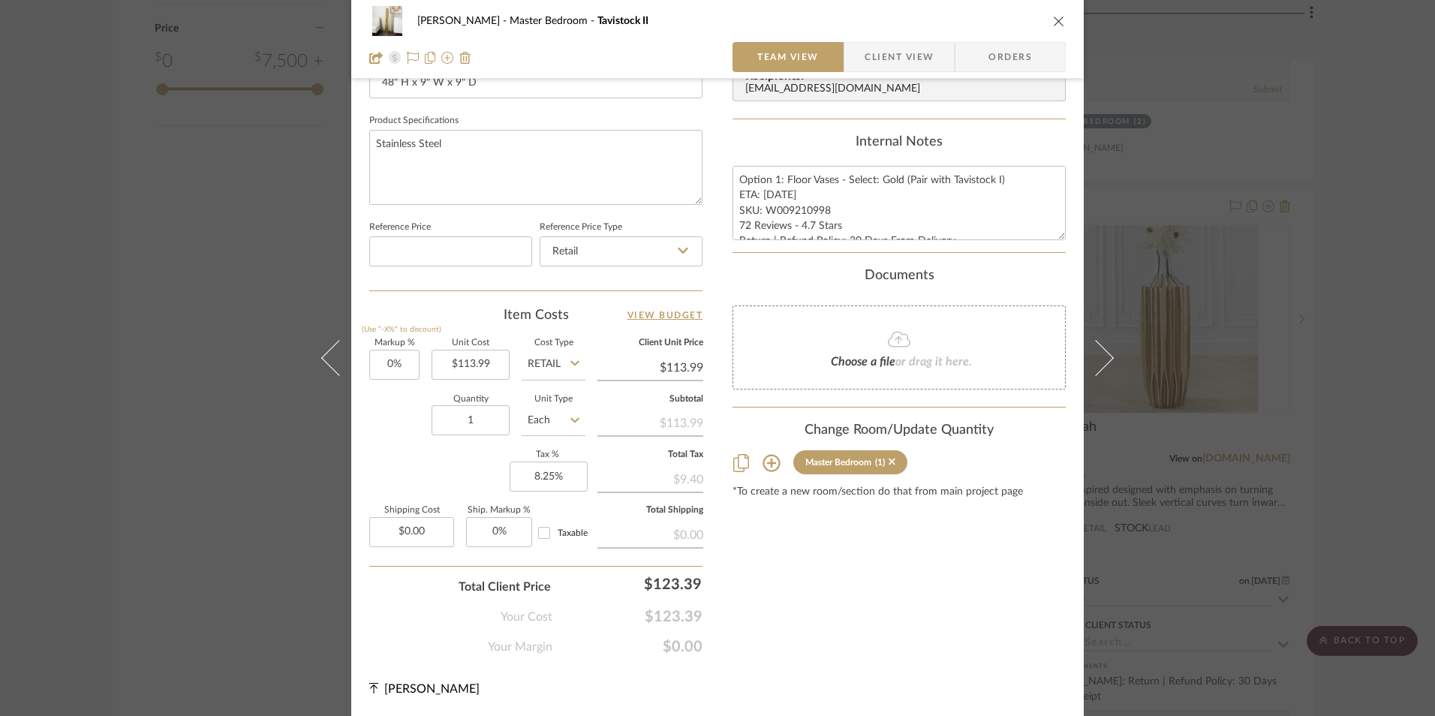
click at [1346, 319] on div "[PERSON_NAME] Master Bedroom Tavistock II Team View Client View Orders Team-Fac…" at bounding box center [717, 358] width 1435 height 716
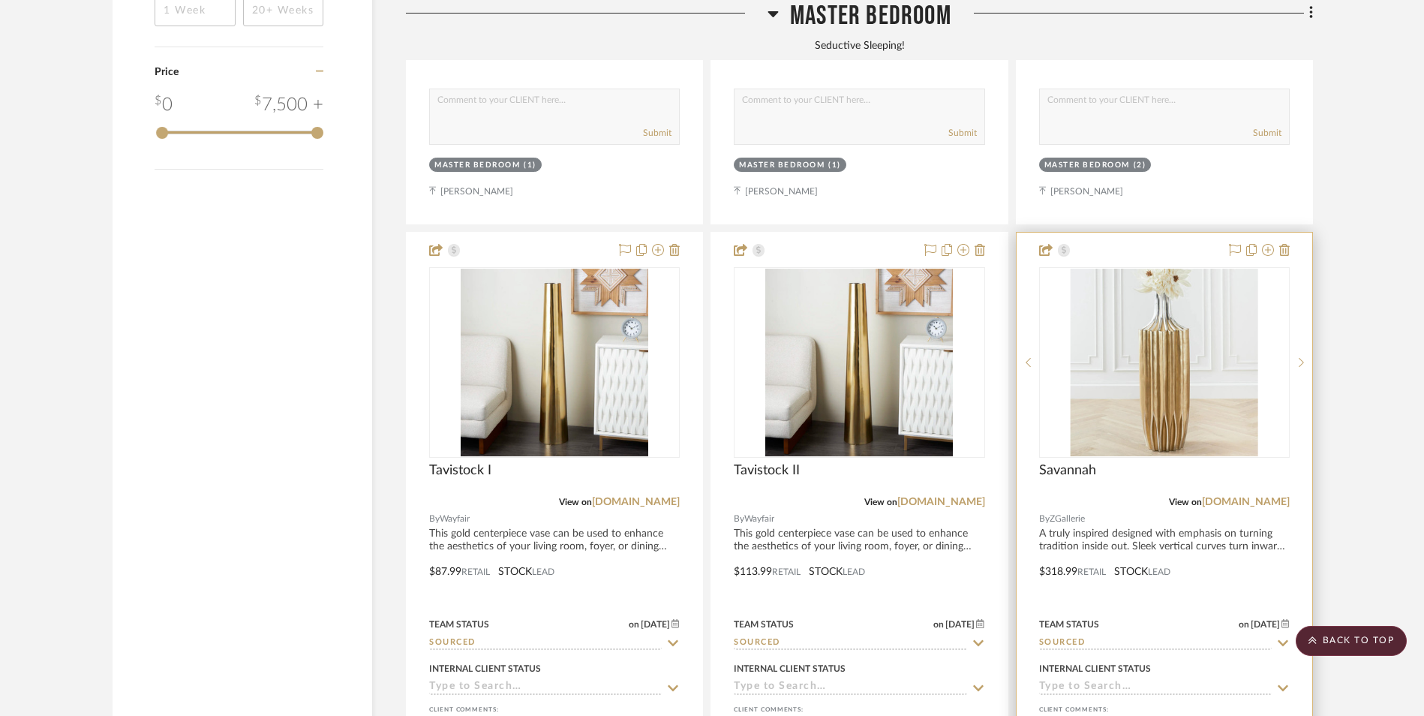
scroll to position [2390, 0]
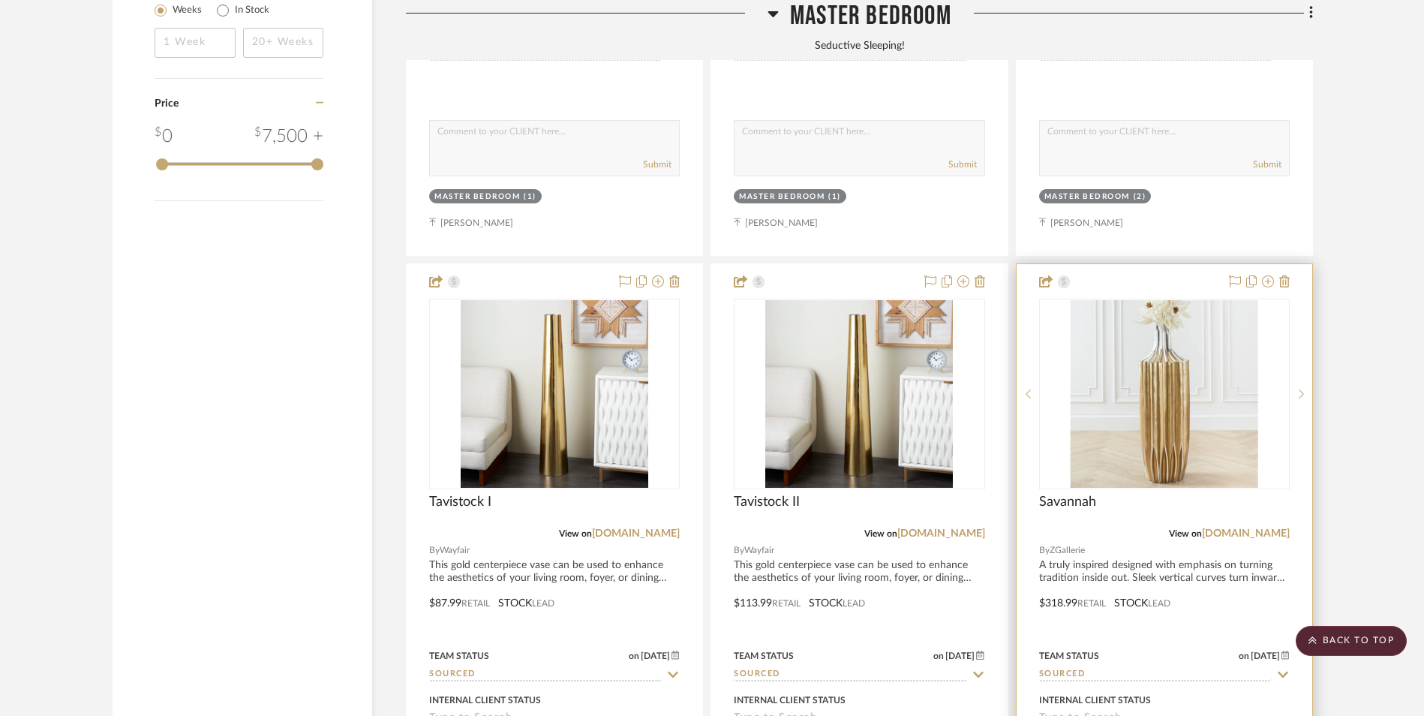
click at [1166, 300] on img "0" at bounding box center [1165, 394] width 188 height 188
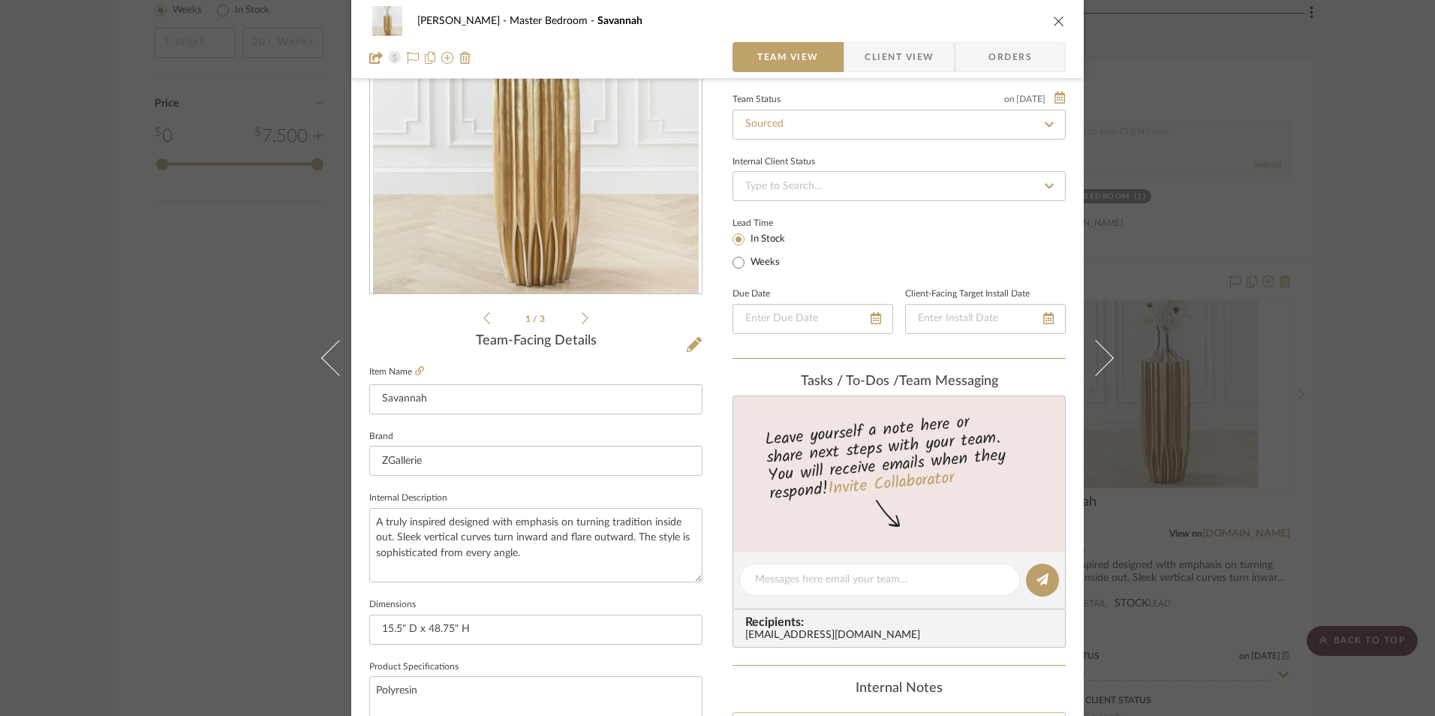
scroll to position [375, 0]
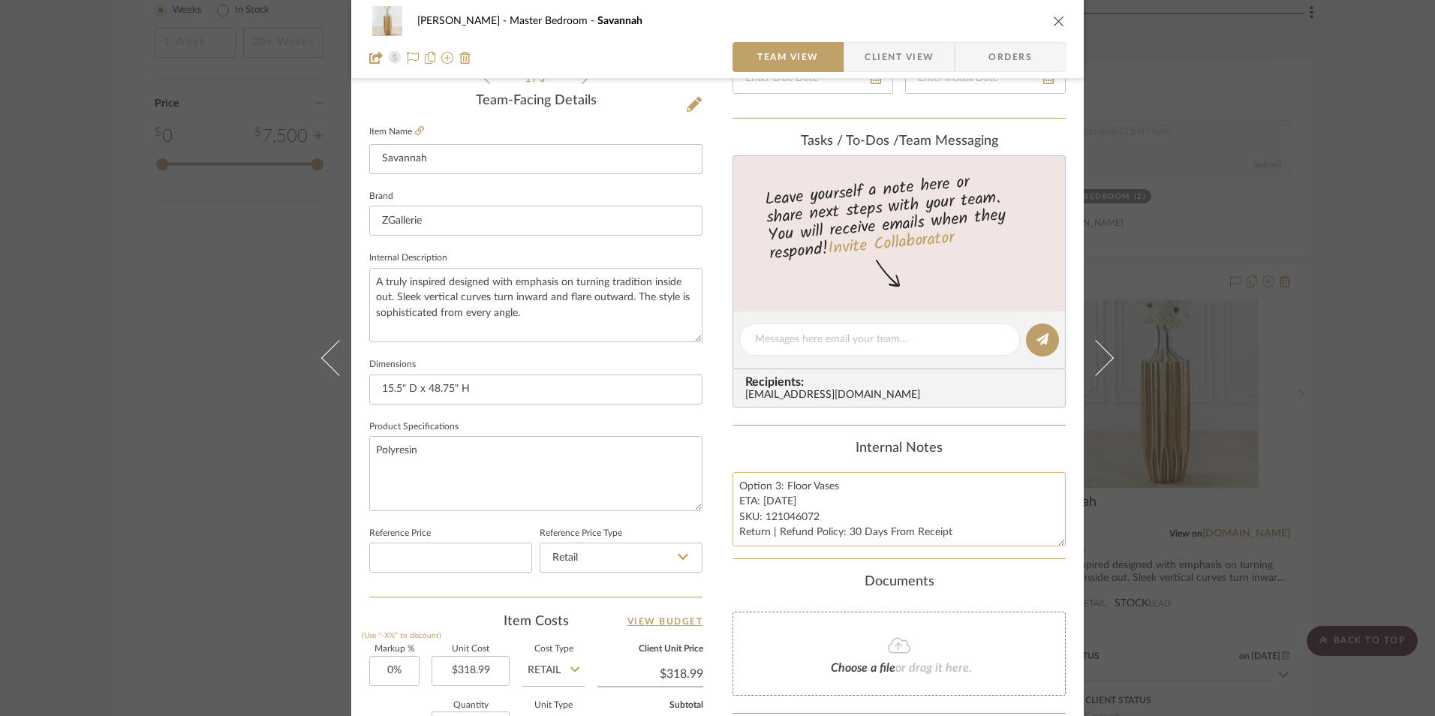
click at [775, 486] on textarea "Option 3: Floor Vases ETA: 9.3.2025 SKU: 121046072 Return | Refund Policy: 30 D…" at bounding box center [898, 509] width 333 height 74
type textarea "Option 2: Floor Vases ETA: 9.3.2025 SKU: 121046072 Return | Refund Policy: 30 D…"
drag, startPoint x: 785, startPoint y: 450, endPoint x: 793, endPoint y: 445, distance: 9.4
click at [784, 450] on div "Internal Notes" at bounding box center [898, 449] width 333 height 17
click at [900, 60] on span "Client View" at bounding box center [899, 57] width 69 height 30
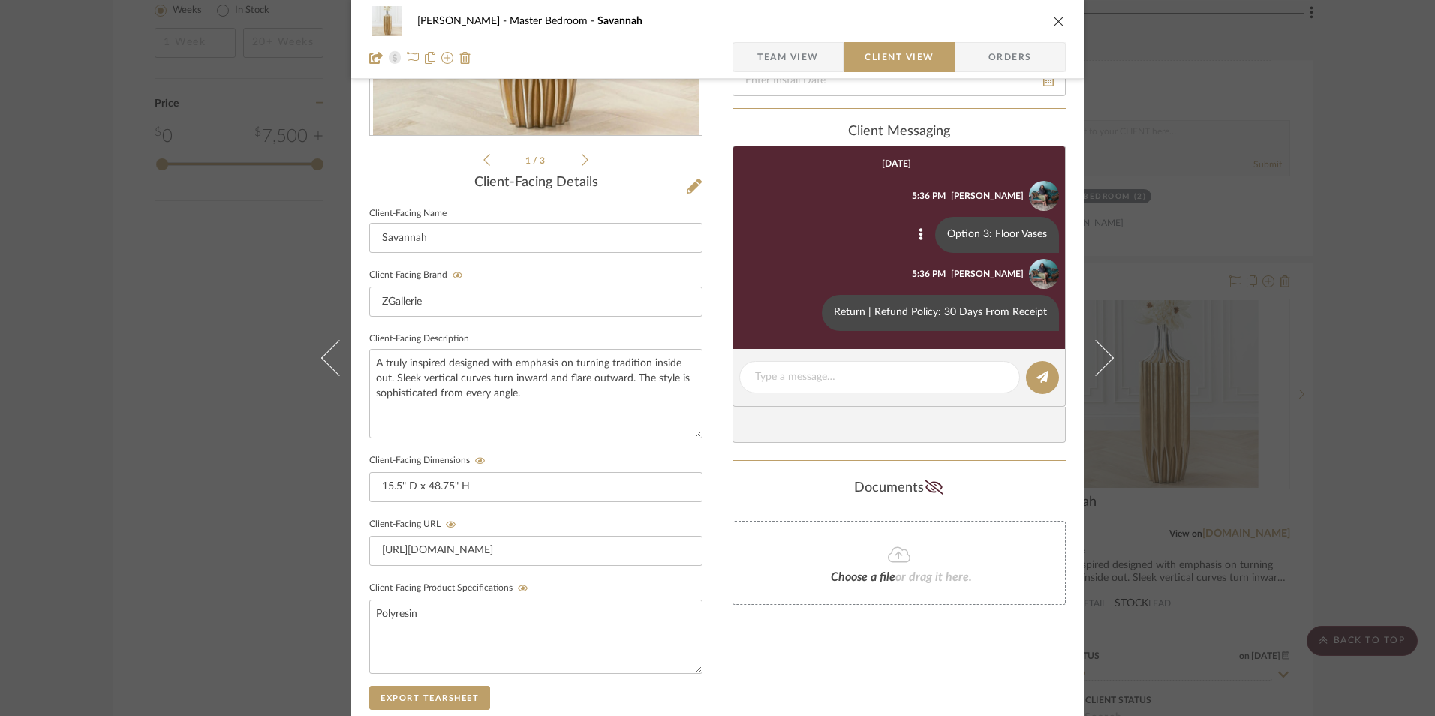
scroll to position [150, 0]
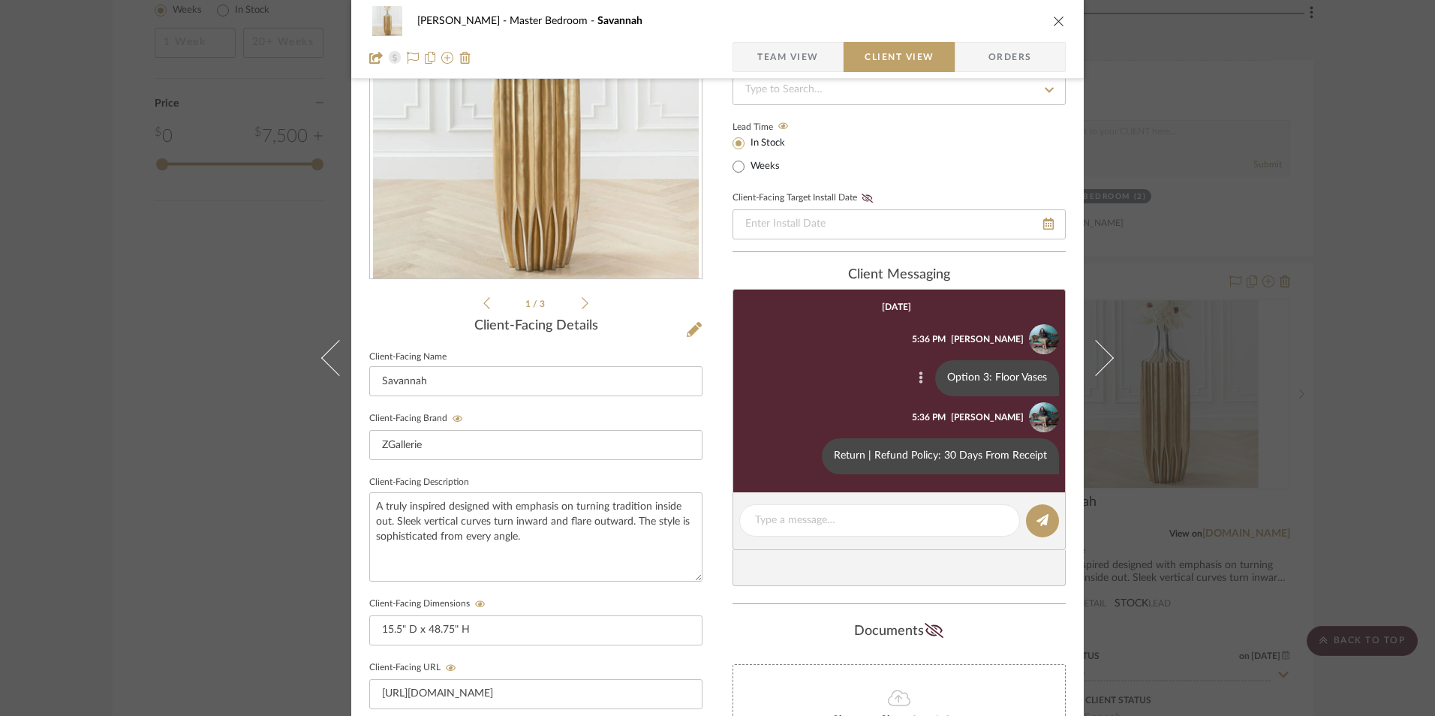
click at [919, 384] on icon at bounding box center [921, 377] width 5 height 12
click at [853, 381] on button "Delete" at bounding box center [856, 396] width 104 height 36
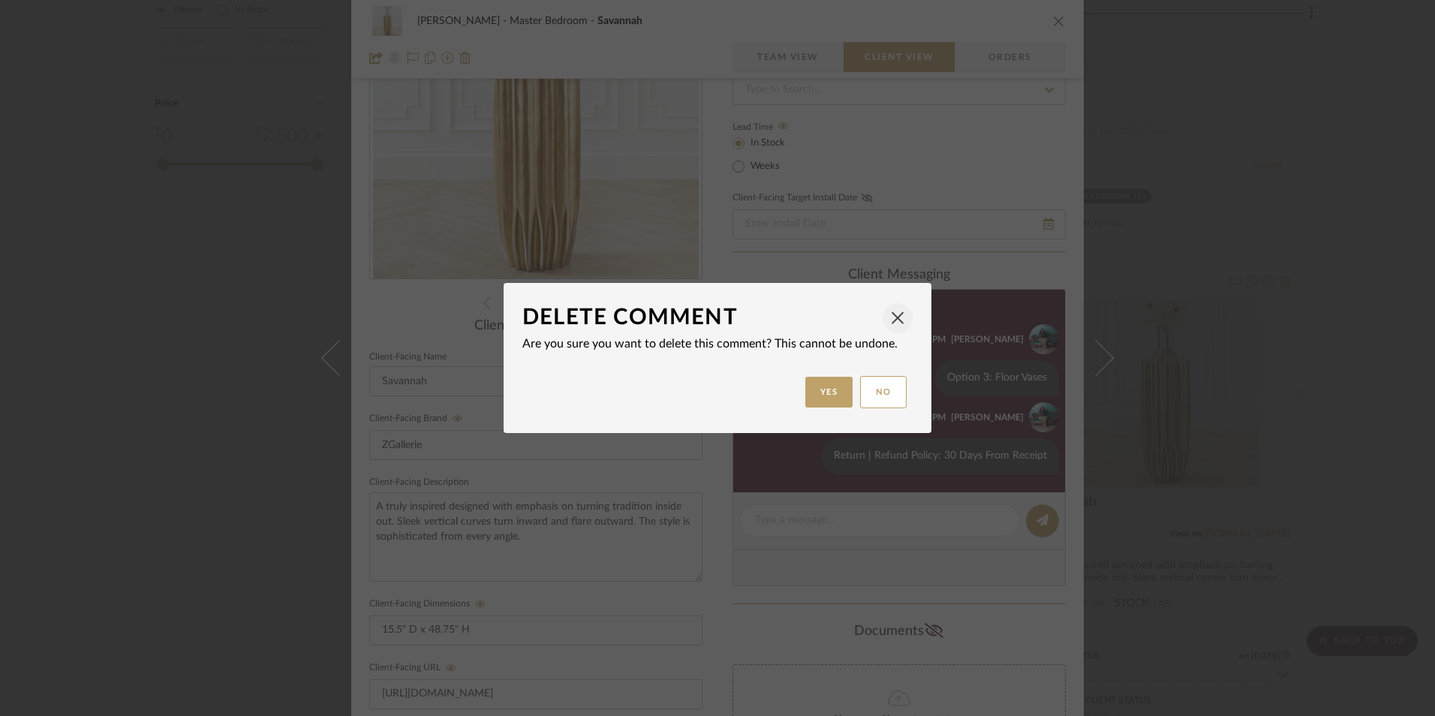
click at [894, 320] on span "button" at bounding box center [898, 318] width 30 height 30
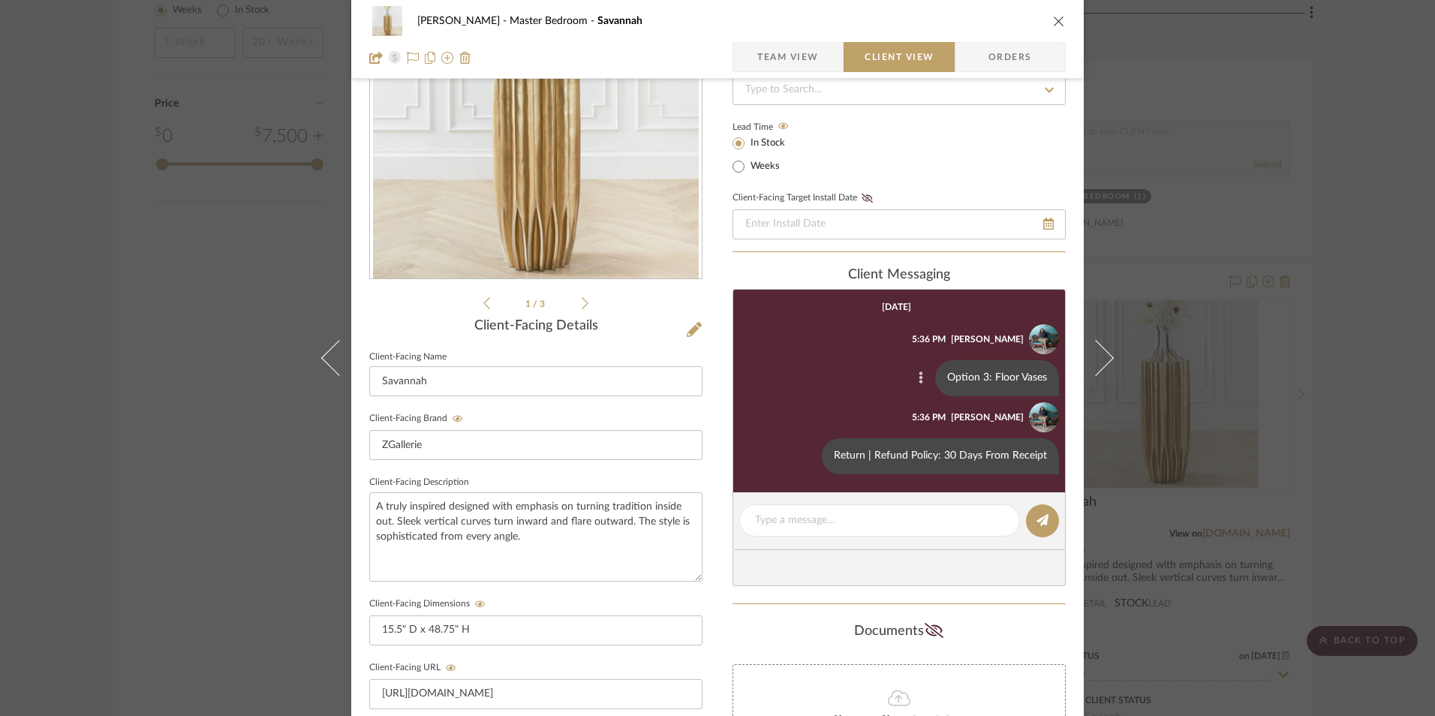
click at [913, 380] on button at bounding box center [921, 378] width 18 height 18
click at [856, 359] on span "Edit Message" at bounding box center [847, 360] width 62 height 13
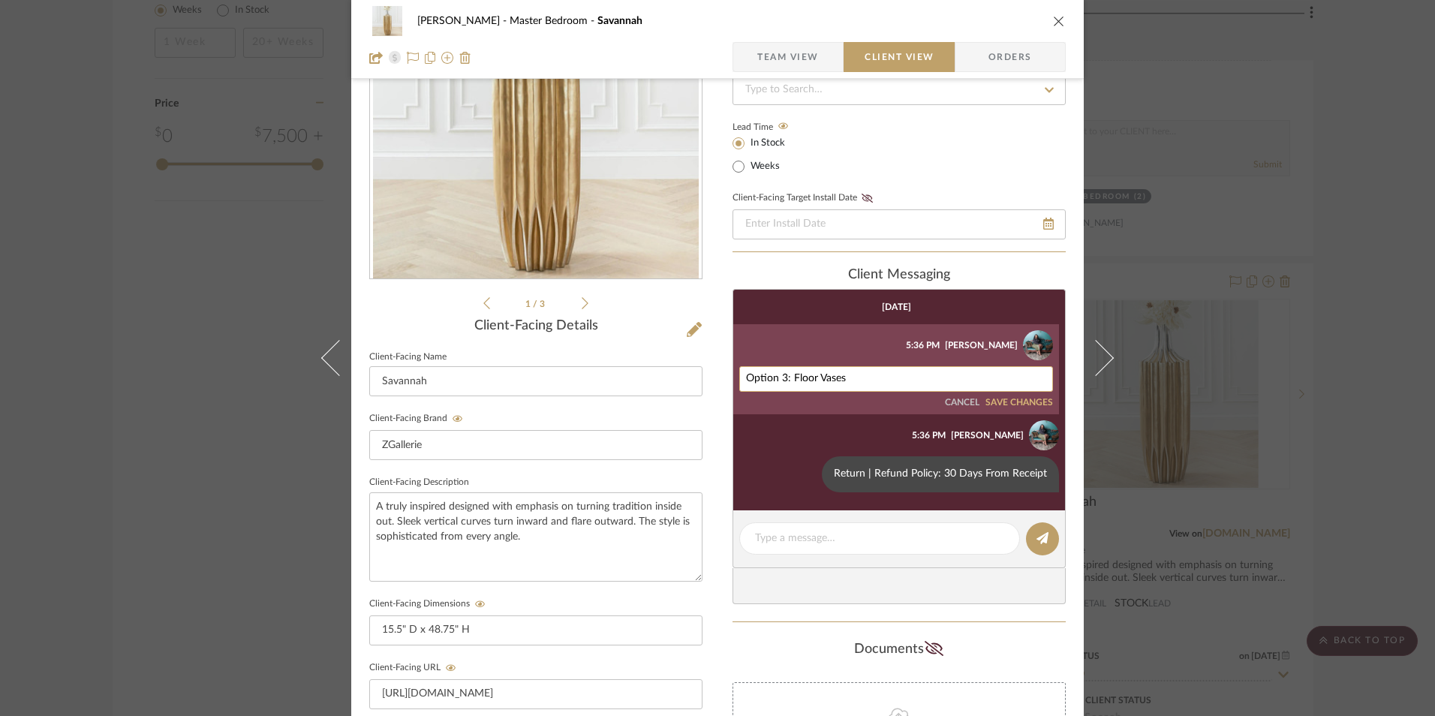
click at [781, 377] on textarea "Option 3: Floor Vases" at bounding box center [896, 379] width 300 height 12
type textarea "Option 2: Floor Vases"
click at [1013, 399] on button "SAVE CHANGES" at bounding box center [1019, 403] width 68 height 11
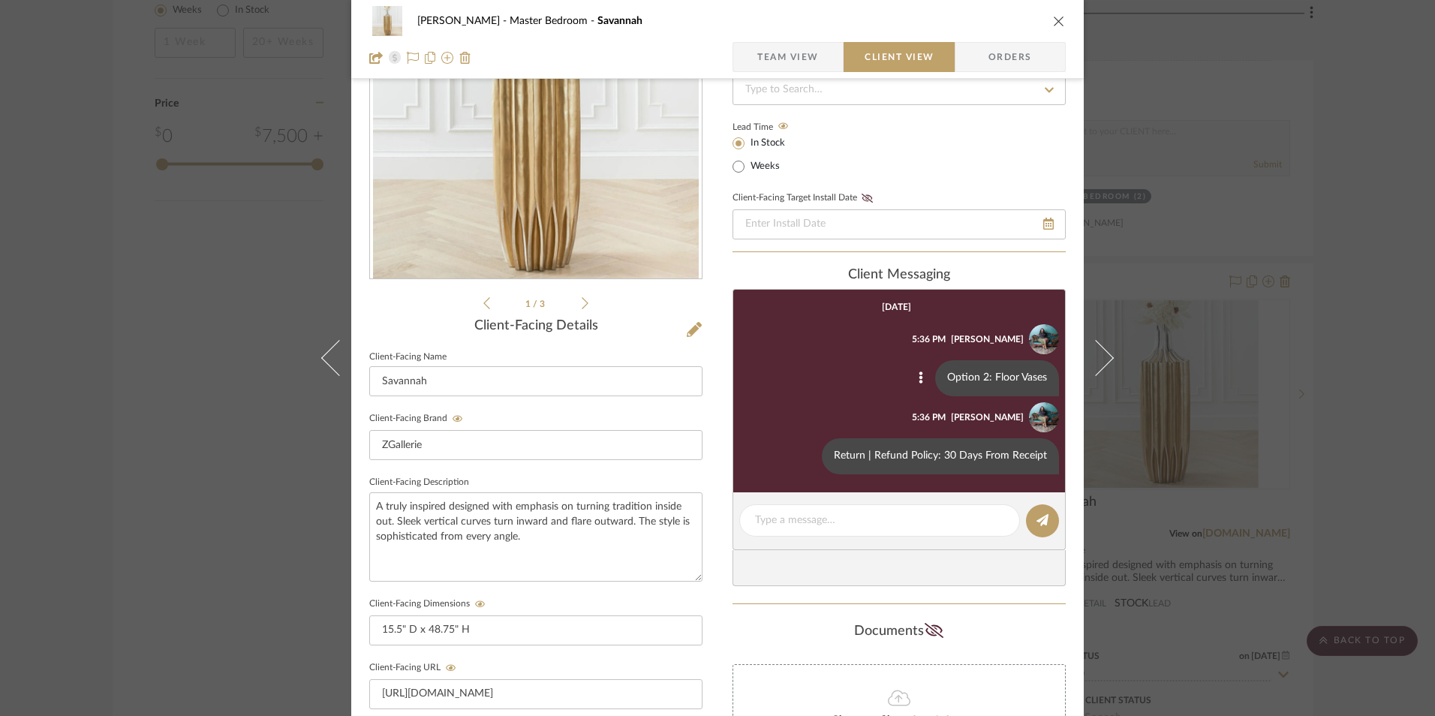
click at [1054, 20] on icon "close" at bounding box center [1059, 21] width 12 height 12
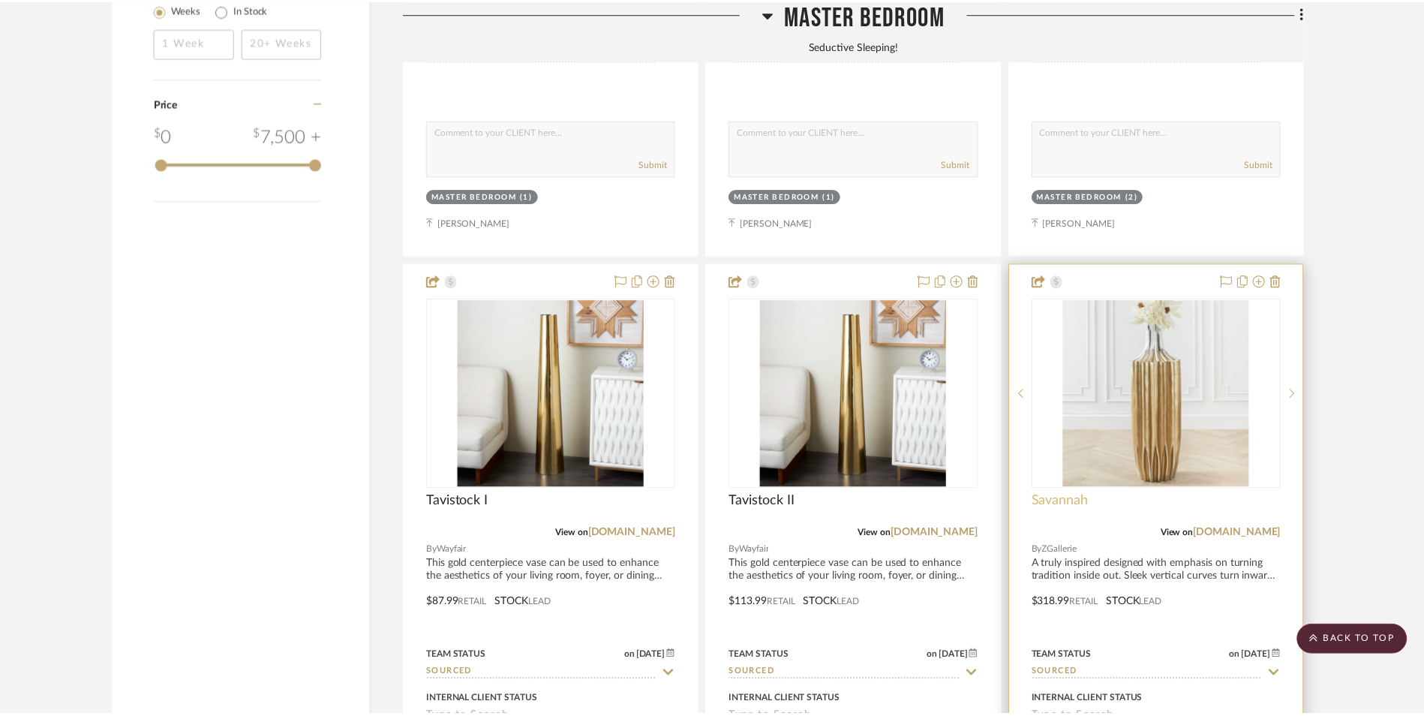
scroll to position [2390, 0]
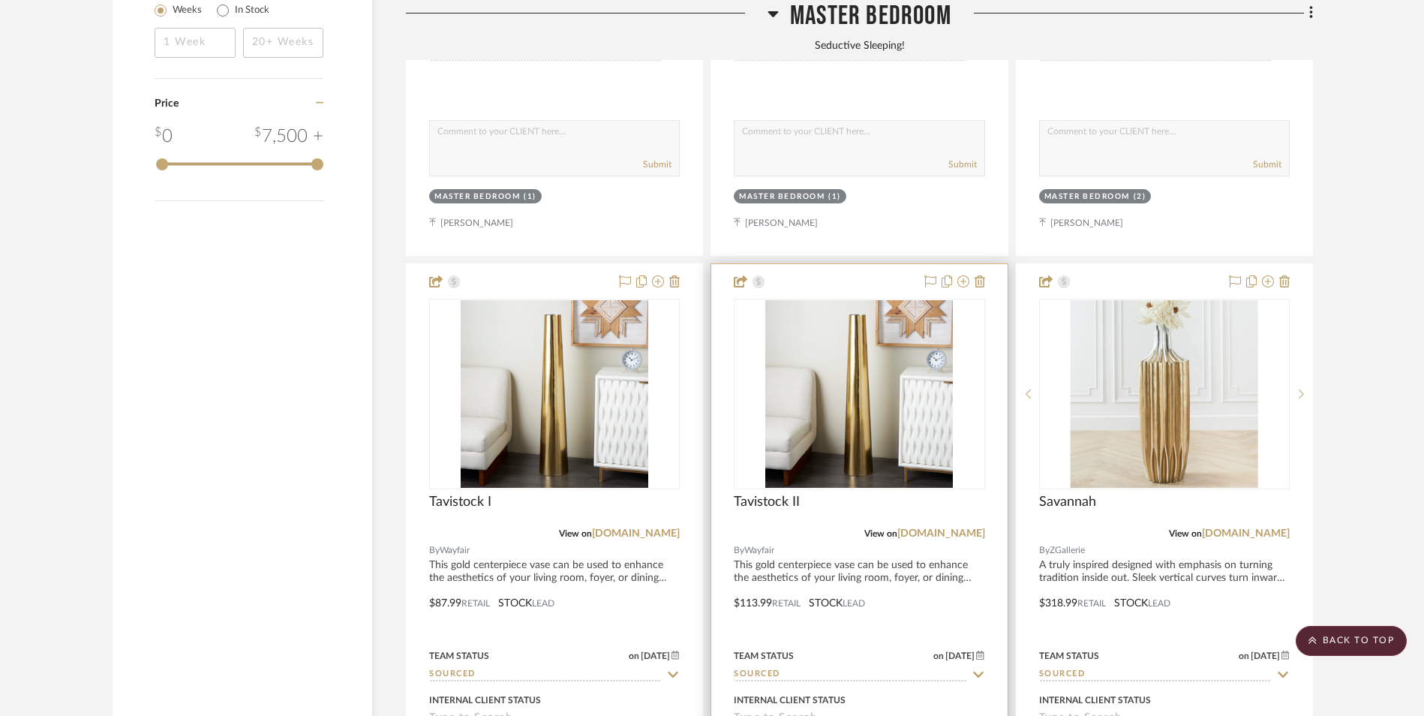
click at [835, 300] on img "0" at bounding box center [860, 394] width 188 height 188
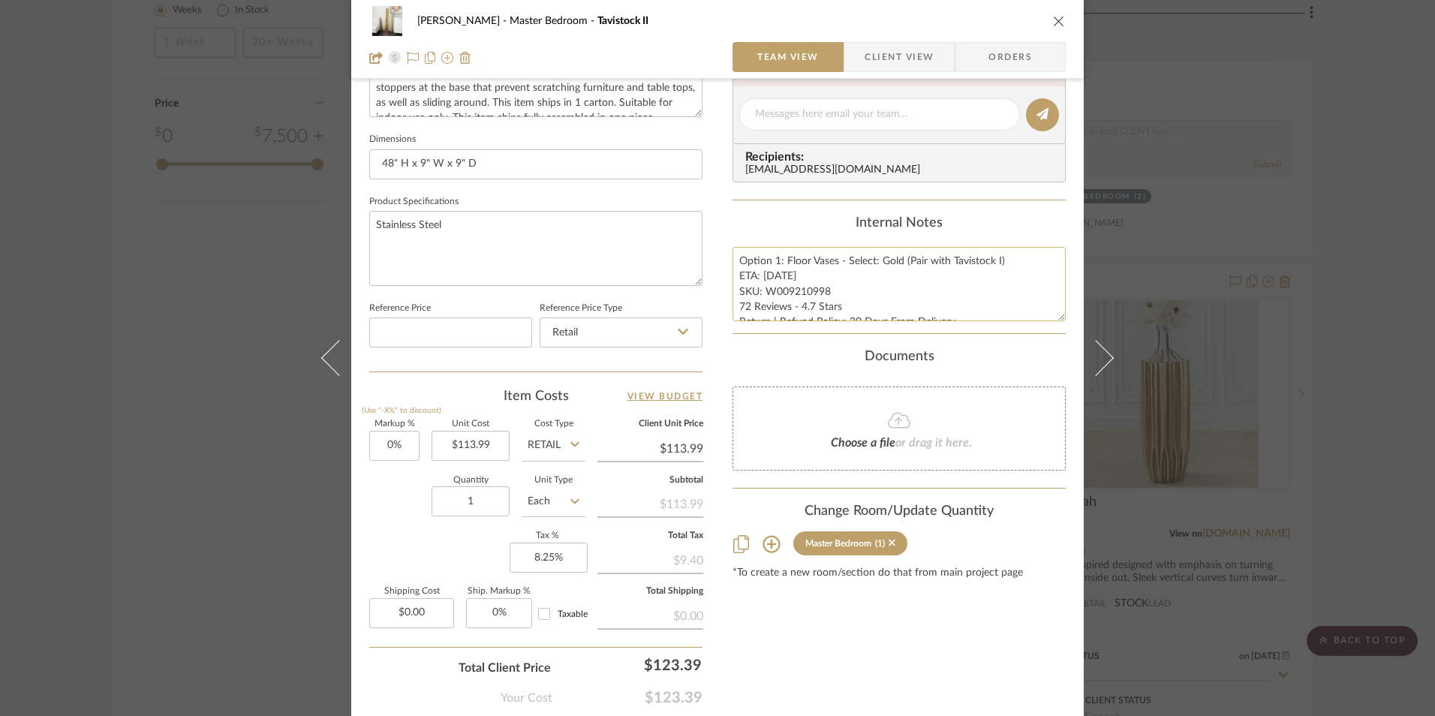
scroll to position [15, 0]
drag, startPoint x: 745, startPoint y: 308, endPoint x: 729, endPoint y: 308, distance: 16.5
click at [732, 308] on textarea "Option 1: Floor Vases - Select: Gold (Pair with Tavistock I) ETA: 8.8.2025 SKU:…" at bounding box center [898, 284] width 333 height 74
click at [752, 299] on textarea "Option 1: Floor Vases - Select: Gold (Pair with Tavistock I) ETA: 8.8.2025 SKU:…" at bounding box center [898, 284] width 333 height 74
drag, startPoint x: 744, startPoint y: 294, endPoint x: 729, endPoint y: 294, distance: 14.3
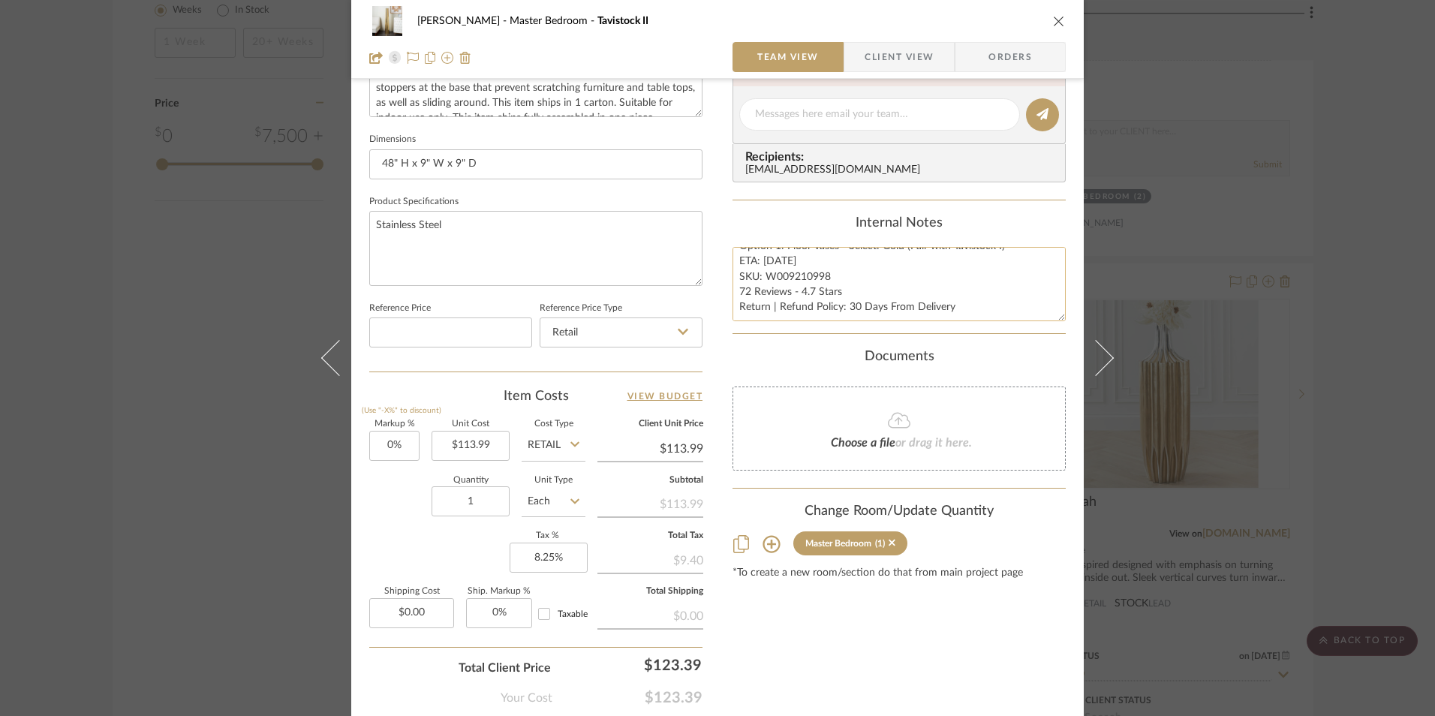
click at [732, 294] on textarea "Option 1: Floor Vases - Select: Gold (Pair with Tavistock I) ETA: 8.8.2025 SKU:…" at bounding box center [898, 284] width 333 height 74
click at [809, 293] on textarea "Option 1: Floor Vases - Select: Gold (Pair with Tavistock I) ETA: 8.8.2025 SKU:…" at bounding box center [898, 284] width 333 height 74
type textarea "Option 1: Floor Vases - Select: Gold (Pair with Tavistock I) ETA: 8.8.2025 SKU:…"
click at [811, 203] on div "Content here copies to Client View - confirm visibility there. Show in Client D…" at bounding box center [898, 119] width 333 height 1235
drag, startPoint x: 844, startPoint y: 290, endPoint x: 690, endPoint y: 293, distance: 153.9
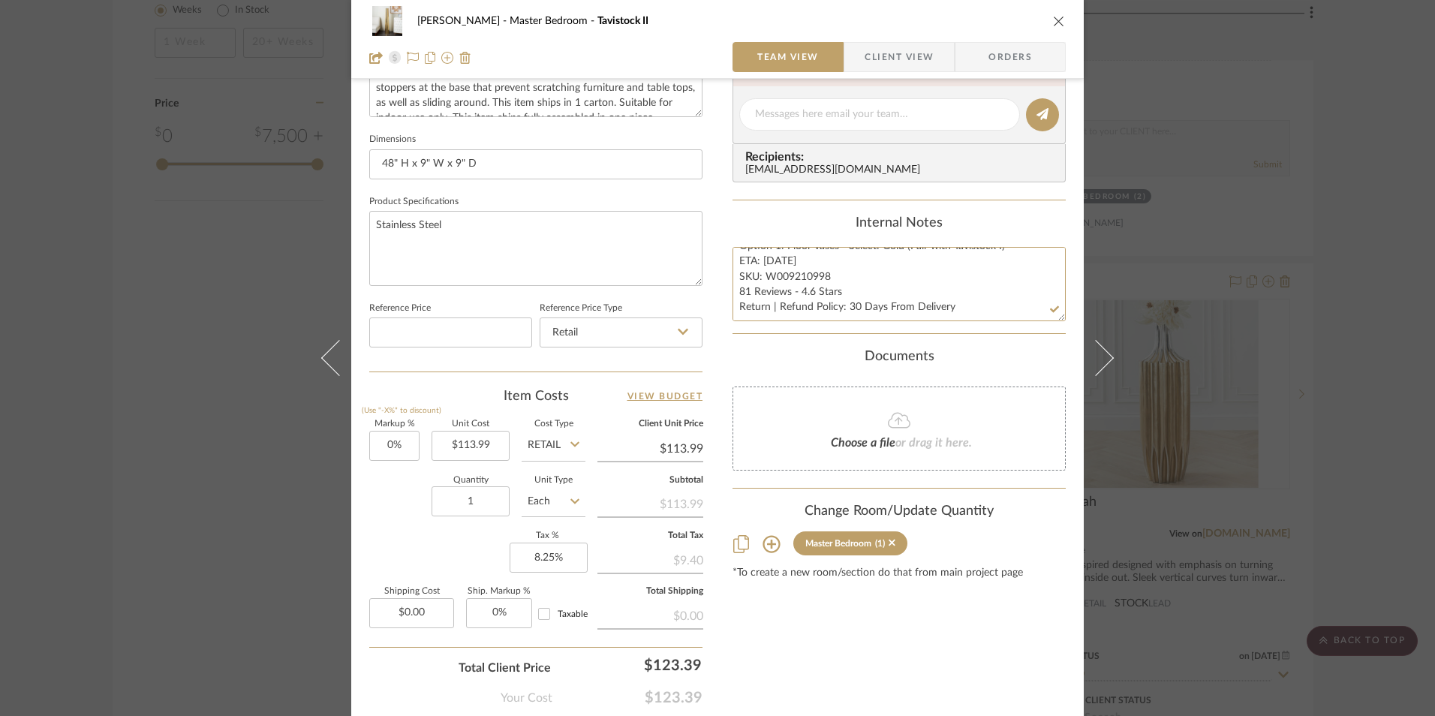
click at [690, 293] on div "[PERSON_NAME] Master Bedroom Tavistock II Team View Client View Orders Team-Fac…" at bounding box center [717, 104] width 732 height 1386
drag, startPoint x: 772, startPoint y: 261, endPoint x: 760, endPoint y: 275, distance: 19.1
click at [760, 275] on textarea "Option 1: Floor Vases - Select: Gold (Pair with Tavistock I) ETA: 8.8.2025 SKU:…" at bounding box center [898, 284] width 333 height 74
type textarea "Option 1: Floor Vases - Select: Gold (Pair with Tavistock I) ETA: [DATE] SKU: W…"
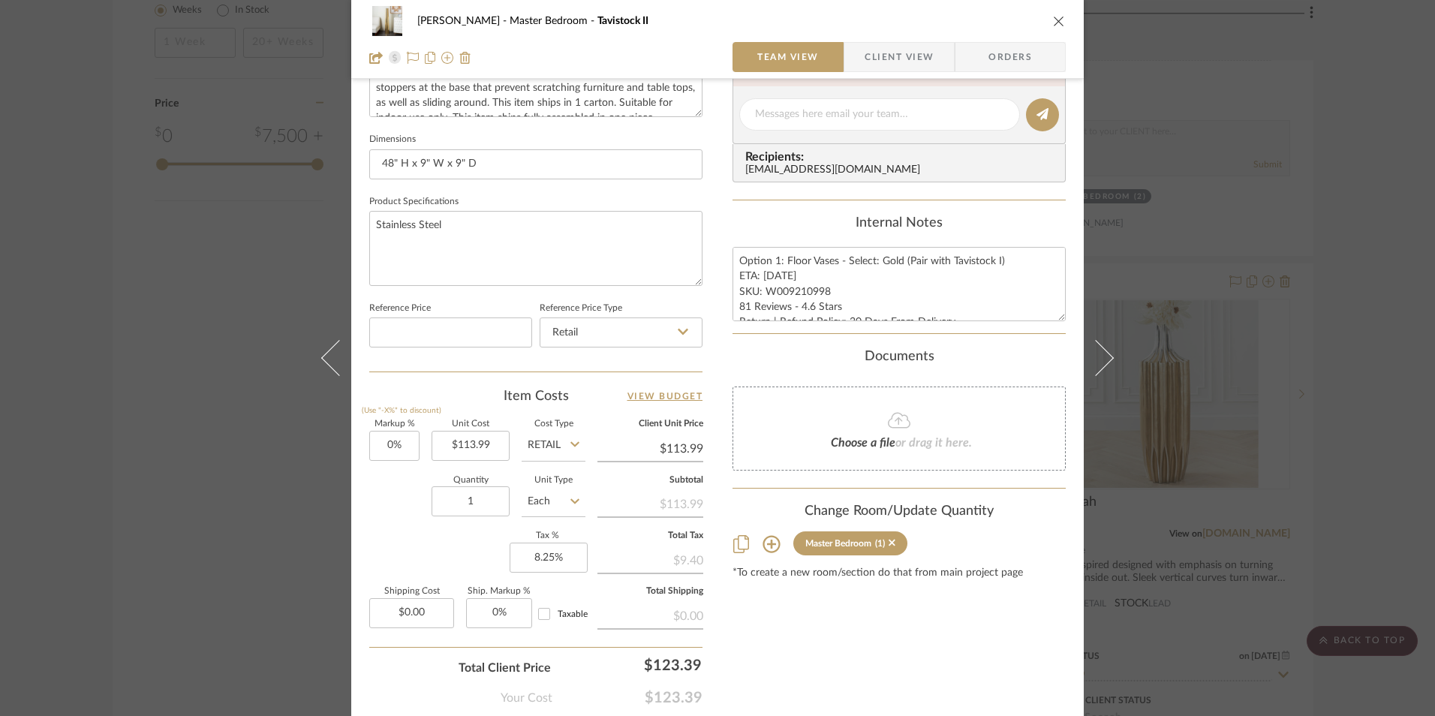
click at [779, 219] on div "Internal Notes" at bounding box center [898, 223] width 333 height 17
click at [903, 59] on span "Client View" at bounding box center [899, 57] width 69 height 30
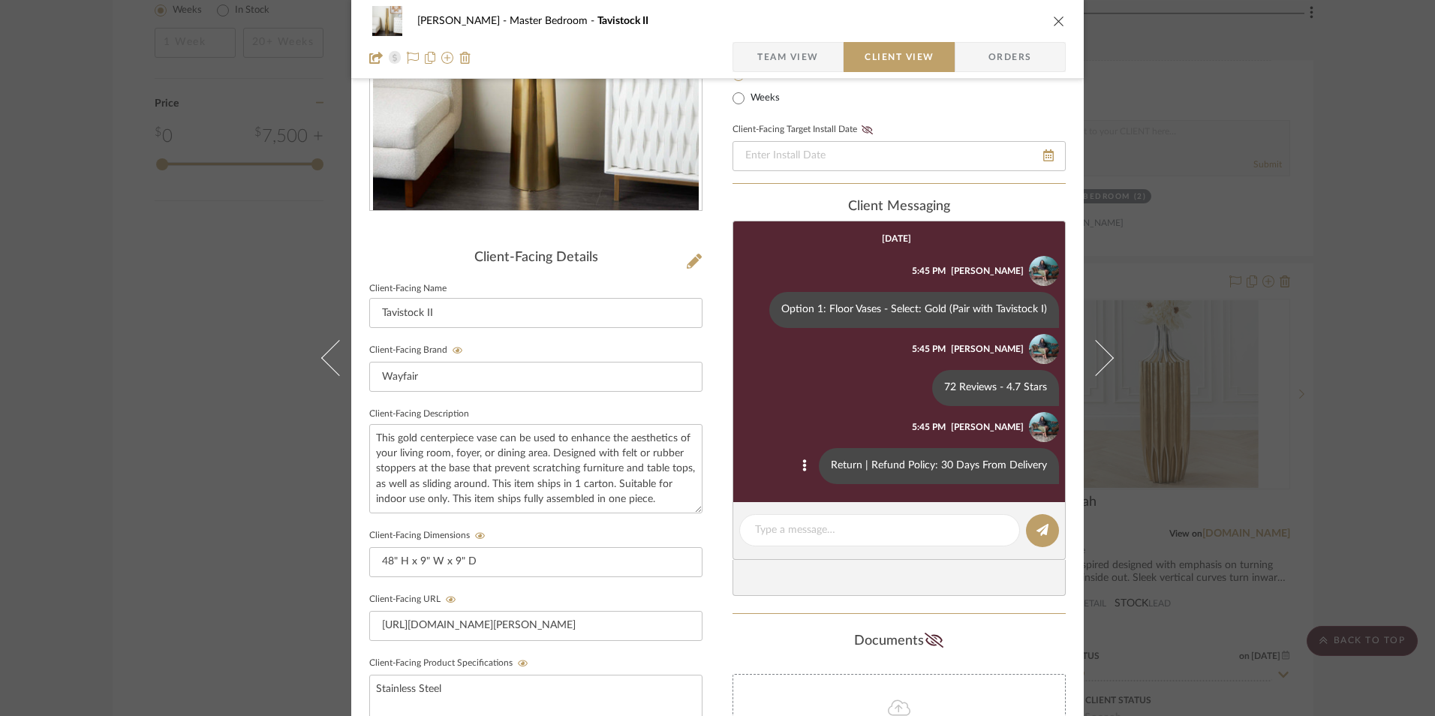
scroll to position [225, 0]
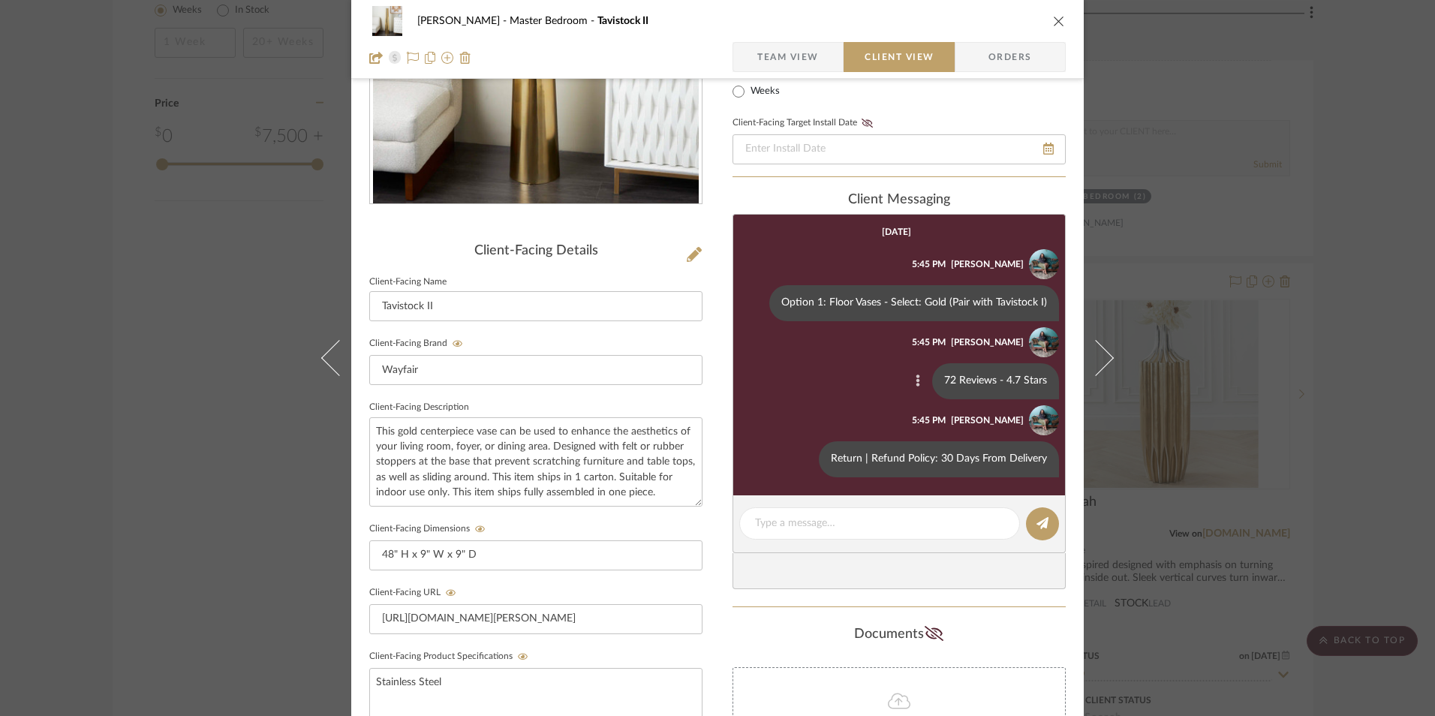
click at [916, 384] on icon at bounding box center [918, 380] width 5 height 12
click at [860, 363] on span "Edit Message" at bounding box center [844, 363] width 62 height 13
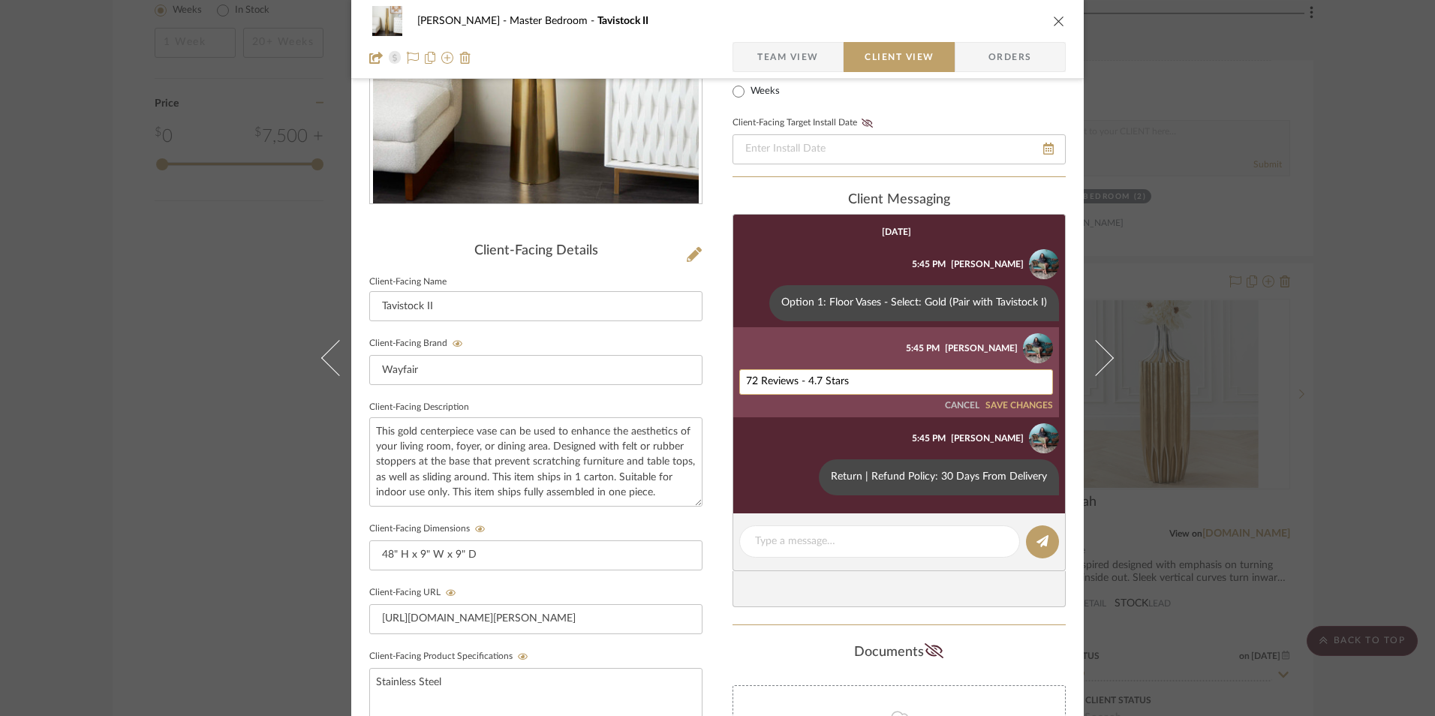
click at [830, 387] on textarea "72 Reviews - 4.7 Stars" at bounding box center [896, 382] width 300 height 12
paste textarea "81 Reviews - 4.6 Stars"
type textarea "81 Reviews - 4.6 Stars"
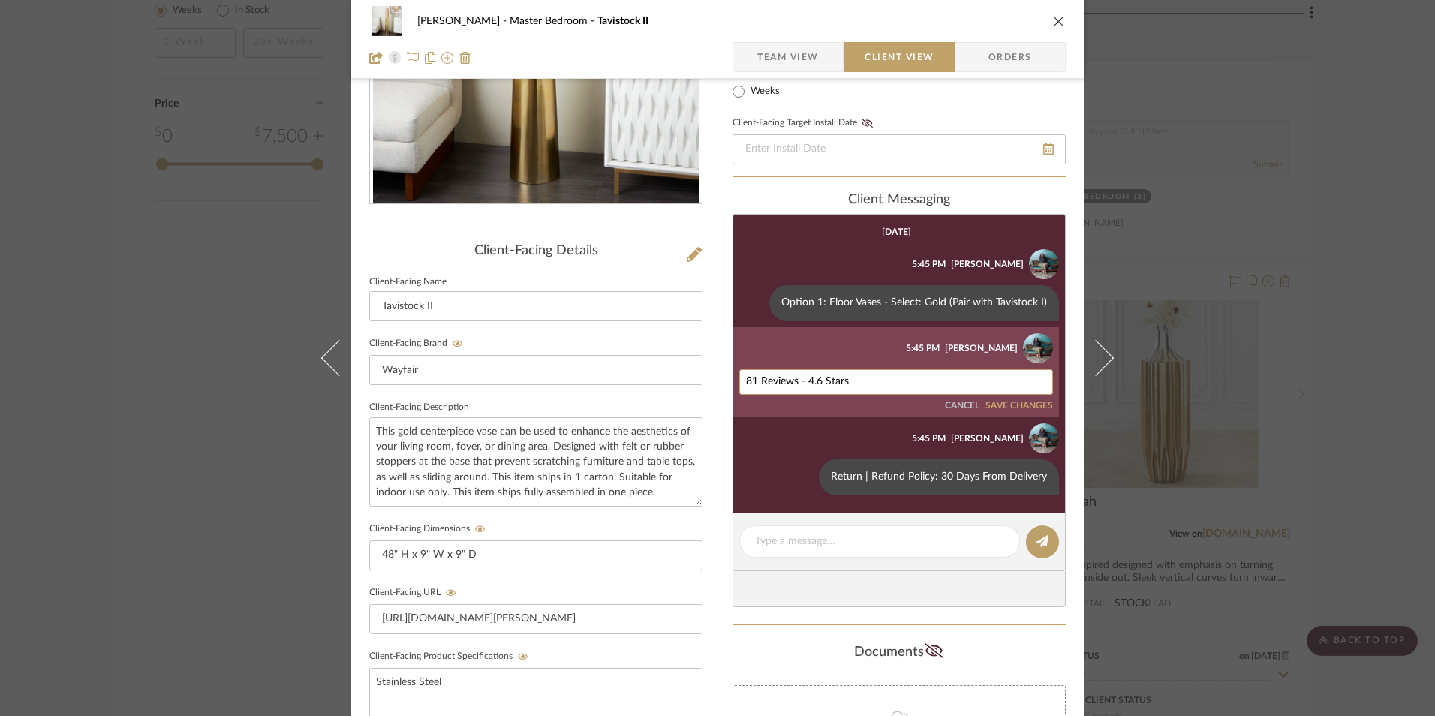
click at [1018, 401] on button "SAVE CHANGES" at bounding box center [1019, 406] width 68 height 11
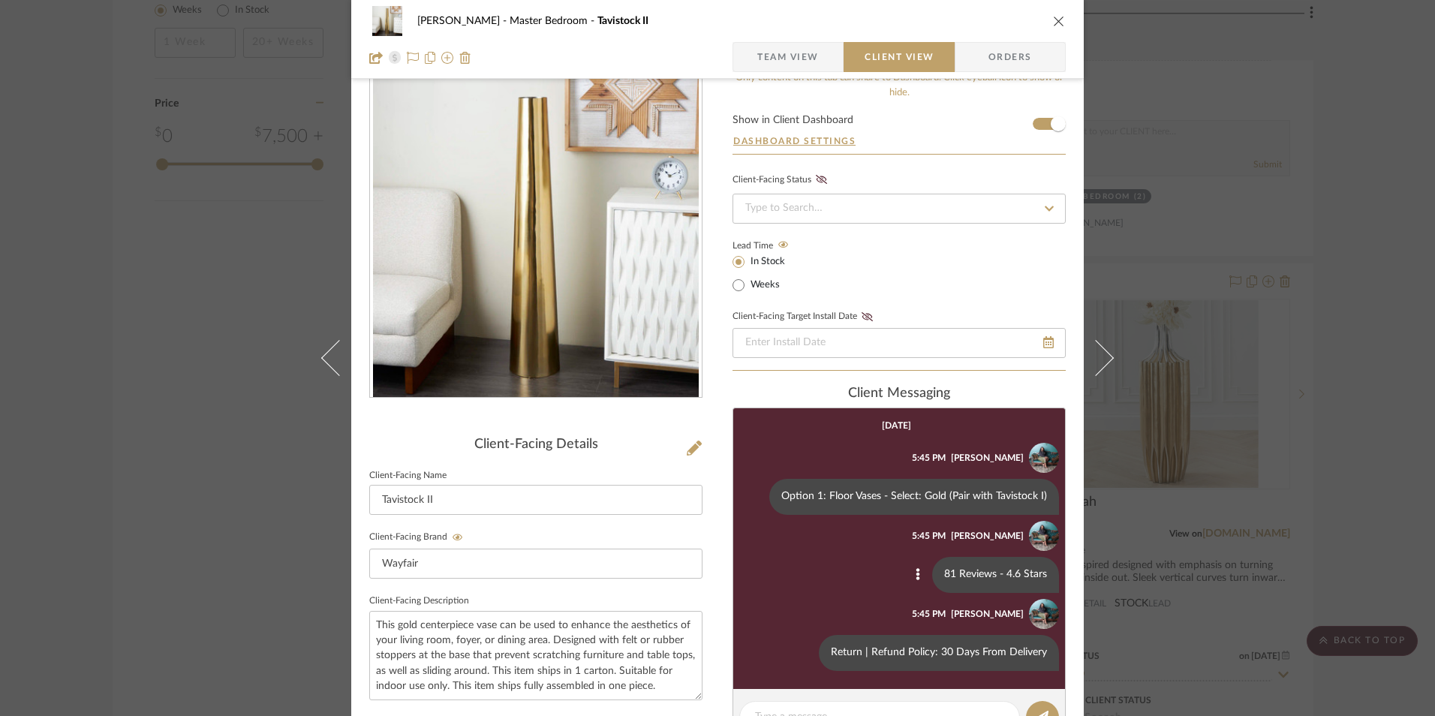
scroll to position [0, 0]
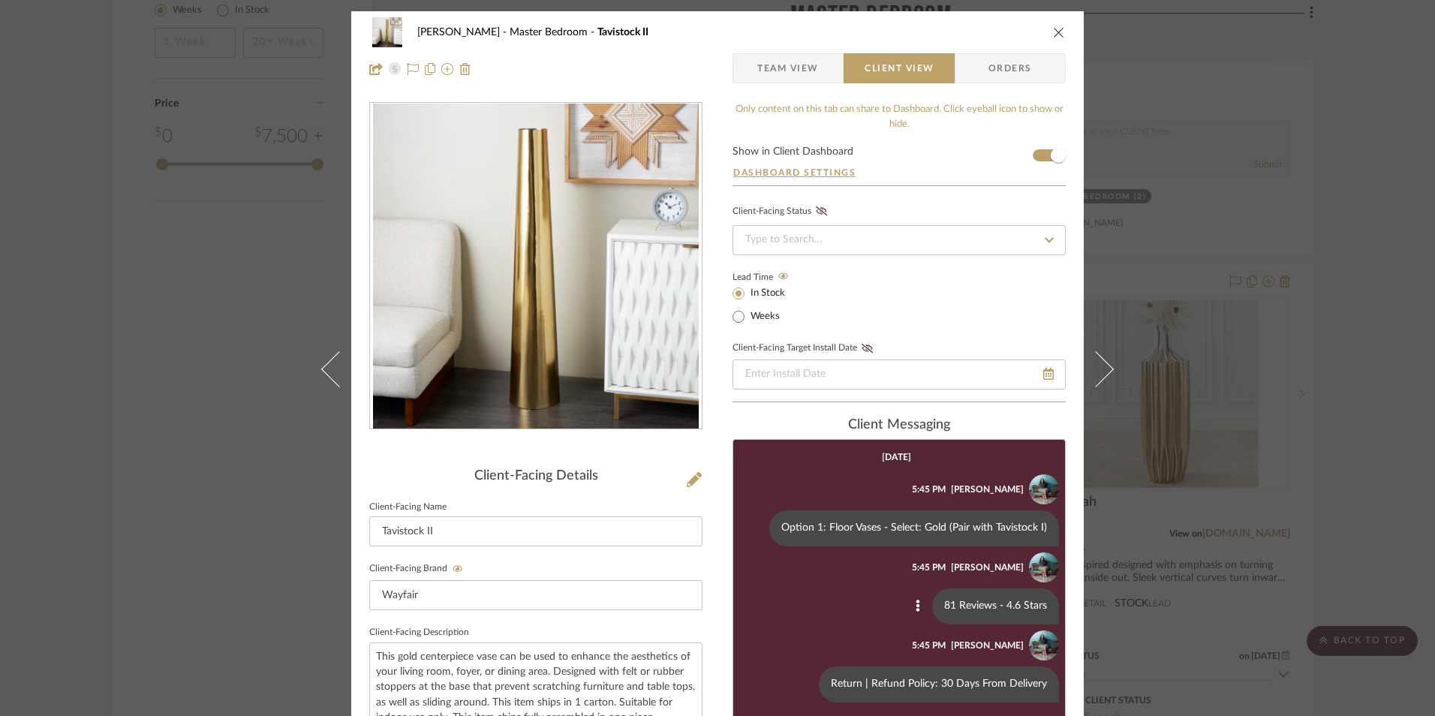
click at [991, 57] on span "Orders" at bounding box center [1010, 68] width 77 height 30
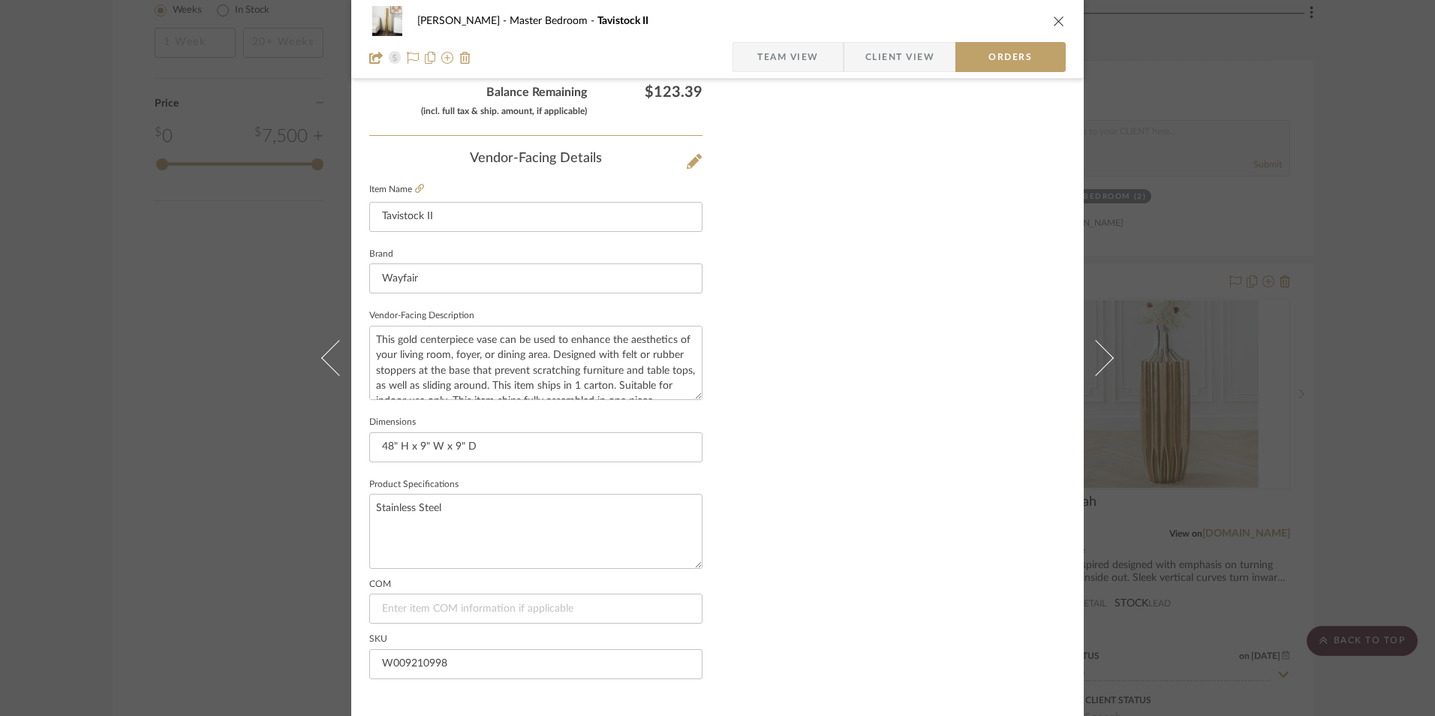
scroll to position [880, 0]
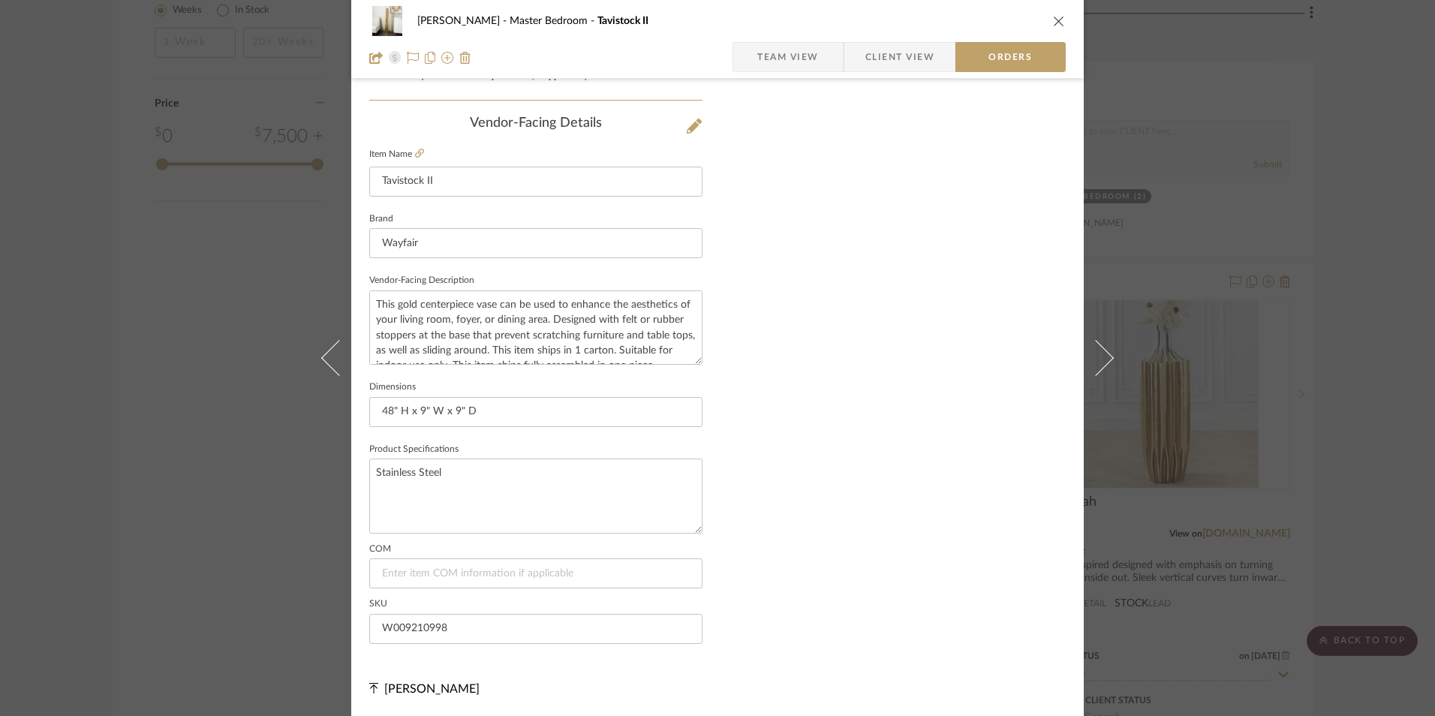
click at [1057, 20] on icon "close" at bounding box center [1059, 21] width 12 height 12
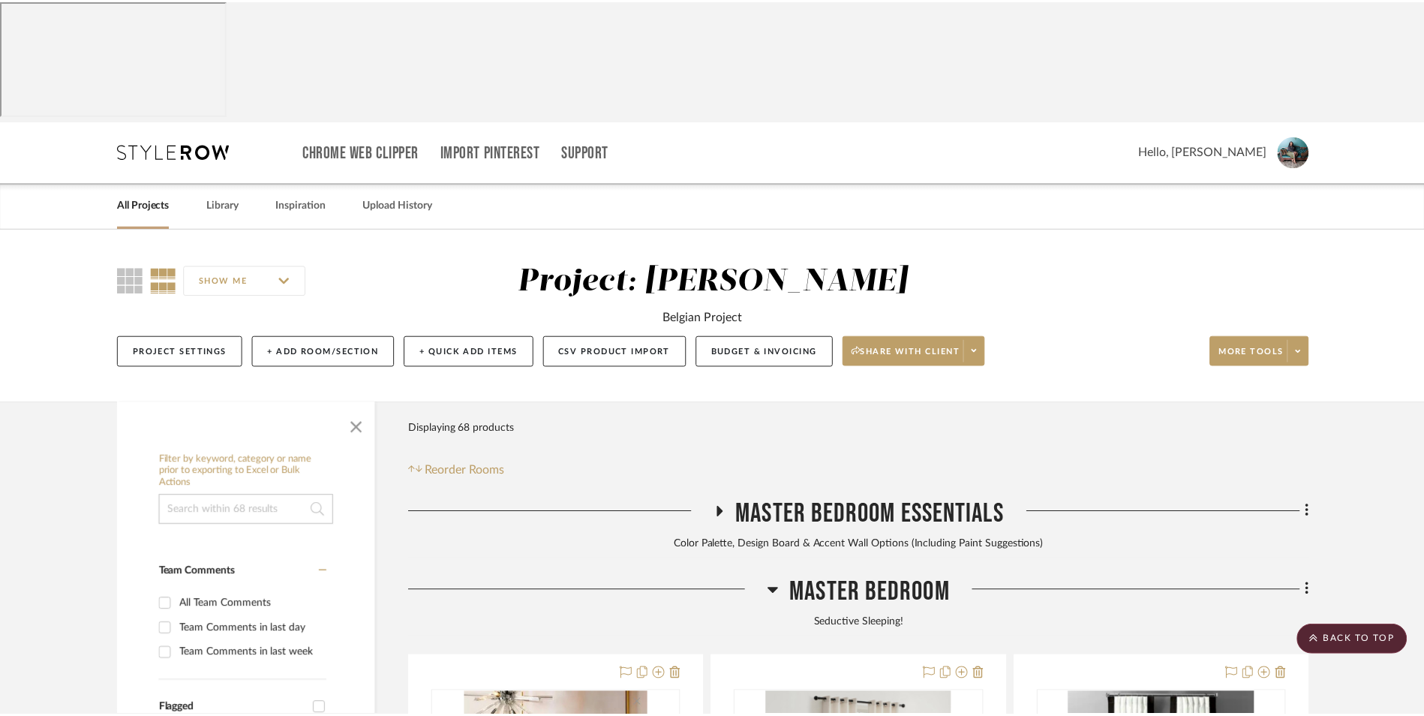
scroll to position [2390, 0]
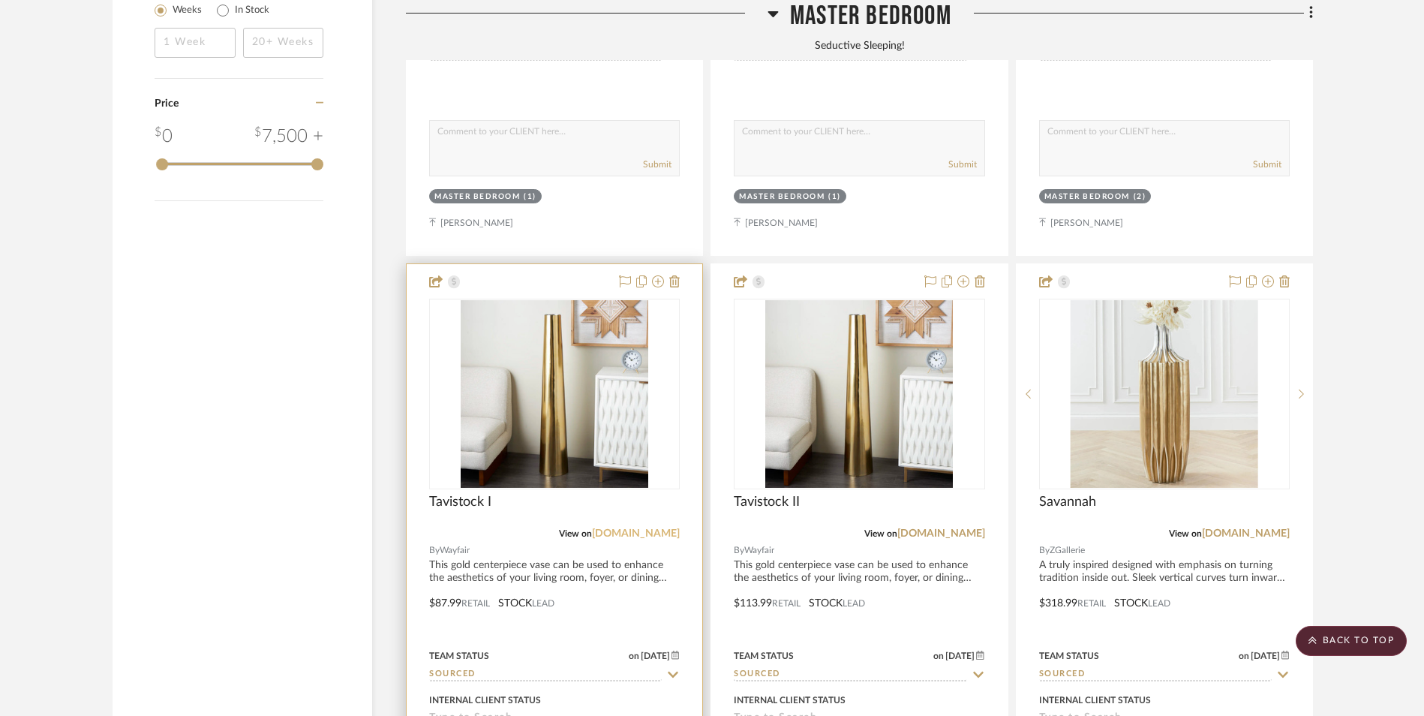
click at [660, 528] on link "[DOMAIN_NAME]" at bounding box center [636, 533] width 88 height 11
click at [606, 332] on img "0" at bounding box center [555, 394] width 188 height 188
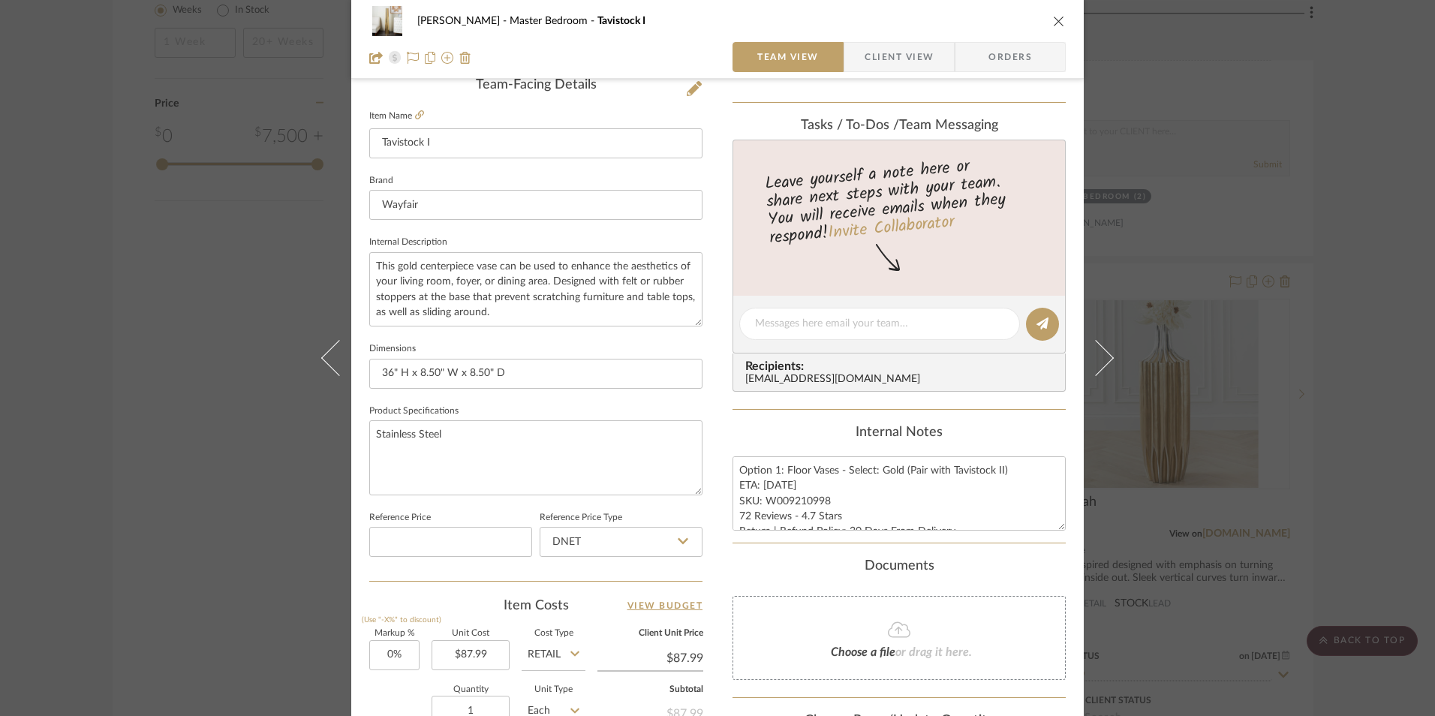
scroll to position [525, 0]
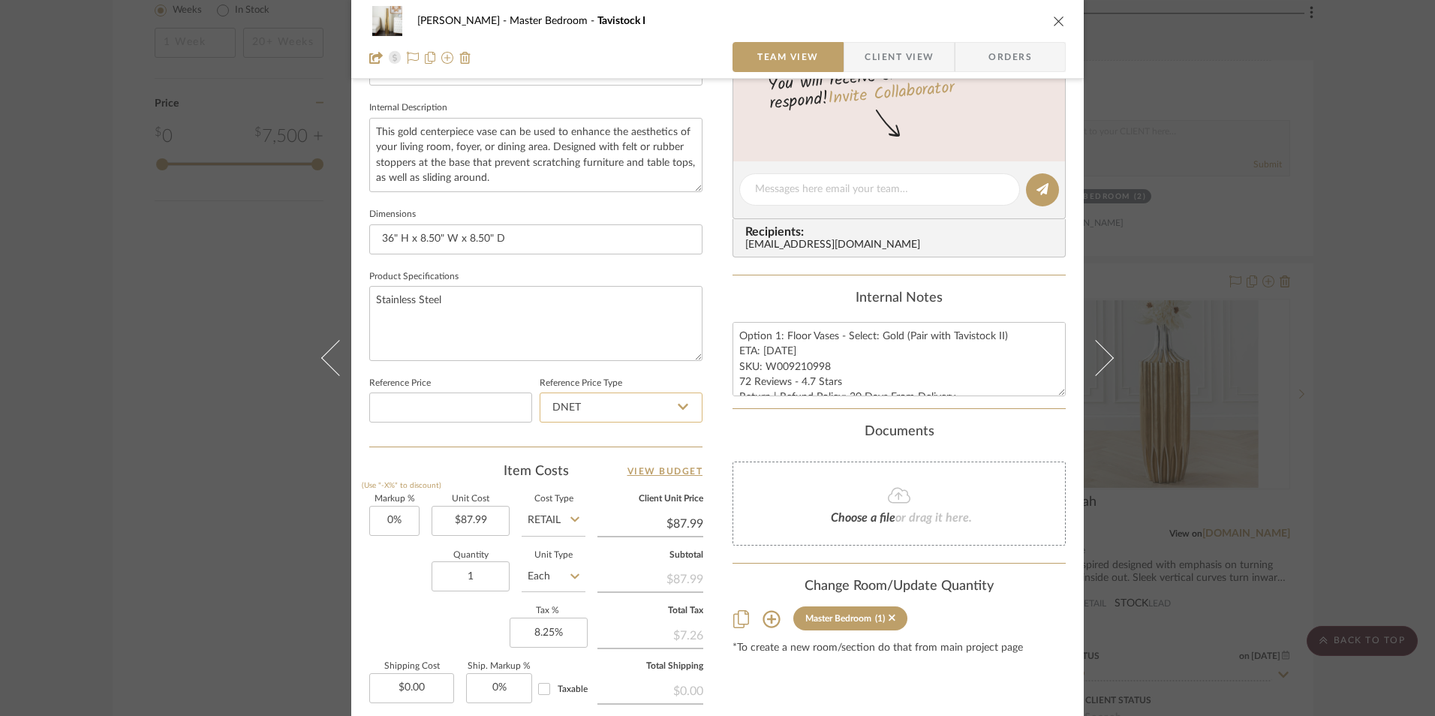
click at [607, 402] on input "DNET" at bounding box center [621, 408] width 163 height 30
click at [585, 480] on div "Retail" at bounding box center [627, 484] width 185 height 38
type input "Retail"
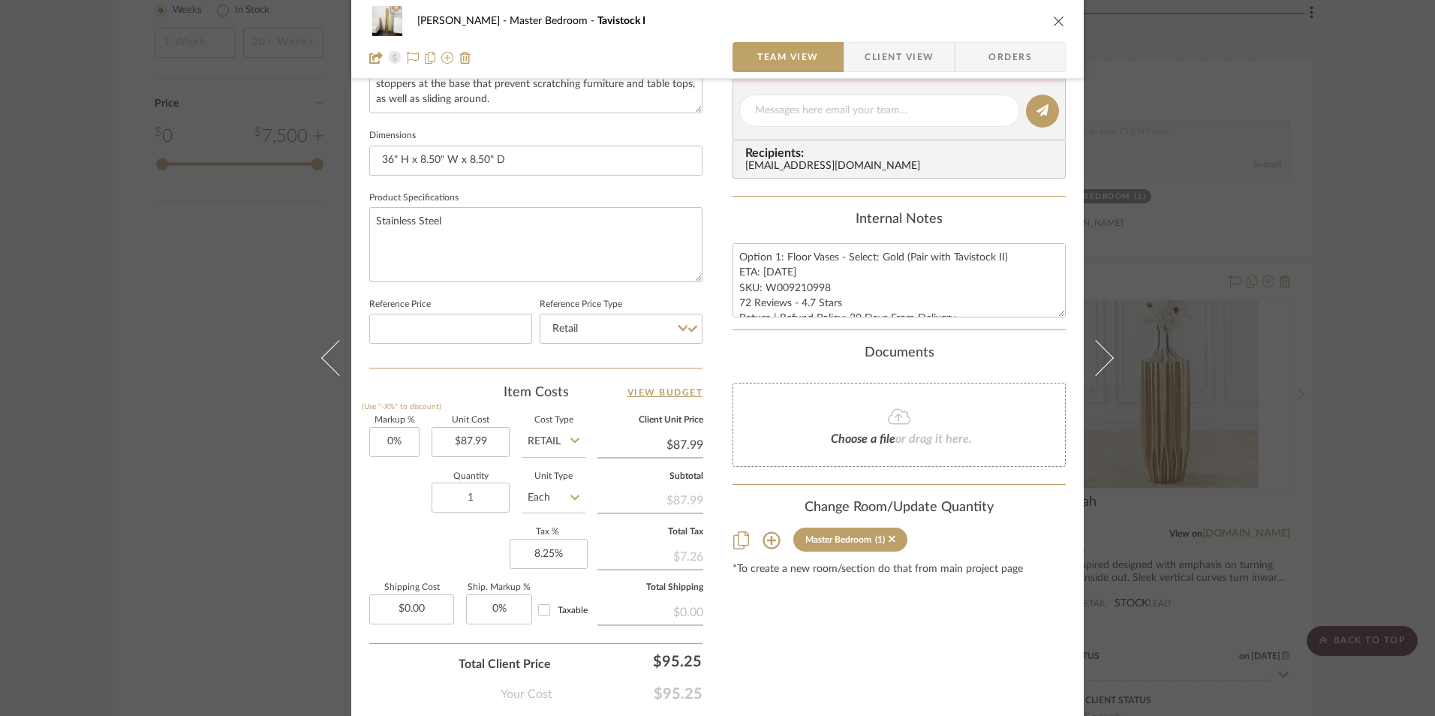
scroll to position [675, 0]
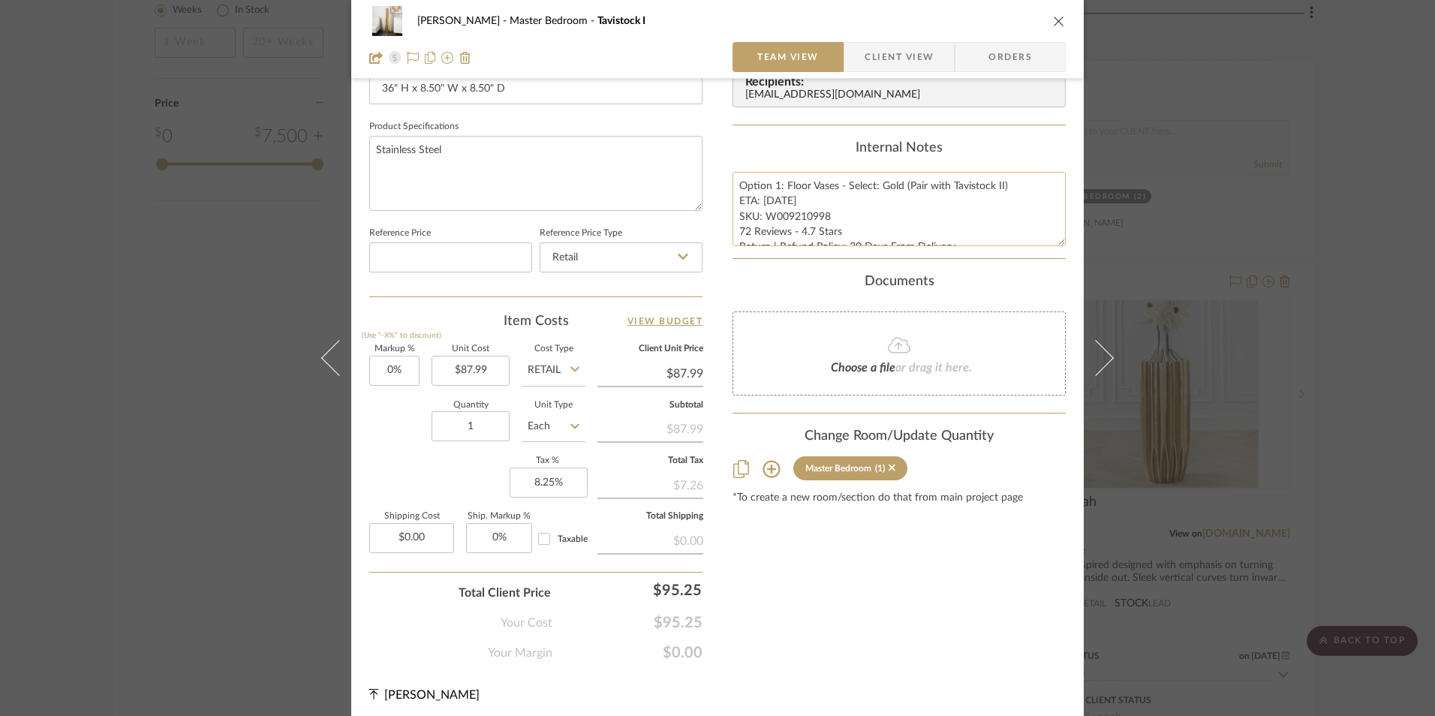
drag, startPoint x: 744, startPoint y: 230, endPoint x: 733, endPoint y: 232, distance: 10.6
click at [733, 232] on textarea "Option 1: Floor Vases - Select: Gold (Pair with Tavistock II) ETA: 8.8.2025 SKU…" at bounding box center [898, 209] width 333 height 74
drag, startPoint x: 810, startPoint y: 232, endPoint x: 821, endPoint y: 235, distance: 11.7
click at [809, 232] on textarea "Option 1: Floor Vases - Select: Gold (Pair with Tavistock II) ETA: 8.8.2025 SKU…" at bounding box center [898, 209] width 333 height 74
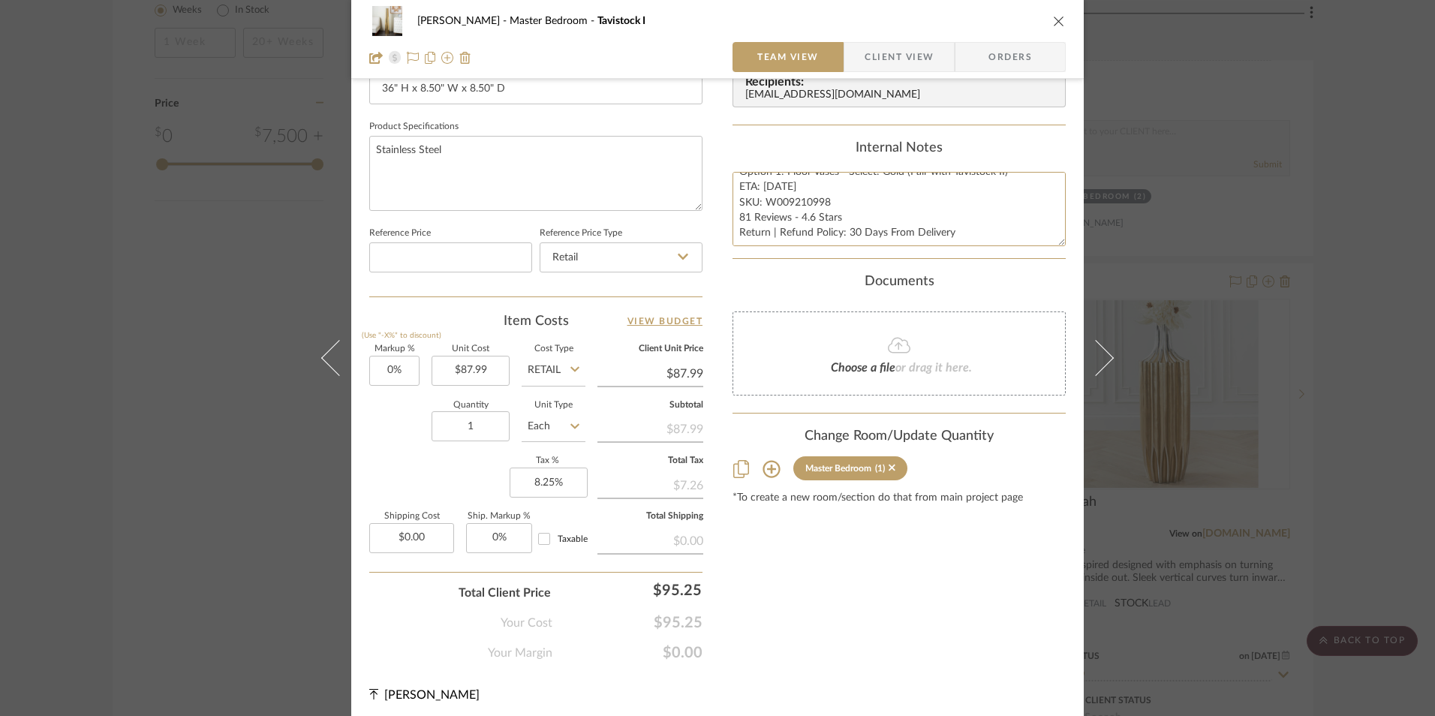
click at [630, 224] on div "[PERSON_NAME] Master Bedroom Tavistock I Team View Client View Orders Team-Faci…" at bounding box center [717, 29] width 732 height 1386
type textarea "Option 1: Floor Vases - Select: Gold (Pair with Tavistock II) ETA: 8.8.2025 SKU…"
drag, startPoint x: 832, startPoint y: 157, endPoint x: 725, endPoint y: 22, distance: 172.1
click at [831, 157] on div "Internal Notes" at bounding box center [898, 148] width 333 height 17
click at [772, 187] on textarea "Option 1: Floor Vases - Select: Gold (Pair with Tavistock II) ETA: 8.8.2025 SKU…" at bounding box center [898, 209] width 333 height 74
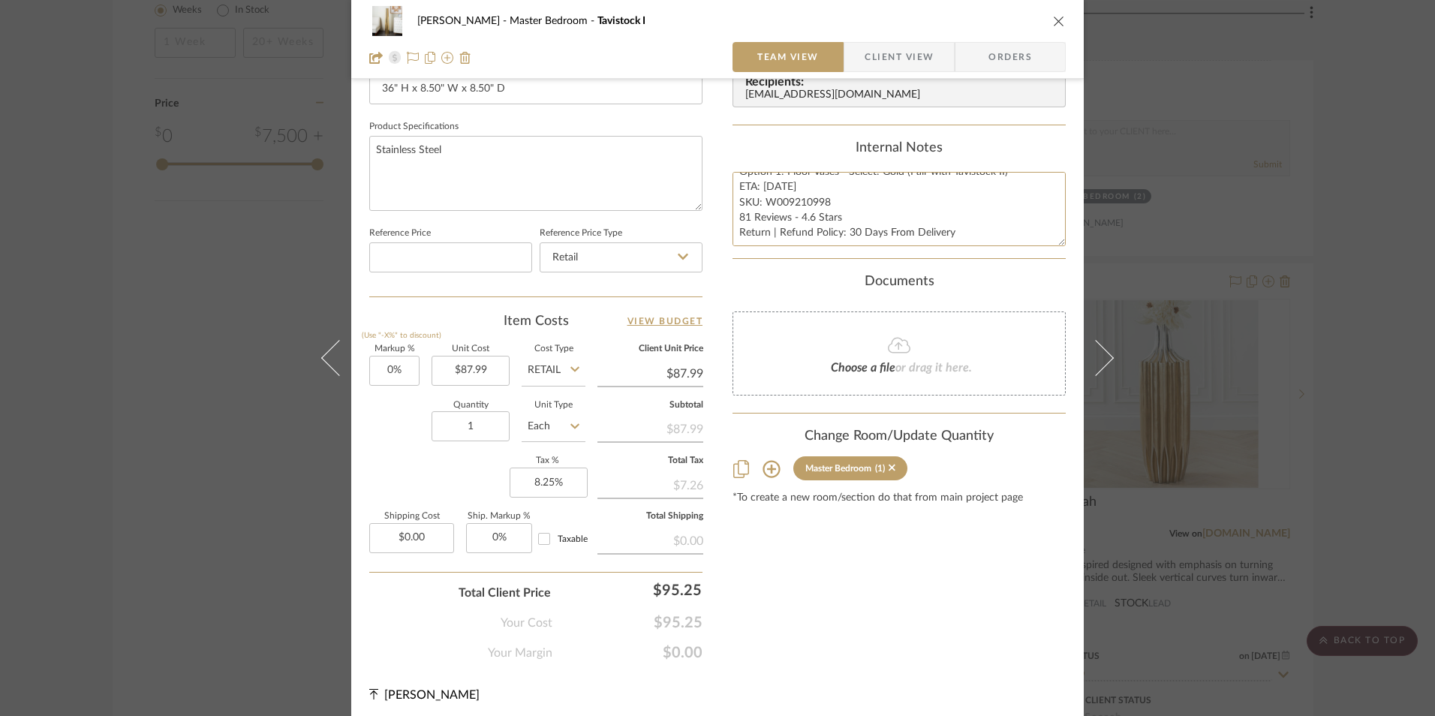
type textarea "Option 1: Floor Vases - Select: Gold (Pair with Tavistock II) ETA: [DATE] SKU: …"
click at [792, 149] on div "Internal Notes" at bounding box center [898, 148] width 333 height 17
click at [911, 49] on span "Client View" at bounding box center [899, 57] width 69 height 30
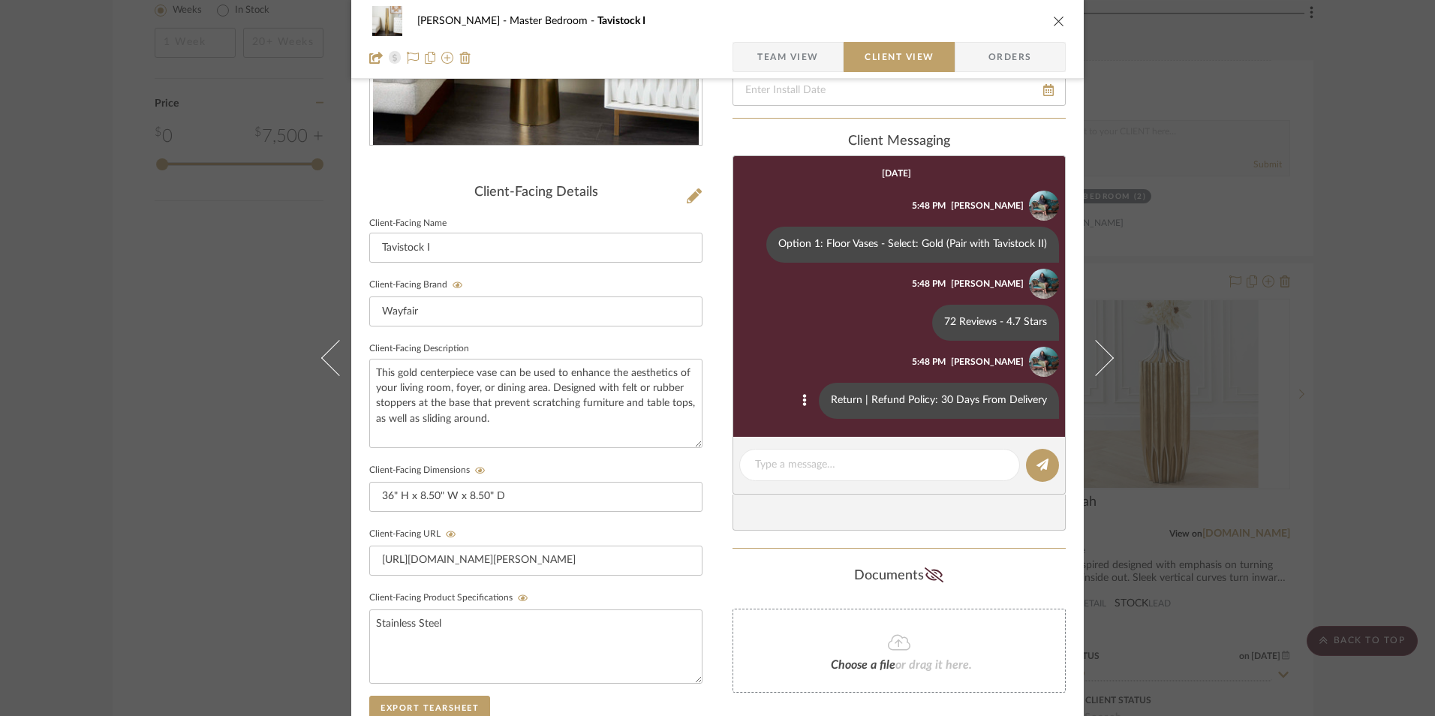
scroll to position [300, 0]
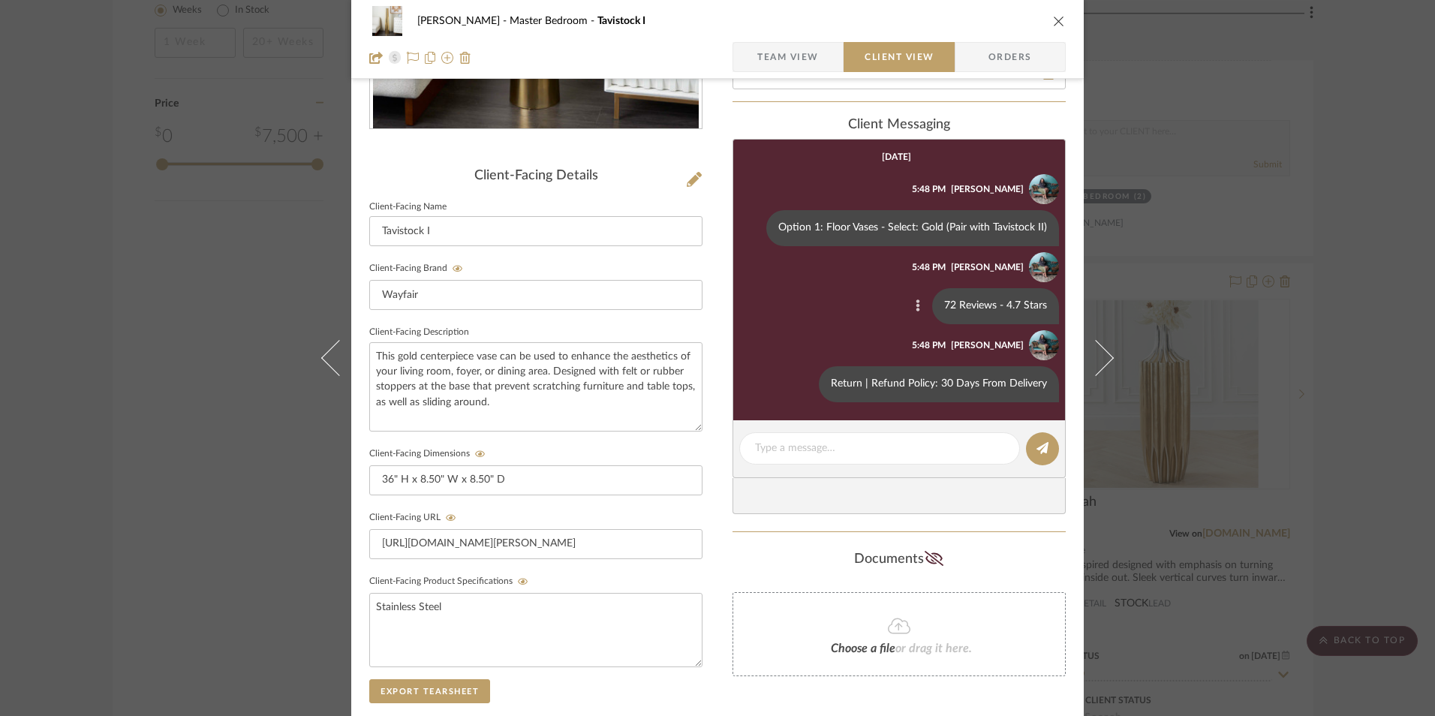
click at [909, 305] on button at bounding box center [918, 306] width 18 height 18
click at [863, 297] on button "Edit Message" at bounding box center [853, 288] width 104 height 36
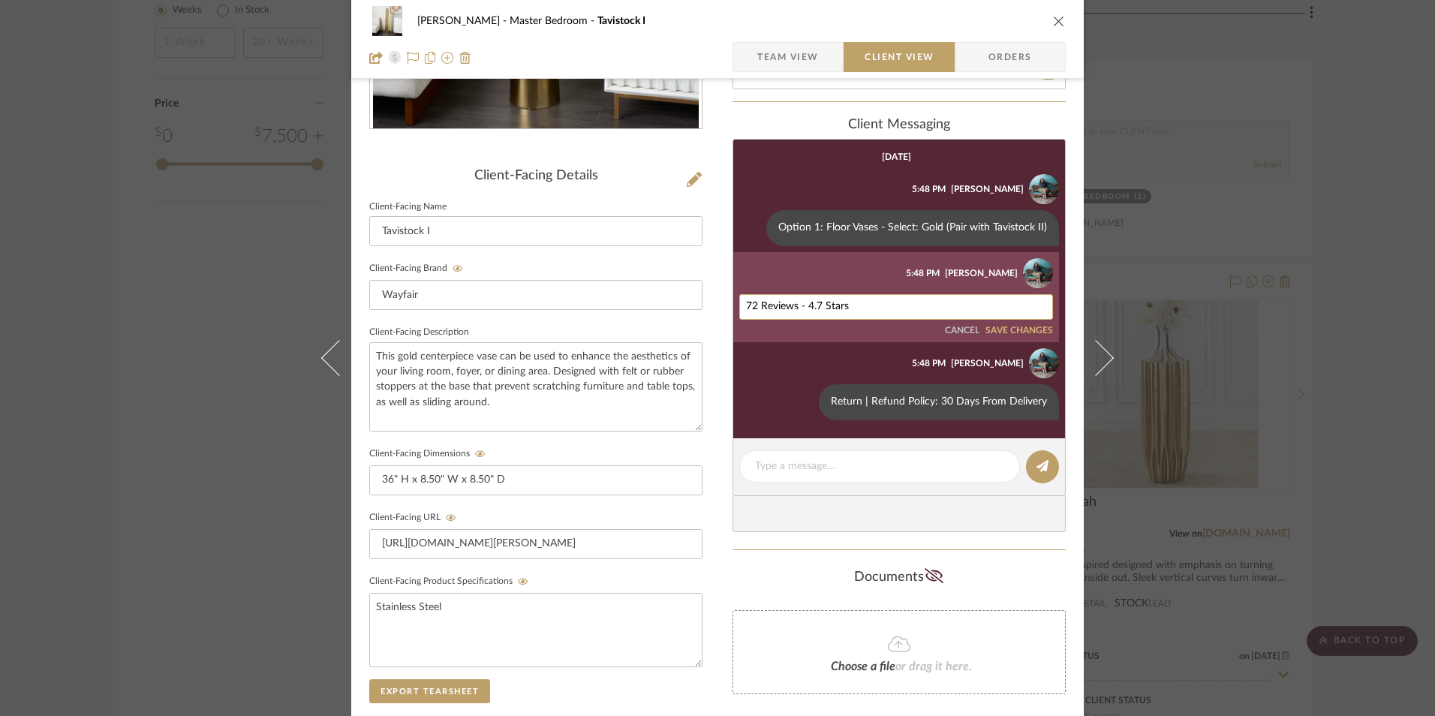
click at [814, 313] on textarea "72 Reviews - 4.7 Stars" at bounding box center [896, 307] width 300 height 12
paste textarea "81 Reviews - 4.6 Stars"
type textarea "81 Reviews - 4.6 Stars"
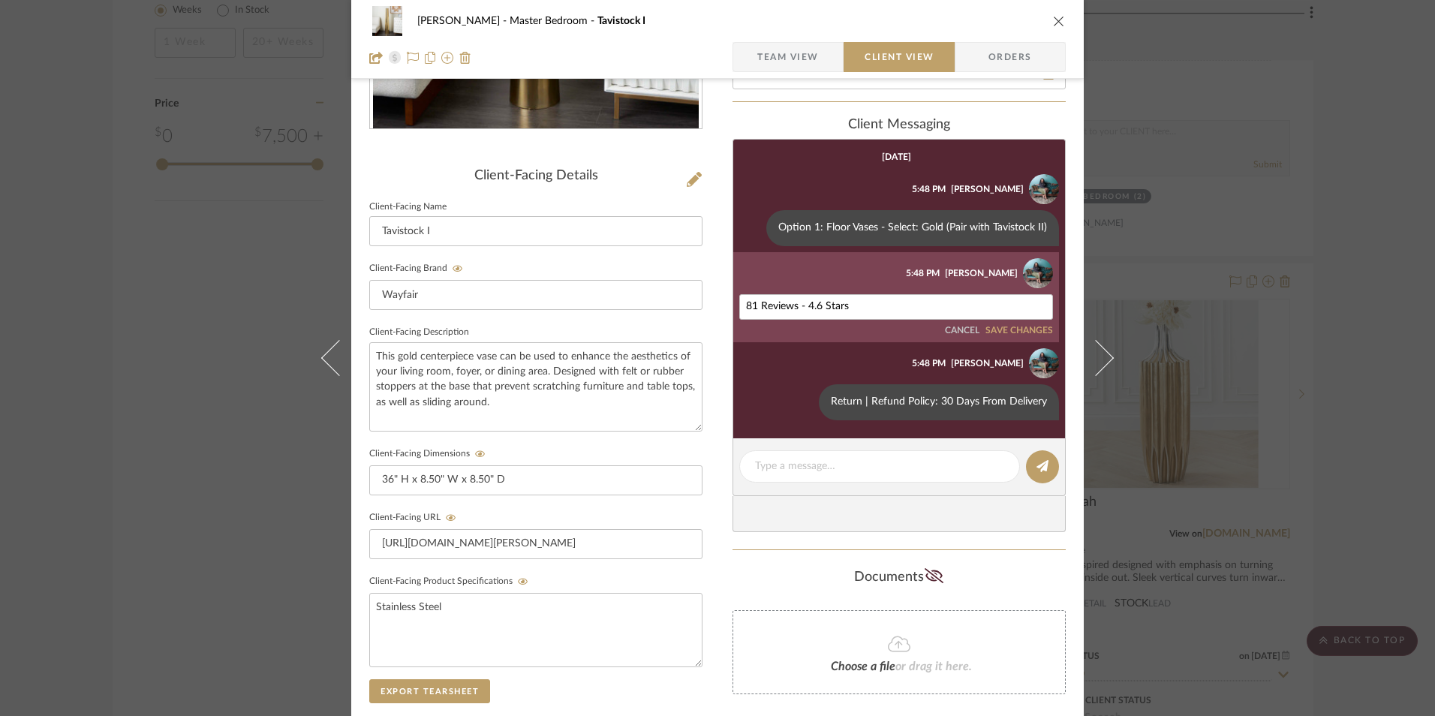
click at [1021, 336] on button "SAVE CHANGES" at bounding box center [1019, 331] width 68 height 11
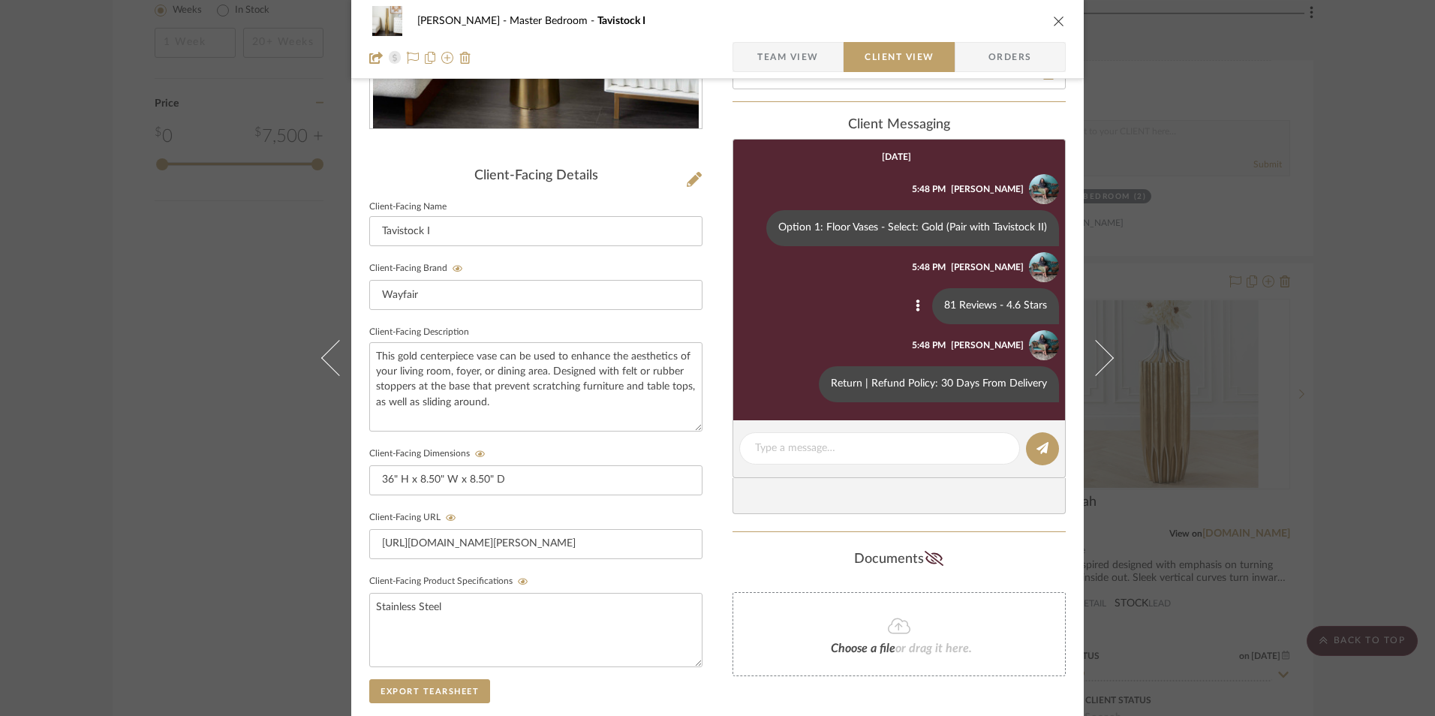
click at [1021, 62] on span "Orders" at bounding box center [1010, 57] width 77 height 30
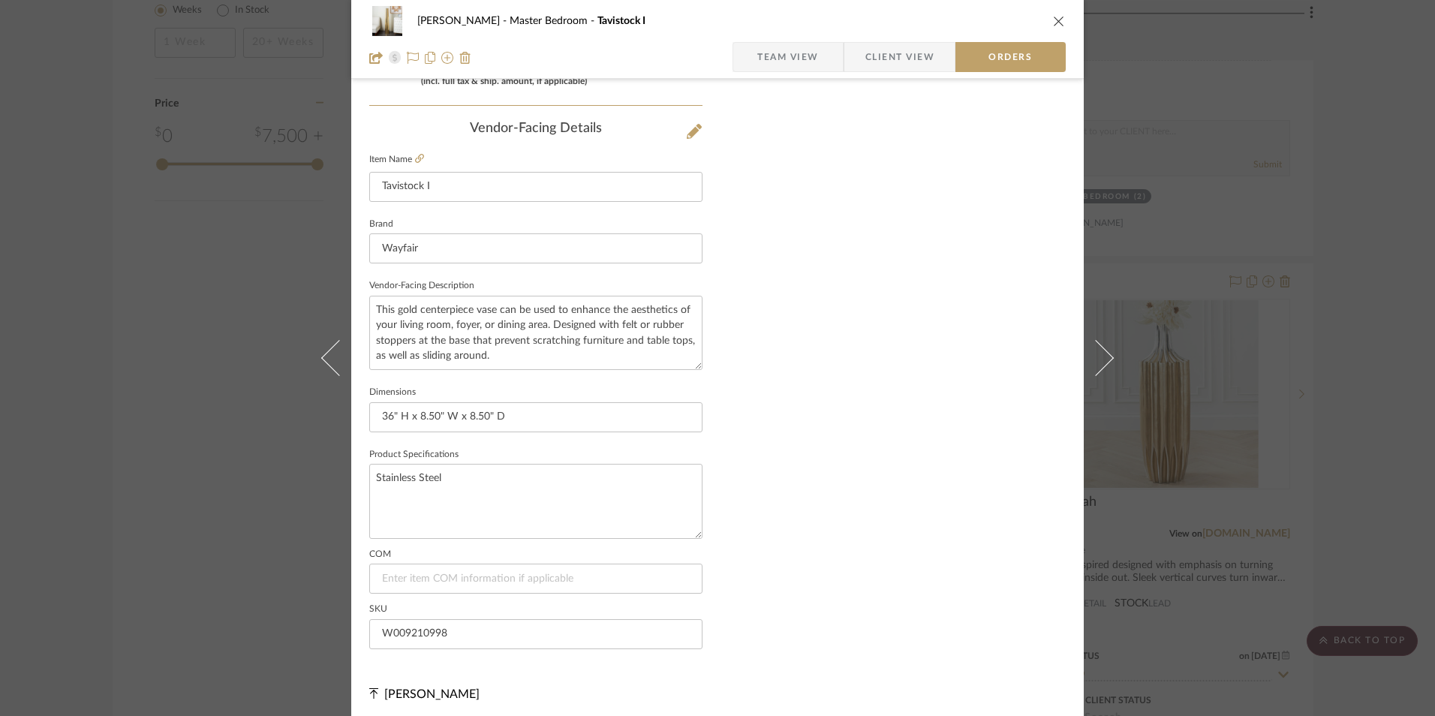
scroll to position [880, 0]
click at [1053, 26] on icon "close" at bounding box center [1059, 21] width 12 height 12
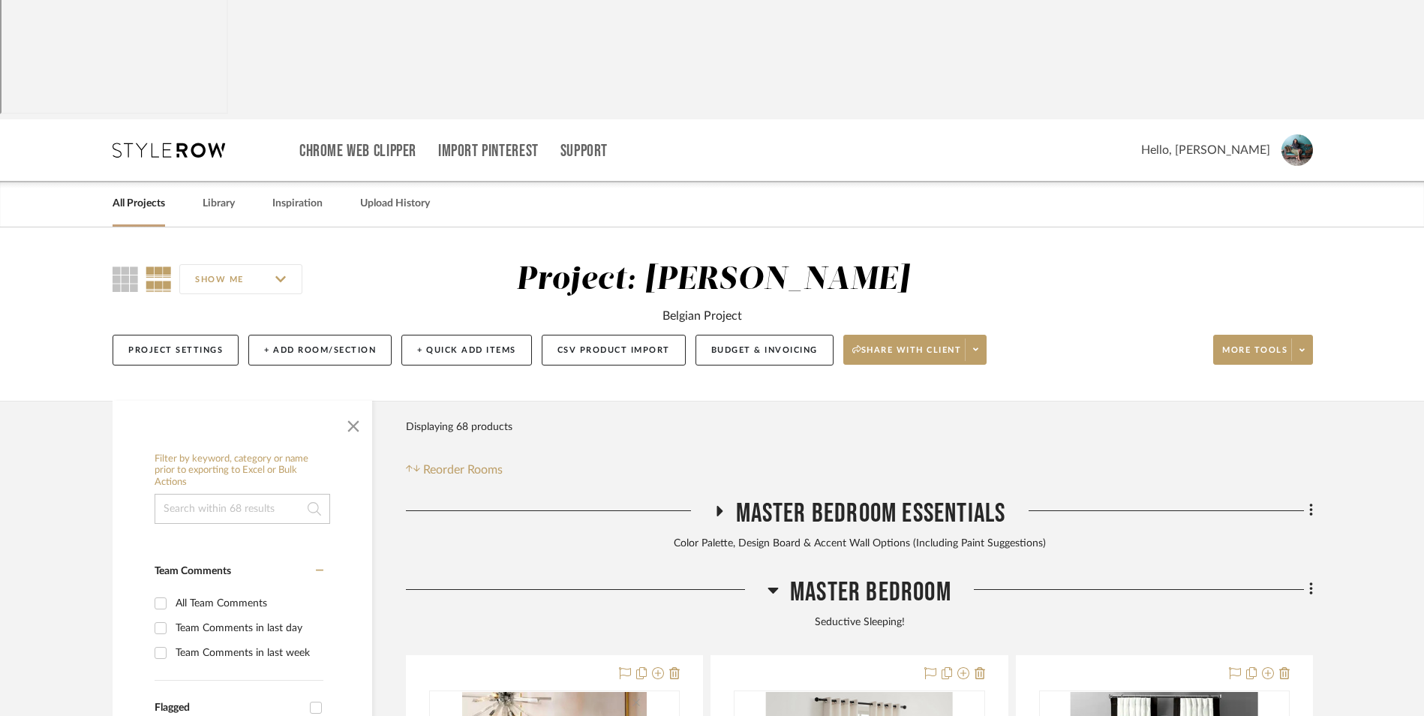
scroll to position [0, 0]
click at [1311, 585] on icon at bounding box center [1311, 591] width 3 height 13
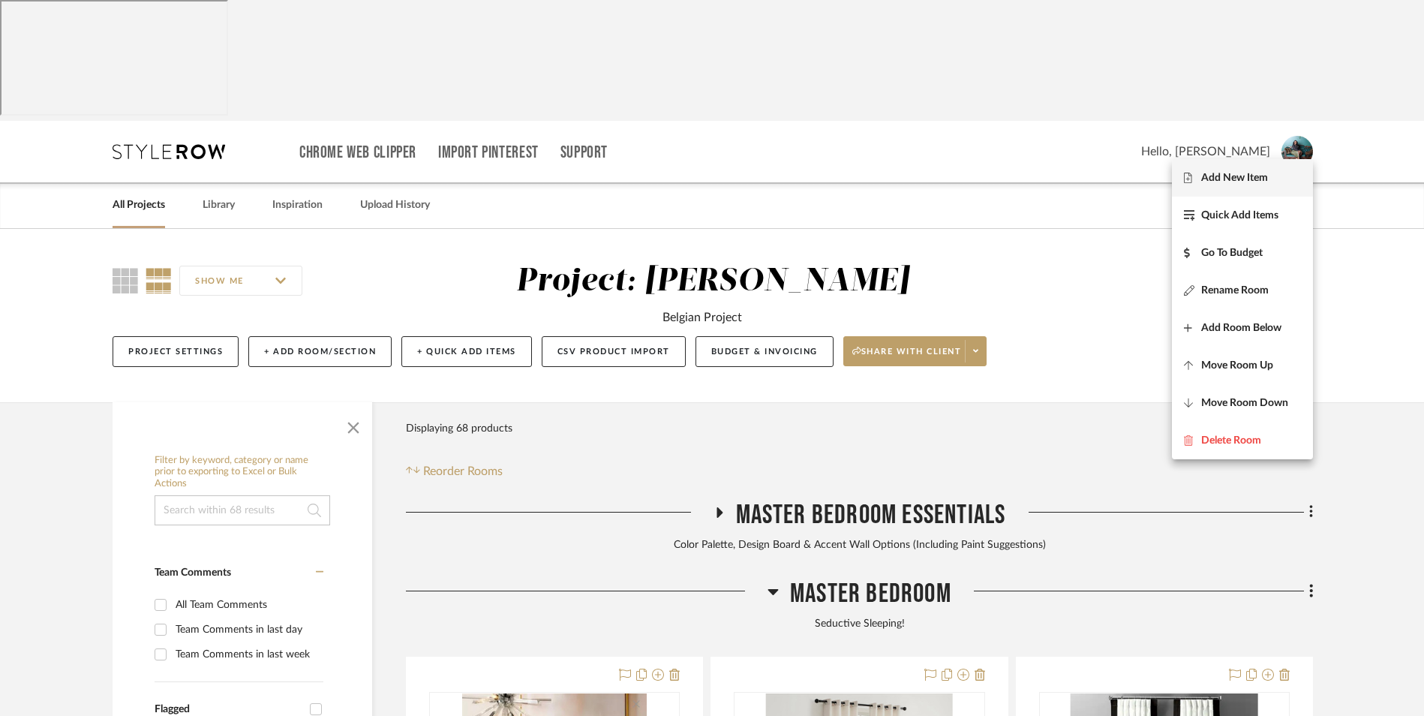
click at [1259, 182] on span "Add New Item" at bounding box center [1235, 177] width 67 height 13
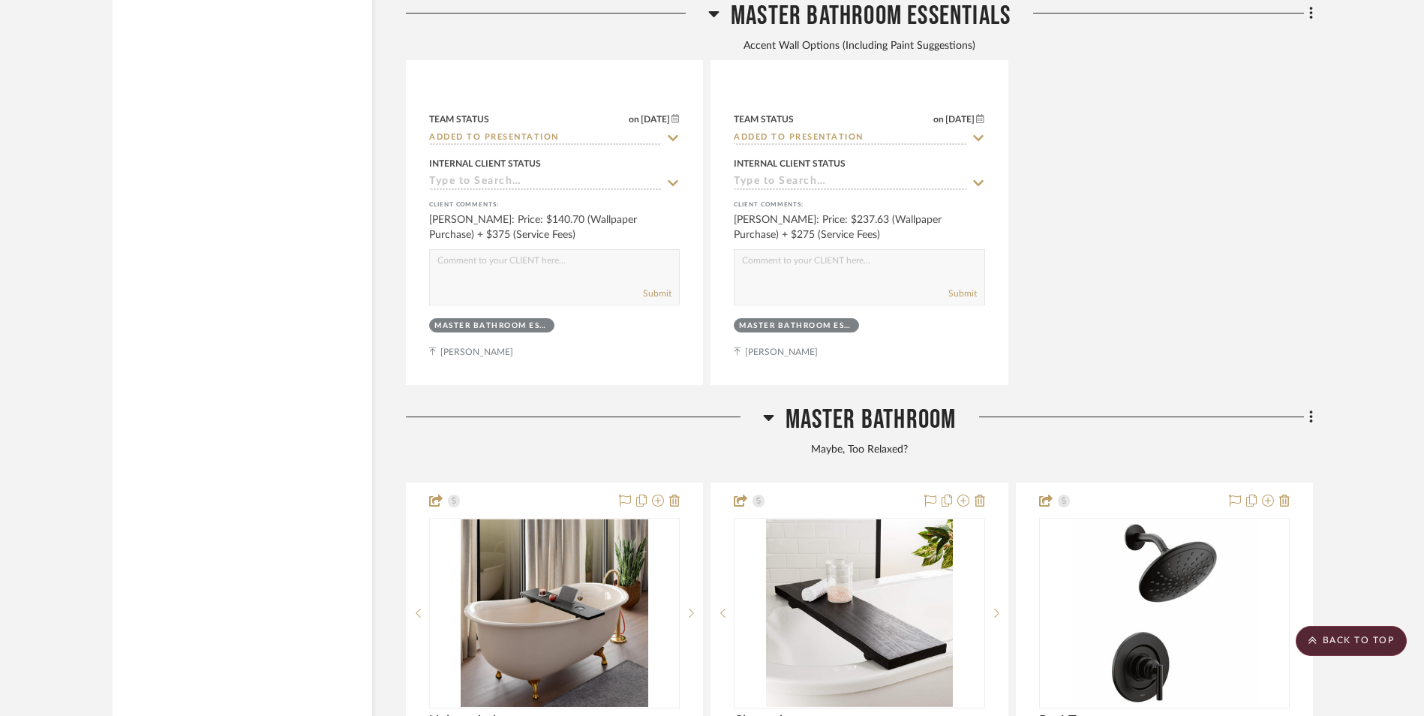
scroll to position [3077, 0]
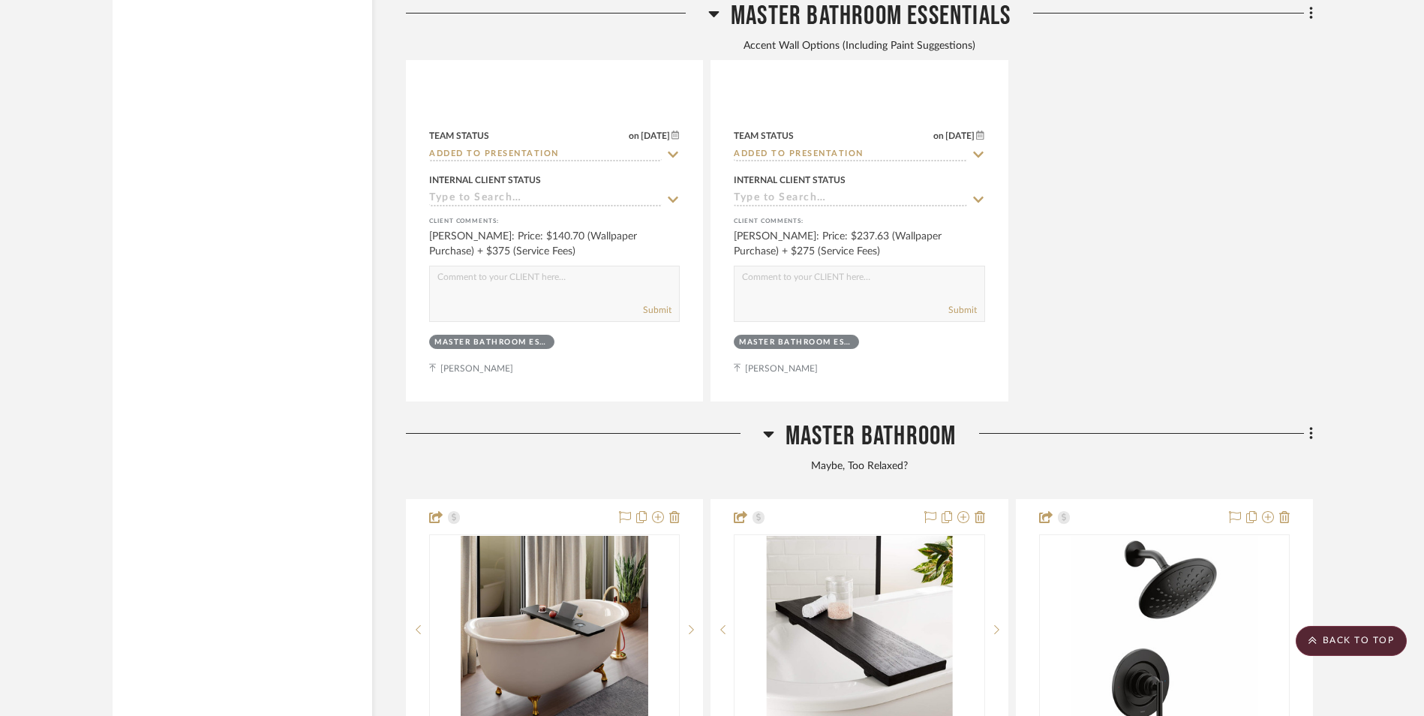
click at [769, 432] on icon at bounding box center [768, 435] width 11 height 6
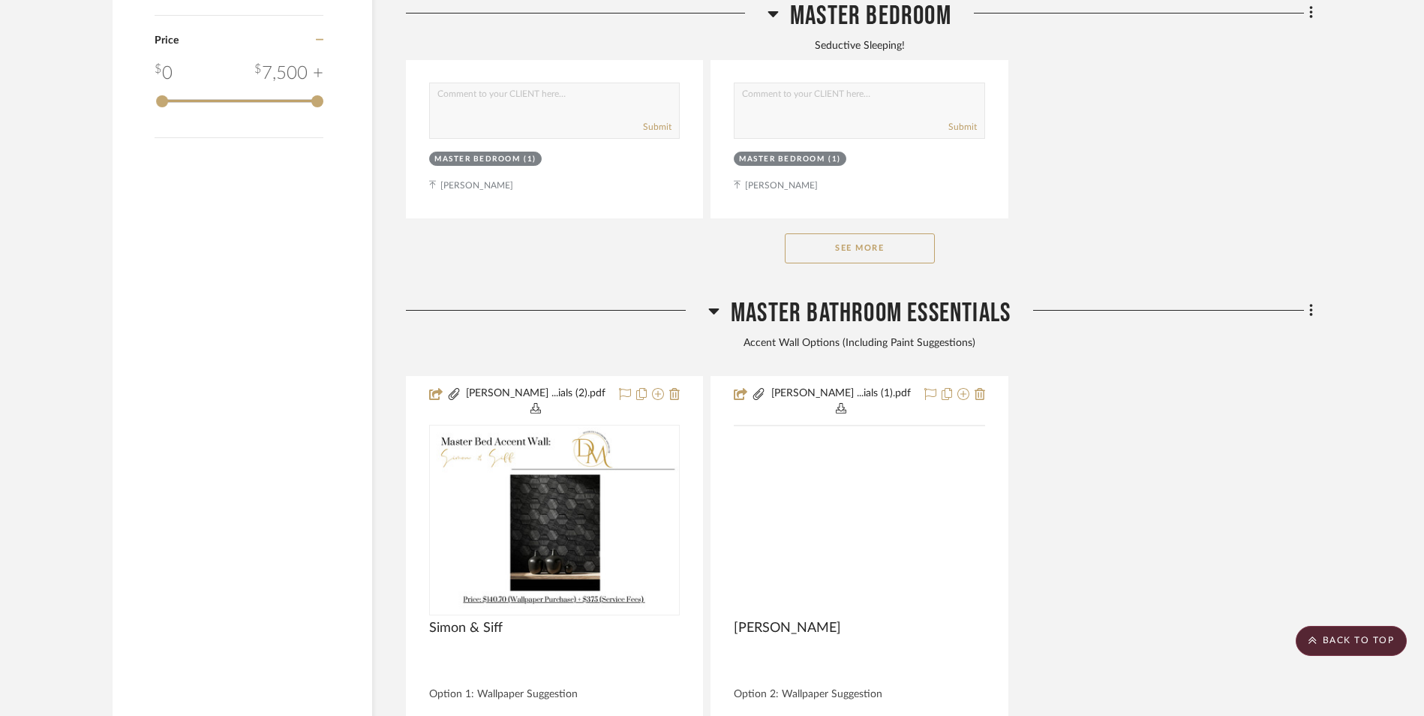
scroll to position [2402, 0]
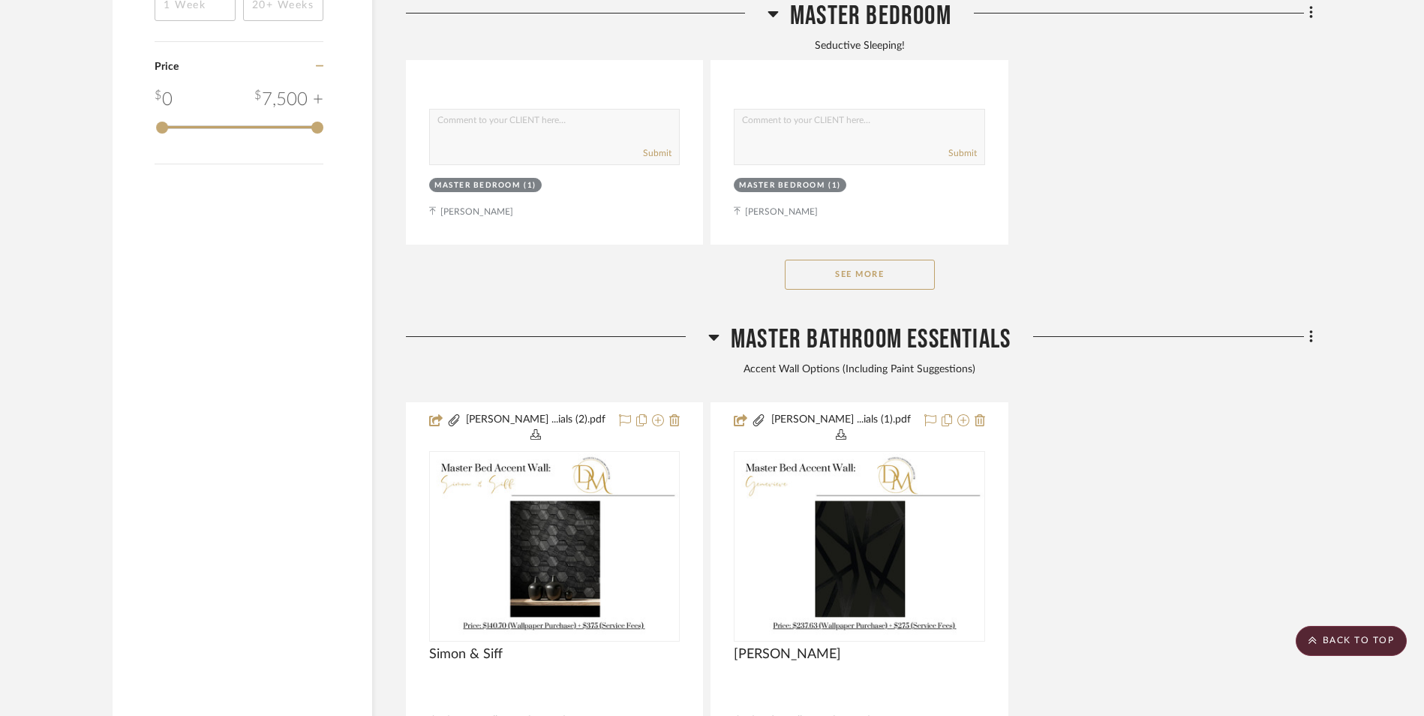
click at [712, 328] on icon at bounding box center [713, 337] width 11 height 18
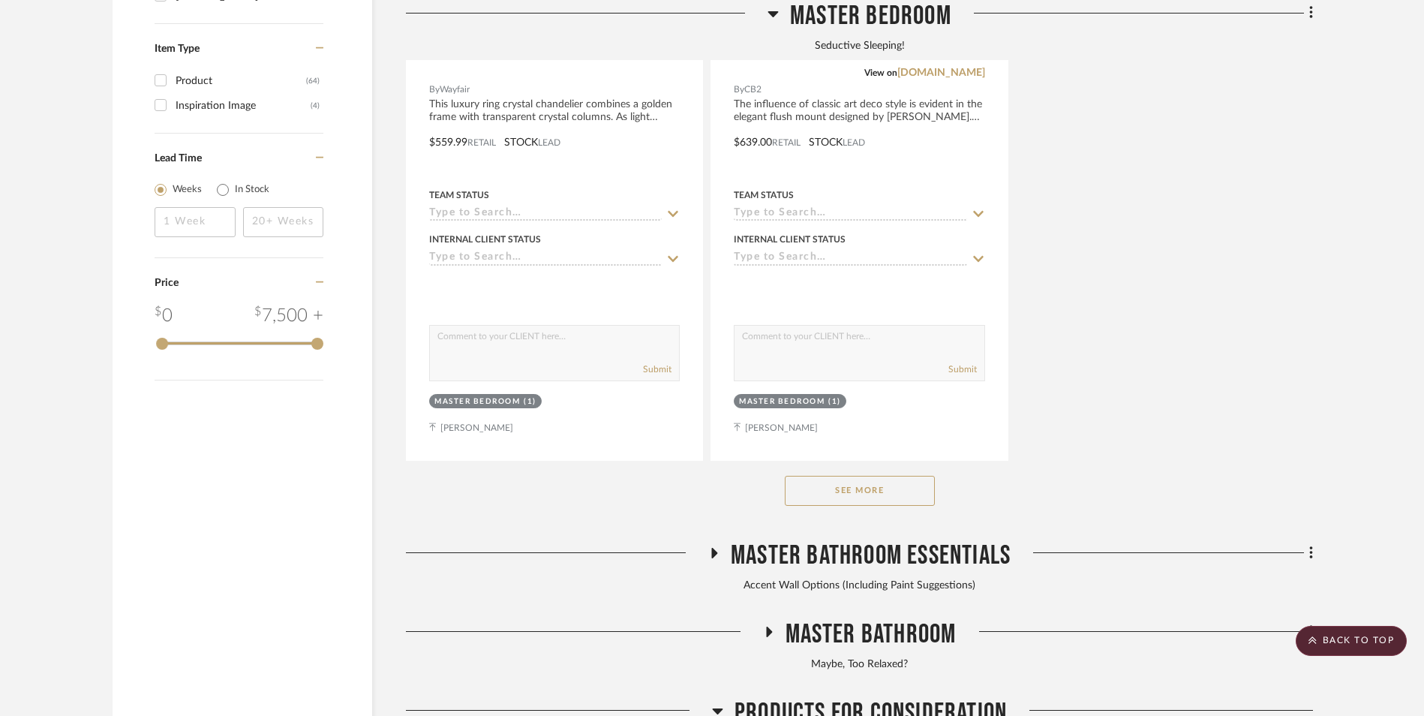
scroll to position [2176, 0]
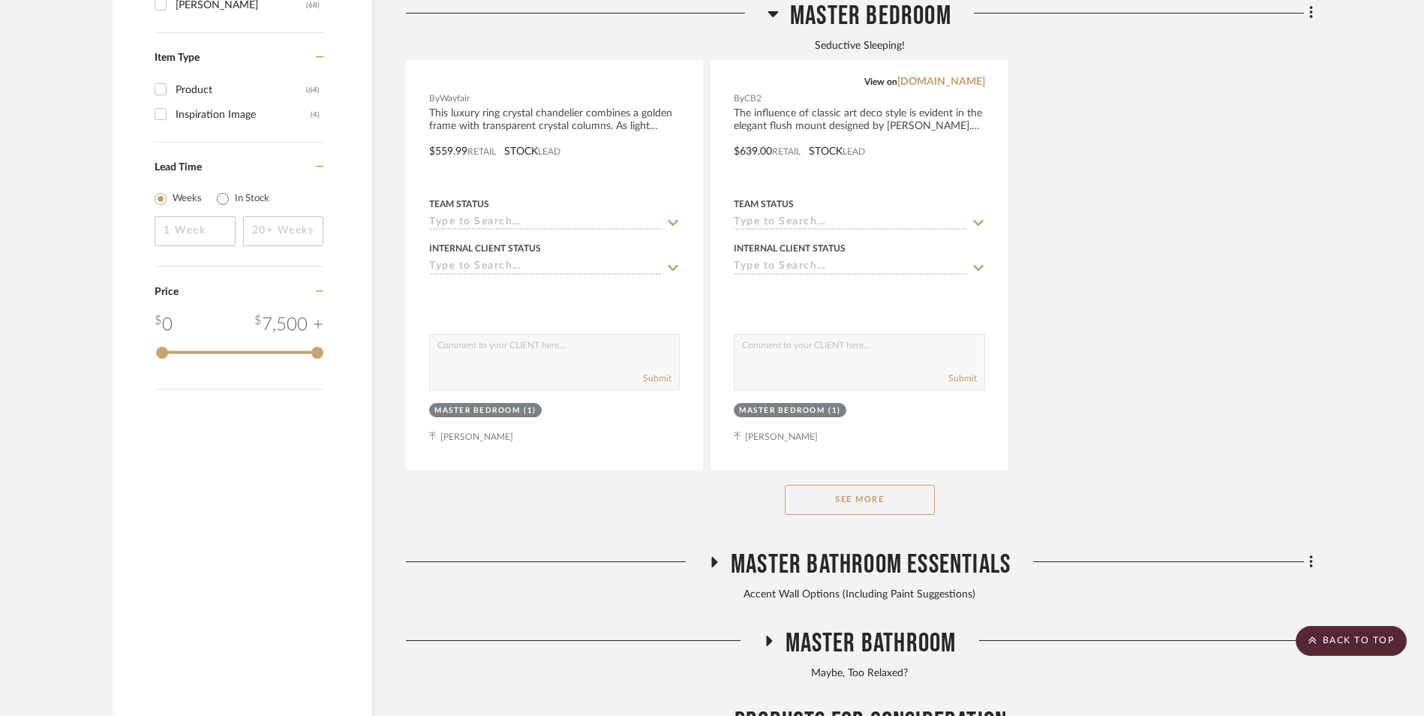
click at [889, 485] on button "See More" at bounding box center [860, 500] width 150 height 30
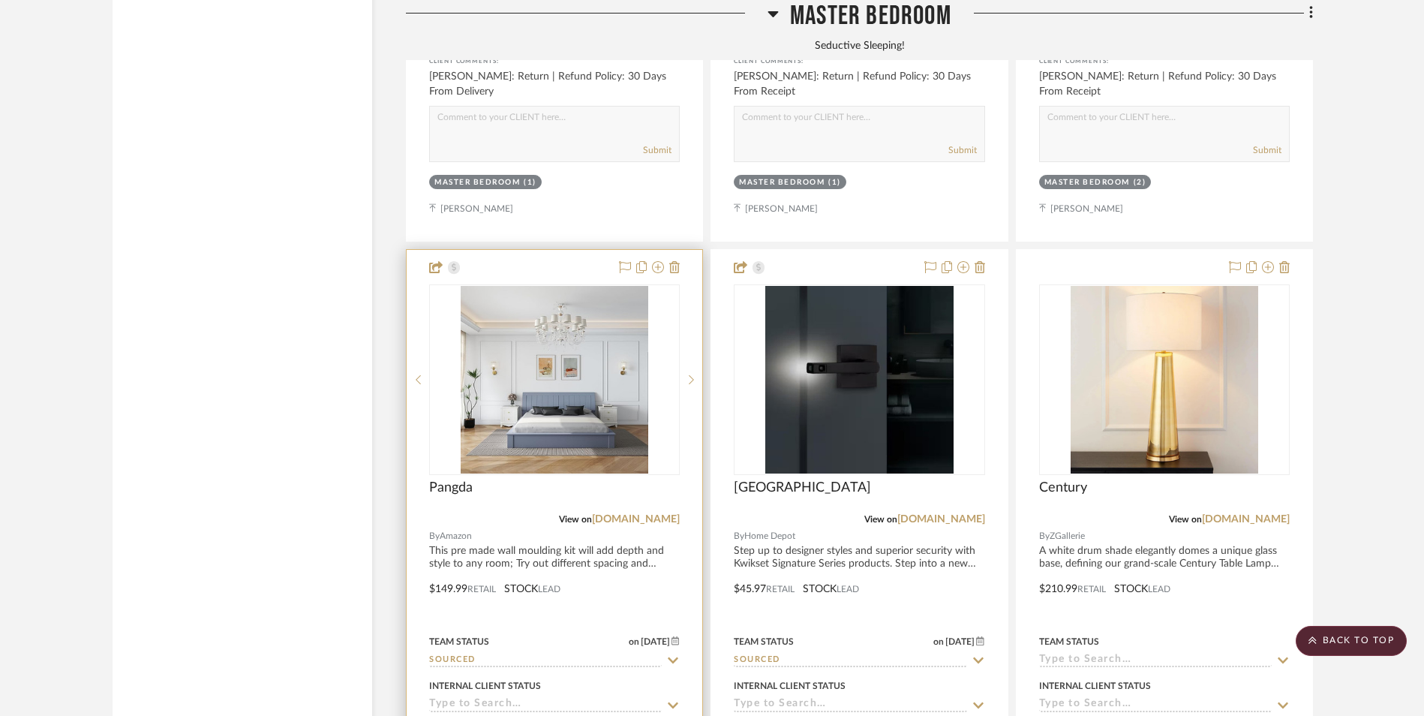
scroll to position [3152, 0]
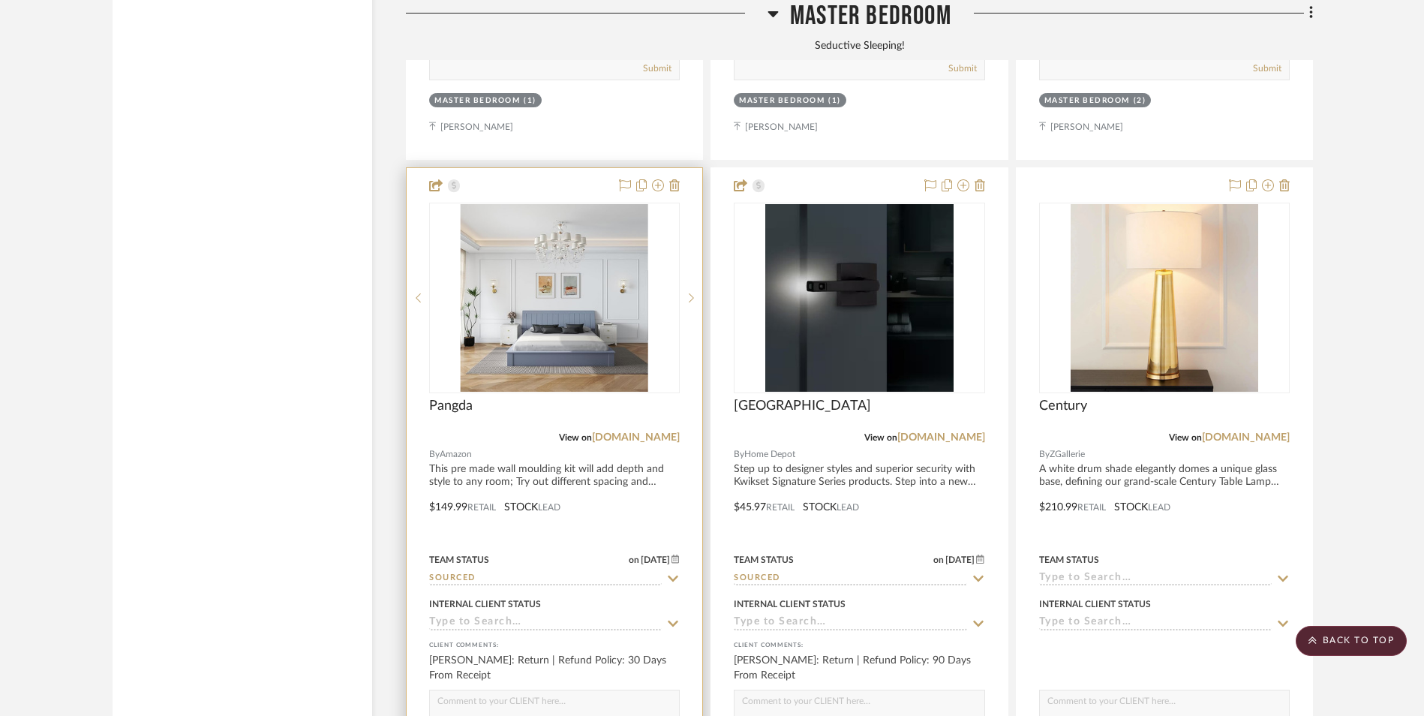
click at [0, 0] on img at bounding box center [0, 0] width 0 height 0
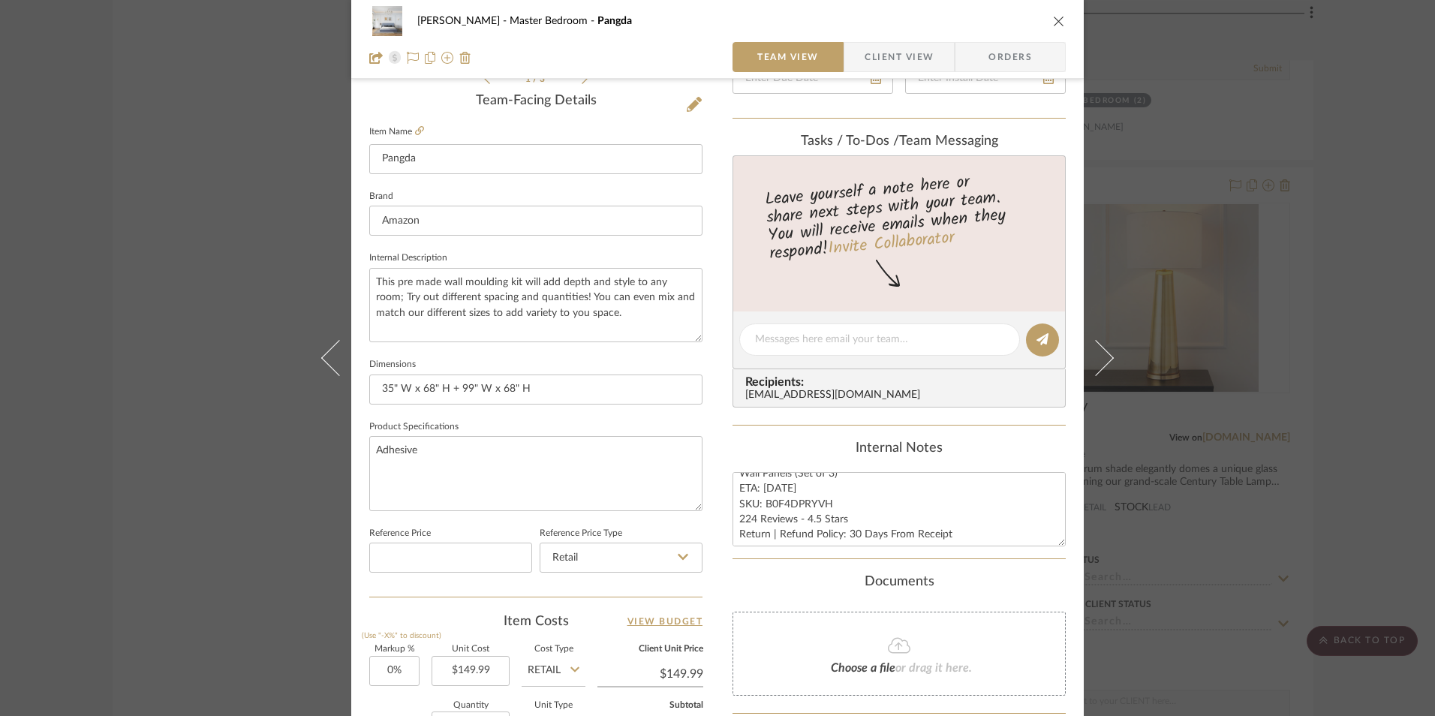
scroll to position [15, 0]
click at [1373, 402] on div "[PERSON_NAME] Master Bedroom Pangda Team View Client View Orders 1 / 3 Team-Fac…" at bounding box center [717, 358] width 1435 height 716
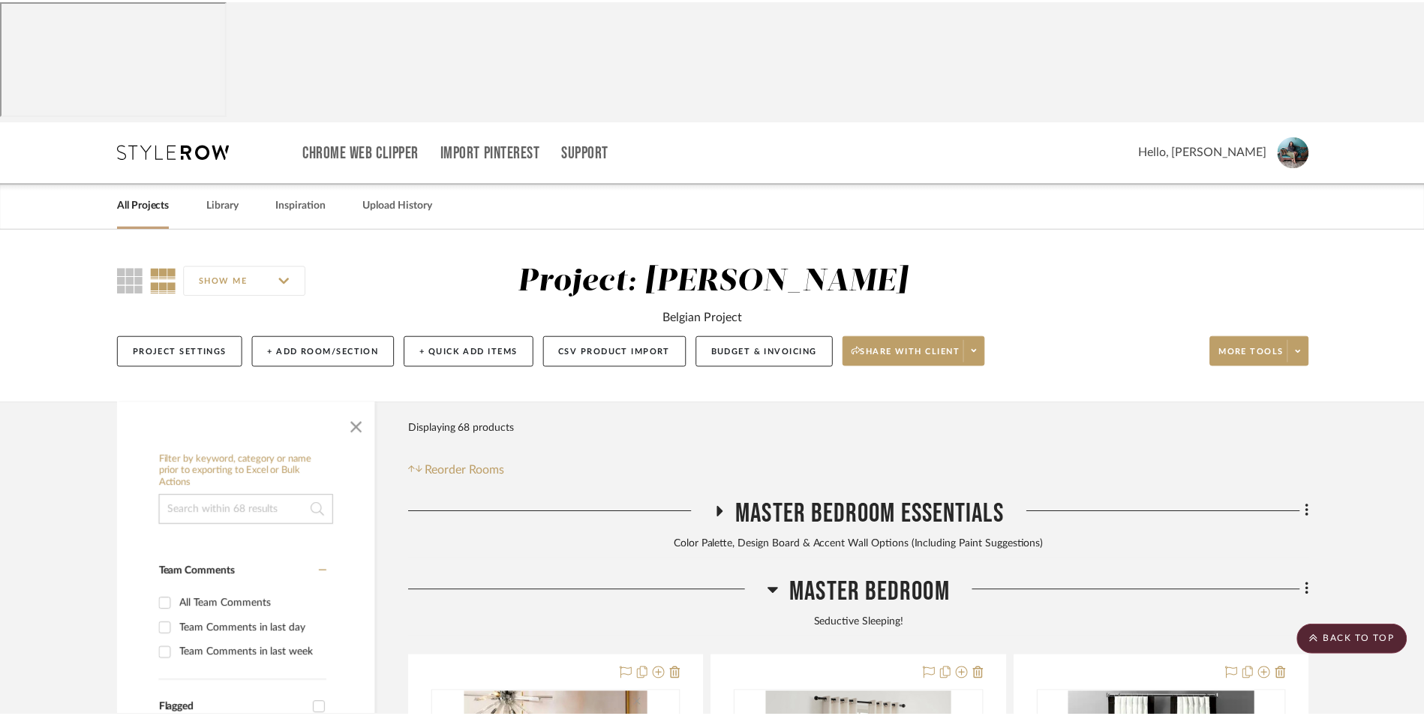
scroll to position [3152, 0]
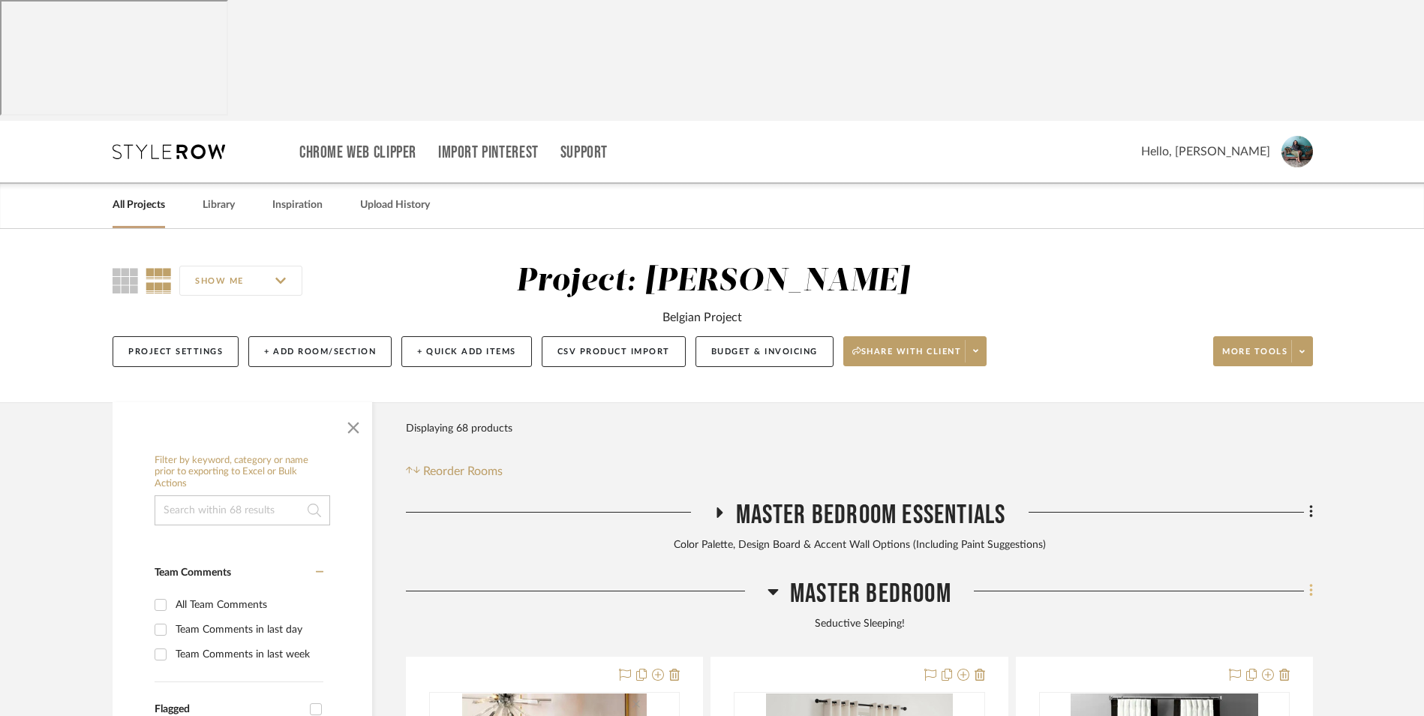
click at [1312, 585] on icon at bounding box center [1311, 591] width 3 height 13
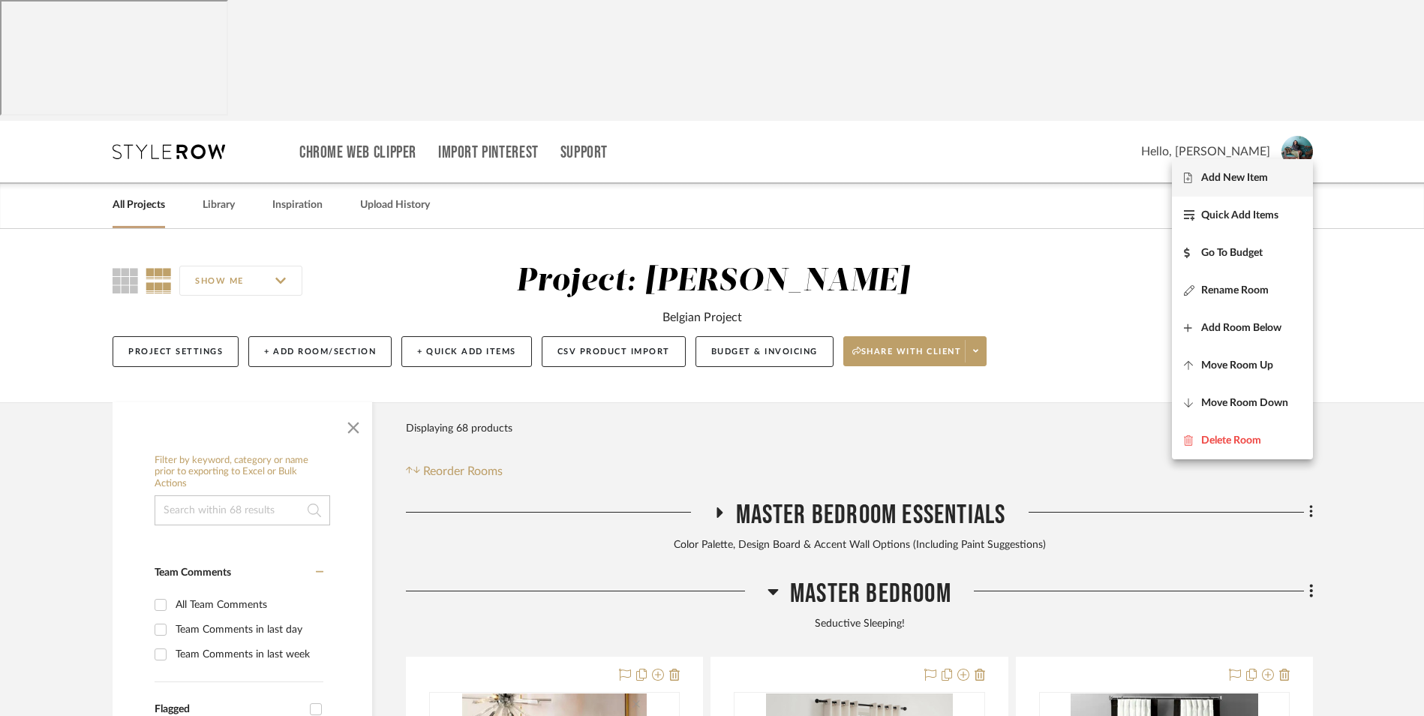
click at [1247, 184] on span "Add New Item" at bounding box center [1235, 177] width 67 height 13
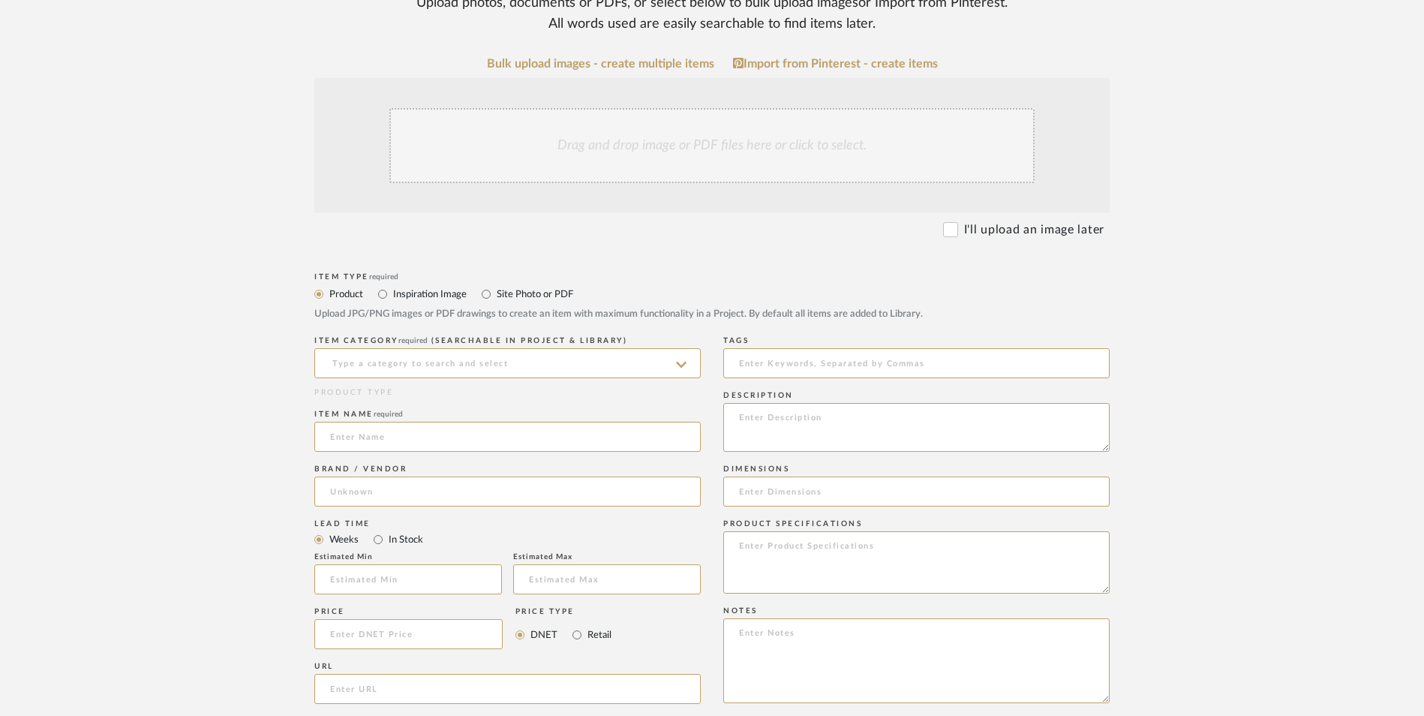
scroll to position [375, 0]
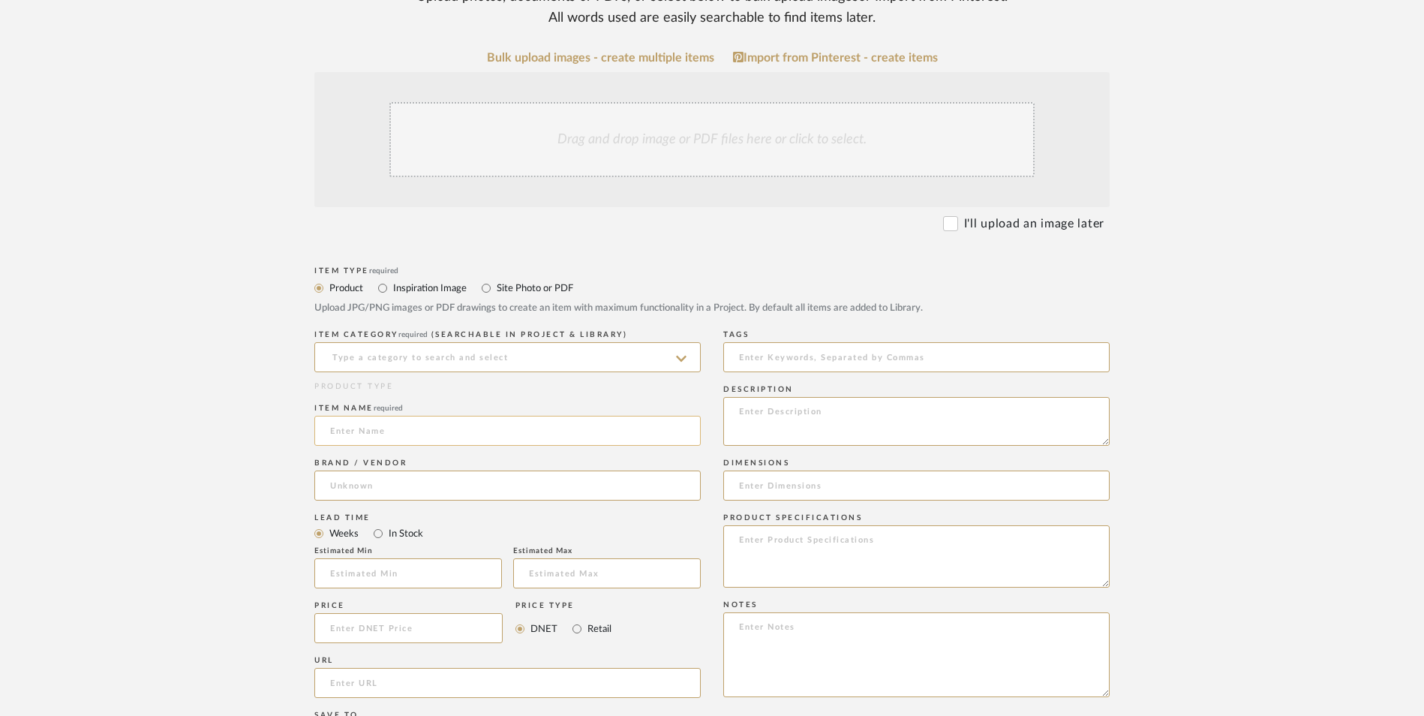
drag, startPoint x: 1223, startPoint y: 343, endPoint x: 604, endPoint y: 295, distance: 620.3
click at [1223, 343] on upload-items "Create new item in [PERSON_NAME] Upload photos, documents or PDFs, or select be…" at bounding box center [712, 515] width 1424 height 1323
click at [526, 342] on input at bounding box center [507, 357] width 387 height 30
click at [493, 281] on div "Wall Art, Decor & Hangings" at bounding box center [507, 274] width 385 height 38
type input "Wall Art, Decor & Hangings"
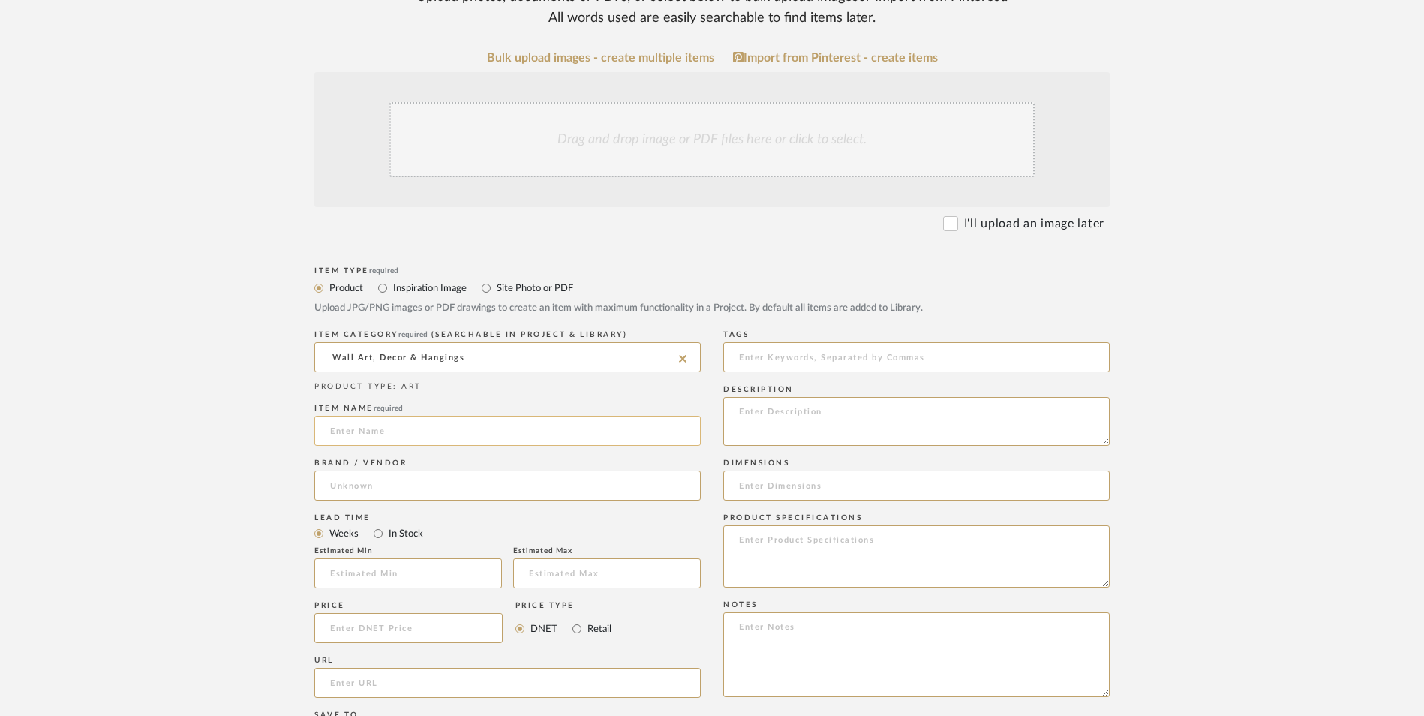
click at [470, 416] on input at bounding box center [507, 431] width 387 height 30
type input "StyleCraft"
click at [443, 471] on input at bounding box center [507, 486] width 387 height 30
click at [417, 409] on mat-option "Wayfair" at bounding box center [507, 403] width 385 height 38
type input "Wayfair"
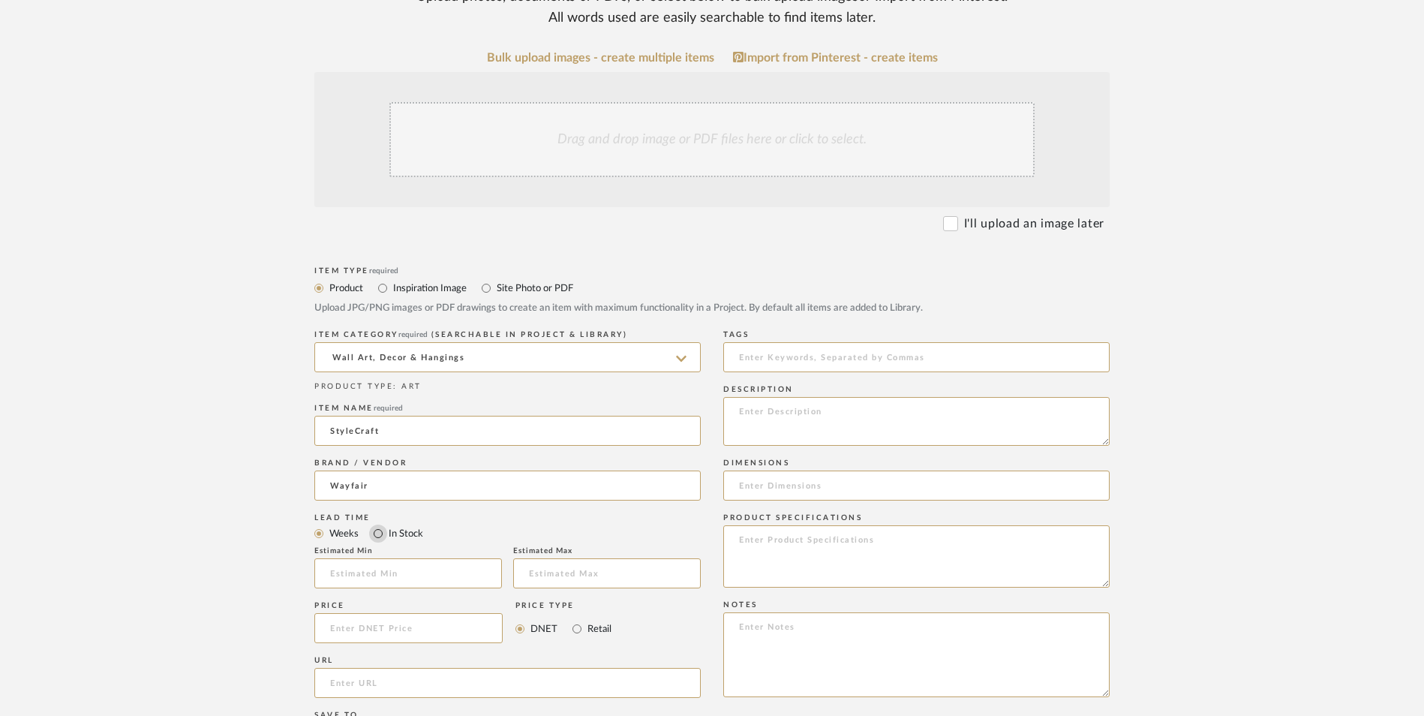
click at [374, 525] on input "In Stock" at bounding box center [378, 534] width 18 height 18
radio input "true"
click at [576, 620] on input "Retail" at bounding box center [577, 629] width 18 height 18
radio input "true"
click at [444, 613] on input at bounding box center [408, 628] width 188 height 30
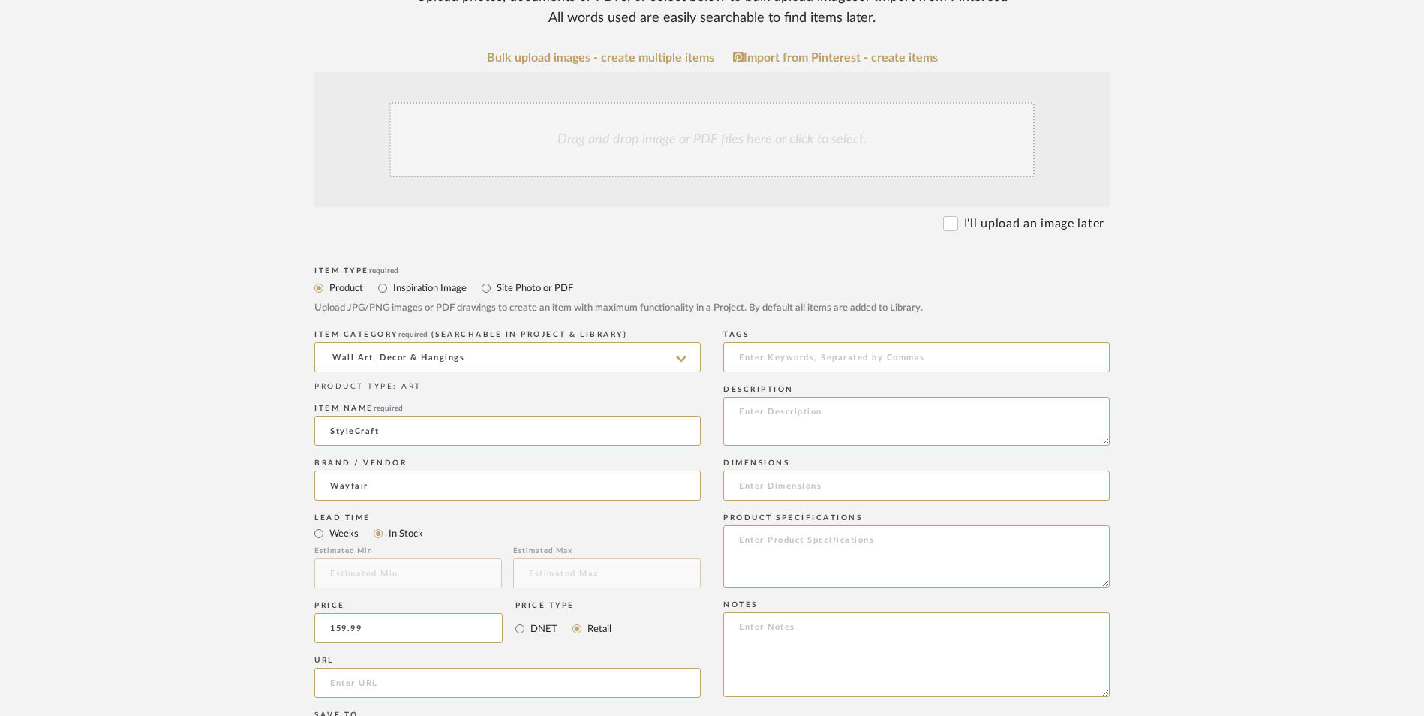
type input "$159.99"
click at [272, 504] on form "Bulk upload images - create multiple items Import from Pinterest - create items…" at bounding box center [712, 595] width 956 height 1088
click at [415, 668] on input "url" at bounding box center [507, 683] width 387 height 30
paste input "[URL][DOMAIN_NAME]"
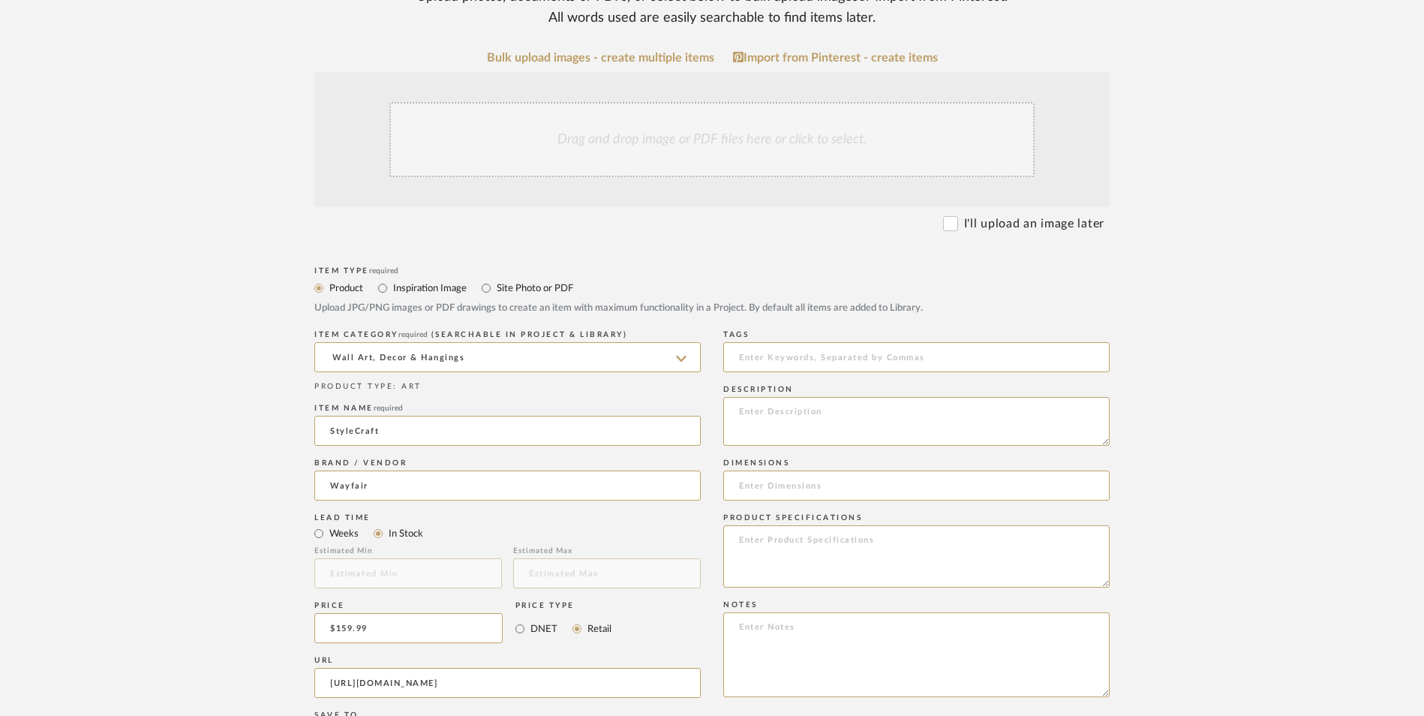
type input "[URL][DOMAIN_NAME]"
click at [245, 410] on form "Bulk upload images - create multiple items Import from Pinterest - create items…" at bounding box center [712, 595] width 956 height 1088
click at [821, 612] on textarea at bounding box center [916, 654] width 387 height 85
paste textarea "Option 1: ETA: SKU: Reviews - Stars Return | Refund Policy:"
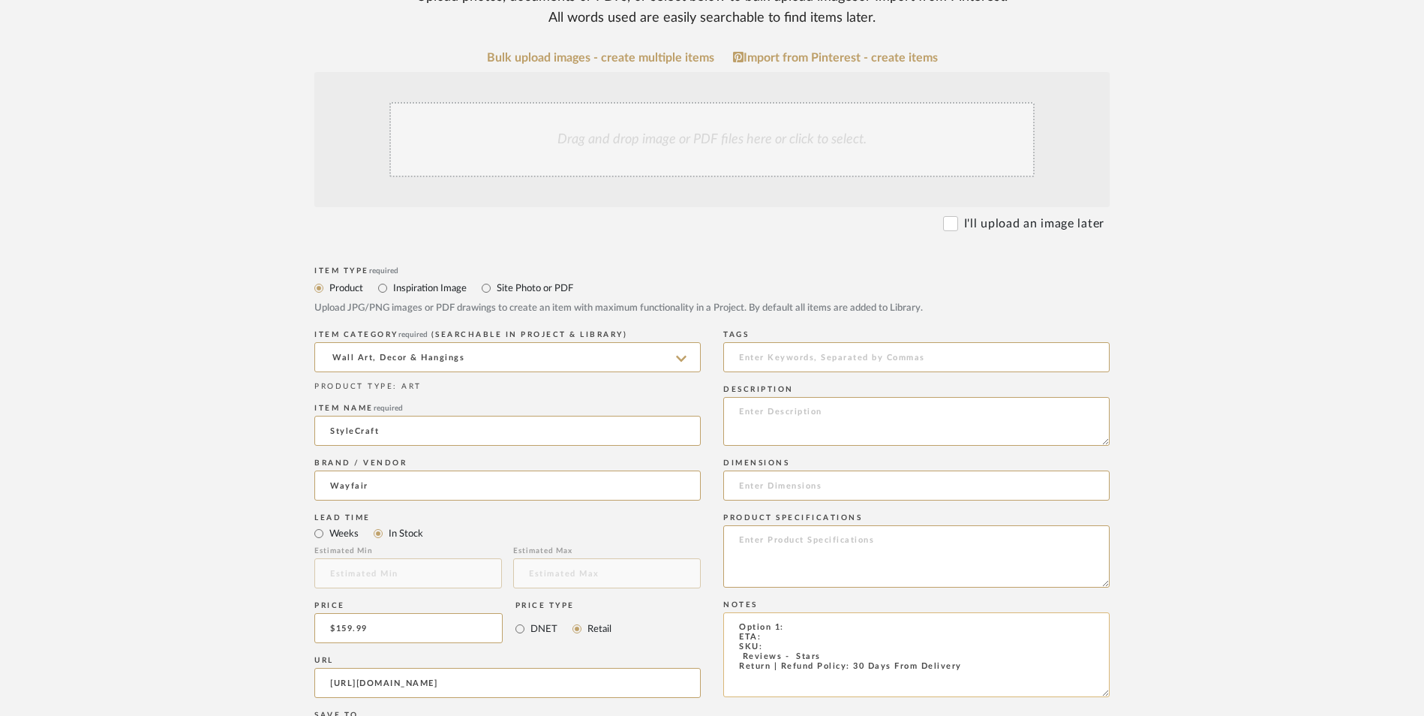
click at [804, 612] on textarea "Option 1: ETA: SKU: Reviews - Stars Return | Refund Policy: 30 Days From Delive…" at bounding box center [916, 654] width 387 height 85
click at [781, 612] on textarea "Option 1: Wall Art - Select 2 ETA: SKU: Reviews - Stars Return | Refund Policy:…" at bounding box center [916, 654] width 387 height 85
click at [791, 612] on textarea "Option 1: Wall Art - Select 2 ETA: [DATE] SKU: Reviews - Stars Return | Refund …" at bounding box center [916, 654] width 387 height 85
paste textarea "SYL14191"
drag, startPoint x: 827, startPoint y: 537, endPoint x: 733, endPoint y: 535, distance: 93.8
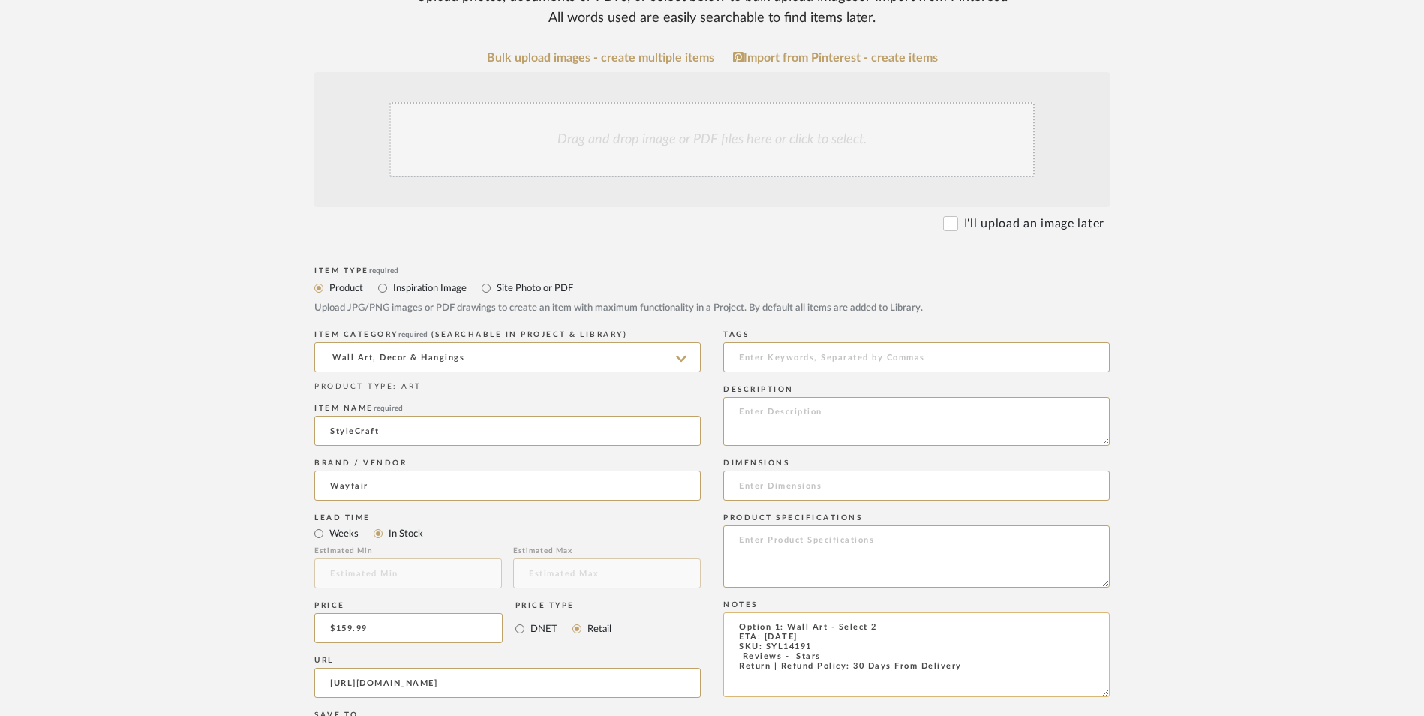
click at [733, 612] on textarea "Option 1: Wall Art - Select 2 ETA: [DATE] SKU: SYL14191 Reviews - Stars Return …" at bounding box center [916, 654] width 387 height 85
type textarea "Option 1: Wall Art - Select 2 ETA: [DATE] SKU: SYL14191 Return | Refund Policy:…"
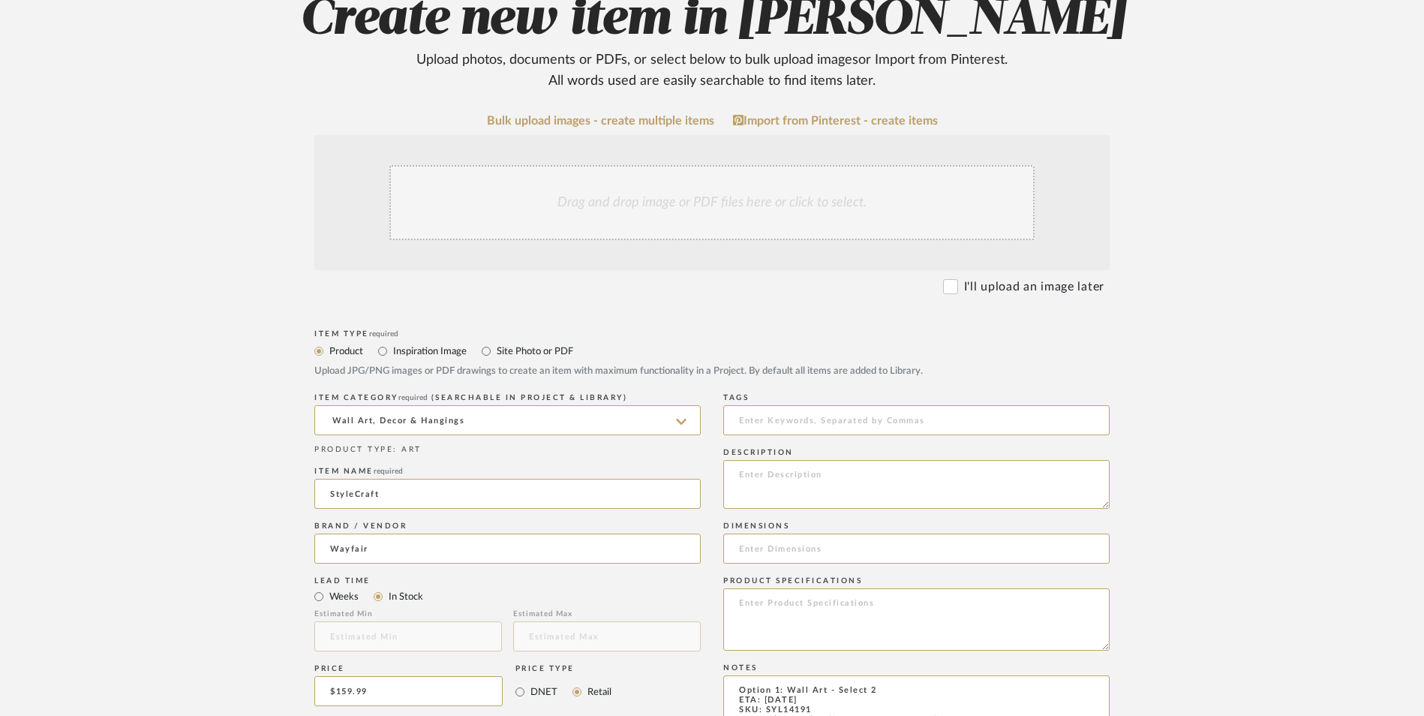
scroll to position [225, 0]
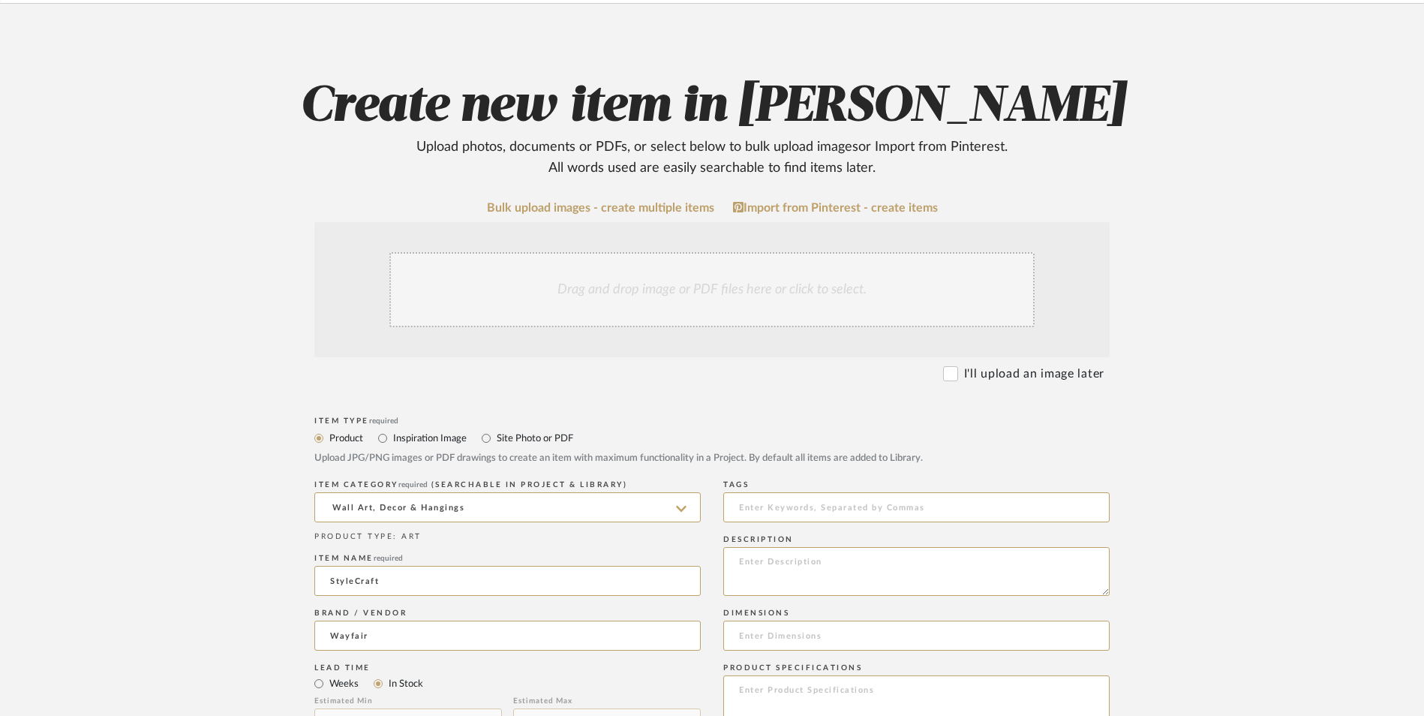
click at [688, 252] on div "Drag and drop image or PDF files here or click to select." at bounding box center [712, 289] width 645 height 75
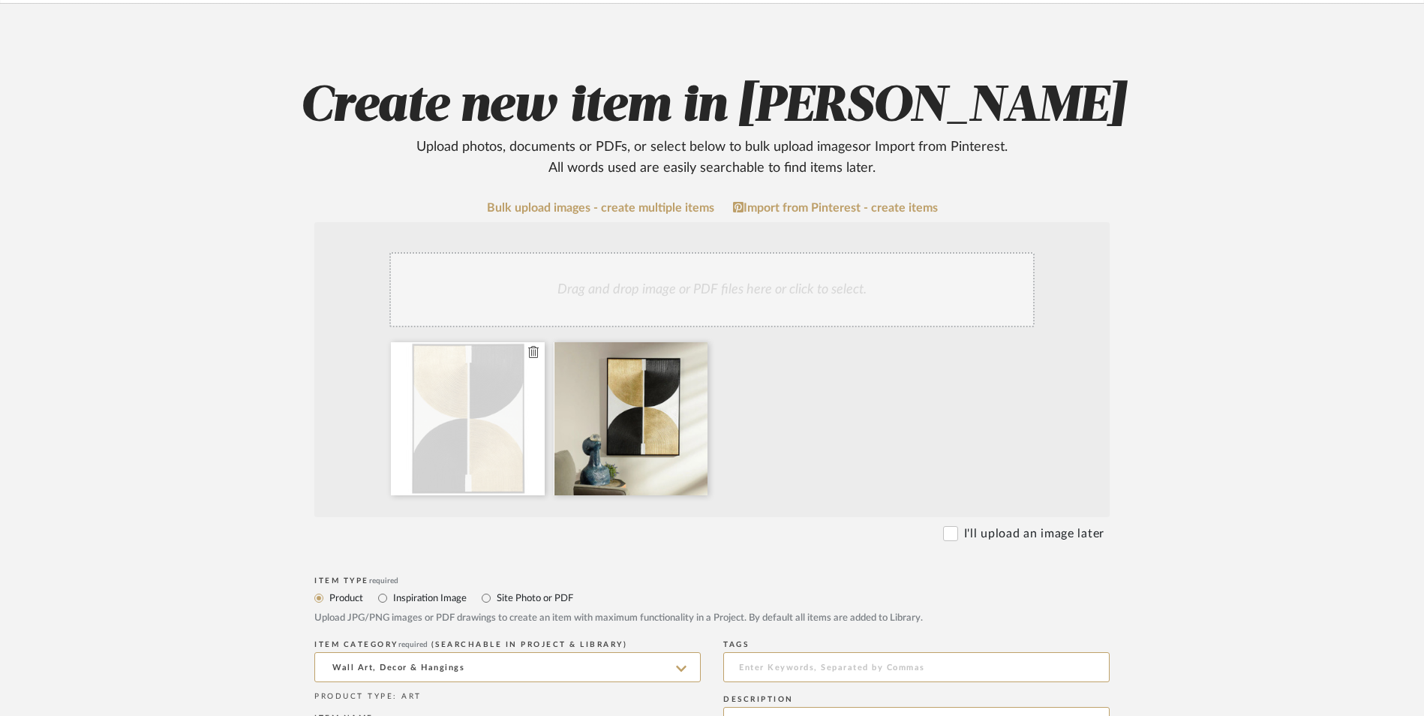
drag, startPoint x: 705, startPoint y: 351, endPoint x: 441, endPoint y: 332, distance: 265.6
click at [440, 342] on div at bounding box center [553, 422] width 327 height 160
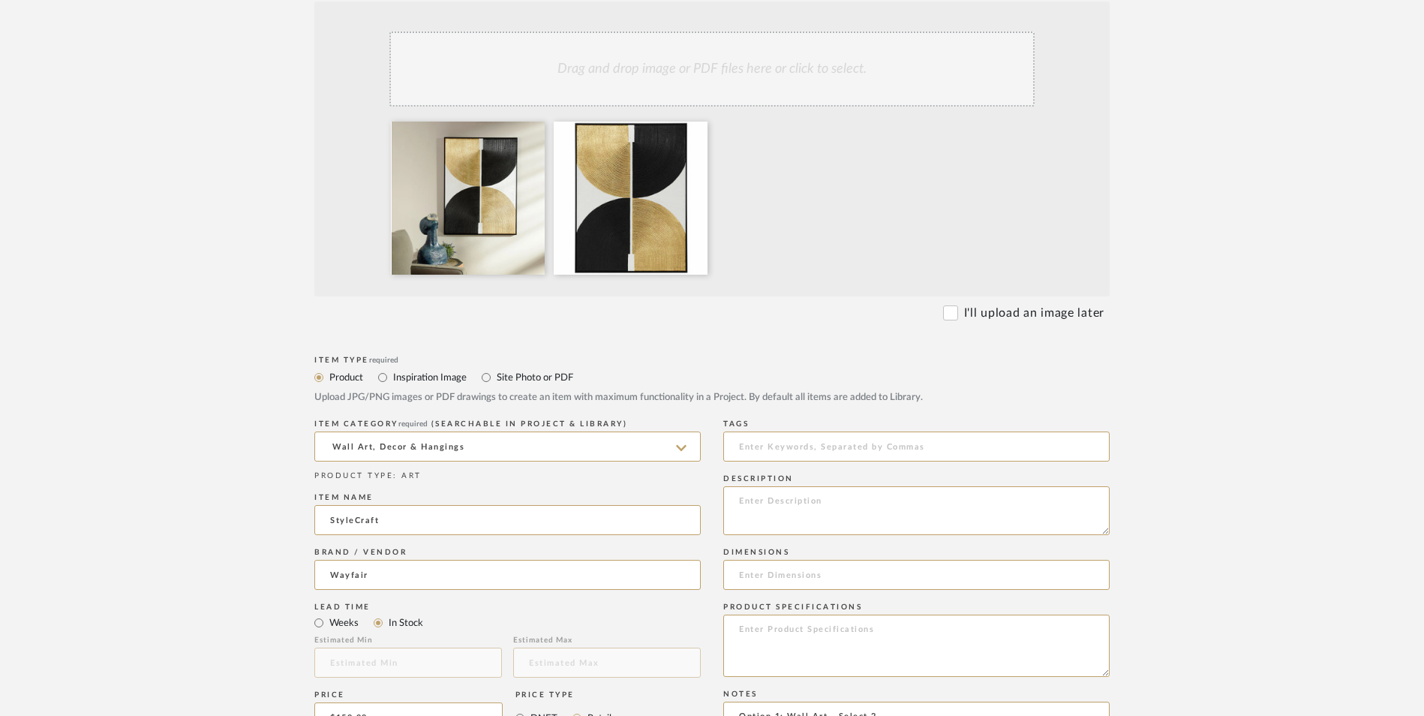
scroll to position [450, 0]
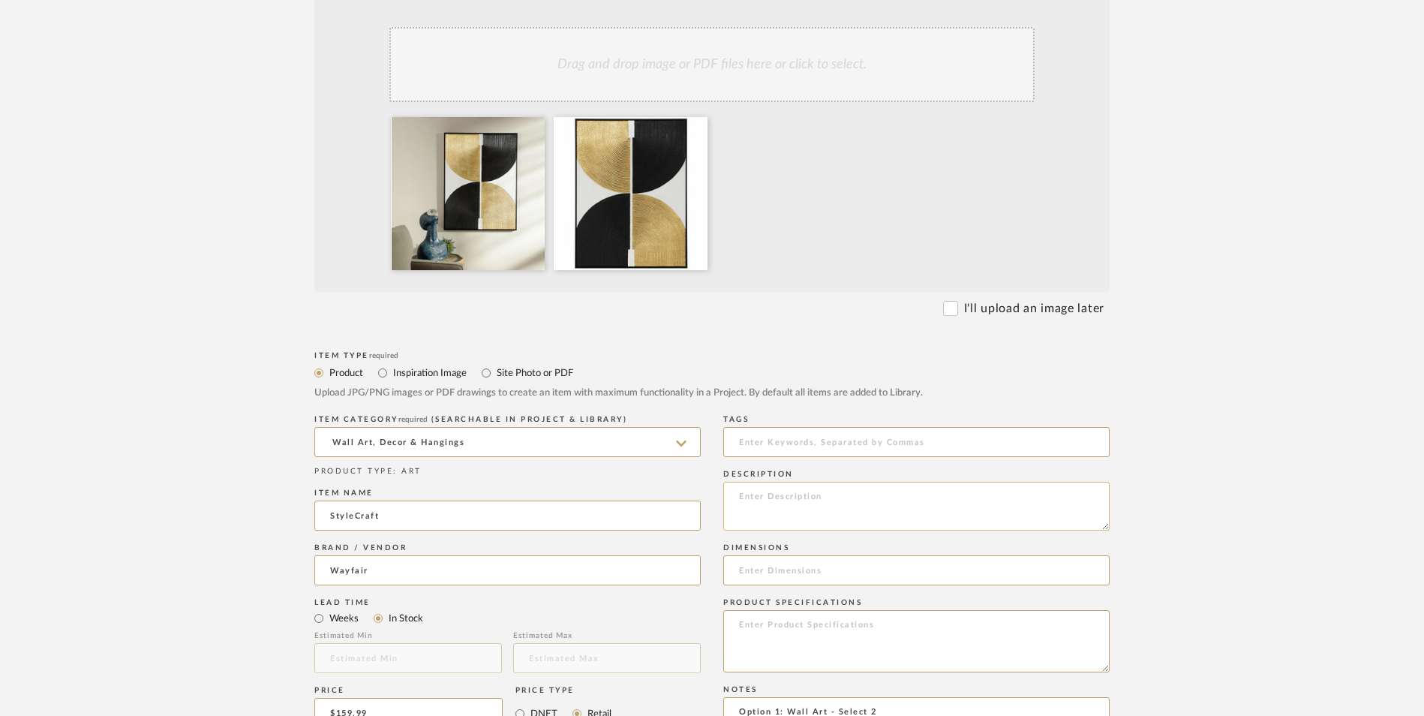
click at [763, 482] on textarea at bounding box center [916, 506] width 387 height 49
paste textarea "This piece of wall art serves as a vivid centerpiece to liven up almost any spa…"
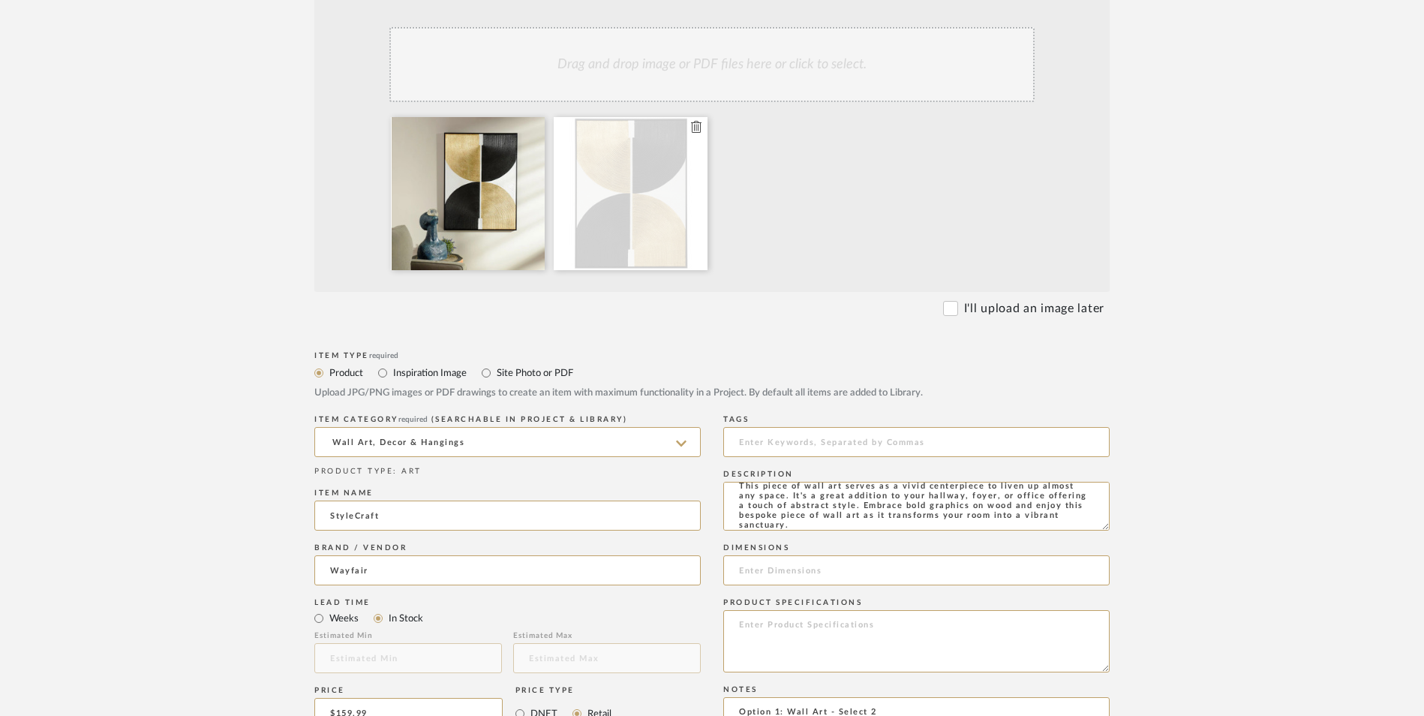
type textarea "This piece of wall art serves as a vivid centerpiece to liven up almost any spa…"
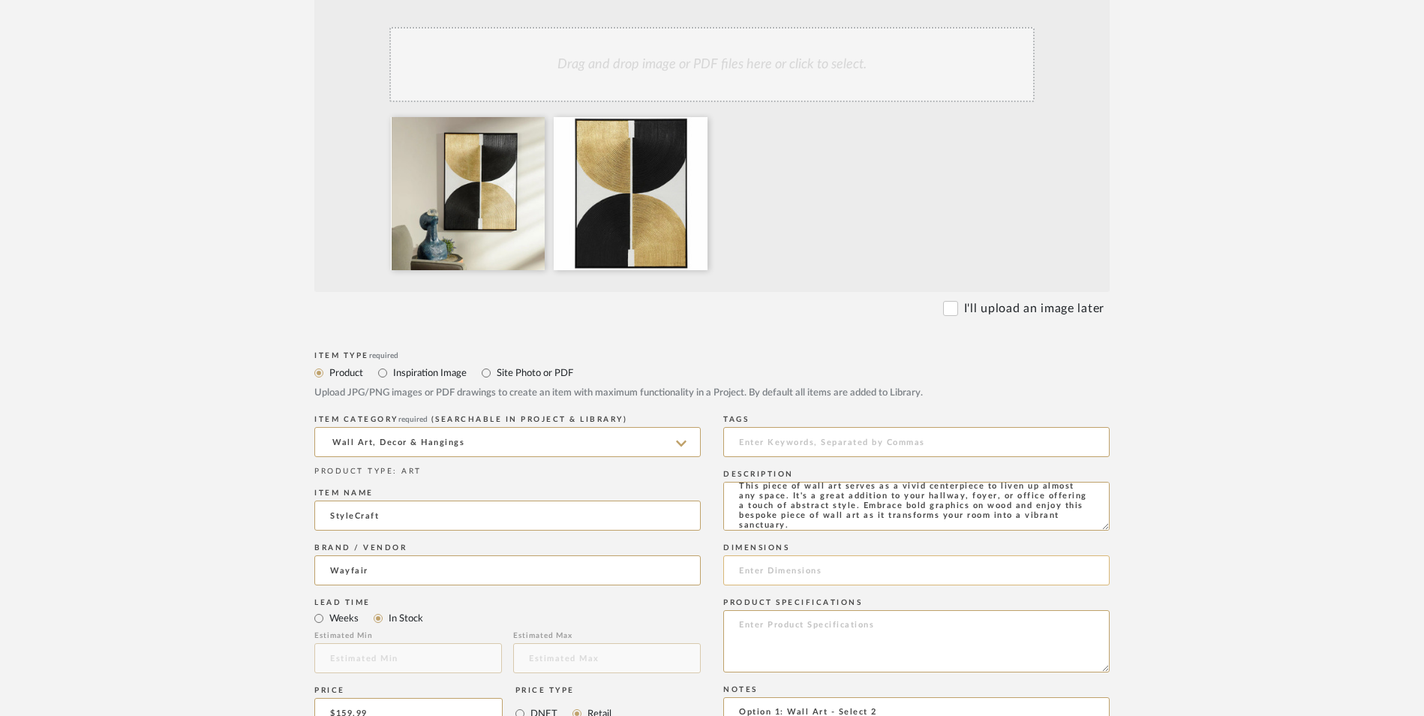
click at [833, 555] on input at bounding box center [916, 570] width 387 height 30
paste input "39'' H X 30'' W"
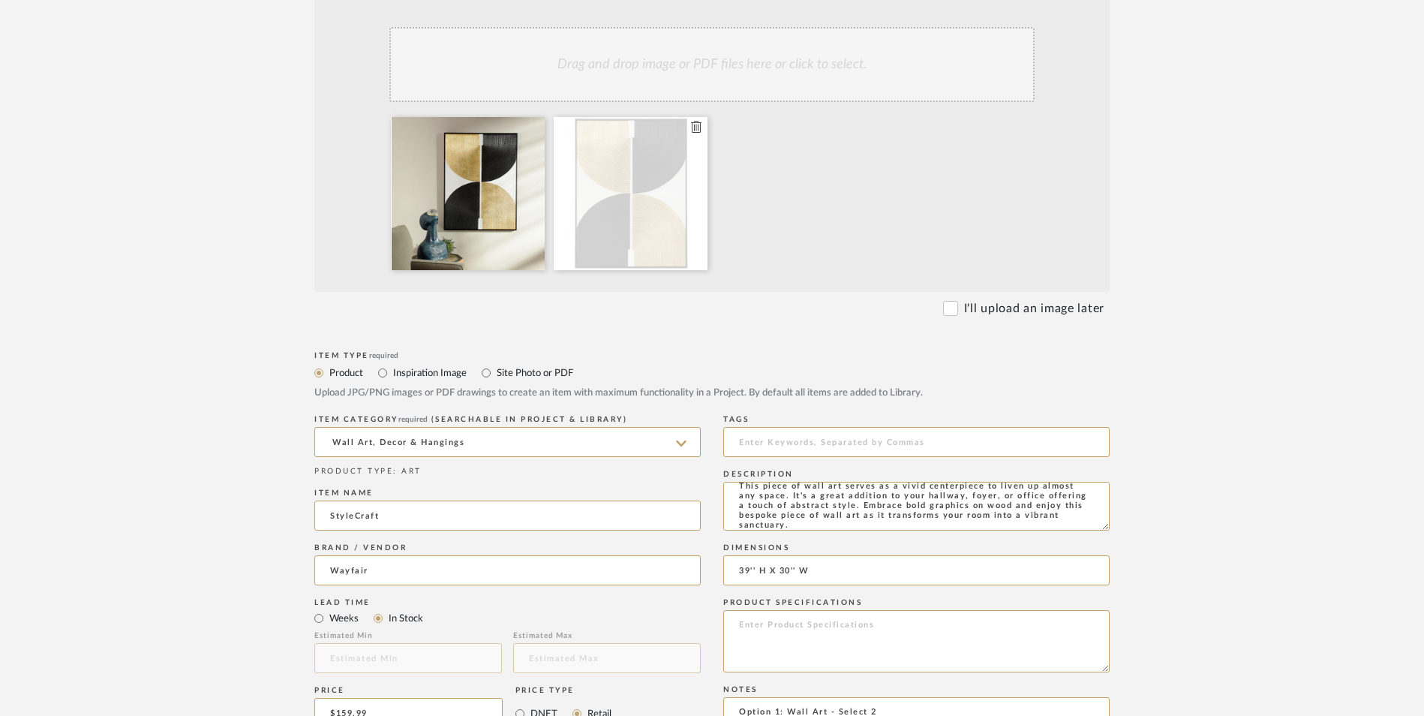
type input "39'' H X 30'' W"
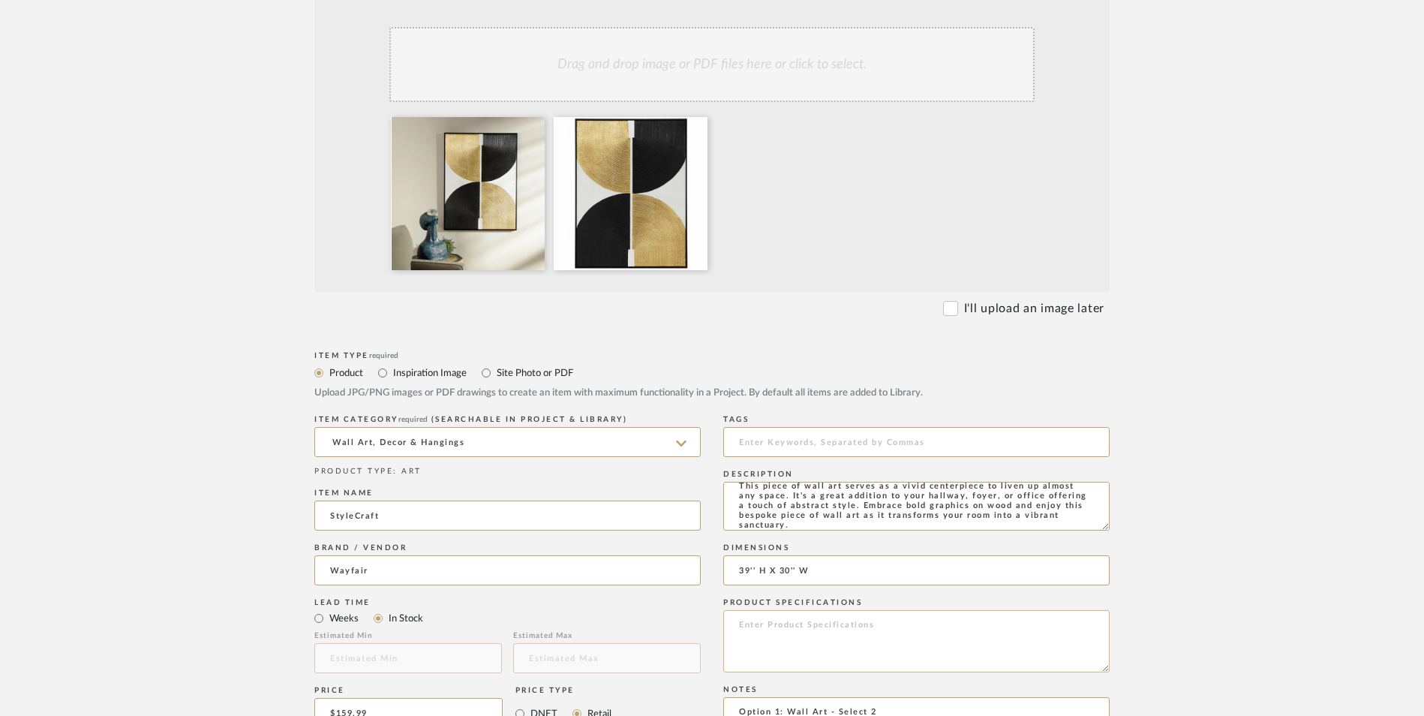
click at [817, 610] on textarea at bounding box center [916, 641] width 387 height 62
paste textarea "Polystyrene"
type textarea "Polystyrene"
click at [1175, 528] on form "Bulk upload images - create multiple items Import from Pinterest - create items…" at bounding box center [712, 600] width 956 height 1248
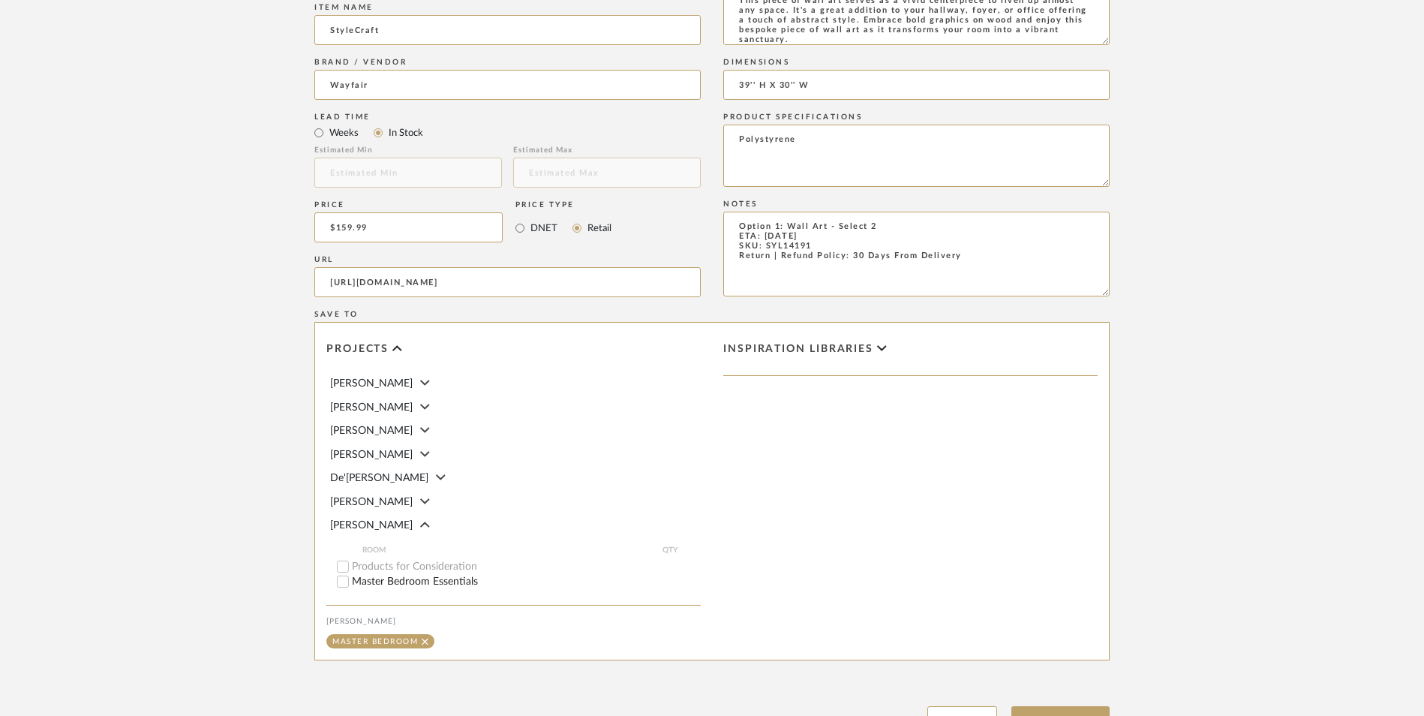
scroll to position [944, 0]
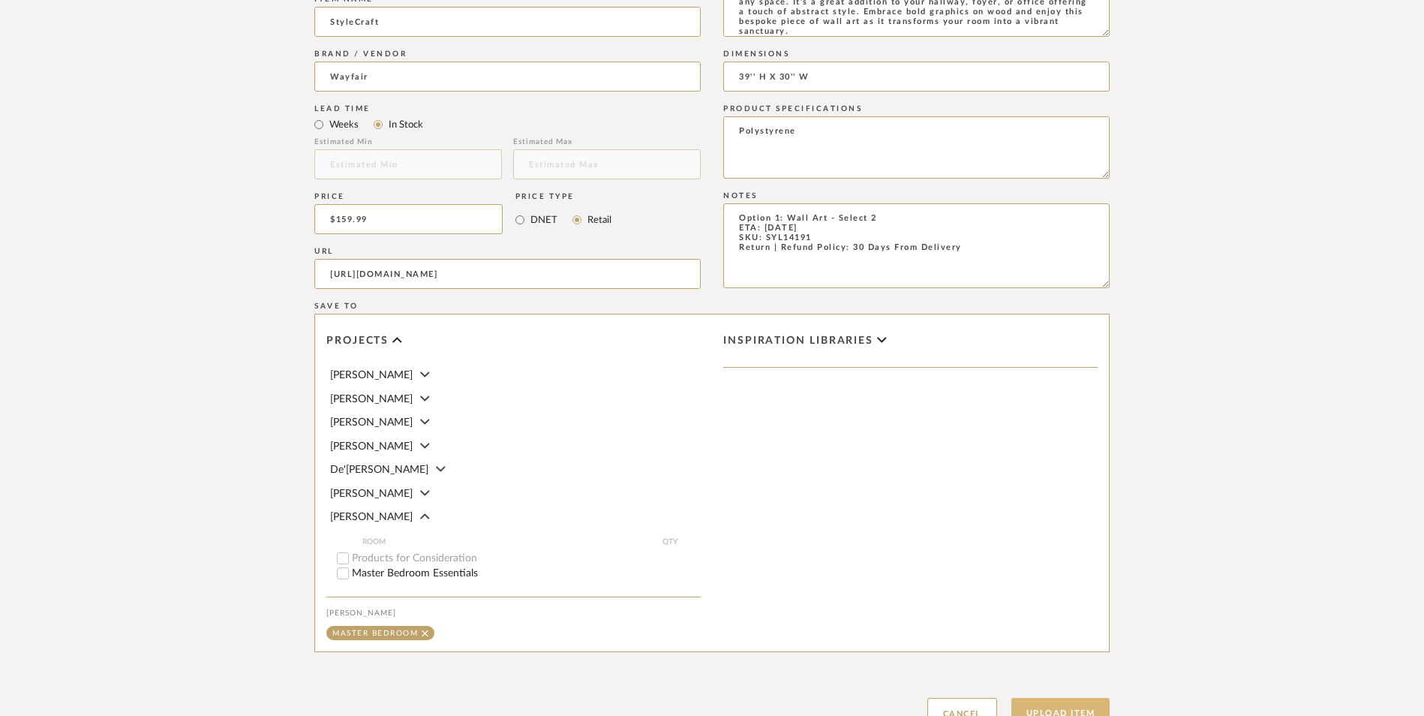
click at [1085, 698] on button "Upload Item" at bounding box center [1061, 713] width 99 height 31
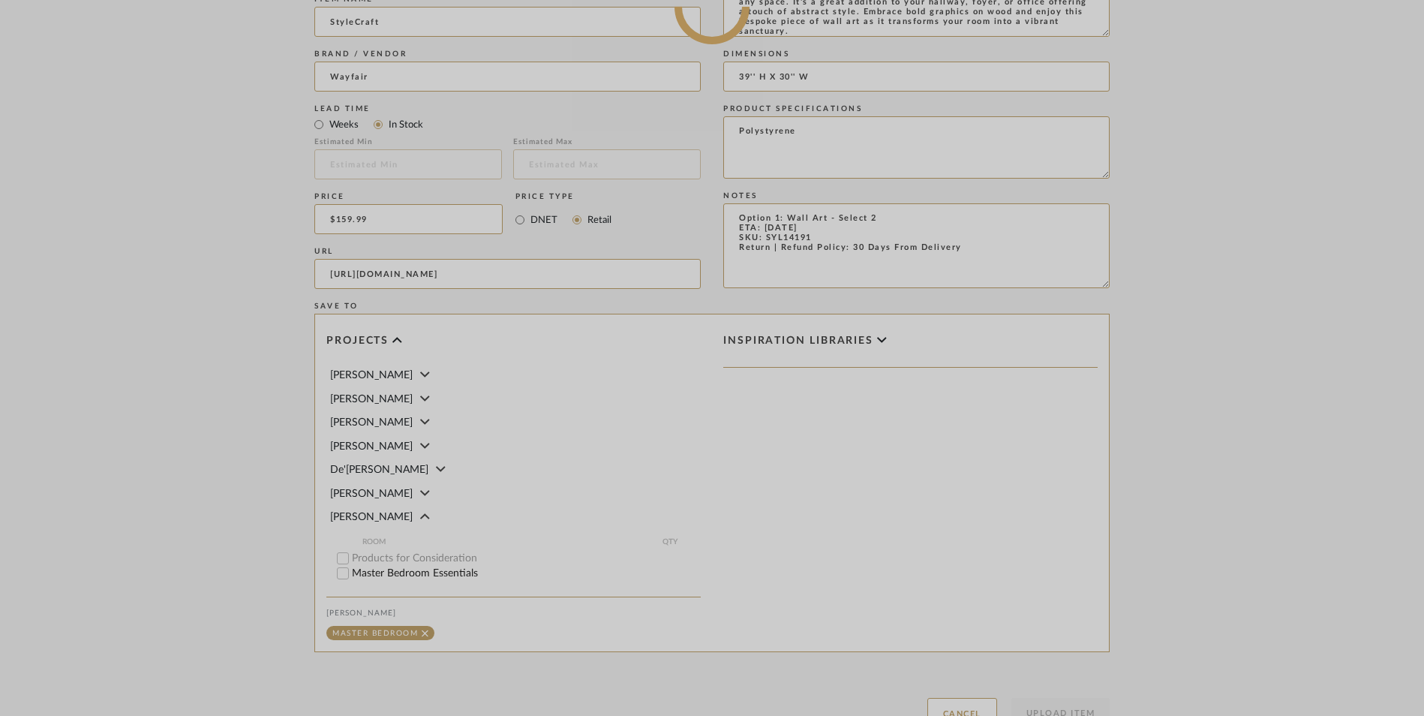
drag, startPoint x: 1252, startPoint y: 499, endPoint x: 1205, endPoint y: 483, distance: 50.1
click at [1252, 499] on div at bounding box center [712, 7] width 1424 height 1660
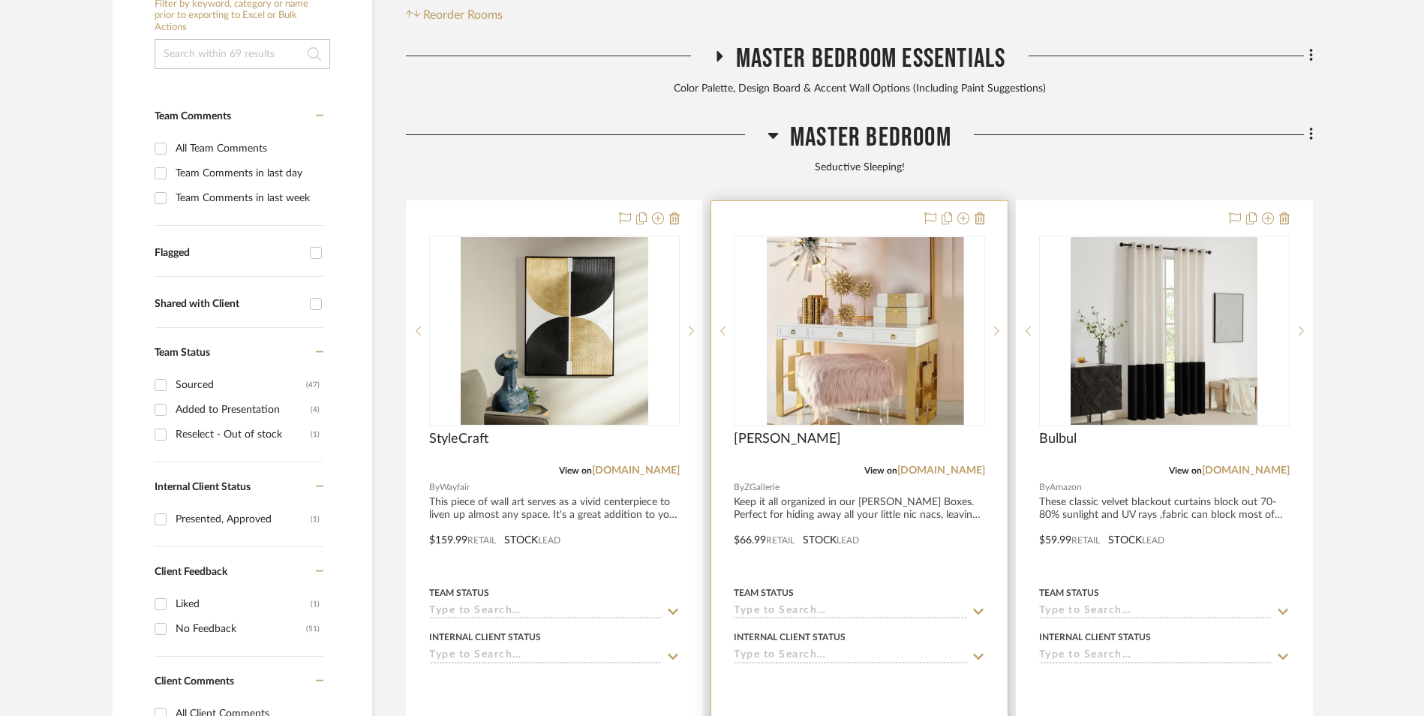
scroll to position [457, 0]
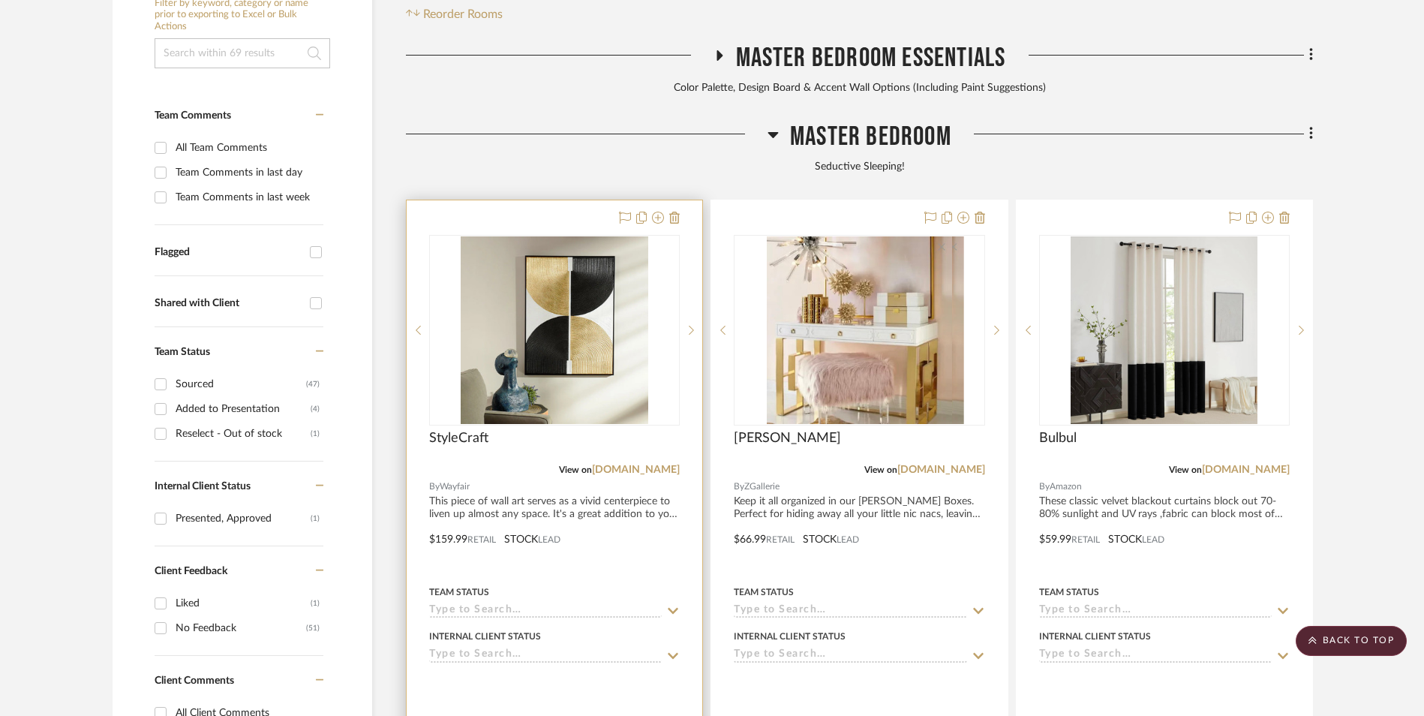
click at [567, 257] on img at bounding box center [555, 330] width 188 height 188
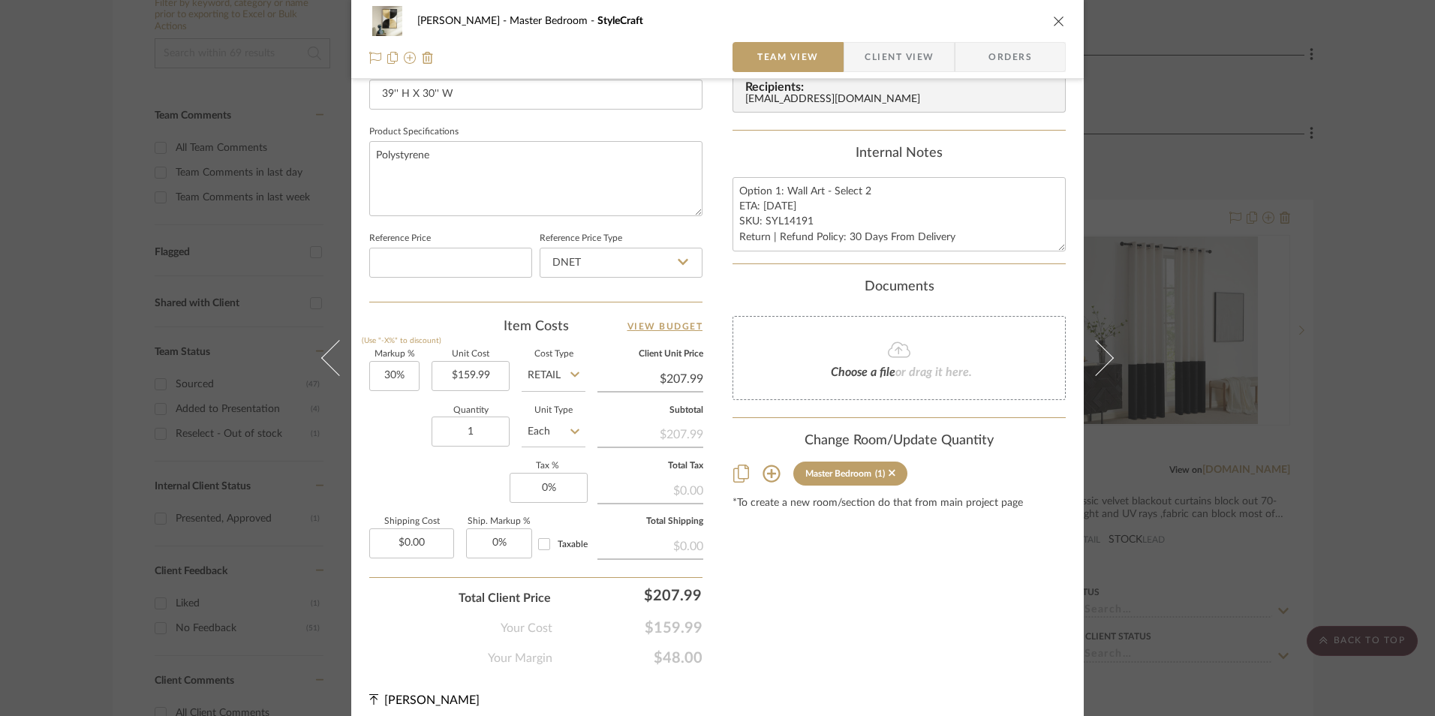
scroll to position [675, 0]
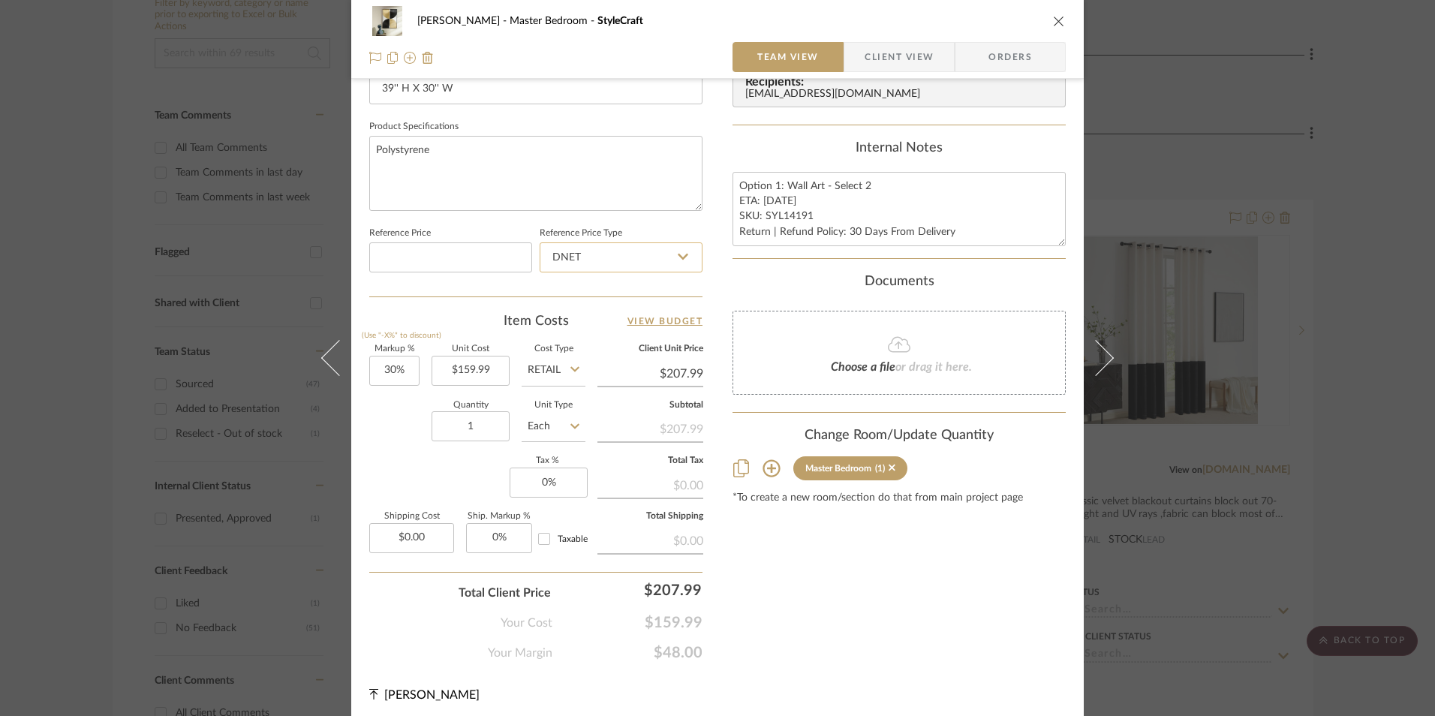
click at [612, 268] on input "DNET" at bounding box center [621, 257] width 163 height 30
click at [598, 328] on div "Retail" at bounding box center [627, 333] width 185 height 38
type input "Retail"
type input "30"
click at [380, 380] on input "30" at bounding box center [394, 371] width 50 height 30
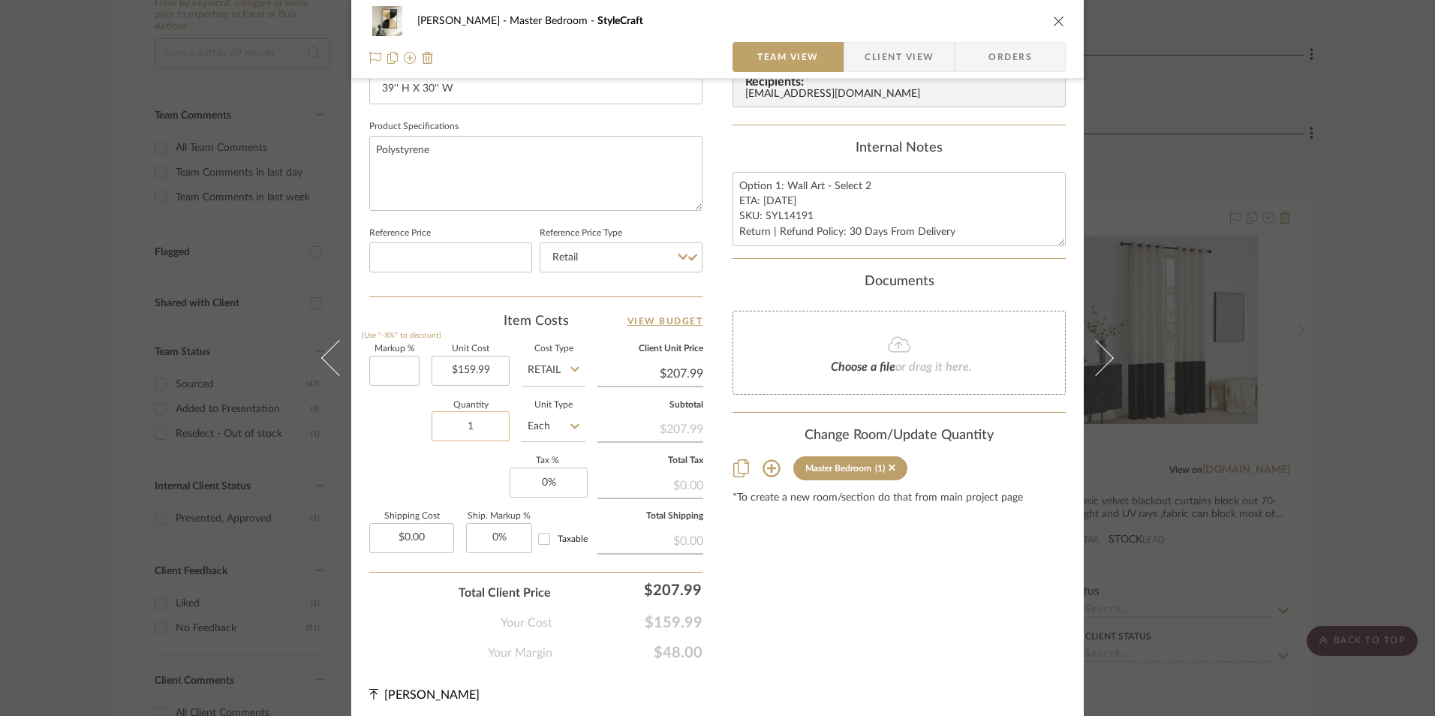
click at [465, 464] on div "Markup % (Use "-X%" to discount) Unit Cost $159.99 Cost Type Retail Client Unit…" at bounding box center [535, 454] width 333 height 219
click at [483, 423] on input "1" at bounding box center [471, 426] width 78 height 30
type input "0%"
type input "$159.99"
type input "2"
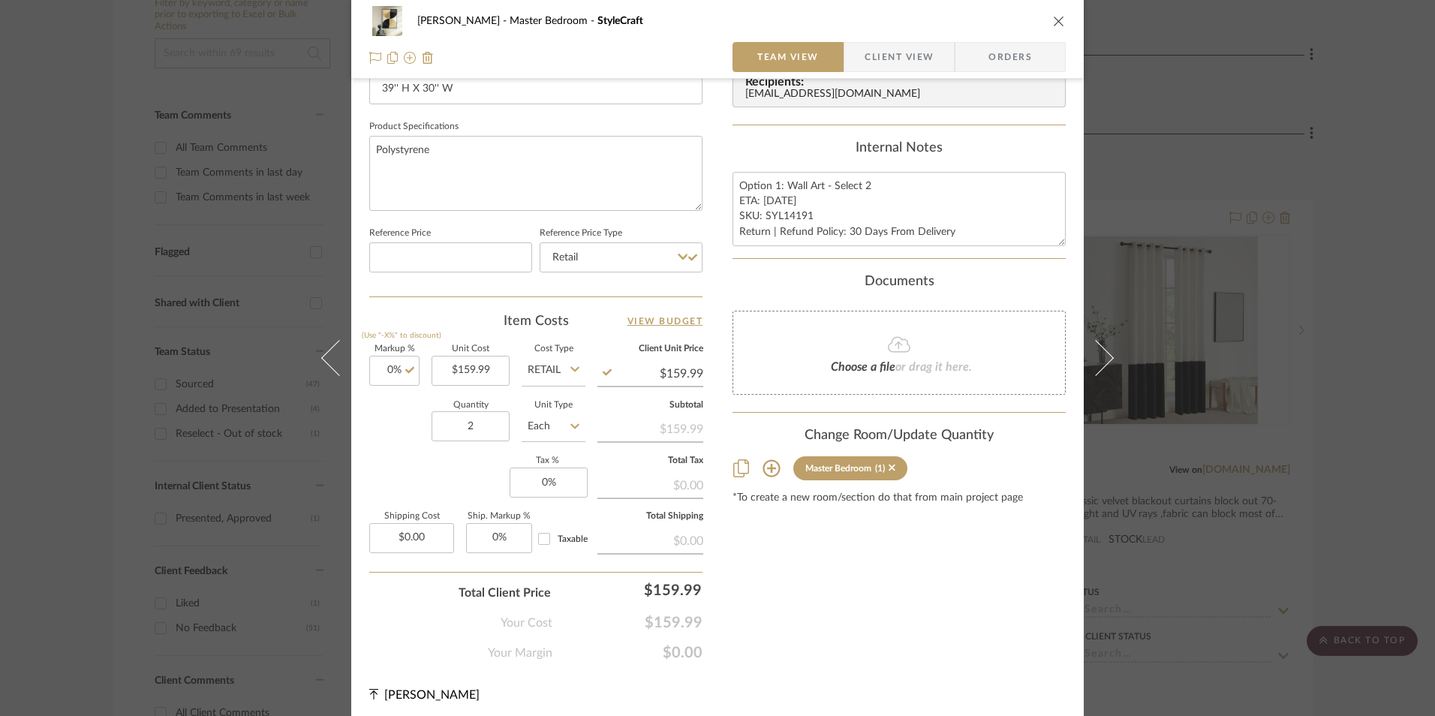
drag, startPoint x: 460, startPoint y: 466, endPoint x: 471, endPoint y: 467, distance: 10.5
click at [460, 467] on div "Markup % (Use "-X%" to discount) 0% Unit Cost $159.99 Cost Type Retail Client U…" at bounding box center [535, 454] width 333 height 219
click at [543, 483] on input "0" at bounding box center [549, 483] width 78 height 30
type input "8.25%"
drag, startPoint x: 900, startPoint y: 592, endPoint x: 889, endPoint y: 591, distance: 10.6
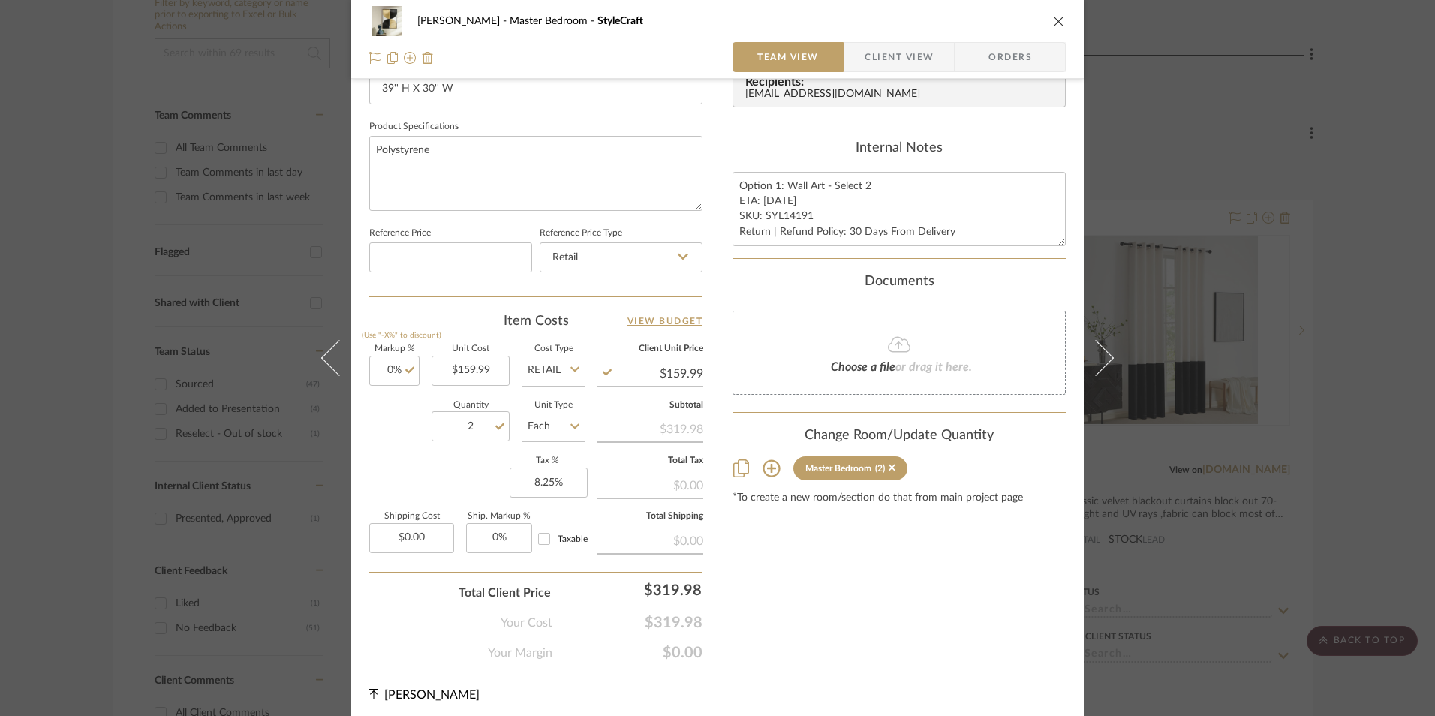
click at [900, 592] on div "Content here copies to Client View - confirm visibility there. Show in Client D…" at bounding box center [898, 44] width 333 height 1235
drag, startPoint x: 799, startPoint y: 217, endPoint x: 761, endPoint y: 215, distance: 38.3
click at [761, 215] on textarea "Option 1: Wall Art - Select 2 ETA: [DATE] SKU: SYL14191 Return | Refund Policy:…" at bounding box center [898, 209] width 333 height 74
click at [1005, 60] on span "Orders" at bounding box center [1010, 57] width 77 height 30
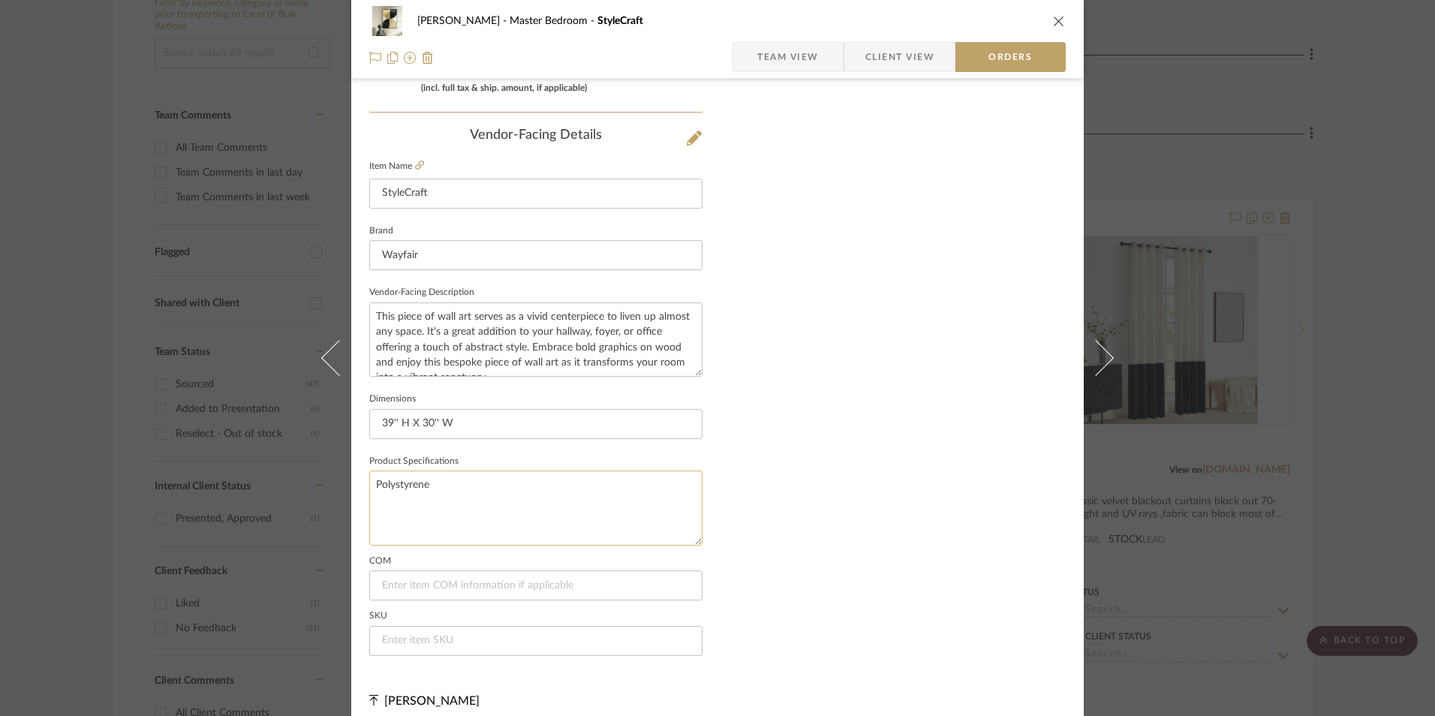
scroll to position [880, 0]
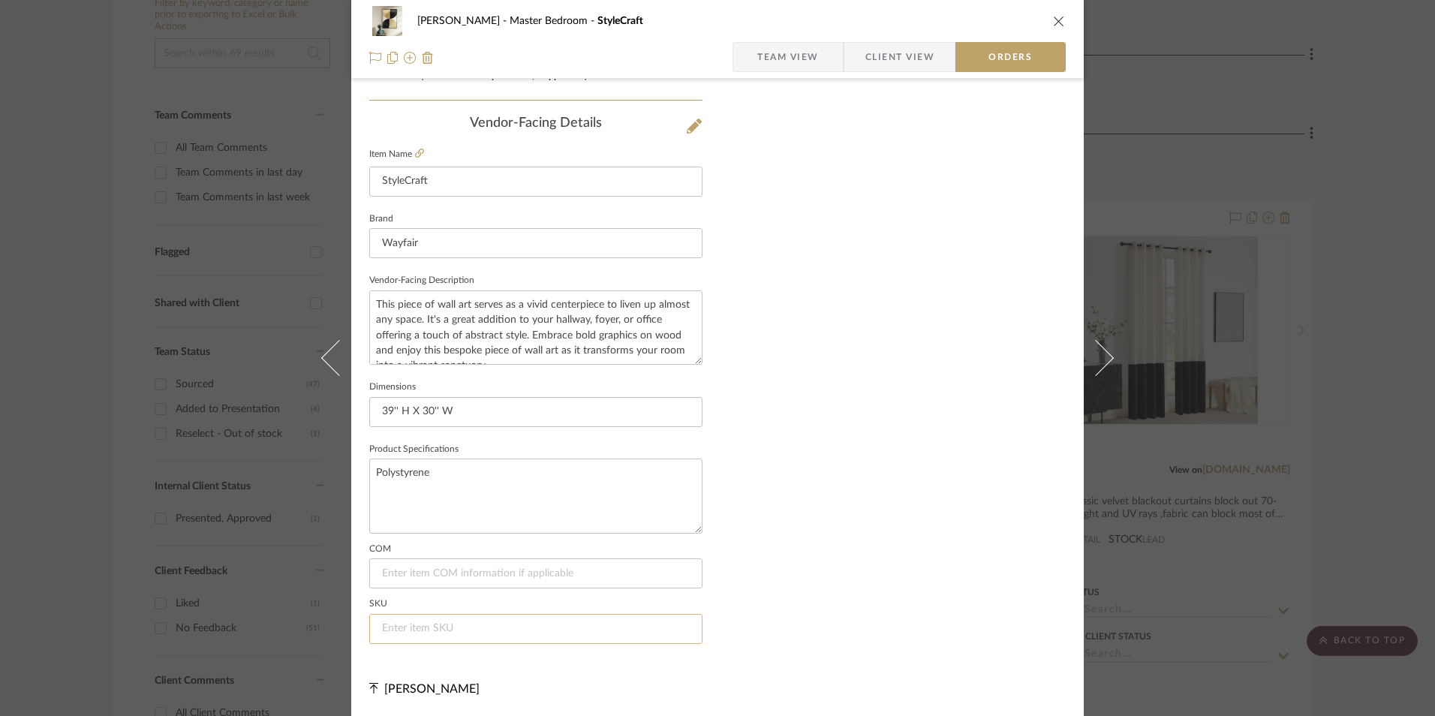
click at [451, 631] on input at bounding box center [535, 629] width 333 height 30
paste input "SYL14191"
type input "SYL14191"
click at [784, 53] on span "Team View" at bounding box center [788, 57] width 62 height 30
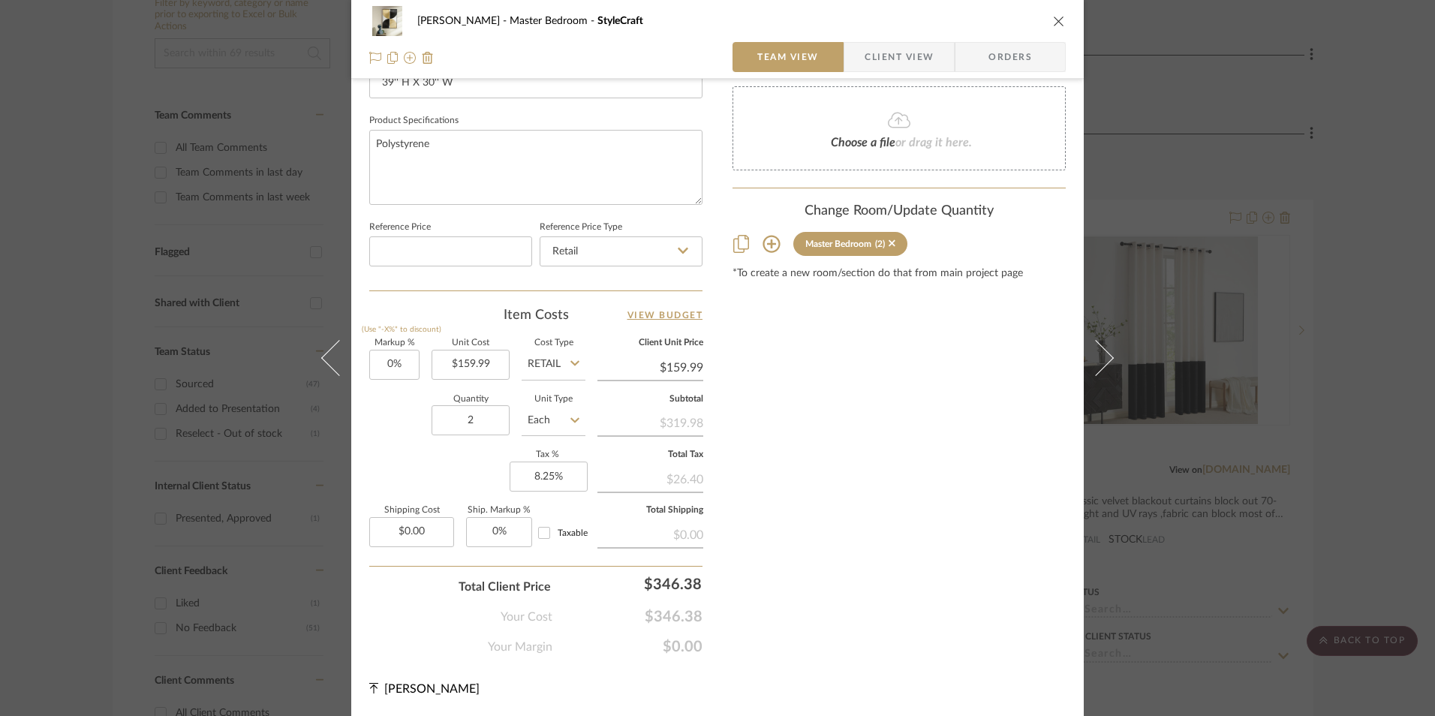
scroll to position [681, 0]
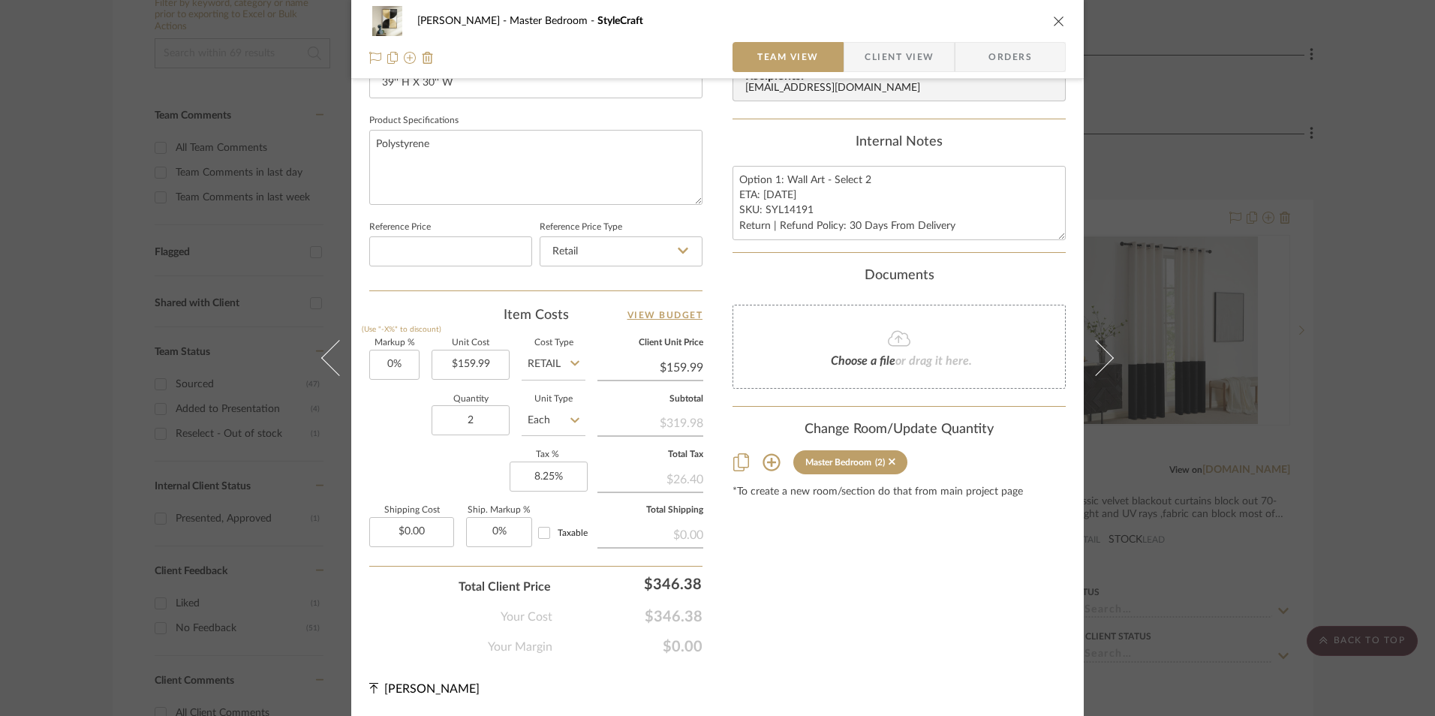
click at [1349, 216] on div "[PERSON_NAME] Master Bedroom StyleCraft Team View Client View Orders 1 / 2 Team…" at bounding box center [717, 358] width 1435 height 716
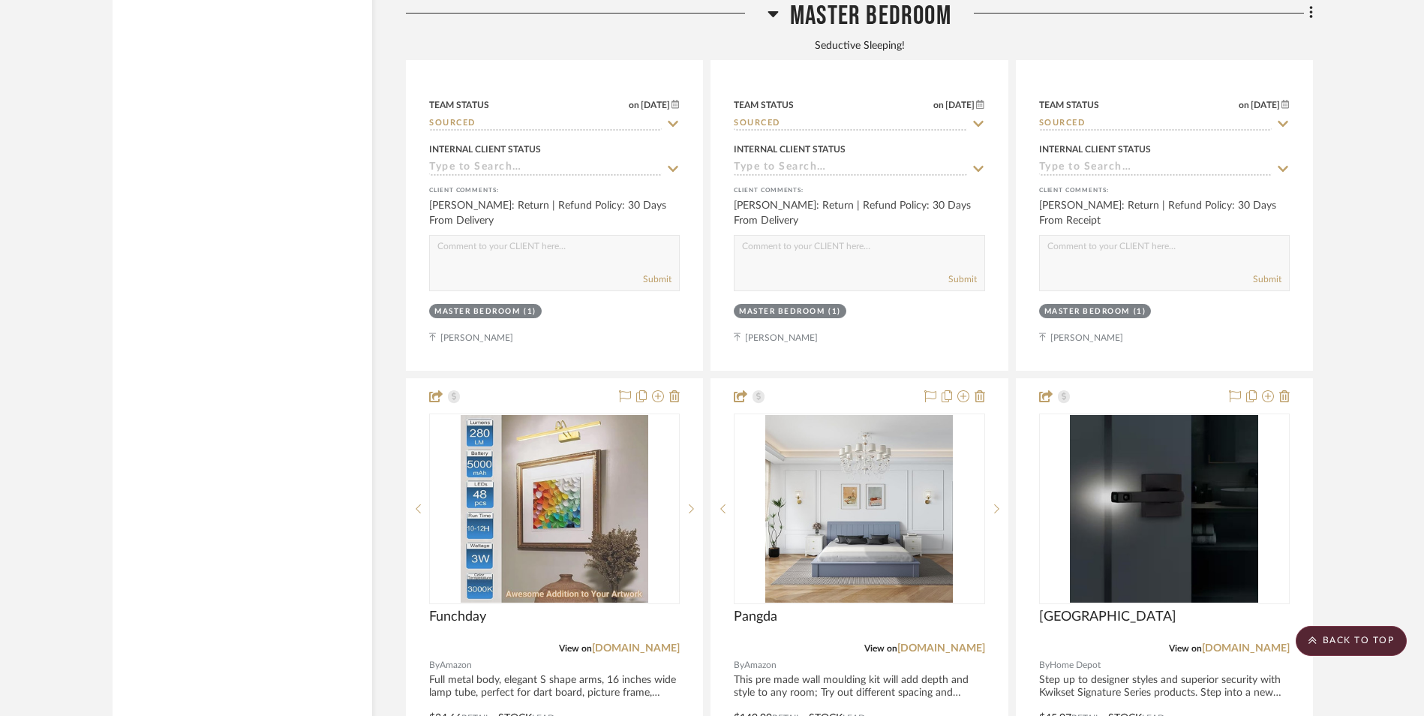
scroll to position [3084, 0]
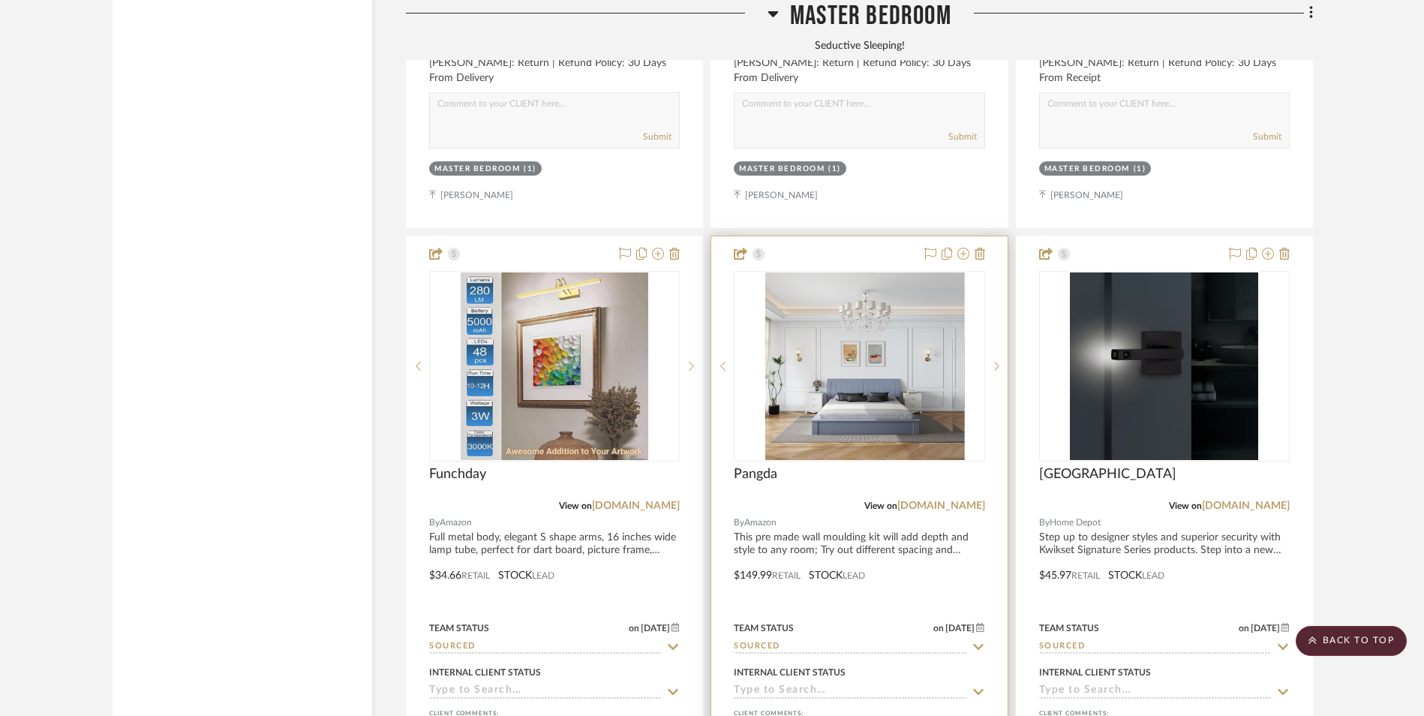
click at [844, 272] on img at bounding box center [860, 366] width 188 height 188
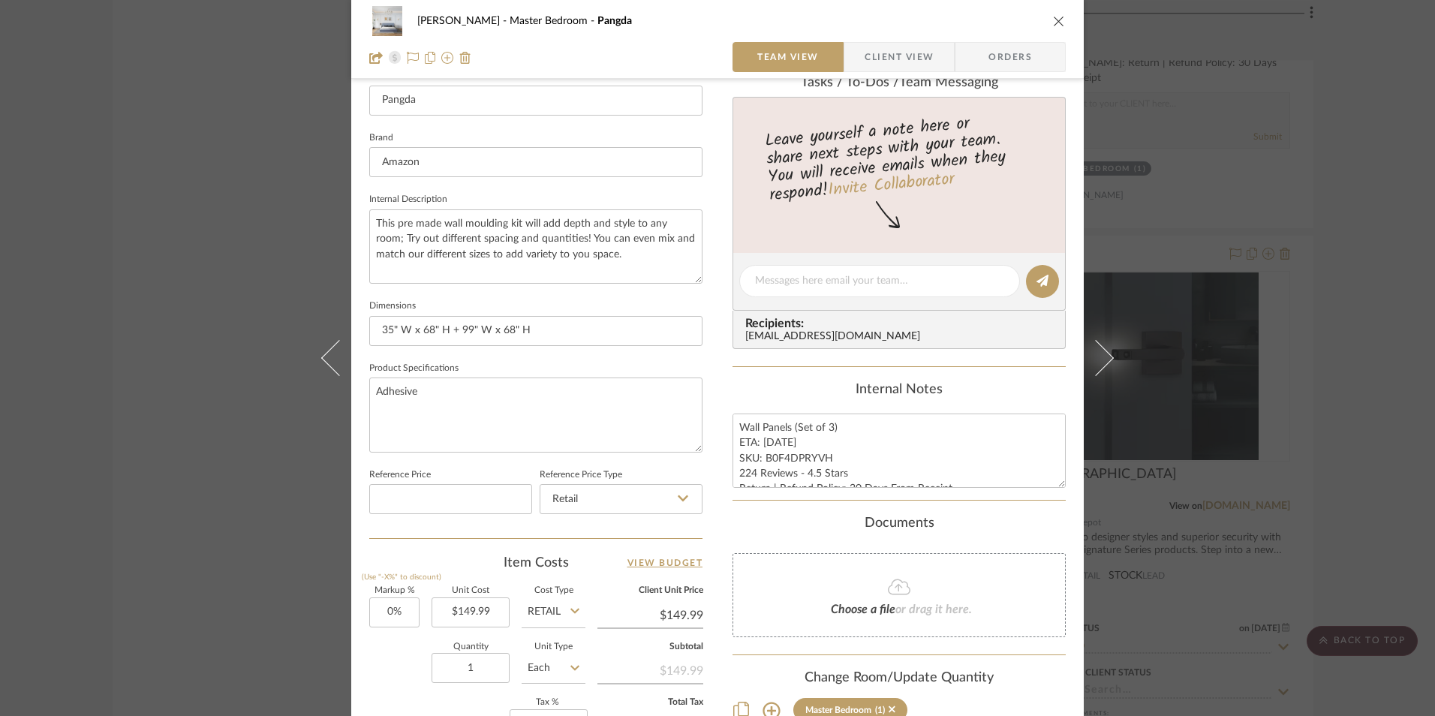
scroll to position [450, 0]
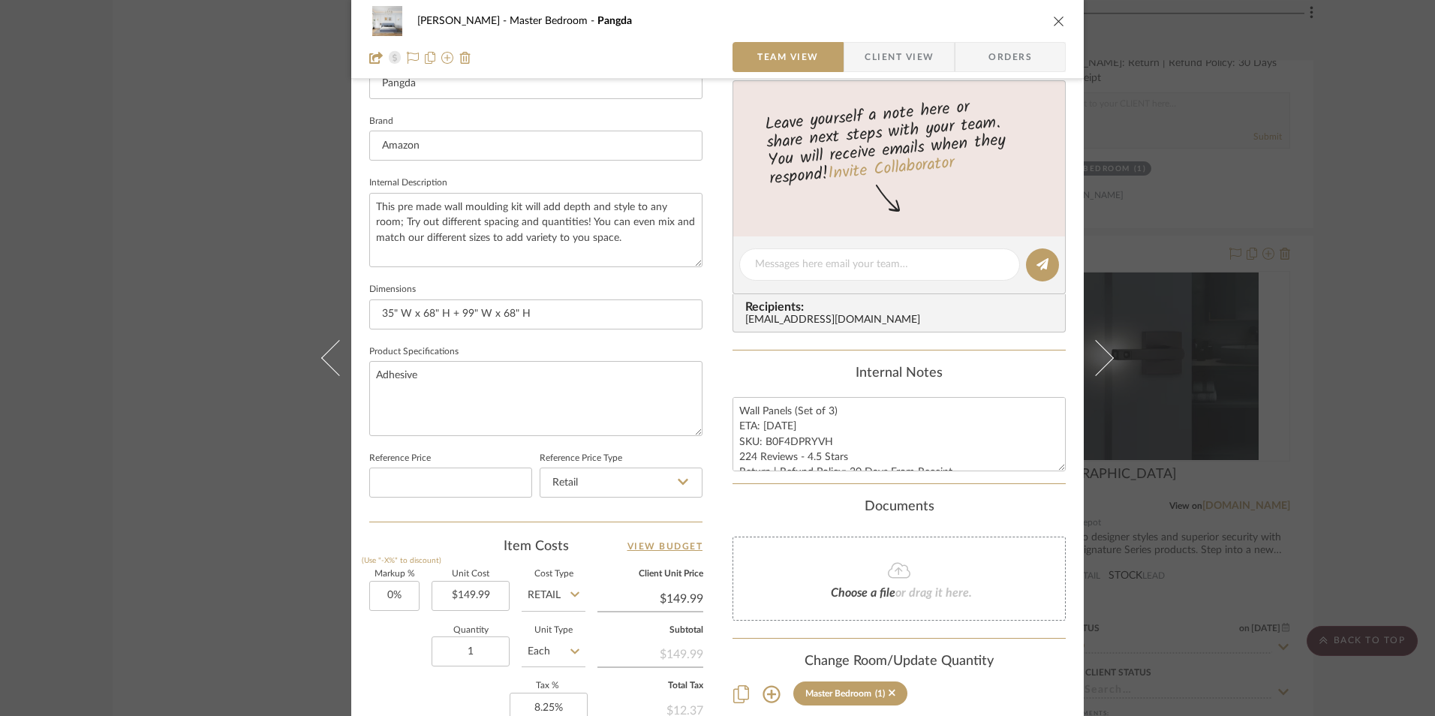
click at [1345, 309] on div "[PERSON_NAME] Master Bedroom Pangda Team View Client View Orders 1 / 3 Team-Fac…" at bounding box center [717, 358] width 1435 height 716
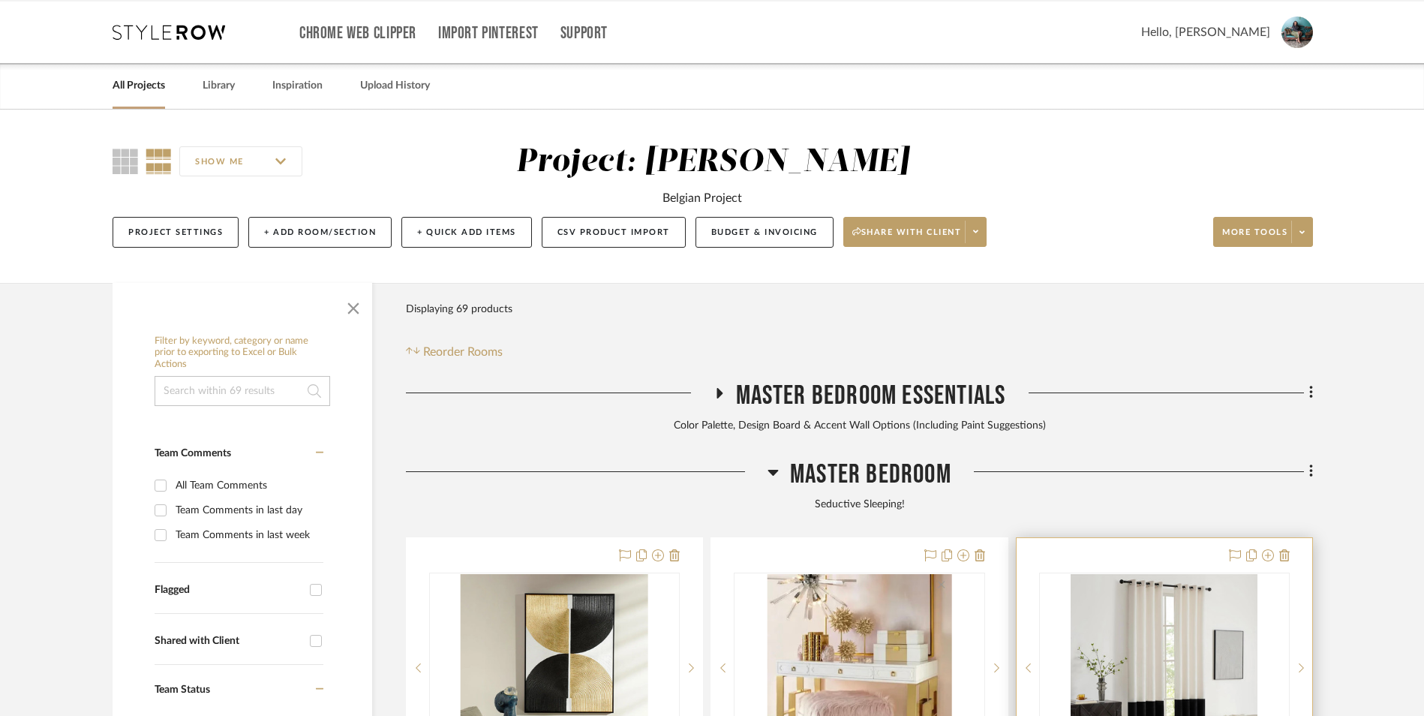
scroll to position [225, 0]
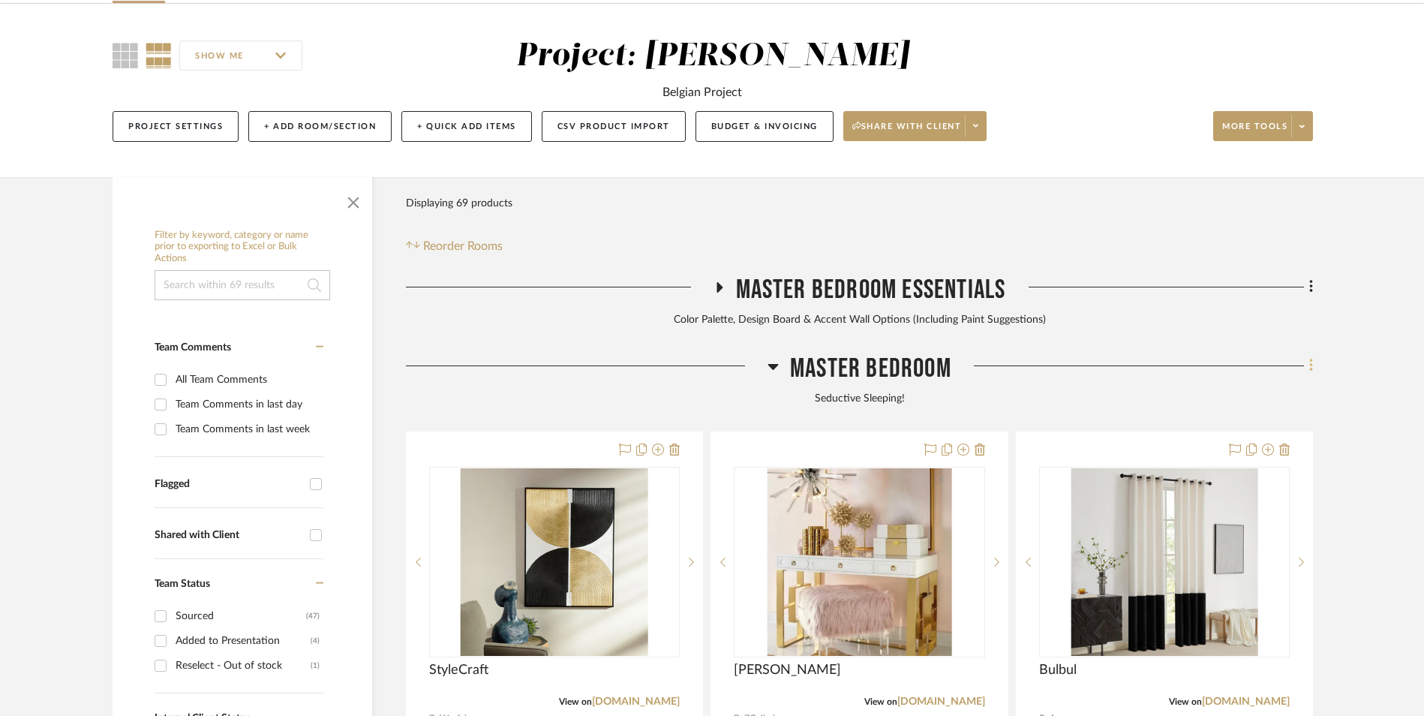
click at [1312, 359] on icon at bounding box center [1311, 365] width 3 height 13
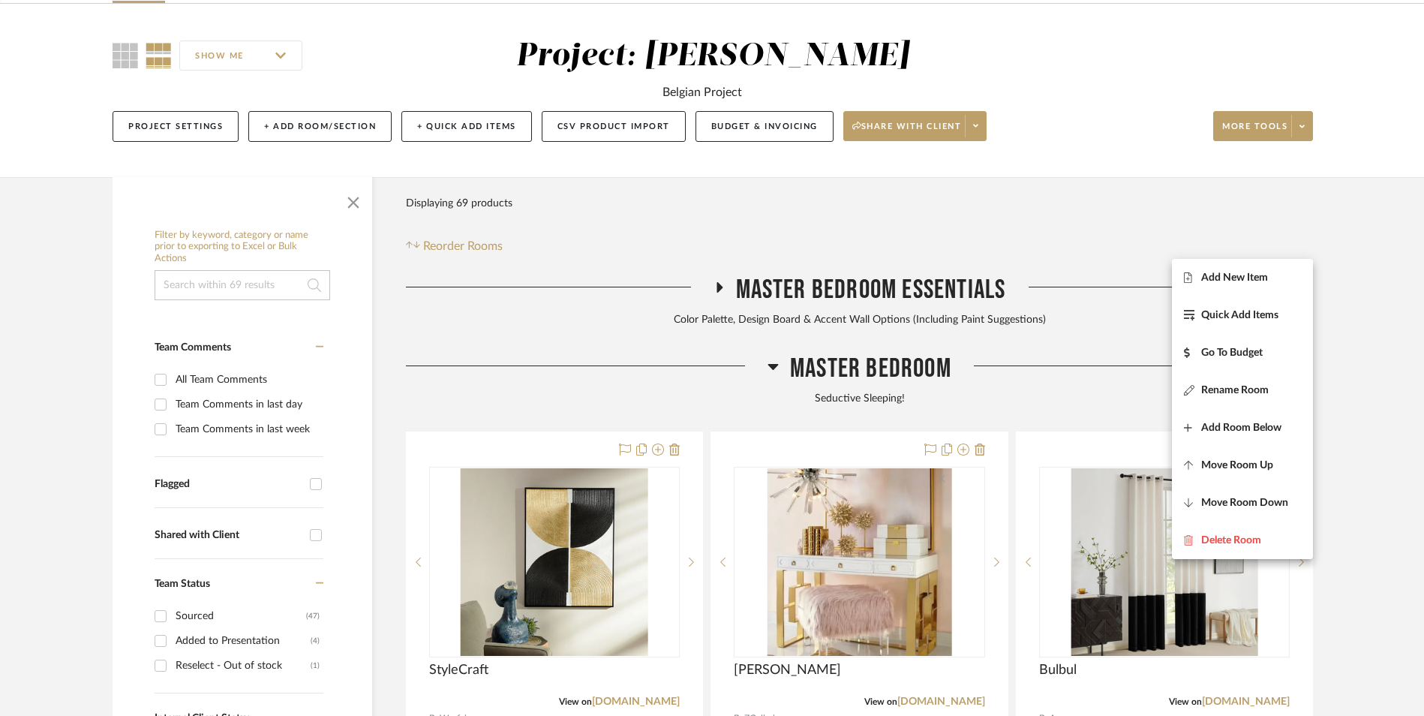
click at [1258, 271] on button "Add New Item" at bounding box center [1242, 278] width 141 height 38
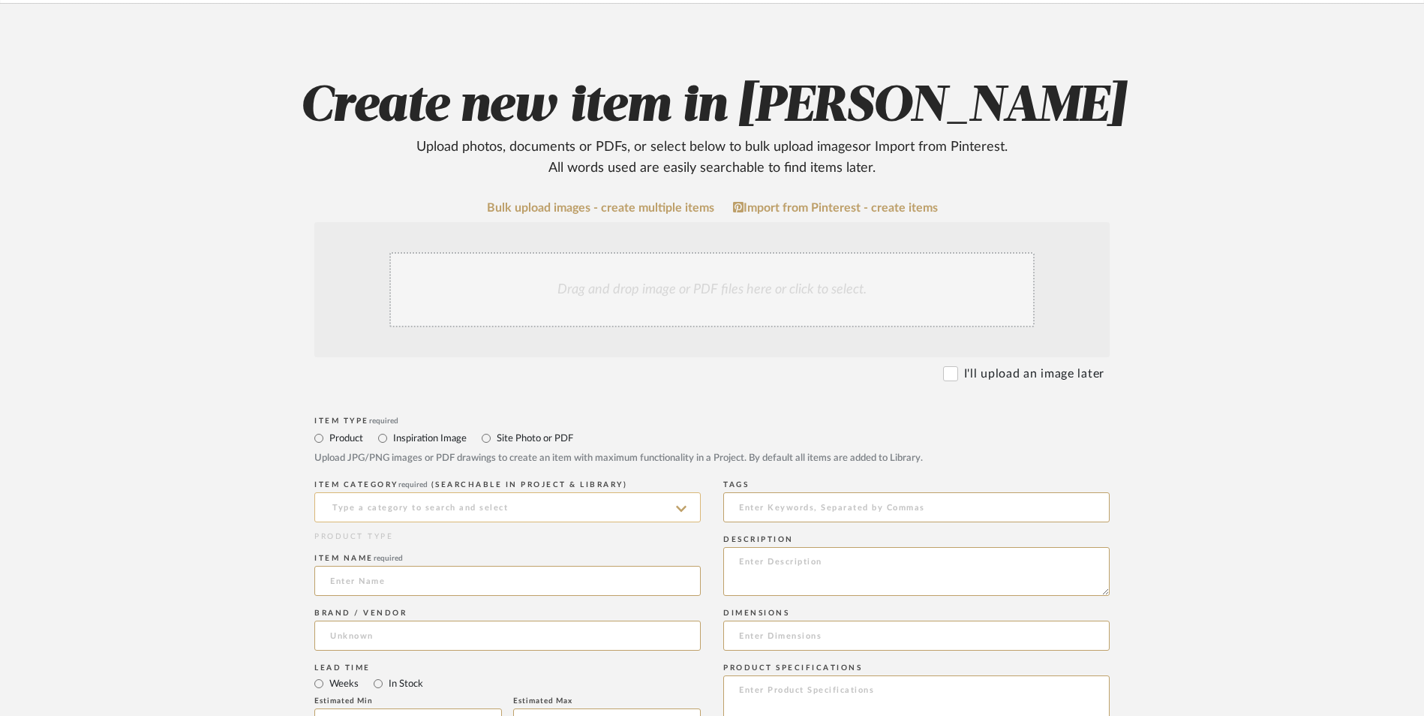
click at [581, 492] on input at bounding box center [507, 507] width 387 height 30
click at [510, 423] on div "Wall Art, Decor & Hangings" at bounding box center [507, 424] width 385 height 38
type input "Wall Art, Decor & Hangings"
click at [456, 566] on input at bounding box center [507, 581] width 387 height 30
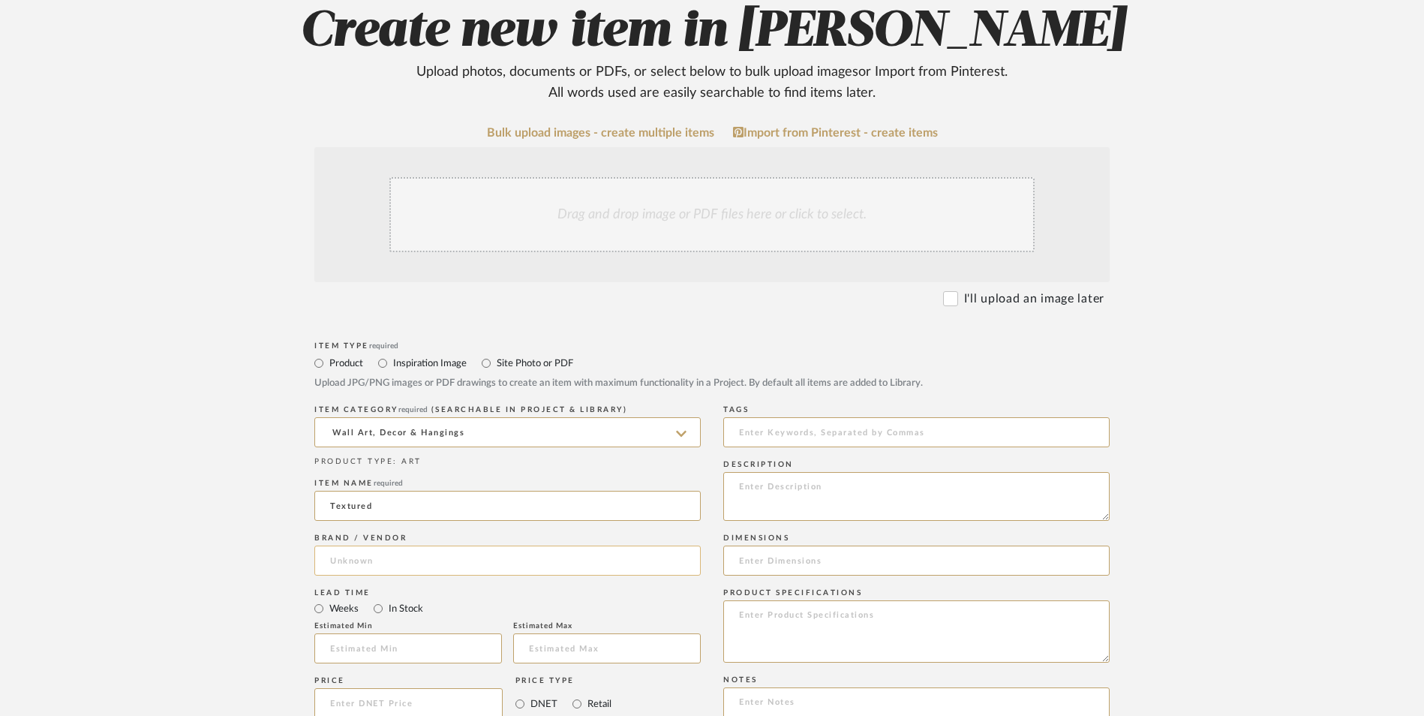
type input "Textured"
click at [384, 546] on input at bounding box center [507, 561] width 387 height 30
click at [387, 477] on span "Great Big Canvas" at bounding box center [384, 478] width 83 height 13
type input "Great Big Canvas"
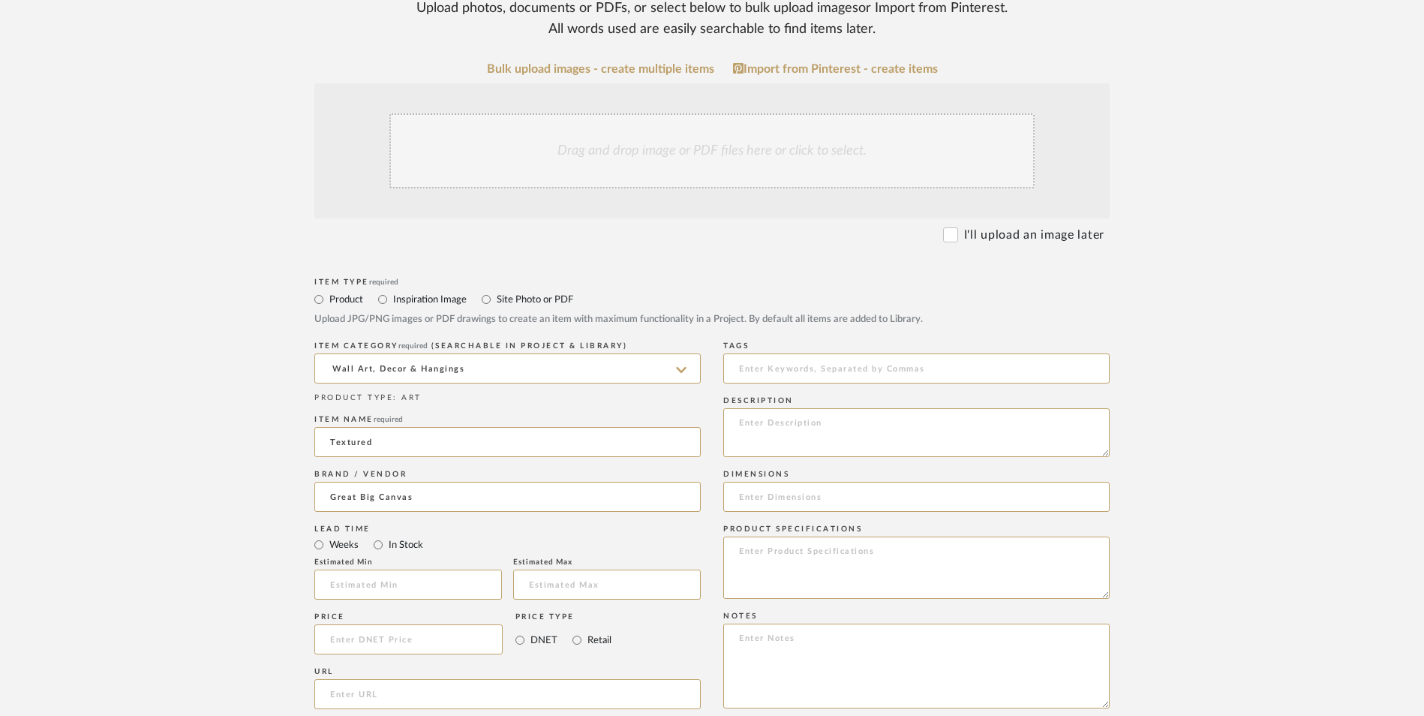
scroll to position [450, 0]
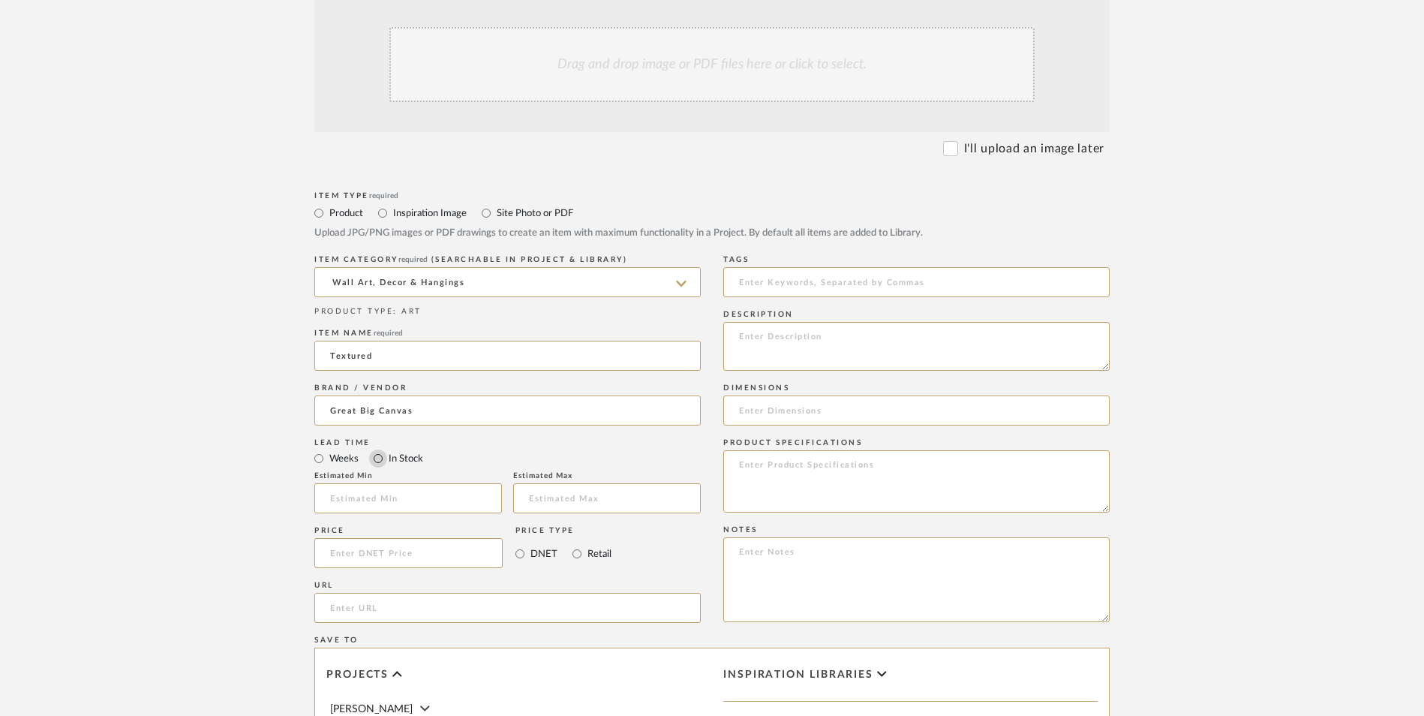
click at [379, 450] on input "In Stock" at bounding box center [378, 459] width 18 height 18
radio input "true"
click at [581, 545] on input "Retail" at bounding box center [577, 554] width 18 height 18
radio input "true"
click at [454, 538] on input at bounding box center [408, 553] width 188 height 30
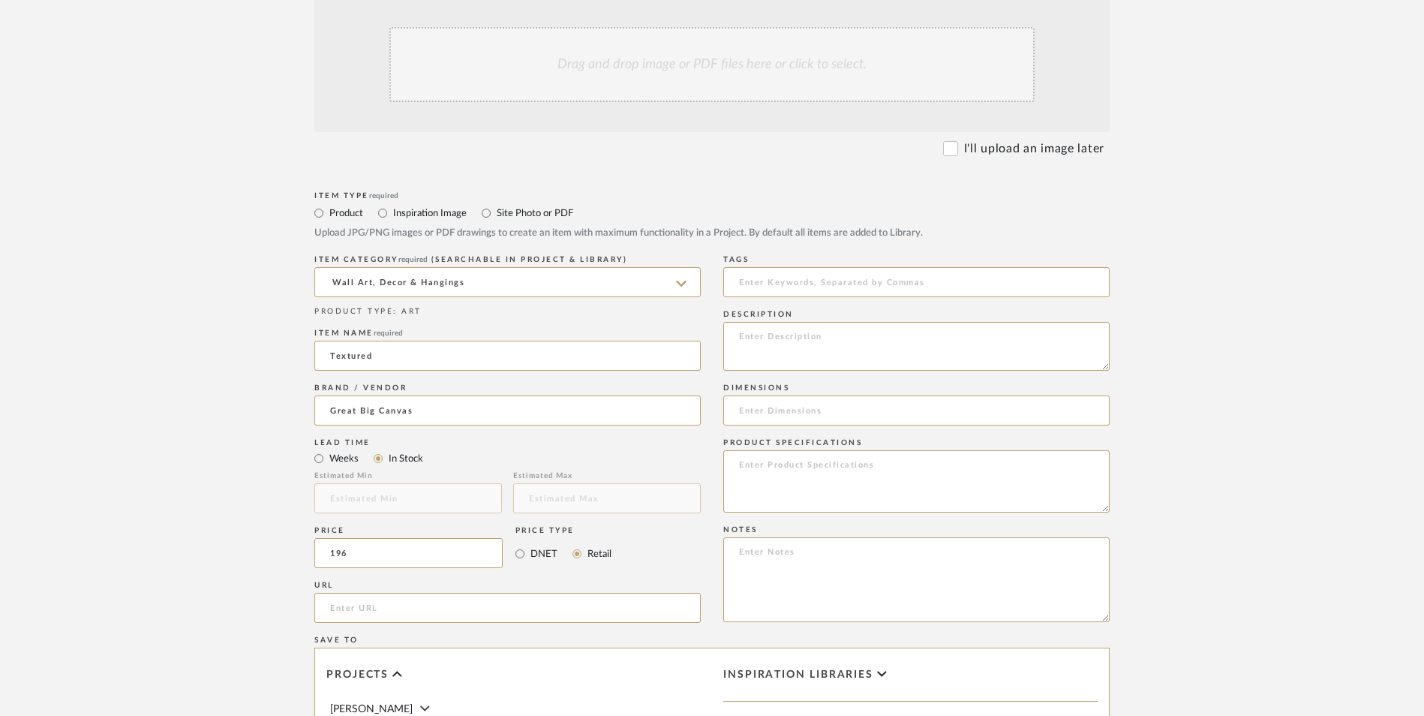
type input "$196.00"
drag, startPoint x: 136, startPoint y: 359, endPoint x: 293, endPoint y: 394, distance: 161.3
click at [138, 359] on upload-items "Create new item in [PERSON_NAME] Upload photos, documents or PDFs, or select be…" at bounding box center [712, 440] width 1424 height 1323
click at [461, 593] on input "url" at bounding box center [507, 608] width 387 height 30
paste input "[URL][DOMAIN_NAME]"
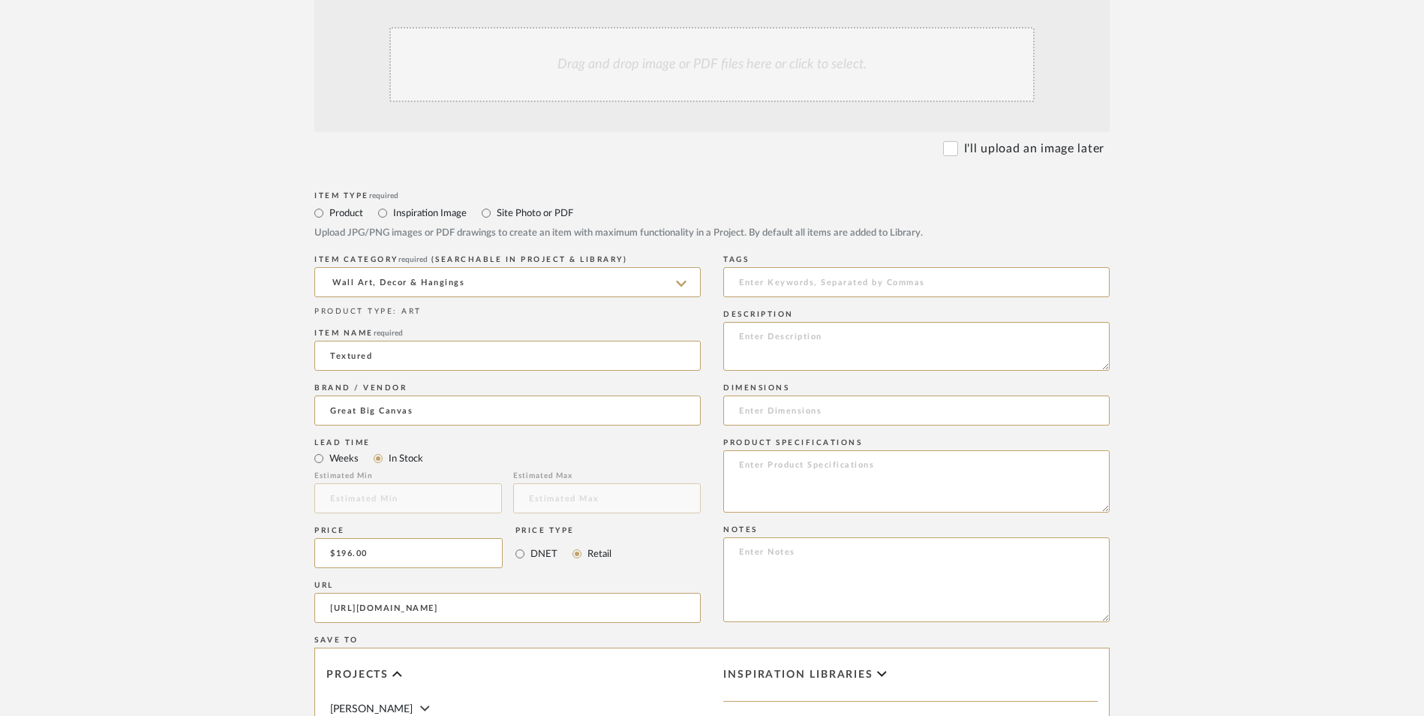
scroll to position [0, 40]
type input "[URL][DOMAIN_NAME]"
click at [215, 409] on upload-items "Create new item in [PERSON_NAME] Upload photos, documents or PDFs, or select be…" at bounding box center [712, 440] width 1424 height 1323
click at [913, 537] on textarea at bounding box center [916, 579] width 387 height 85
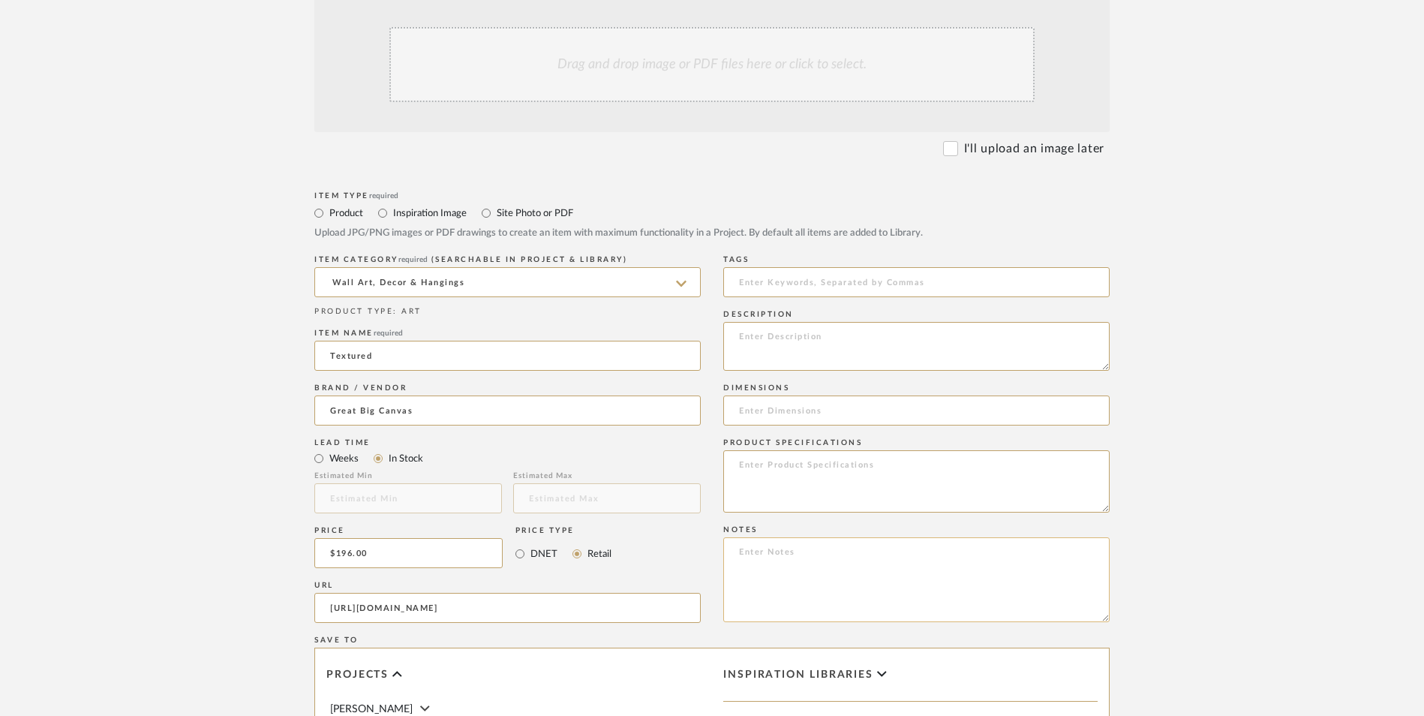
paste textarea "Option 1: ETA: SKU: Reviews - Stars Return | Refund Policy:"
click at [808, 537] on textarea "Option 1: ETA: SKU: Reviews - Stars Return | Refund Policy:" at bounding box center [916, 579] width 387 height 85
click at [871, 537] on textarea "Option 1: Wall Art - Select: + 2 ETA: SKU: Reviews - Stars Return | Refund Poli…" at bounding box center [916, 579] width 387 height 85
type textarea "Option 1: Wall Art - Select: Gold Floating Frame + 2 ETA: SKU: Reviews - Stars …"
click at [913, 322] on textarea at bounding box center [916, 346] width 387 height 49
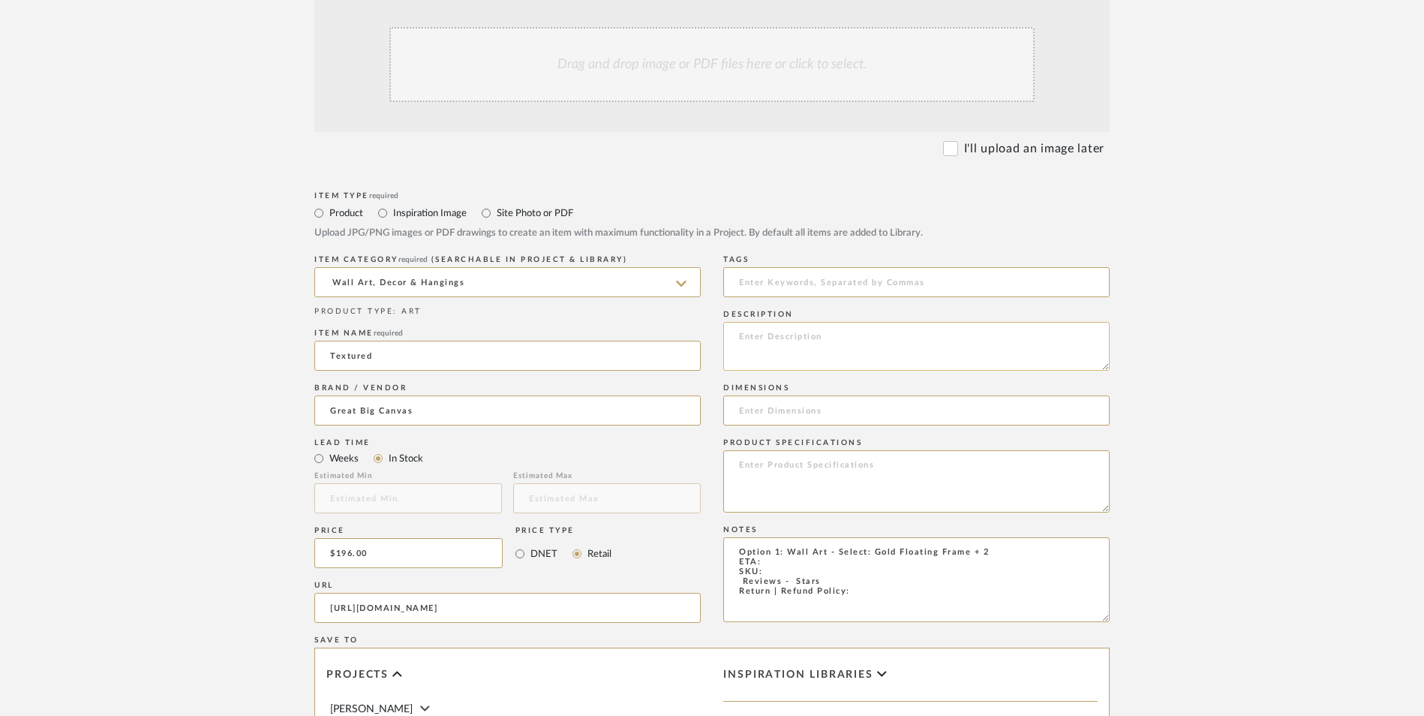
paste textarea "[PERSON_NAME] is an [GEOGRAPHIC_DATA], [DEMOGRAPHIC_DATA] native who now lives …"
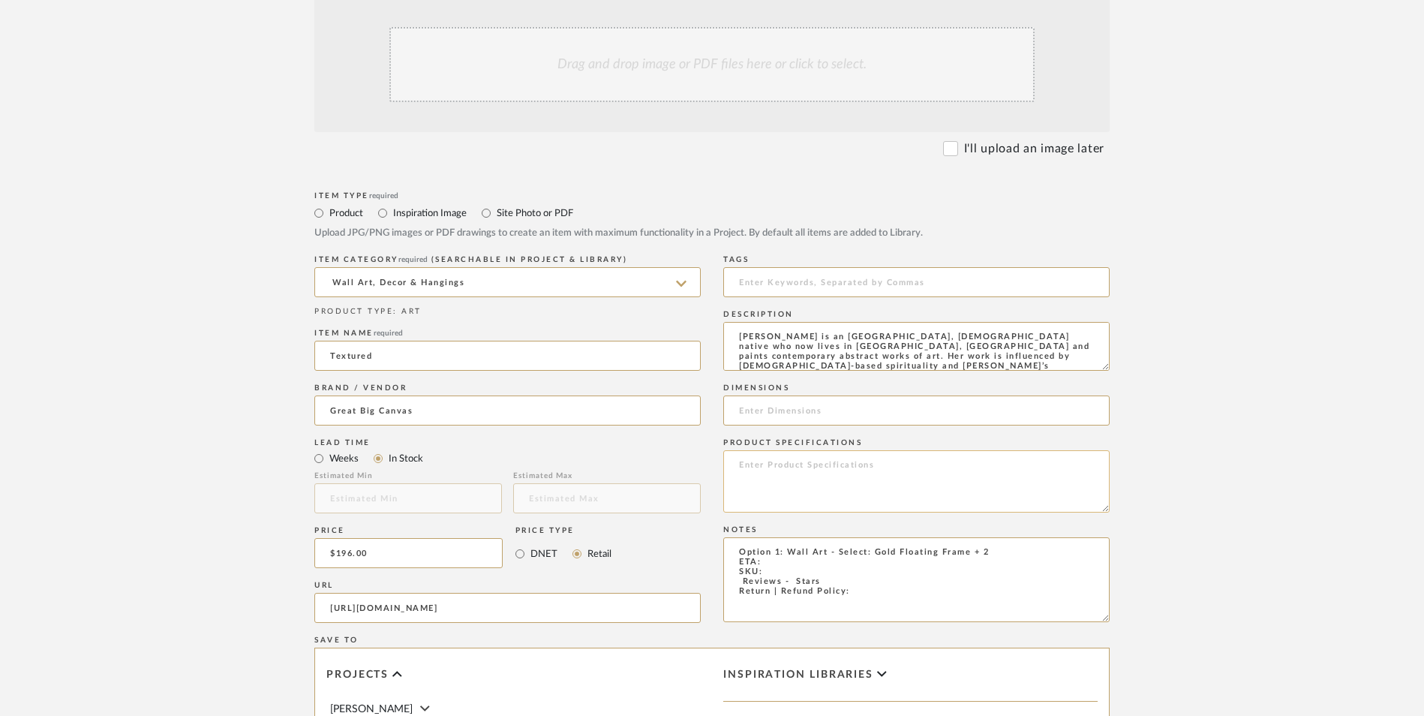
scroll to position [20, 0]
type textarea "[PERSON_NAME] is an [GEOGRAPHIC_DATA], [DEMOGRAPHIC_DATA] native who now lives …"
click at [811, 396] on input at bounding box center [916, 411] width 387 height 30
type input "31" W x 41" H"
click at [781, 450] on textarea at bounding box center [916, 481] width 387 height 62
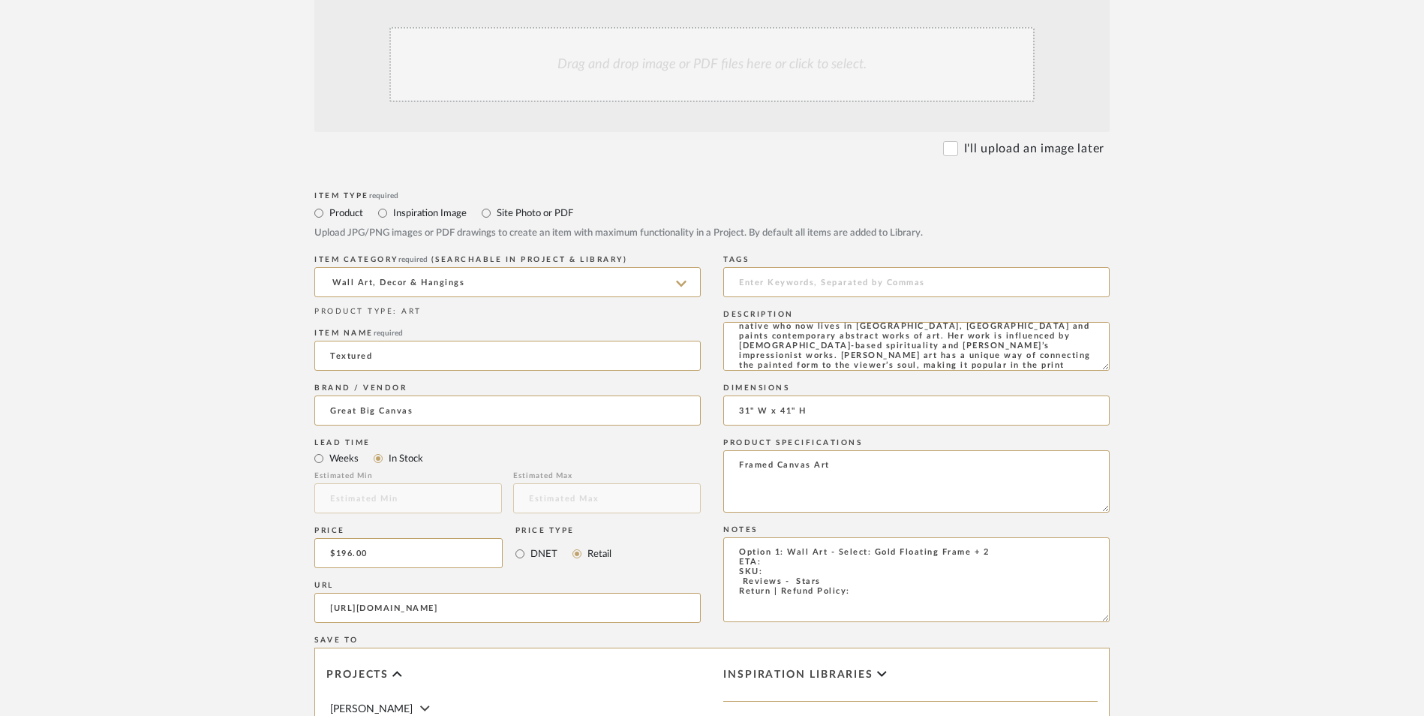
type textarea "Framed Canvas Art"
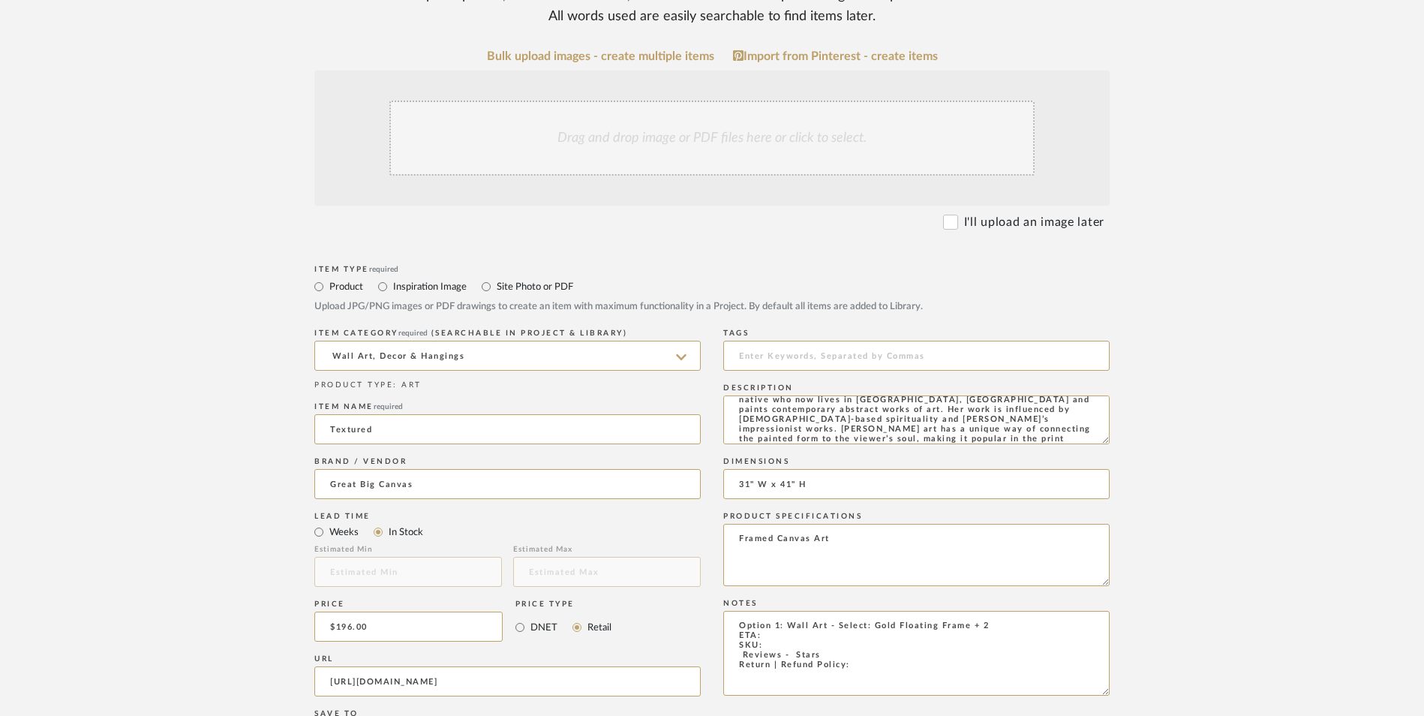
scroll to position [300, 0]
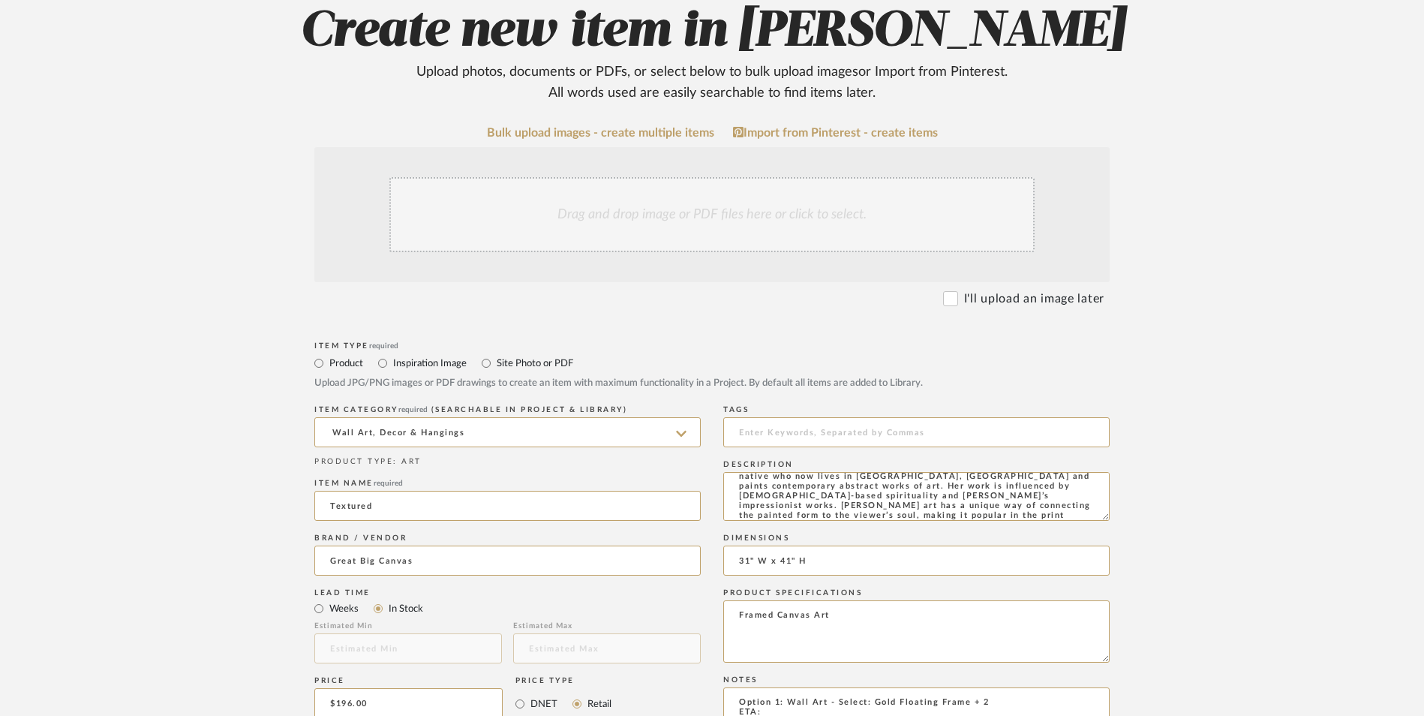
click at [696, 177] on div "Drag and drop image or PDF files here or click to select." at bounding box center [712, 214] width 645 height 75
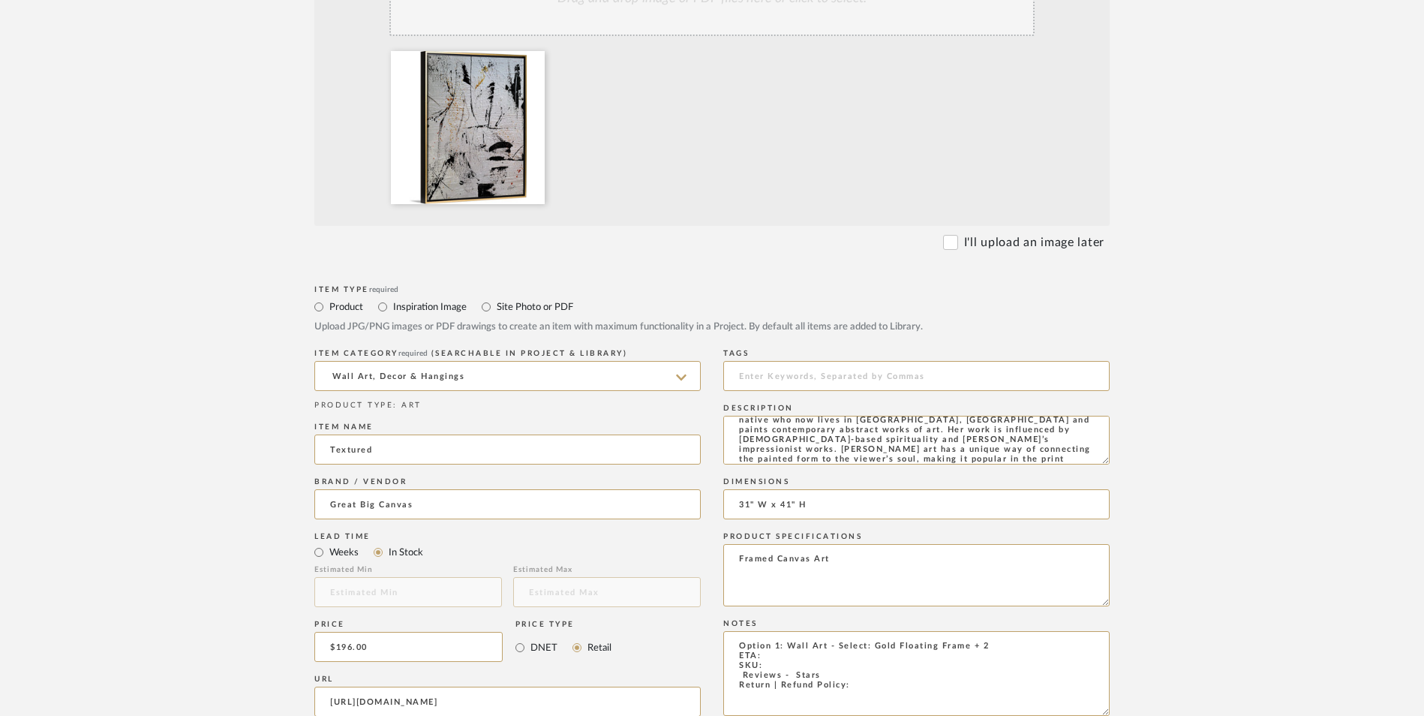
scroll to position [525, 0]
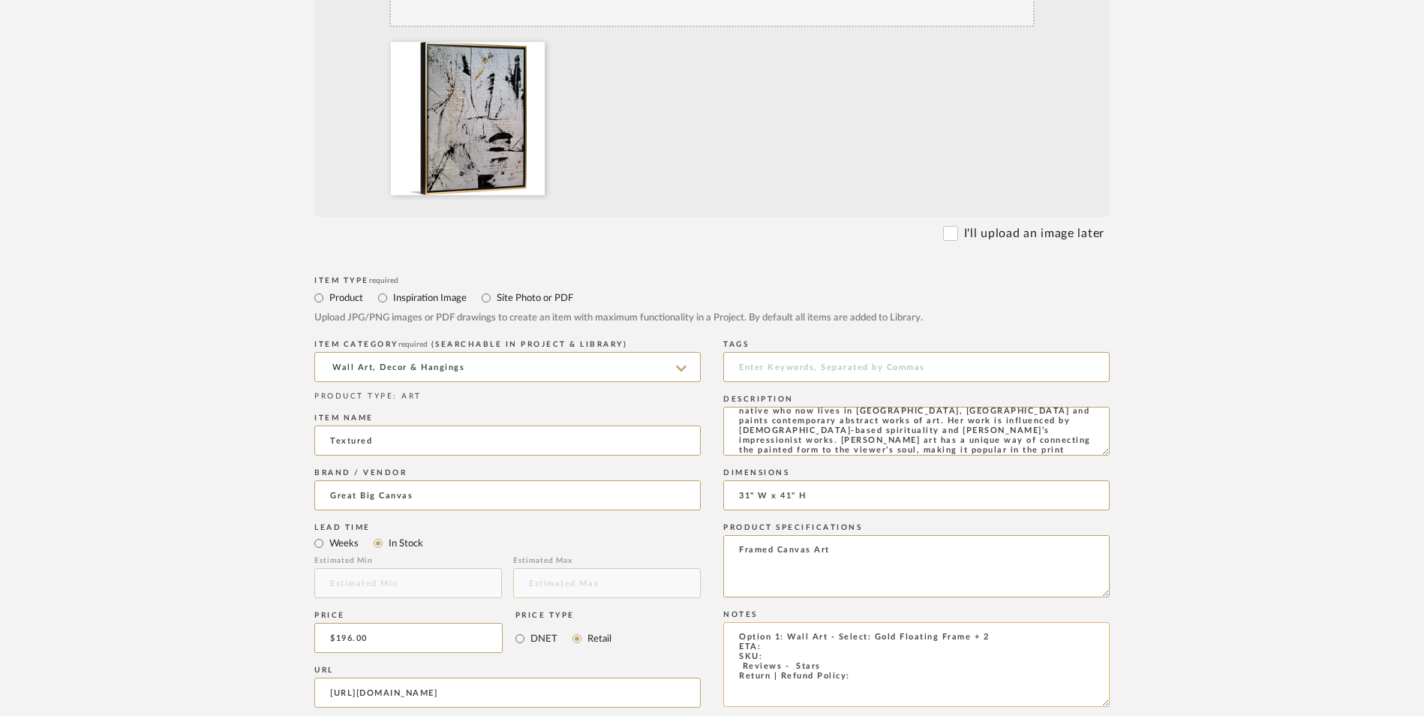
click at [864, 622] on textarea "Option 1: Wall Art - Select: Gold Floating Frame + 2 ETA: SKU: Reviews - Stars …" at bounding box center [916, 664] width 387 height 85
drag, startPoint x: 828, startPoint y: 542, endPoint x: 737, endPoint y: 540, distance: 90.8
click at [737, 622] on textarea "Option 1: Wall Art - Select: Gold Floating Frame + 2 ETA: SKU: Reviews - Stars …" at bounding box center [916, 664] width 387 height 85
click at [841, 622] on textarea "Option 1: Wall Art - Select: Gold Floating Frame + 2 ETA: SKU: Reviews - Stars …" at bounding box center [916, 664] width 387 height 85
drag, startPoint x: 840, startPoint y: 546, endPoint x: 736, endPoint y: 543, distance: 103.6
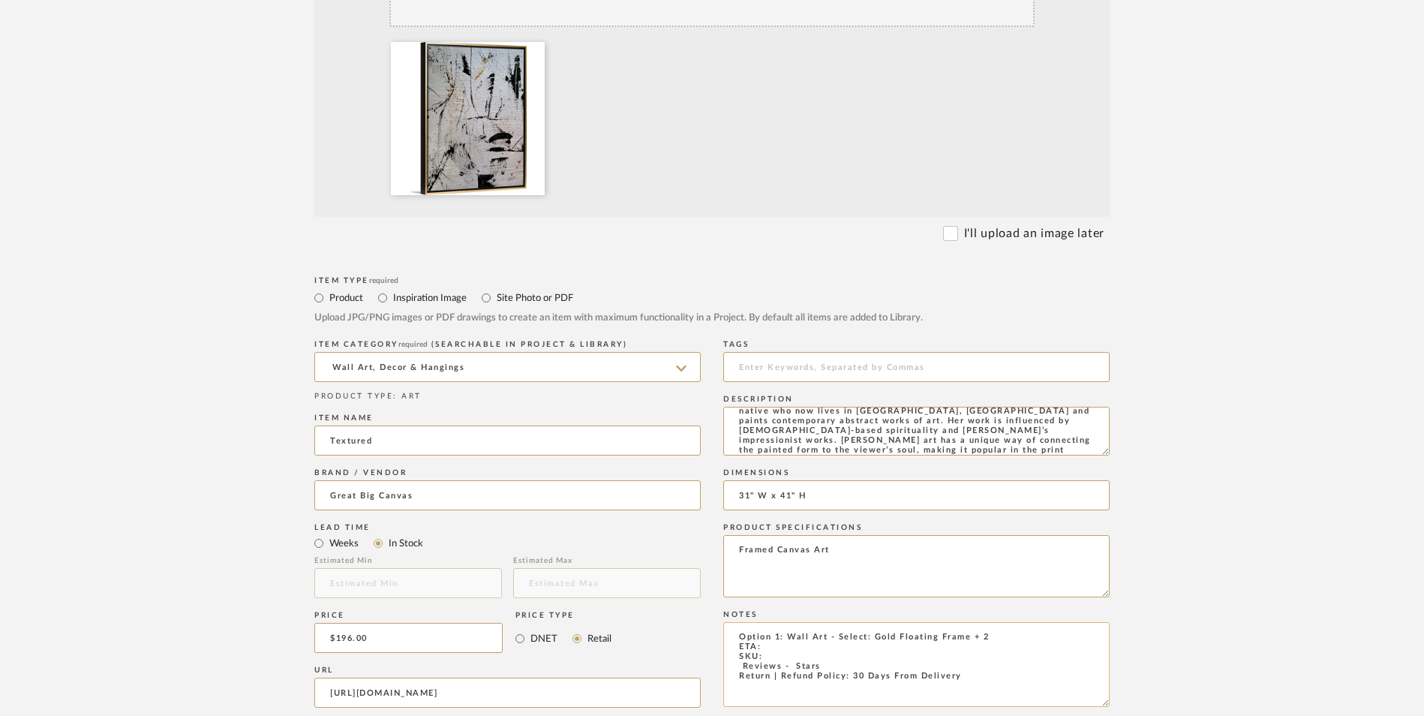
click at [736, 622] on textarea "Option 1: Wall Art - Select: Gold Floating Frame + 2 ETA: SKU: Reviews - Stars …" at bounding box center [916, 664] width 387 height 85
click at [769, 622] on textarea "Option 1: Wall Art - Select: Gold Floating Frame + 2 ETA: SKU: Return | Refund …" at bounding box center [916, 664] width 387 height 85
paste textarea "2774162"
click at [789, 622] on textarea "Option 1: Wall Art - Select: Gold Floating Frame + 2 ETA: SKU: 2774162 Return |…" at bounding box center [916, 664] width 387 height 85
click at [780, 622] on textarea "Option 1: Wall Art - Select: Gold Floating Frame + 2 ETA: SKU: 2774162 Return |…" at bounding box center [916, 664] width 387 height 85
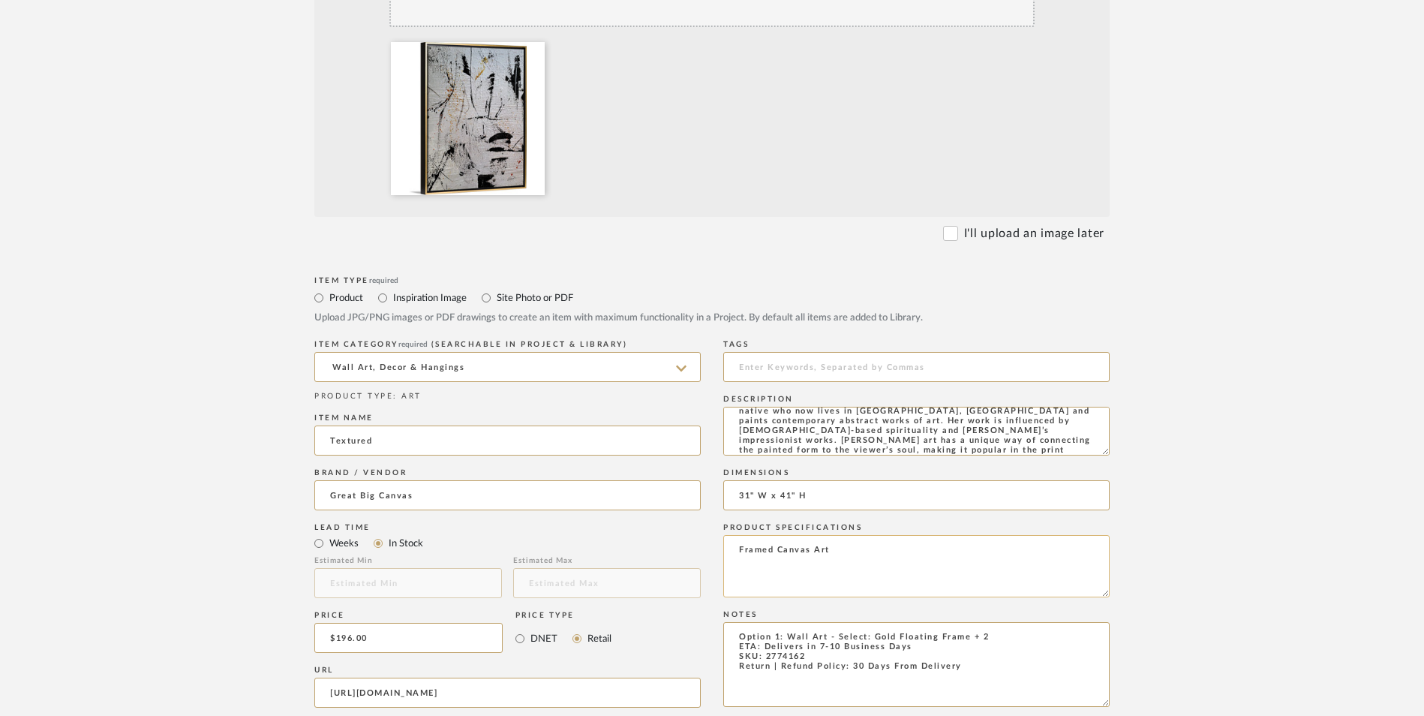
type textarea "Option 1: Wall Art - Select: Gold Floating Frame + 2 ETA: Delivers in 7-10 Busi…"
click at [1098, 535] on textarea "Framed Canvas Art" at bounding box center [916, 566] width 387 height 62
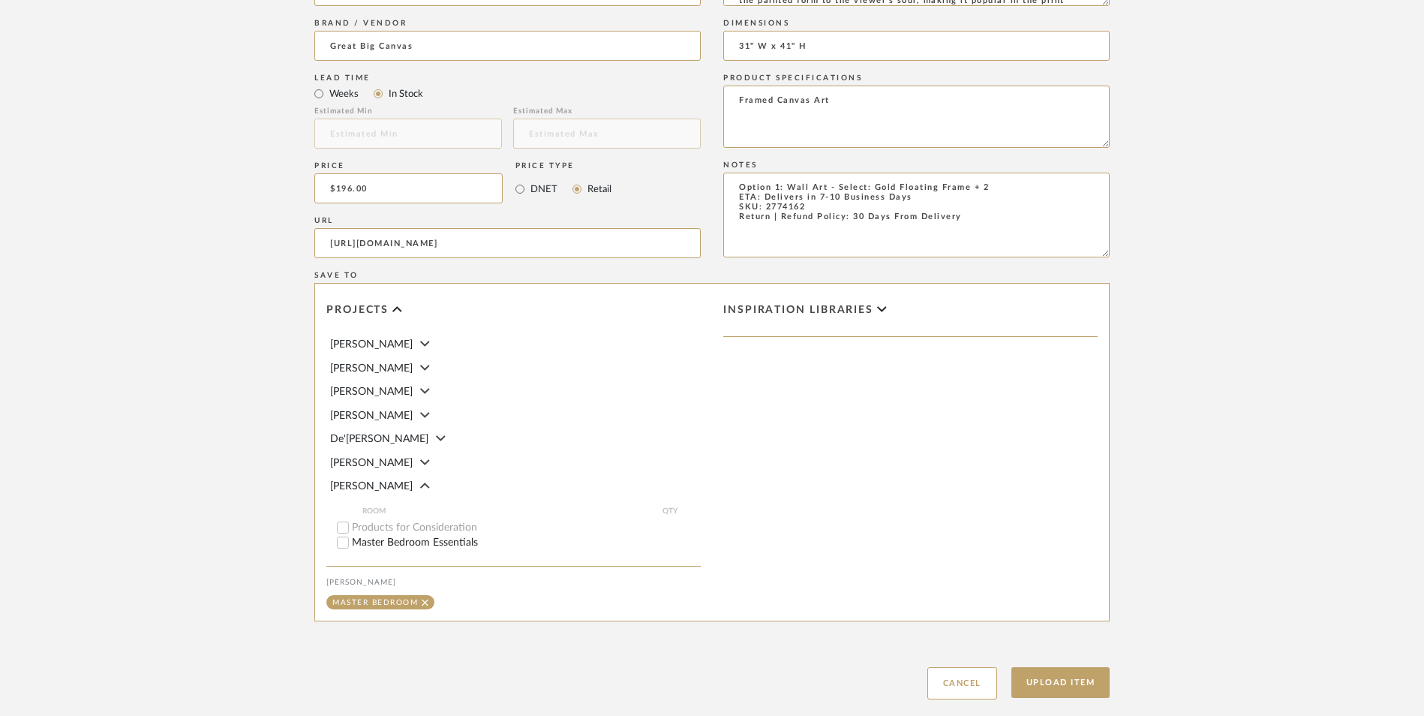
scroll to position [976, 0]
click at [1059, 666] on button "Upload Item" at bounding box center [1061, 681] width 99 height 31
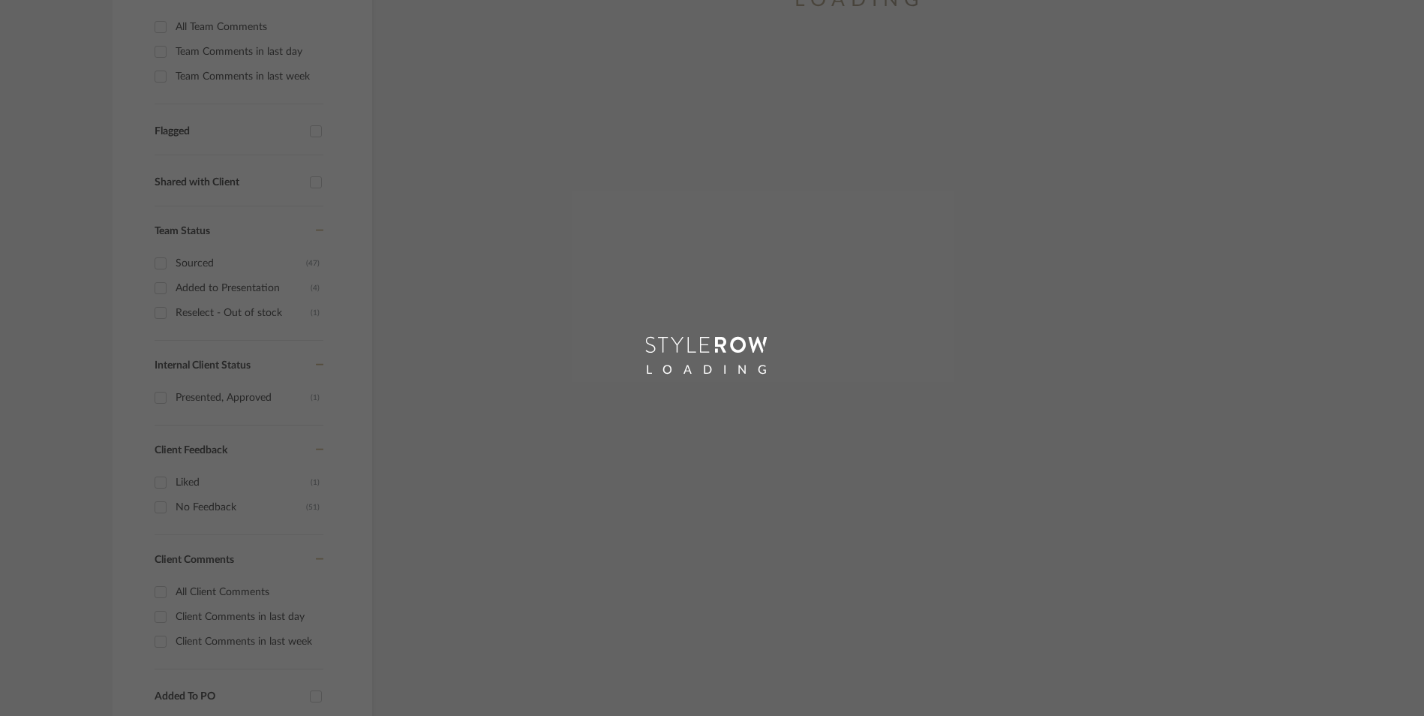
scroll to position [125, 0]
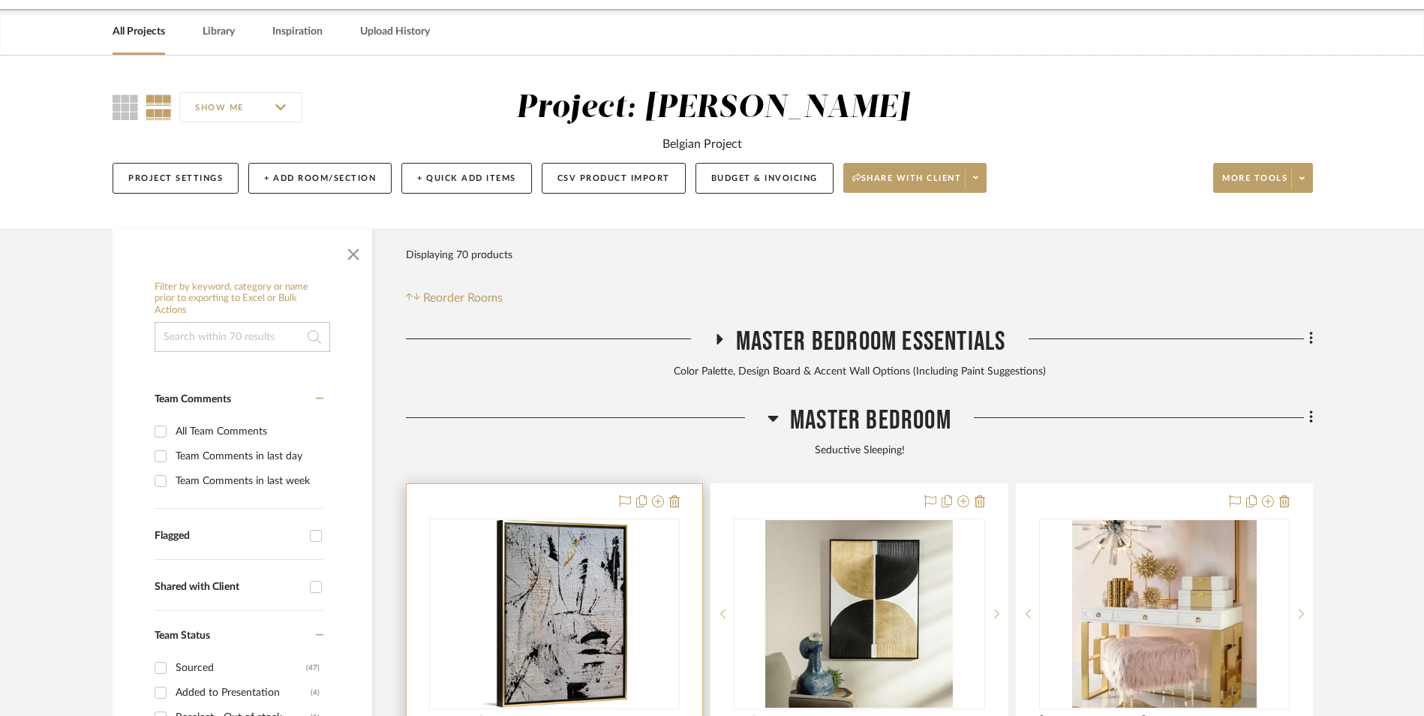
scroll to position [457, 0]
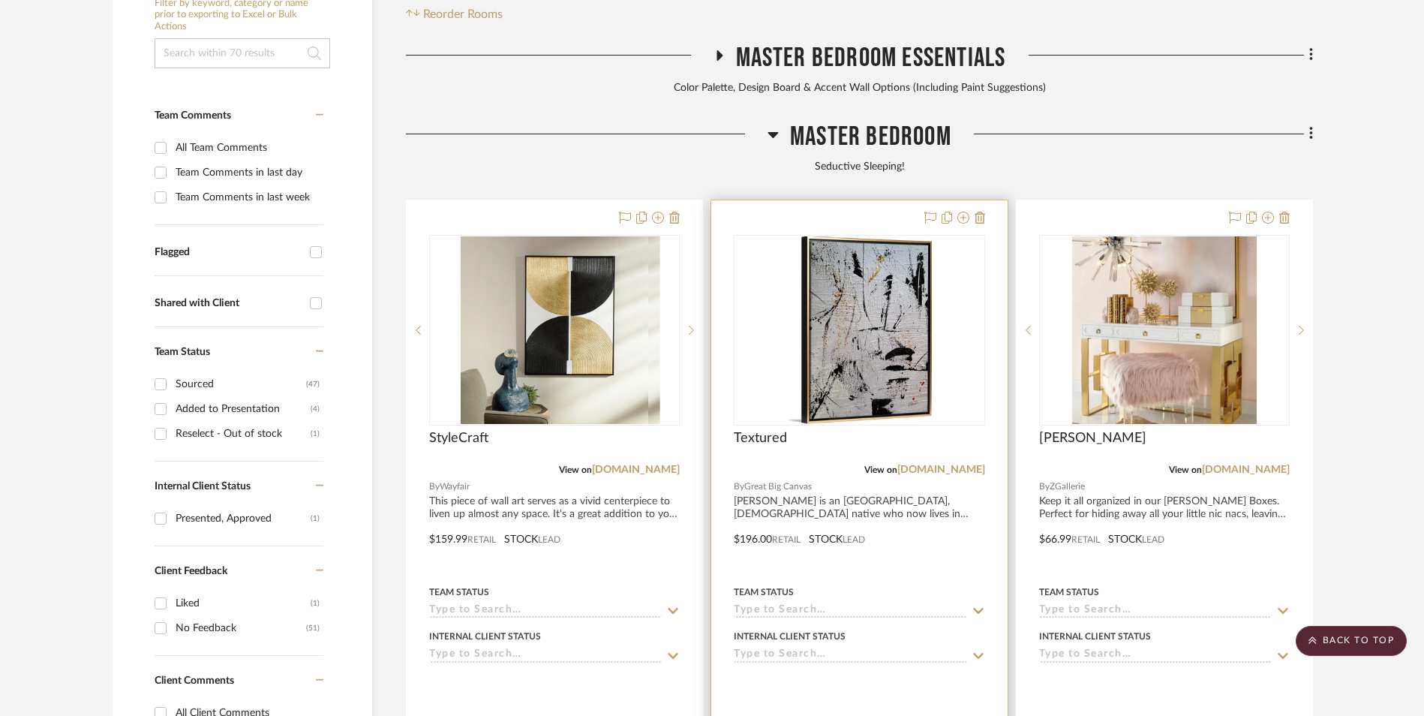
click at [882, 236] on img "0" at bounding box center [859, 330] width 145 height 188
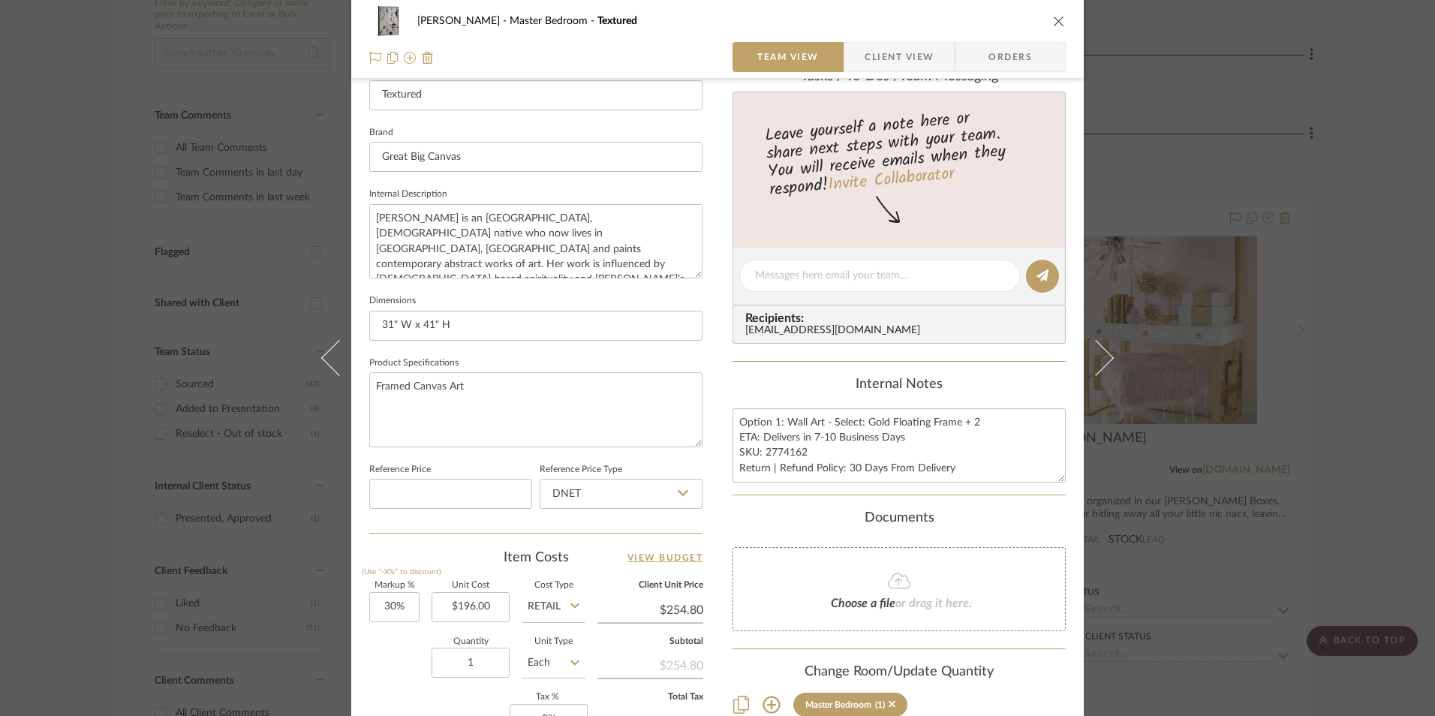
scroll to position [525, 0]
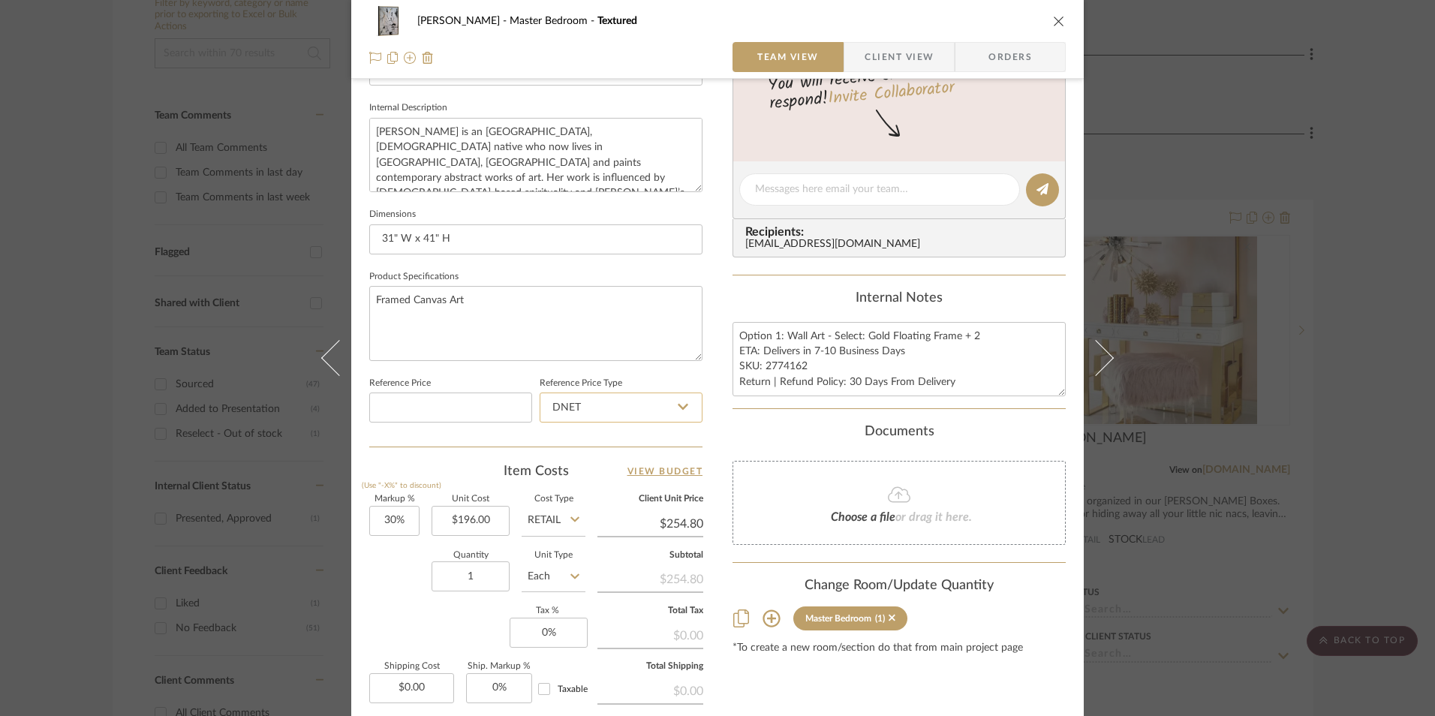
click at [626, 411] on input "DNET" at bounding box center [621, 408] width 163 height 30
click at [599, 485] on div "Retail" at bounding box center [627, 484] width 185 height 38
type input "Retail"
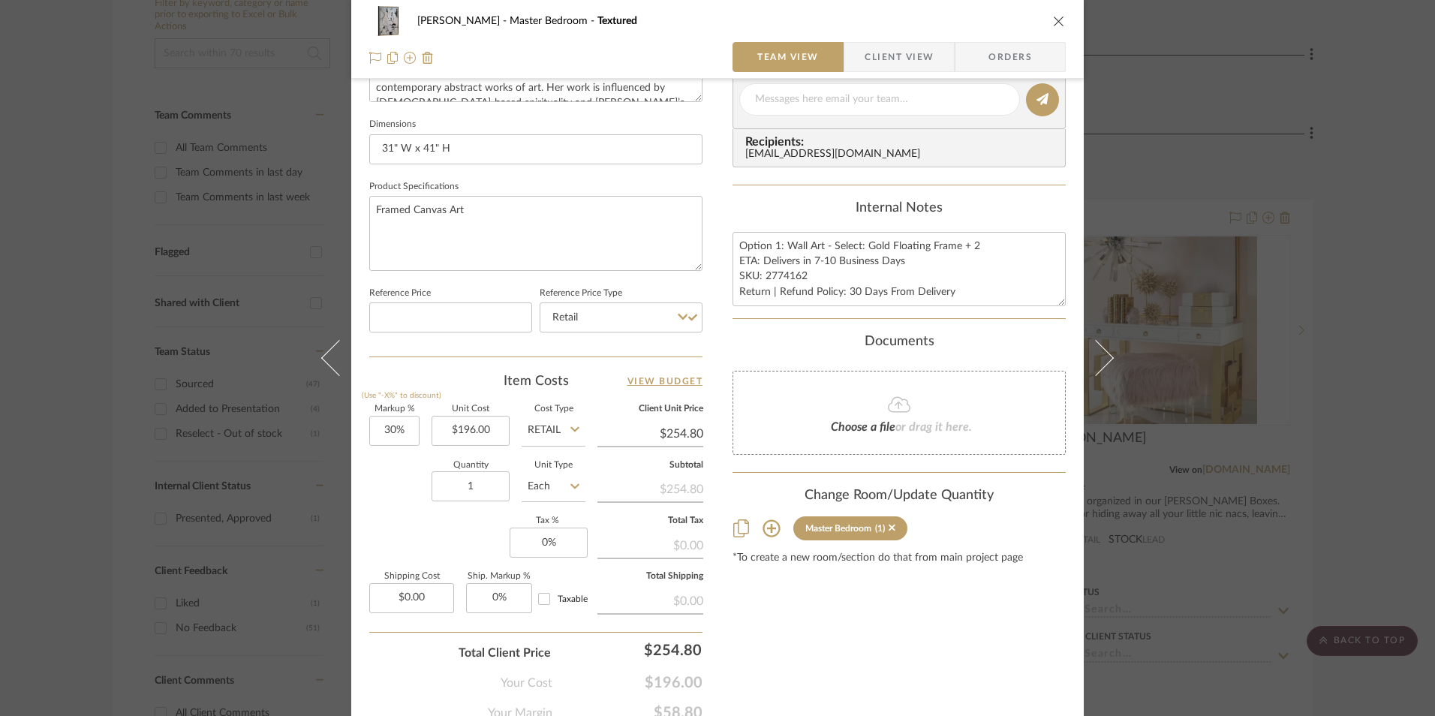
scroll to position [675, 0]
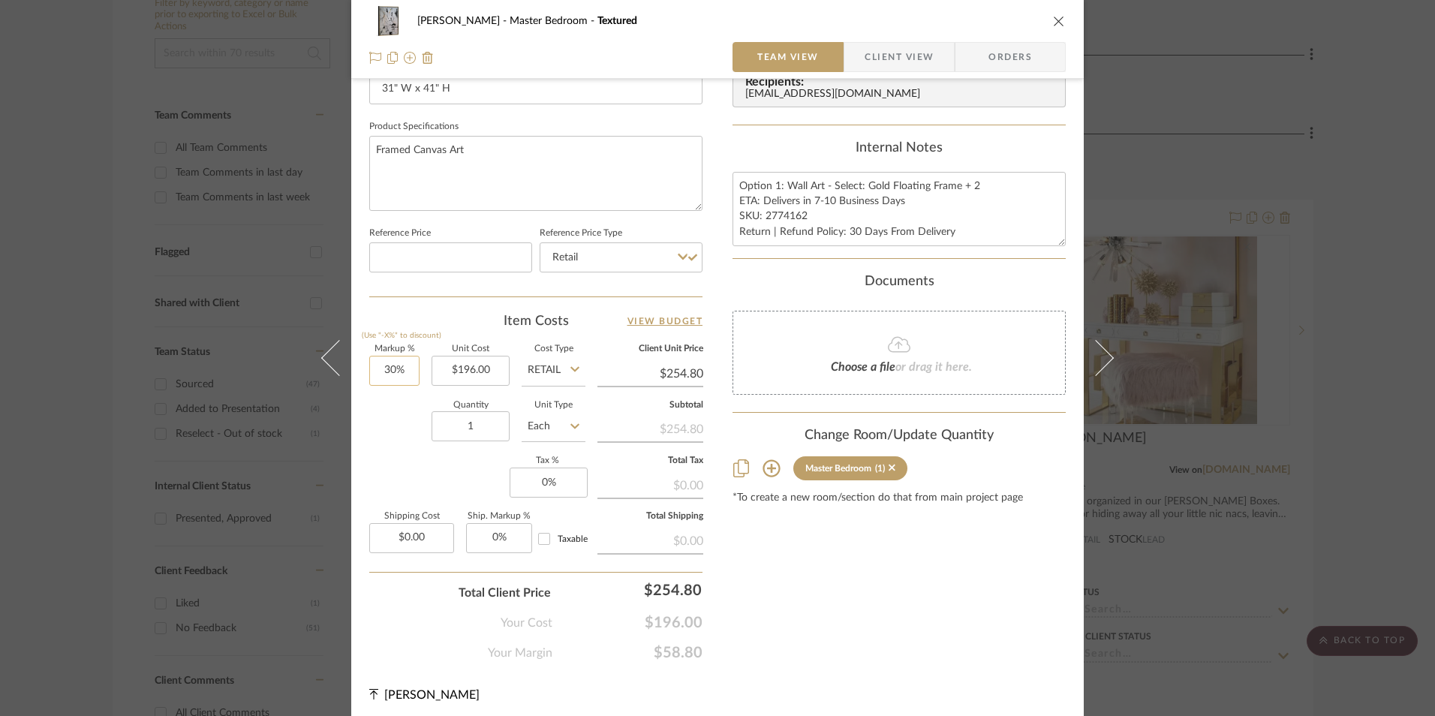
type input "30"
click at [394, 368] on input "30" at bounding box center [394, 371] width 50 height 30
click at [408, 429] on div "Quantity 1 Unit Type Each" at bounding box center [477, 428] width 216 height 53
type input "0%"
type input "$196.00"
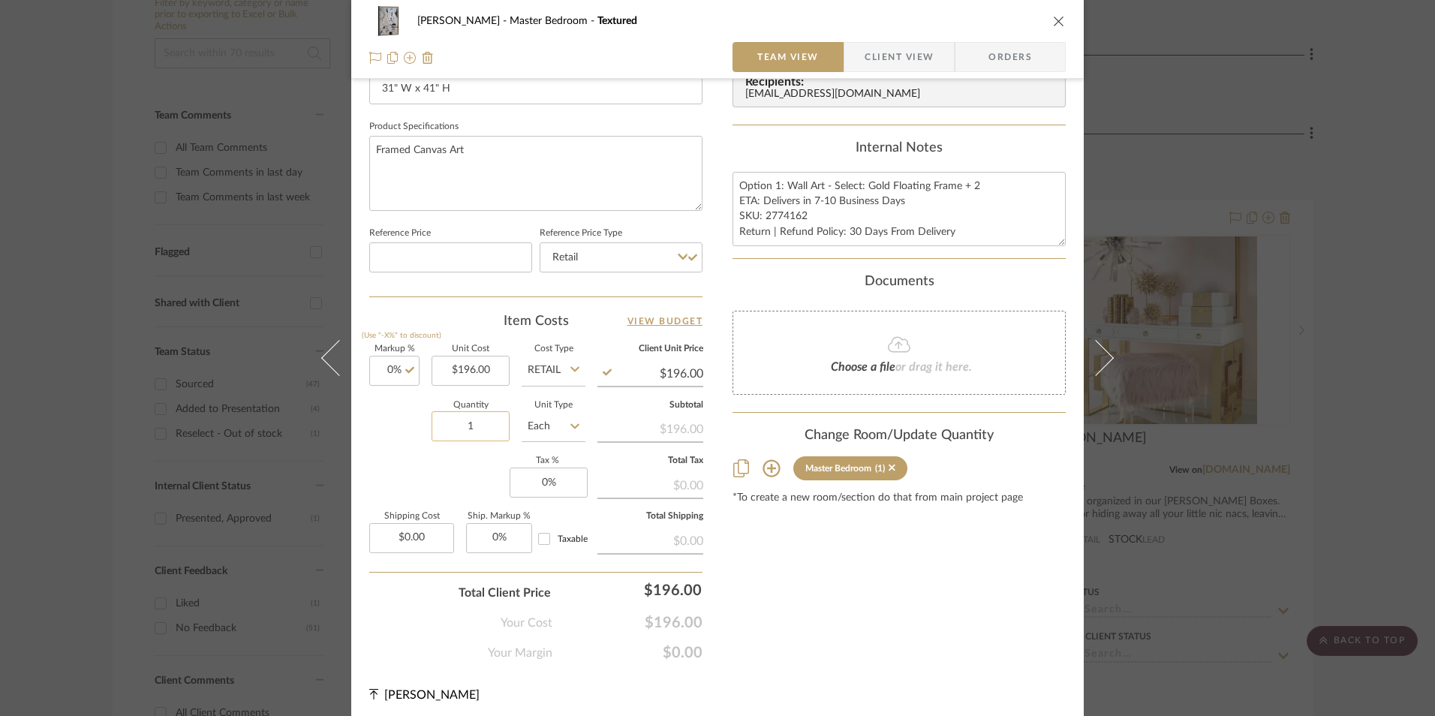
click at [486, 425] on input "1" at bounding box center [471, 426] width 78 height 30
type input "2"
click at [468, 451] on sr-form-field "Quantity 2" at bounding box center [471, 428] width 78 height 53
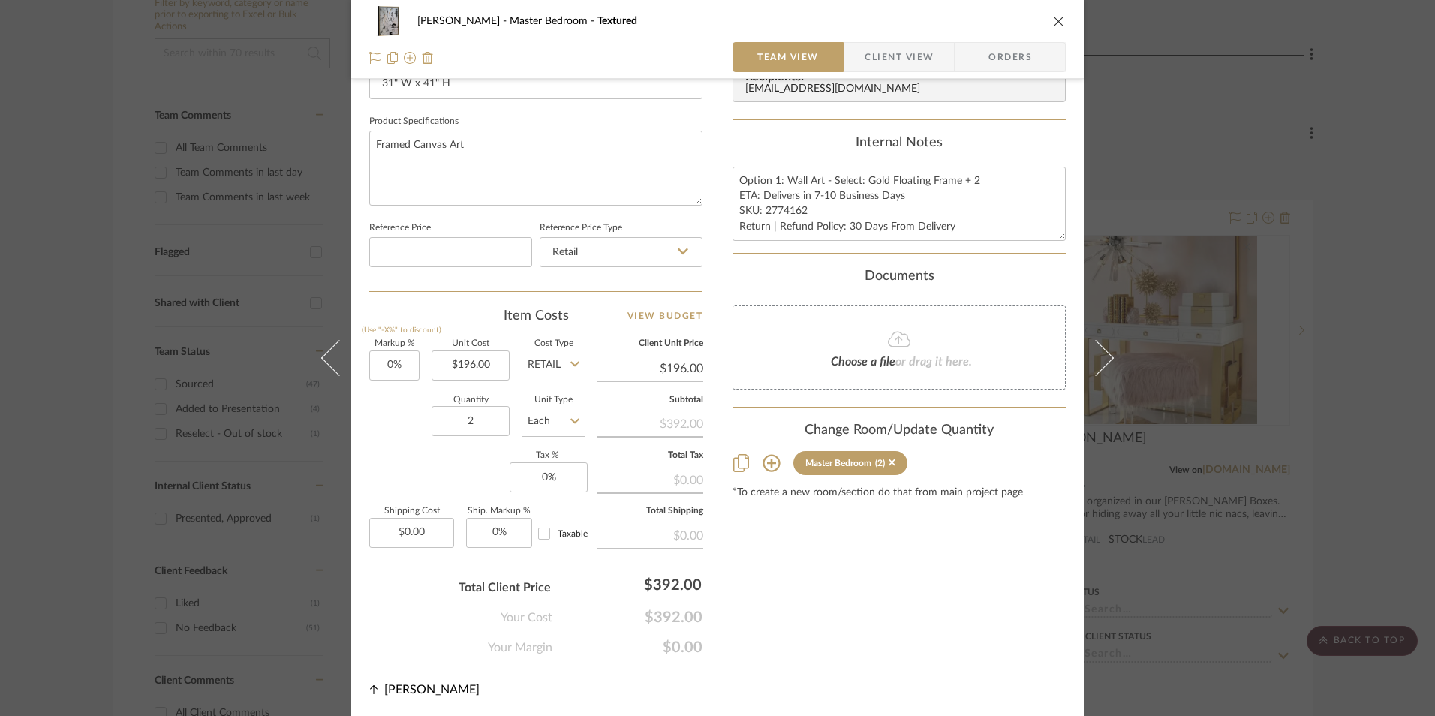
scroll to position [681, 0]
type input "$39.98"
click at [421, 465] on div "Markup % (Use "-X%" to discount) 0% Unit Cost $196.00 Cost Type Retail Client U…" at bounding box center [535, 448] width 333 height 219
click at [563, 479] on input "0" at bounding box center [549, 477] width 78 height 30
type input "8.25%"
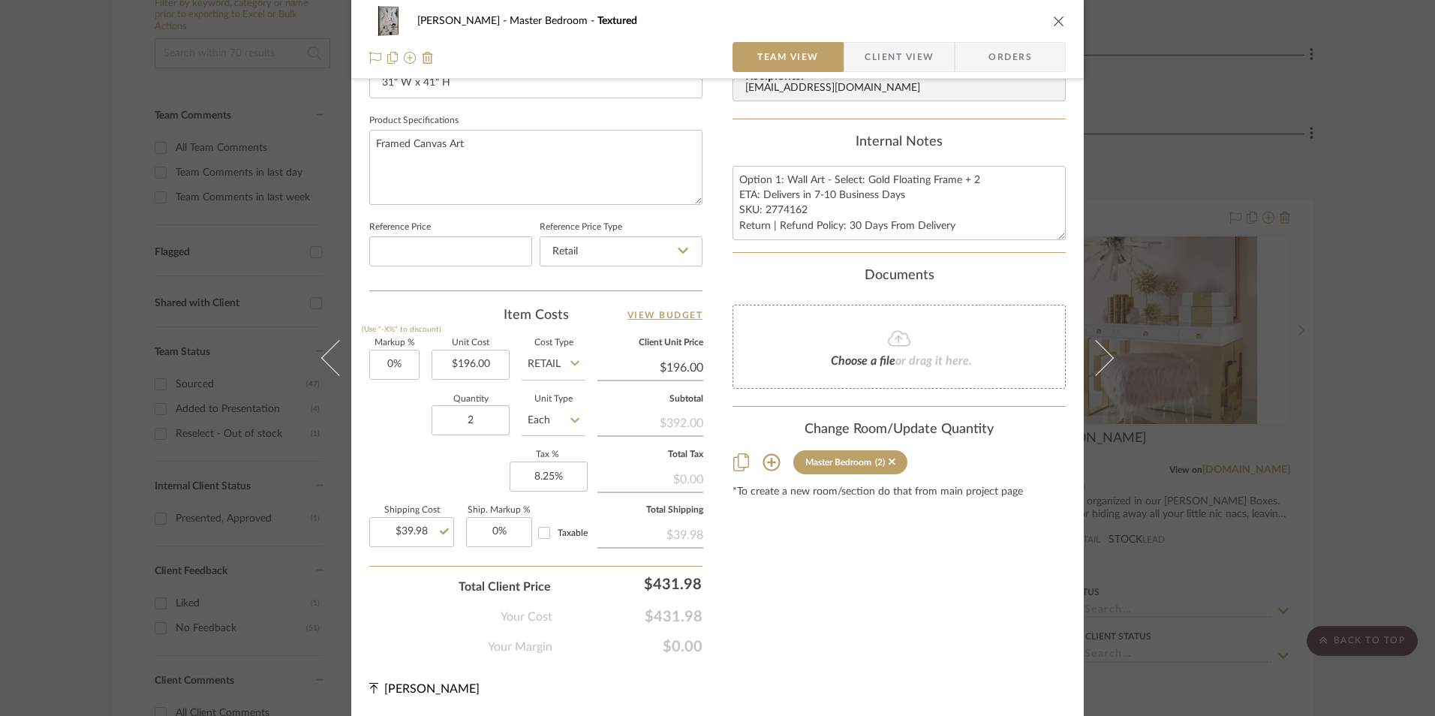
click at [870, 568] on div "Content here copies to Client View - confirm visibility there. Show in Client D…" at bounding box center [898, 38] width 333 height 1235
click at [552, 481] on input "8.25" at bounding box center [549, 477] width 78 height 30
type input "9.25%"
click at [720, 549] on div "[PERSON_NAME] Master Bedroom Textured Team View Client View Orders Team-Facing …" at bounding box center [717, 23] width 732 height 1386
click at [543, 477] on input "9.25" at bounding box center [549, 477] width 78 height 30
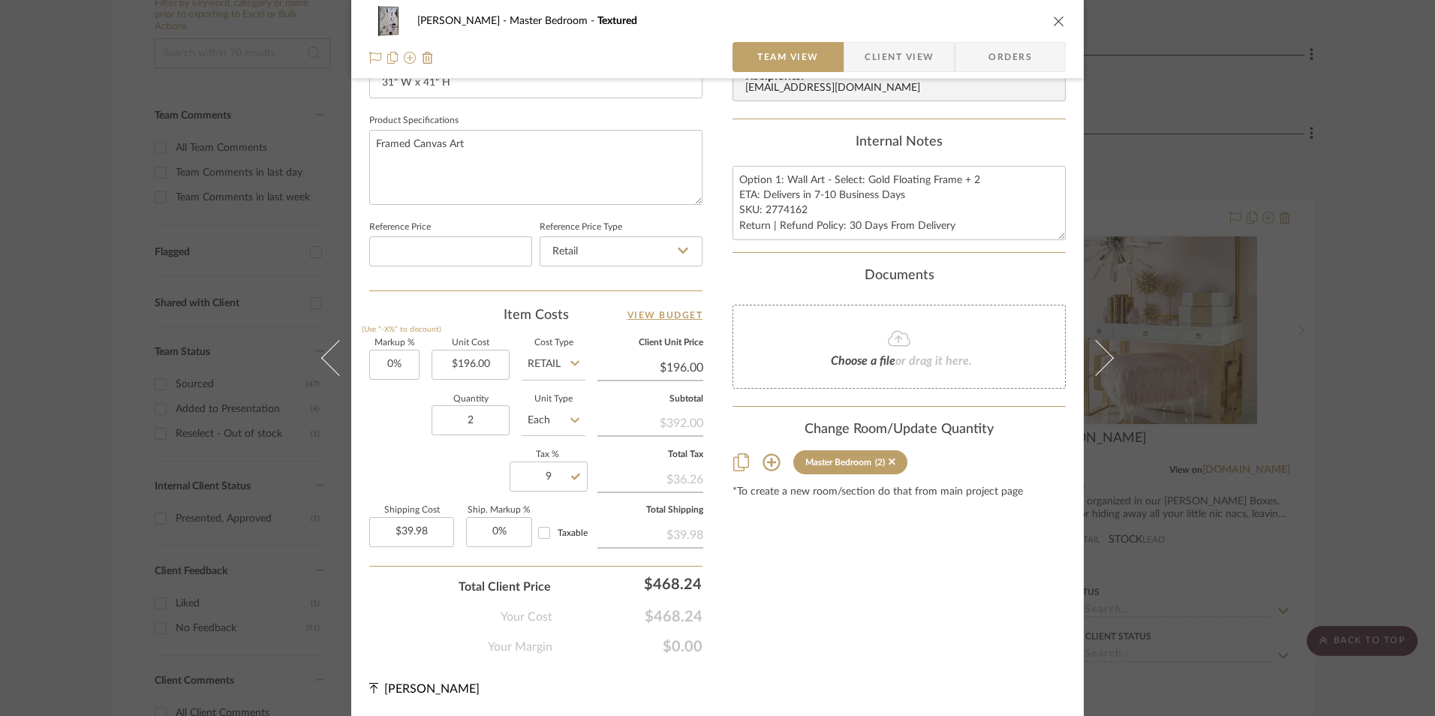
type input "9%"
click at [842, 556] on div "Content here copies to Client View - confirm visibility there. Show in Client D…" at bounding box center [898, 38] width 333 height 1235
click at [555, 478] on input "9" at bounding box center [549, 477] width 78 height 30
type input "9.1%"
click at [818, 594] on div "Content here copies to Client View - confirm visibility there. Show in Client D…" at bounding box center [898, 38] width 333 height 1235
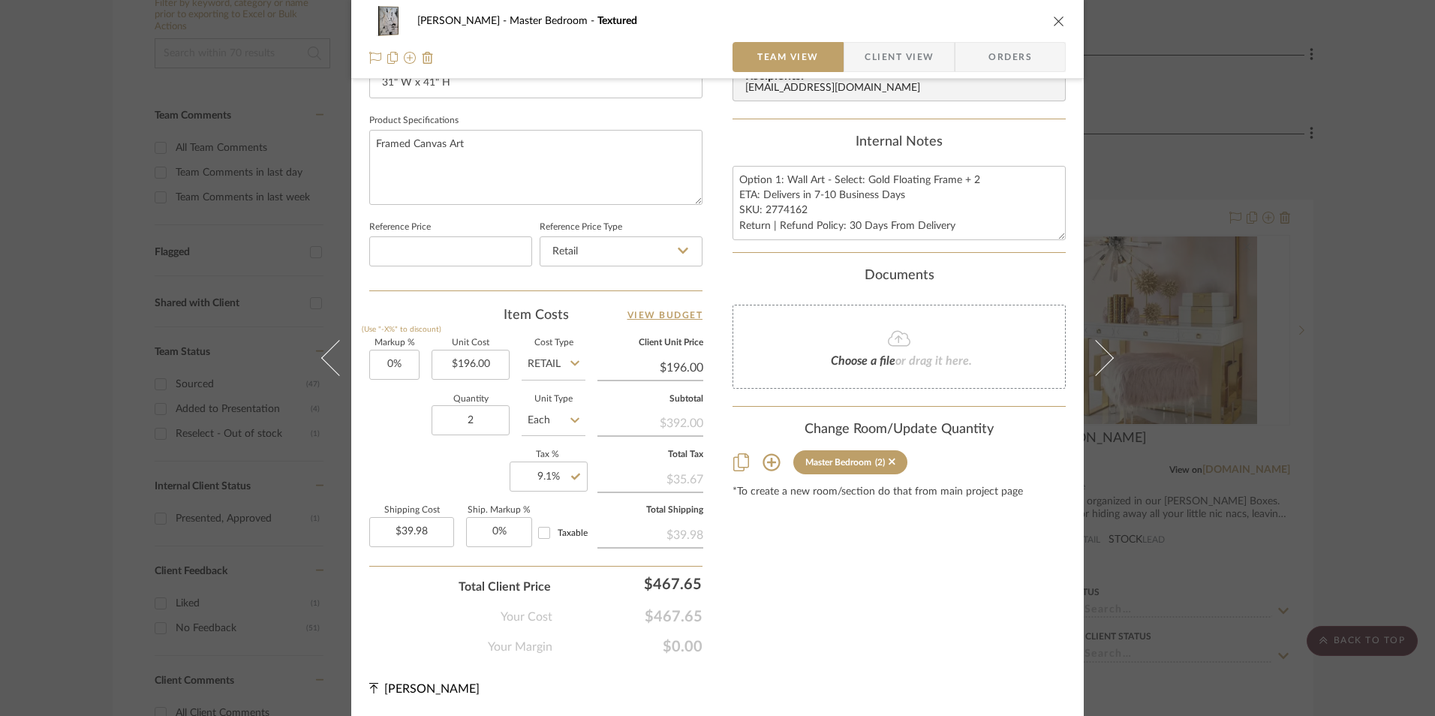
scroll to position [531, 0]
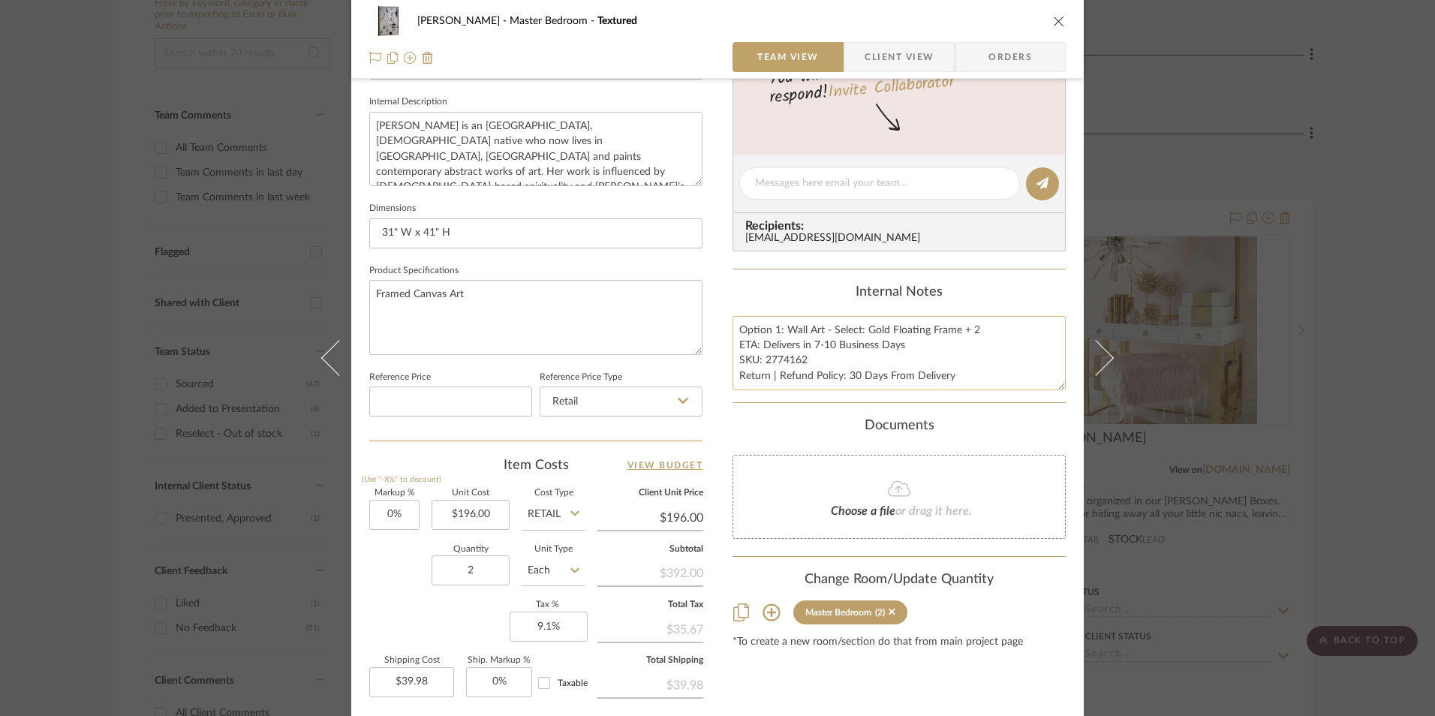
drag, startPoint x: 799, startPoint y: 361, endPoint x: 761, endPoint y: 362, distance: 38.3
click at [761, 362] on textarea "Option 1: Wall Art - Select: Gold Floating Frame + 2 ETA: Delivers in 7-10 Busi…" at bounding box center [898, 353] width 333 height 74
click at [778, 326] on textarea "Option 1: Wall Art - Select: Gold Floating Frame + 2 ETA: Delivers in 7-10 Busi…" at bounding box center [898, 353] width 333 height 74
click at [774, 328] on textarea "Option 1: Wall Art - Select: Gold Floating Frame + 2 ETA: Delivers in 7-10 Busi…" at bounding box center [898, 353] width 333 height 74
type textarea "Option 2: Wall Art - Select: Gold Floating Frame + 2 ETA: Delivers in 7-10 Busi…"
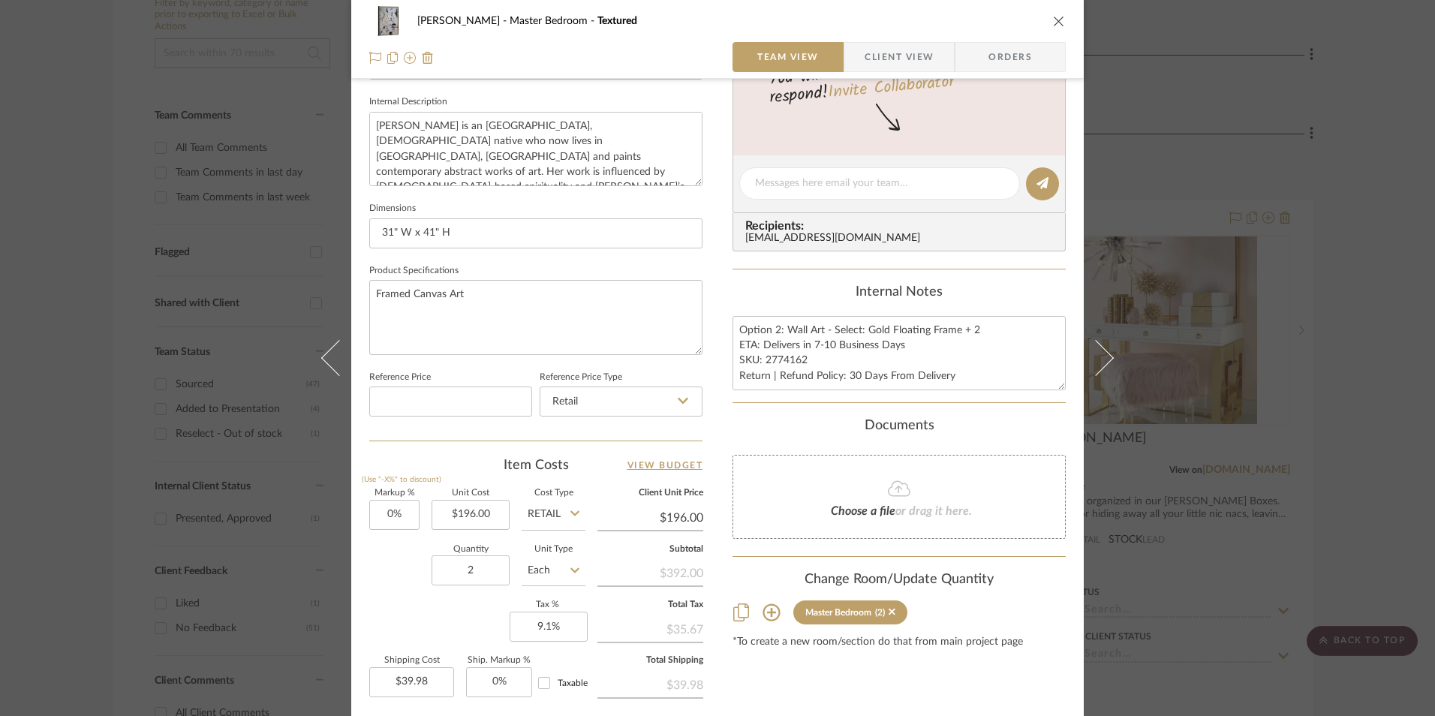
click at [763, 284] on div "Content here copies to Client View - confirm visibility there. Show in Client D…" at bounding box center [898, 188] width 333 height 1235
click at [987, 76] on div "[PERSON_NAME] Master Bedroom Textured Team View Client View Orders" at bounding box center [717, 39] width 732 height 79
click at [994, 59] on span "Orders" at bounding box center [1010, 57] width 77 height 30
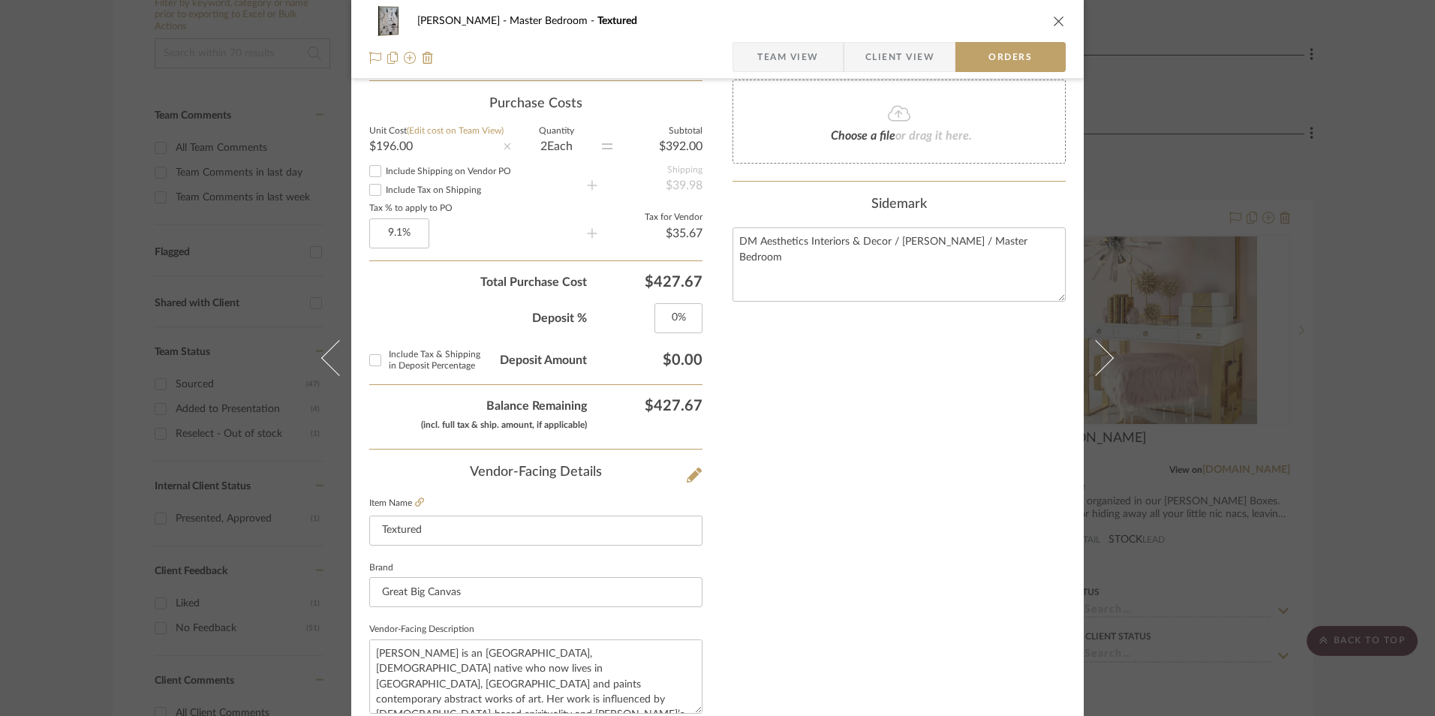
scroll to position [880, 0]
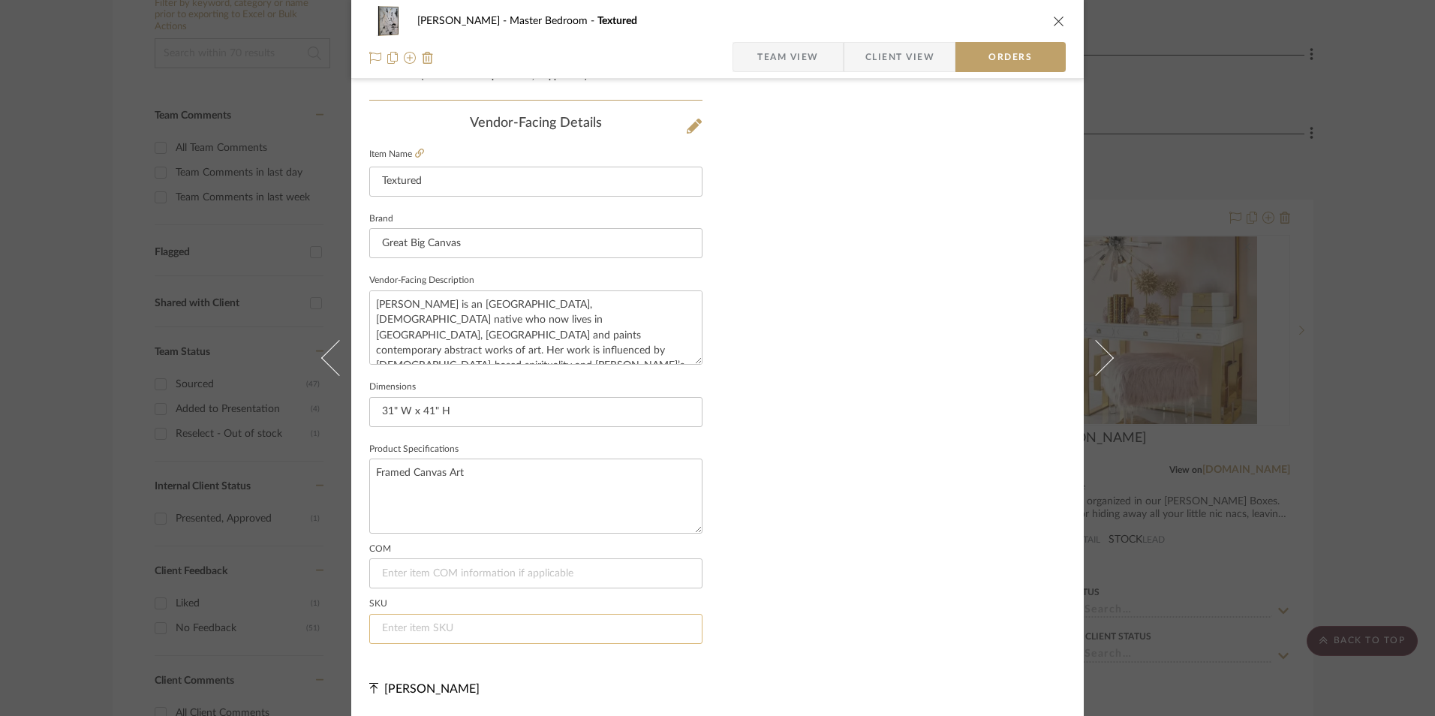
click at [460, 619] on input at bounding box center [535, 629] width 333 height 30
paste input "2774162"
type input "2774162"
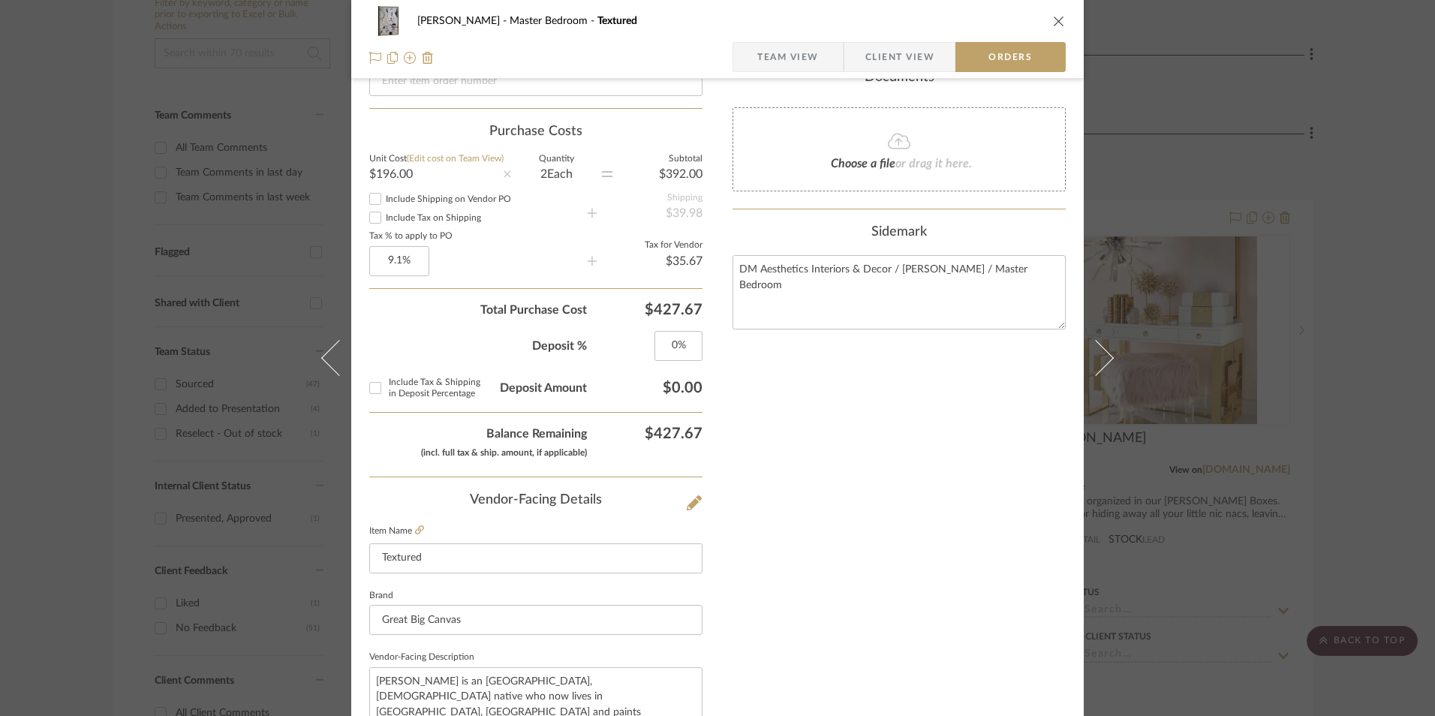
scroll to position [430, 0]
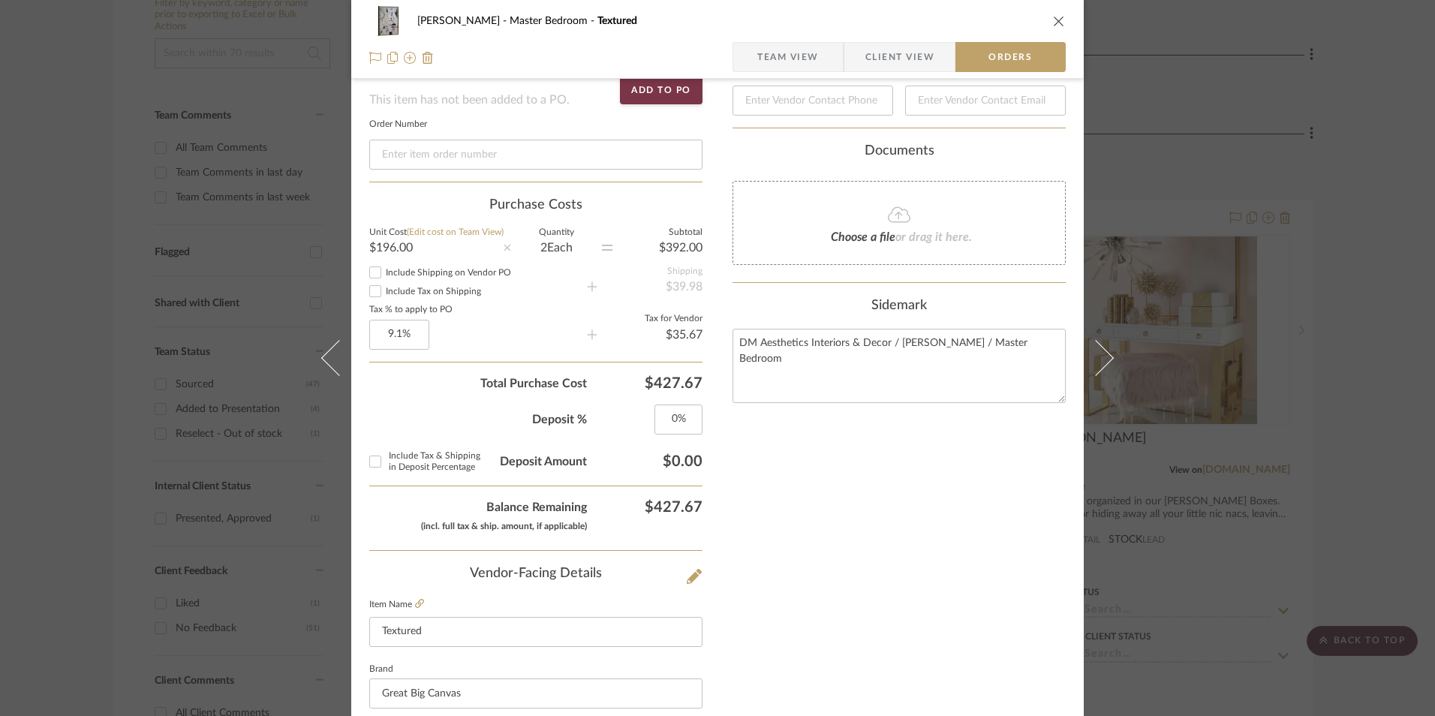
click at [749, 53] on span "button" at bounding box center [745, 57] width 24 height 30
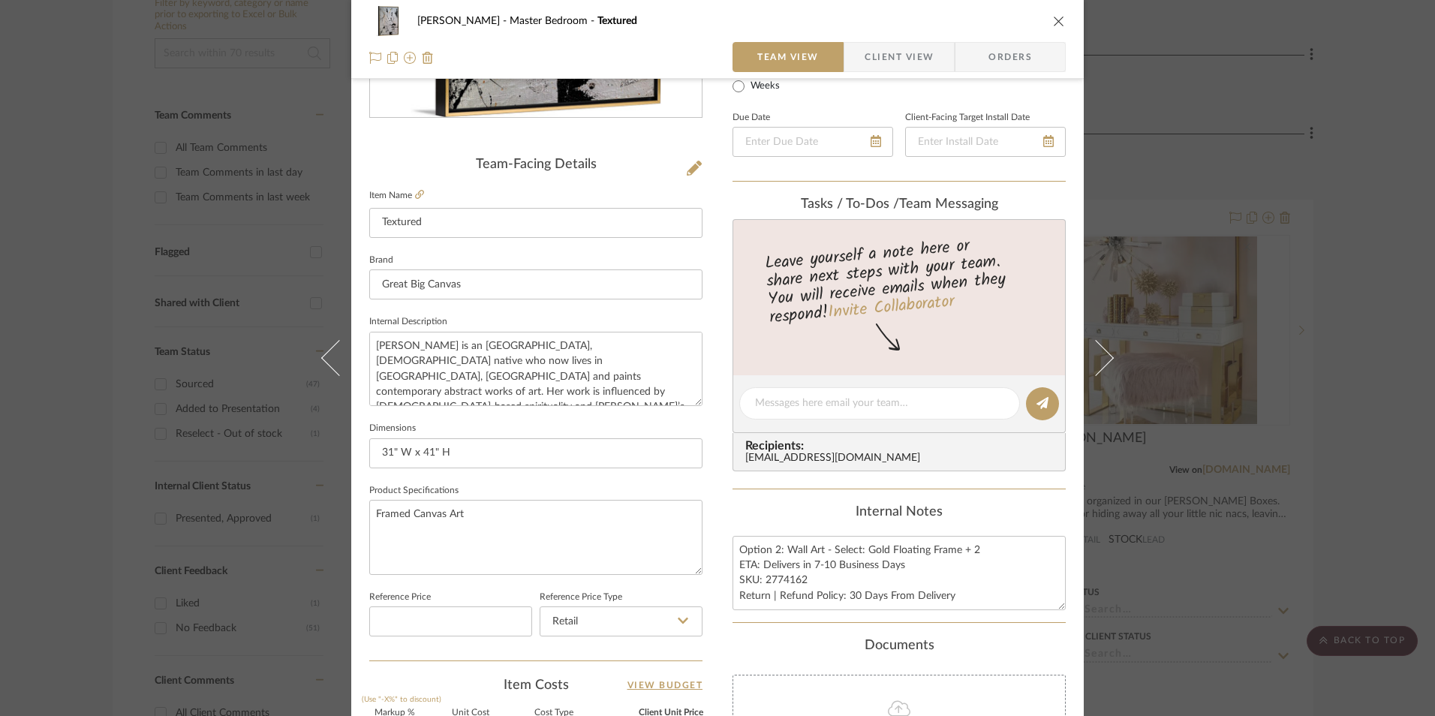
scroll to position [306, 0]
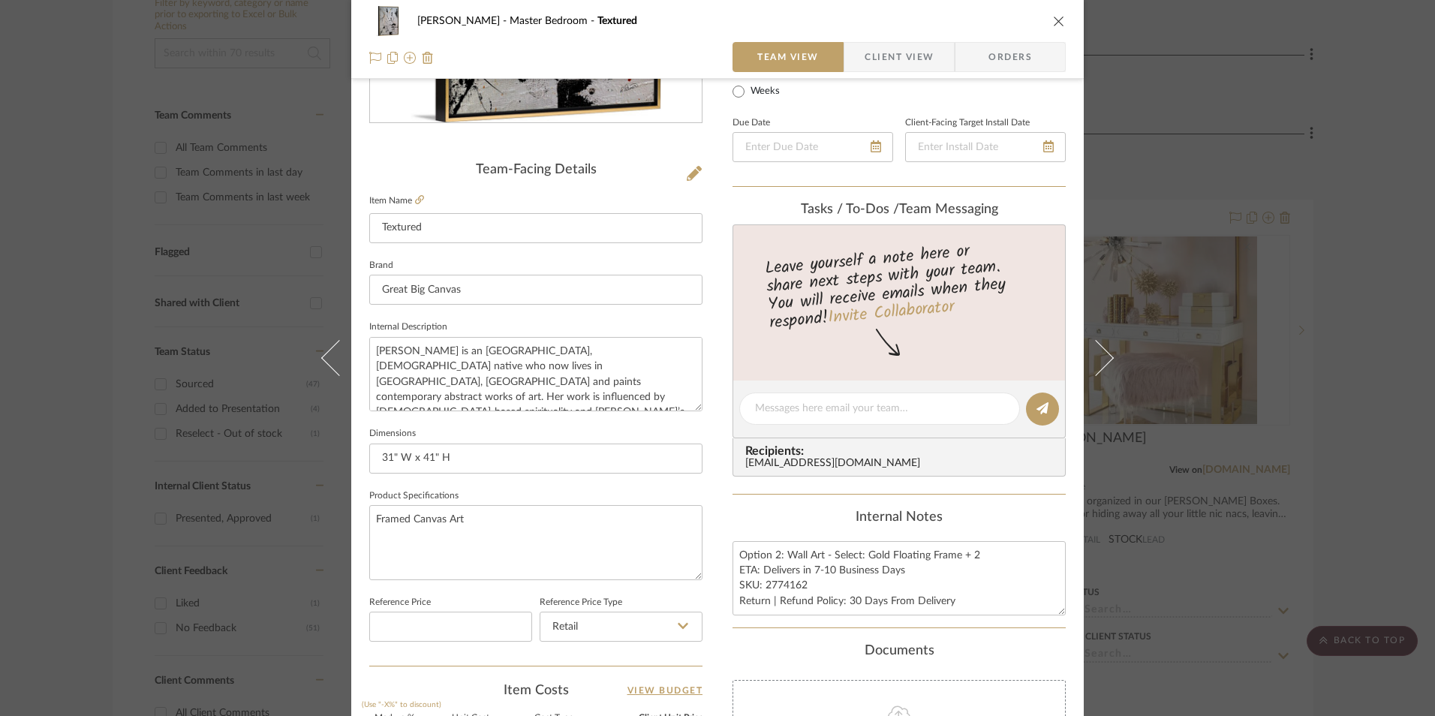
click at [1344, 367] on div "[PERSON_NAME] Master Bedroom Textured Team View Client View Orders Team-Facing …" at bounding box center [717, 358] width 1435 height 716
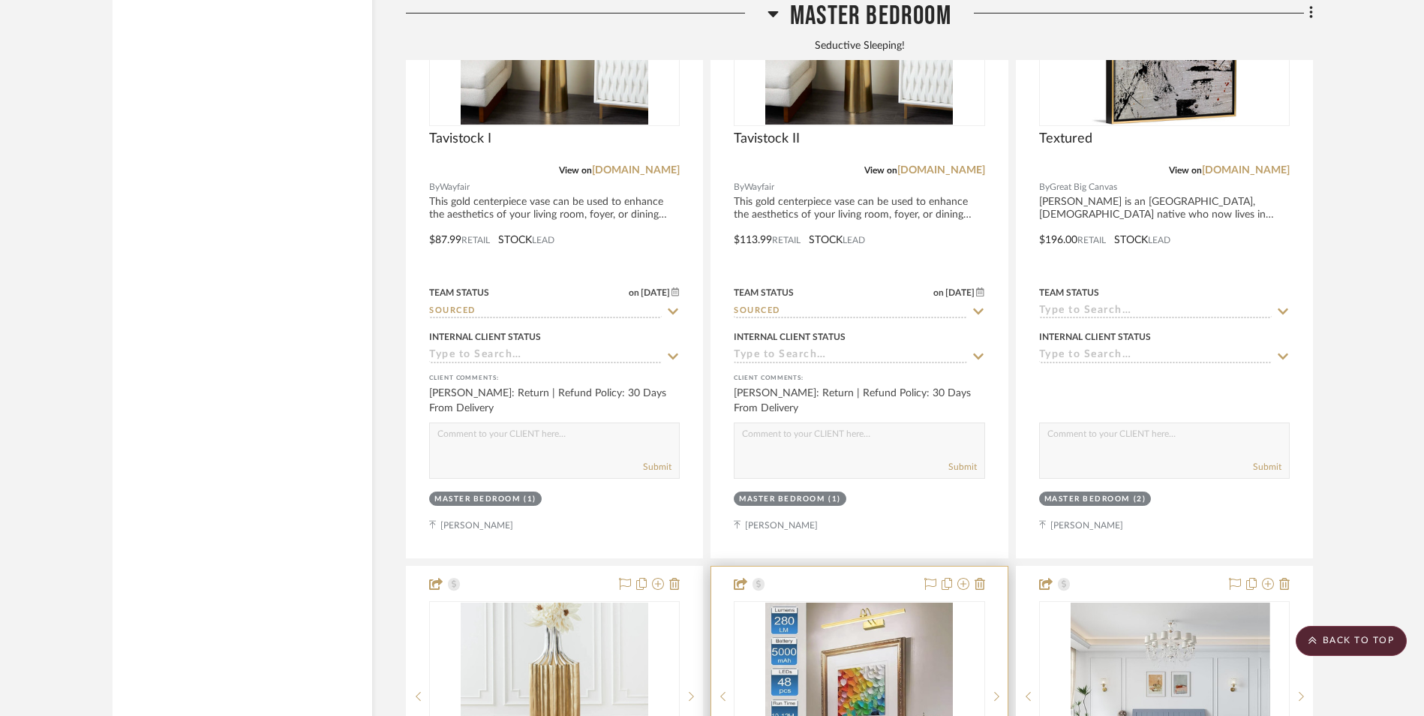
scroll to position [2859, 0]
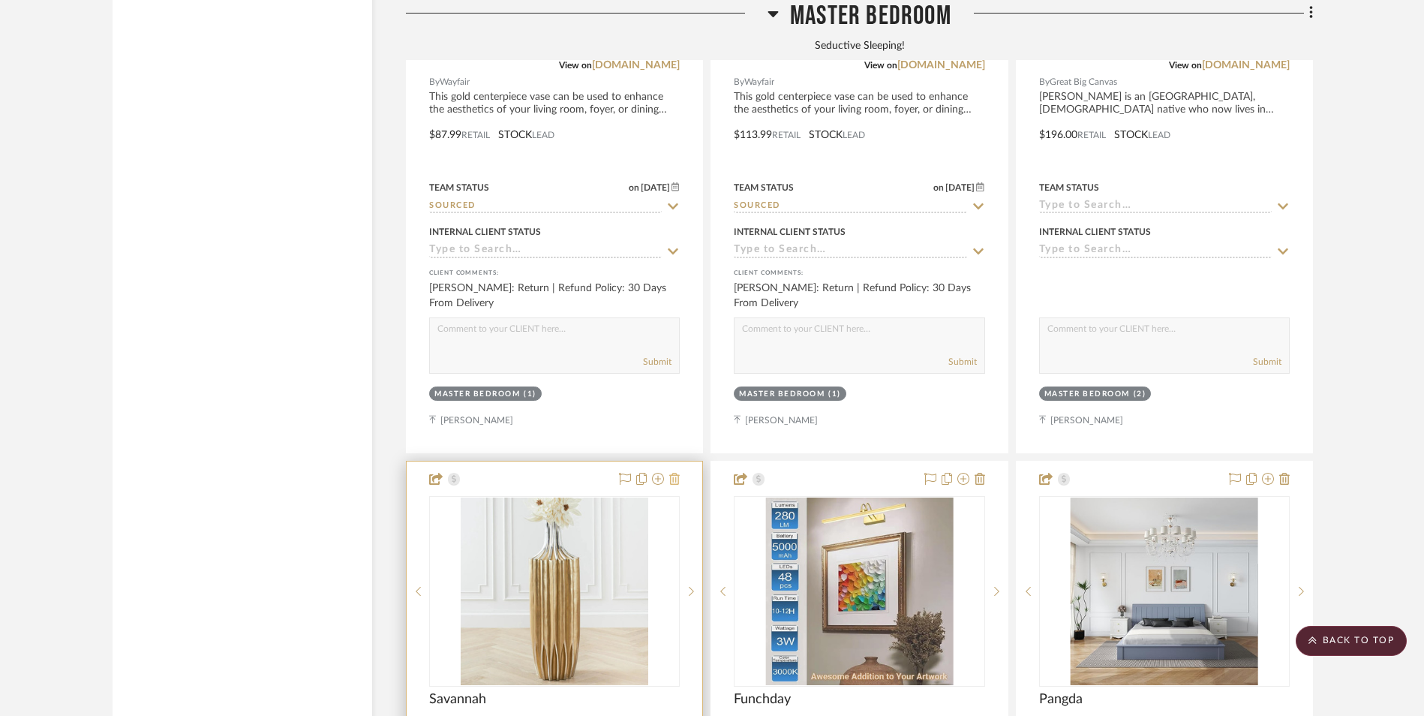
click at [675, 473] on icon at bounding box center [674, 479] width 11 height 12
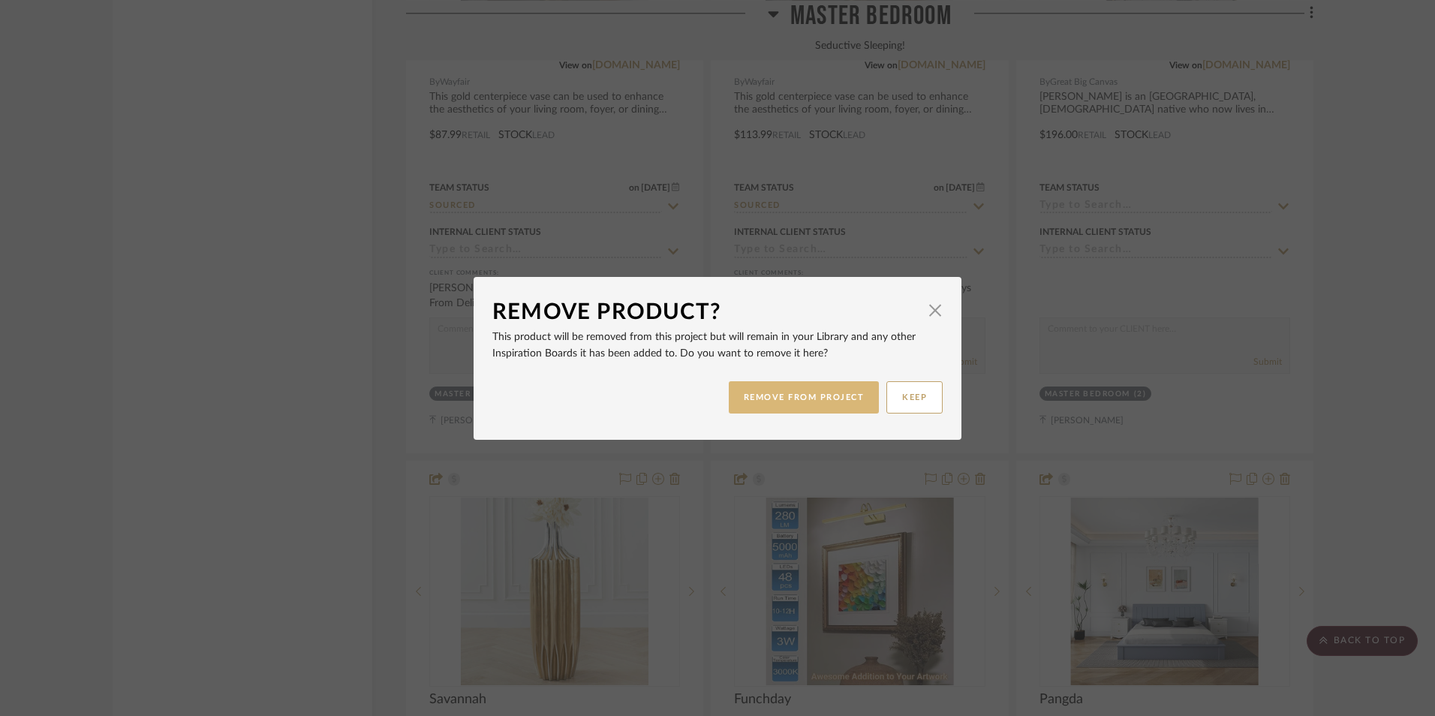
click at [812, 405] on button "REMOVE FROM PROJECT" at bounding box center [804, 397] width 151 height 32
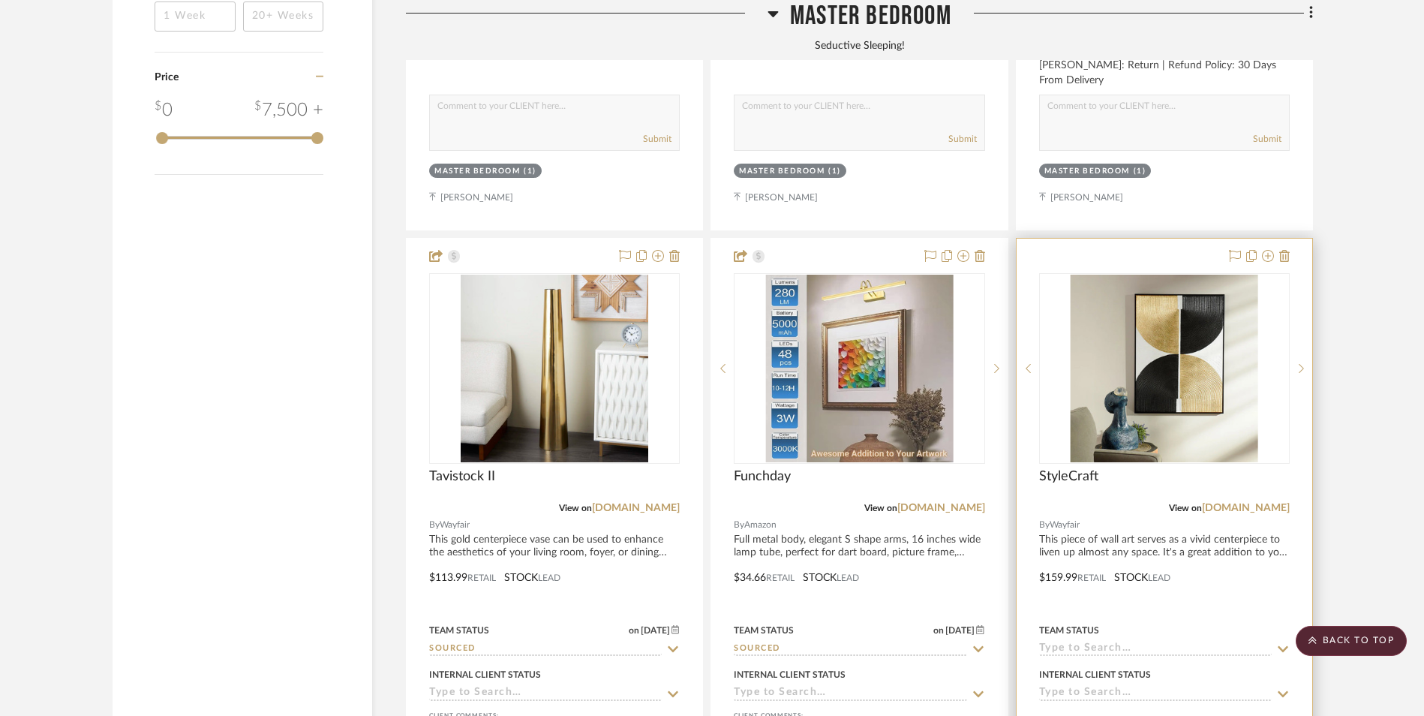
scroll to position [2341, 0]
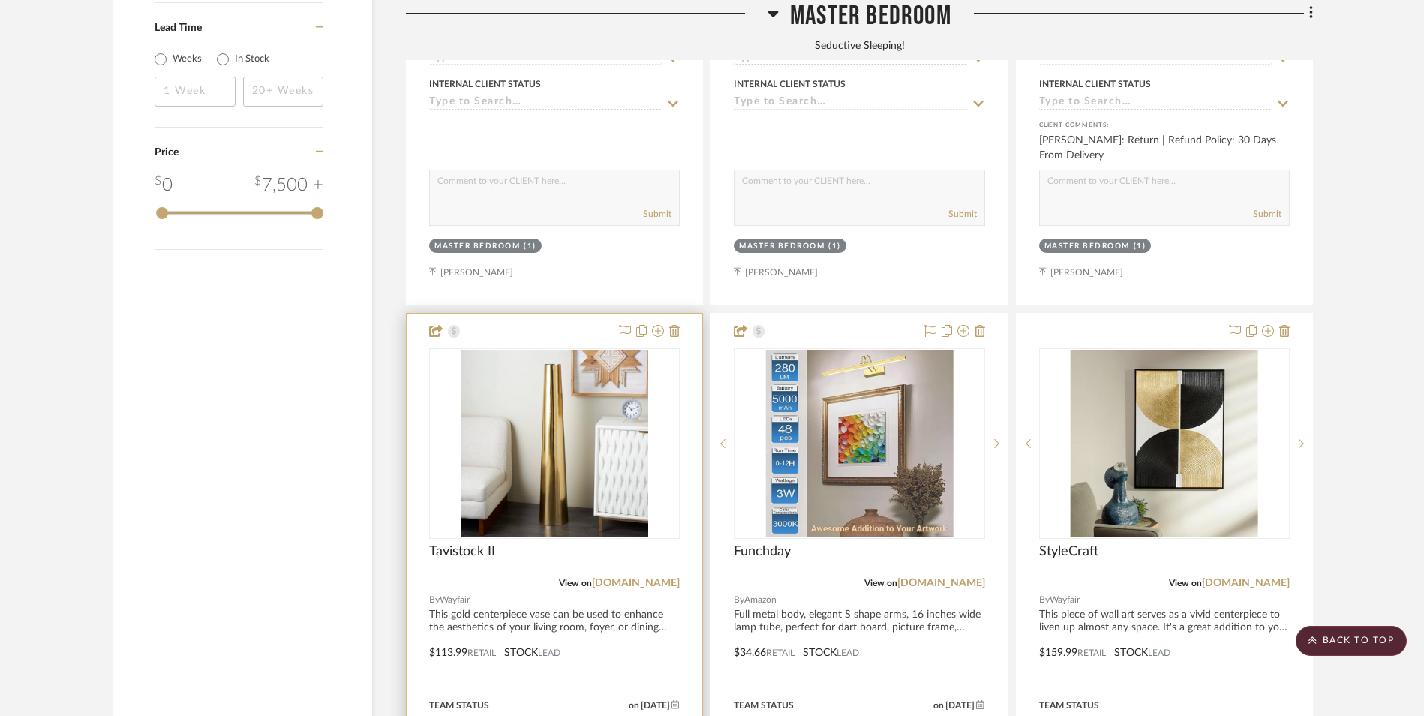
click at [540, 365] on img "0" at bounding box center [555, 444] width 188 height 188
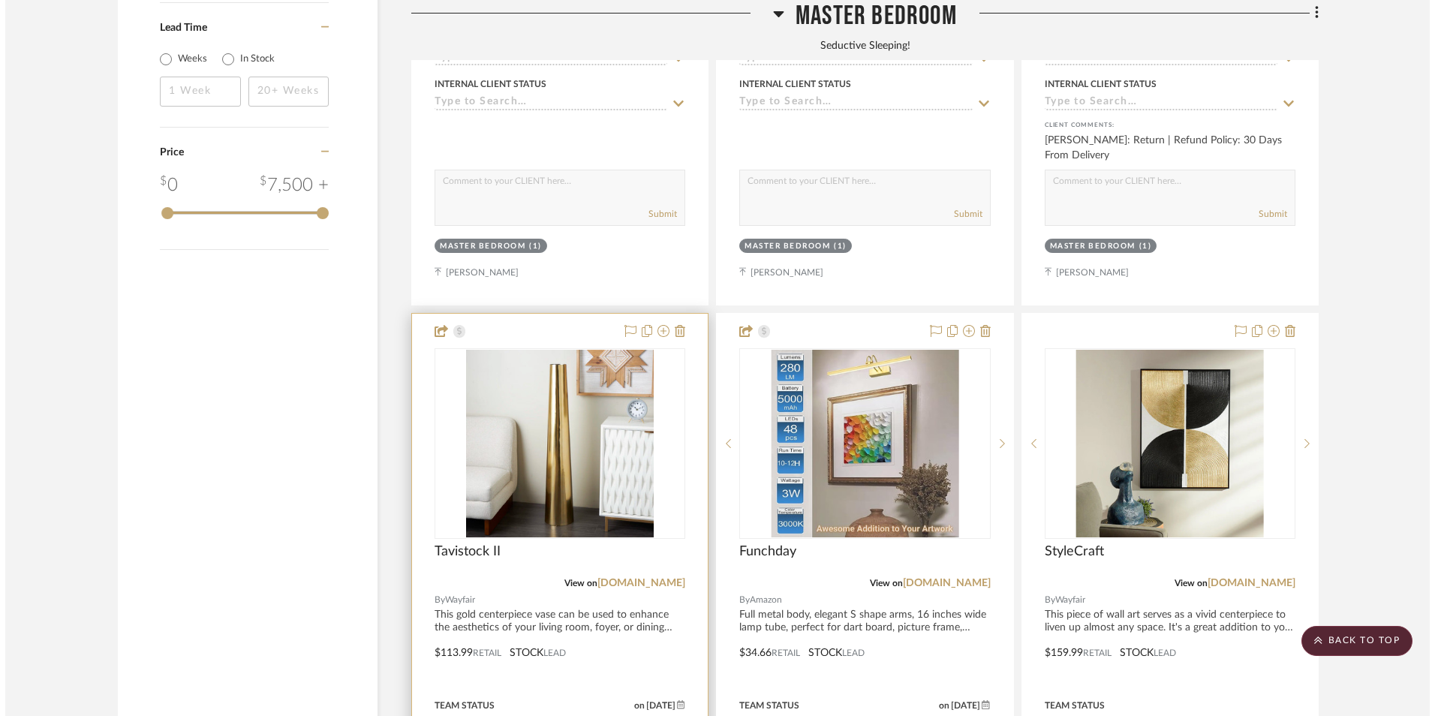
scroll to position [0, 0]
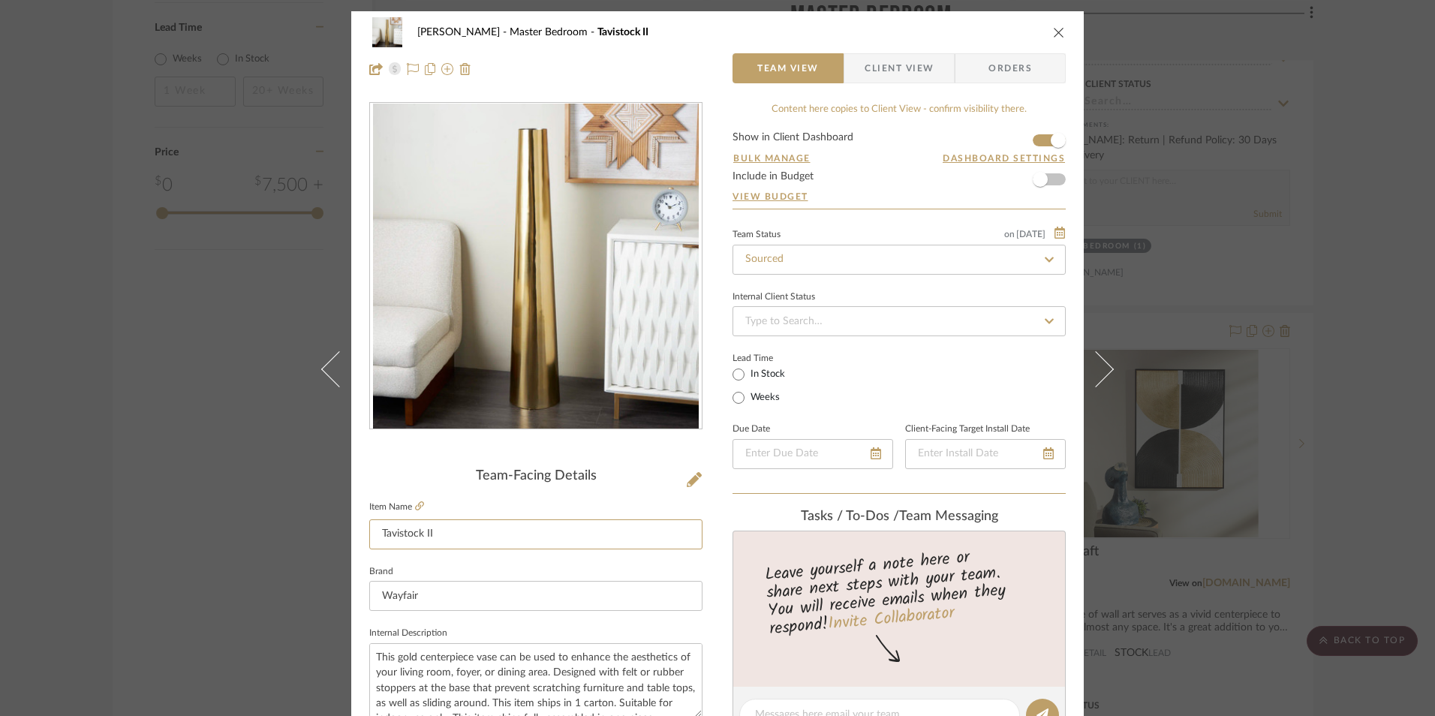
drag, startPoint x: 384, startPoint y: 532, endPoint x: 363, endPoint y: 529, distance: 20.5
click at [323, 528] on mat-dialog-content "[PERSON_NAME] Master Bedroom Tavistock II Team View Client View Orders Team-Fac…" at bounding box center [717, 704] width 817 height 1386
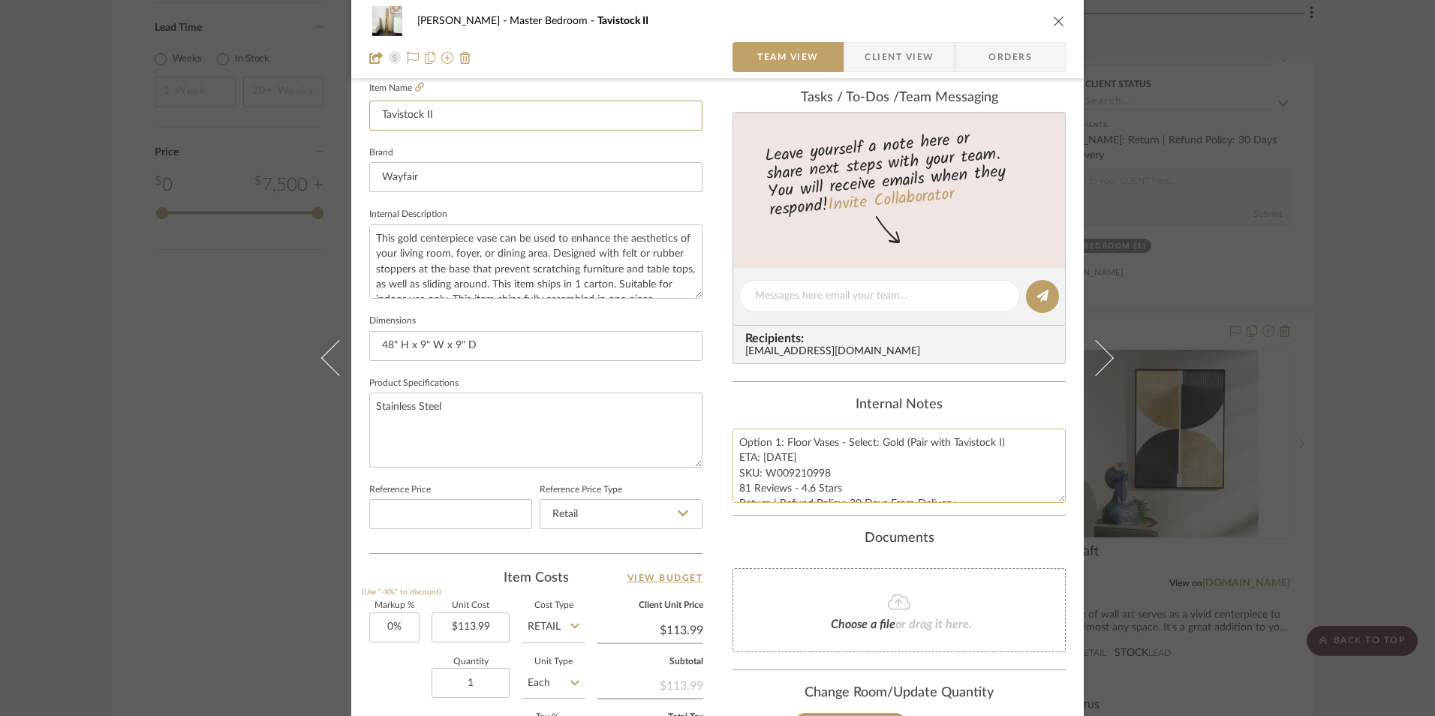
scroll to position [525, 0]
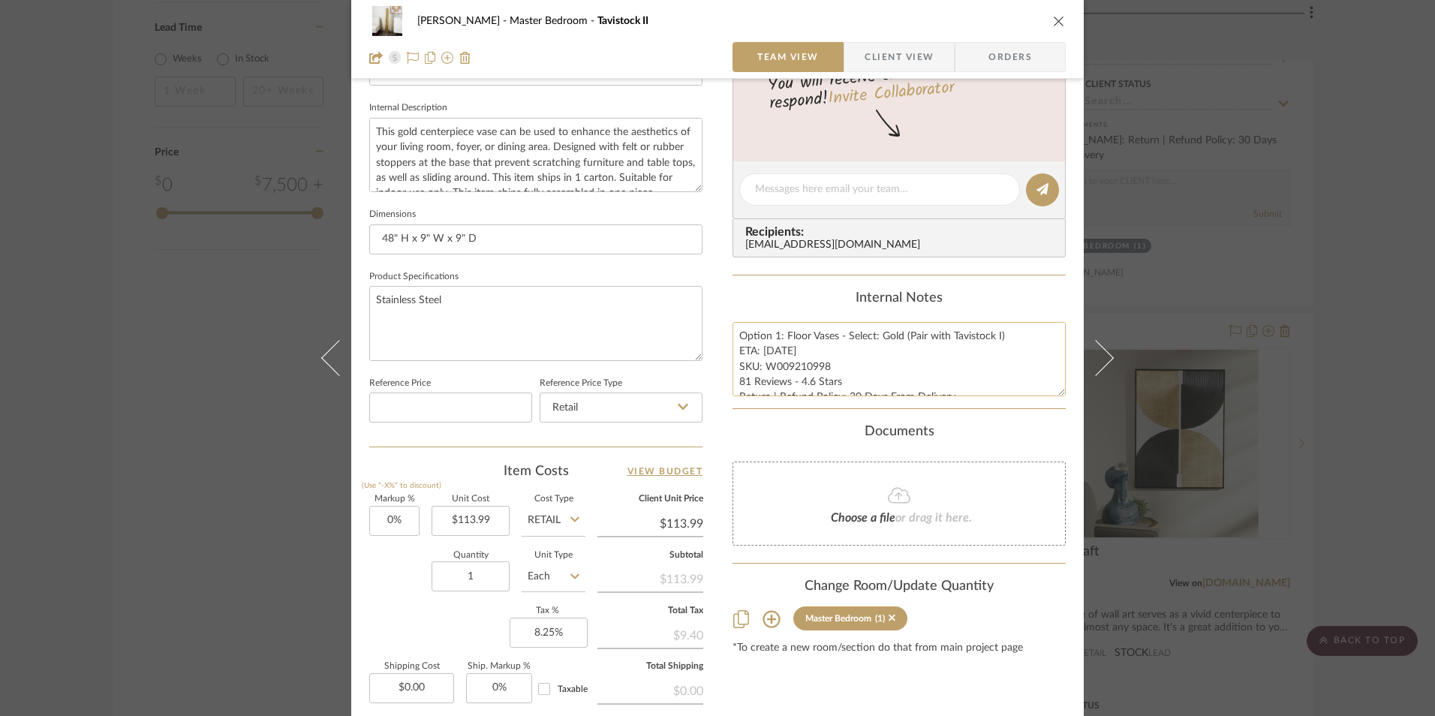
click at [800, 366] on textarea "Option 1: Floor Vases - Select: Gold (Pair with Tavistock I) ETA: [DATE] SKU: W…" at bounding box center [898, 359] width 333 height 74
drag, startPoint x: 781, startPoint y: 335, endPoint x: 663, endPoint y: 327, distance: 118.9
click at [663, 327] on div "[PERSON_NAME] Master Bedroom Tavistock II Team View Client View Orders Team-Fac…" at bounding box center [717, 179] width 732 height 1386
type textarea "Floor Vases - Select: Gold (Pair with Tavistock I) ETA: [DATE] SKU: W009210998 …"
click at [810, 299] on div "Internal Notes" at bounding box center [898, 298] width 333 height 17
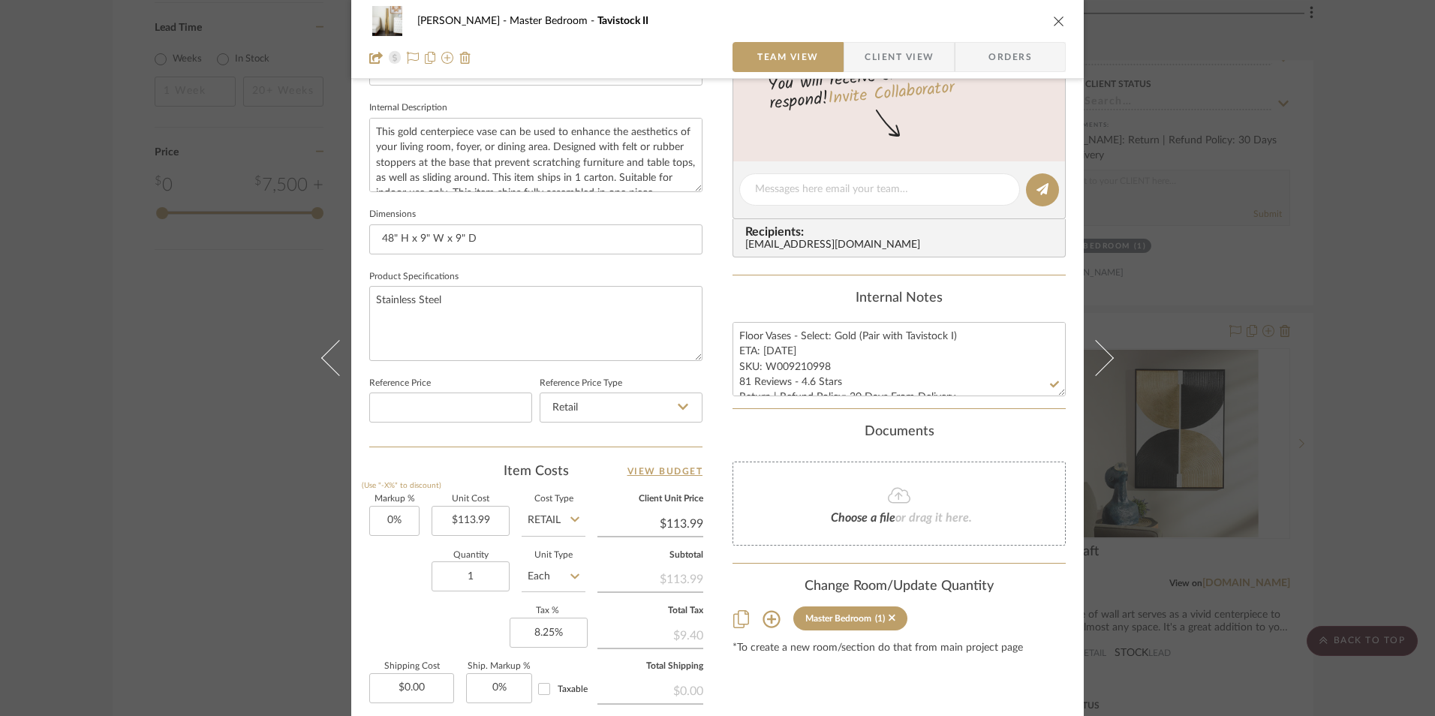
click at [900, 56] on span "Client View" at bounding box center [899, 57] width 69 height 30
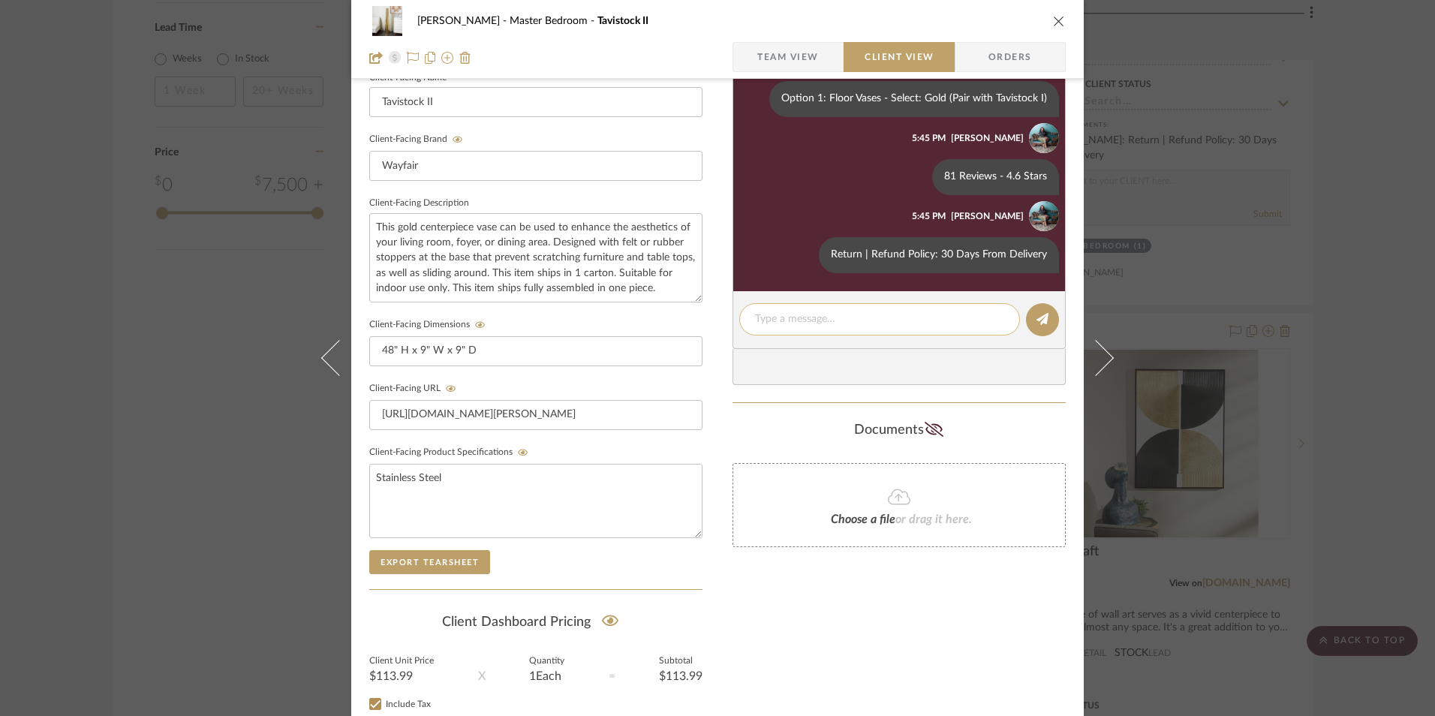
scroll to position [300, 0]
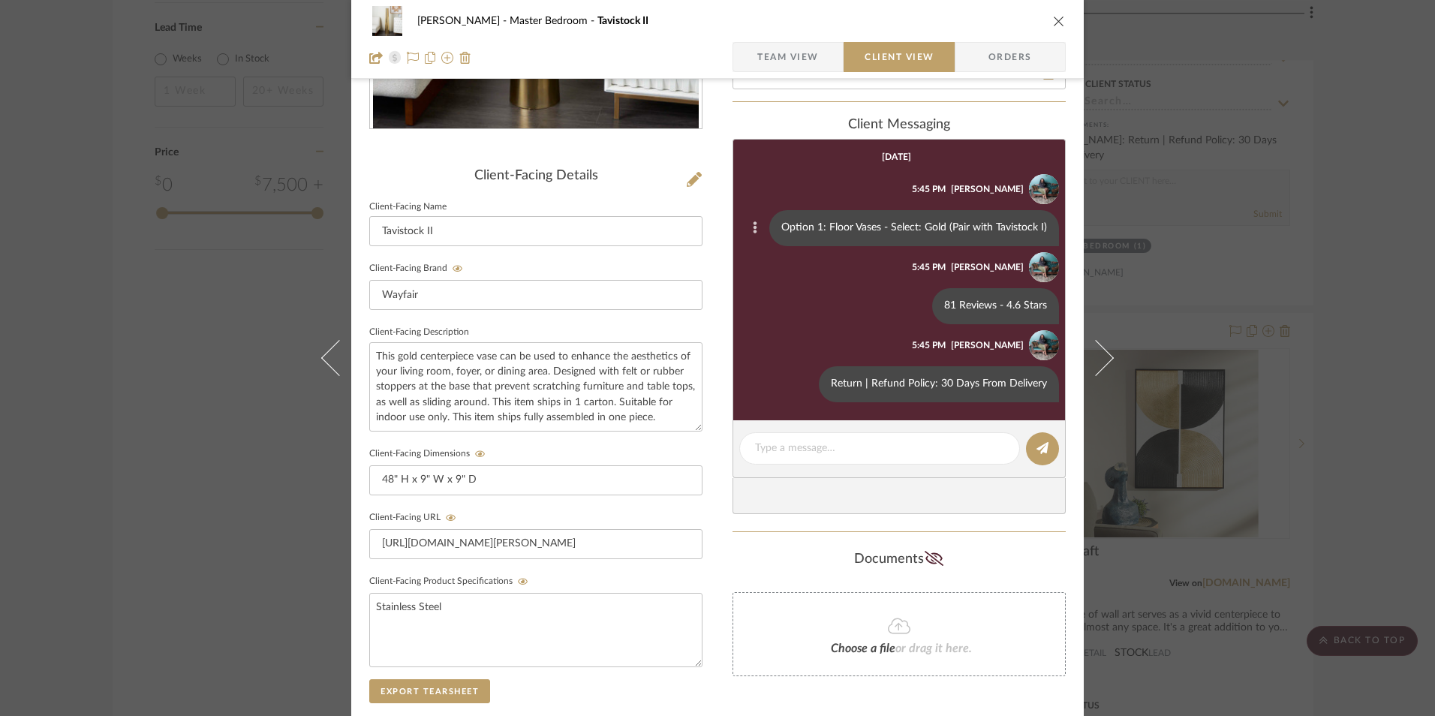
click at [754, 229] on icon at bounding box center [756, 228] width 4 height 12
click at [691, 211] on span "Edit Message" at bounding box center [683, 210] width 62 height 13
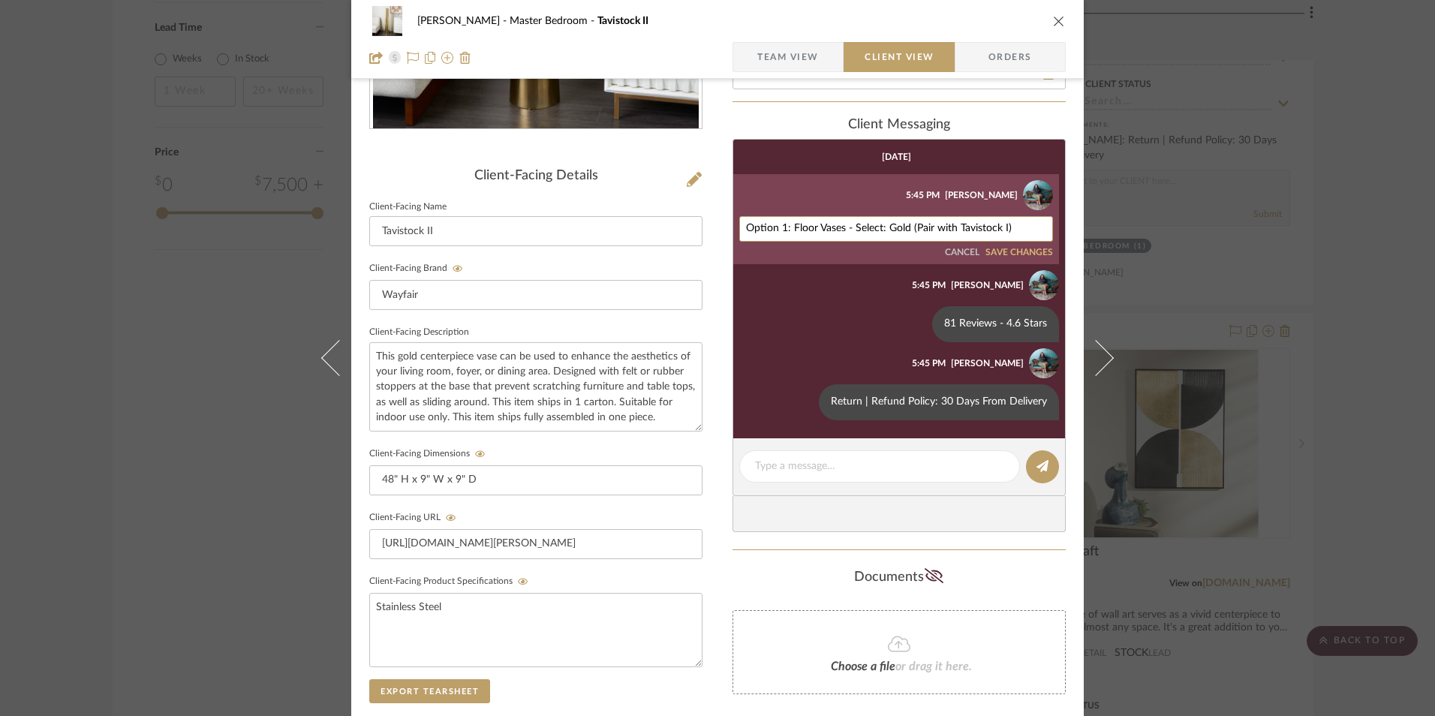
drag, startPoint x: 789, startPoint y: 227, endPoint x: 726, endPoint y: 227, distance: 62.3
click at [739, 227] on div "Option 1: Floor Vases - Select: Gold (Pair with Tavistock I)" at bounding box center [896, 229] width 314 height 26
type textarea "Floor Vases - Select: Gold (Pair with Tavistock I)"
click at [1027, 248] on button "SAVE CHANGES" at bounding box center [1019, 253] width 68 height 11
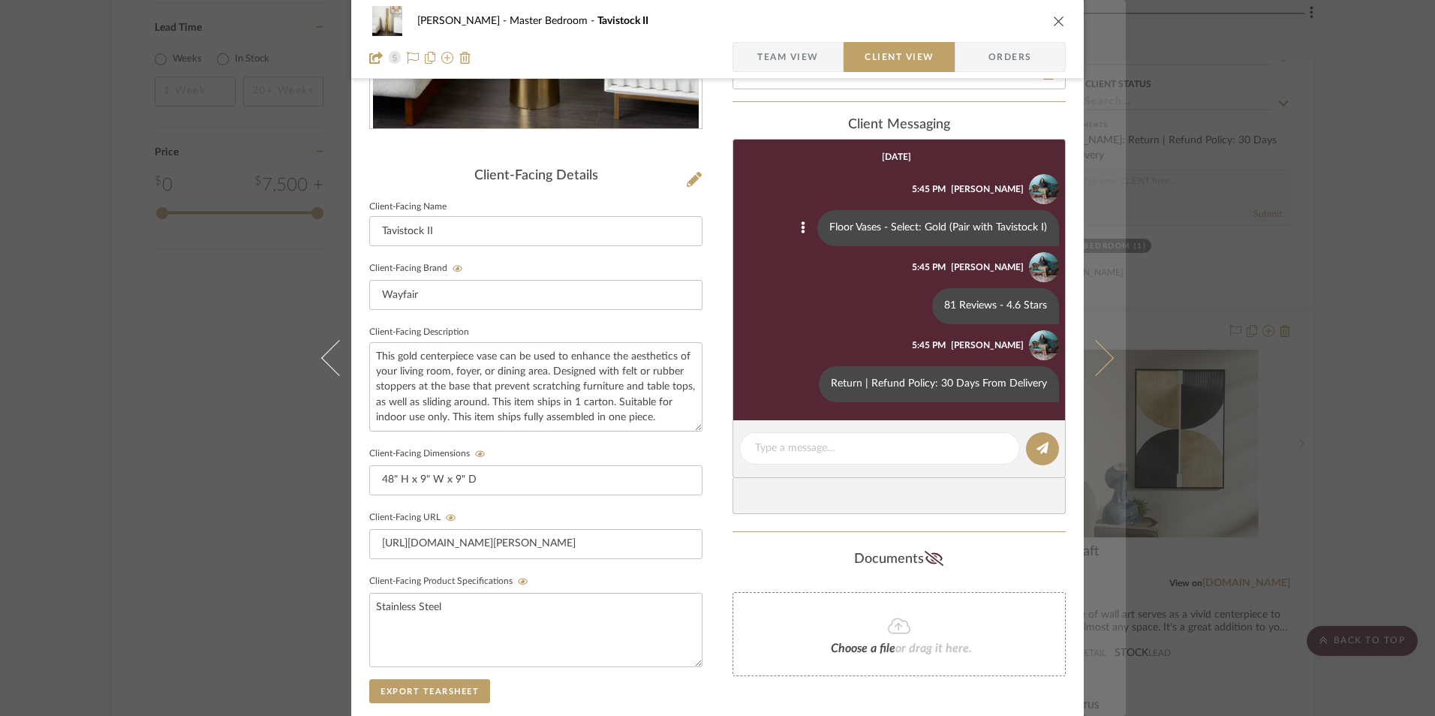
click at [1053, 22] on icon "close" at bounding box center [1059, 21] width 12 height 12
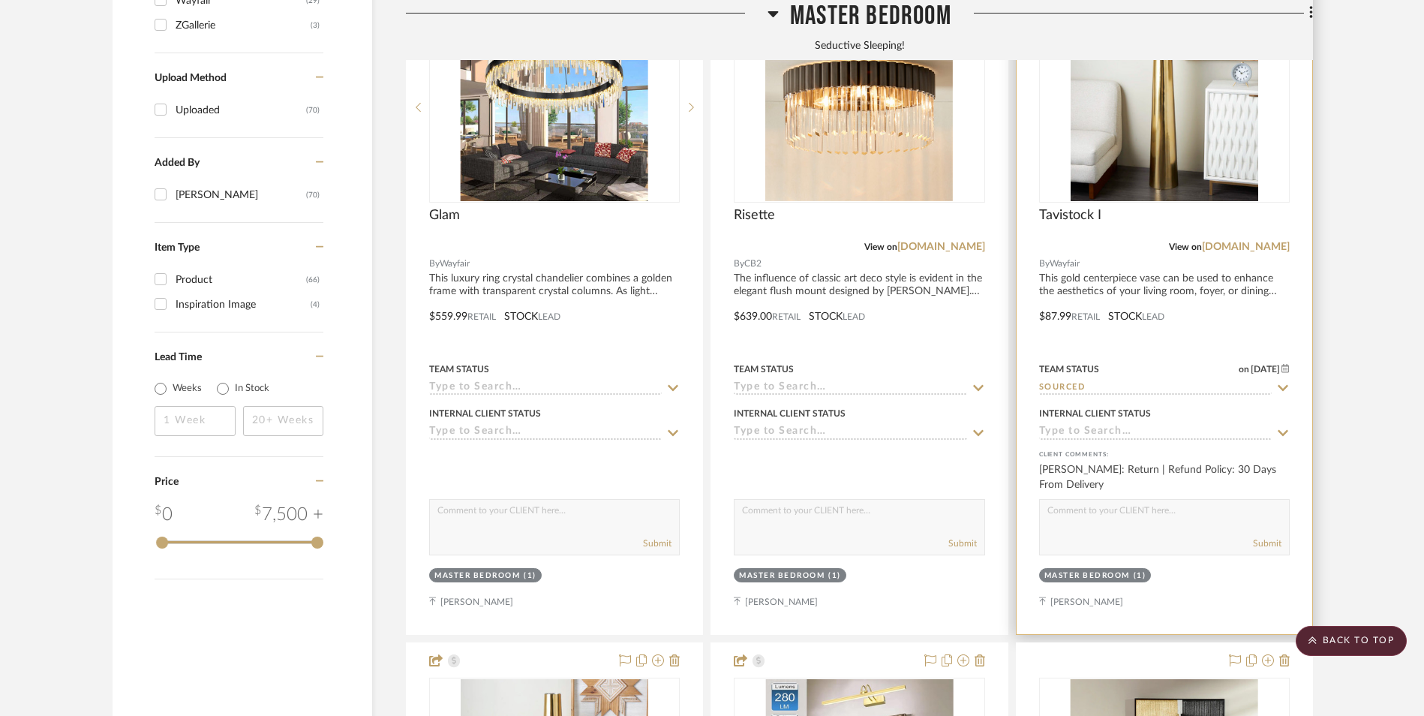
scroll to position [1891, 0]
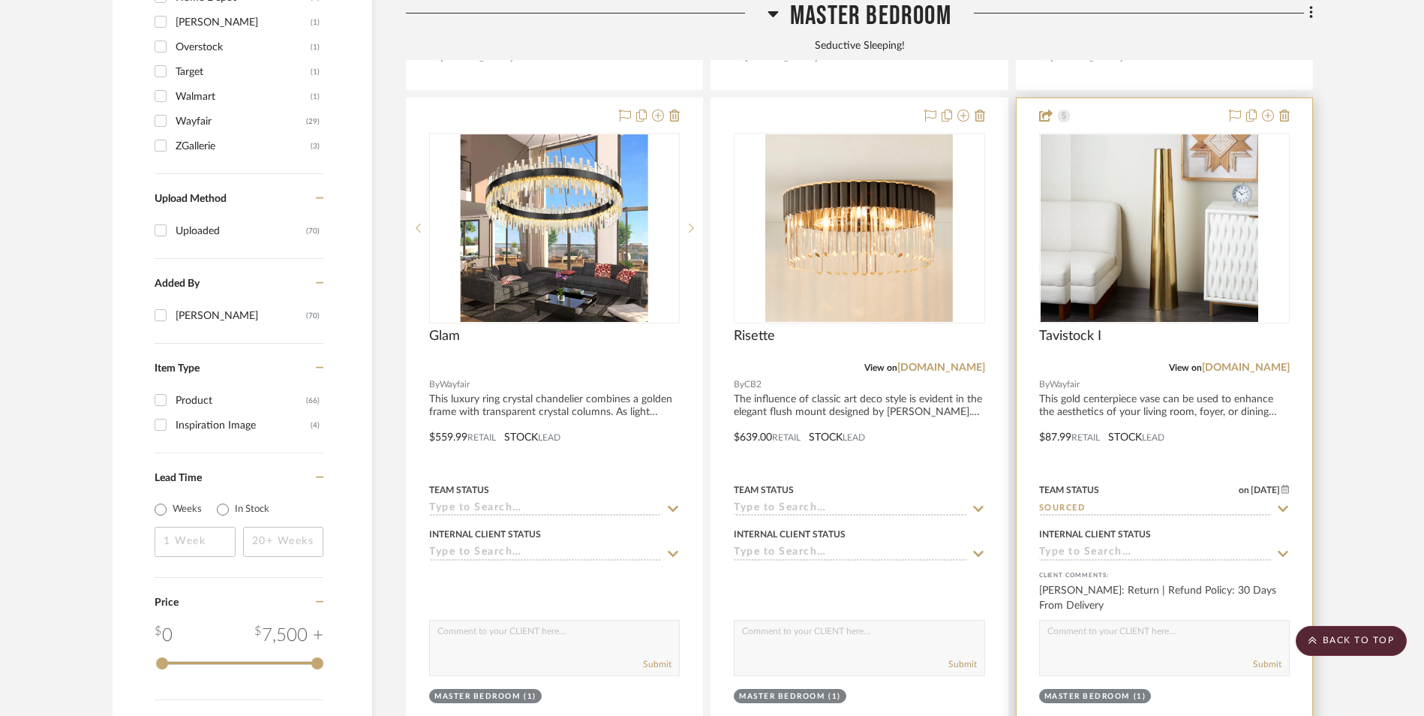
click at [1199, 136] on img at bounding box center [1165, 228] width 188 height 188
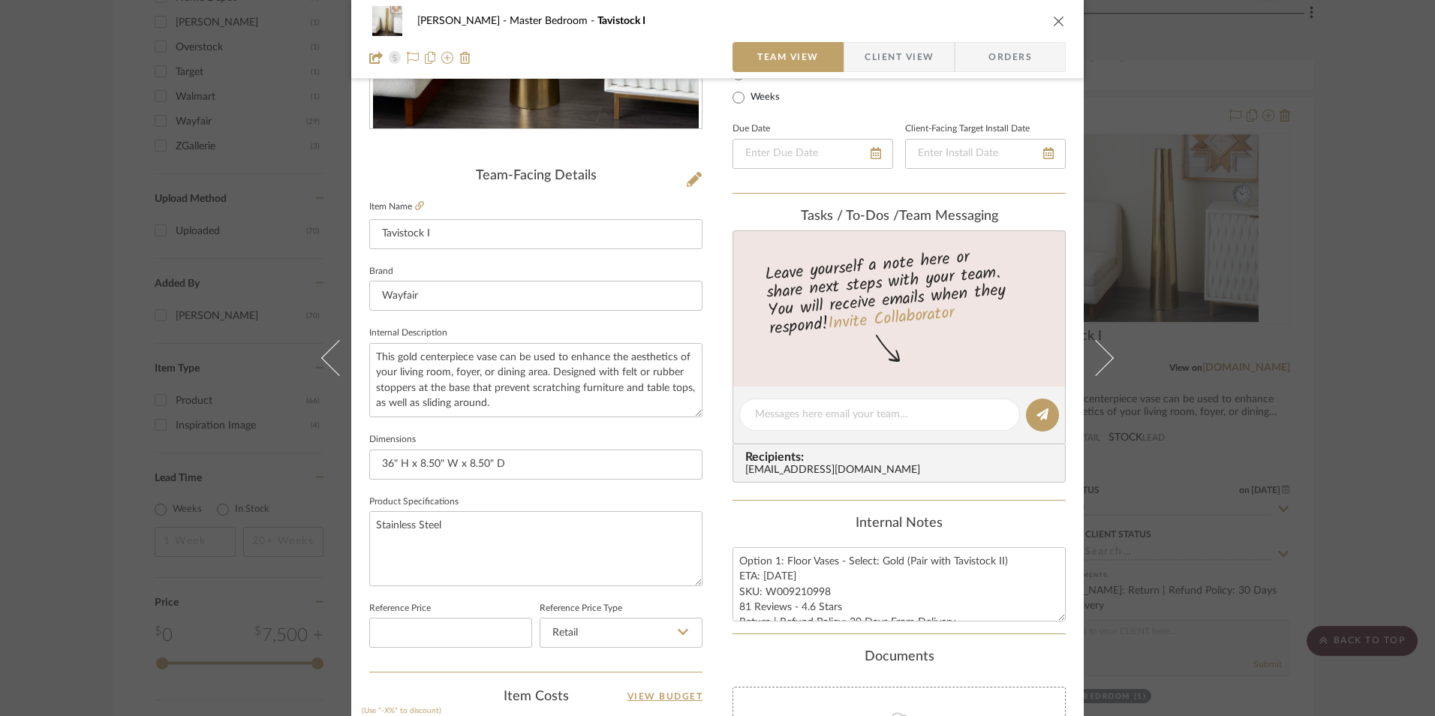
scroll to position [450, 0]
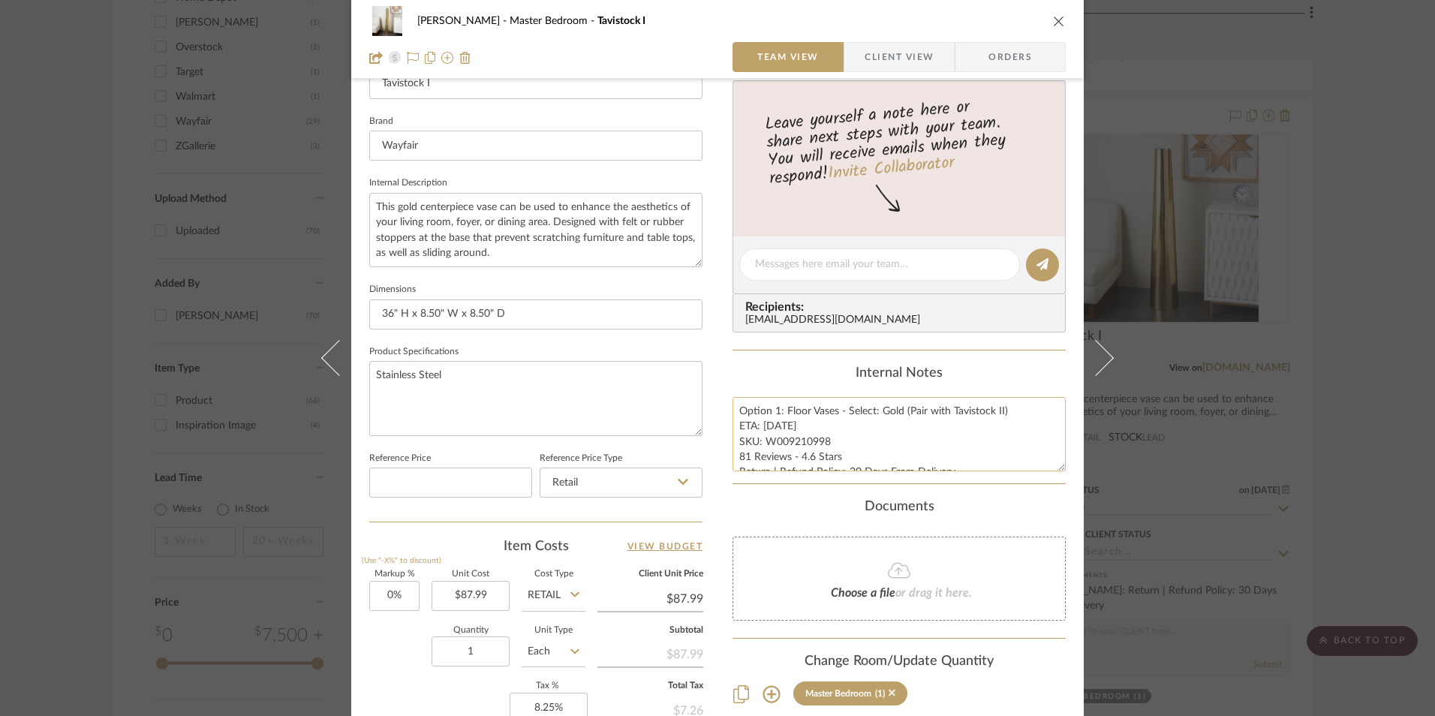
click at [777, 417] on textarea "Option 1: Floor Vases - Select: Gold (Pair with Tavistock II) ETA: [DATE] SKU: …" at bounding box center [898, 434] width 333 height 74
drag, startPoint x: 783, startPoint y: 411, endPoint x: 708, endPoint y: 390, distance: 77.2
click at [646, 397] on div "[PERSON_NAME] Master Bedroom Tavistock I Team View Client View Orders Team-Faci…" at bounding box center [717, 254] width 732 height 1386
type textarea "Floor Vases - Select: Gold (Pair with Tavistock II) ETA: [DATE] SKU: W009210998…"
click at [805, 372] on div "Internal Notes" at bounding box center [898, 373] width 333 height 17
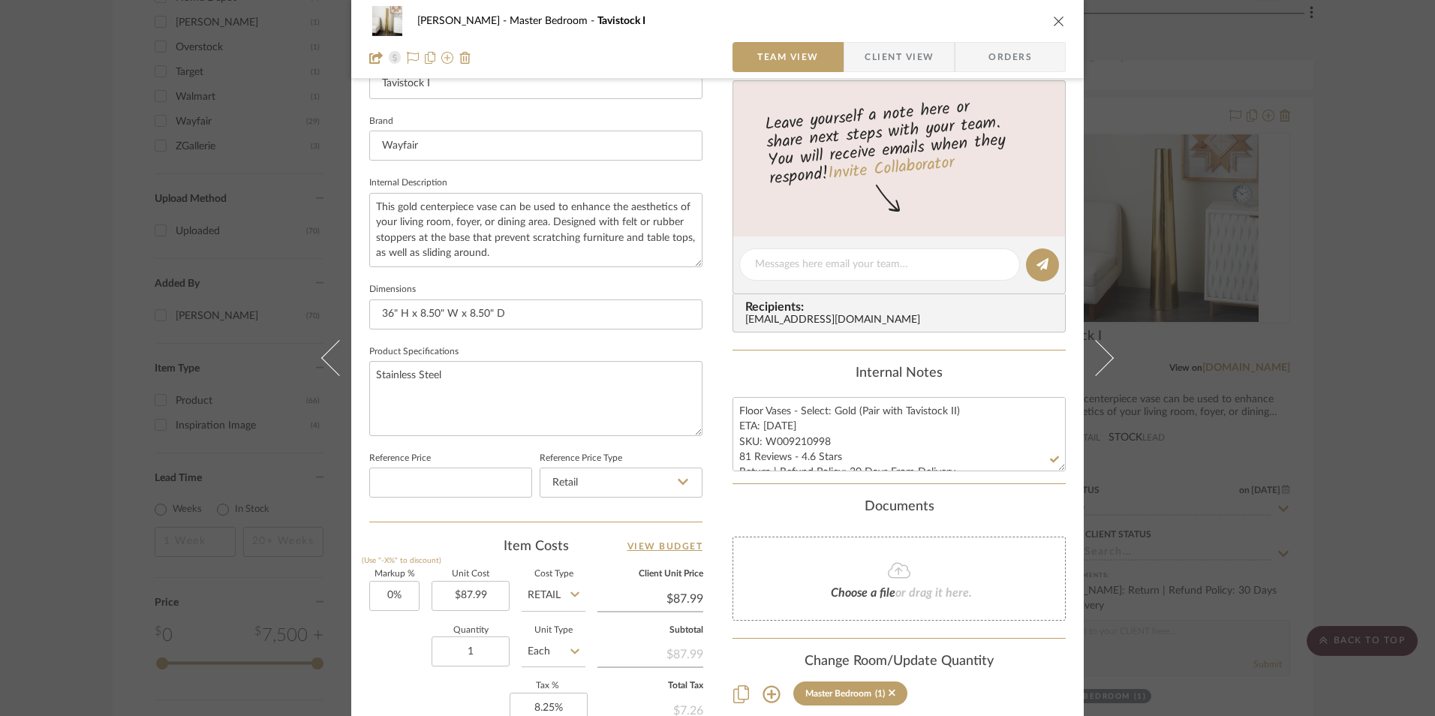
click at [898, 44] on span "Client View" at bounding box center [899, 57] width 69 height 30
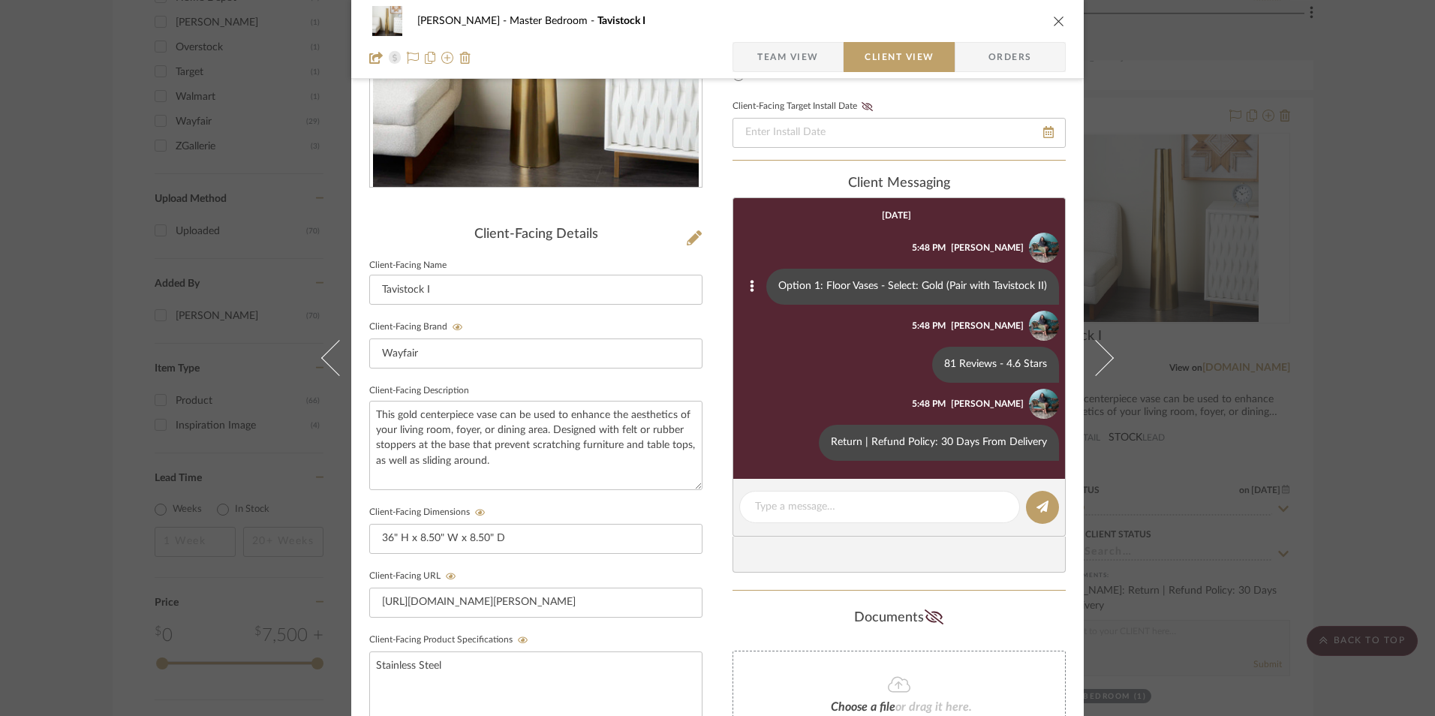
scroll to position [225, 0]
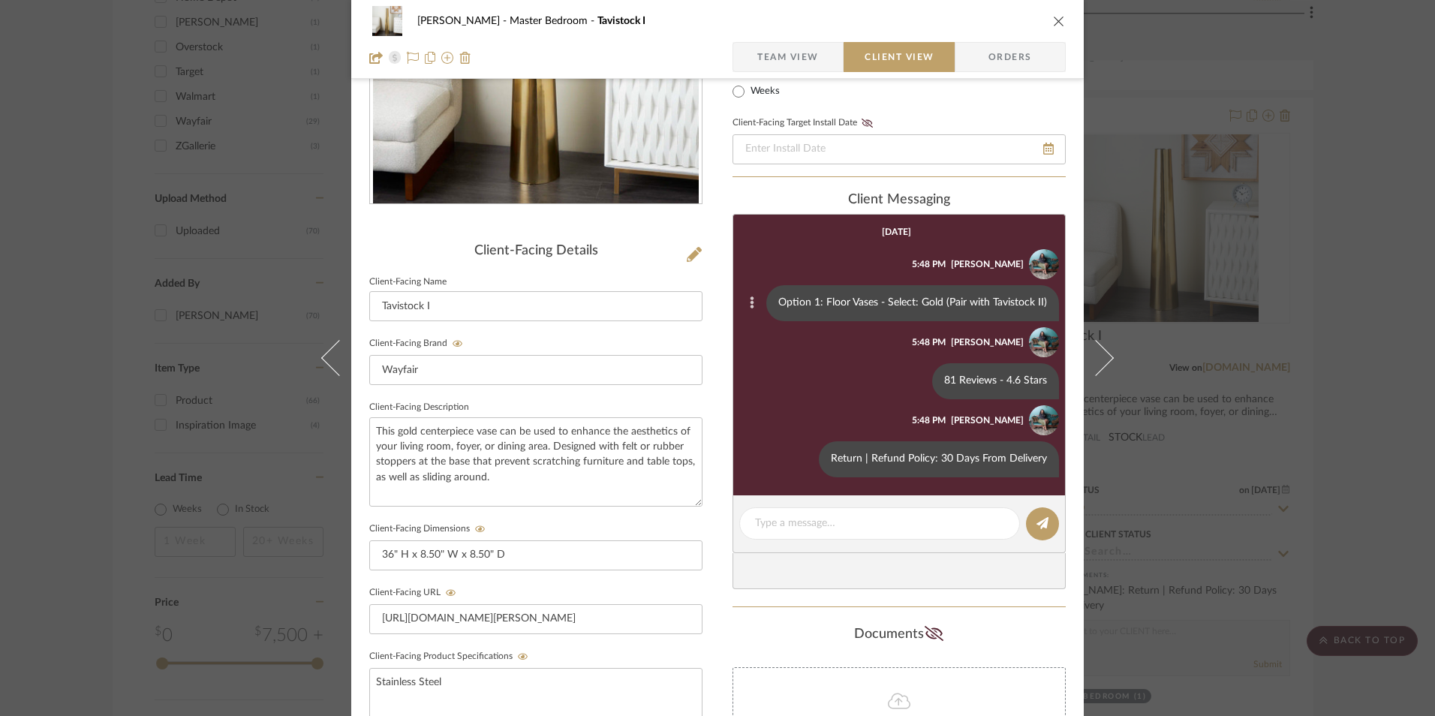
click at [750, 299] on icon at bounding box center [752, 303] width 4 height 12
click at [711, 284] on button "Edit Message" at bounding box center [689, 285] width 104 height 36
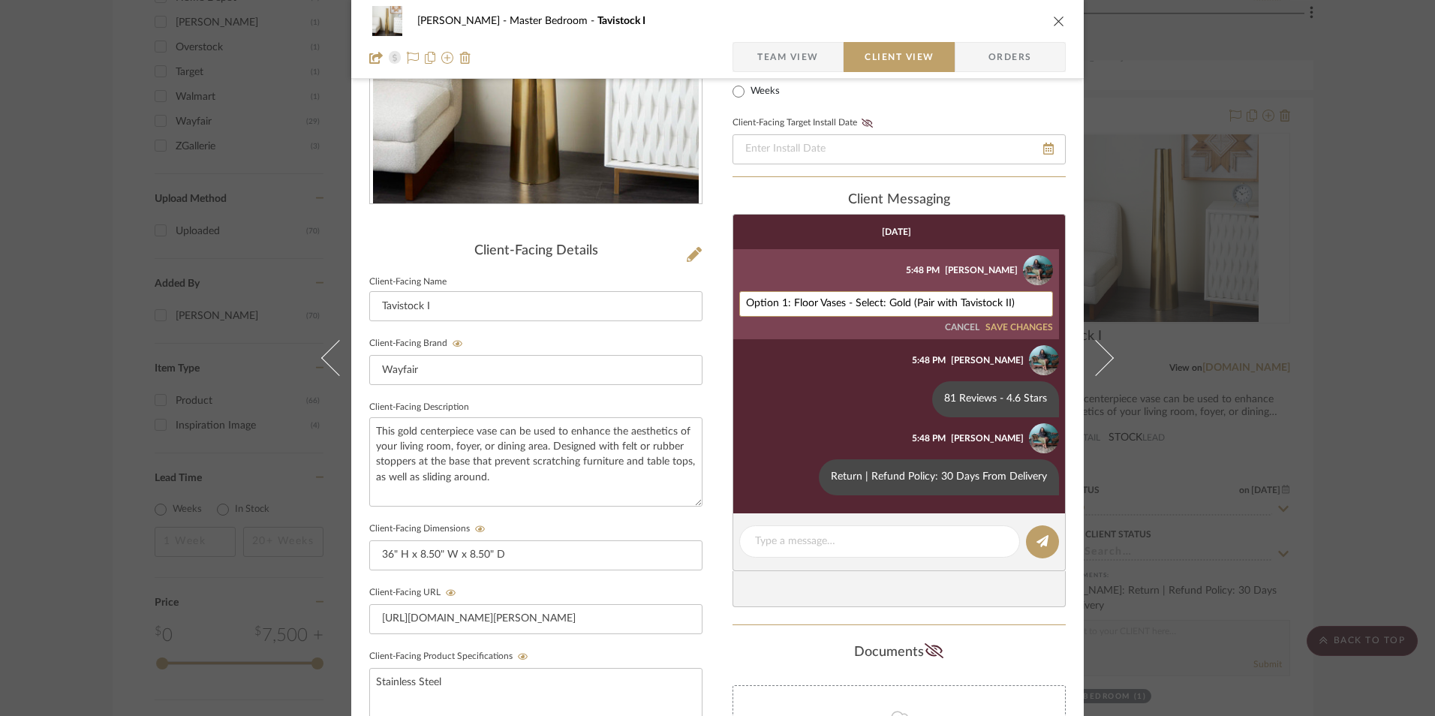
drag, startPoint x: 788, startPoint y: 299, endPoint x: 729, endPoint y: 302, distance: 58.7
click at [733, 302] on li "[PERSON_NAME] 5:48 PM Option 1: Floor Vases - Select: Gold (Pair with Tavistock…" at bounding box center [896, 294] width 326 height 90
type textarea "Floor Vases - Select: Gold (Pair with Tavistock II)"
click at [1005, 328] on button "SAVE CHANGES" at bounding box center [1019, 328] width 68 height 11
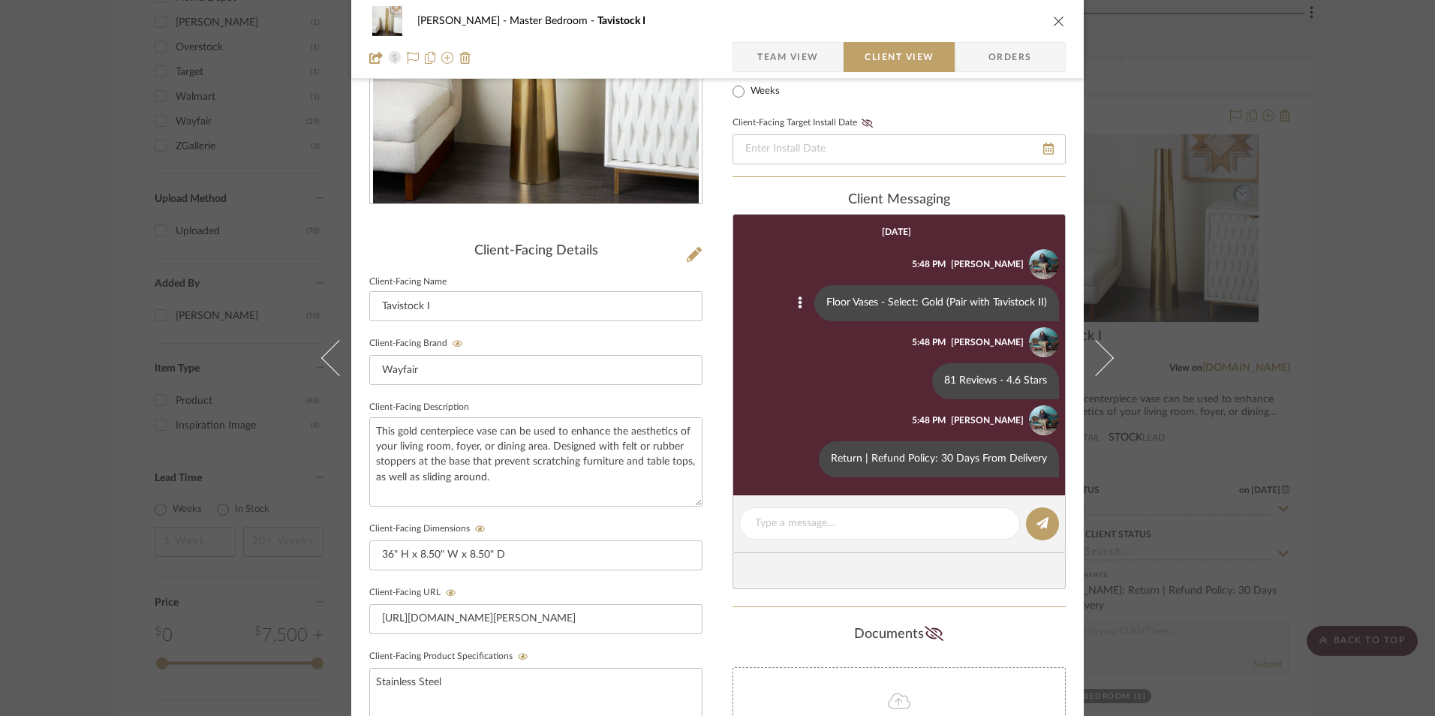
click at [1053, 22] on icon "close" at bounding box center [1059, 21] width 12 height 12
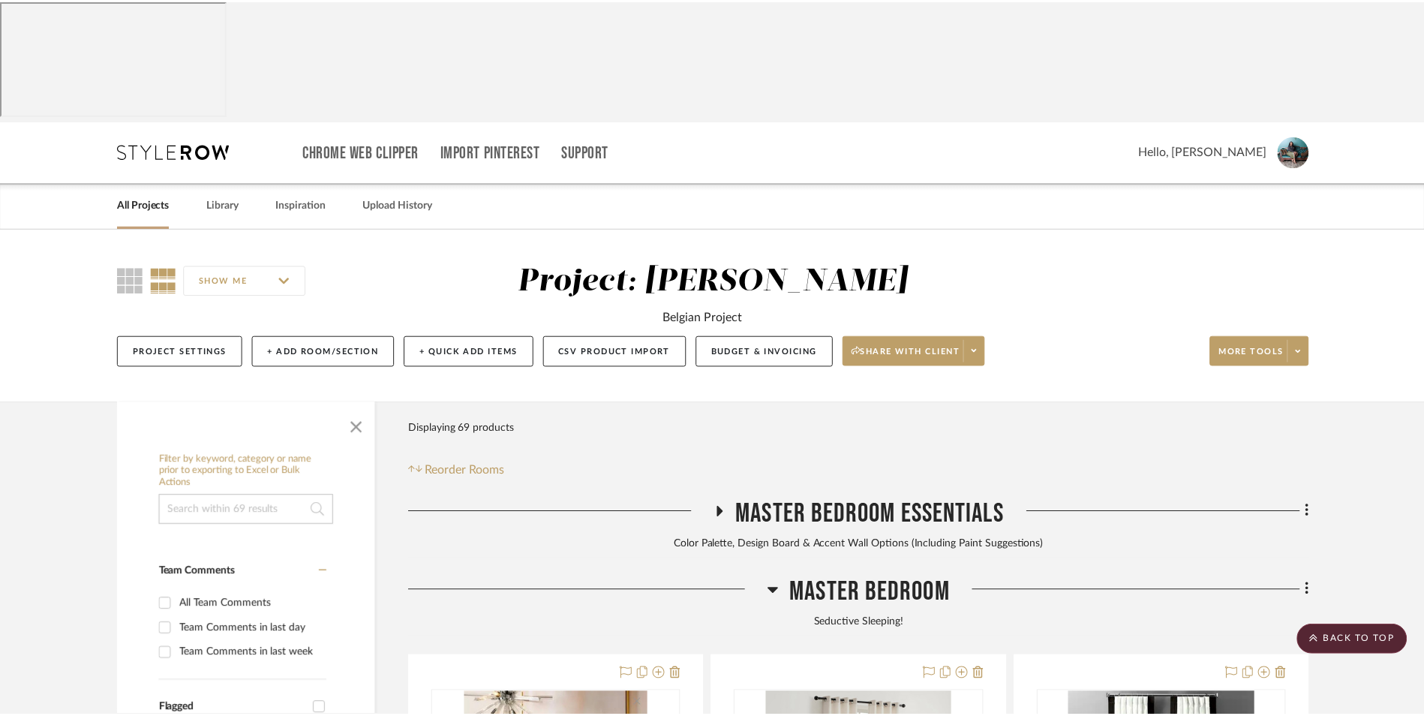
scroll to position [1891, 0]
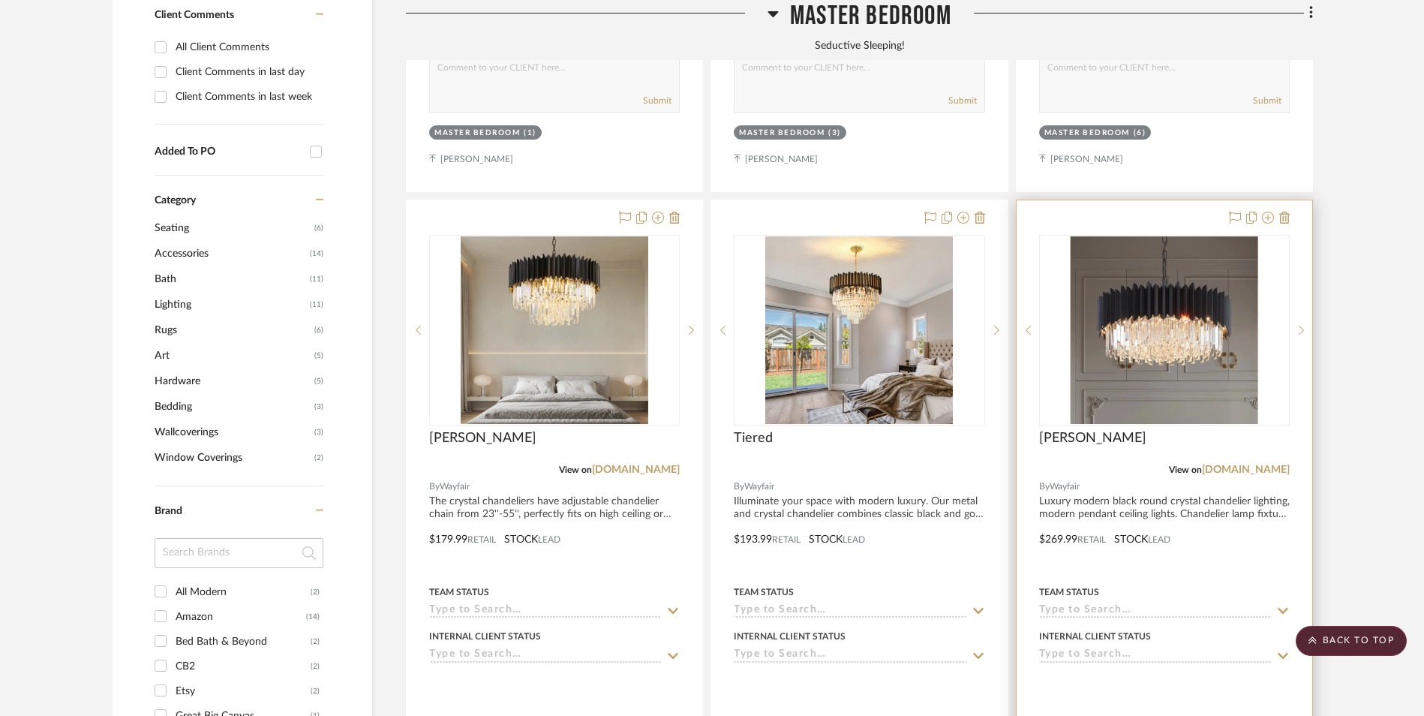
scroll to position [1140, 0]
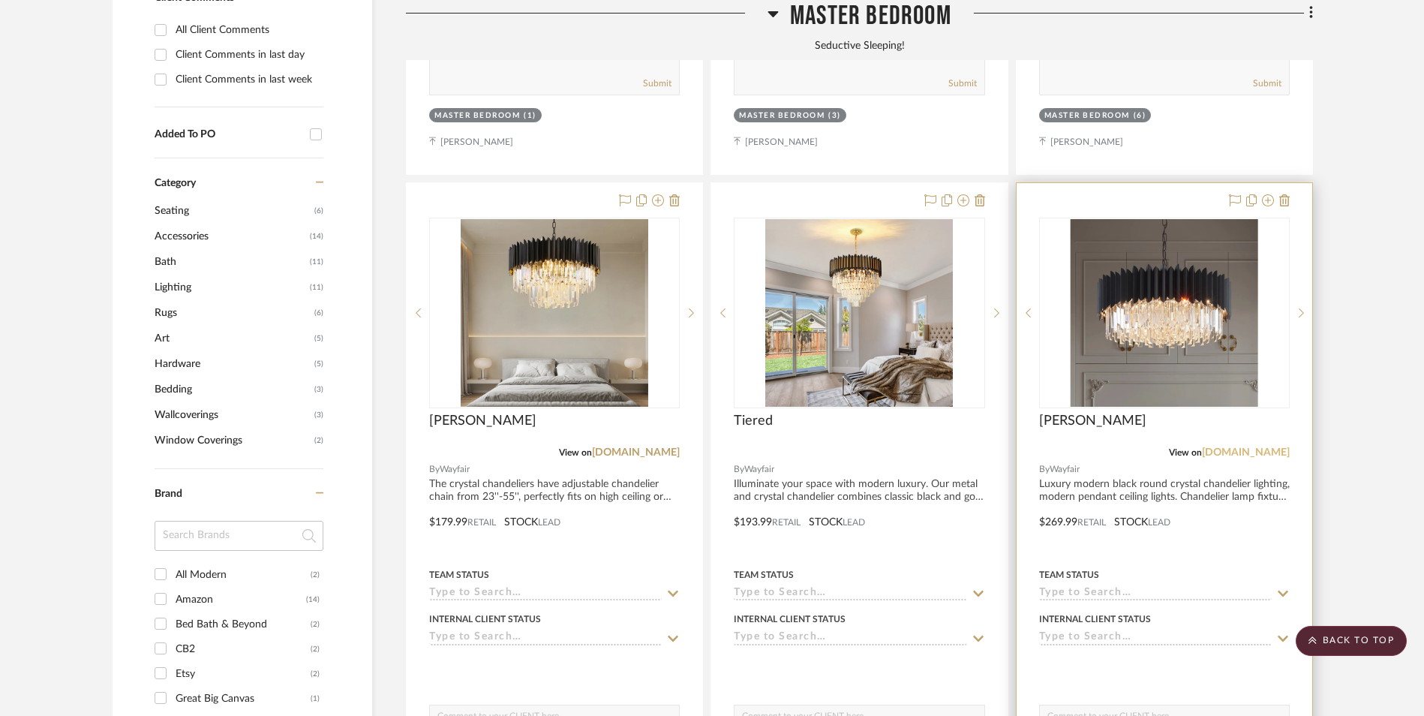
click at [1265, 447] on link "[DOMAIN_NAME]" at bounding box center [1246, 452] width 88 height 11
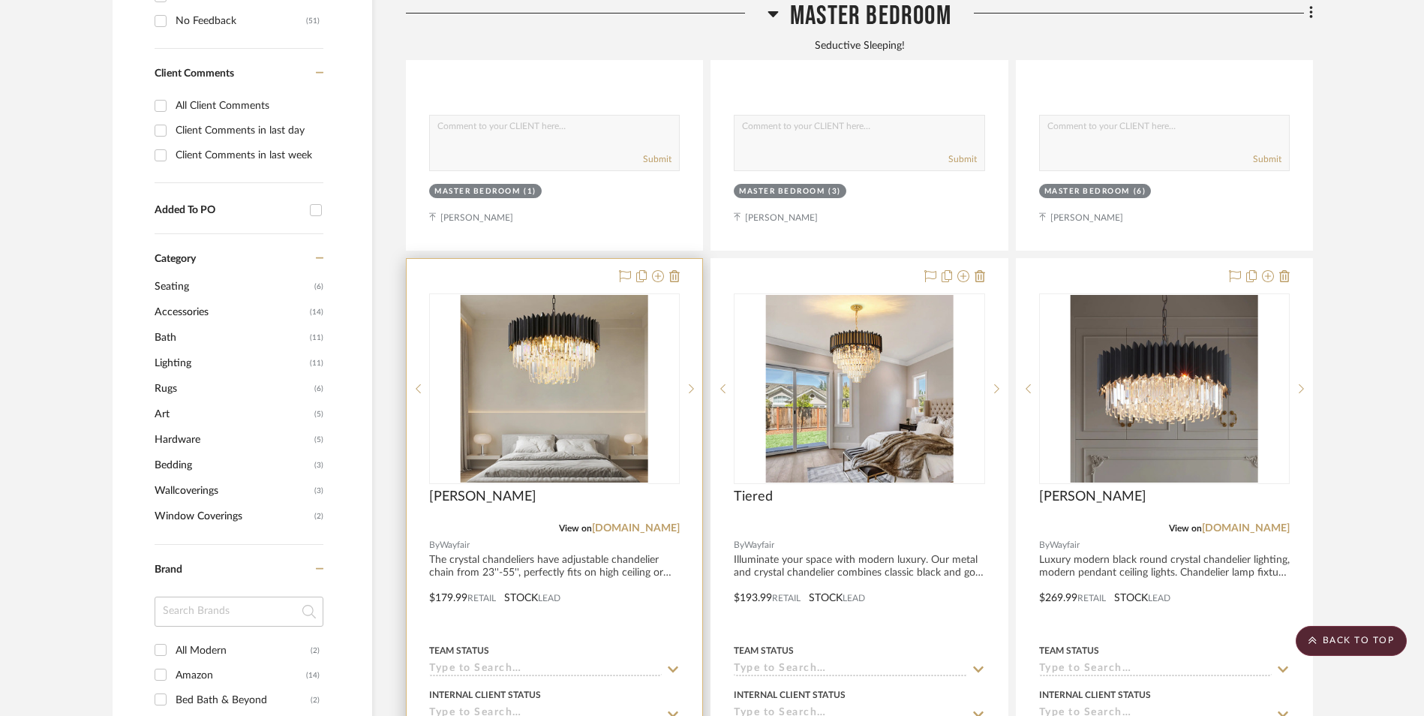
scroll to position [1065, 0]
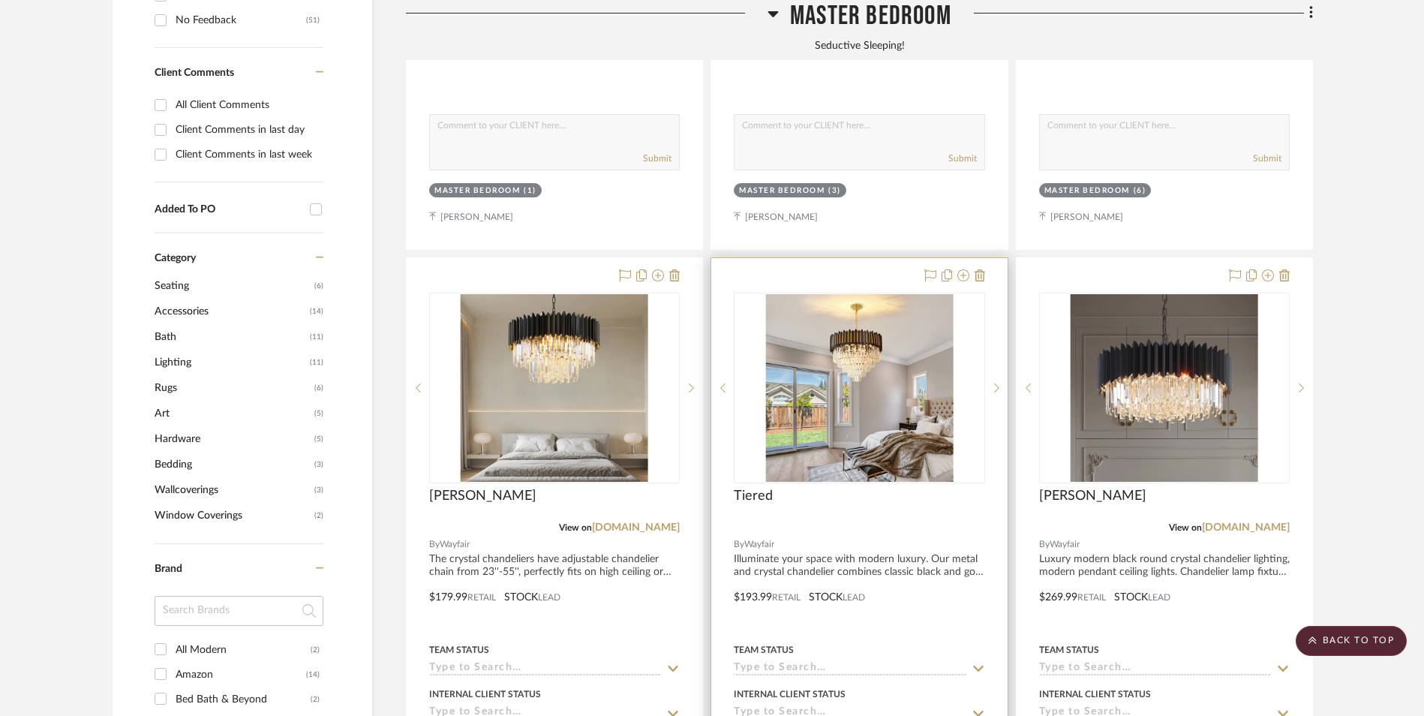
click at [651, 522] on link "[DOMAIN_NAME]" at bounding box center [636, 527] width 88 height 11
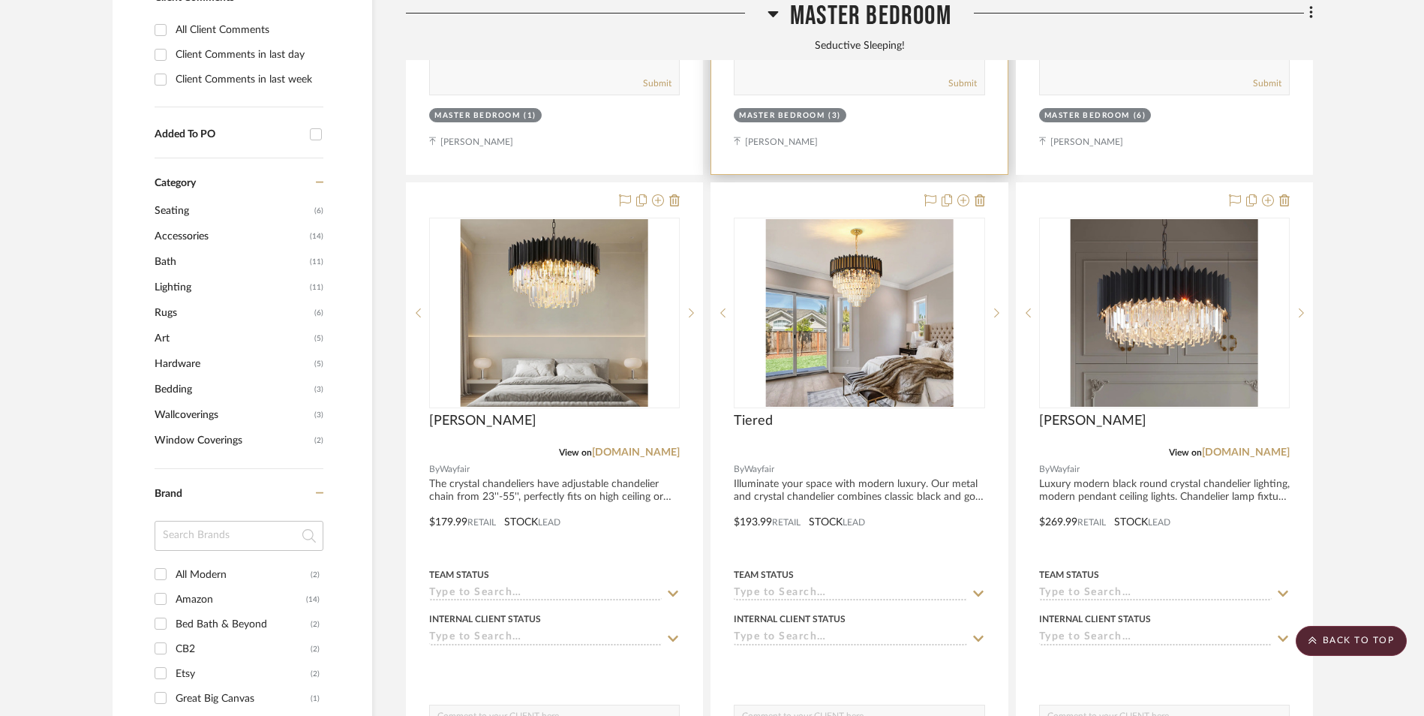
scroll to position [840, 0]
